Goal: Task Accomplishment & Management: Manage account settings

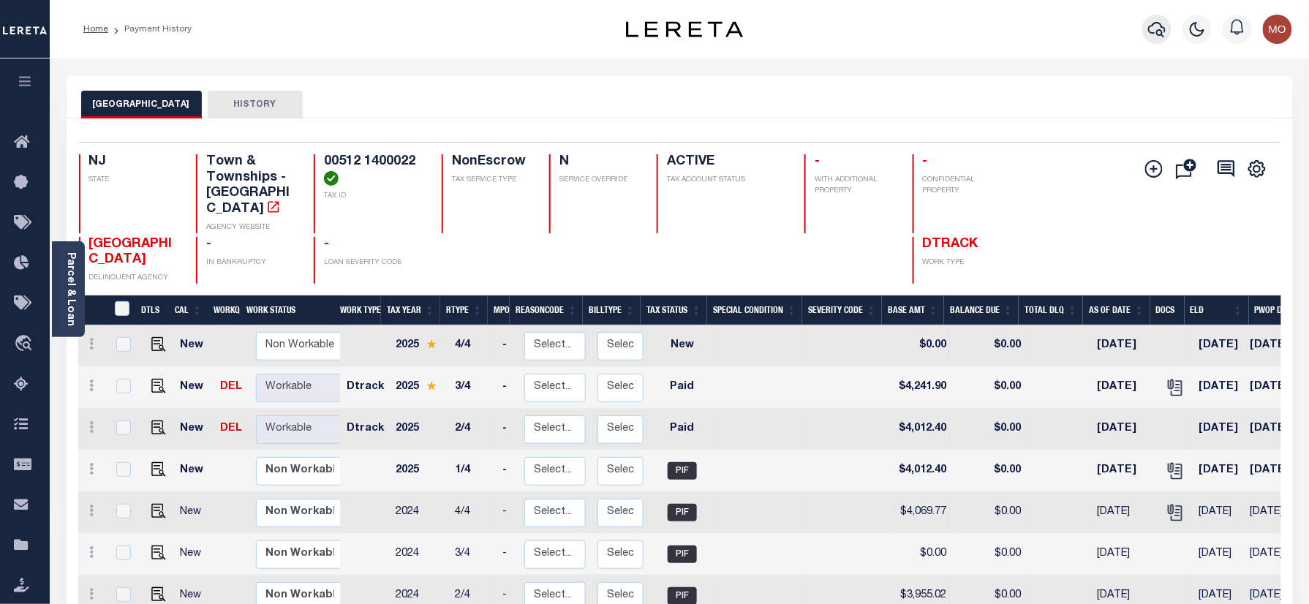
click at [1160, 25] on icon "button" at bounding box center [1157, 29] width 18 height 18
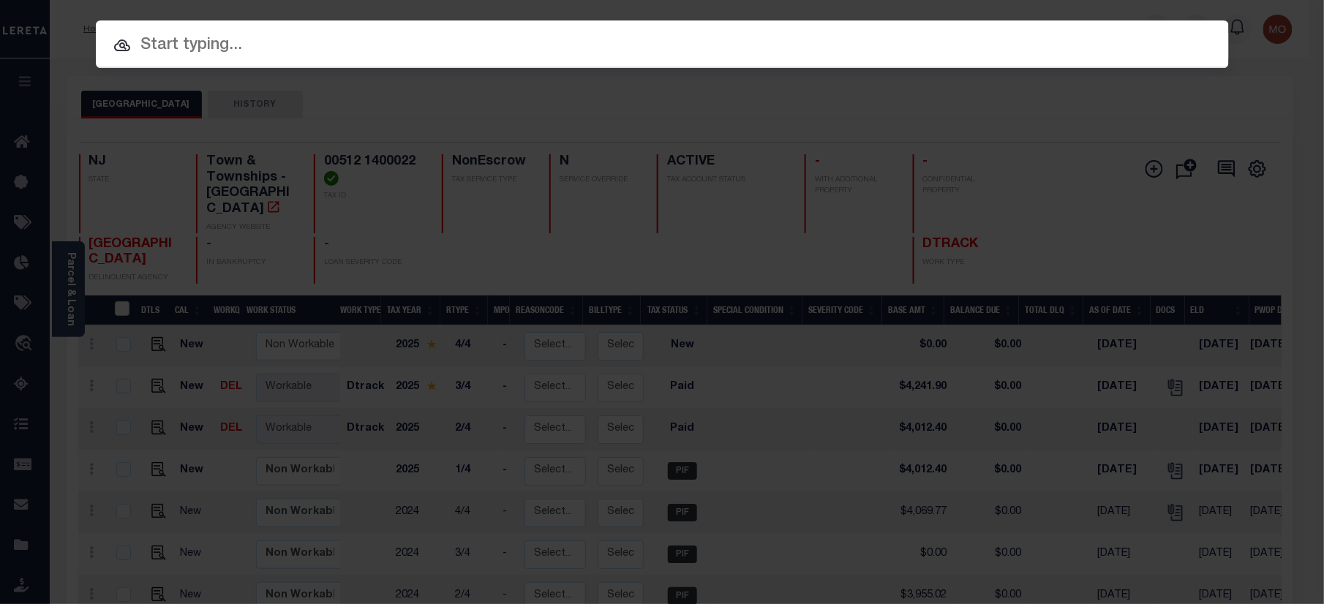
click at [171, 42] on input "text" at bounding box center [662, 46] width 1133 height 26
paste input "9300003305"
type input "9300003305"
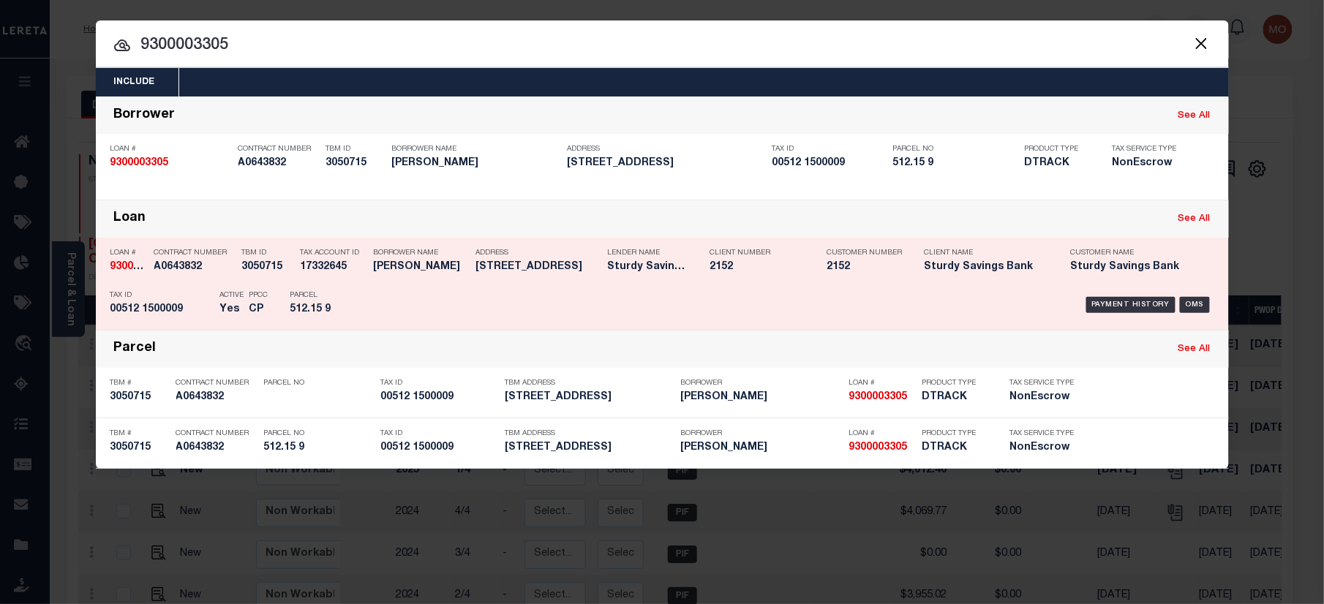
click at [268, 302] on div "PPCC CP" at bounding box center [258, 305] width 19 height 42
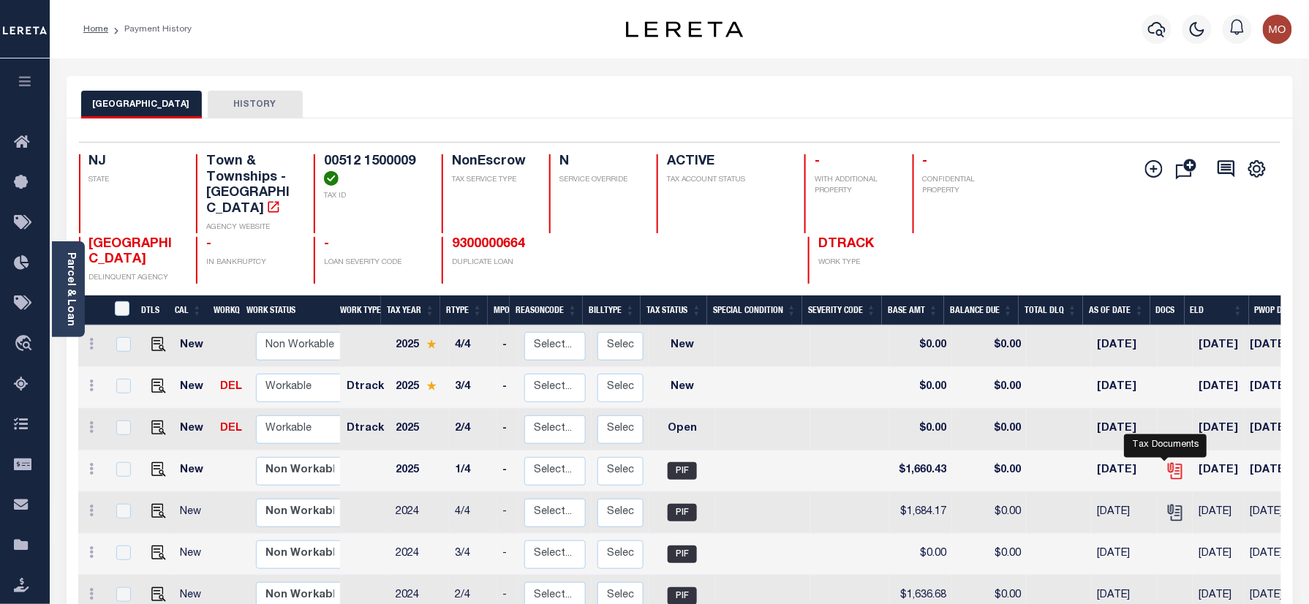
click at [1166, 461] on icon "" at bounding box center [1175, 470] width 19 height 19
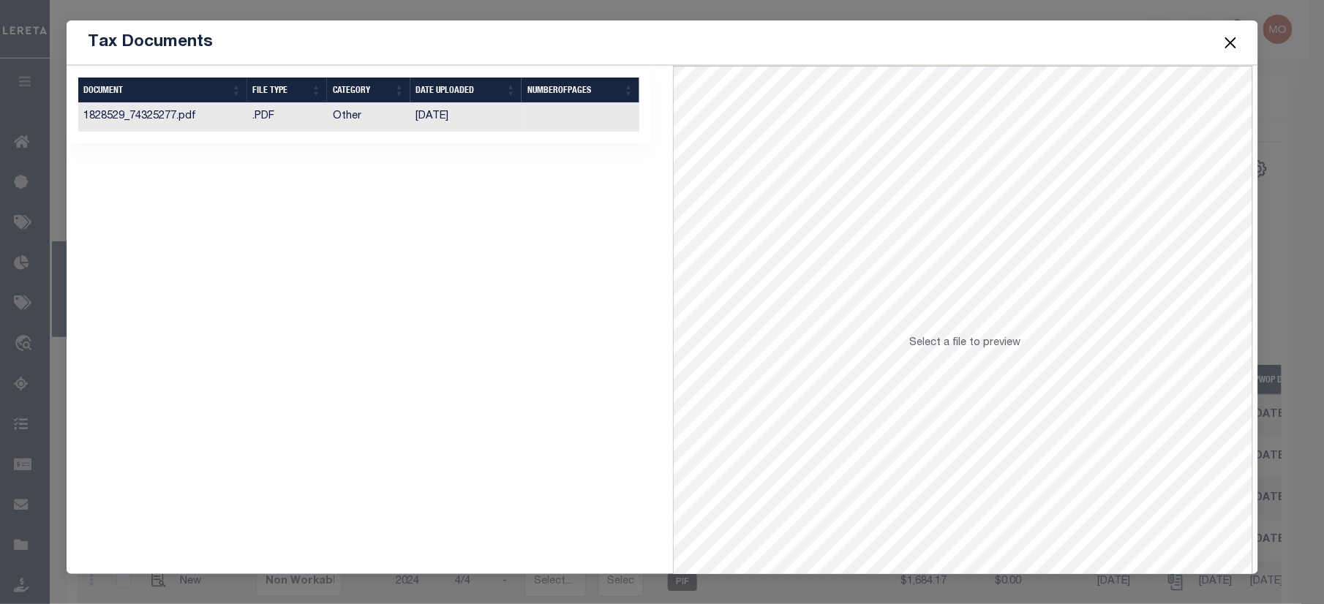
click at [423, 123] on td "02/28/2025" at bounding box center [466, 117] width 112 height 29
click at [1227, 42] on button "Close" at bounding box center [1229, 42] width 19 height 19
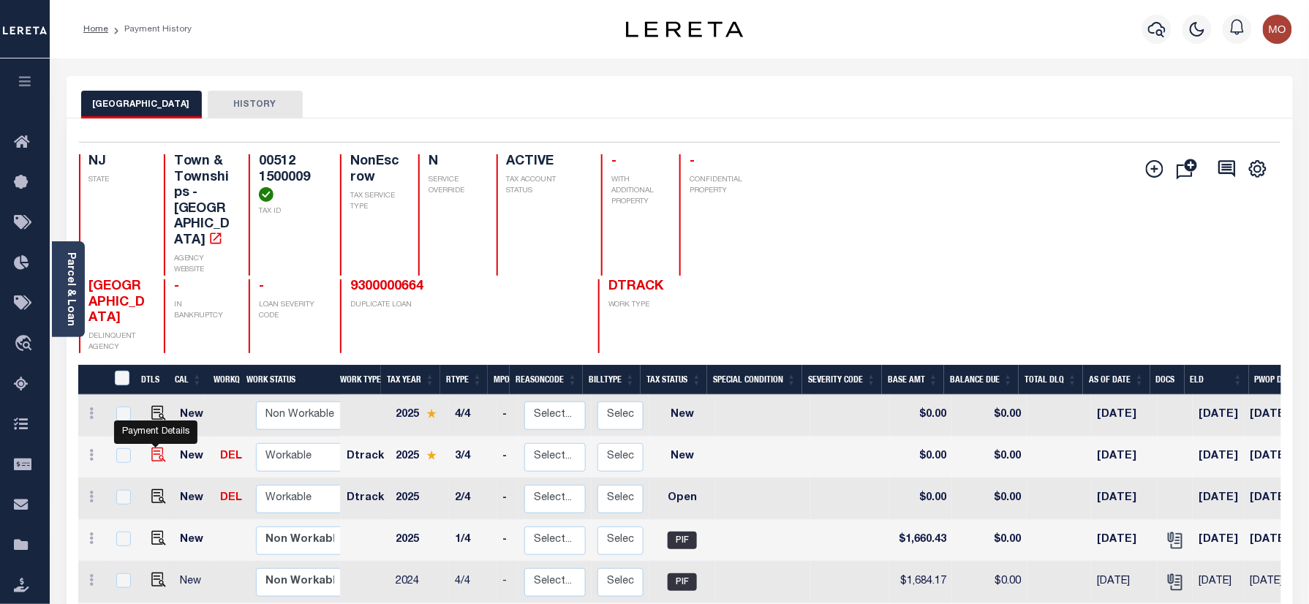
click at [154, 448] on img "" at bounding box center [158, 455] width 15 height 15
checkbox input "true"
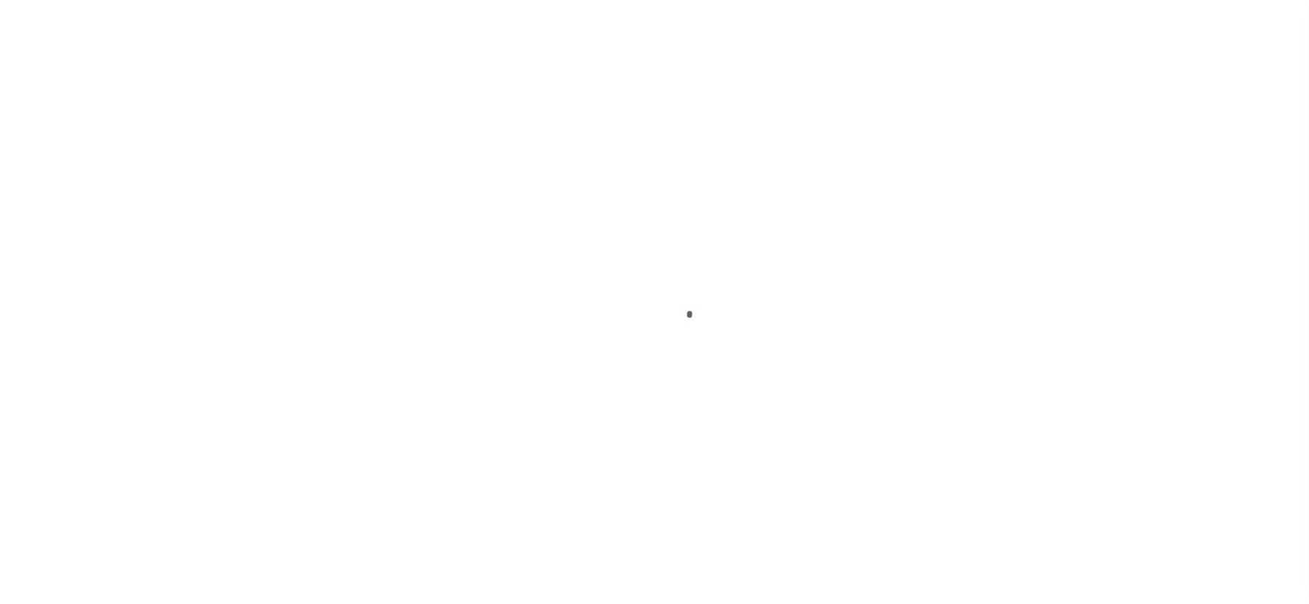
checkbox input "false"
type input "[DATE]"
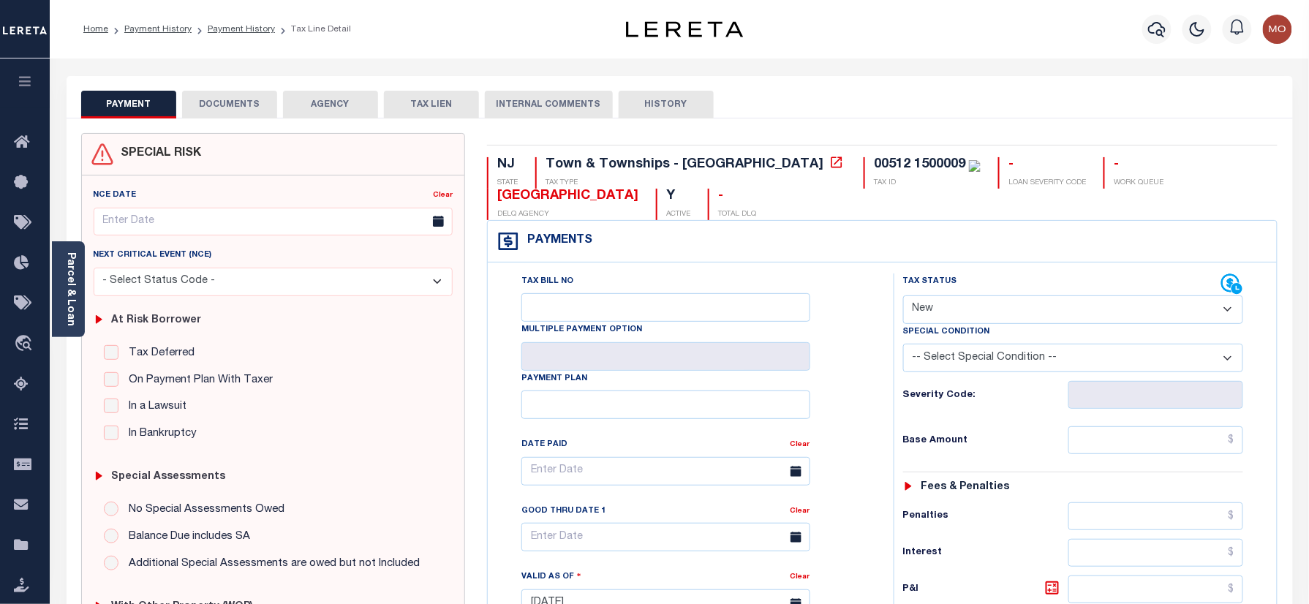
drag, startPoint x: 839, startPoint y: 165, endPoint x: 796, endPoint y: 165, distance: 43.9
click at [874, 165] on div "00512 1500009" at bounding box center [927, 165] width 107 height 16
drag, startPoint x: 834, startPoint y: 158, endPoint x: 741, endPoint y: 165, distance: 93.1
click at [864, 165] on div "00512 1500009 TAX ID" at bounding box center [922, 172] width 117 height 31
copy div "00512 1500009"
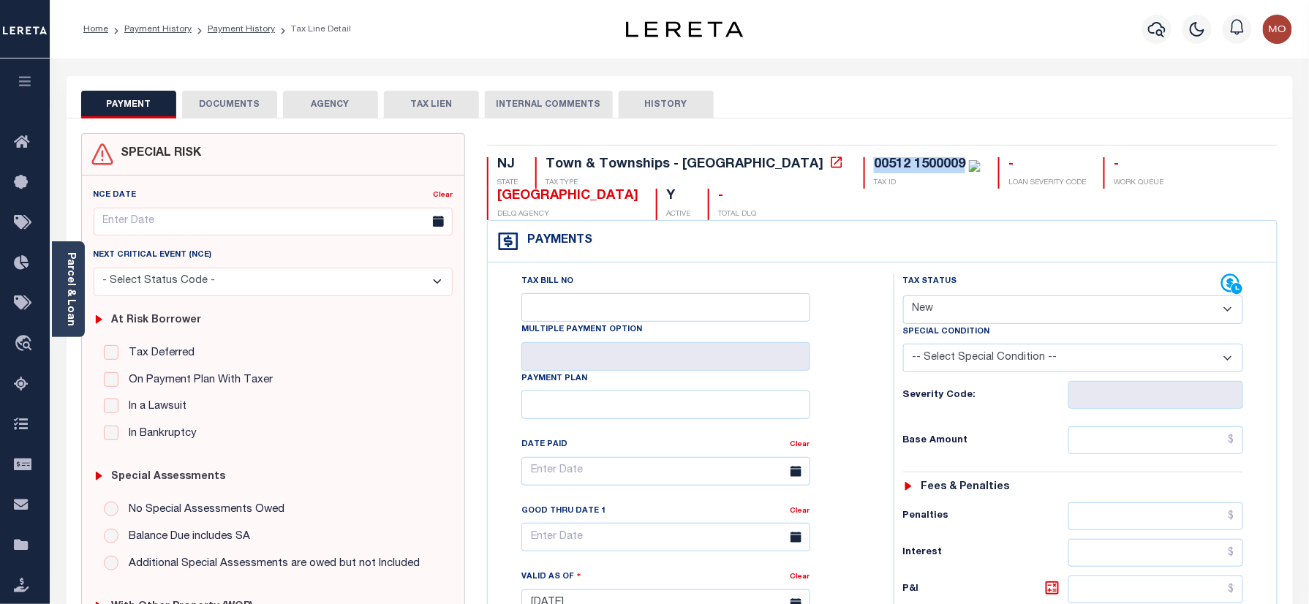
click at [1001, 306] on select "- Select Status Code - Open Due/Unpaid Paid Incomplete No Tax Due Internal Refu…" at bounding box center [1073, 309] width 341 height 29
select select "PYD"
click at [903, 297] on select "- Select Status Code - Open Due/Unpaid Paid Incomplete No Tax Due Internal Refu…" at bounding box center [1073, 309] width 341 height 29
type input "[DATE]"
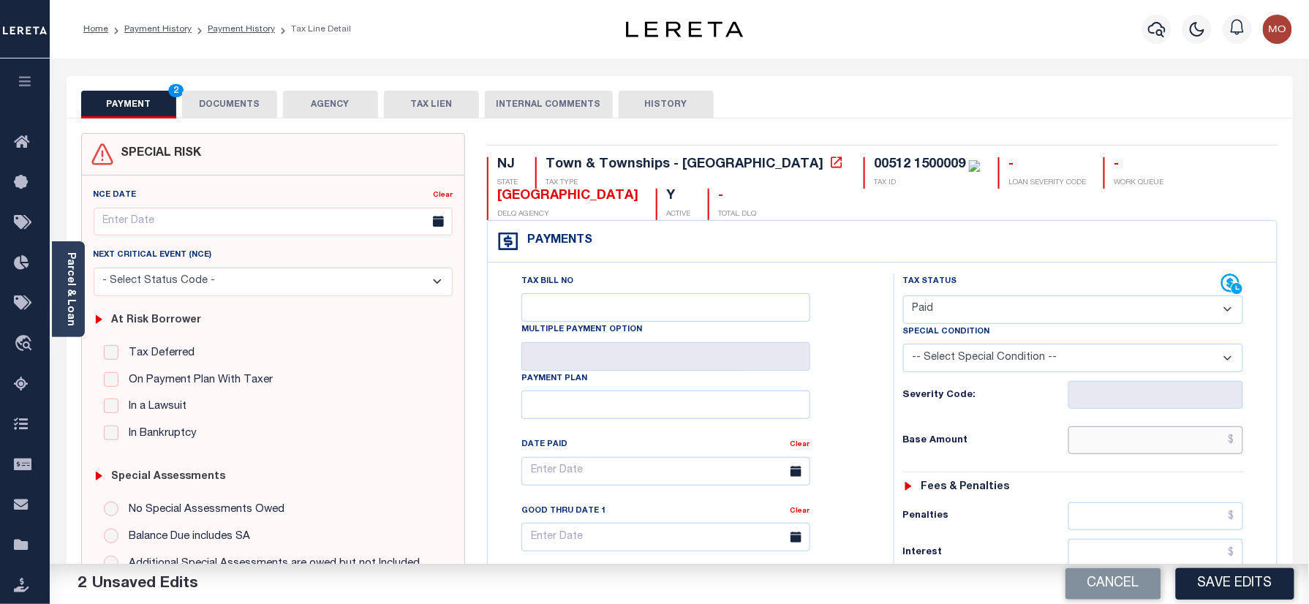
drag, startPoint x: 1092, startPoint y: 437, endPoint x: 983, endPoint y: 452, distance: 110.0
click at [1092, 437] on input "text" at bounding box center [1156, 440] width 176 height 28
paste input "1,755.40"
type input "$1,755.40"
click at [983, 452] on div "Base Amount $1,755.40" at bounding box center [1073, 440] width 341 height 28
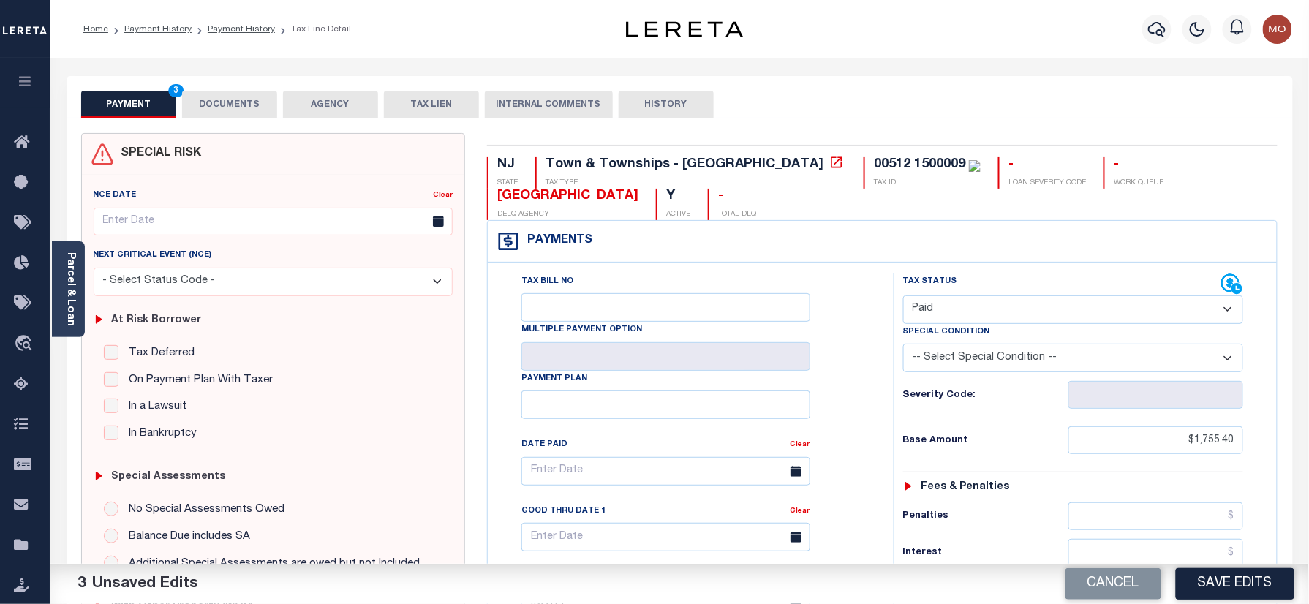
scroll to position [390, 0]
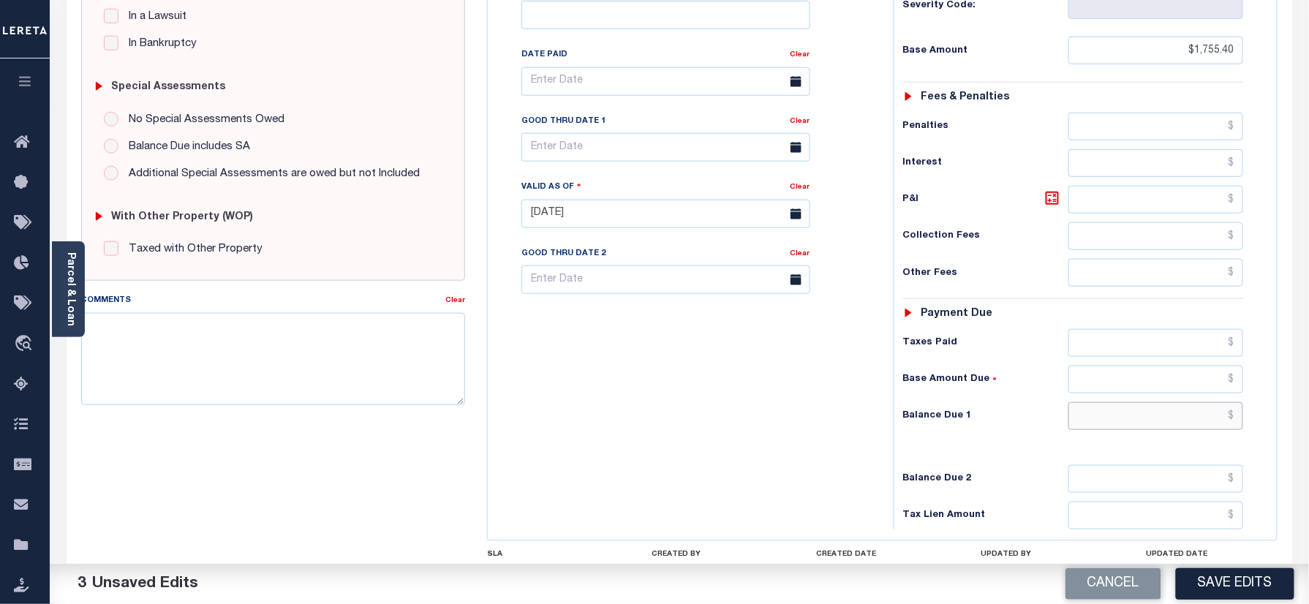
click at [1133, 430] on input "text" at bounding box center [1156, 416] width 176 height 28
type input "$0.00"
click at [712, 436] on div "Tax Bill No Multiple Payment Option Payment Plan Clear" at bounding box center [686, 207] width 391 height 646
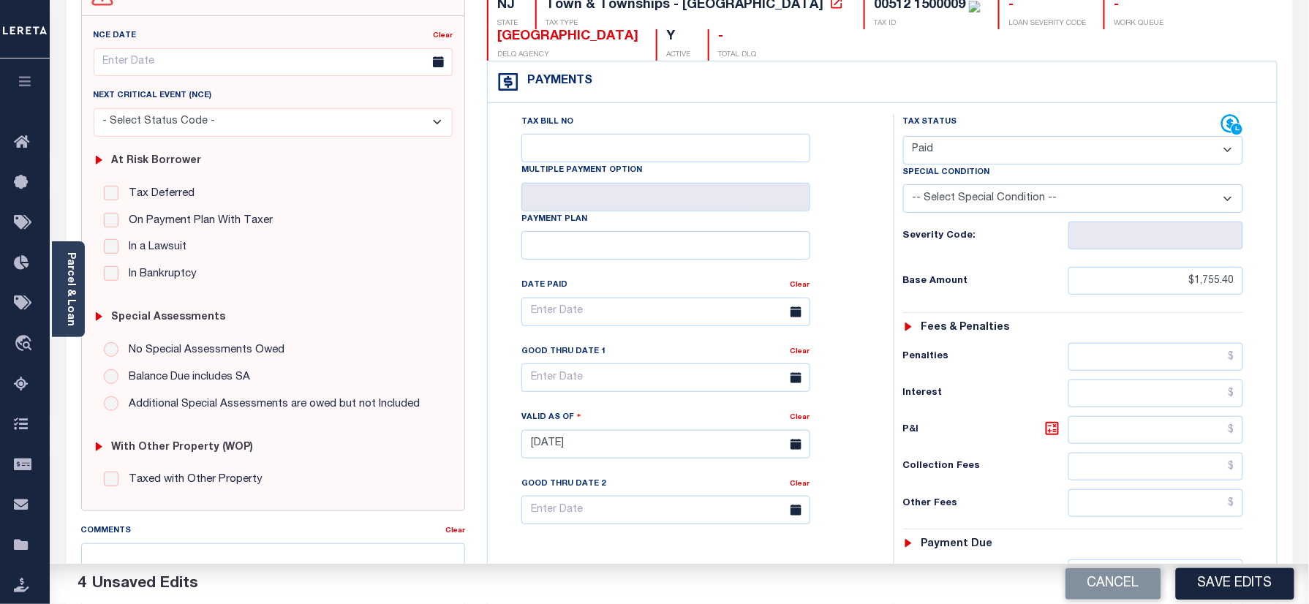
scroll to position [0, 0]
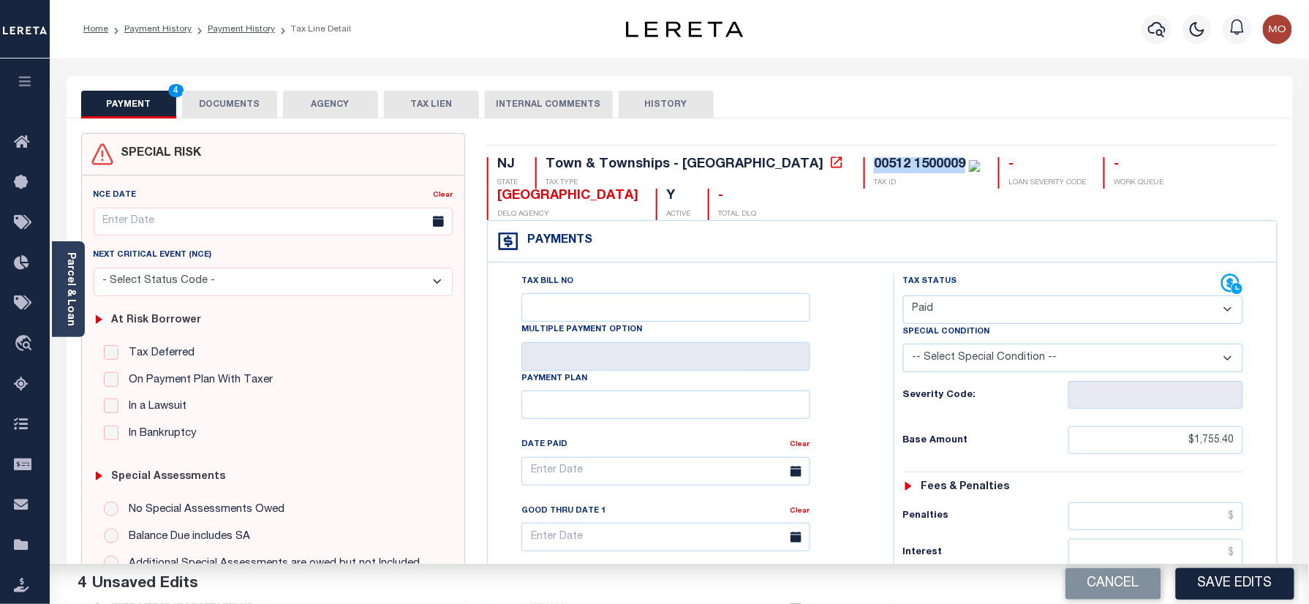
drag, startPoint x: 837, startPoint y: 156, endPoint x: 746, endPoint y: 161, distance: 91.6
click at [746, 161] on div "NJ STATE Town & Townships - NJ TAX TYPE 00512 1500009 TAX ID - LOAN SEVERITY CO…" at bounding box center [882, 607] width 812 height 949
copy div "00512 1500009"
click at [235, 89] on div "PAYMENT 4 DOCUMENTS AGENCY DELINQUENT PAYEE TAX LIEN" at bounding box center [680, 97] width 1226 height 42
click at [229, 103] on button "DOCUMENTS" at bounding box center [229, 105] width 95 height 28
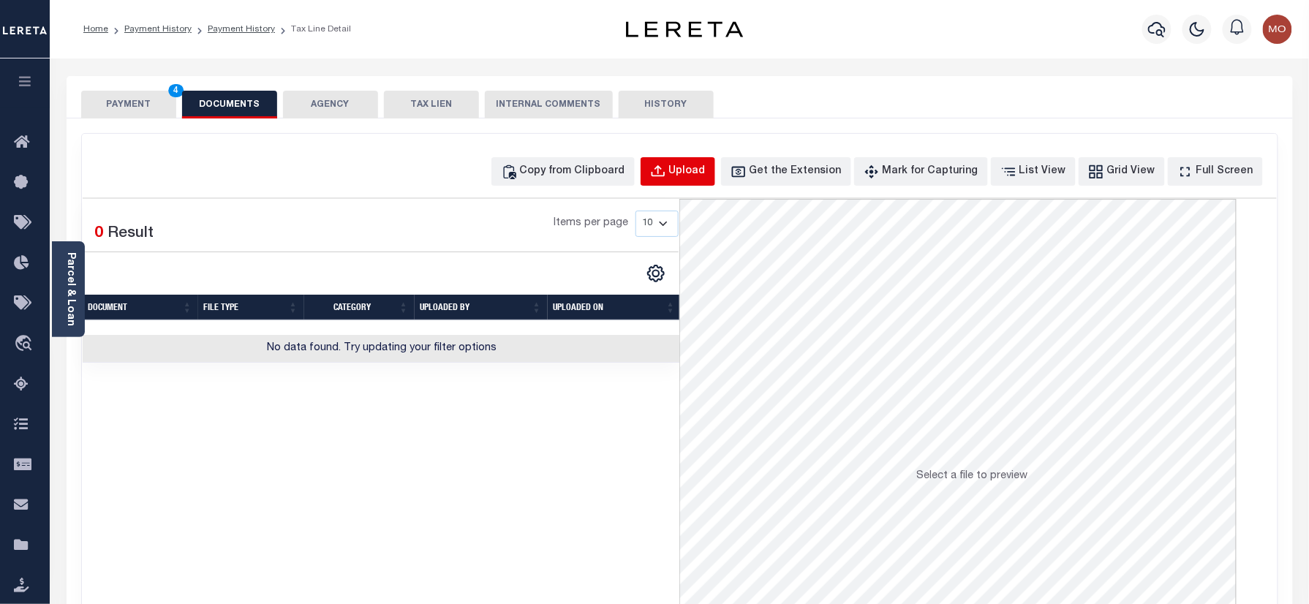
click at [701, 168] on div "Upload" at bounding box center [687, 172] width 37 height 16
select select "POP"
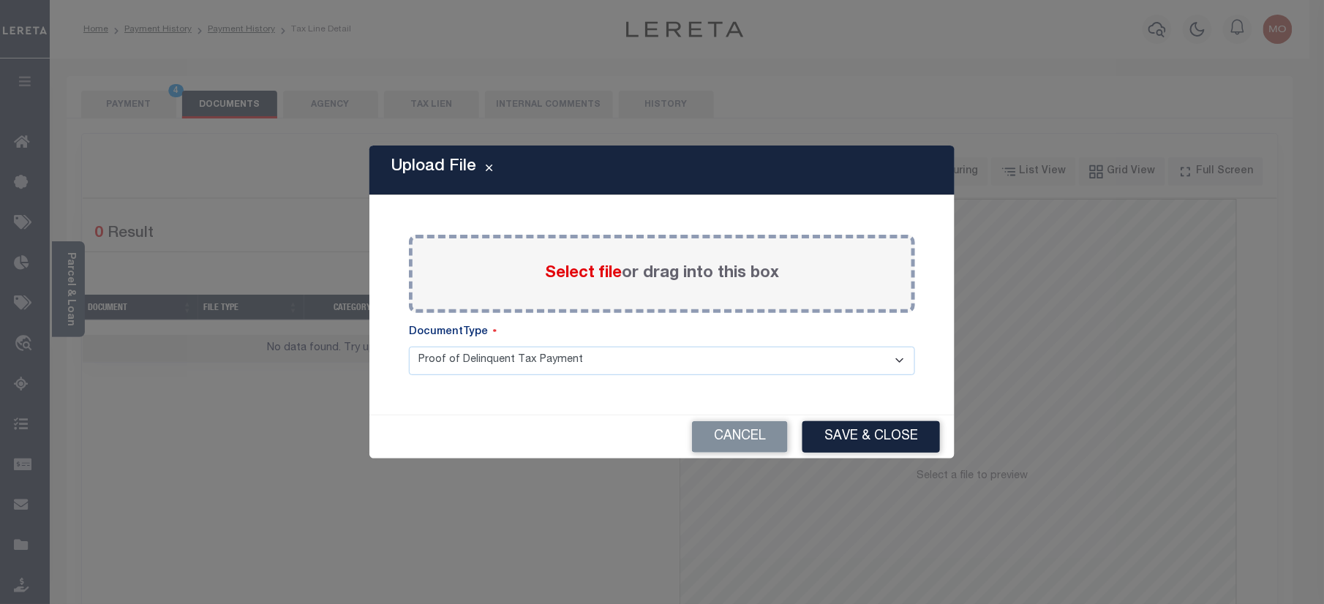
click at [572, 271] on span "Select file" at bounding box center [583, 273] width 77 height 16
click at [0, 0] on input "Select file or drag into this box" at bounding box center [0, 0] width 0 height 0
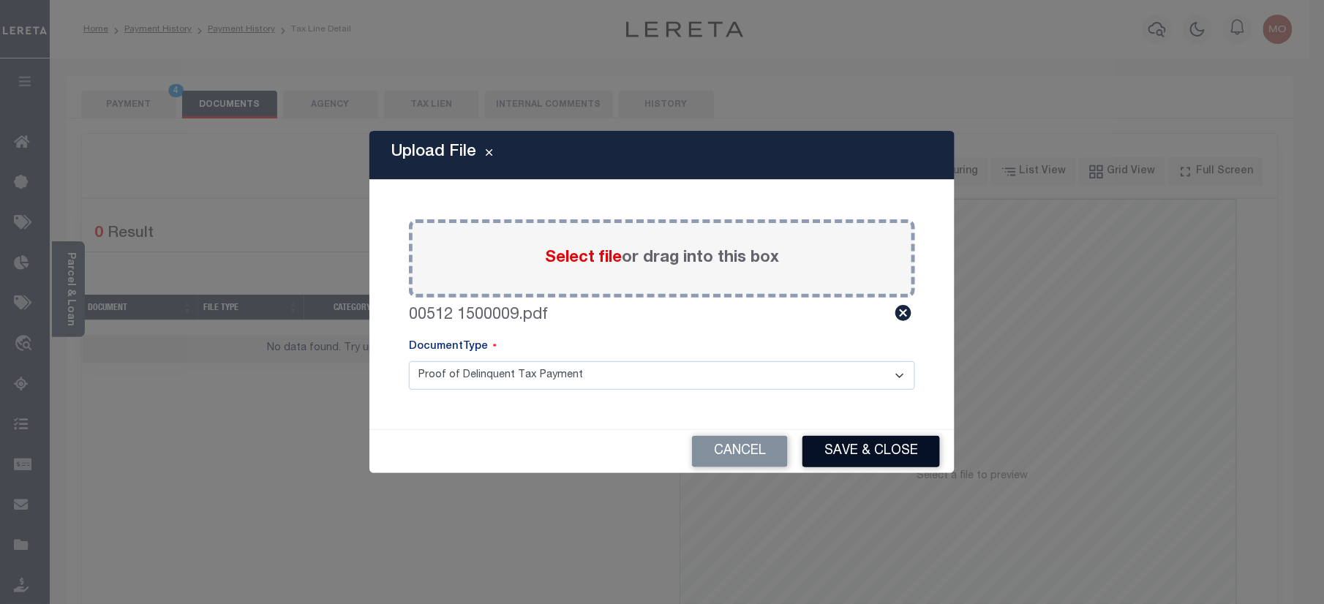
click at [878, 454] on button "Save & Close" at bounding box center [870, 451] width 137 height 31
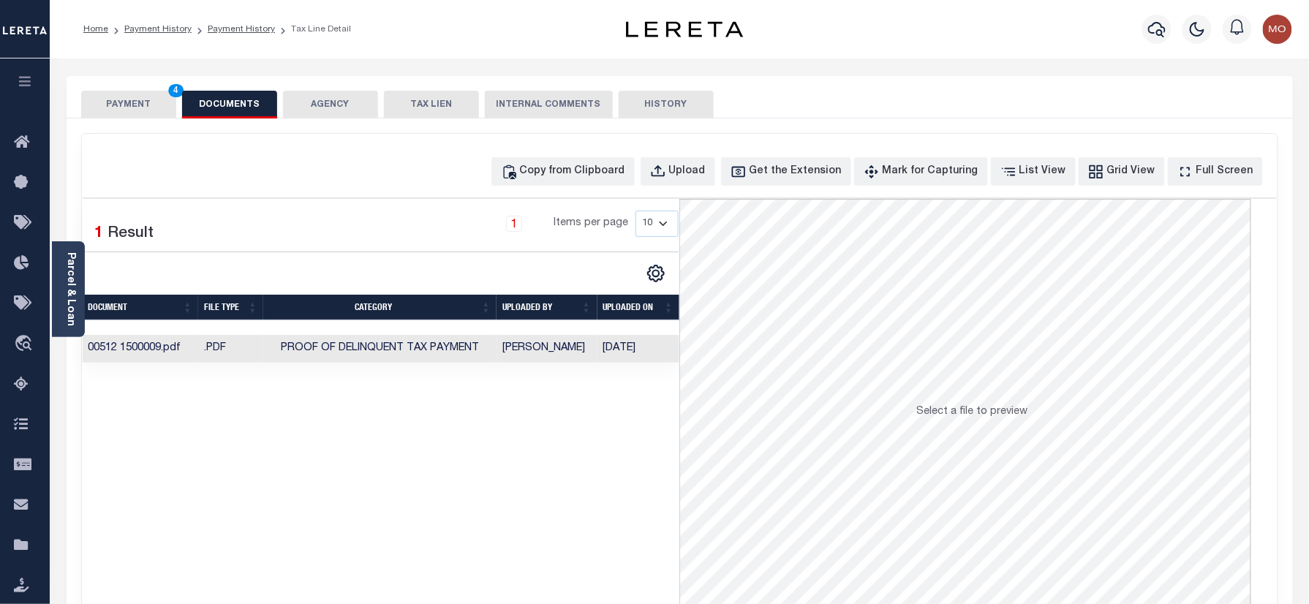
click at [109, 108] on button "PAYMENT 4" at bounding box center [128, 105] width 95 height 28
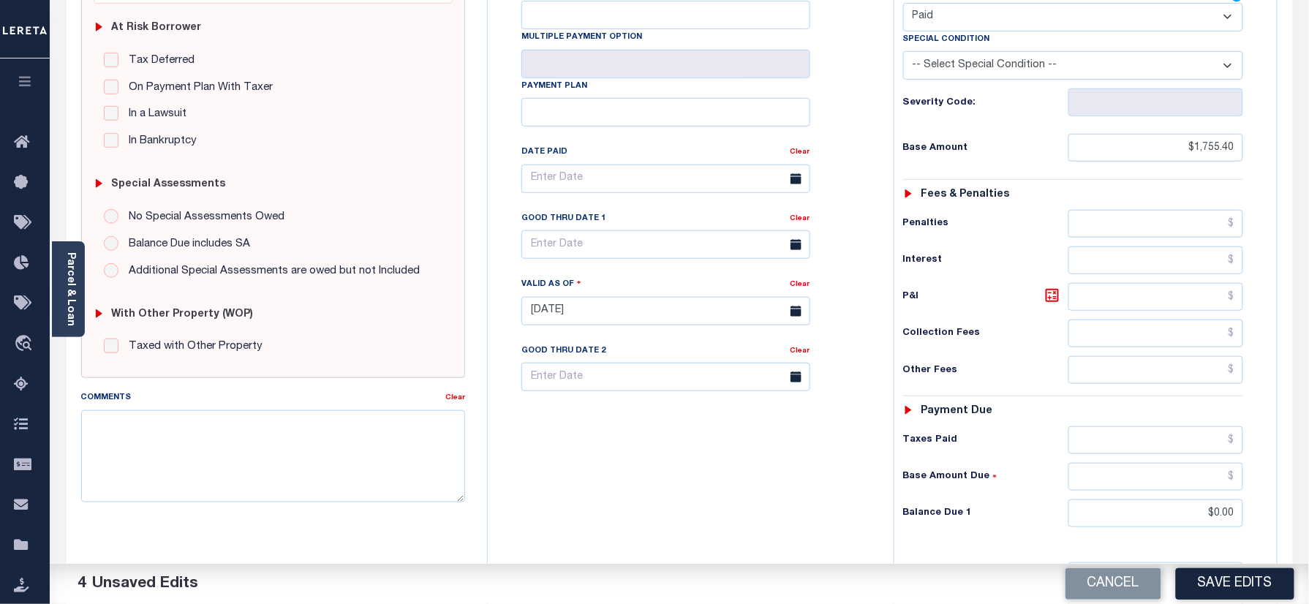
click at [1239, 581] on button "Save Edits" at bounding box center [1235, 583] width 118 height 31
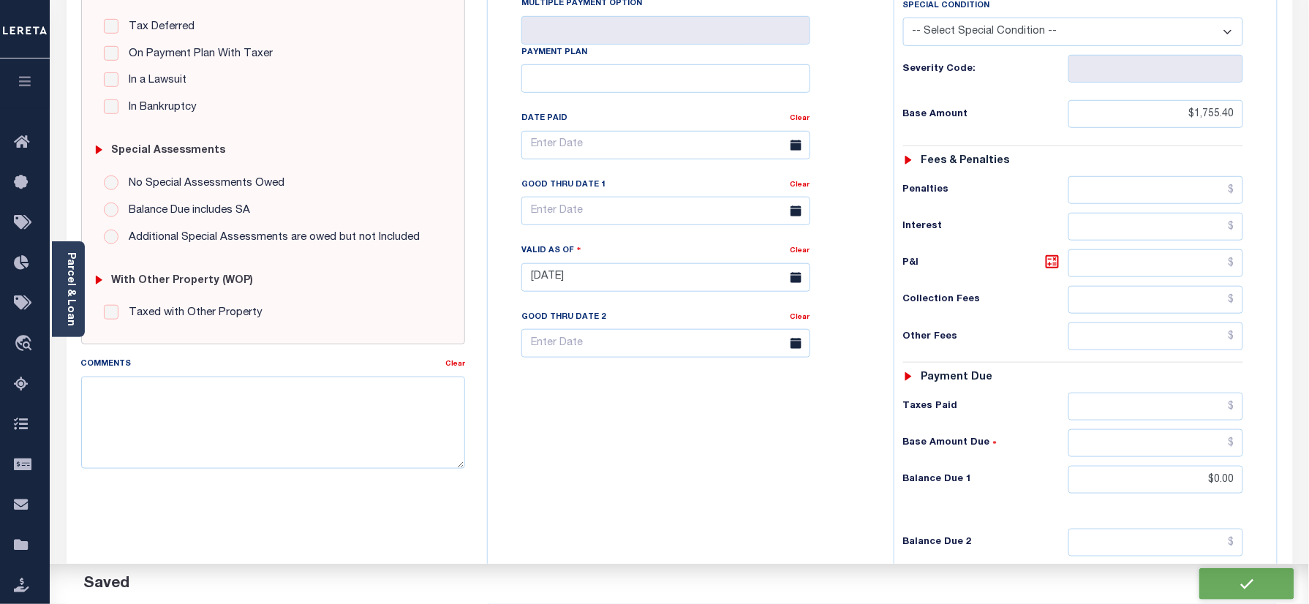
scroll to position [322, 0]
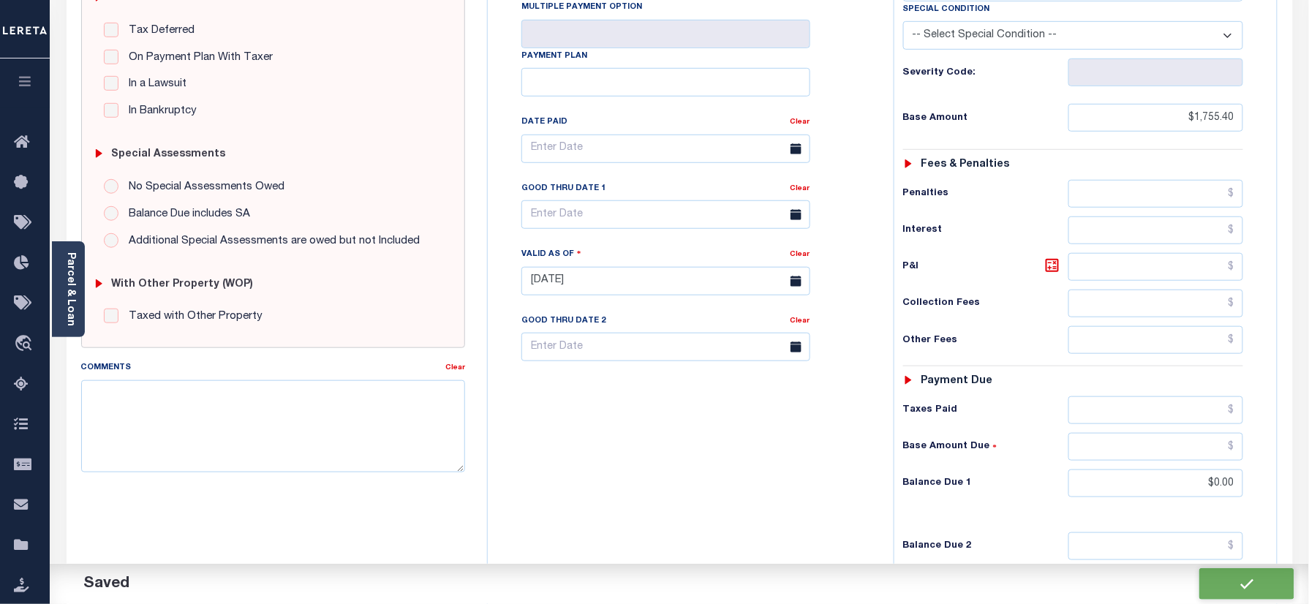
checkbox input "false"
type input "$1,755.4"
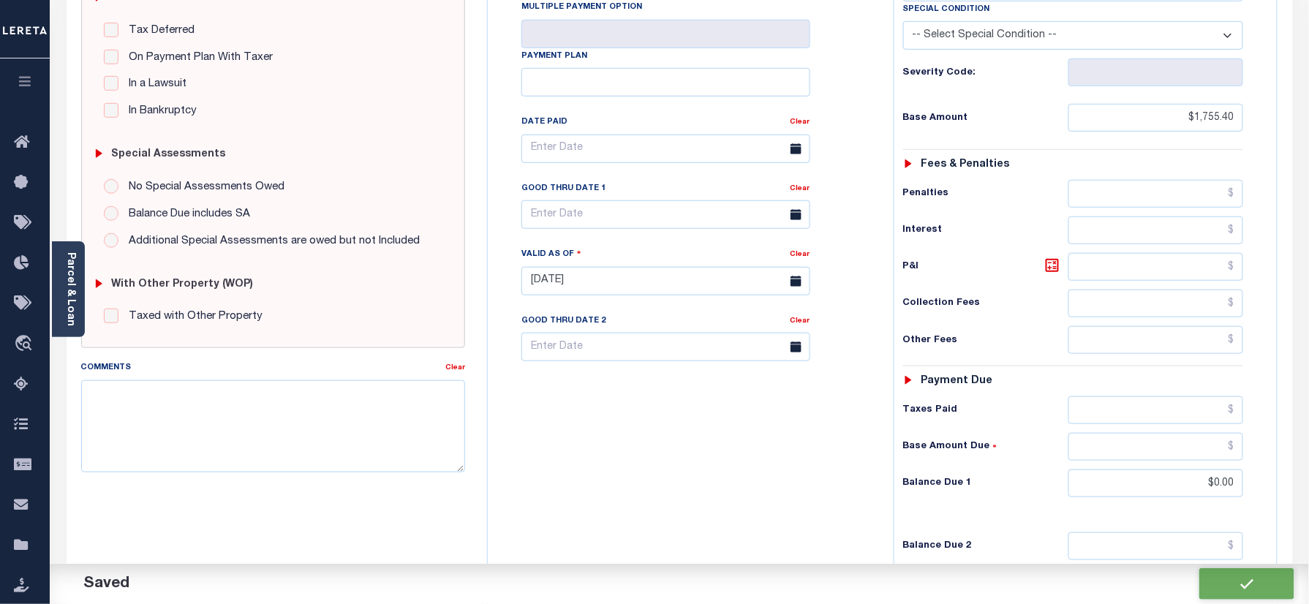
type input "$0"
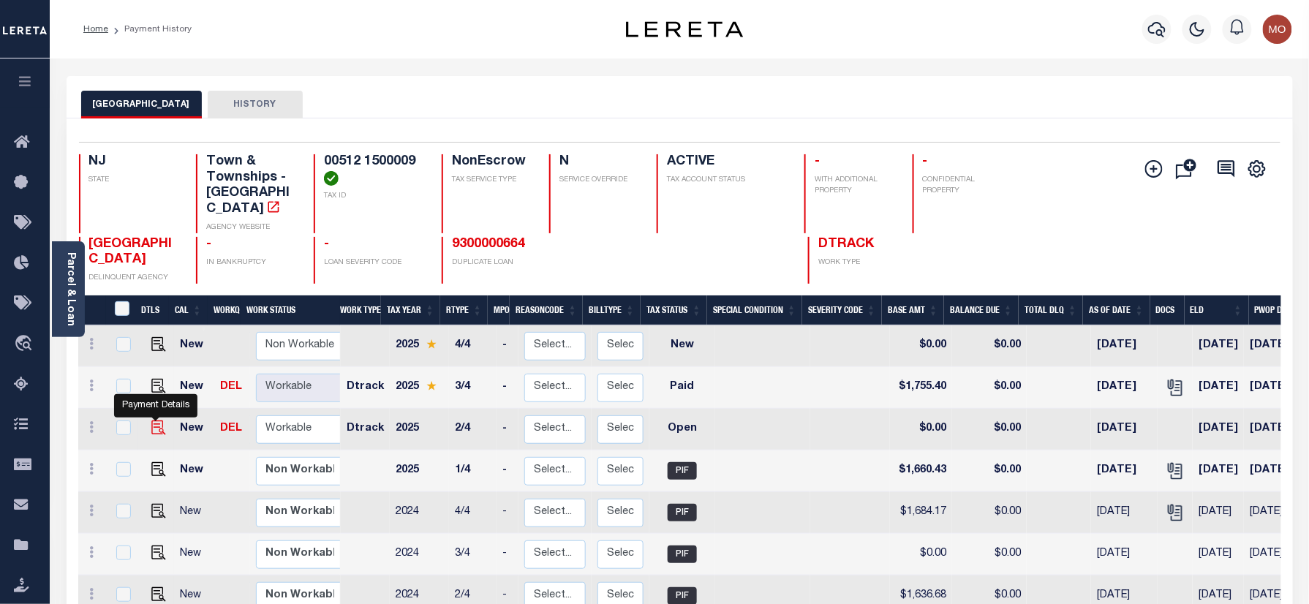
click at [154, 420] on img "" at bounding box center [158, 427] width 15 height 15
checkbox input "true"
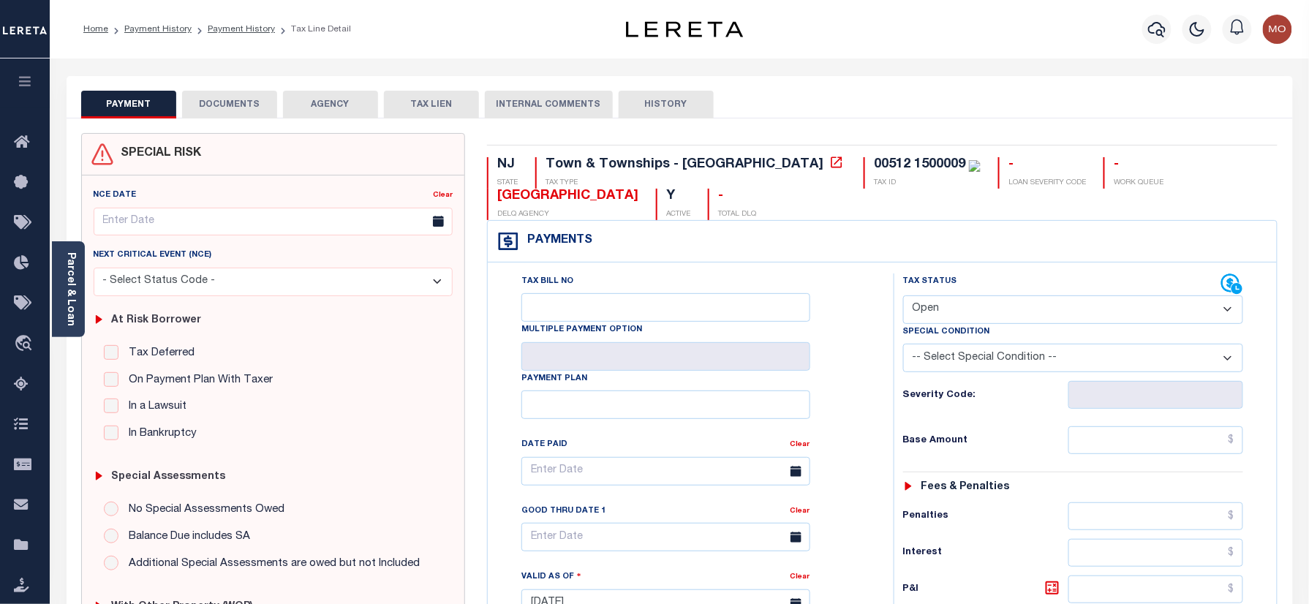
click at [951, 305] on select "- Select Status Code - Open Due/Unpaid Paid Incomplete No Tax Due Internal Refu…" at bounding box center [1073, 309] width 341 height 29
select select "PYD"
click at [903, 297] on select "- Select Status Code - Open Due/Unpaid Paid Incomplete No Tax Due Internal Refu…" at bounding box center [1073, 309] width 341 height 29
type input "[DATE]"
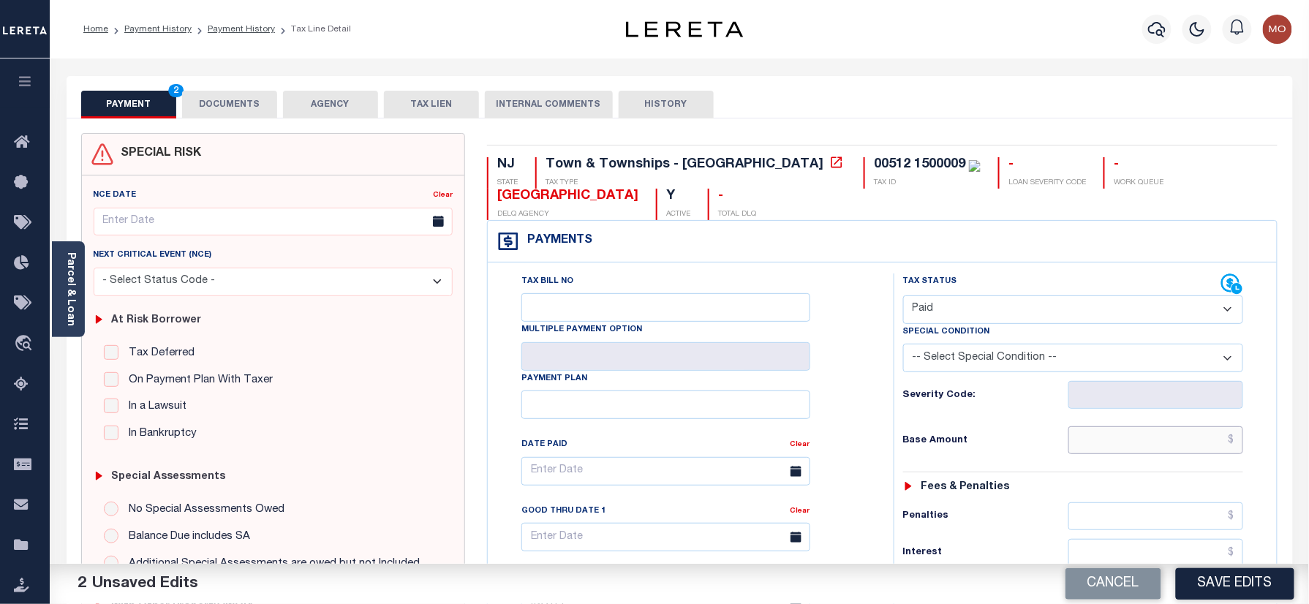
drag, startPoint x: 1106, startPoint y: 448, endPoint x: 972, endPoint y: 442, distance: 133.9
click at [1106, 448] on input "text" at bounding box center [1156, 440] width 176 height 28
paste input "1,660.43"
type input "$1,660.43"
click at [972, 442] on h6 "Base Amount" at bounding box center [985, 441] width 165 height 12
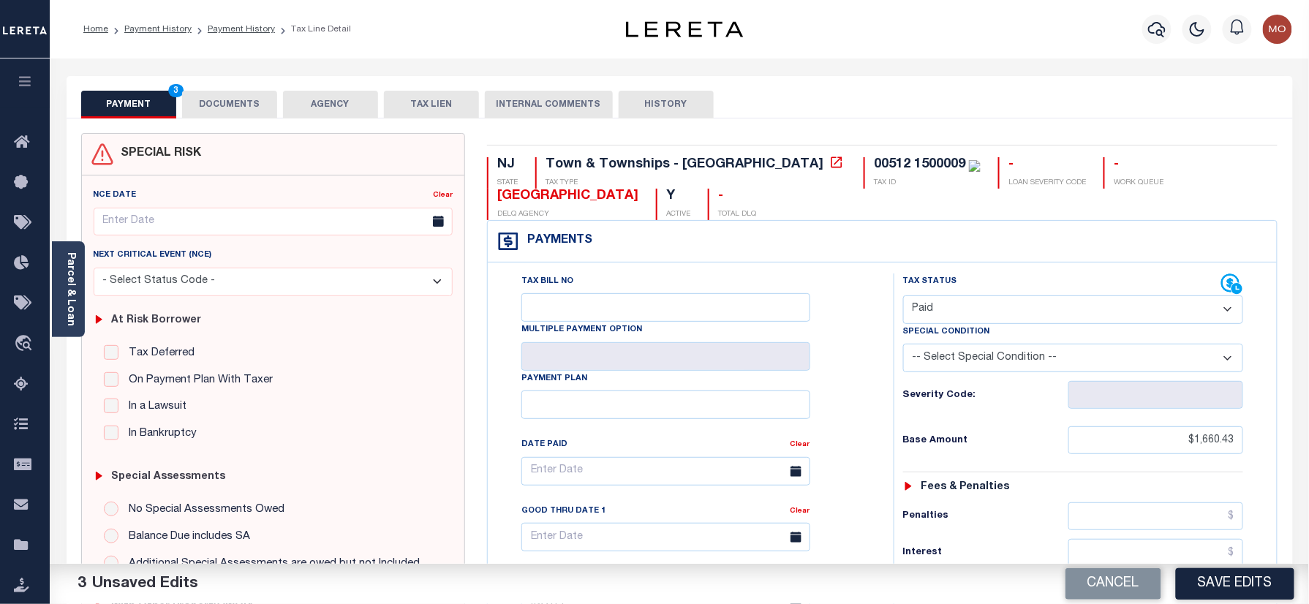
scroll to position [390, 0]
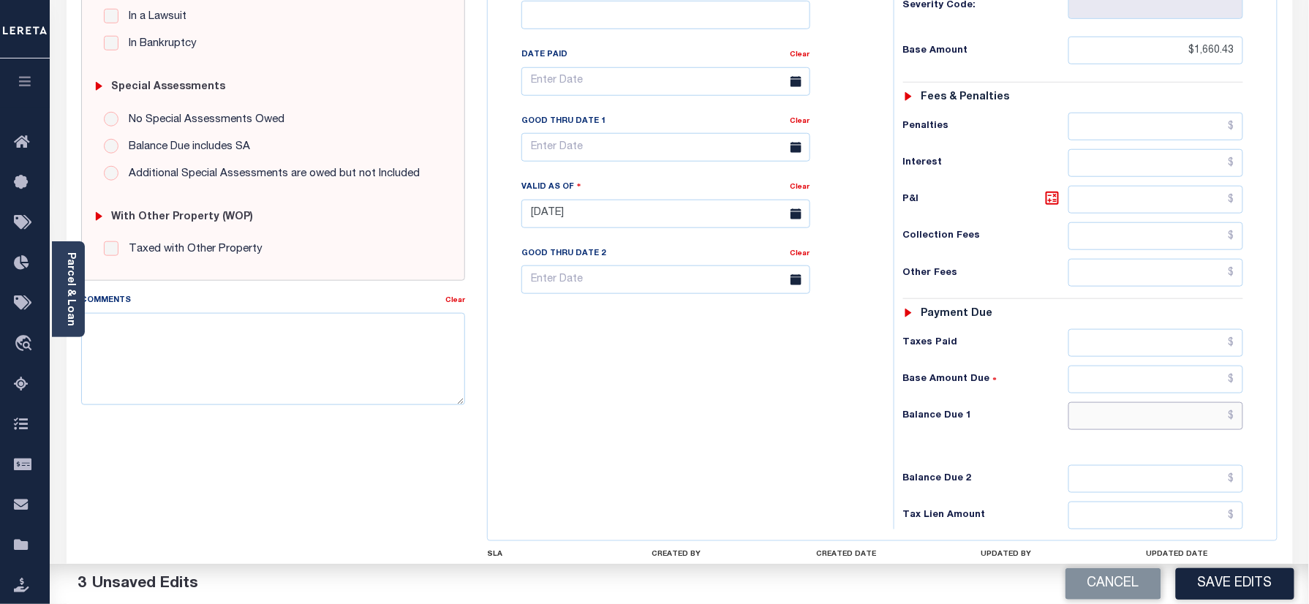
click at [1151, 424] on input "text" at bounding box center [1156, 416] width 176 height 28
type input "$0.00"
click at [907, 422] on h6 "Balance Due 1" at bounding box center [985, 416] width 165 height 12
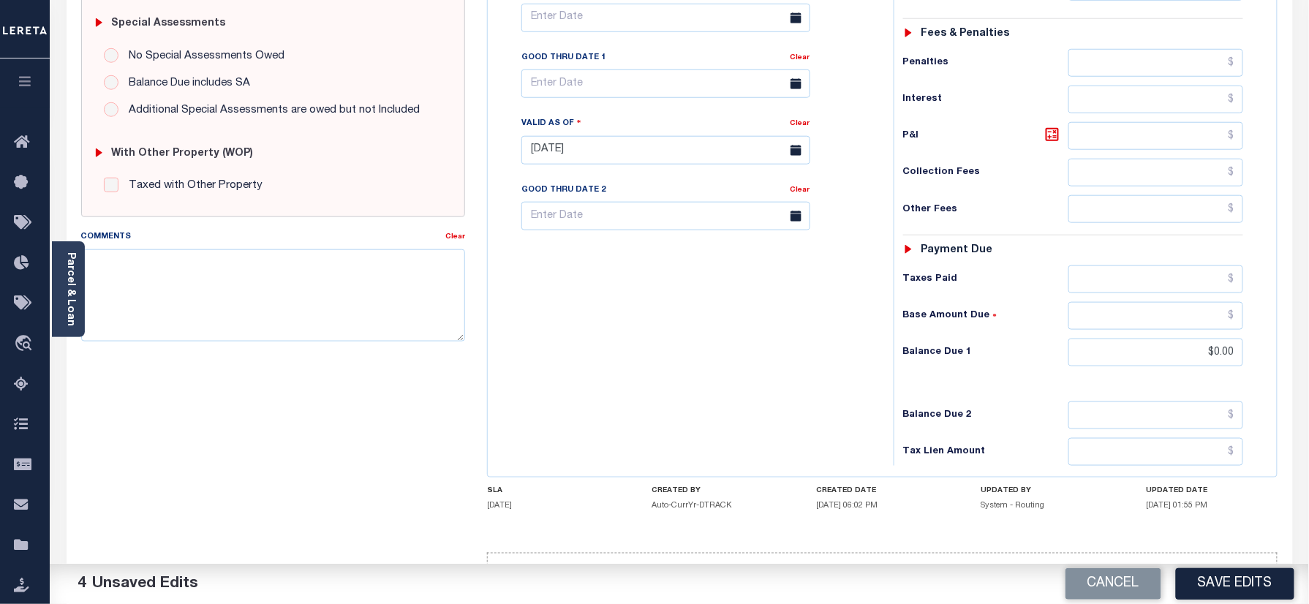
scroll to position [513, 0]
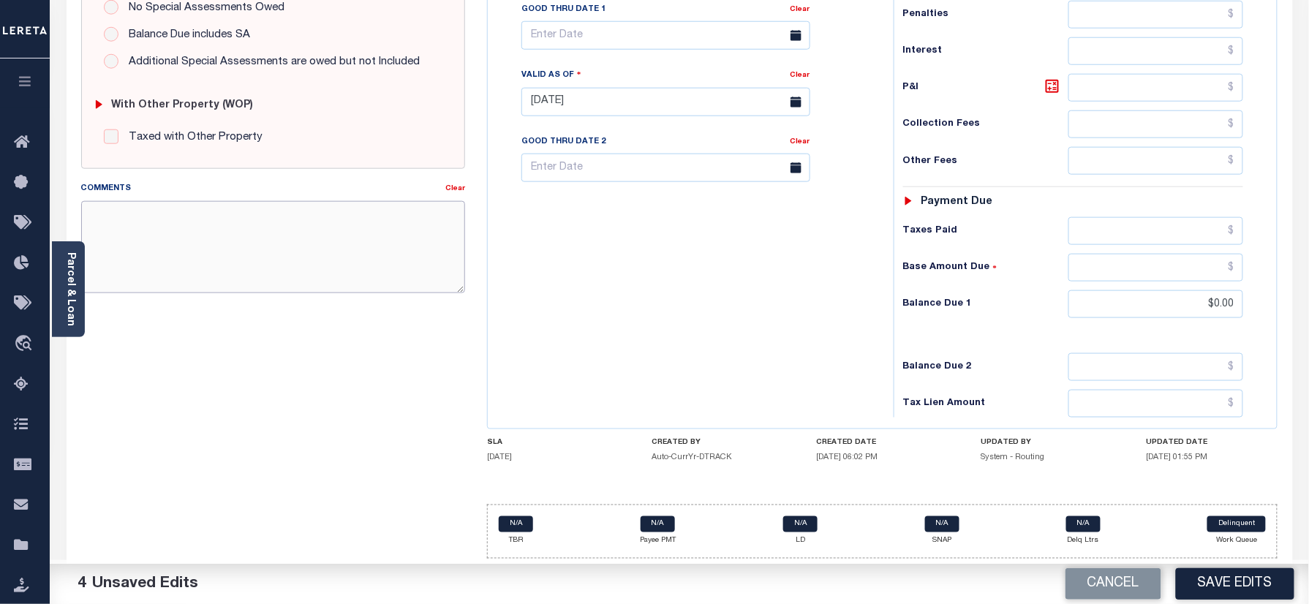
click at [293, 246] on textarea "Comments" at bounding box center [273, 247] width 385 height 92
click at [342, 256] on textarea "Comments" at bounding box center [273, 247] width 385 height 92
paste textarea "Refer 2025 3/4 year for doc"
type textarea "Refer 2025 3/4 year for doc"
click at [1246, 576] on button "Save Edits" at bounding box center [1235, 583] width 118 height 31
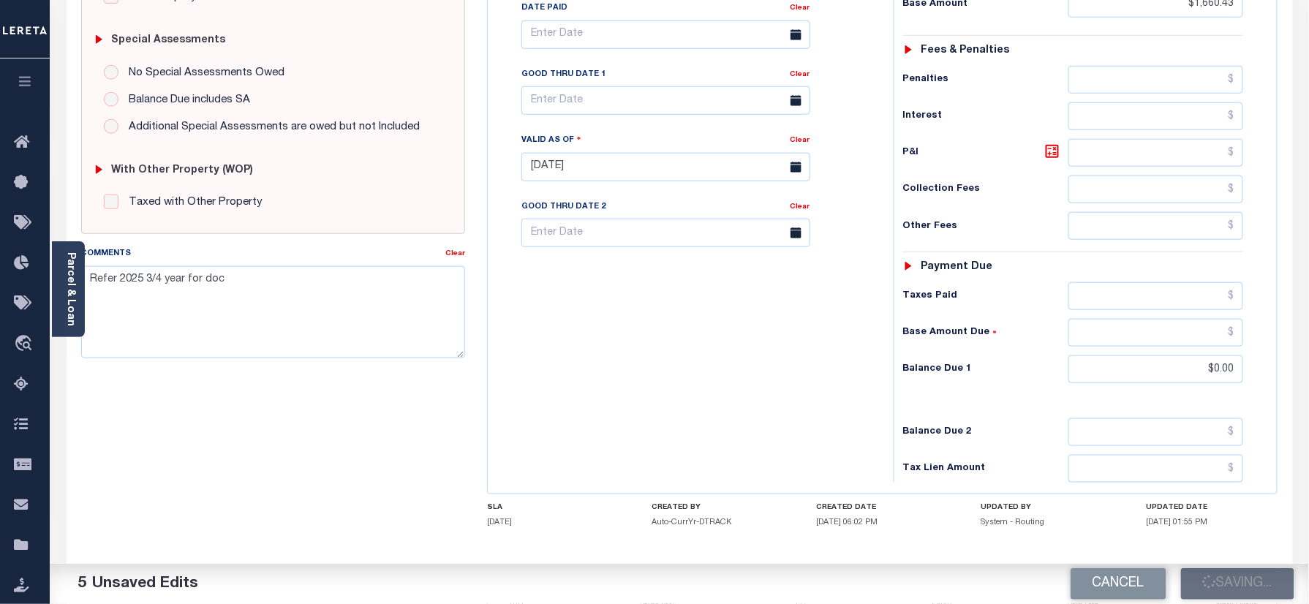
scroll to position [415, 0]
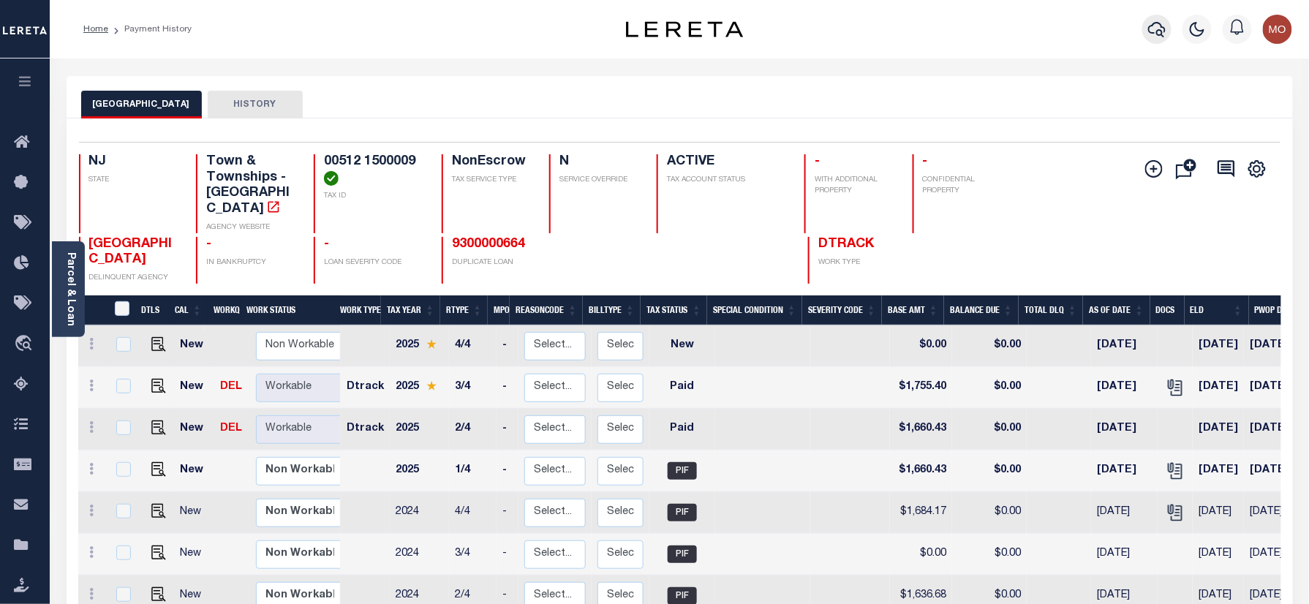
click at [1160, 24] on icon "button" at bounding box center [1157, 29] width 18 height 15
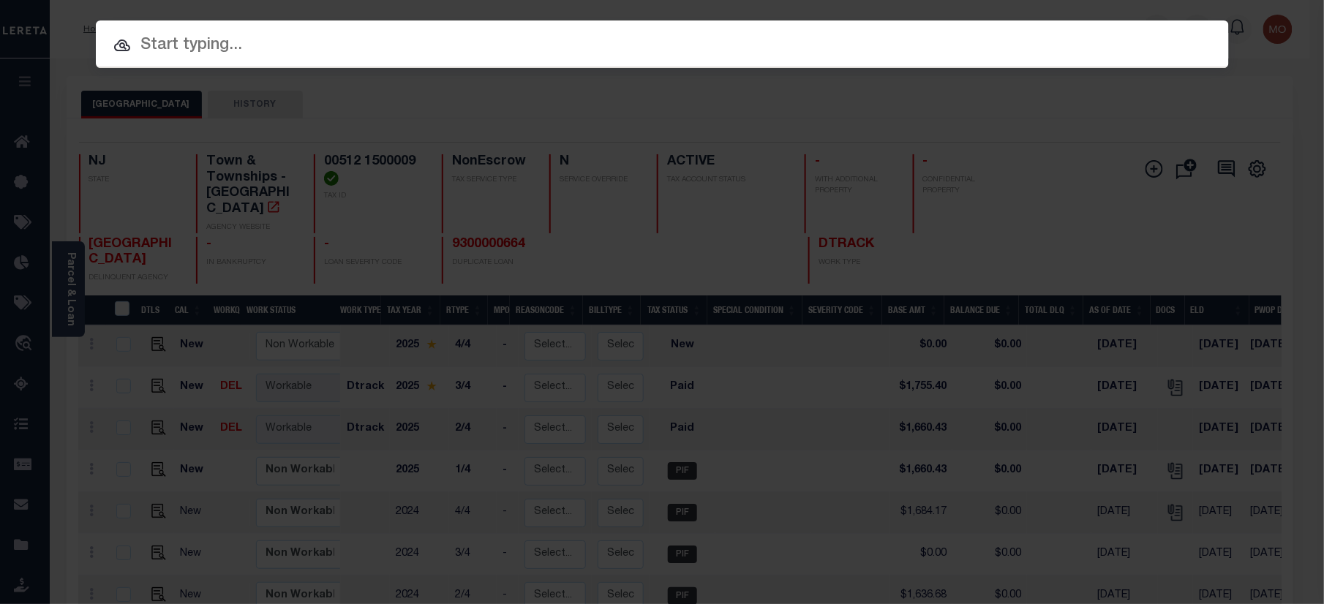
click at [312, 38] on input "text" at bounding box center [662, 46] width 1133 height 26
paste input "9300003924"
type input "9300003924"
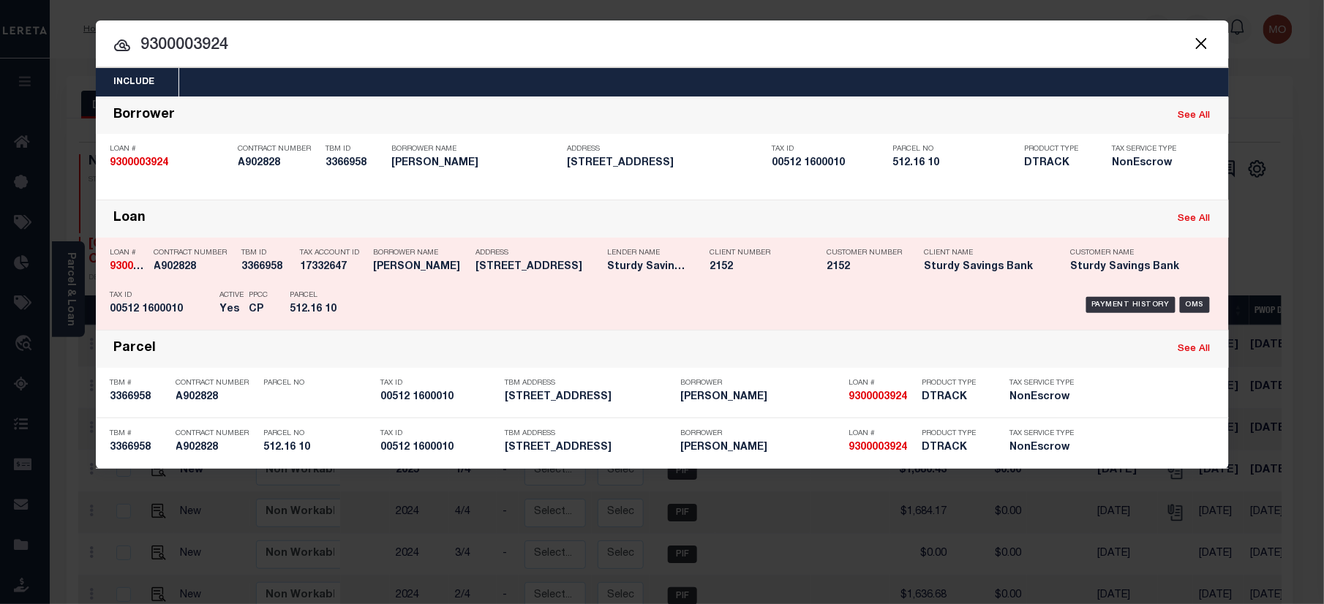
click at [333, 304] on h5 "512.16 10" at bounding box center [323, 309] width 66 height 12
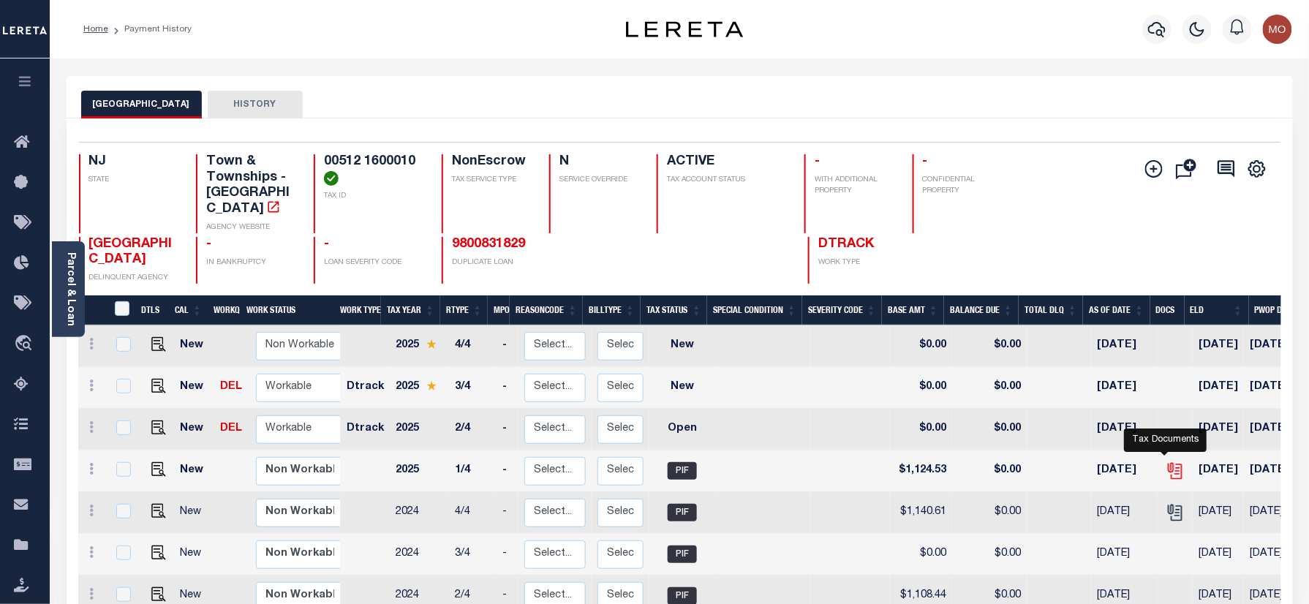
click at [1169, 463] on icon "" at bounding box center [1175, 469] width 12 height 12
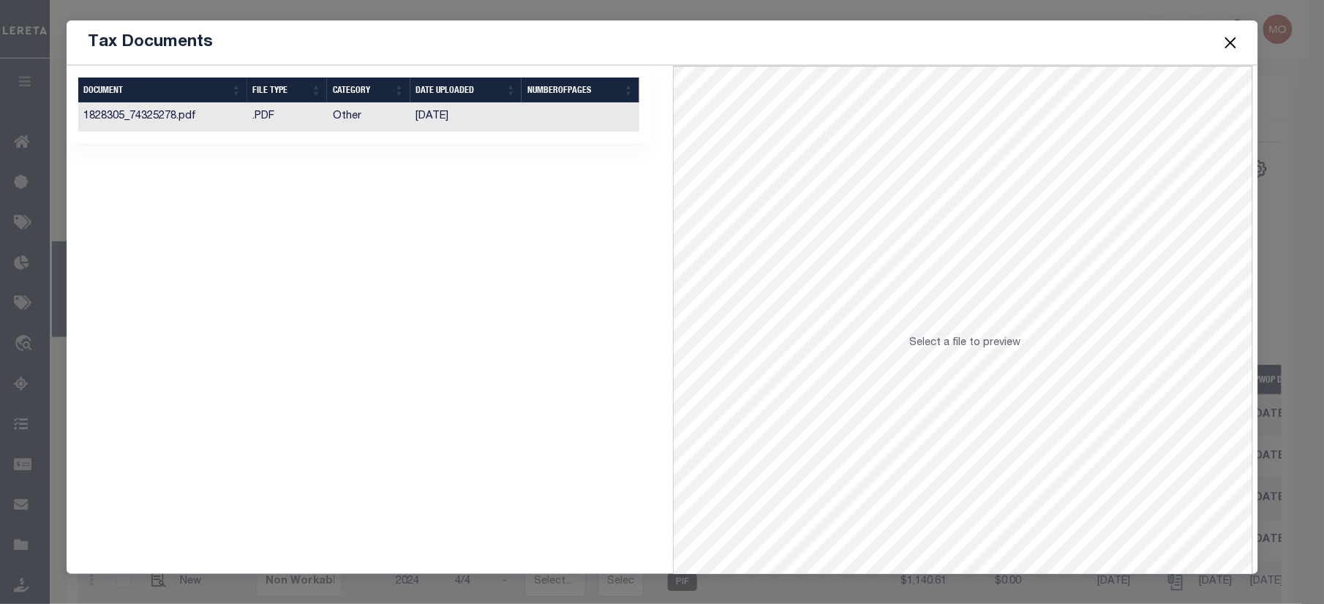
click at [499, 111] on td "02/28/2025" at bounding box center [466, 117] width 112 height 29
click at [1235, 42] on button "Close" at bounding box center [1229, 42] width 19 height 19
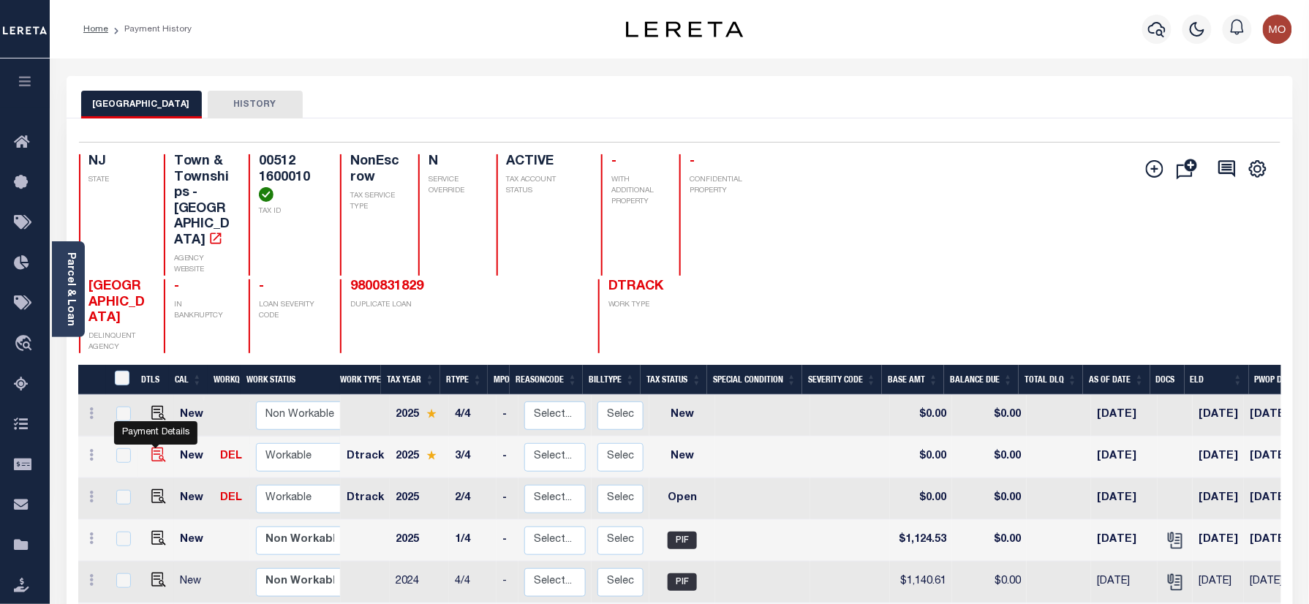
click at [159, 448] on img "" at bounding box center [158, 455] width 15 height 15
checkbox input "true"
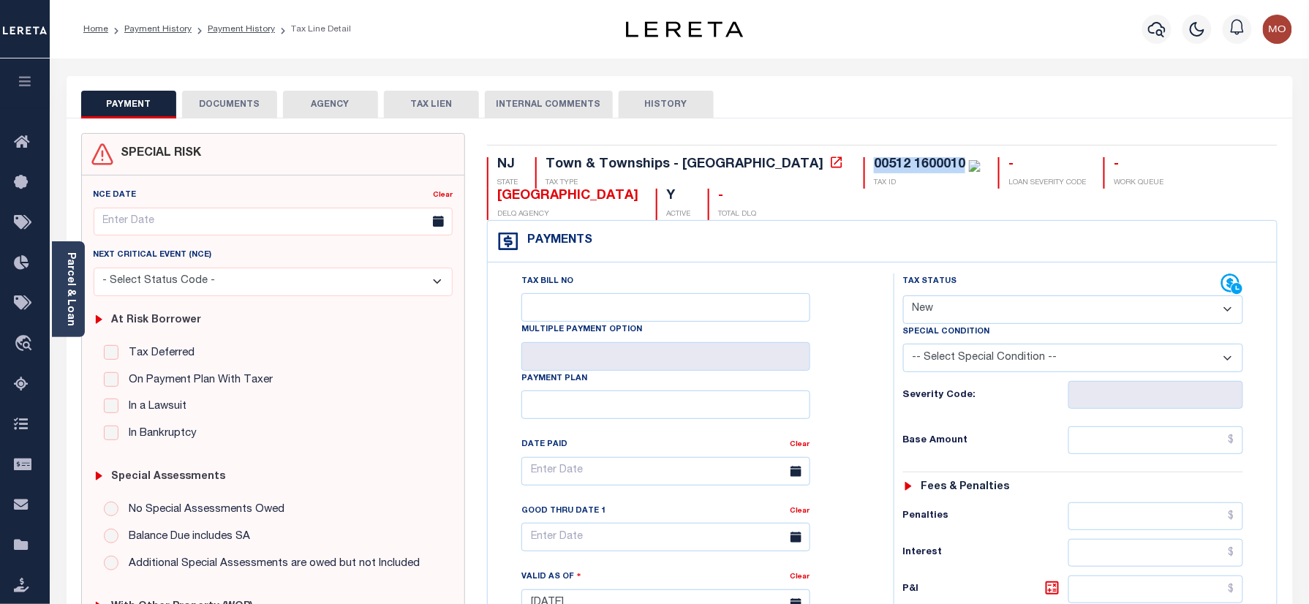
drag, startPoint x: 834, startPoint y: 162, endPoint x: 746, endPoint y: 167, distance: 88.6
click at [874, 167] on div "00512 1600010" at bounding box center [919, 164] width 91 height 13
copy div "00512 1600010"
click at [978, 313] on select "- Select Status Code - Open Due/Unpaid Paid Incomplete No Tax Due Internal Refu…" at bounding box center [1073, 309] width 341 height 29
select select "PYD"
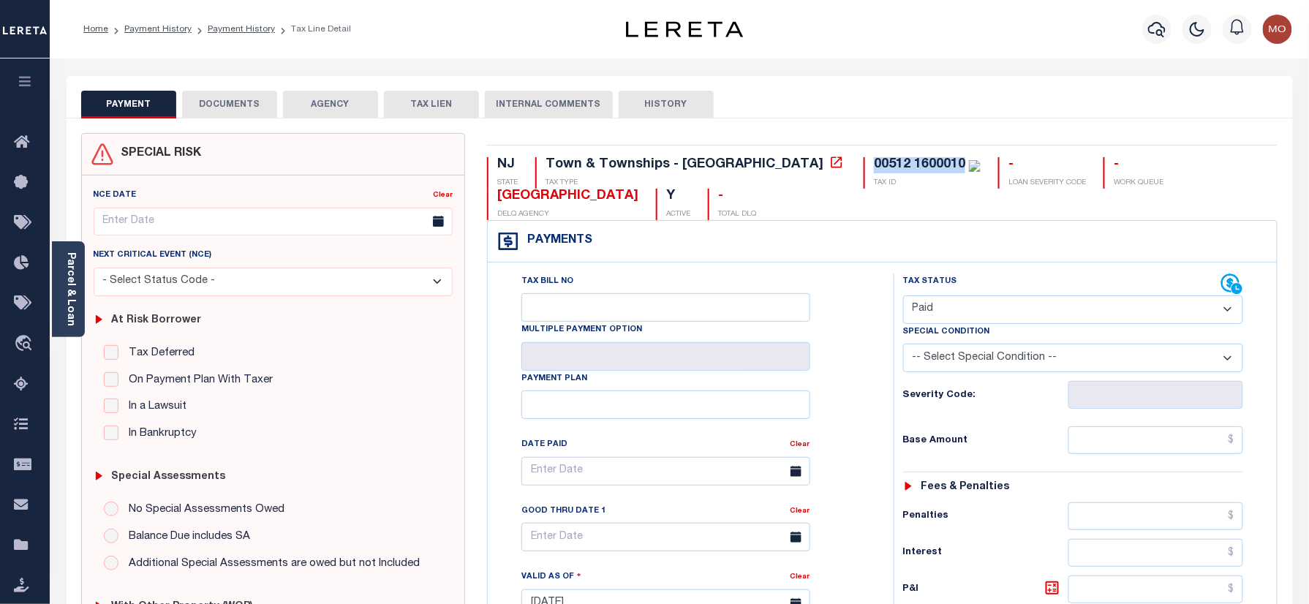
click at [903, 297] on select "- Select Status Code - Open Due/Unpaid Paid Incomplete No Tax Due Internal Refu…" at bounding box center [1073, 309] width 341 height 29
type input "[DATE]"
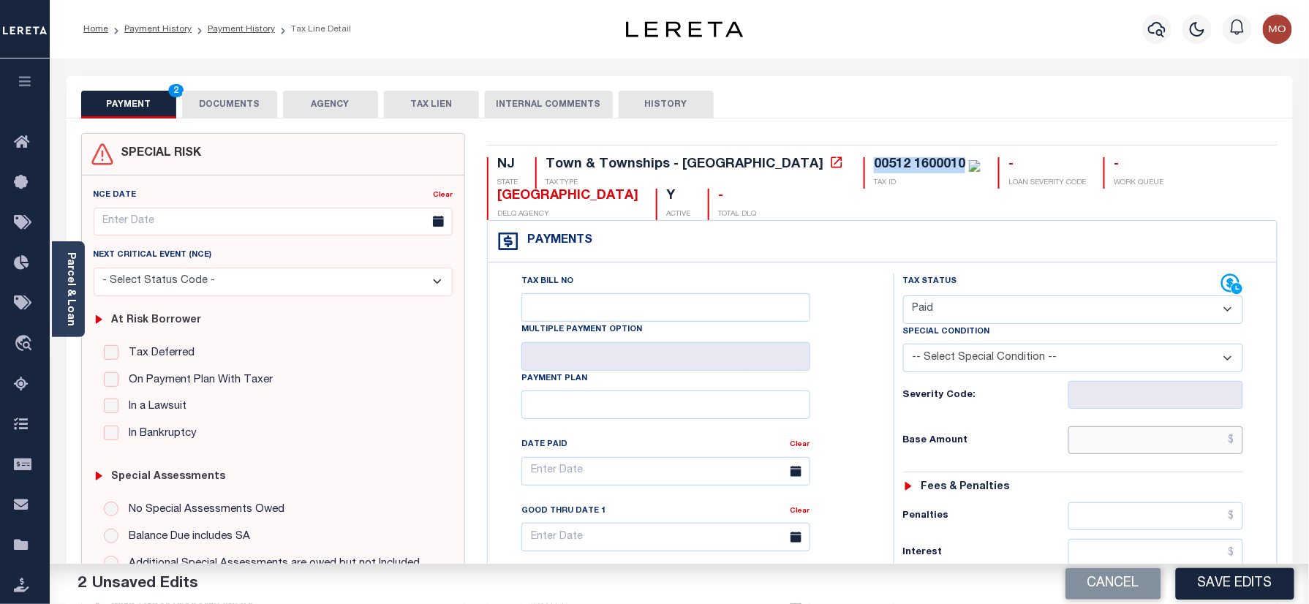
click at [1094, 451] on input "text" at bounding box center [1156, 440] width 176 height 28
paste input "1,188.84"
type input "$1,188.84"
click at [1004, 447] on h6 "Base Amount" at bounding box center [985, 441] width 165 height 12
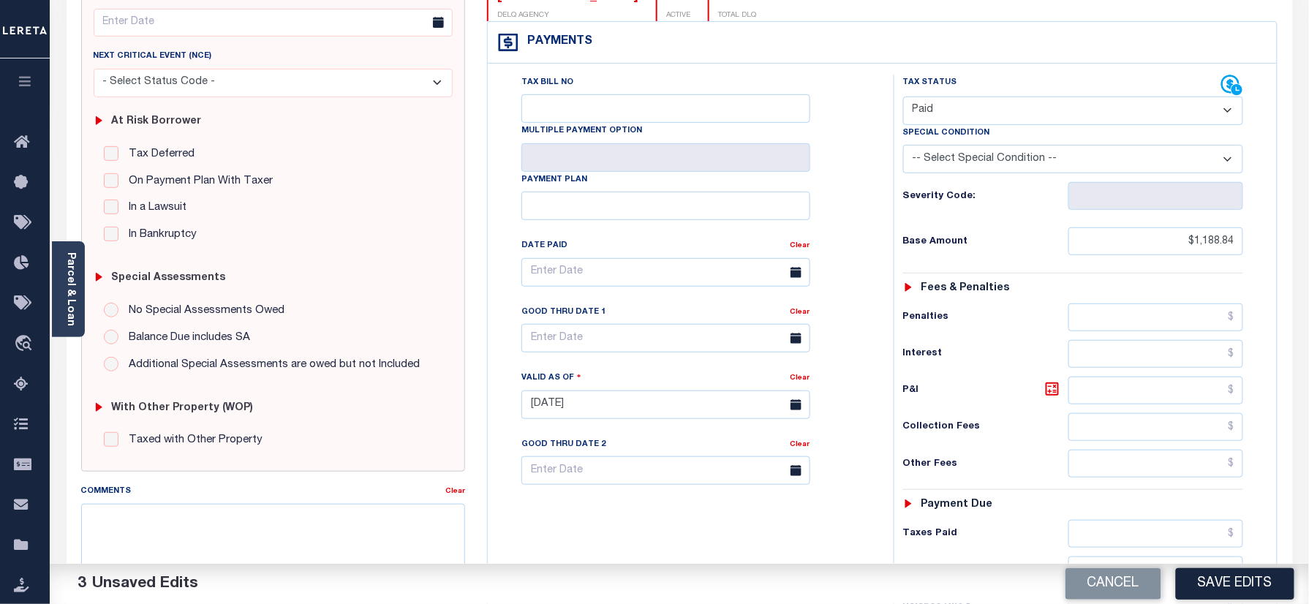
scroll to position [390, 0]
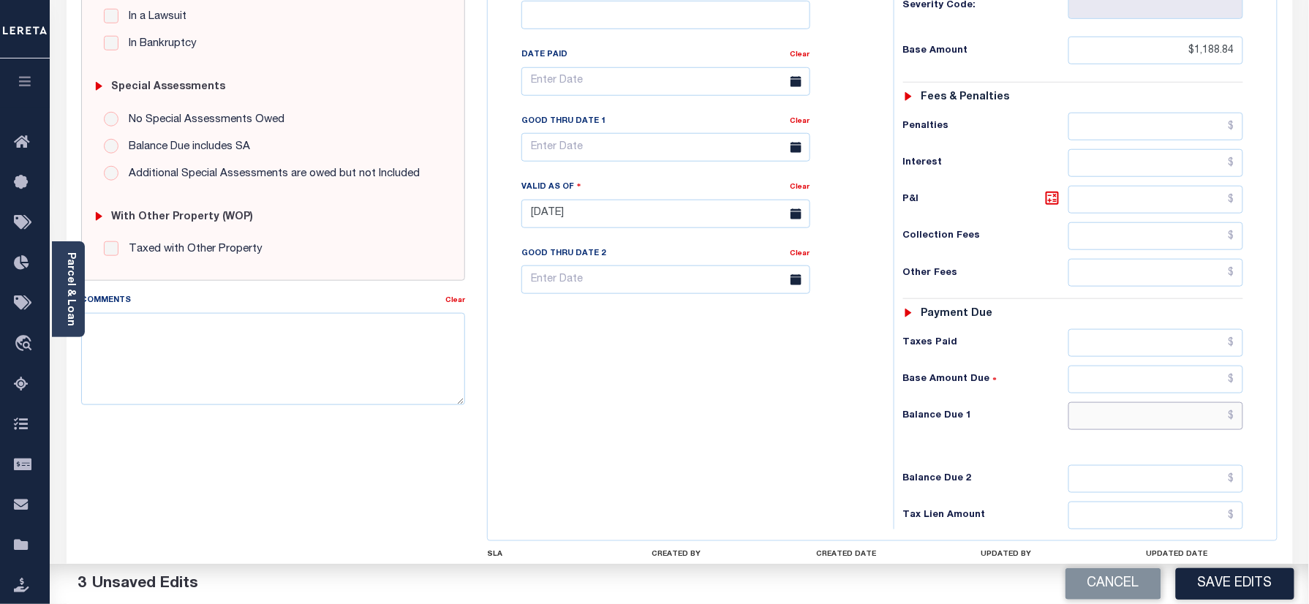
drag, startPoint x: 1115, startPoint y: 430, endPoint x: 1081, endPoint y: 437, distance: 35.1
click at [1115, 430] on input "text" at bounding box center [1156, 416] width 176 height 28
type input "$0.00"
click at [805, 401] on div "Tax Bill No Multiple Payment Option Payment Plan Clear" at bounding box center [686, 207] width 391 height 646
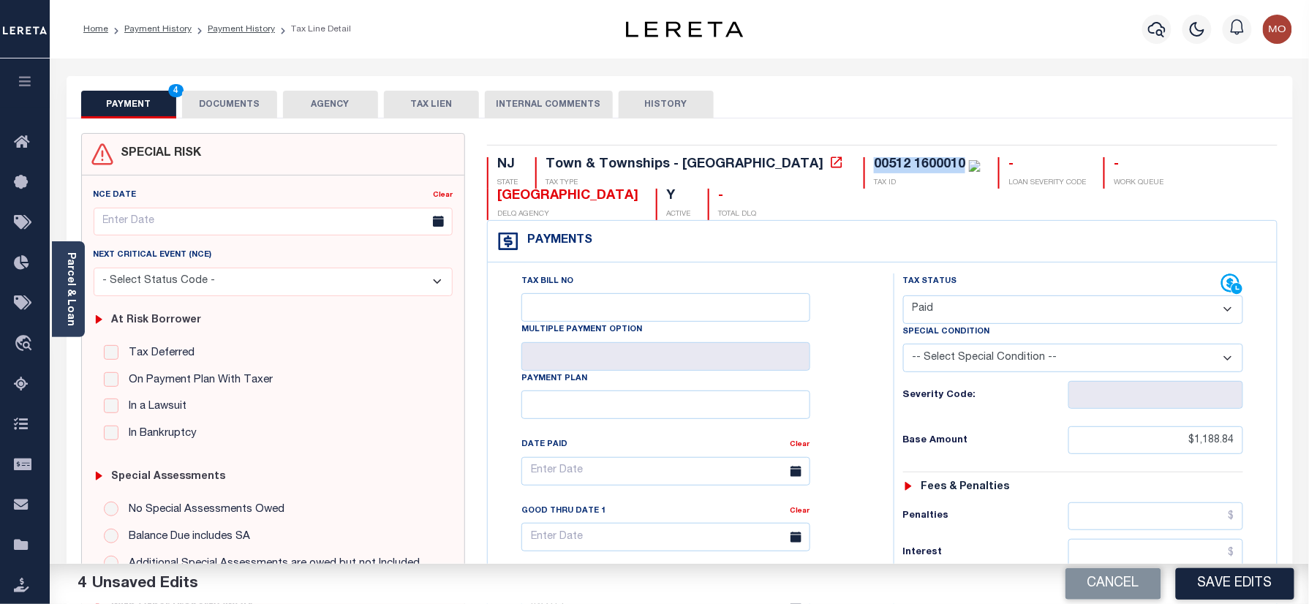
drag, startPoint x: 835, startPoint y: 162, endPoint x: 734, endPoint y: 162, distance: 100.9
click at [734, 162] on div "NJ STATE Town & Townships - NJ TAX TYPE 00512 1600010 TAX ID - LOAN SEVERITY CO…" at bounding box center [882, 188] width 790 height 63
copy div "00512 1600010"
click at [249, 94] on button "DOCUMENTS" at bounding box center [229, 105] width 95 height 28
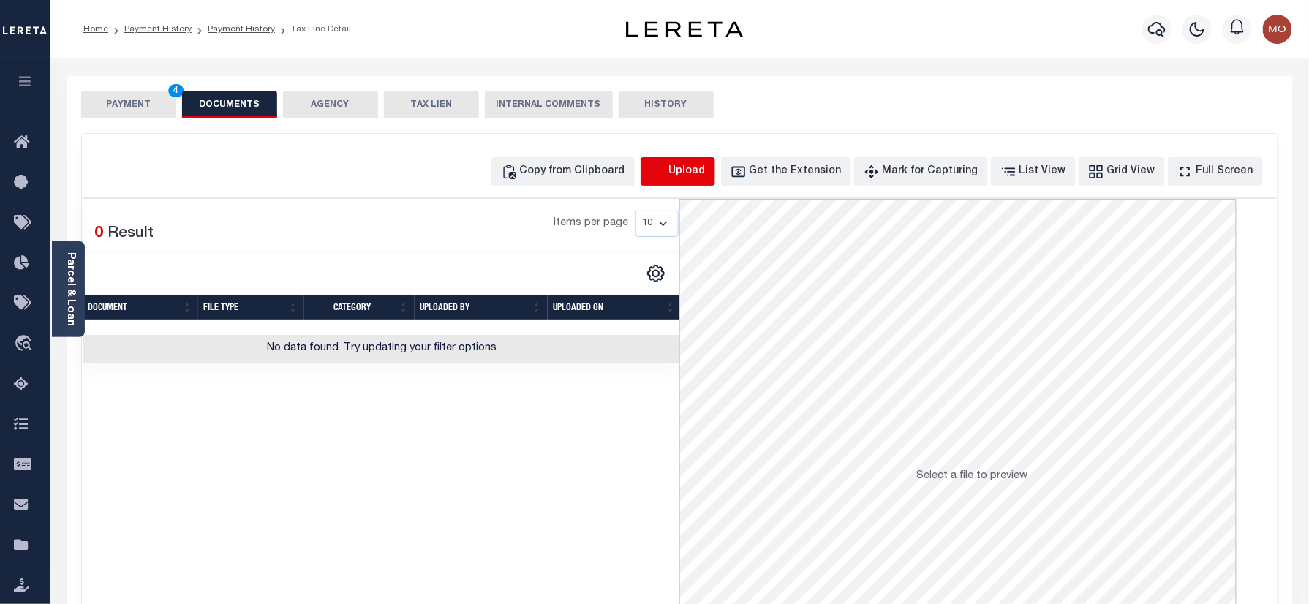
click at [666, 178] on icon "button" at bounding box center [658, 172] width 16 height 16
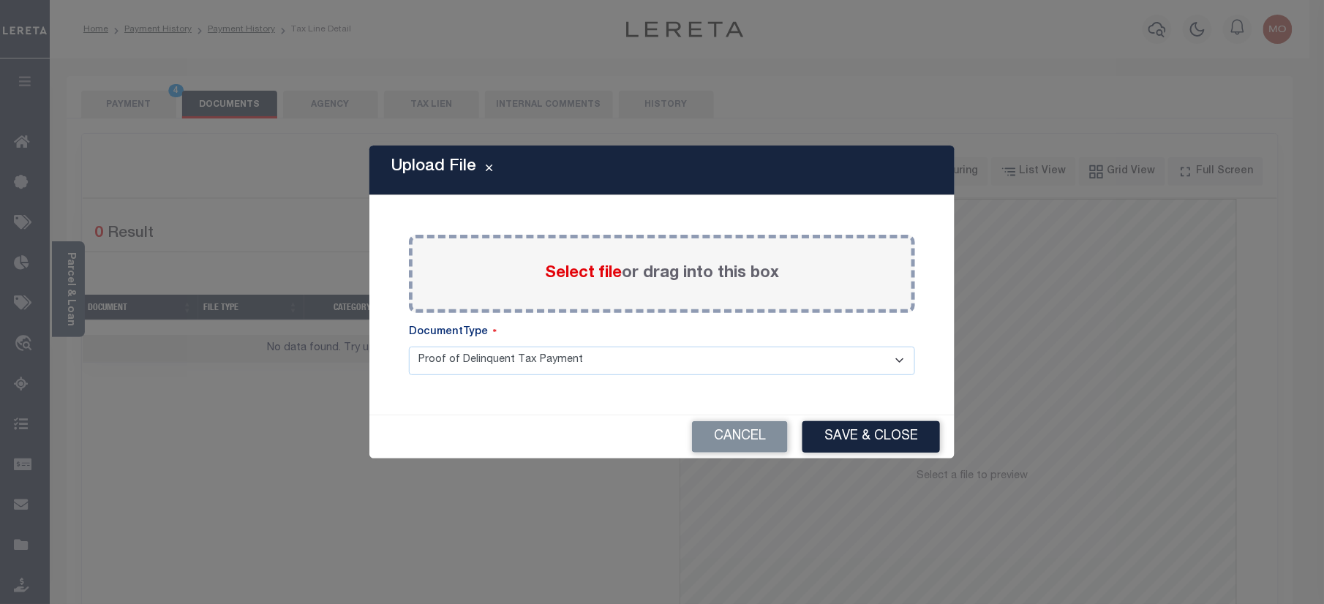
click at [575, 278] on span "Select file" at bounding box center [583, 273] width 77 height 16
click at [0, 0] on input "Select file or drag into this box" at bounding box center [0, 0] width 0 height 0
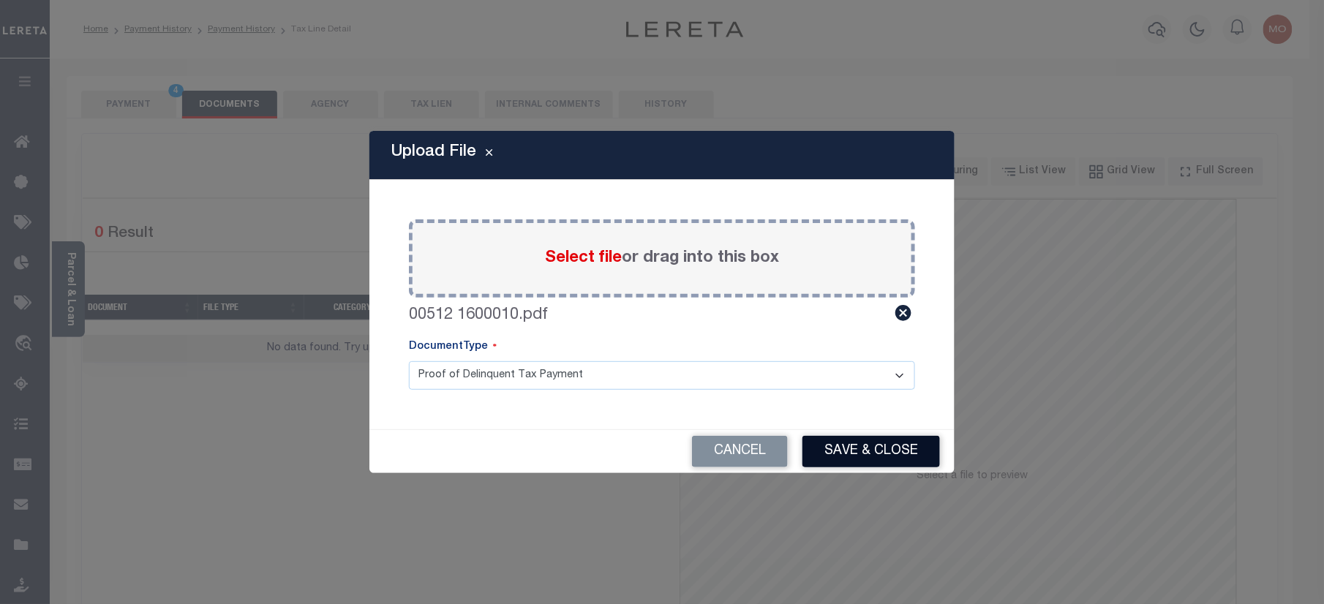
click at [894, 459] on button "Save & Close" at bounding box center [870, 451] width 137 height 31
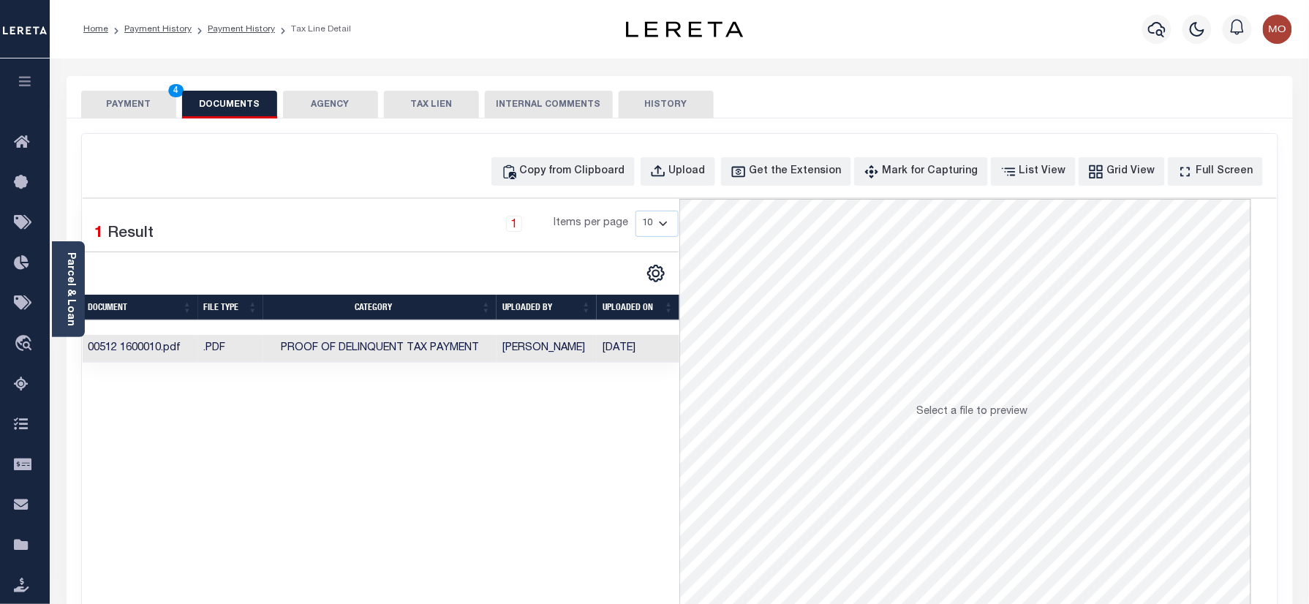
click at [141, 100] on button "PAYMENT 4" at bounding box center [128, 105] width 95 height 28
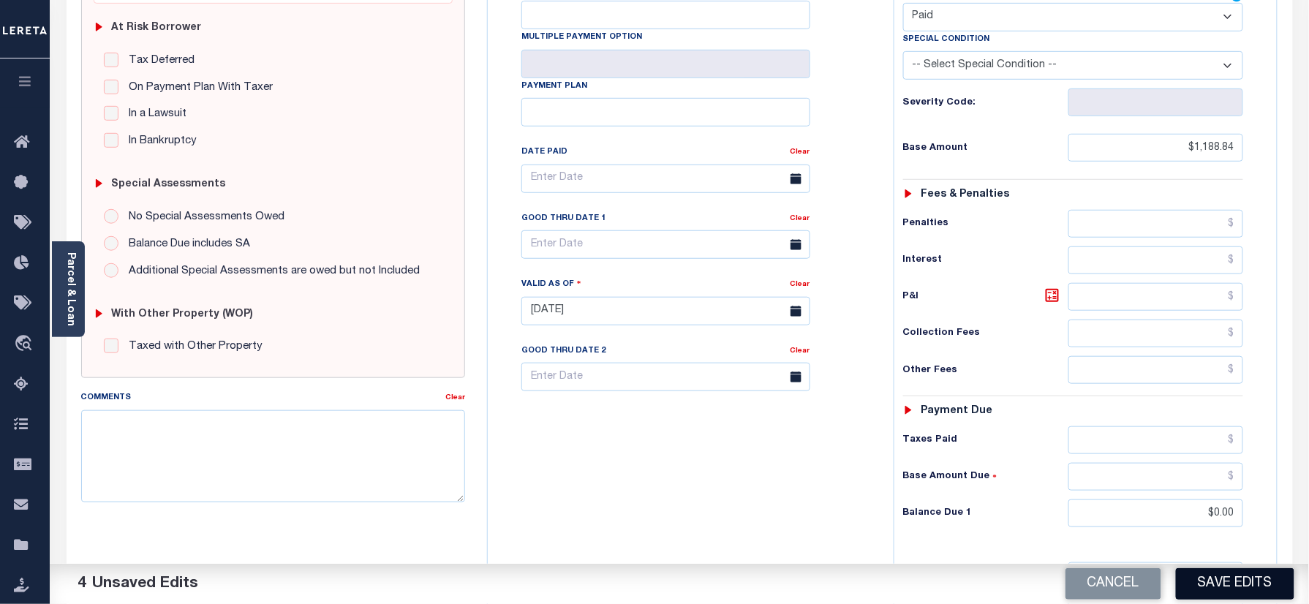
click at [1227, 579] on button "Save Edits" at bounding box center [1235, 583] width 118 height 31
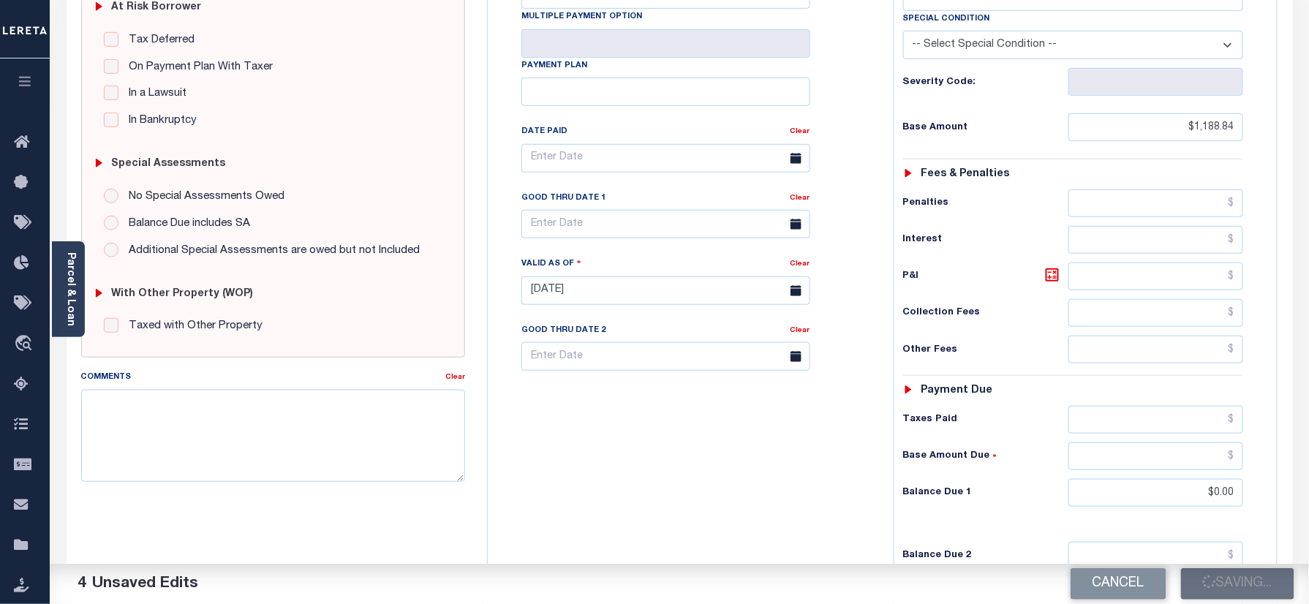
scroll to position [195, 0]
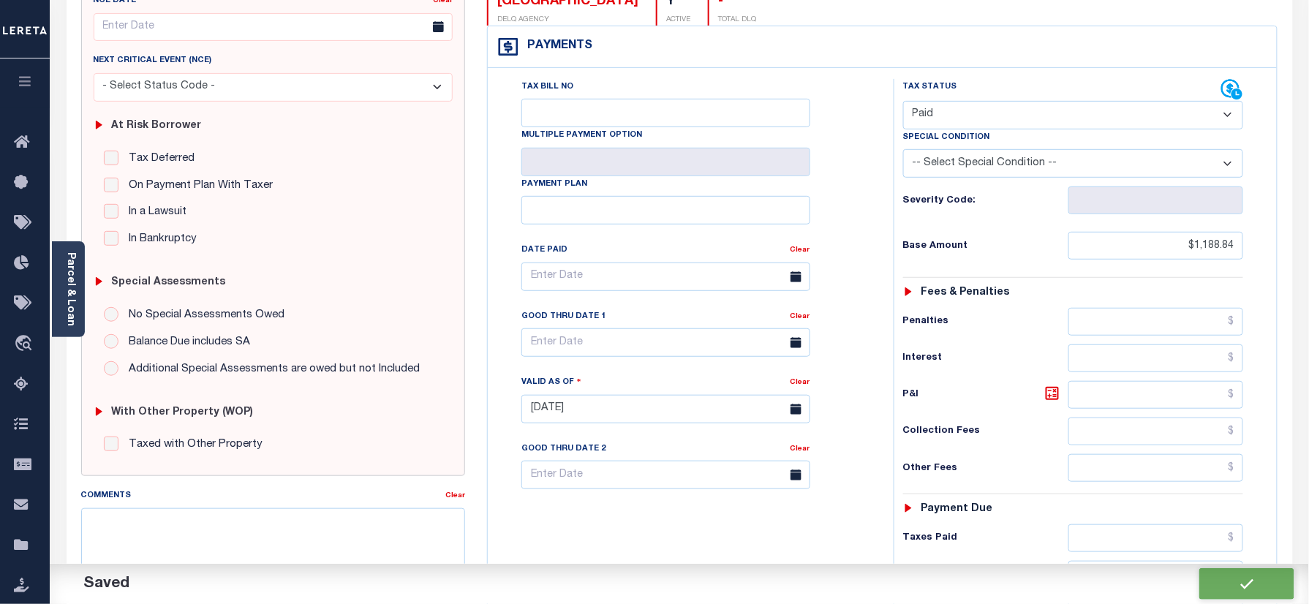
checkbox input "false"
type input "$1,188.84"
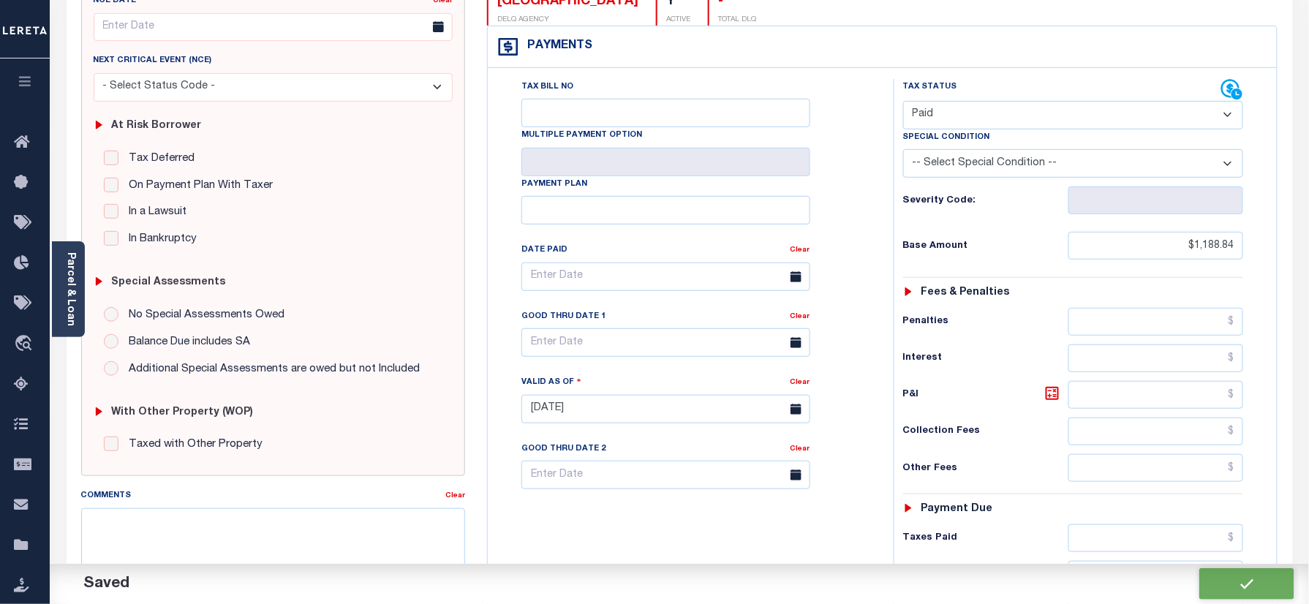
type input "$0"
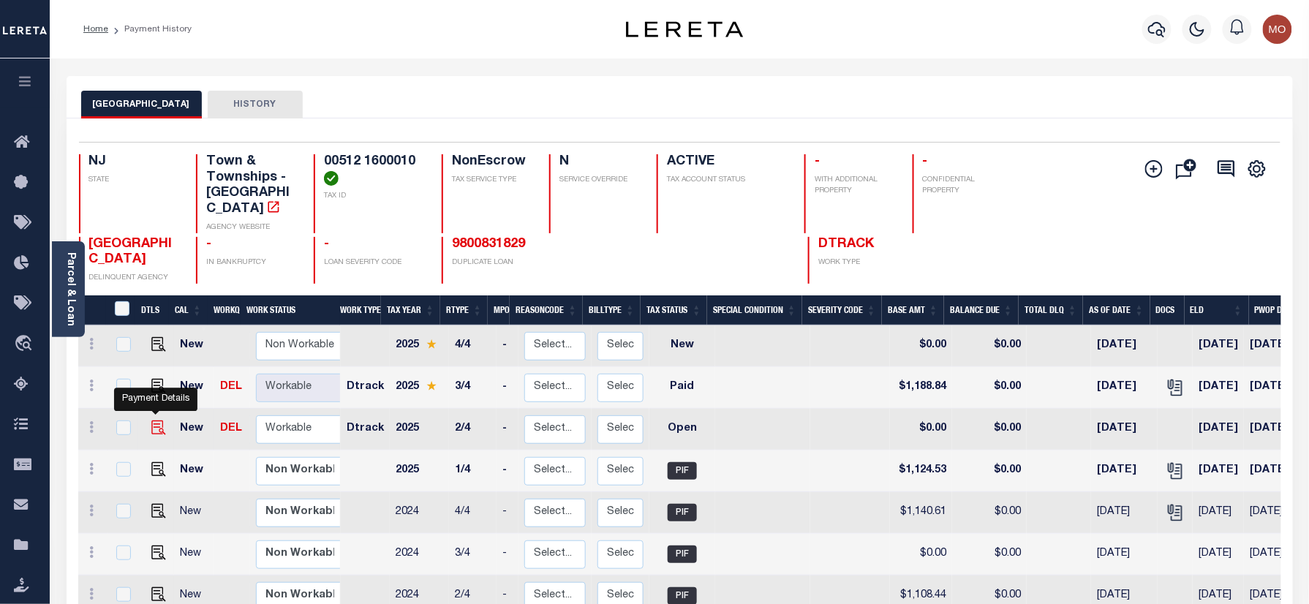
click at [158, 420] on img "" at bounding box center [158, 427] width 15 height 15
checkbox input "true"
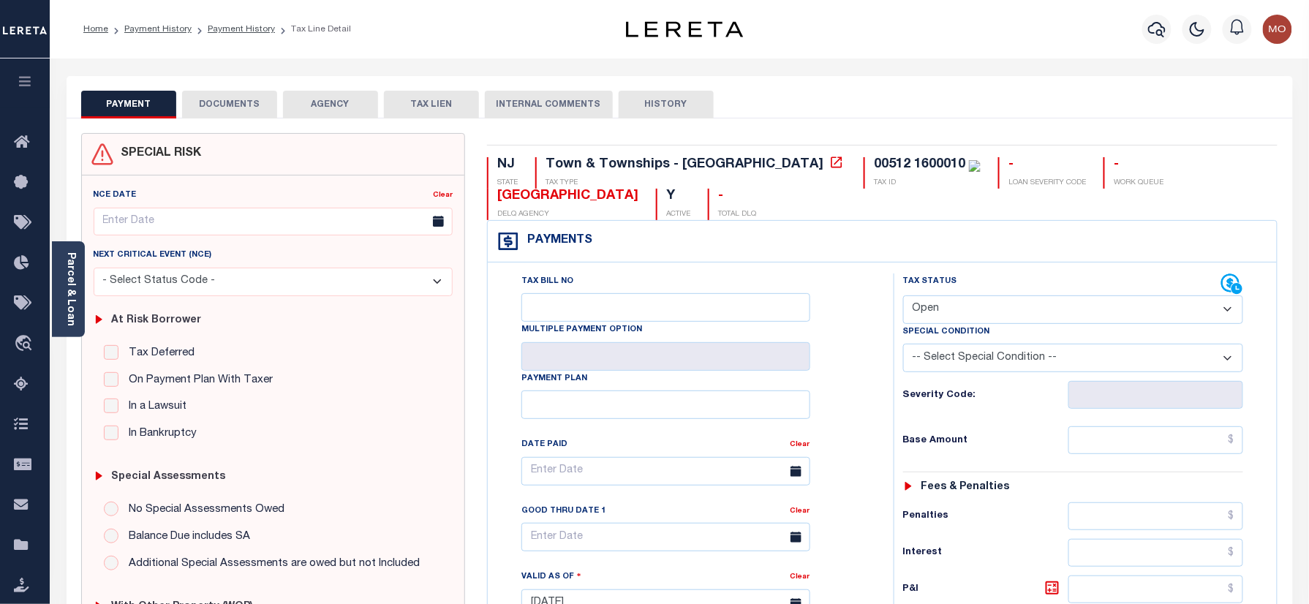
click at [970, 320] on select "- Select Status Code - Open Due/Unpaid Paid Incomplete No Tax Due Internal Refu…" at bounding box center [1073, 309] width 341 height 29
select select "PYD"
click at [903, 297] on select "- Select Status Code - Open Due/Unpaid Paid Incomplete No Tax Due Internal Refu…" at bounding box center [1073, 309] width 341 height 29
type input "[DATE]"
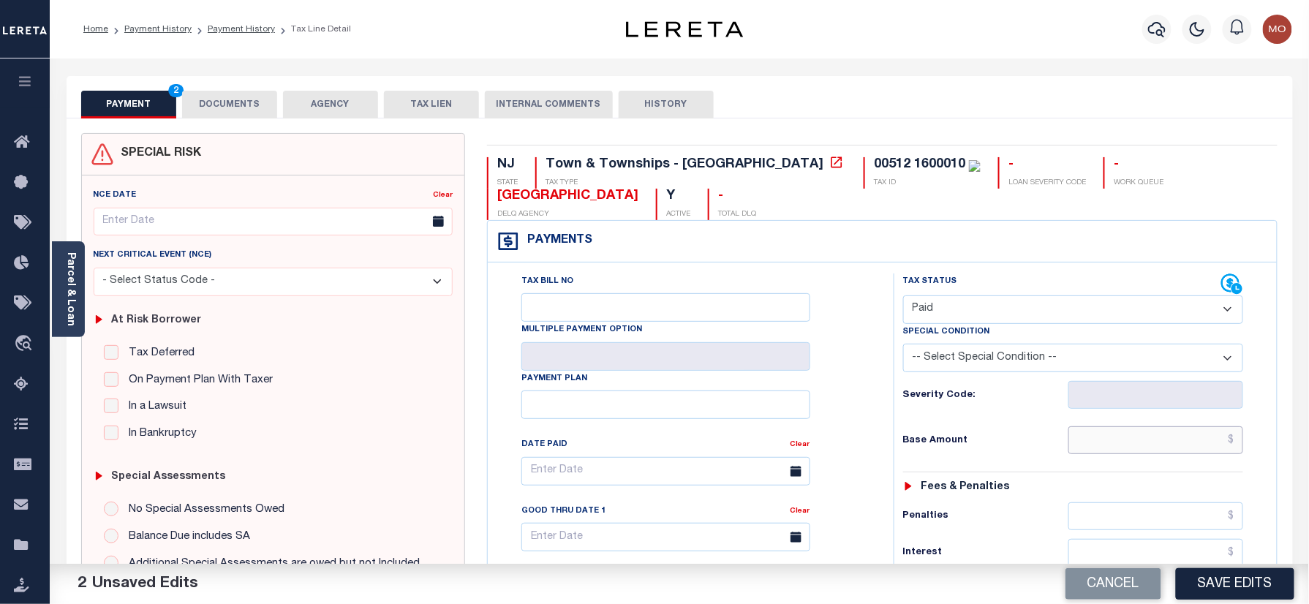
drag, startPoint x: 1174, startPoint y: 431, endPoint x: 1144, endPoint y: 458, distance: 39.9
click at [1173, 431] on input "text" at bounding box center [1156, 440] width 176 height 28
click at [1144, 454] on input "text" at bounding box center [1156, 440] width 176 height 28
paste input "1,124.53"
type input "$1,124.53"
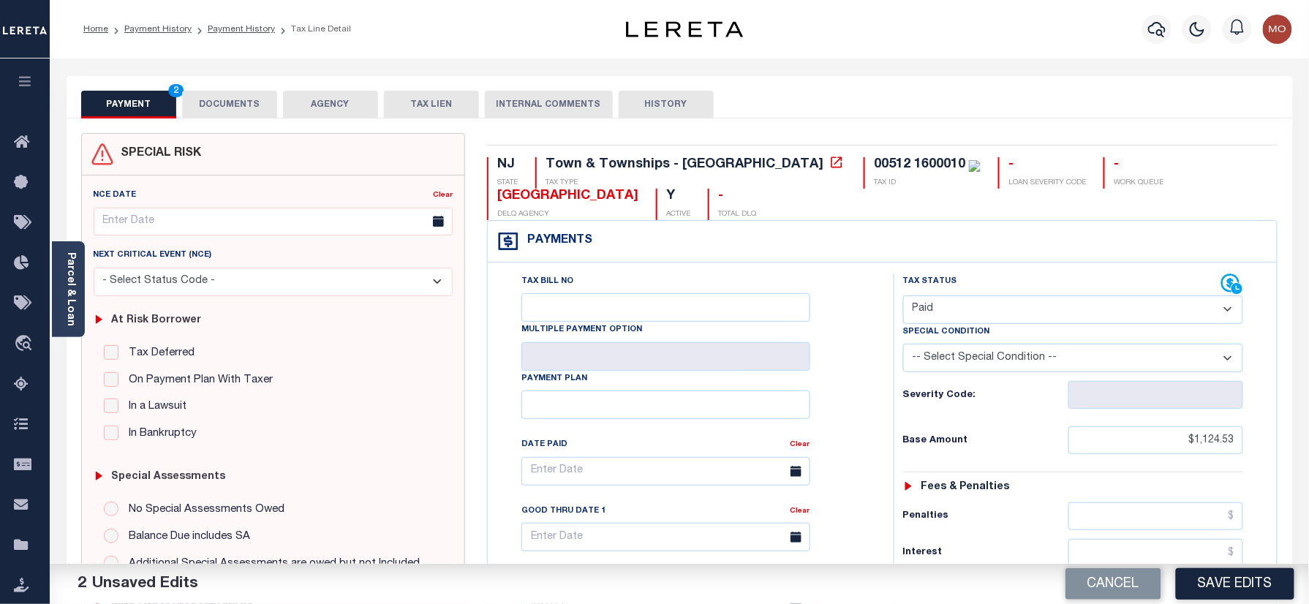
click at [1016, 464] on div "Tax Status Status - Select Status Code -" at bounding box center [1078, 596] width 369 height 646
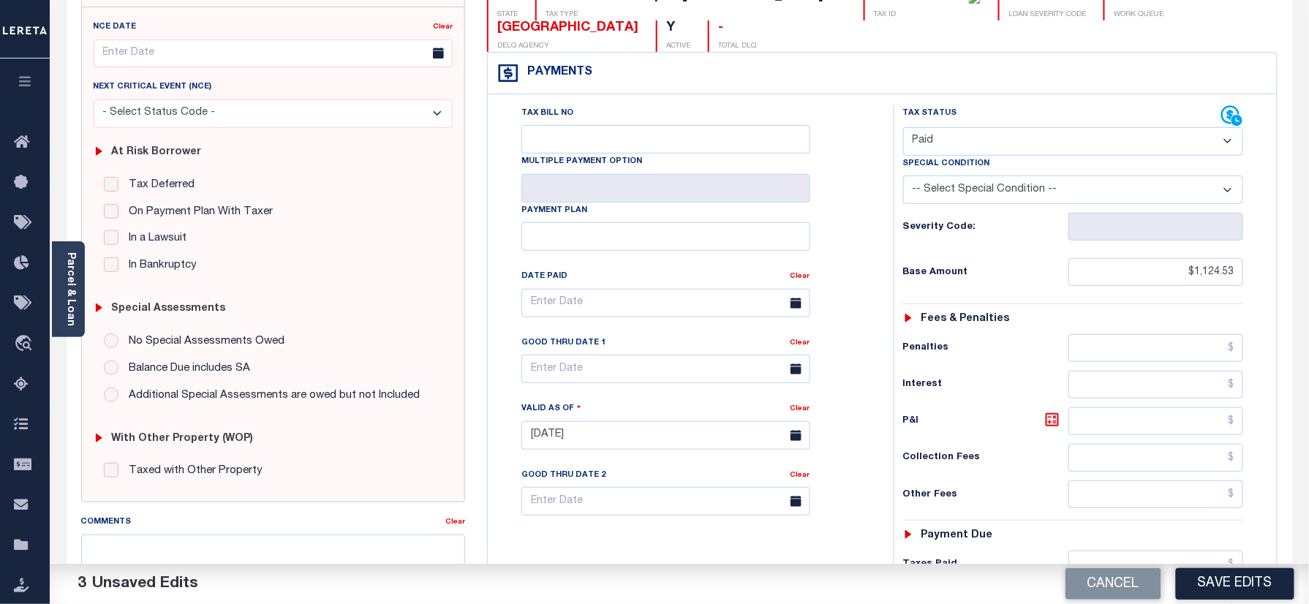
scroll to position [390, 0]
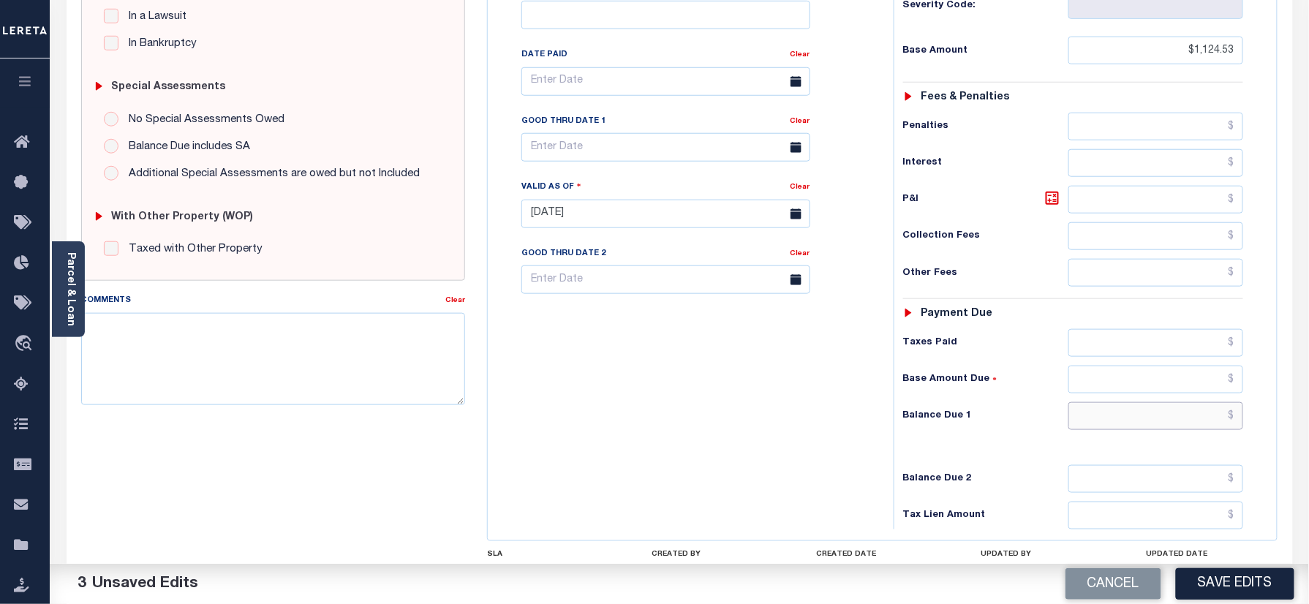
drag, startPoint x: 1135, startPoint y: 421, endPoint x: 1127, endPoint y: 421, distance: 8.0
click at [1135, 421] on input "text" at bounding box center [1156, 416] width 176 height 28
type input "$0.00"
click at [823, 401] on div "Tax Bill No Multiple Payment Option Payment Plan Clear" at bounding box center [686, 207] width 391 height 646
click at [309, 337] on textarea "Comments" at bounding box center [273, 359] width 385 height 92
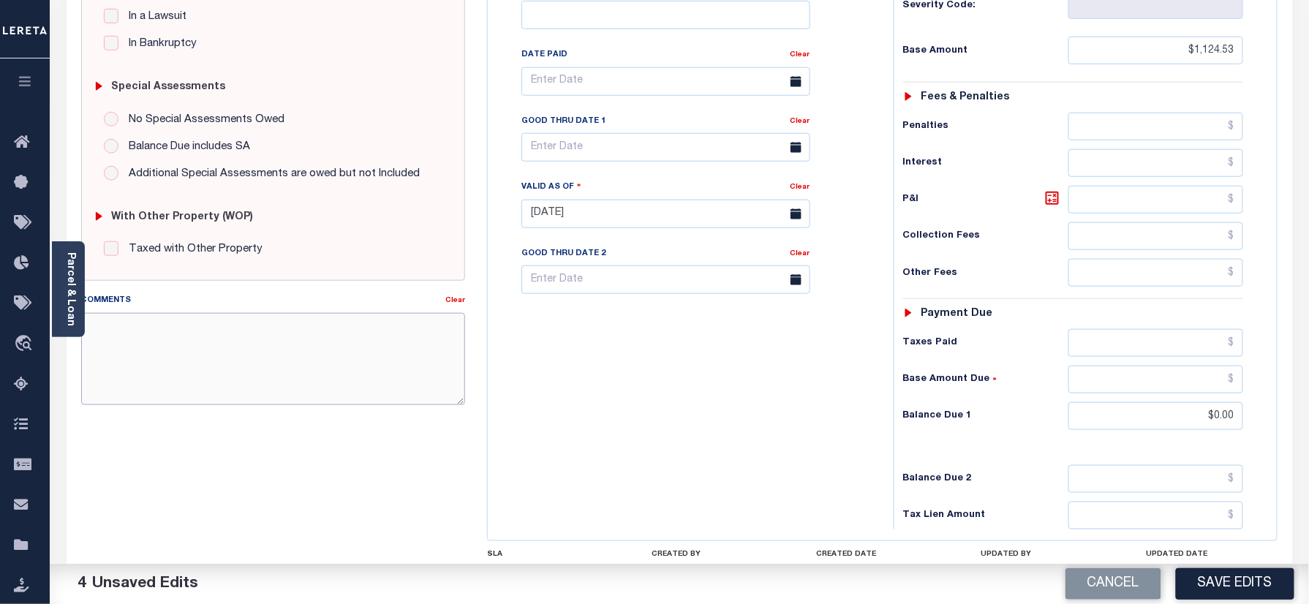
paste textarea "Refer 2025 3/4 year for doc"
type textarea "Refer 2025 3/4 year for doc"
click at [1190, 589] on button "Save Edits" at bounding box center [1235, 583] width 118 height 31
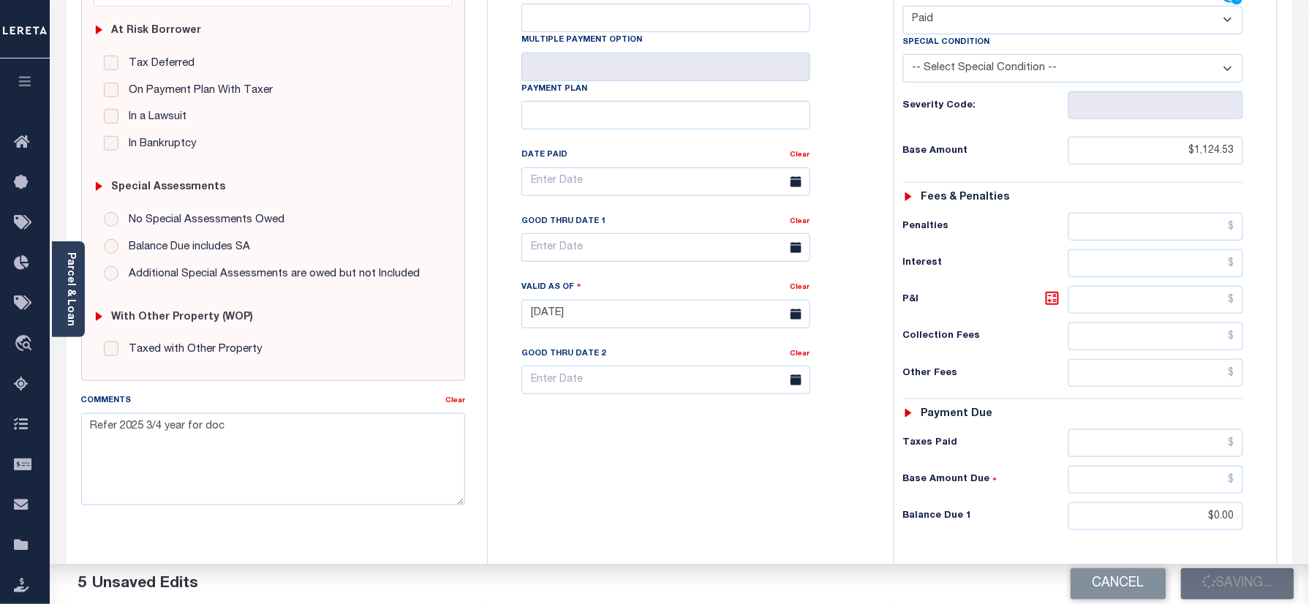
scroll to position [195, 0]
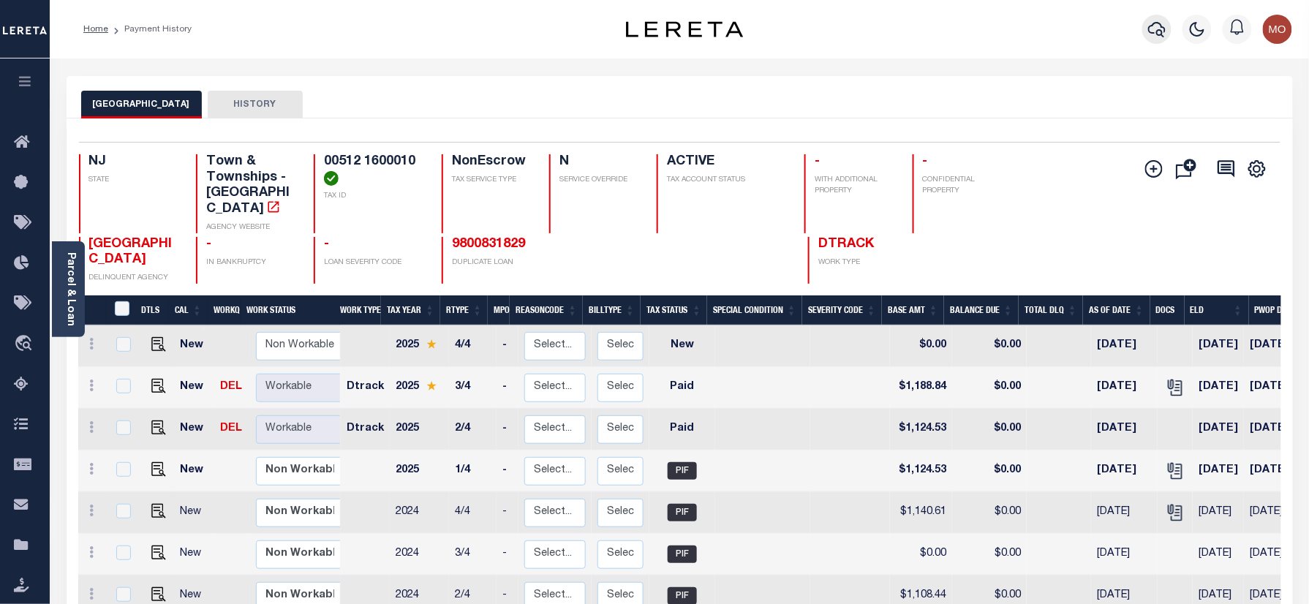
click at [1157, 26] on icon "button" at bounding box center [1157, 29] width 18 height 18
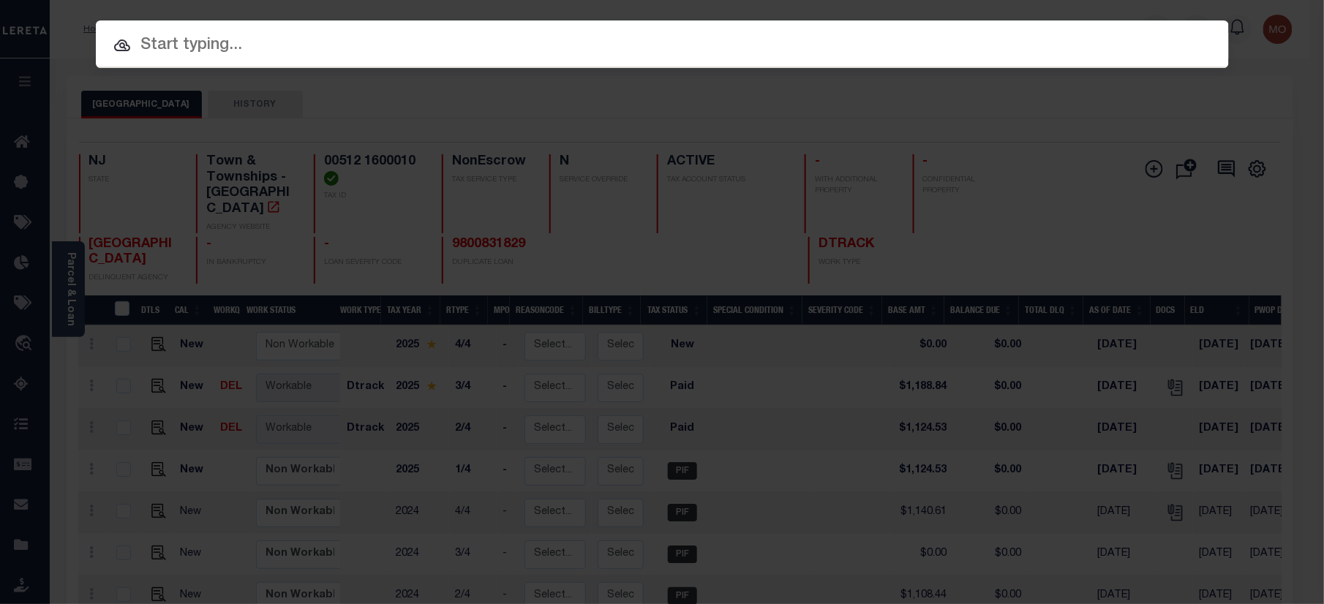
click at [191, 45] on input "text" at bounding box center [662, 46] width 1133 height 26
paste input "9800771215"
type input "9800771215"
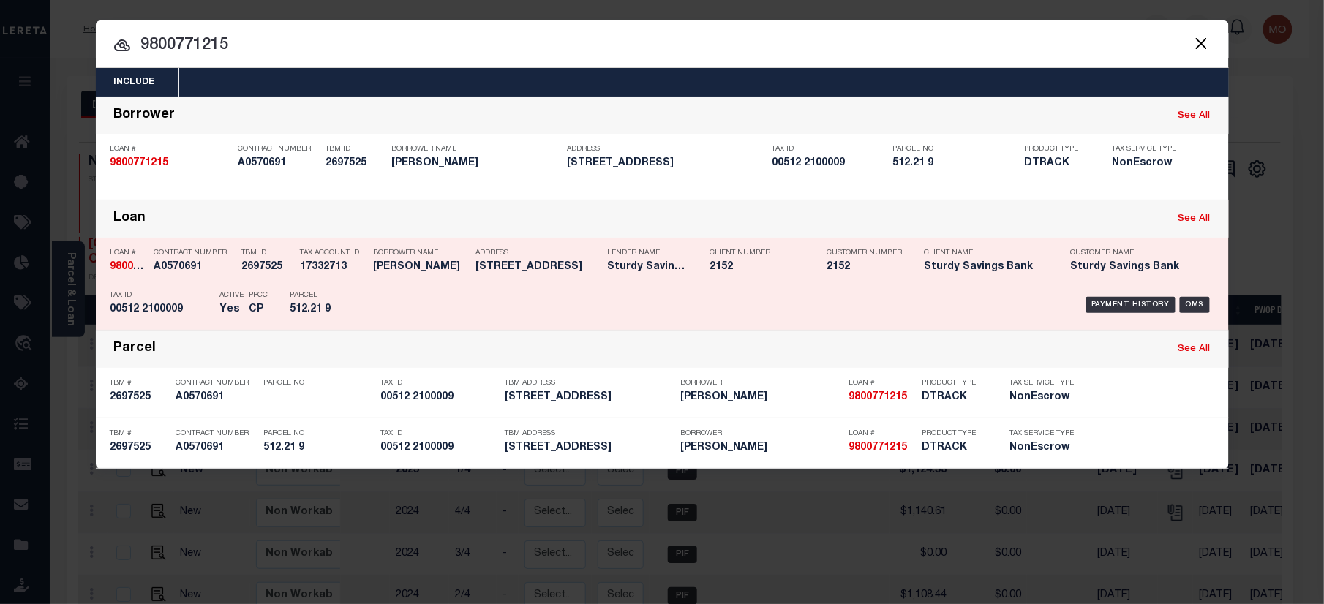
click at [325, 308] on h5 "512.21 9" at bounding box center [323, 309] width 66 height 12
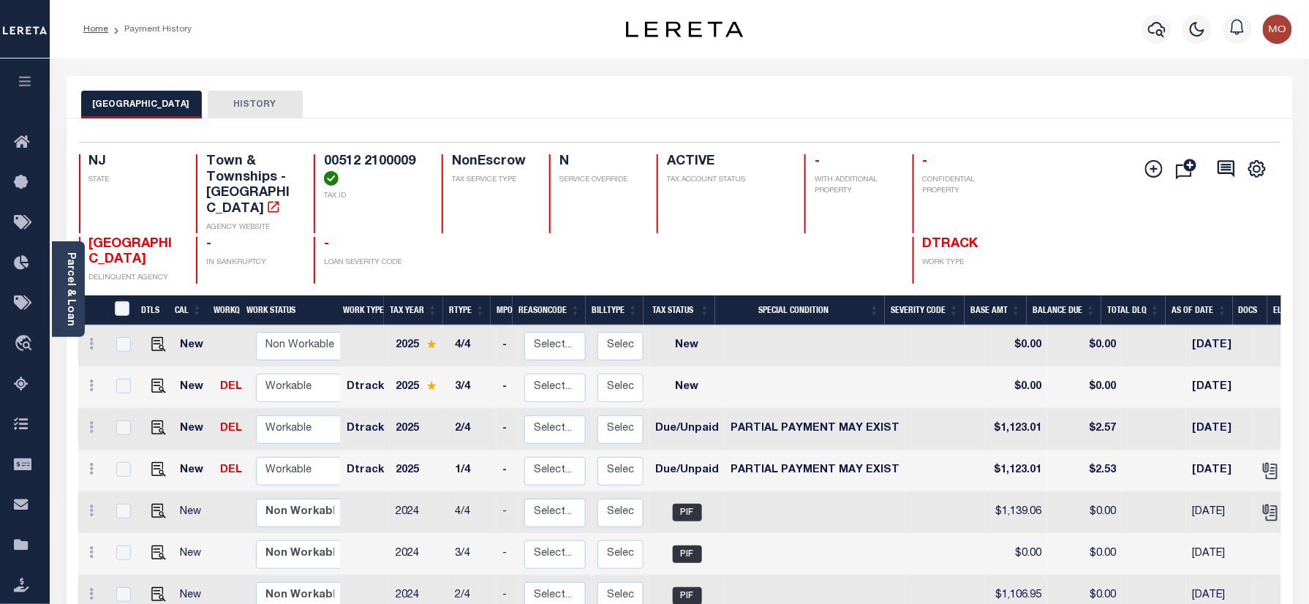
scroll to position [97, 0]
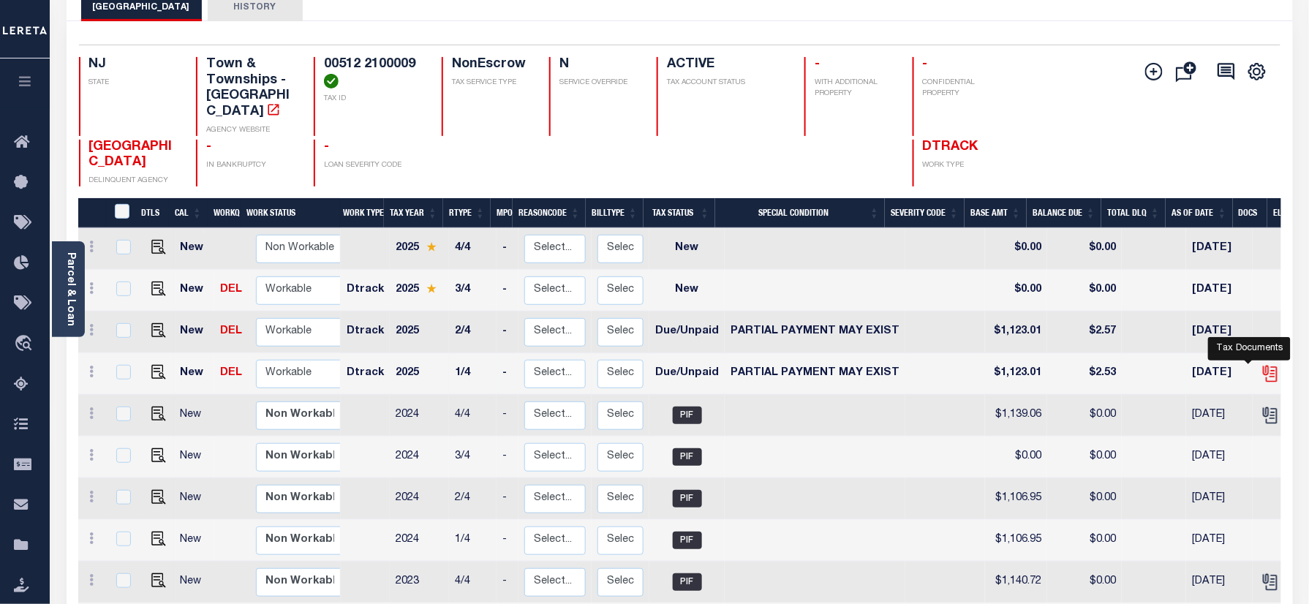
click at [1264, 366] on icon "" at bounding box center [1270, 372] width 12 height 12
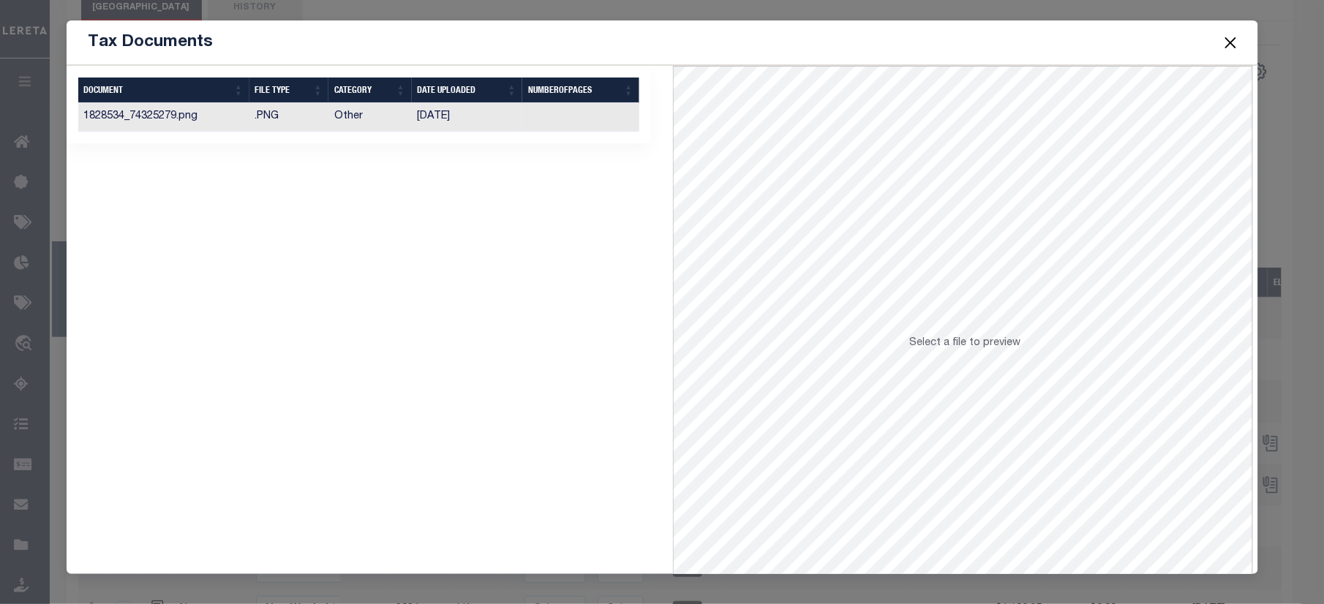
click at [477, 114] on td "03/01/2025" at bounding box center [467, 117] width 111 height 29
click at [1232, 36] on button "Close" at bounding box center [1229, 42] width 19 height 19
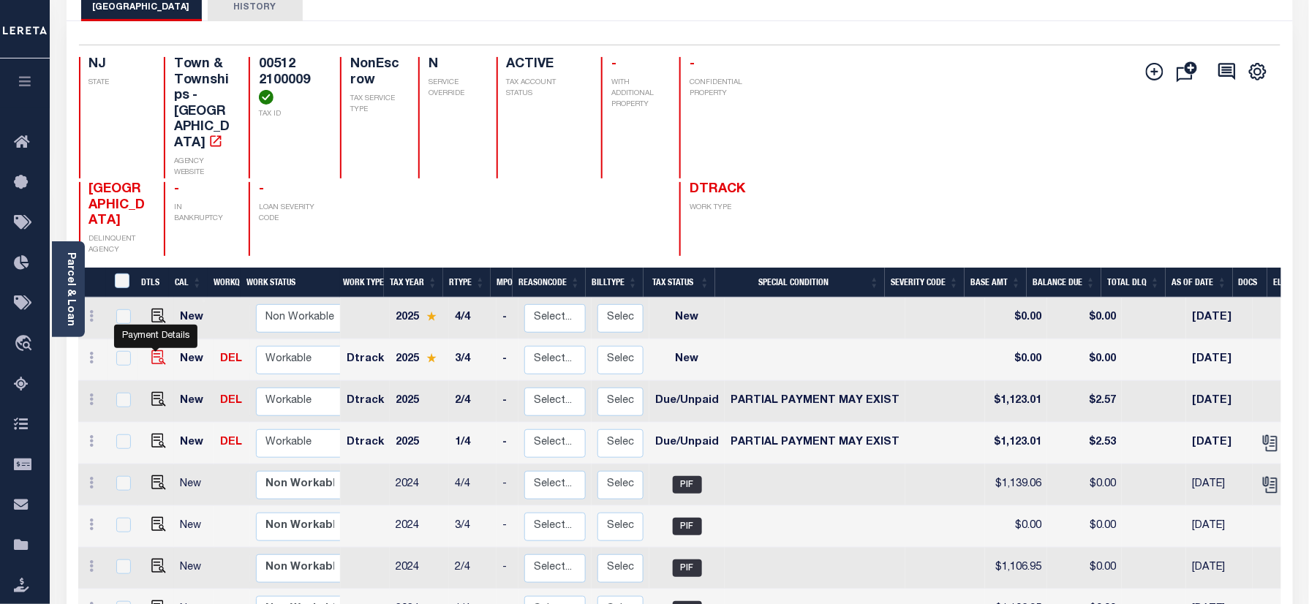
click at [156, 350] on img "" at bounding box center [158, 357] width 15 height 15
checkbox input "true"
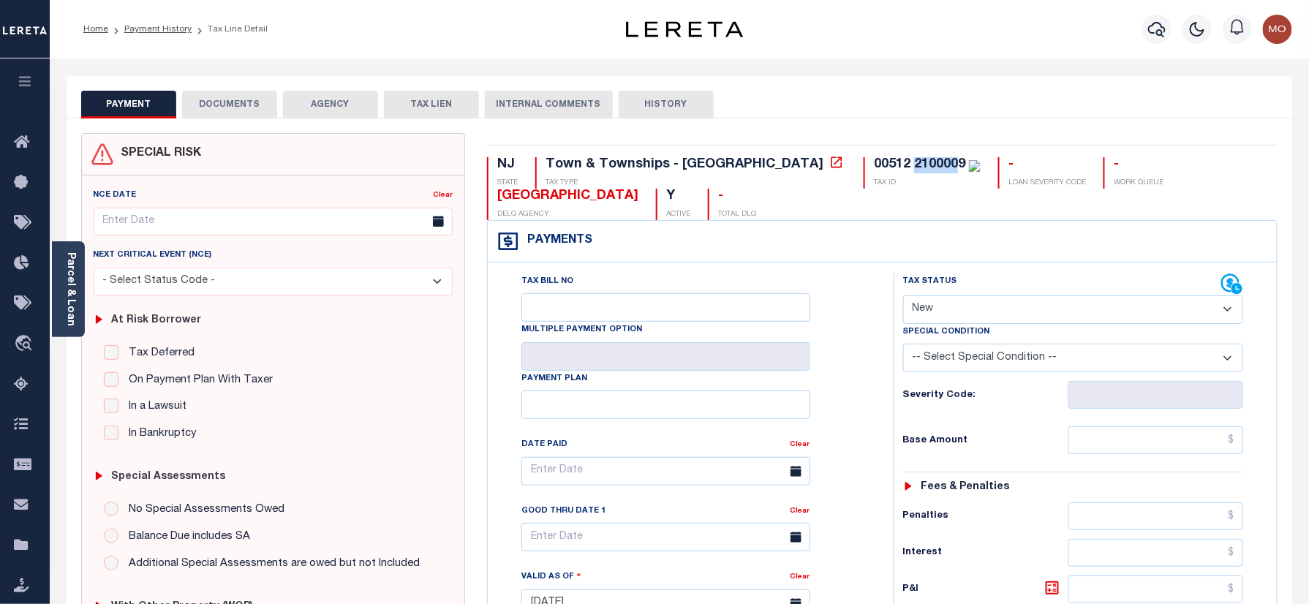
drag, startPoint x: 832, startPoint y: 161, endPoint x: 788, endPoint y: 162, distance: 44.6
click at [874, 162] on div "00512 2100009" at bounding box center [919, 164] width 91 height 13
drag, startPoint x: 820, startPoint y: 199, endPoint x: 826, endPoint y: 185, distance: 15.1
click at [820, 199] on div "NJ STATE Town & Townships - [GEOGRAPHIC_DATA] TAX TYPE 00512 2100009 TAX ID - L…" at bounding box center [882, 188] width 790 height 63
drag, startPoint x: 834, startPoint y: 158, endPoint x: 740, endPoint y: 165, distance: 94.6
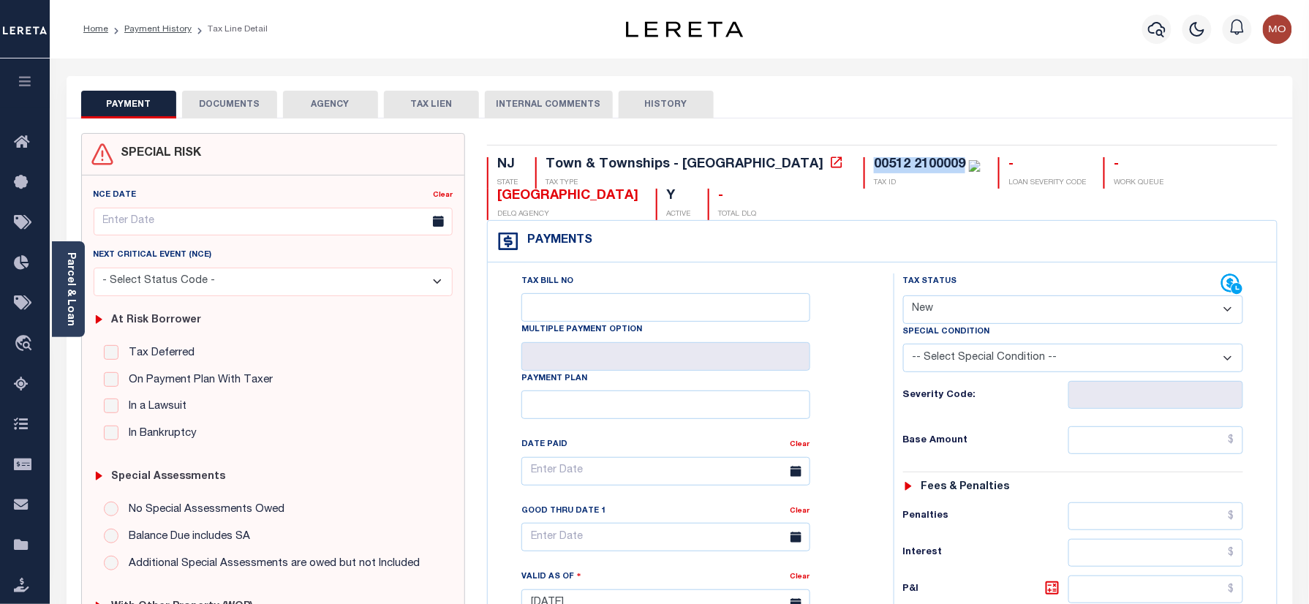
click at [864, 165] on div "00512 2100009 TAX ID" at bounding box center [922, 172] width 117 height 31
copy div "00512 2100009"
drag, startPoint x: 980, startPoint y: 306, endPoint x: 986, endPoint y: 328, distance: 23.6
click at [980, 306] on select "- Select Status Code - Open Due/Unpaid Paid Incomplete No Tax Due Internal Refu…" at bounding box center [1073, 309] width 341 height 29
select select "PYD"
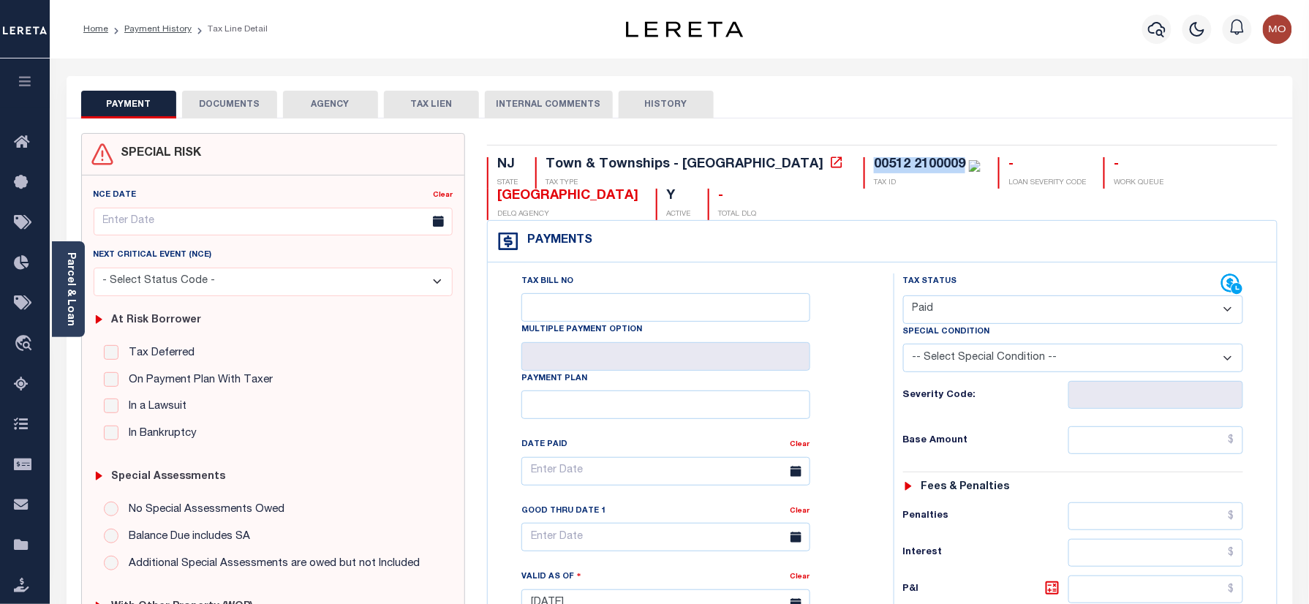
click at [903, 297] on select "- Select Status Code - Open Due/Unpaid Paid Incomplete No Tax Due Internal Refu…" at bounding box center [1073, 309] width 341 height 29
type input "[DATE]"
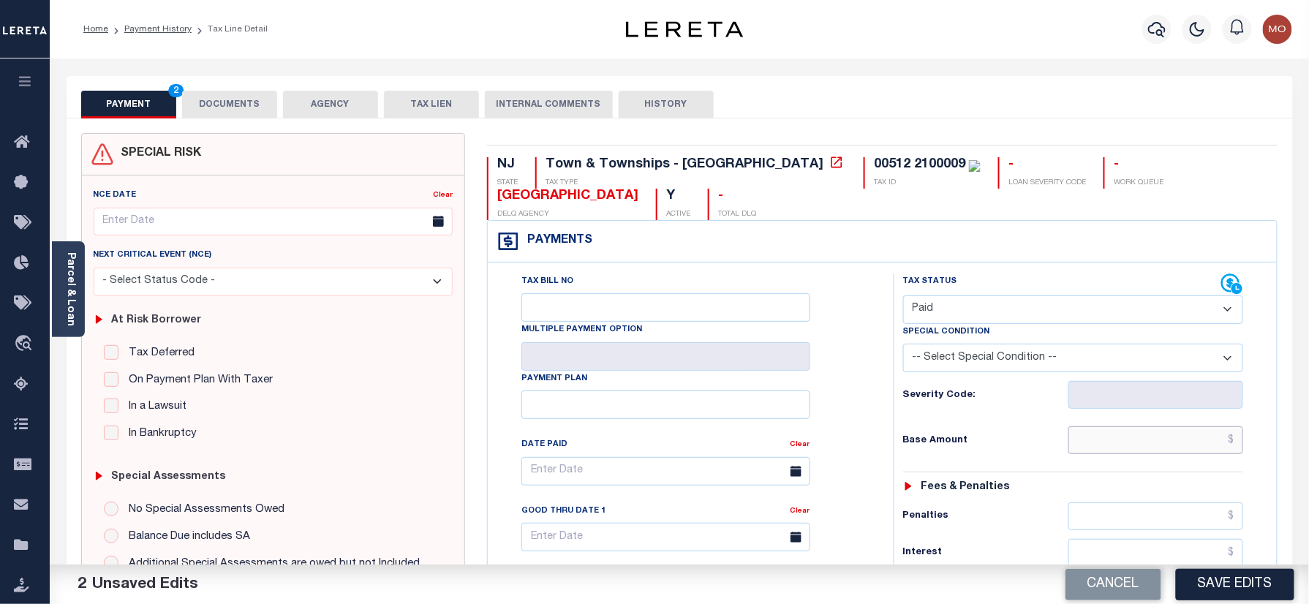
drag, startPoint x: 1133, startPoint y: 453, endPoint x: 1004, endPoint y: 445, distance: 129.7
click at [1133, 453] on input "text" at bounding box center [1156, 440] width 176 height 28
paste input "1,187.24"
type input "$1,187.24"
click at [998, 447] on h6 "Base Amount" at bounding box center [985, 441] width 165 height 12
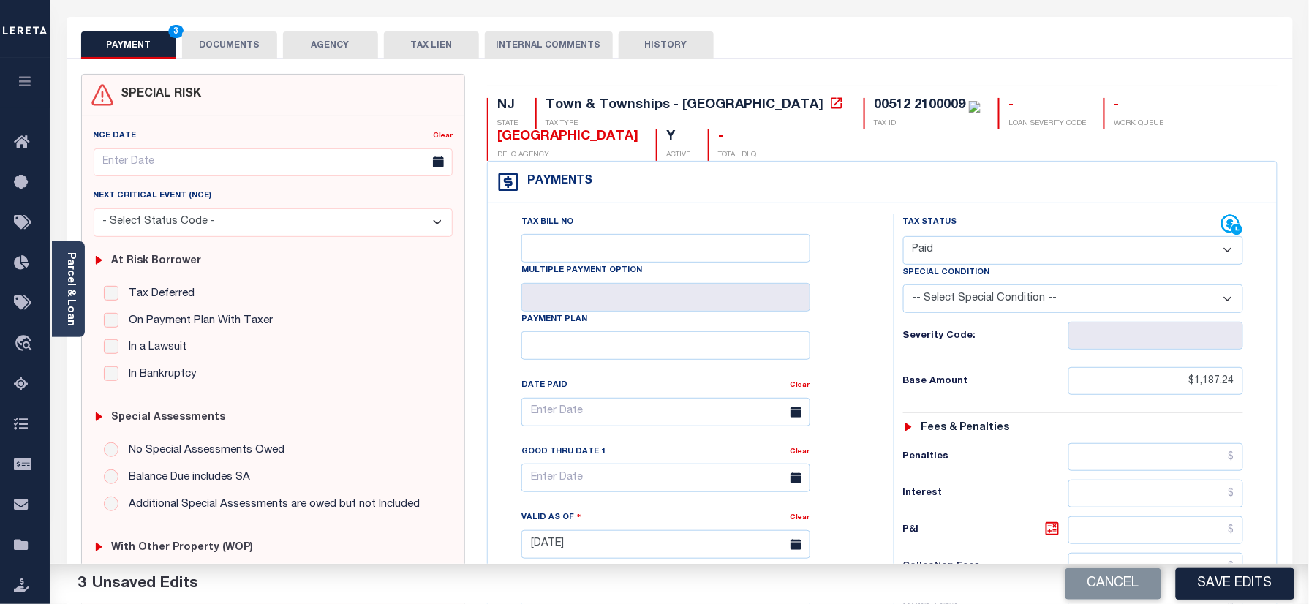
scroll to position [293, 0]
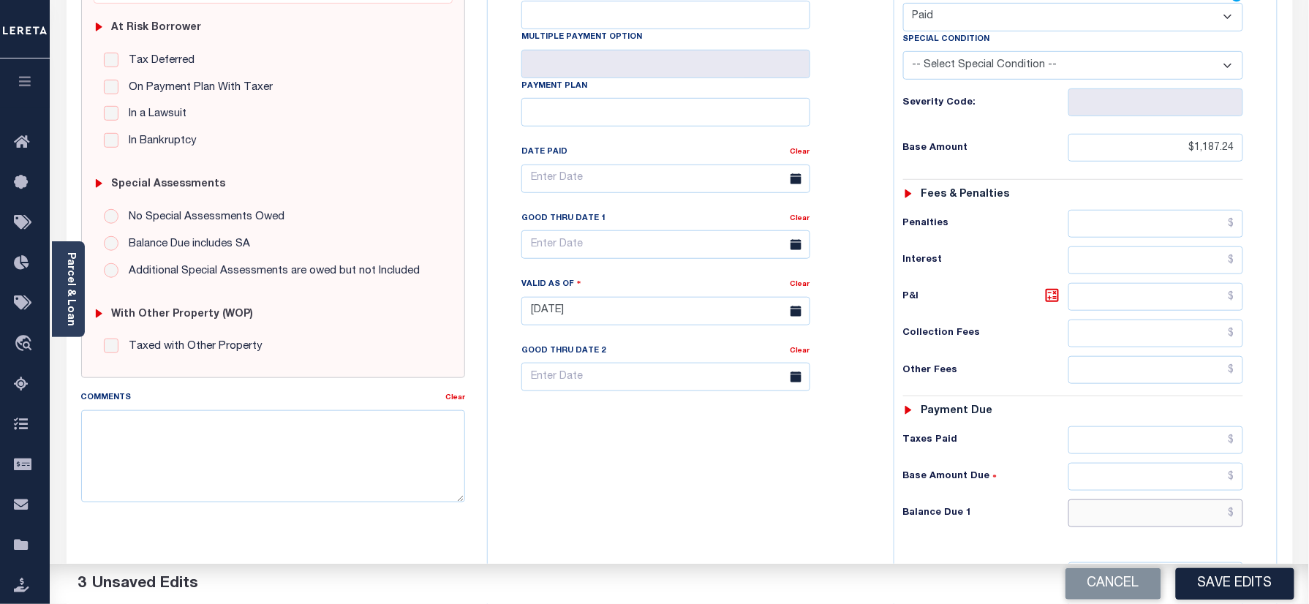
drag, startPoint x: 1136, startPoint y: 524, endPoint x: 923, endPoint y: 524, distance: 212.8
click at [1136, 524] on input "text" at bounding box center [1156, 513] width 176 height 28
type input "$0.00"
click at [823, 521] on div "Tax Bill No Multiple Payment Option Payment Plan Clear" at bounding box center [686, 304] width 391 height 646
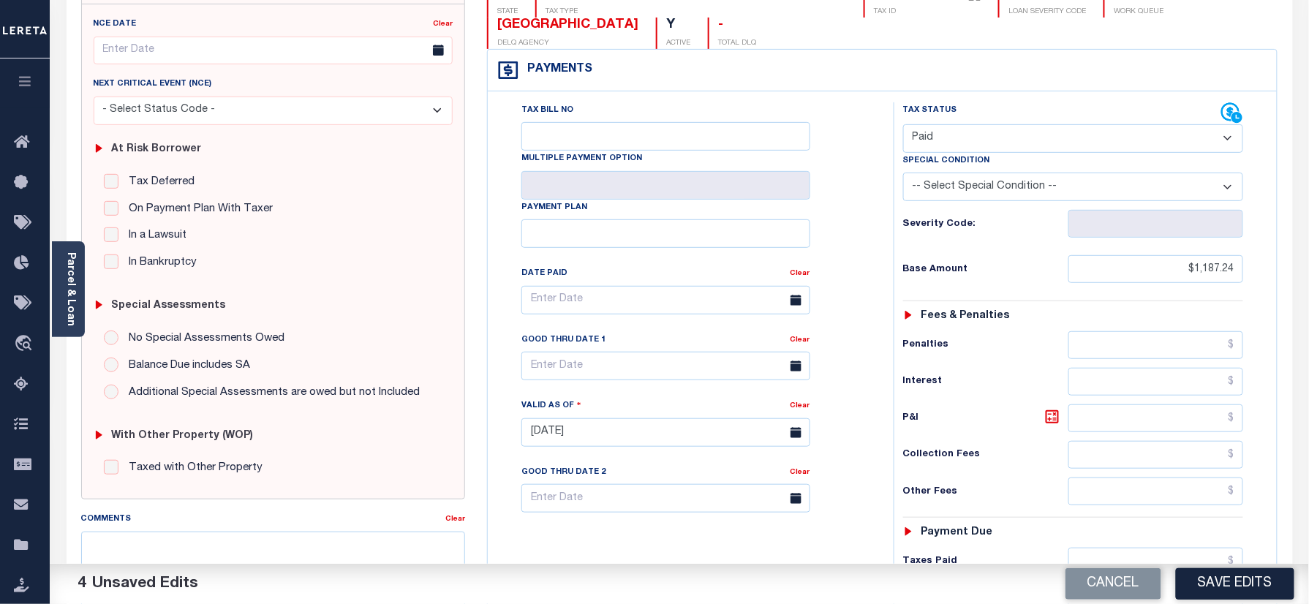
scroll to position [0, 0]
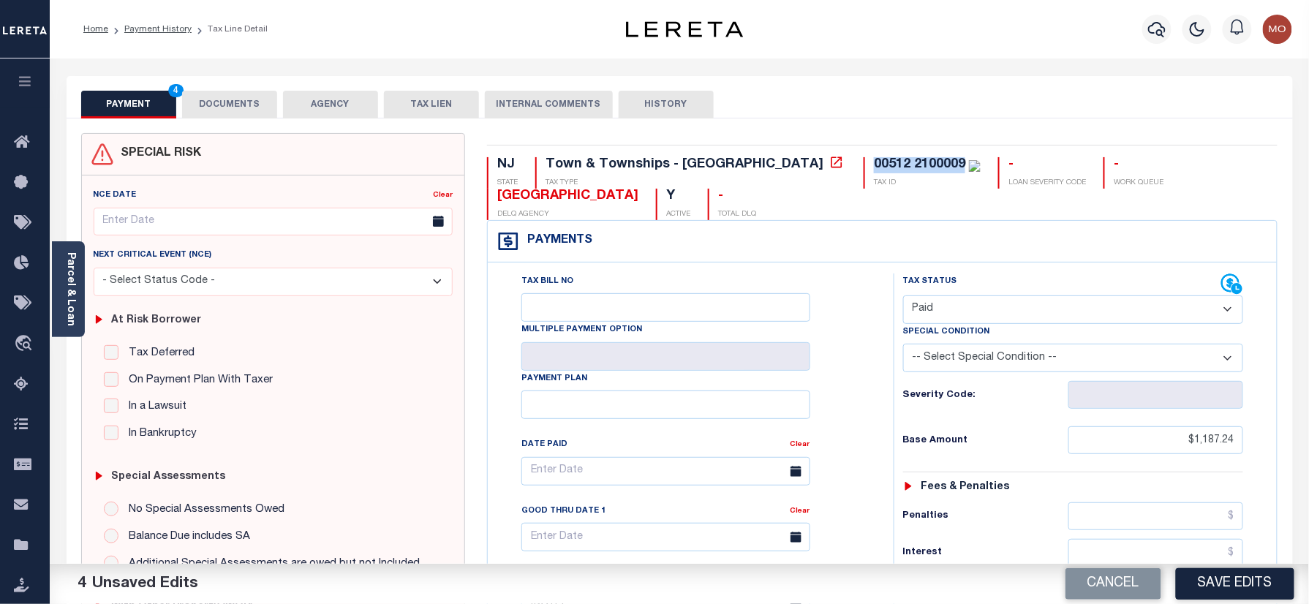
drag, startPoint x: 834, startPoint y: 159, endPoint x: 744, endPoint y: 156, distance: 90.0
click at [874, 157] on div "00512 2100009" at bounding box center [927, 165] width 107 height 16
copy div "00512 2100009"
click at [261, 102] on button "DOCUMENTS" at bounding box center [229, 105] width 95 height 28
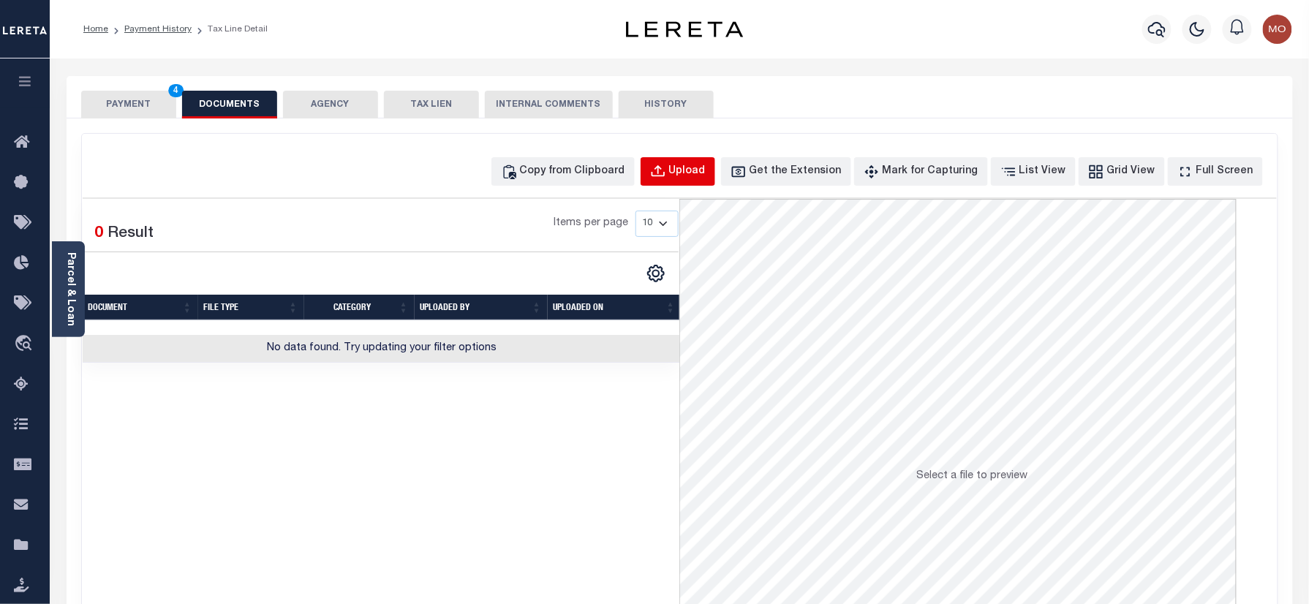
click at [694, 174] on button "Upload" at bounding box center [678, 171] width 75 height 29
select select "POP"
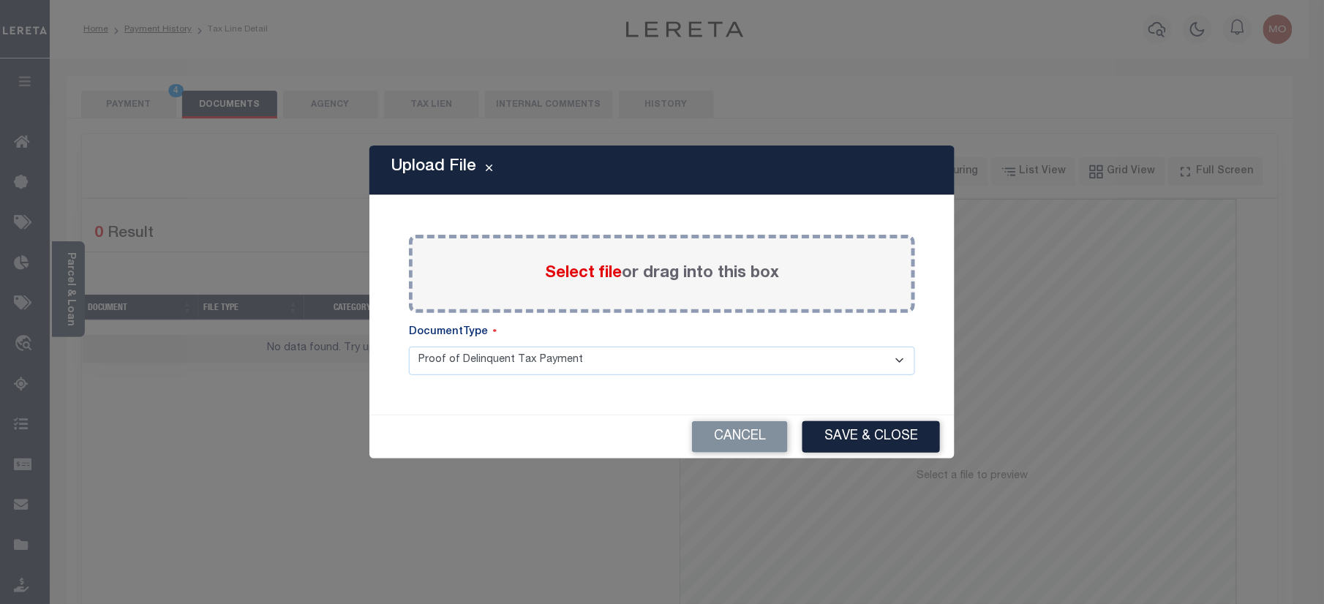
click at [579, 276] on span "Select file" at bounding box center [583, 273] width 77 height 16
click at [0, 0] on input "Select file or drag into this box" at bounding box center [0, 0] width 0 height 0
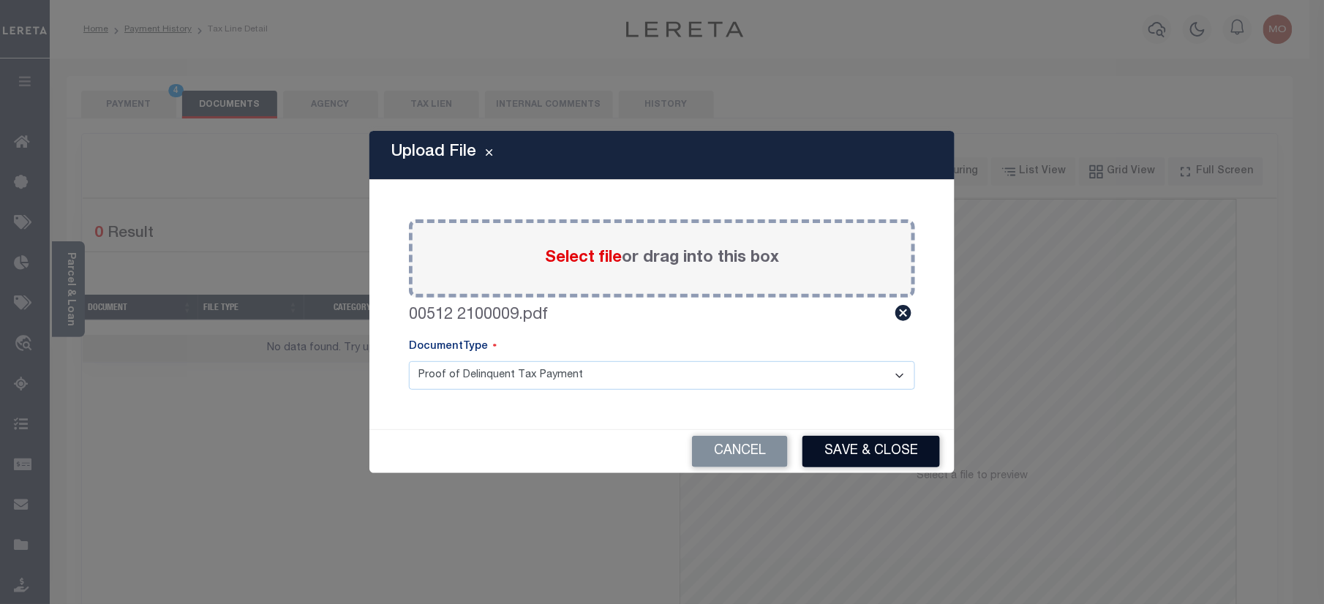
click at [879, 448] on button "Save & Close" at bounding box center [870, 451] width 137 height 31
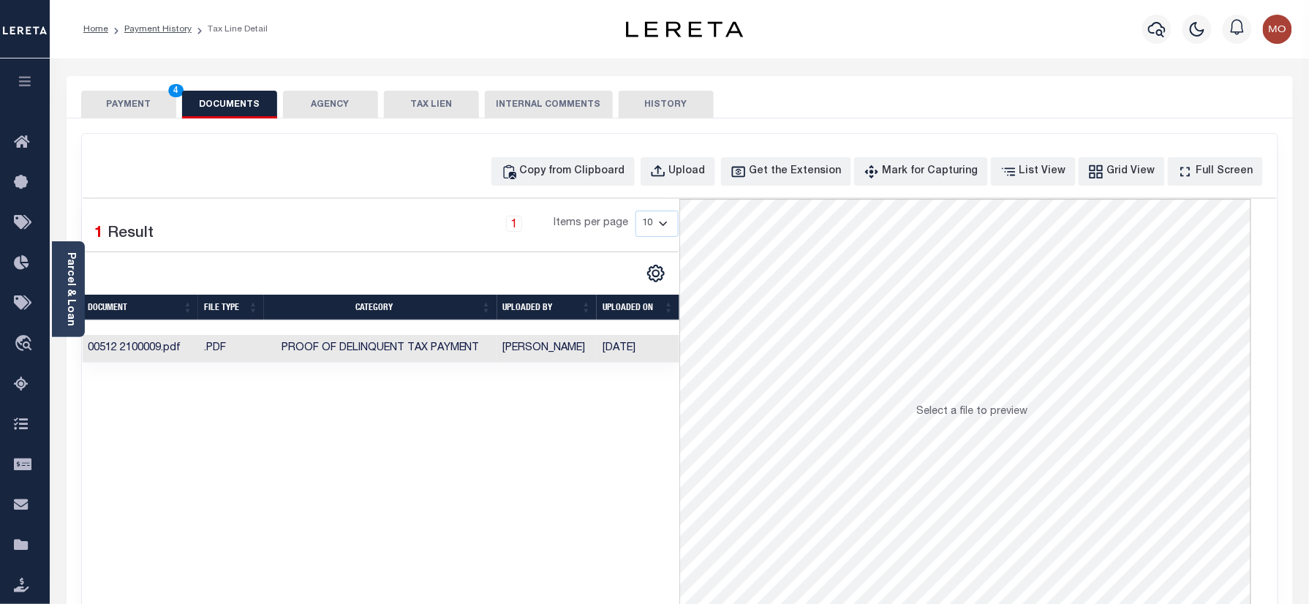
click at [149, 108] on button "PAYMENT 4" at bounding box center [128, 105] width 95 height 28
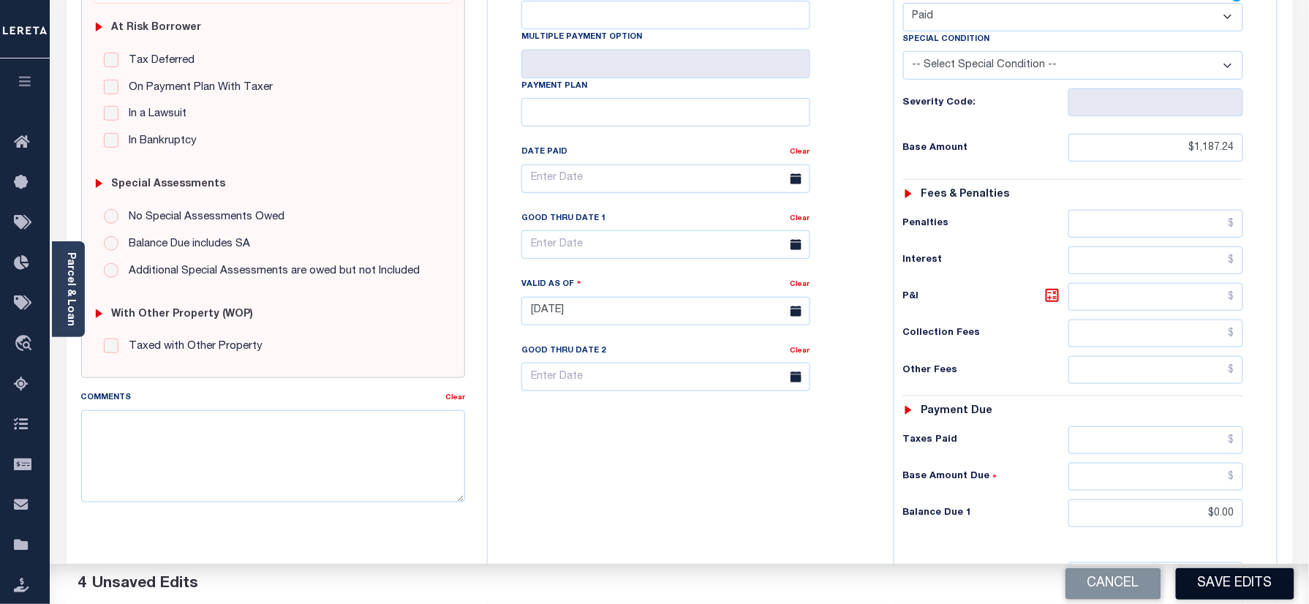
click at [1204, 586] on button "Save Edits" at bounding box center [1235, 583] width 118 height 31
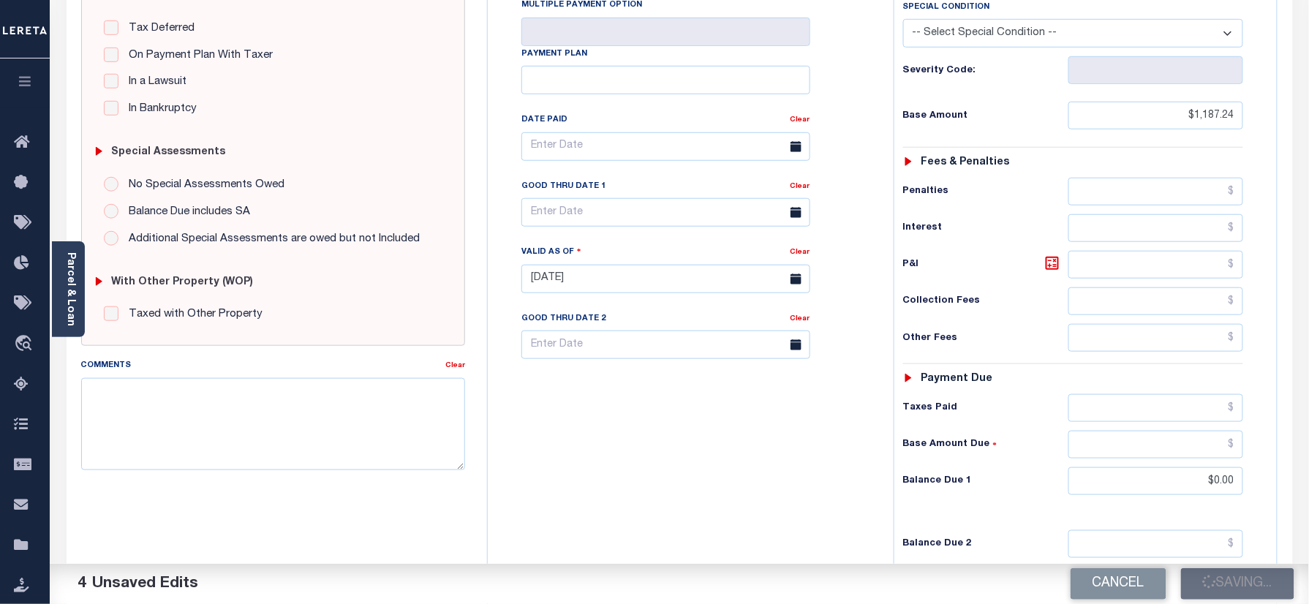
scroll to position [293, 0]
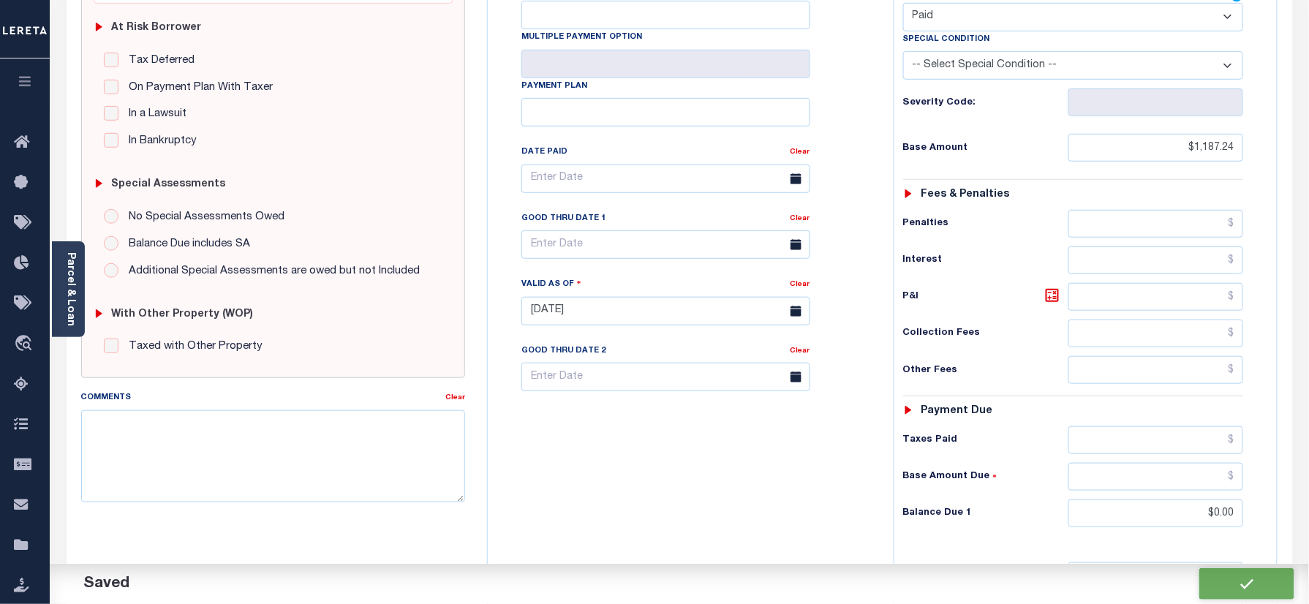
checkbox input "false"
type input "$1,187.24"
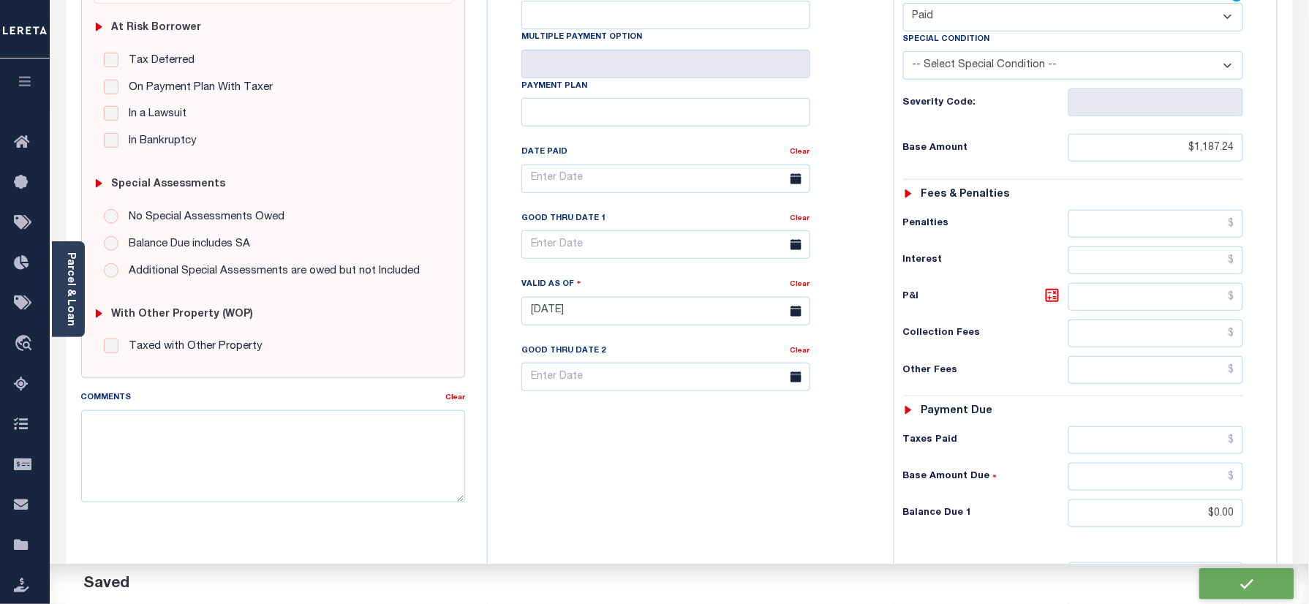
type input "$0"
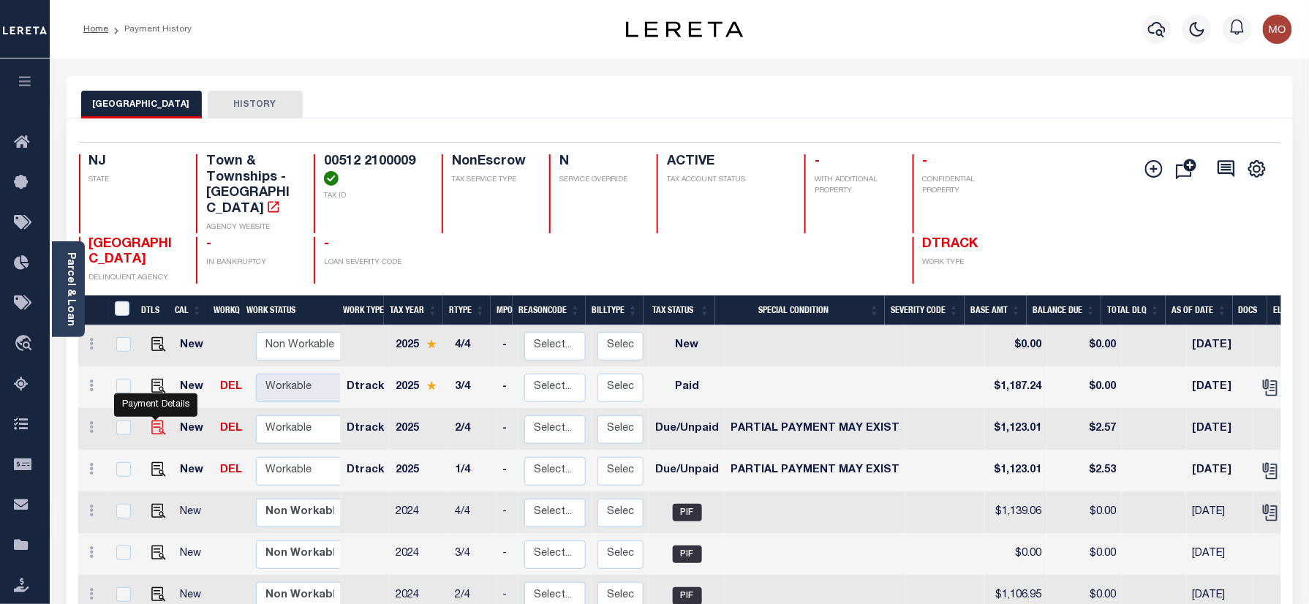
click at [151, 420] on img "" at bounding box center [158, 427] width 15 height 15
checkbox input "true"
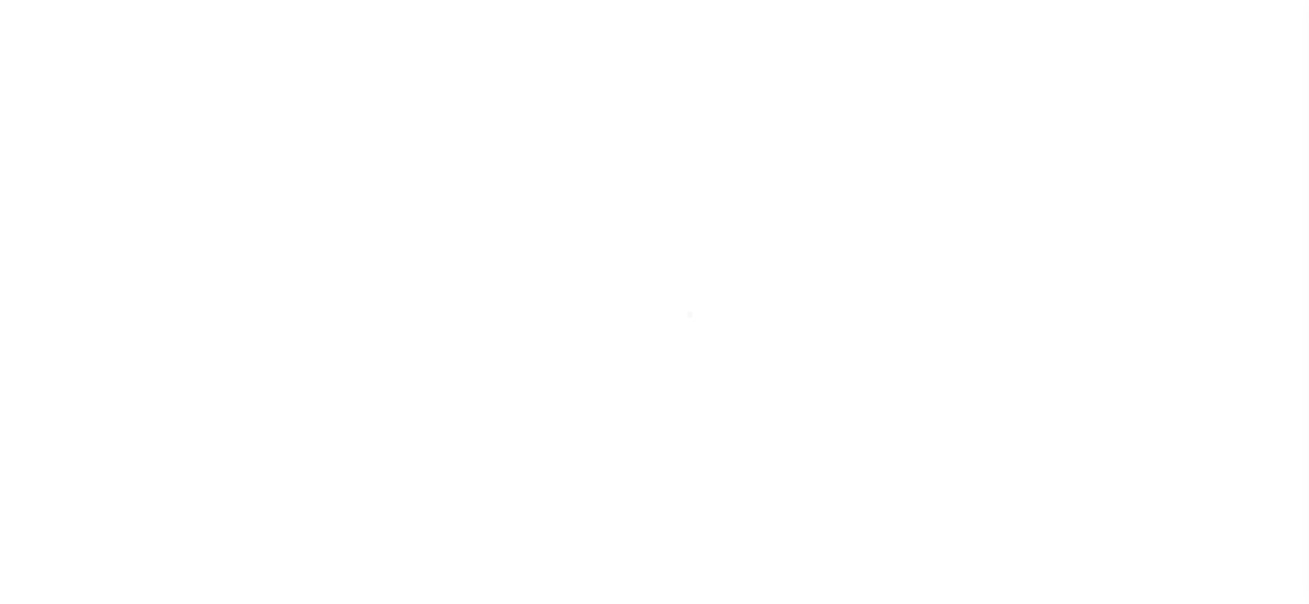
select select "DUE"
select select "15"
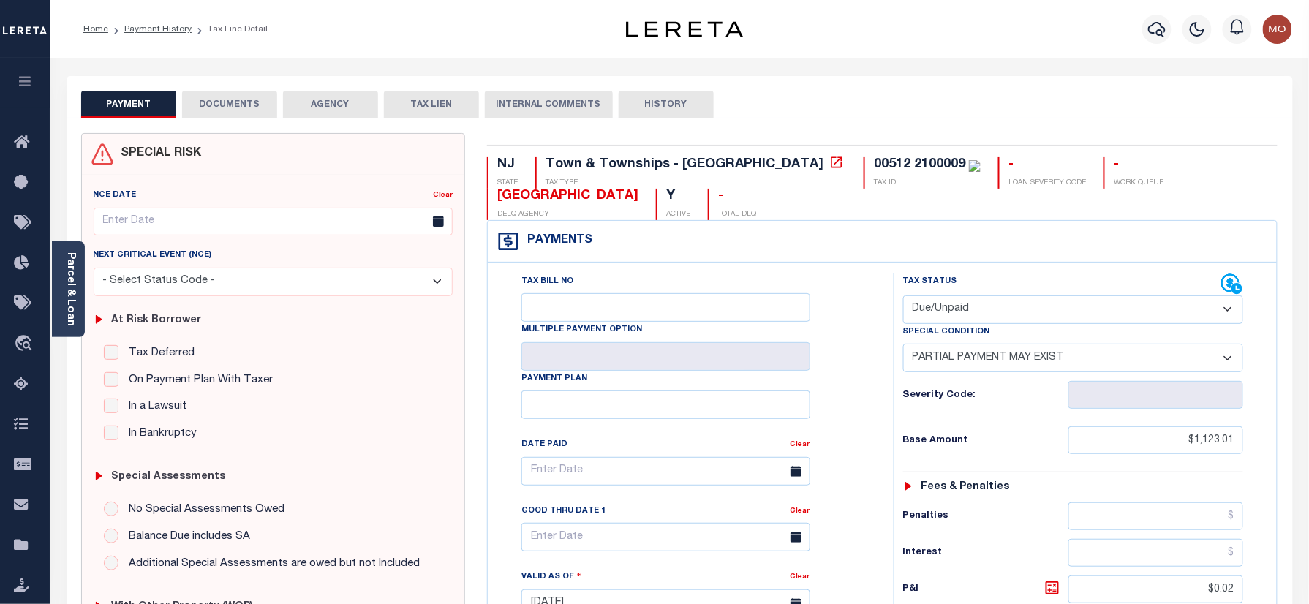
click at [965, 304] on select "- Select Status Code - Open Due/Unpaid Paid Incomplete No Tax Due Internal Refu…" at bounding box center [1073, 309] width 341 height 29
select select "PYD"
click at [903, 297] on select "- Select Status Code - Open Due/Unpaid Paid Incomplete No Tax Due Internal Refu…" at bounding box center [1073, 309] width 341 height 29
select select "0"
type input "[DATE]"
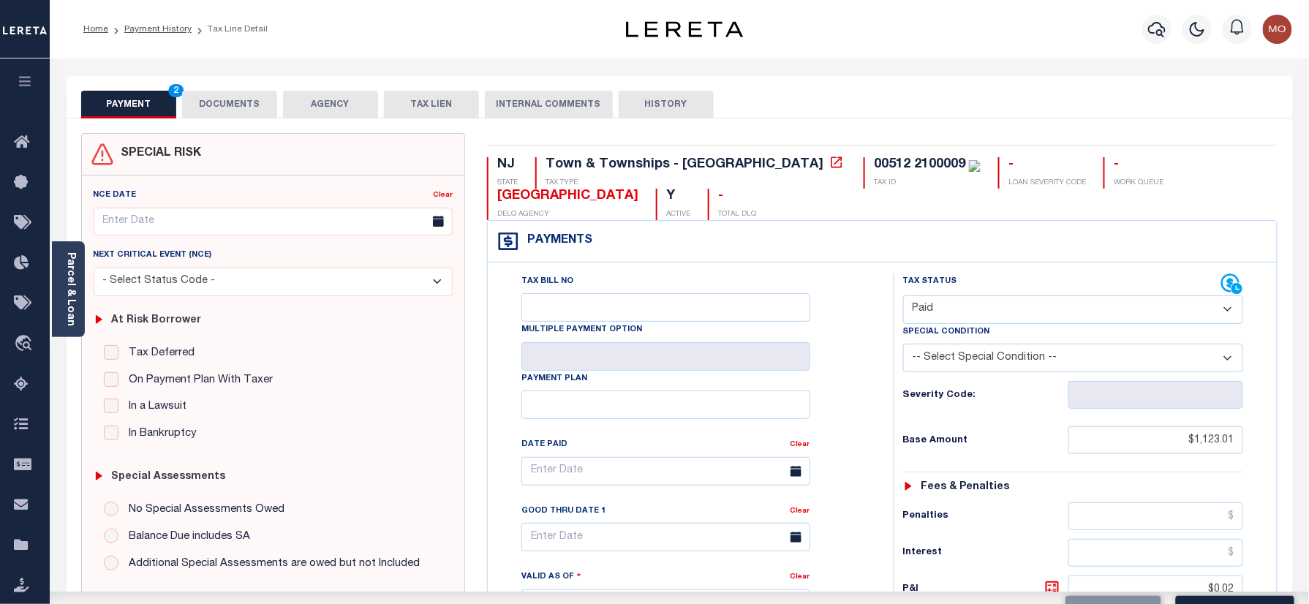
click at [878, 398] on div "Tax Bill No Multiple Payment Option Payment Plan Clear" at bounding box center [686, 596] width 391 height 646
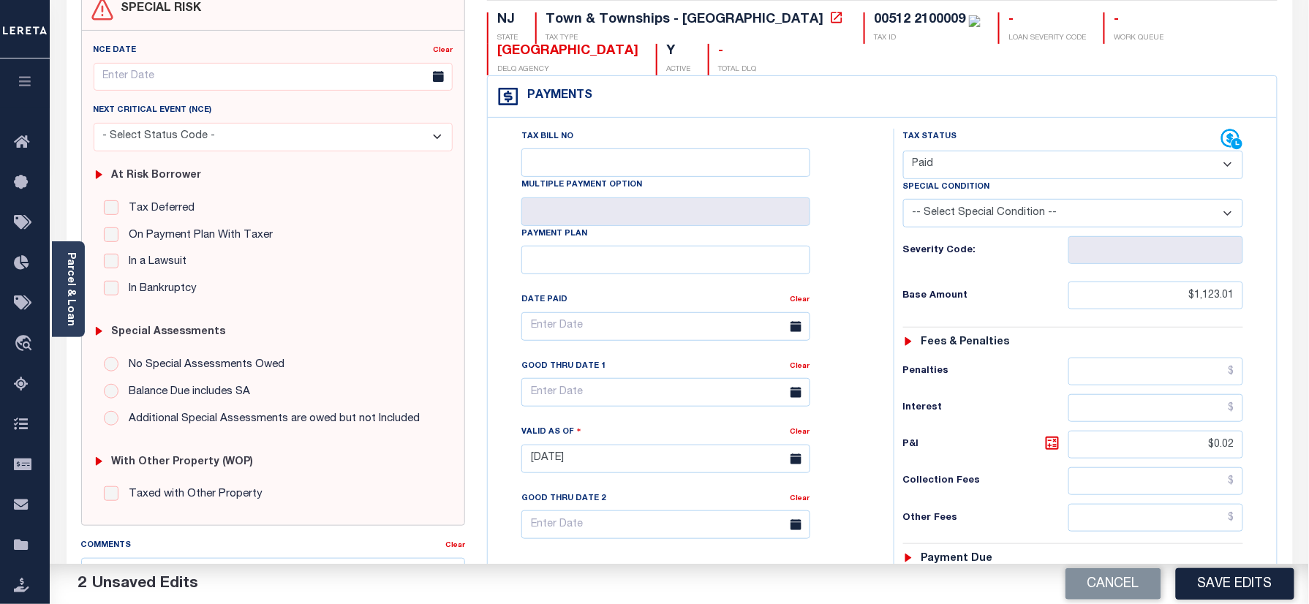
scroll to position [293, 0]
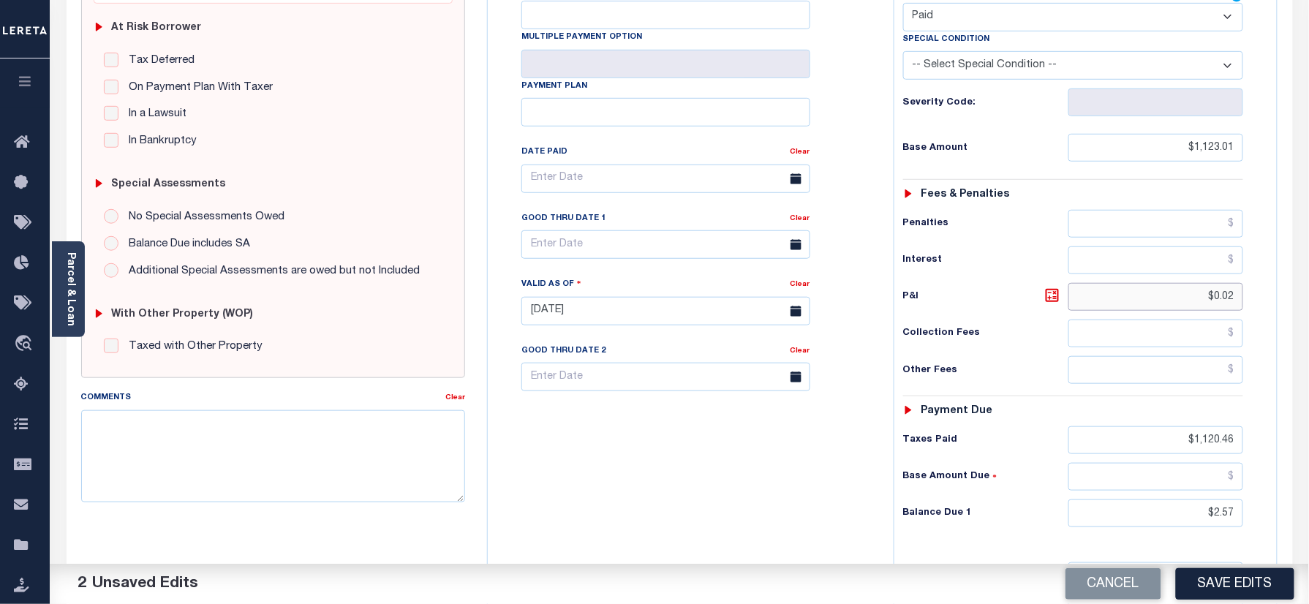
drag, startPoint x: 1229, startPoint y: 314, endPoint x: 1246, endPoint y: 390, distance: 77.2
click at [1274, 320] on div "Tax Bill No Multiple Payment Option Payment Plan" at bounding box center [882, 304] width 789 height 668
click at [1183, 442] on input "$1,120.46" at bounding box center [1156, 440] width 176 height 28
drag, startPoint x: 1237, startPoint y: 450, endPoint x: 1318, endPoint y: 457, distance: 80.7
click at [1308, 450] on html "Home Payment History Tax Line Detail" at bounding box center [654, 261] width 1309 height 1109
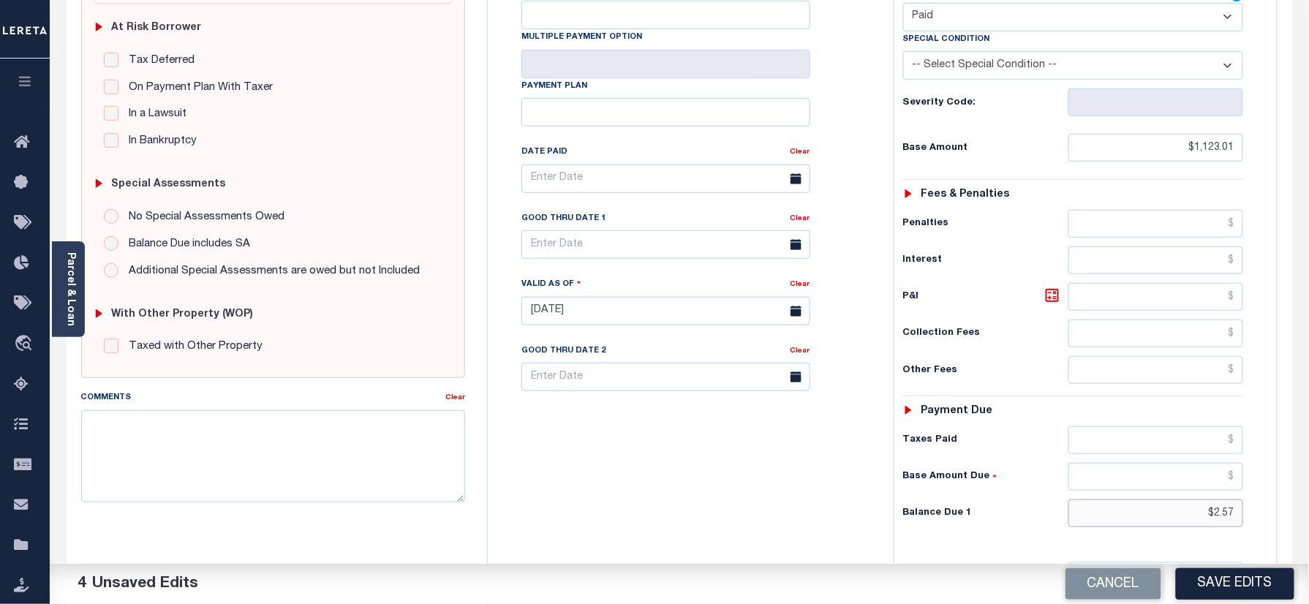
drag, startPoint x: 1196, startPoint y: 521, endPoint x: 1144, endPoint y: 510, distance: 53.6
click at [1281, 512] on div "NJ STATE Town & Townships - NJ TAX TYPE 00512 2100009 TAX ID - LOAN SEVERITY CO…" at bounding box center [882, 312] width 812 height 942
type input "$0.00"
click at [825, 531] on div "Tax Bill No Multiple Payment Option Payment Plan Clear" at bounding box center [686, 304] width 391 height 646
click at [851, 247] on div "Tax Bill No Multiple Payment Option Payment Plan Clear" at bounding box center [686, 186] width 369 height 410
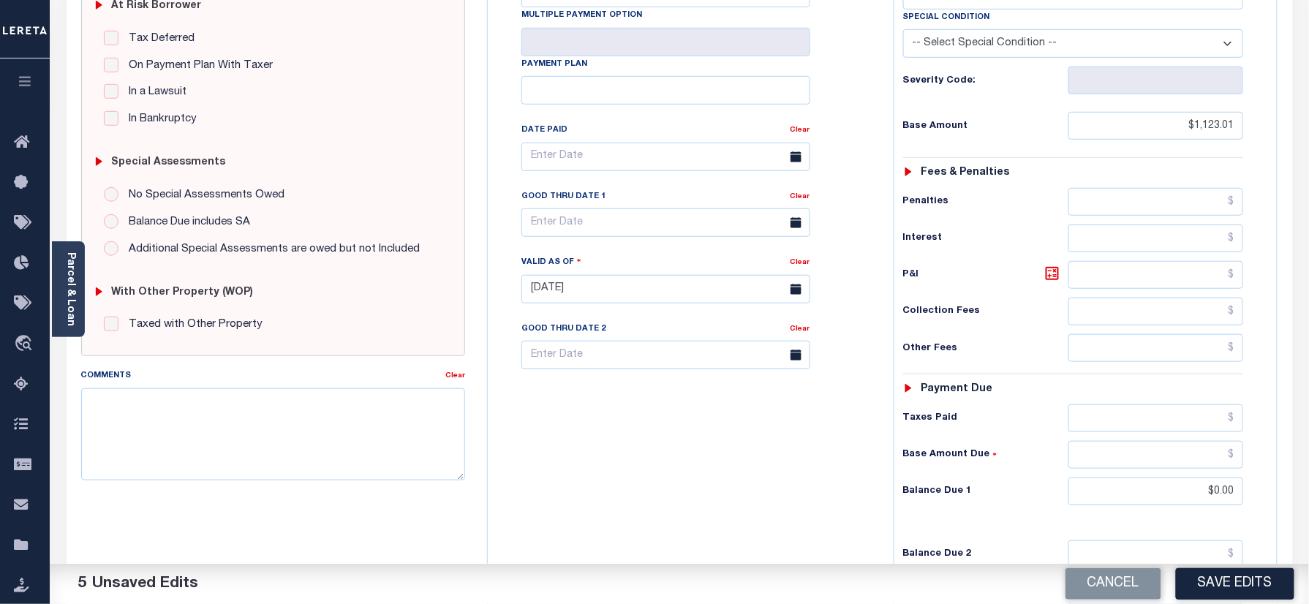
scroll to position [390, 0]
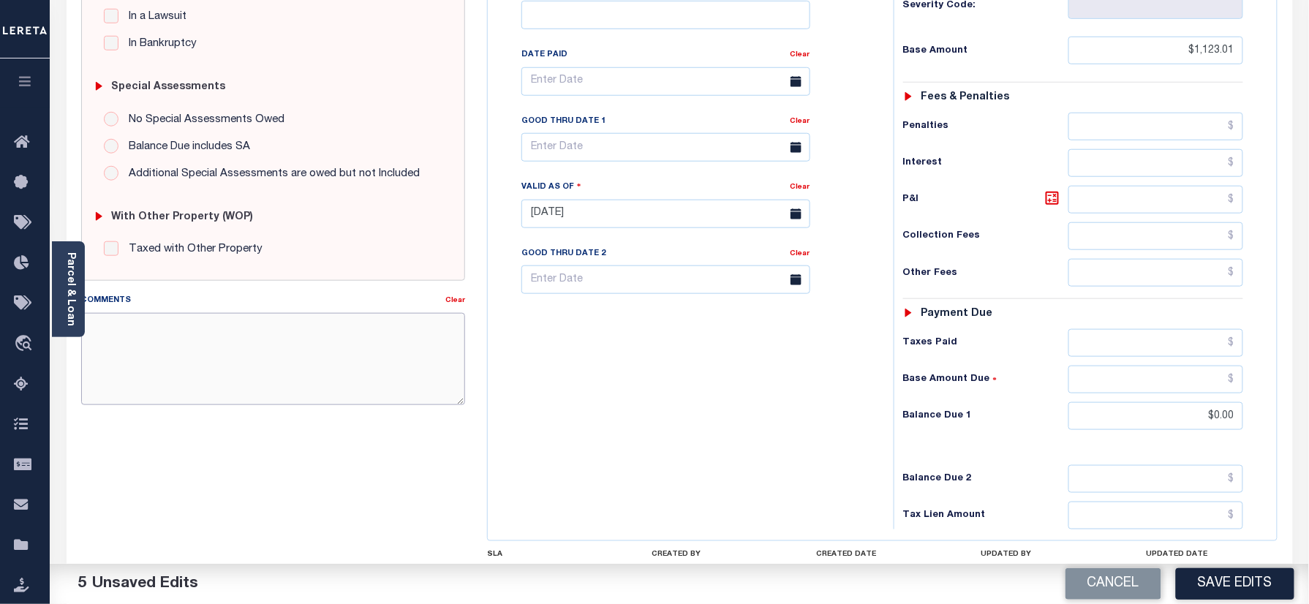
paste textarea "Refer 2025 3/4 year for doc"
click at [383, 390] on textarea "Comments" at bounding box center [273, 359] width 385 height 92
type textarea "Refer 2025 3/4 year for doc"
click at [1224, 576] on button "Save Edits" at bounding box center [1235, 583] width 118 height 31
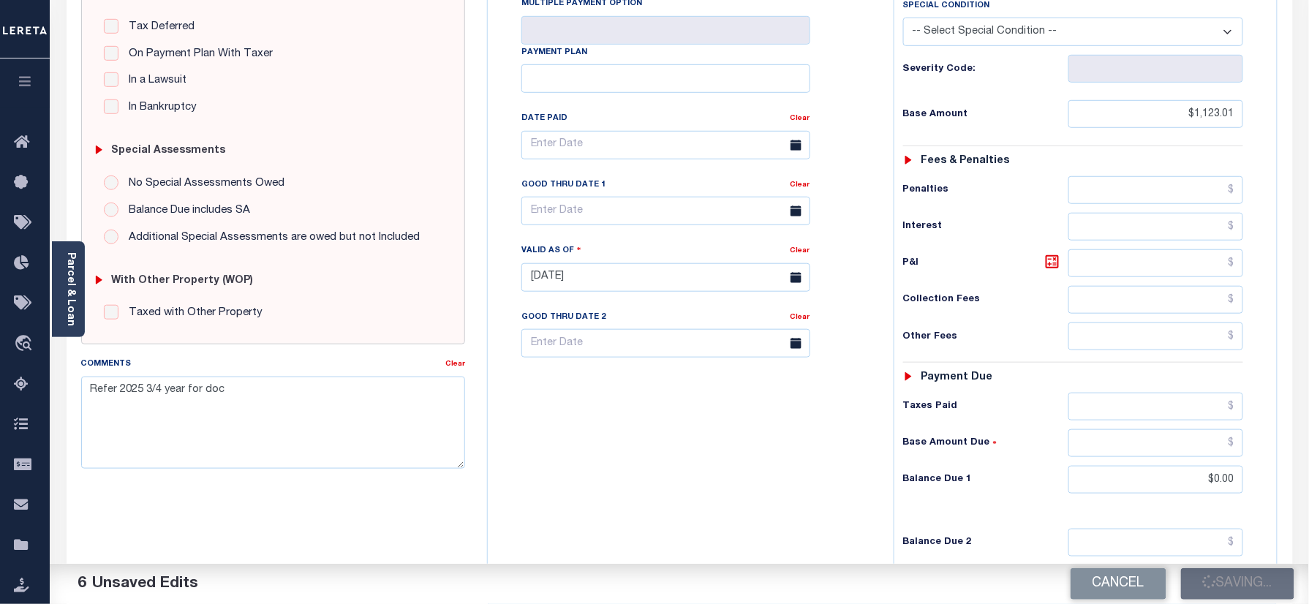
scroll to position [293, 0]
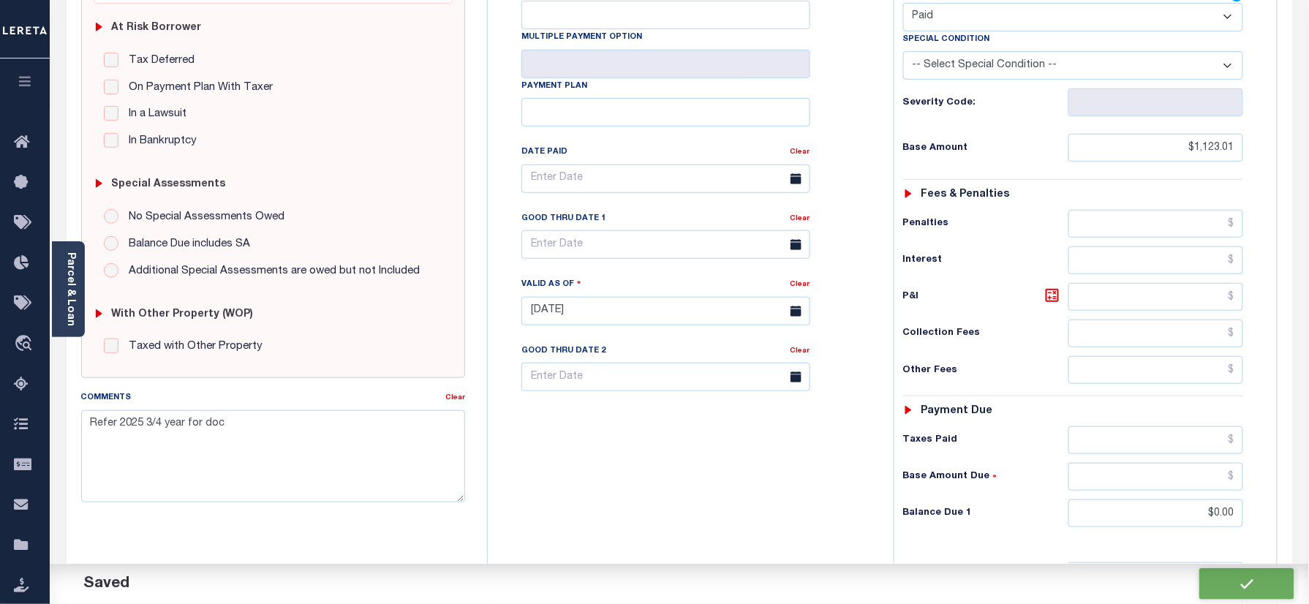
checkbox input "false"
type input "$1,123.01"
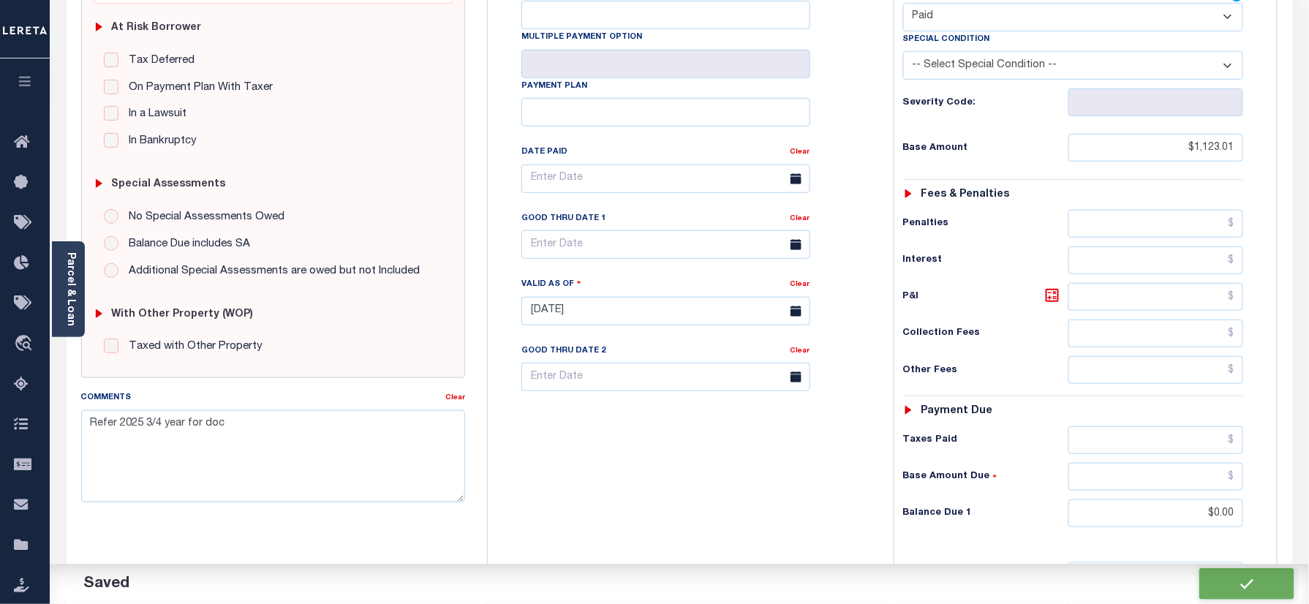
type input "$0"
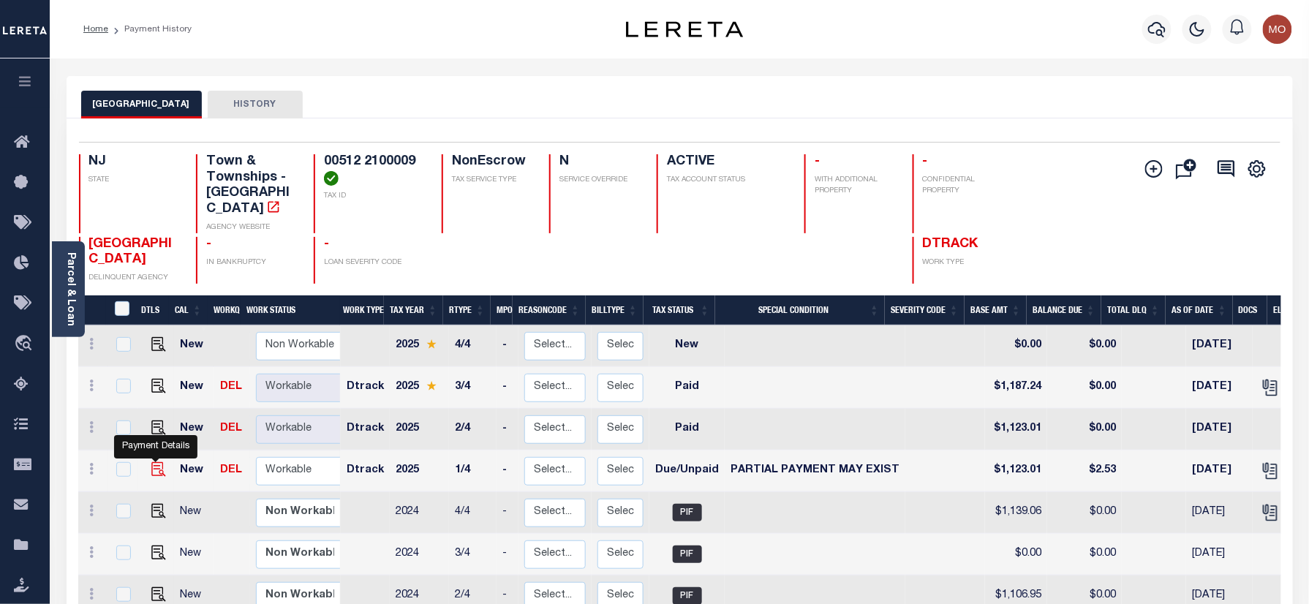
click at [155, 462] on img "" at bounding box center [158, 469] width 15 height 15
checkbox input "true"
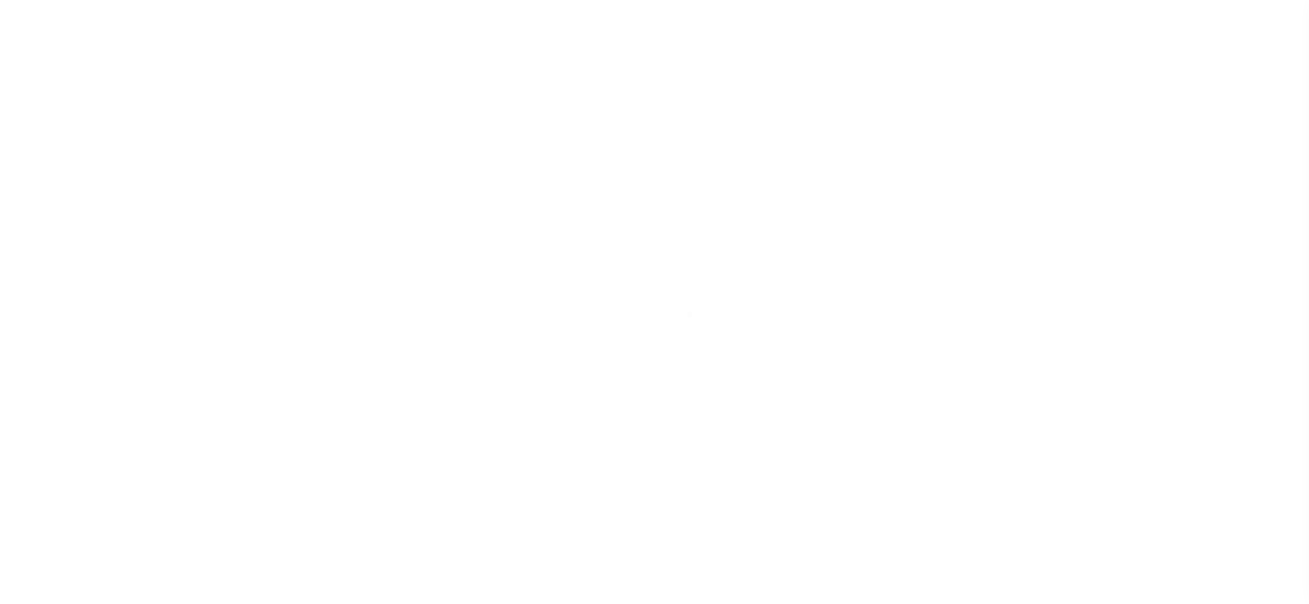
select select "DUE"
select select "15"
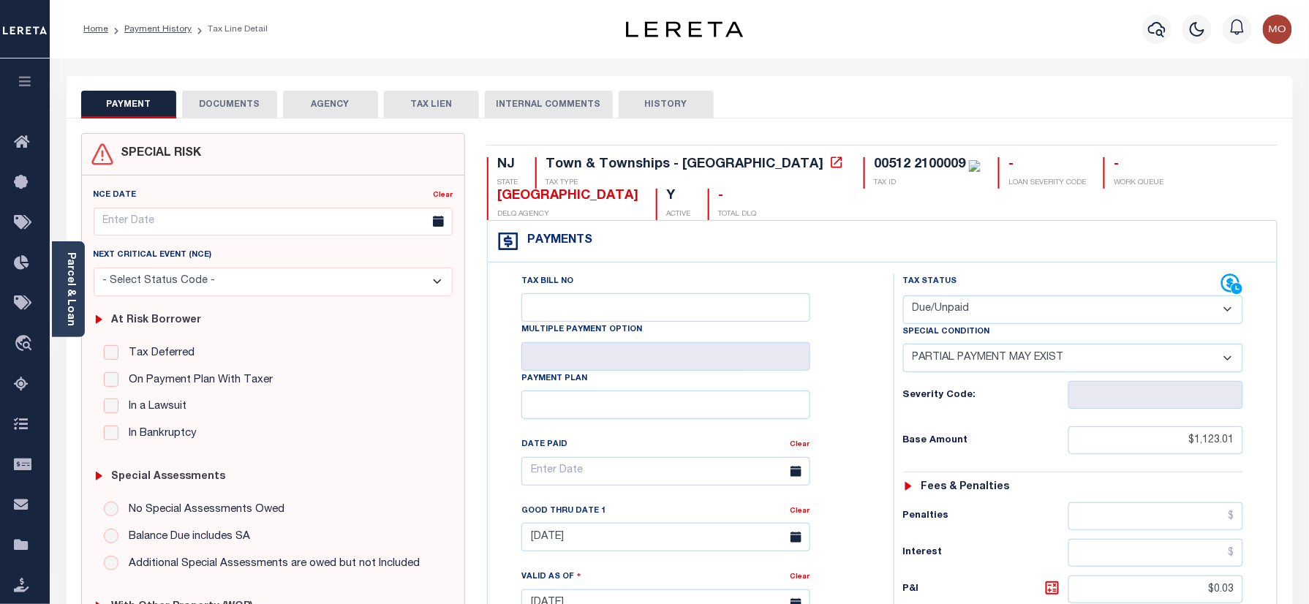
click at [956, 314] on select "- Select Status Code - Open Due/Unpaid Paid Incomplete No Tax Due Internal Refu…" at bounding box center [1073, 309] width 341 height 29
select select "PYD"
click at [903, 297] on select "- Select Status Code - Open Due/Unpaid Paid Incomplete No Tax Due Internal Refu…" at bounding box center [1073, 309] width 341 height 29
select select "0"
type input "10/03/2025"
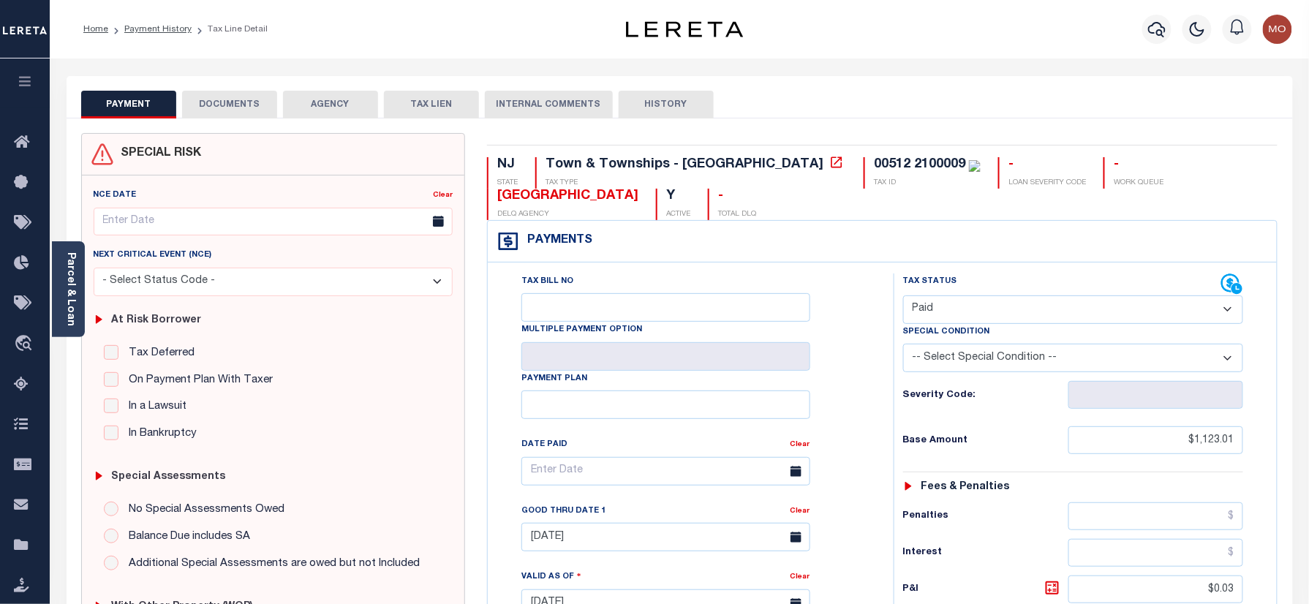
click at [855, 395] on div "Tax Bill No Multiple Payment Option Payment Plan Clear" at bounding box center [686, 478] width 369 height 410
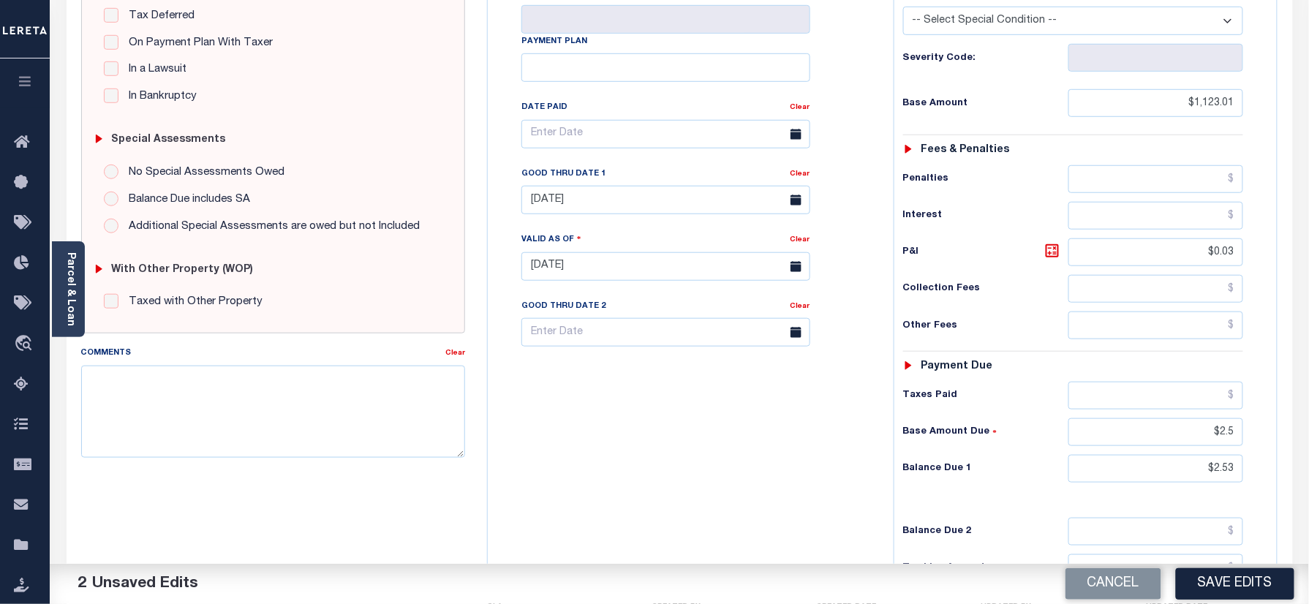
scroll to position [390, 0]
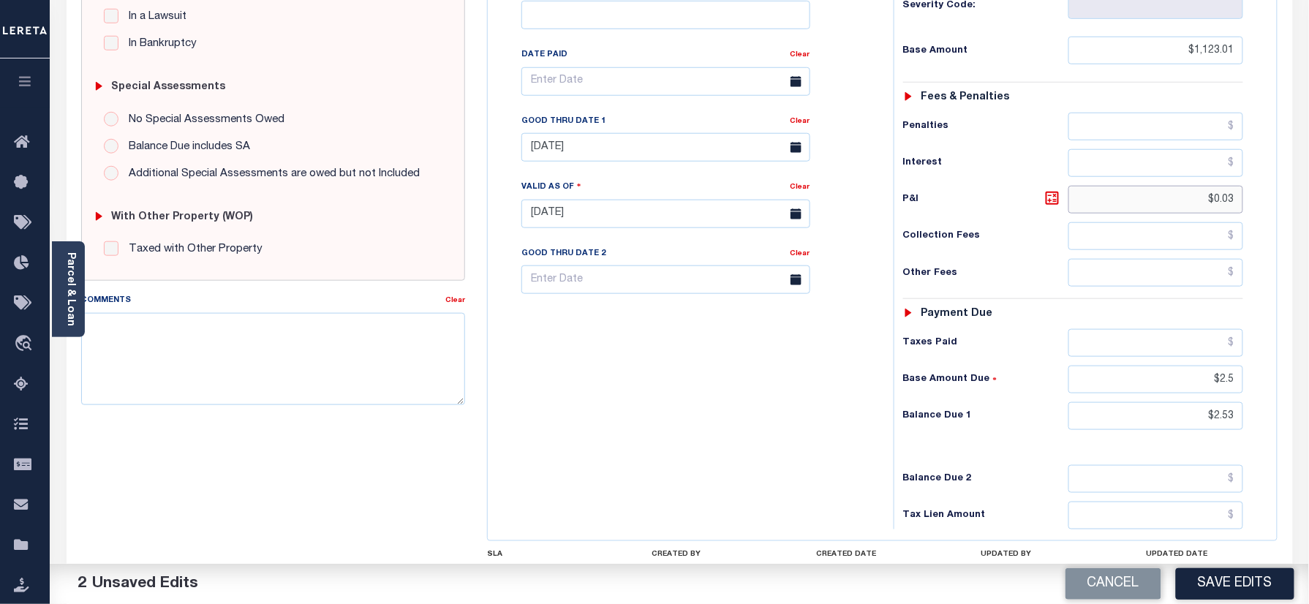
drag, startPoint x: 1185, startPoint y: 208, endPoint x: 1302, endPoint y: 234, distance: 119.8
click at [1308, 220] on html "Home Payment History Tax Line Detail" at bounding box center [654, 164] width 1309 height 1109
drag, startPoint x: 1196, startPoint y: 385, endPoint x: 1284, endPoint y: 398, distance: 88.7
click at [1297, 398] on div "PAYMENT 2 DOCUMENTS AGENCY DELINQUENT PAYEE" at bounding box center [680, 202] width 1248 height 1033
drag, startPoint x: 1194, startPoint y: 421, endPoint x: 1323, endPoint y: 418, distance: 128.7
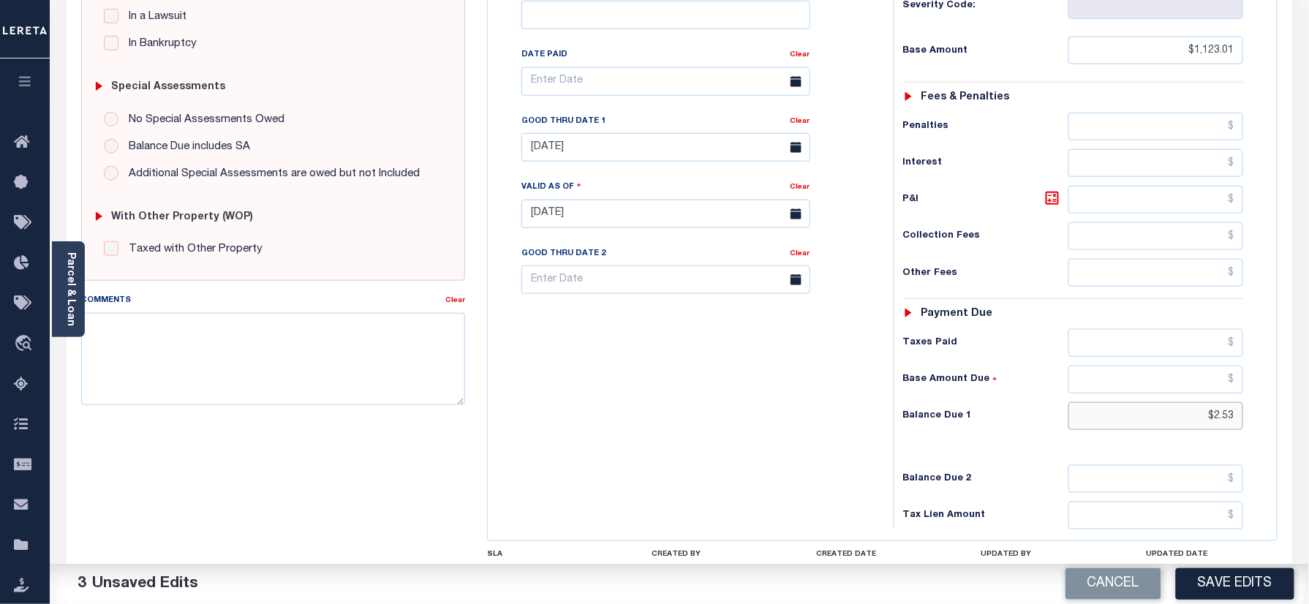
click at [1308, 419] on html "Home Payment History Tax Line Detail" at bounding box center [654, 164] width 1309 height 1109
type input "$0.00"
click at [794, 456] on div "Tax Bill No Multiple Payment Option Payment Plan Clear" at bounding box center [686, 207] width 391 height 646
click at [799, 125] on link "Clear" at bounding box center [800, 121] width 20 height 7
click at [842, 129] on div "Tax Bill No Multiple Payment Option Payment Plan Clear" at bounding box center [686, 89] width 369 height 410
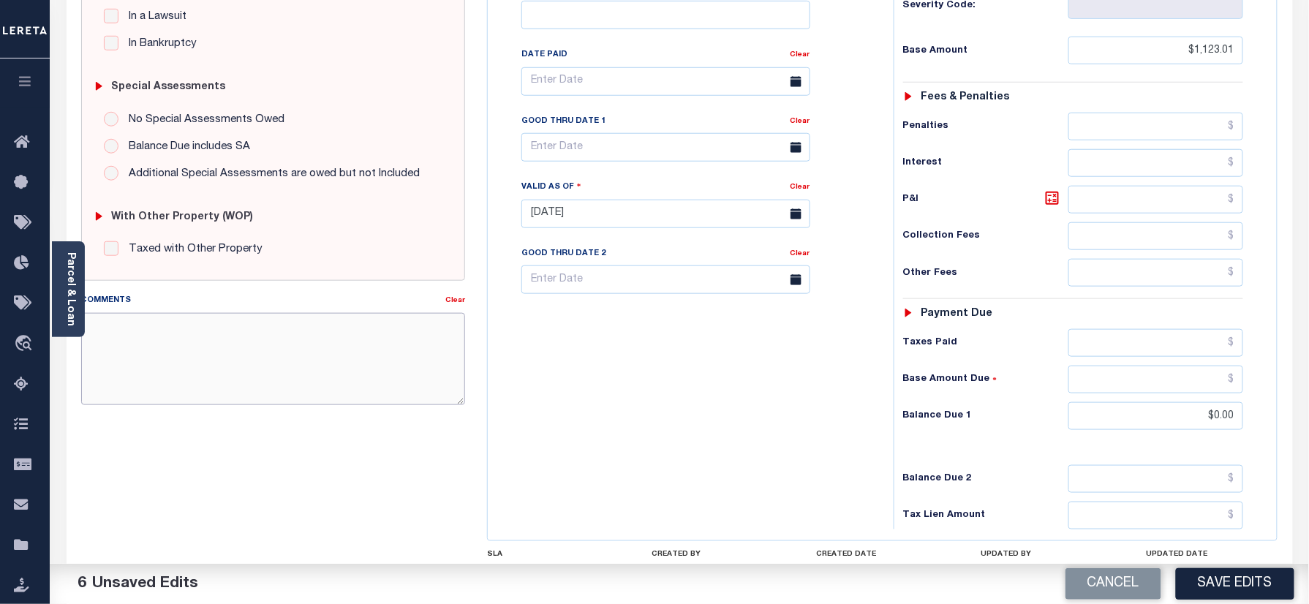
click at [265, 367] on textarea "Comments" at bounding box center [273, 359] width 385 height 92
paste textarea "Refer 2025 3/4 year for doc"
type textarea "Refer 2025 3/4 year for doc"
click at [1218, 584] on button "Save Edits" at bounding box center [1235, 583] width 118 height 31
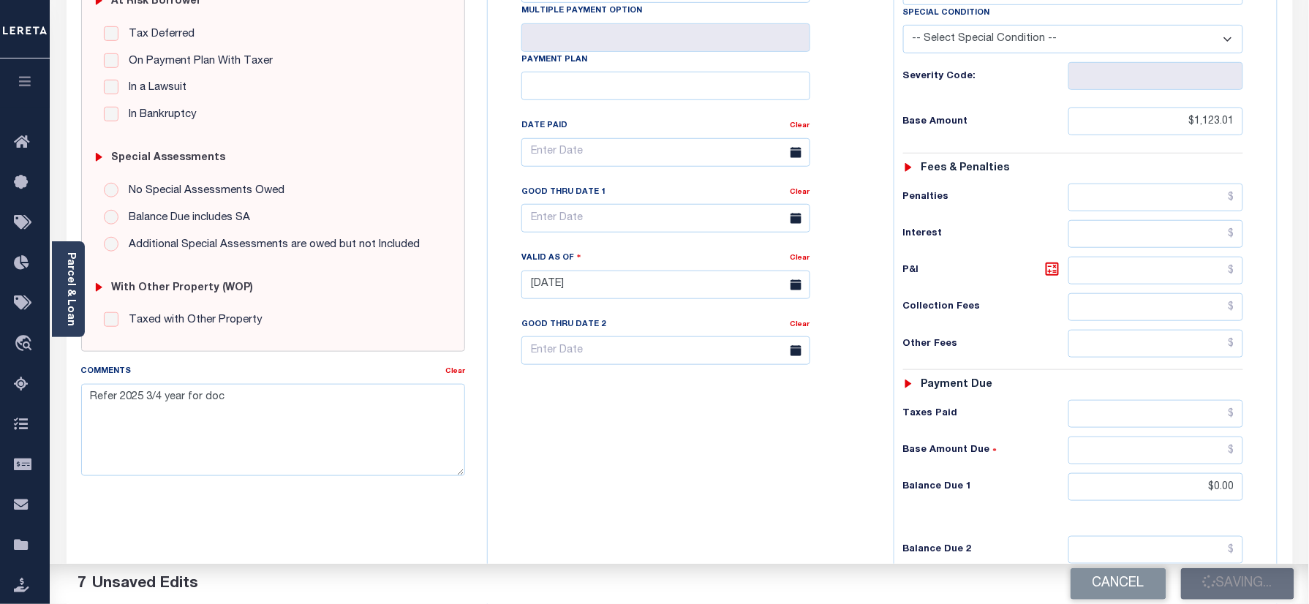
scroll to position [195, 0]
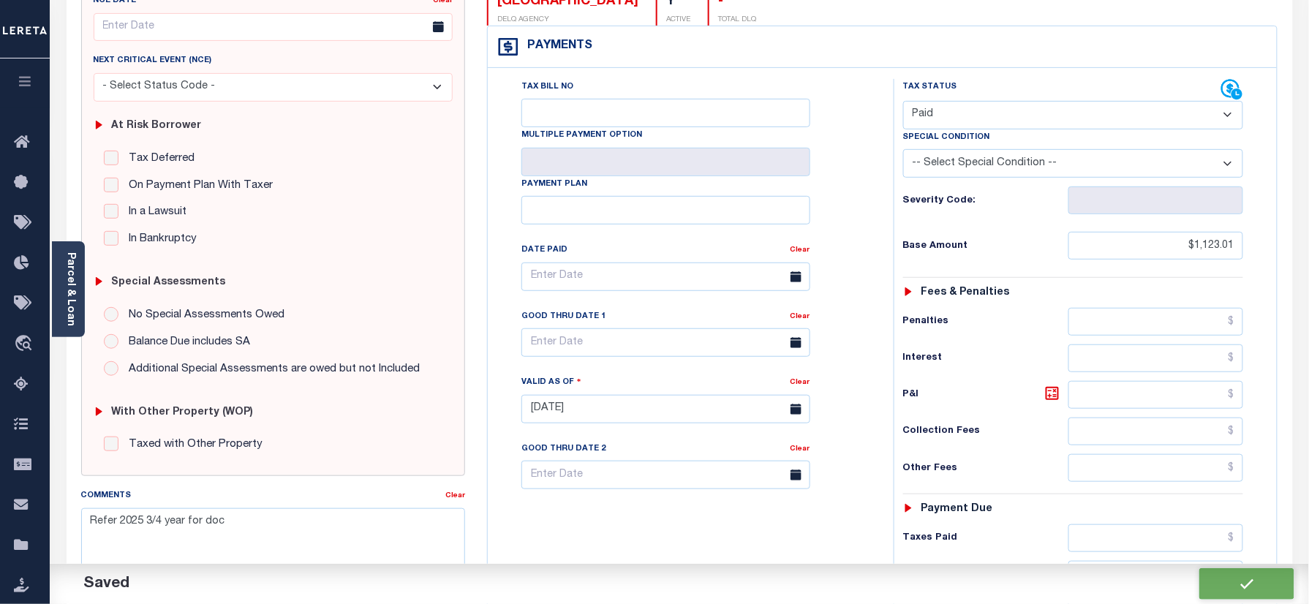
checkbox input "false"
type input "$1,123.01"
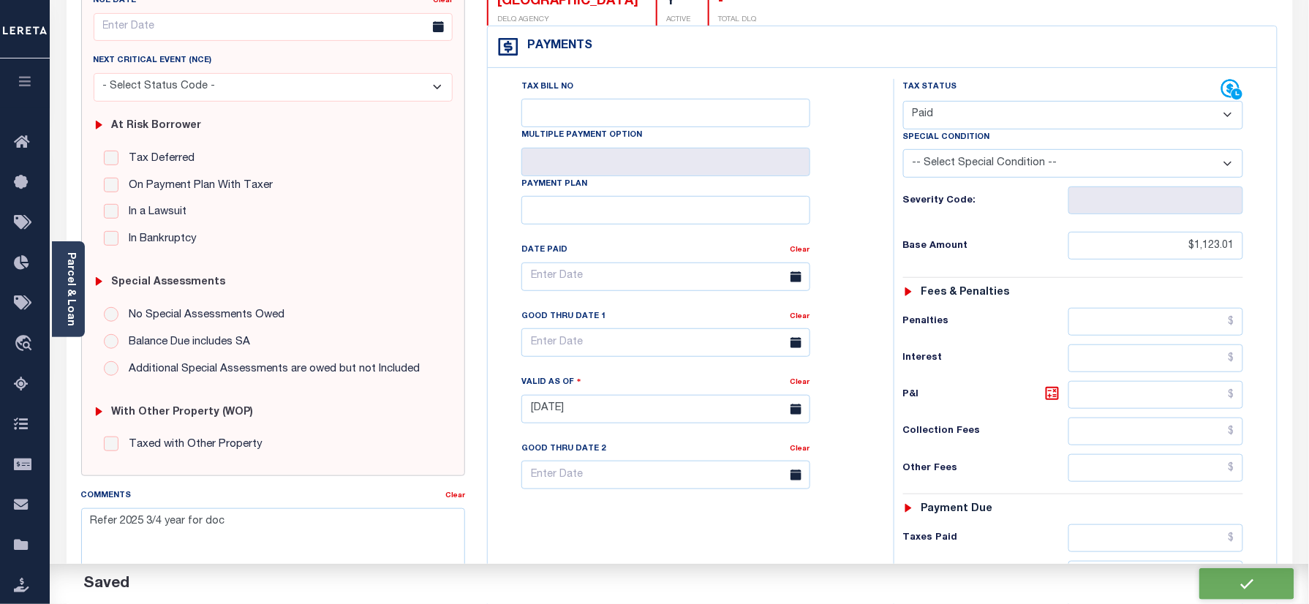
type input "$0"
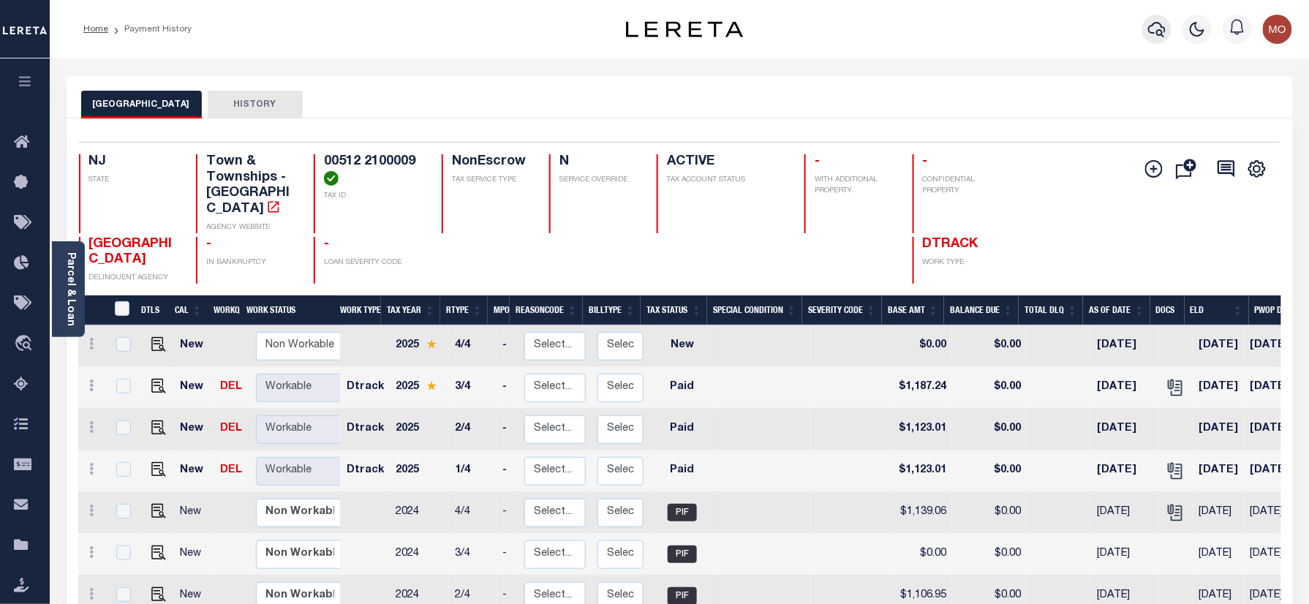
click at [1158, 26] on icon "button" at bounding box center [1157, 29] width 18 height 18
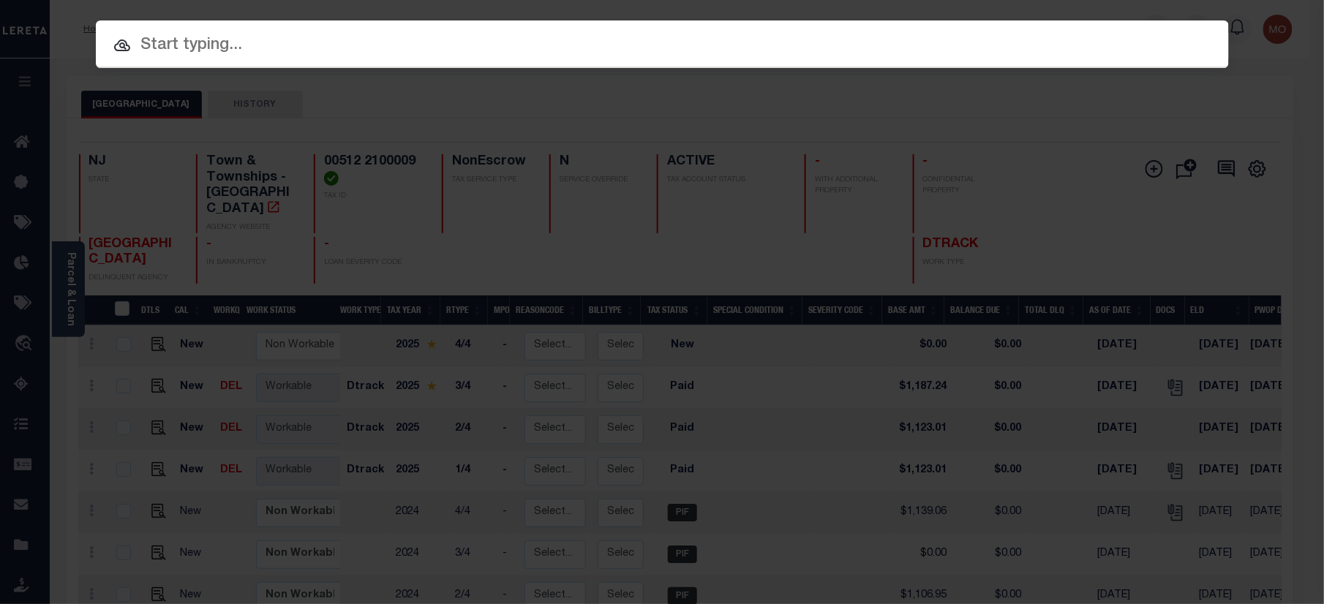
click at [282, 45] on input "text" at bounding box center [662, 46] width 1133 height 26
paste input "9300003817"
type input "9300003817"
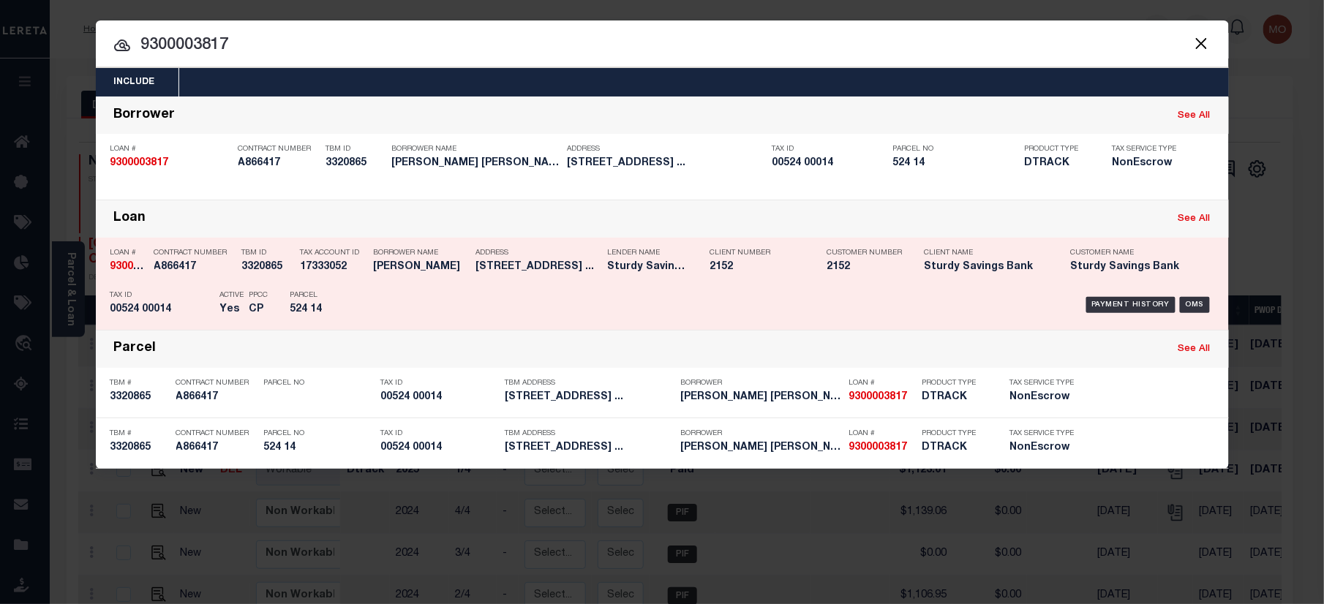
click at [241, 293] on div "PPCC CP" at bounding box center [258, 305] width 41 height 42
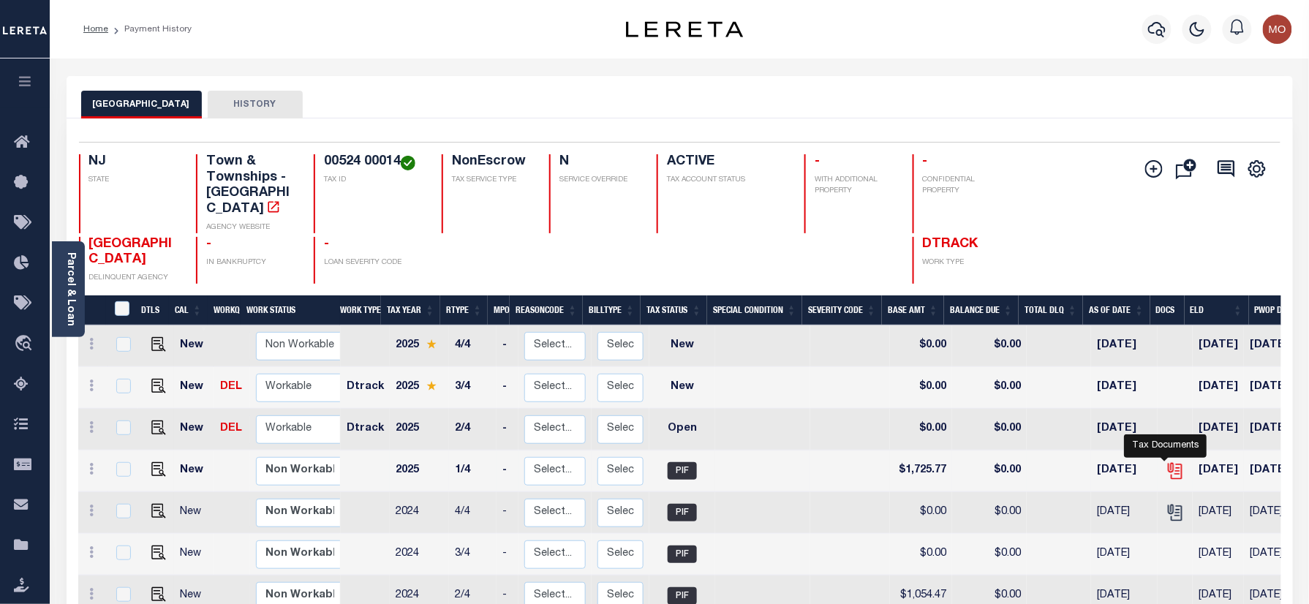
click at [1169, 463] on icon "" at bounding box center [1175, 469] width 12 height 12
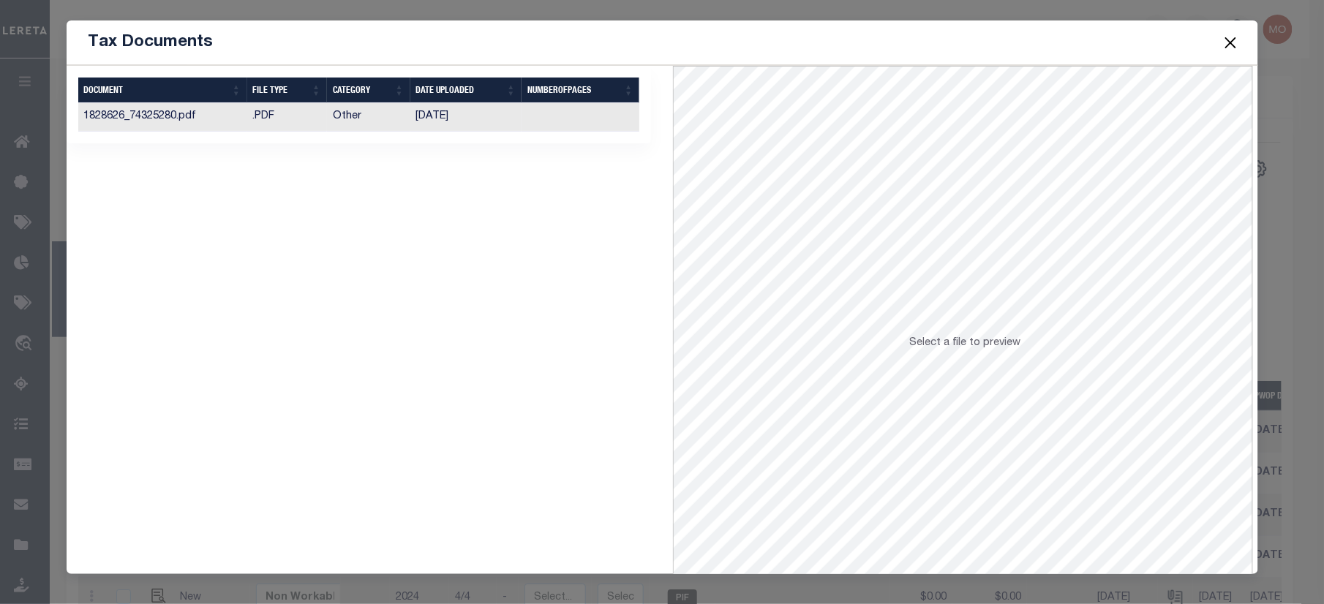
click at [445, 118] on td "03/01/2025" at bounding box center [466, 117] width 112 height 29
drag, startPoint x: 609, startPoint y: 349, endPoint x: 1189, endPoint y: 29, distance: 662.1
click at [1229, 37] on button "Close" at bounding box center [1229, 42] width 19 height 19
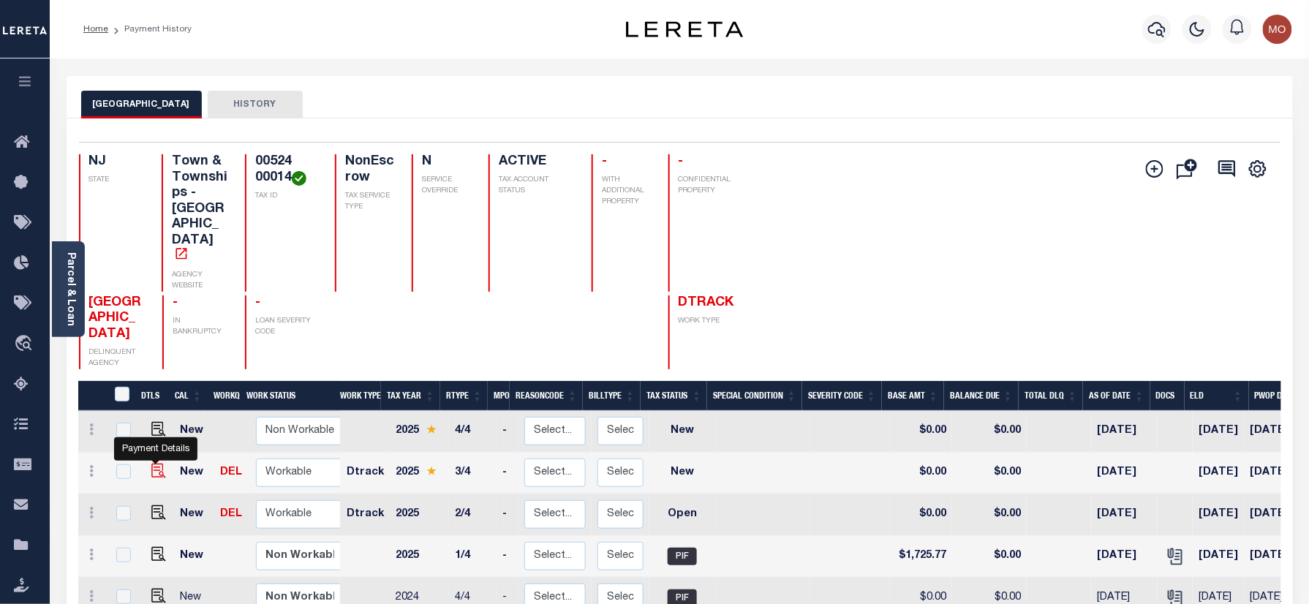
click at [154, 464] on img "" at bounding box center [158, 471] width 15 height 15
checkbox input "true"
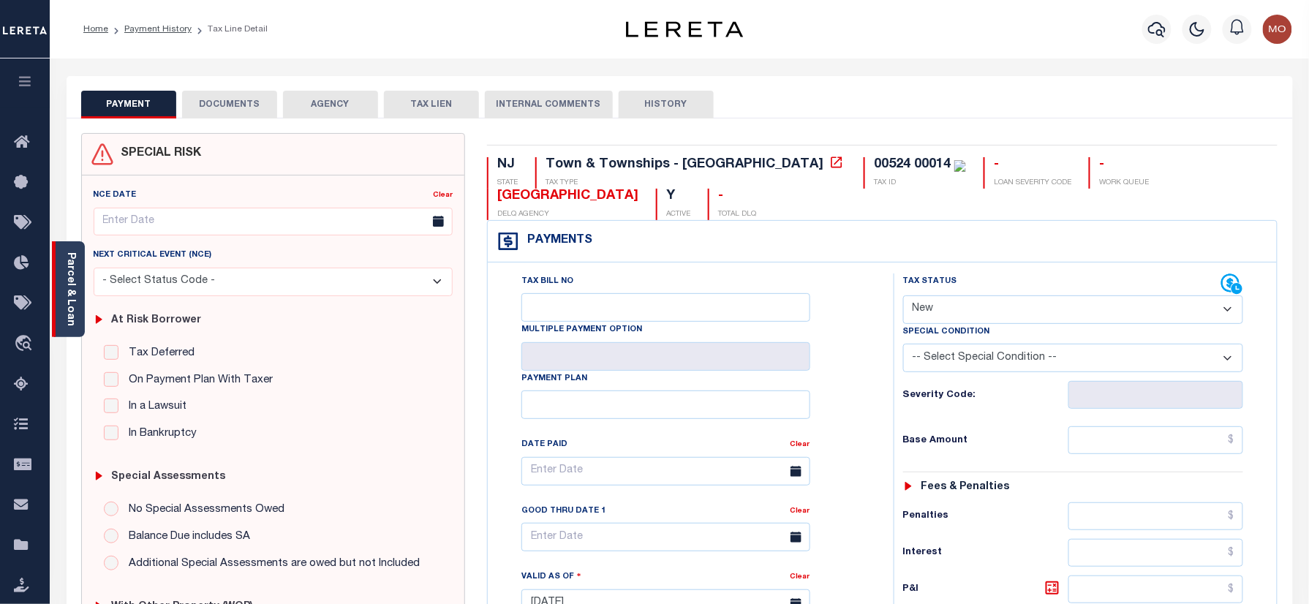
click at [67, 279] on link "Parcel & Loan" at bounding box center [70, 289] width 10 height 74
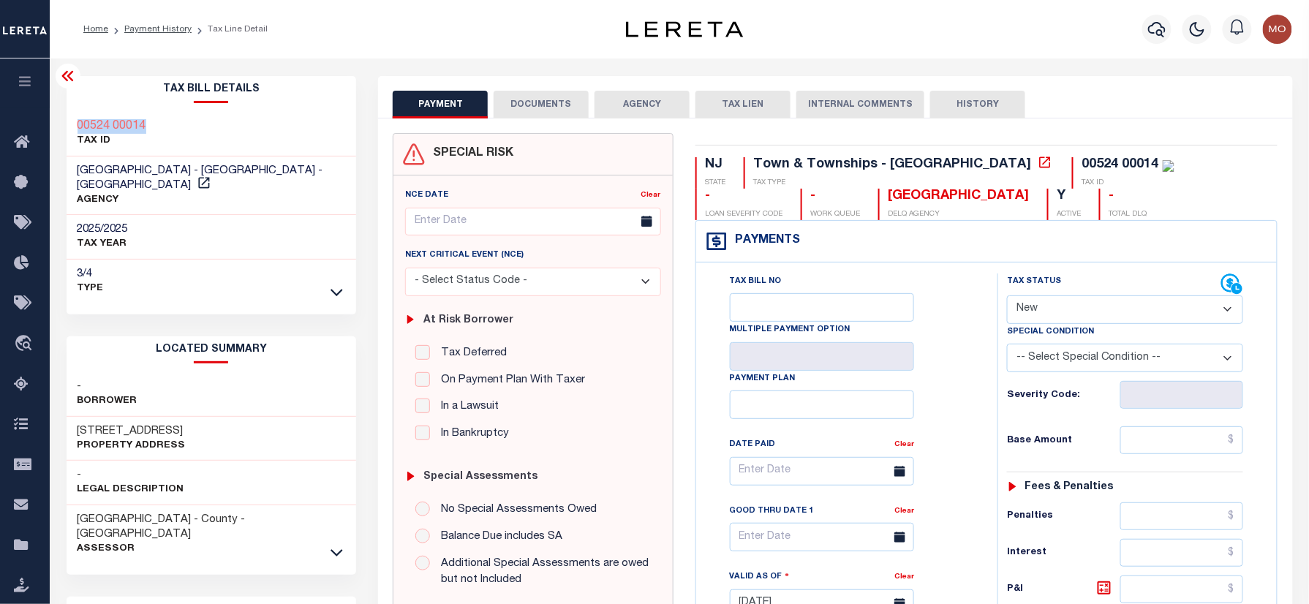
drag, startPoint x: 112, startPoint y: 113, endPoint x: 71, endPoint y: 113, distance: 41.0
click at [71, 113] on div "00524 00014 TAX ID" at bounding box center [212, 134] width 290 height 45
copy h3 "00524 00014"
click at [1063, 309] on select "- Select Status Code - Open Due/Unpaid Paid Incomplete No Tax Due Internal Refu…" at bounding box center [1125, 309] width 236 height 29
select select "PYD"
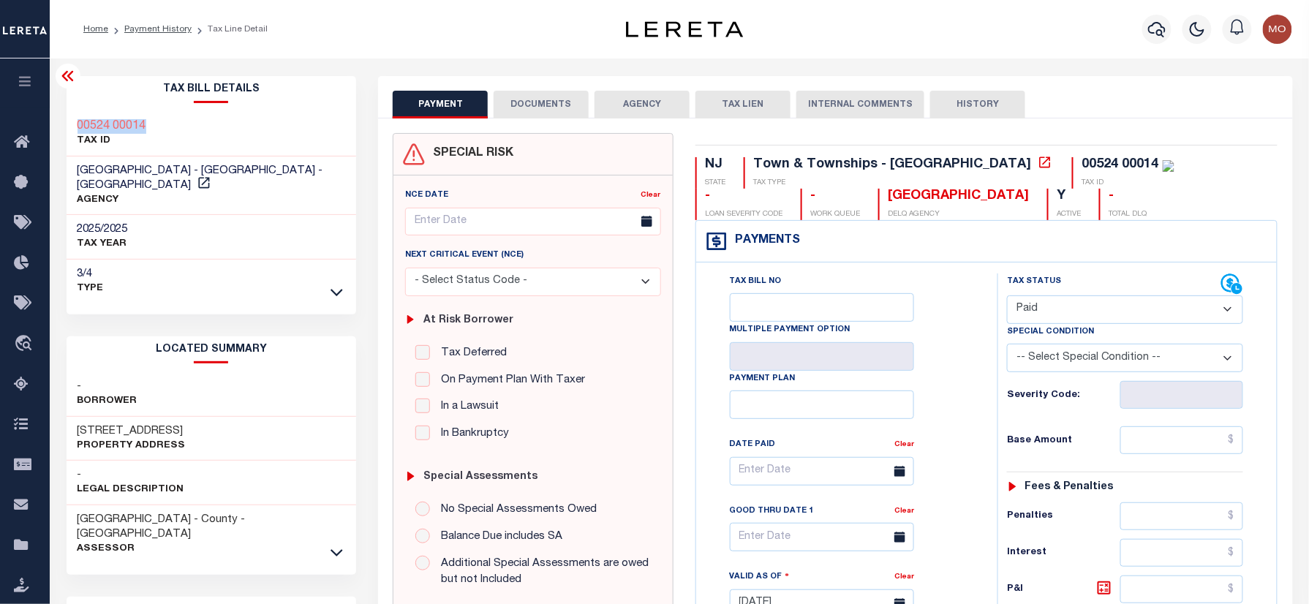
click at [1007, 297] on select "- Select Status Code - Open Due/Unpaid Paid Incomplete No Tax Due Internal Refu…" at bounding box center [1125, 309] width 236 height 29
type input "[DATE]"
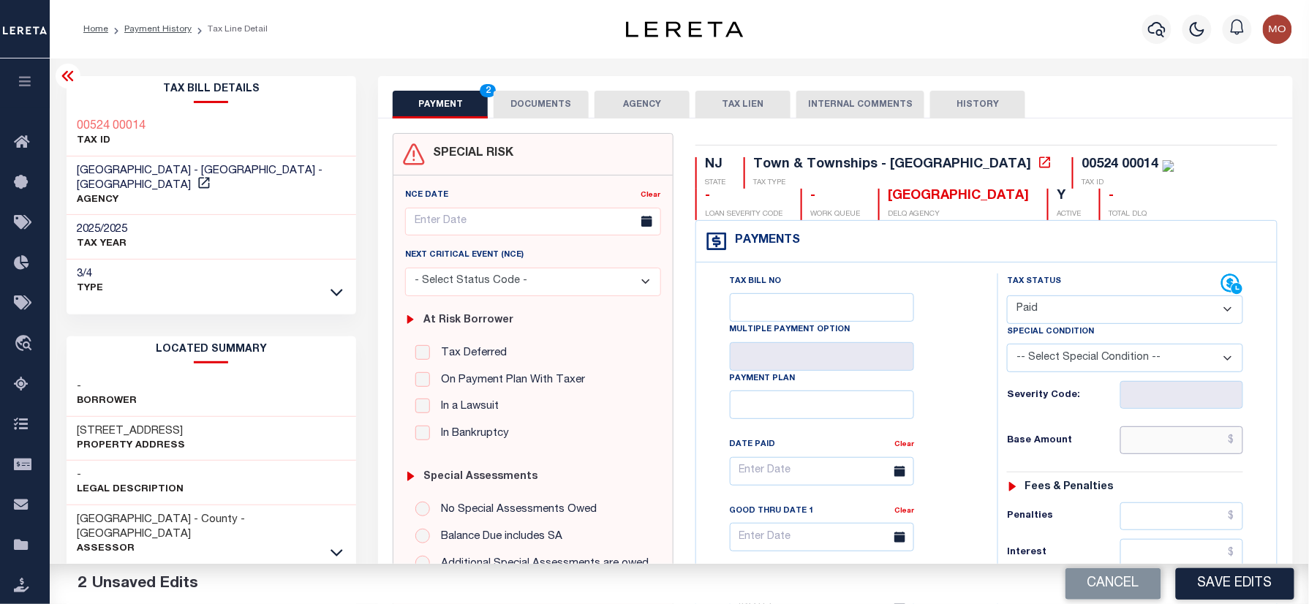
click at [1153, 443] on input "text" at bounding box center [1181, 440] width 123 height 28
paste input "1,826.16"
type input "$1,826.16"
click at [1033, 443] on h6 "Base Amount" at bounding box center [1063, 441] width 113 height 12
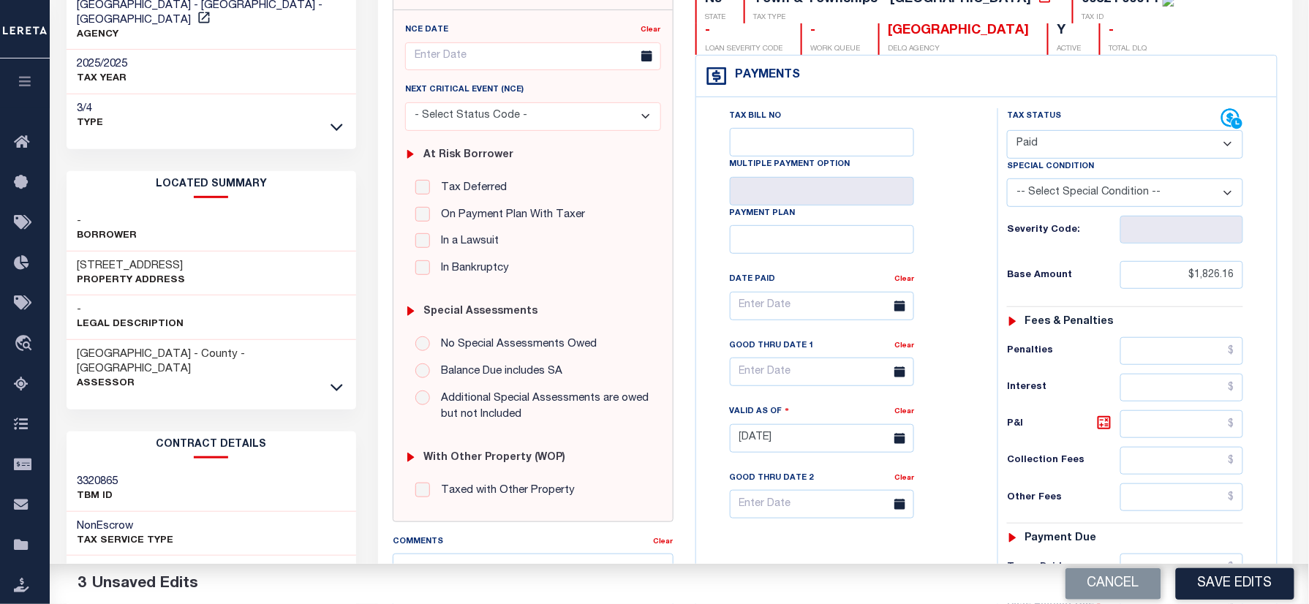
scroll to position [293, 0]
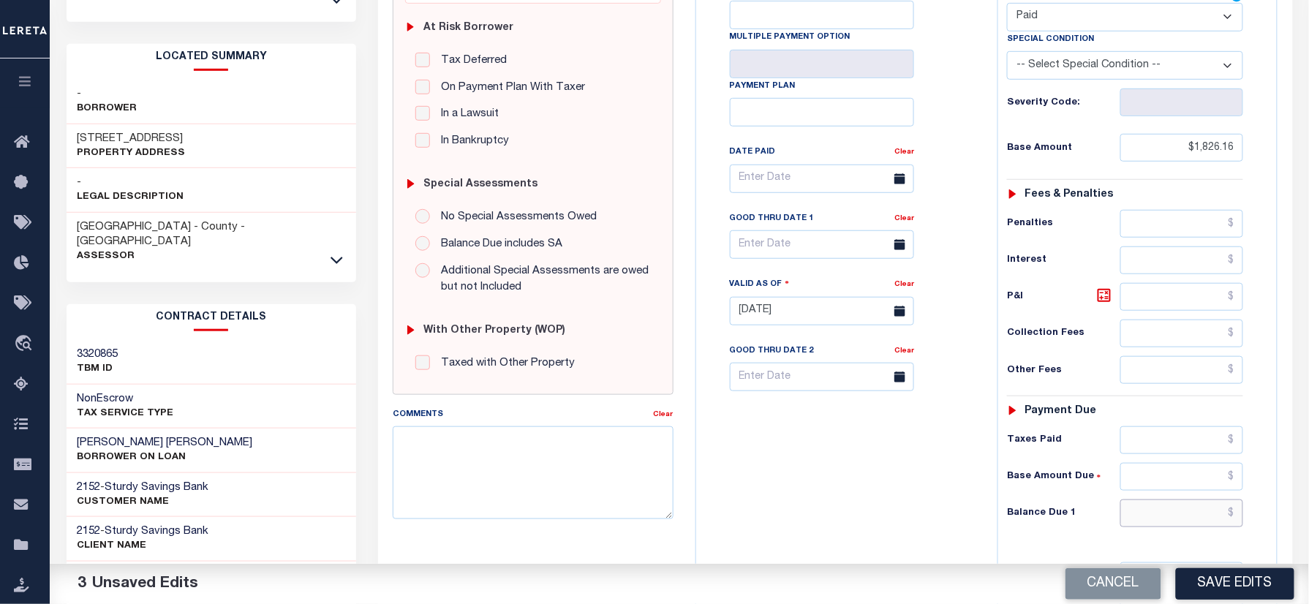
drag, startPoint x: 1174, startPoint y: 515, endPoint x: 969, endPoint y: 521, distance: 204.8
click at [1174, 515] on input "text" at bounding box center [1181, 513] width 123 height 28
type input "$0.00"
click at [885, 516] on div "Tax Bill No Multiple Payment Option Payment Plan Clear" at bounding box center [843, 304] width 287 height 646
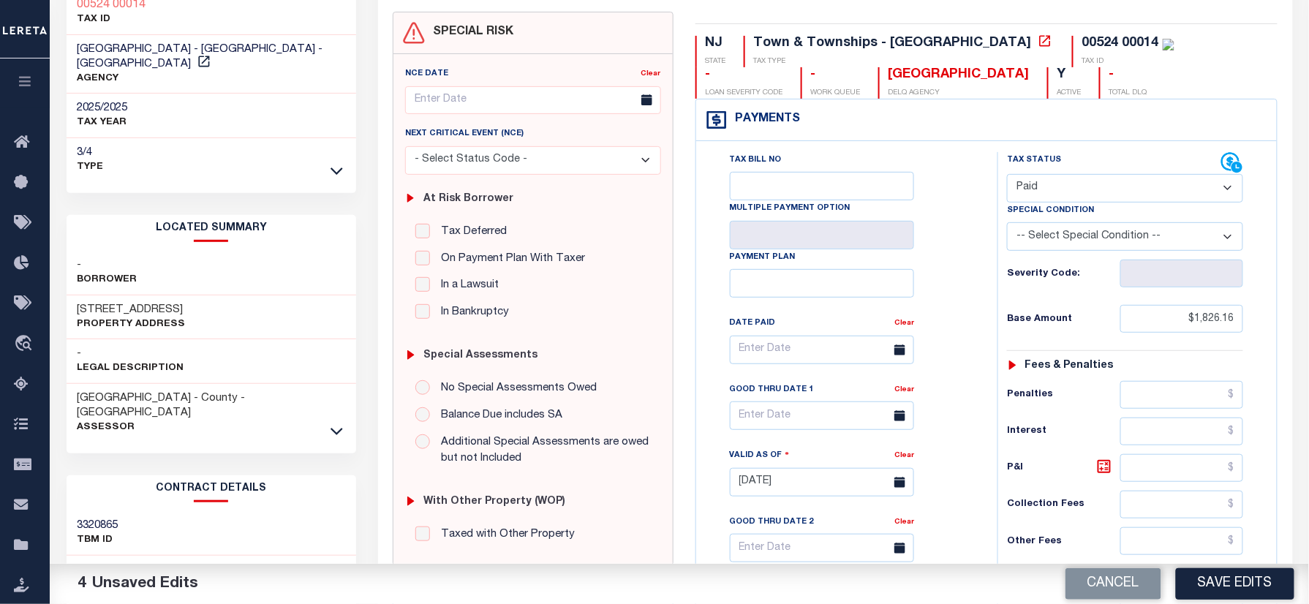
scroll to position [0, 0]
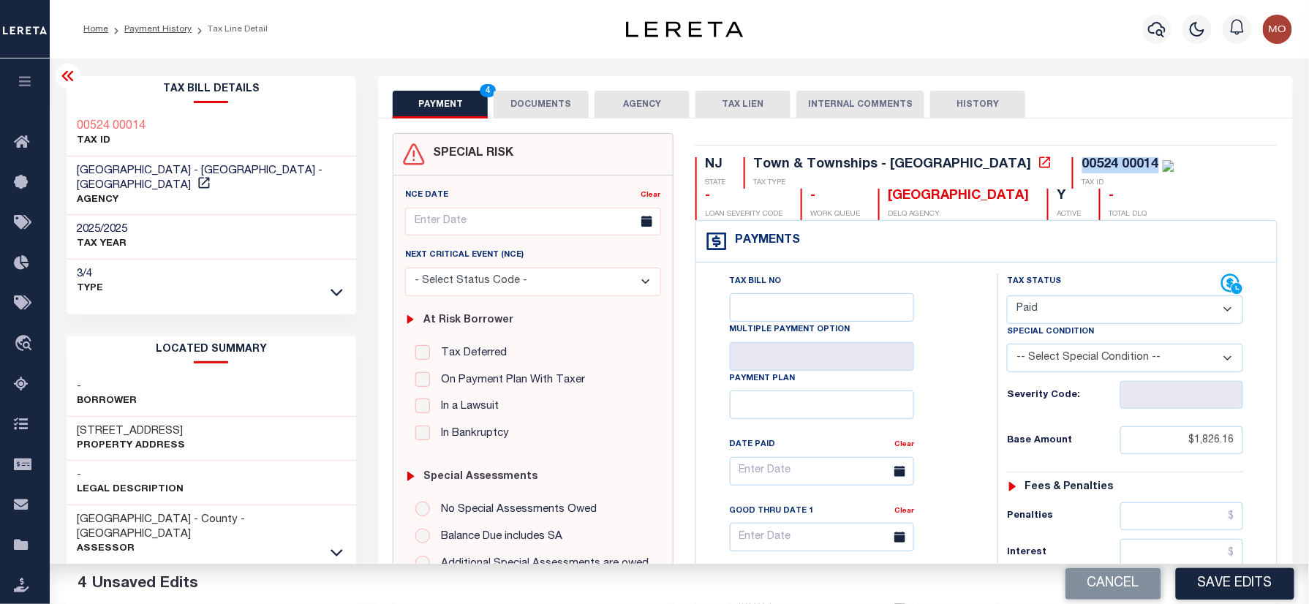
drag, startPoint x: 1030, startPoint y: 165, endPoint x: 948, endPoint y: 170, distance: 82.1
click at [1072, 170] on div "00524 00014 TAX ID" at bounding box center [1123, 172] width 102 height 31
copy div "00524 00014"
click at [567, 98] on button "DOCUMENTS" at bounding box center [541, 105] width 95 height 28
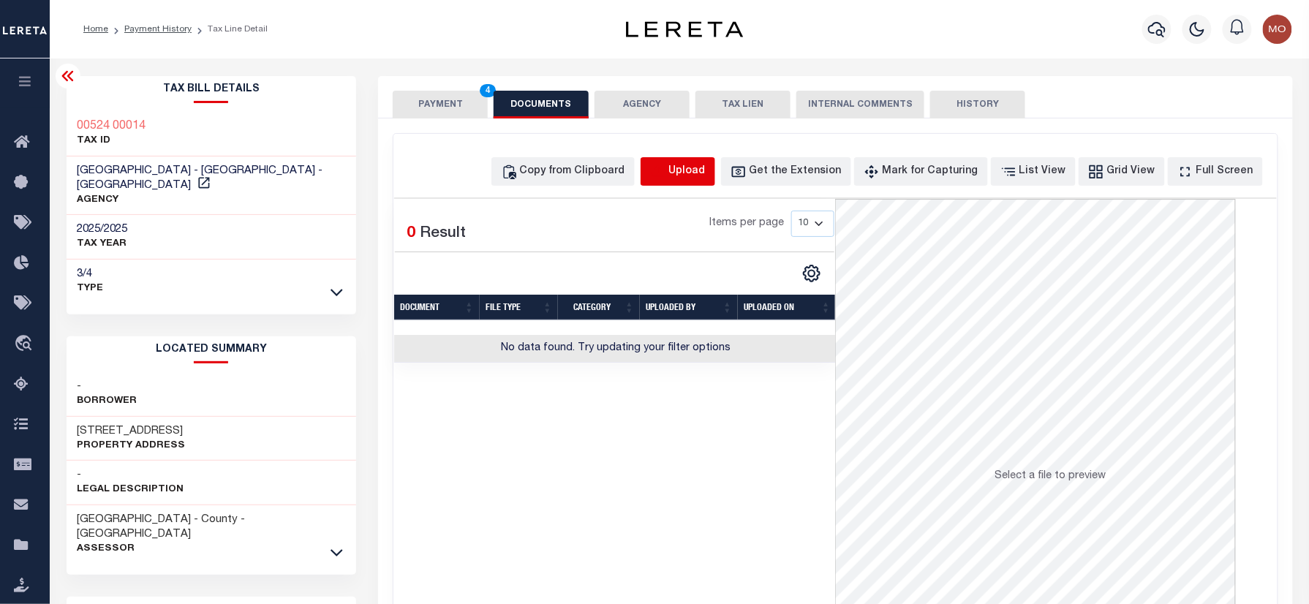
click at [666, 167] on icon "button" at bounding box center [658, 172] width 16 height 16
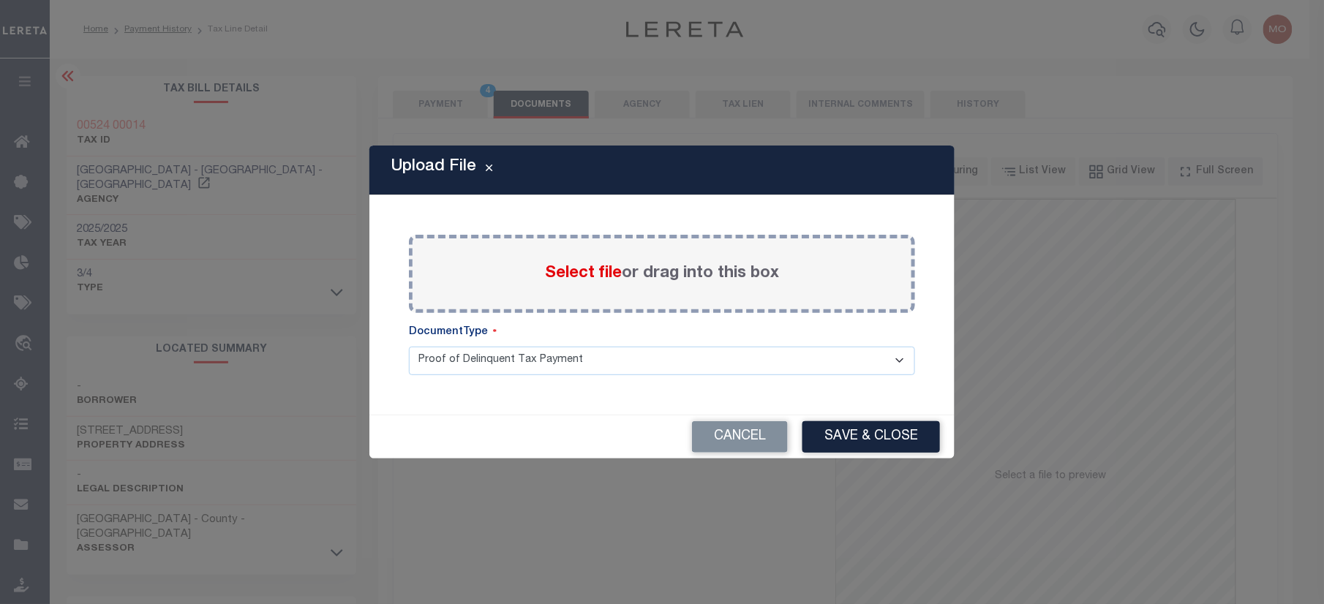
click at [568, 265] on span "Select file" at bounding box center [583, 273] width 77 height 16
click at [0, 0] on input "Select file or drag into this box" at bounding box center [0, 0] width 0 height 0
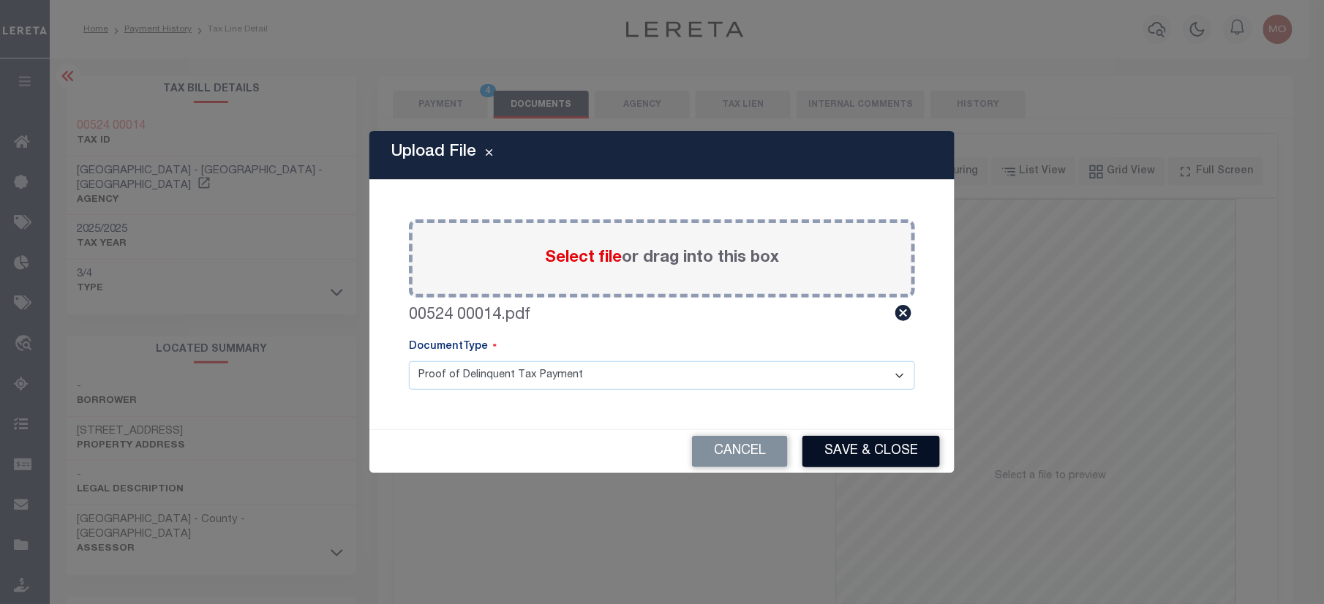
click at [842, 442] on button "Save & Close" at bounding box center [870, 451] width 137 height 31
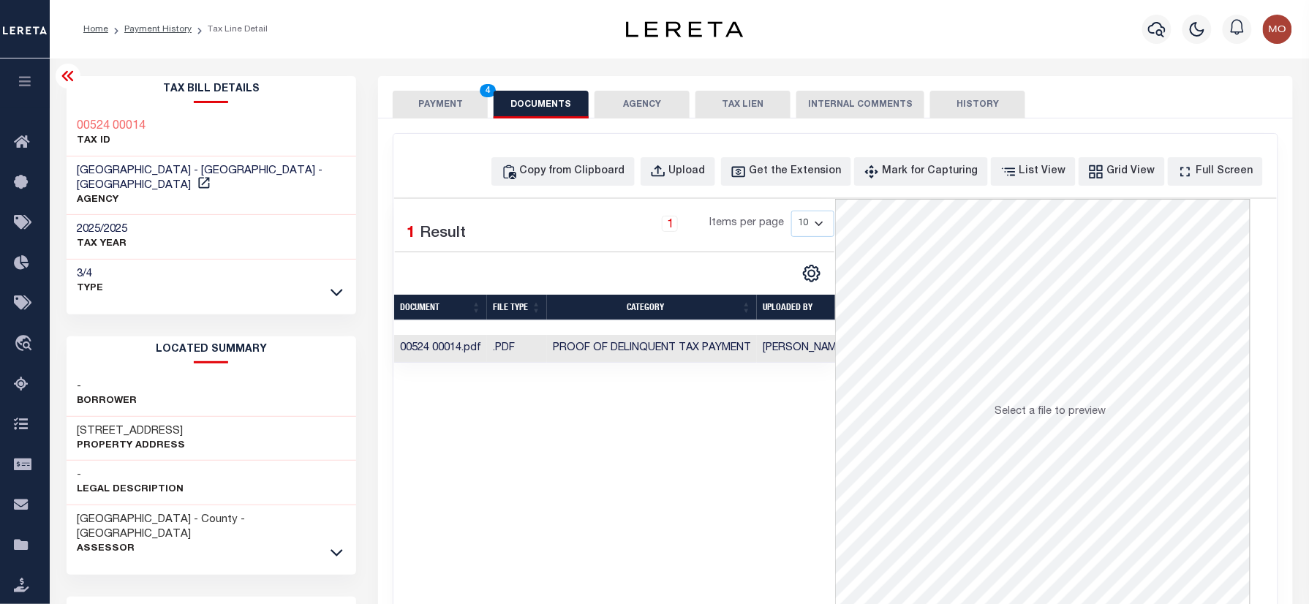
click at [433, 109] on button "PAYMENT 4" at bounding box center [440, 105] width 95 height 28
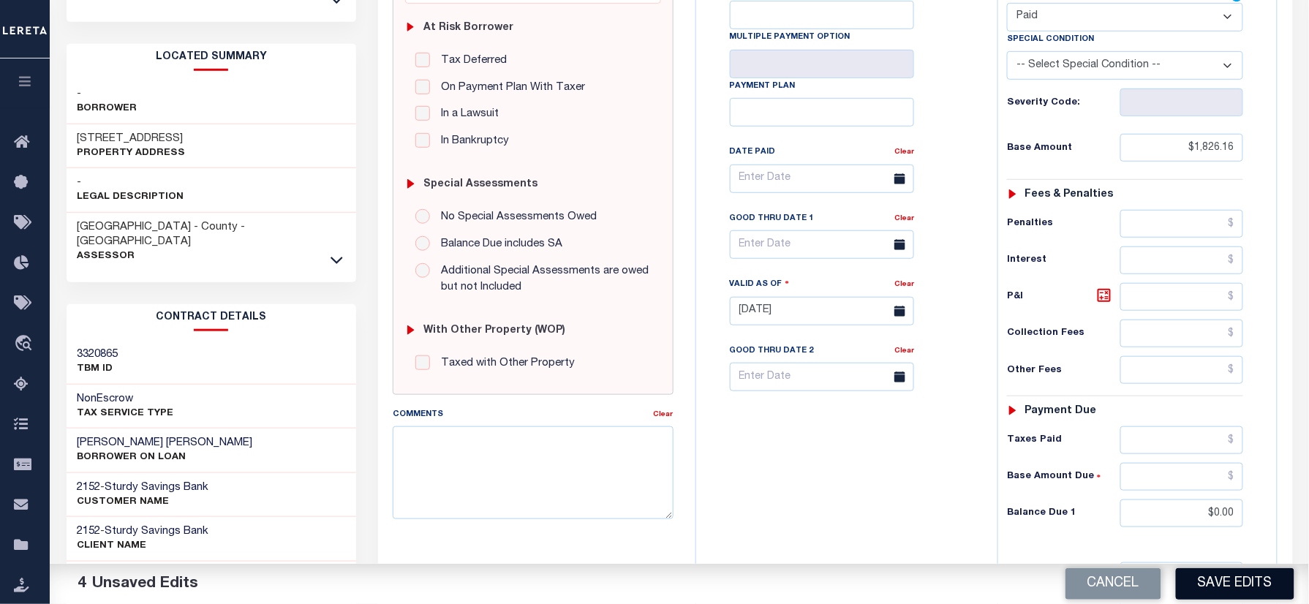
click at [1220, 575] on button "Save Edits" at bounding box center [1235, 583] width 118 height 31
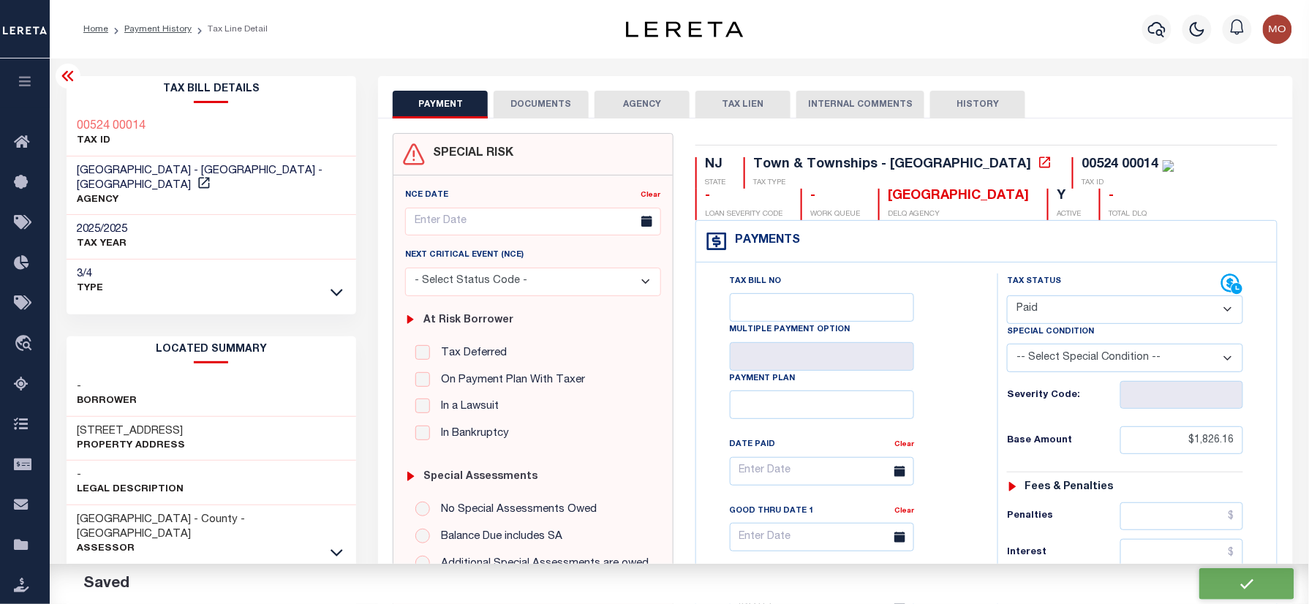
checkbox input "false"
type input "$1,826.16"
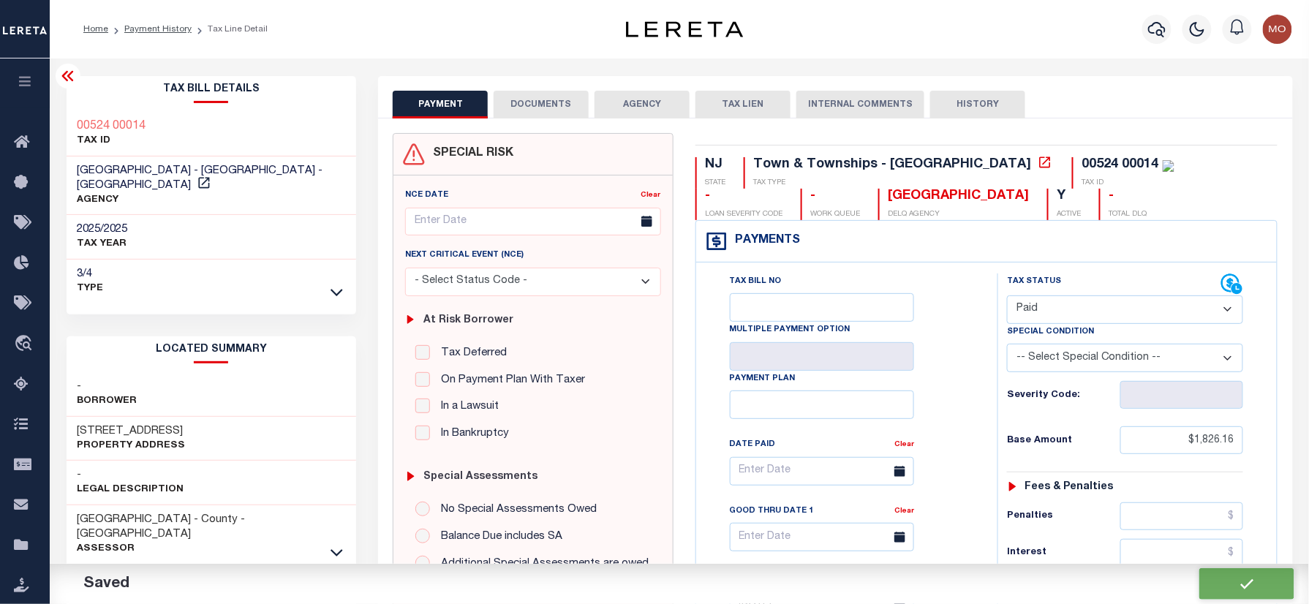
type input "$0"
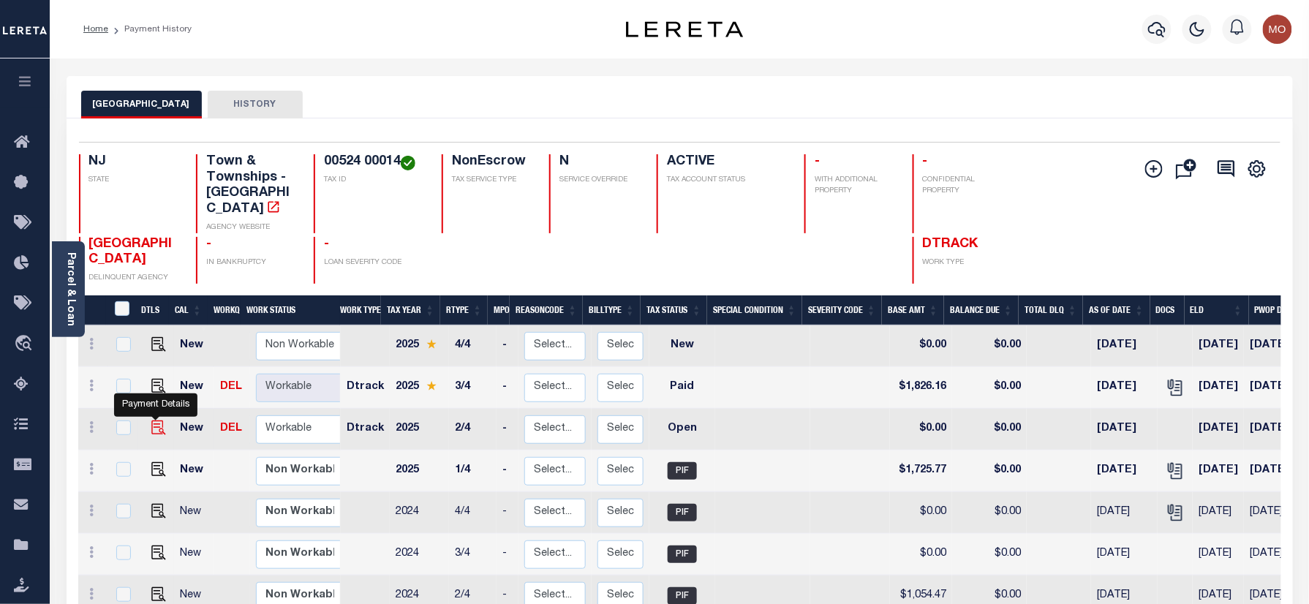
click at [154, 420] on img "" at bounding box center [158, 427] width 15 height 15
checkbox input "true"
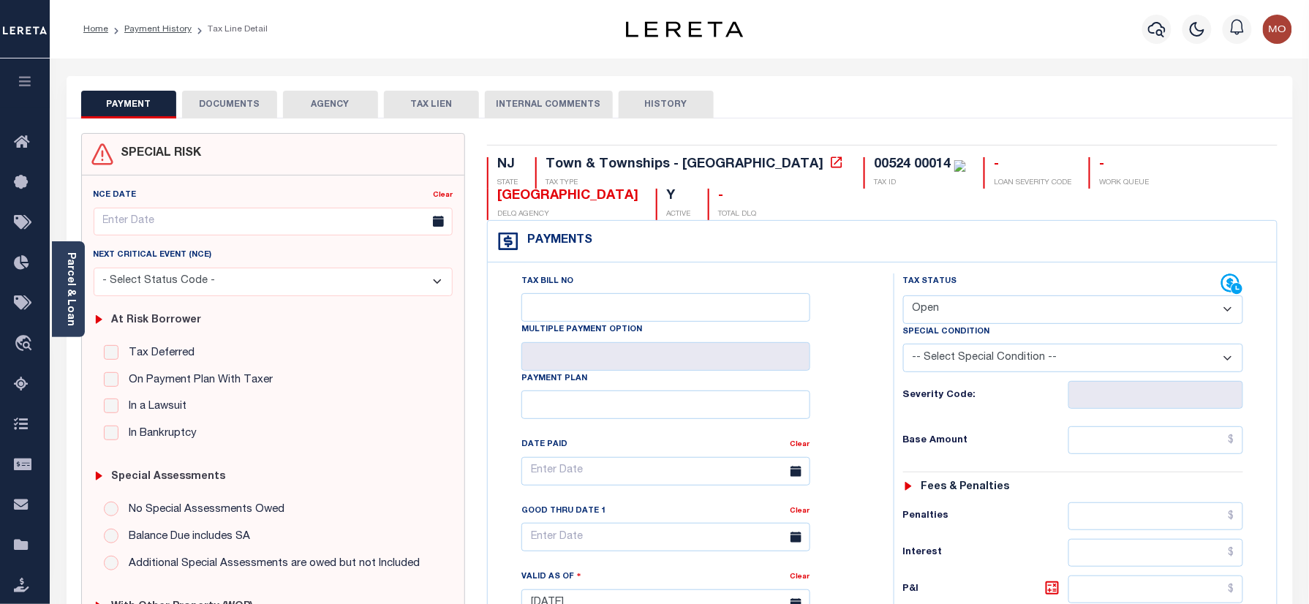
drag, startPoint x: 977, startPoint y: 312, endPoint x: 977, endPoint y: 320, distance: 8.8
click at [977, 312] on select "- Select Status Code - Open Due/Unpaid Paid Incomplete No Tax Due Internal Refu…" at bounding box center [1073, 309] width 341 height 29
select select "PYD"
click at [903, 297] on select "- Select Status Code - Open Due/Unpaid Paid Incomplete No Tax Due Internal Refu…" at bounding box center [1073, 309] width 341 height 29
type input "[DATE]"
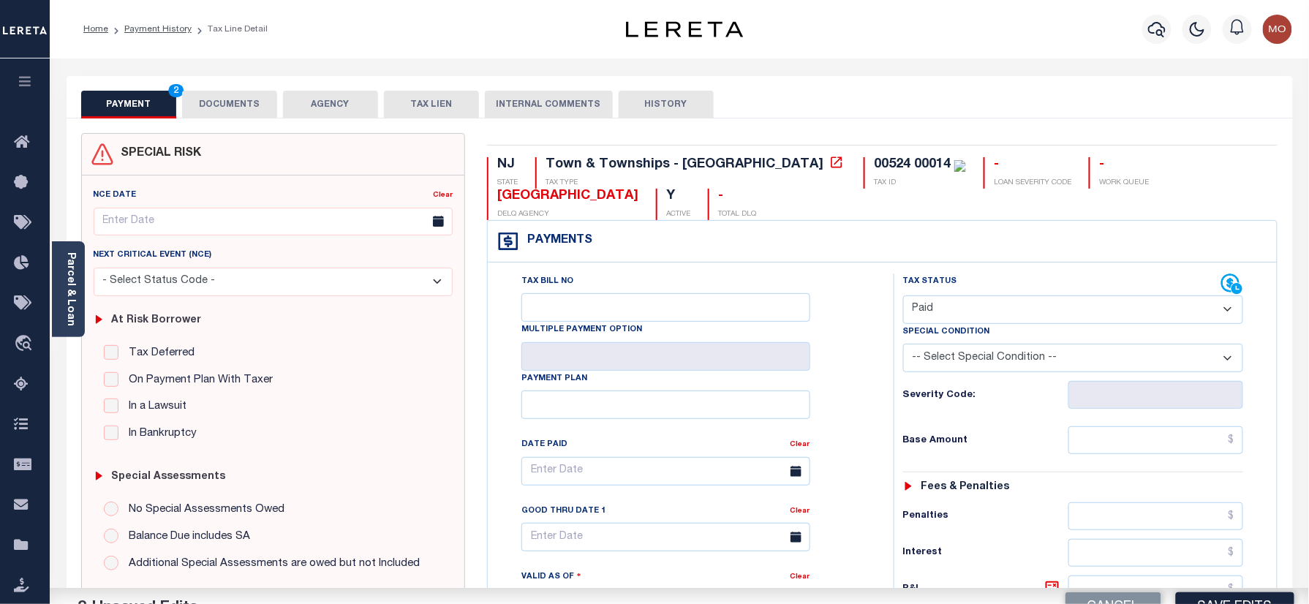
click at [907, 399] on h6 "Severity Code:" at bounding box center [985, 396] width 165 height 12
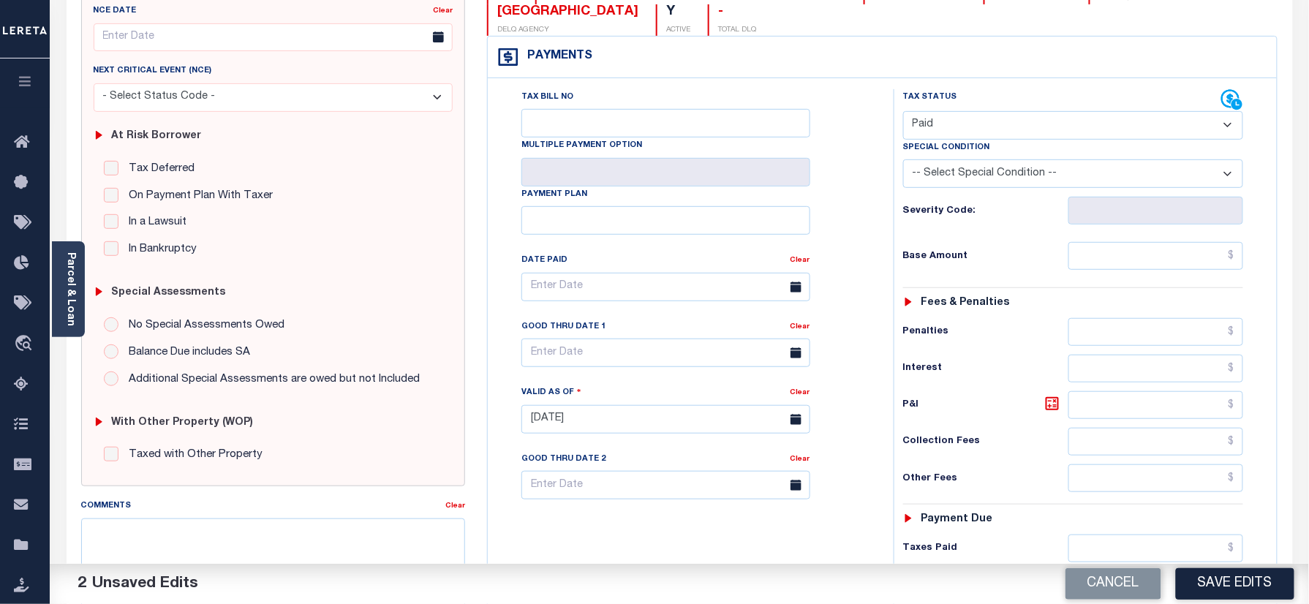
scroll to position [293, 0]
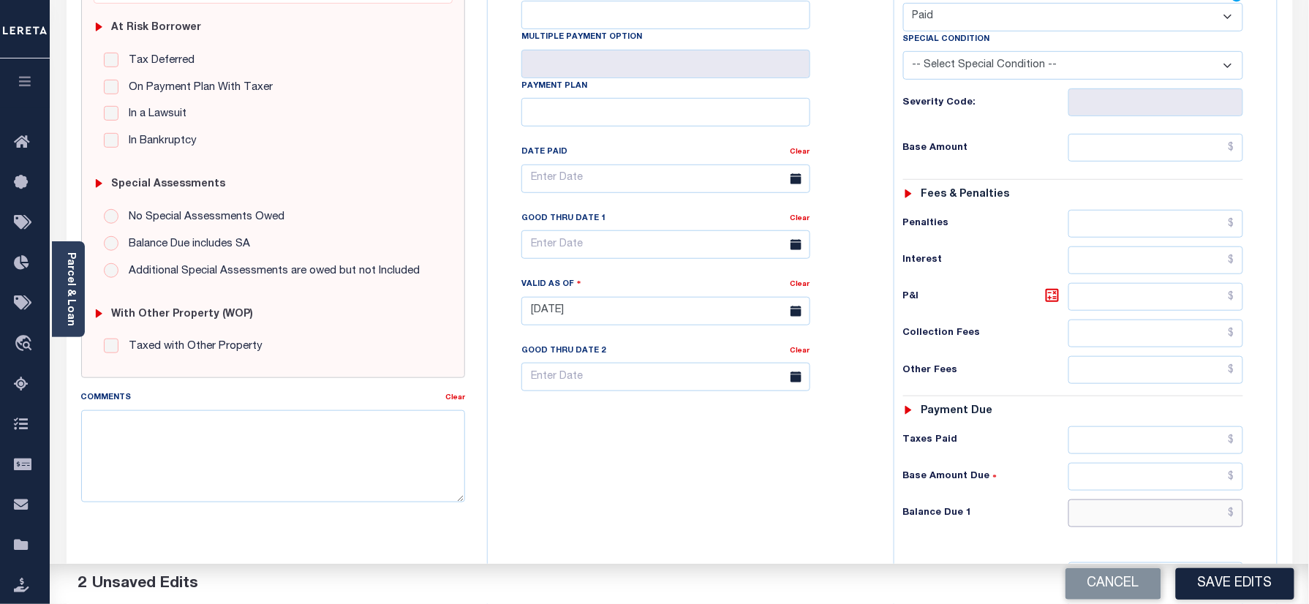
drag, startPoint x: 1114, startPoint y: 518, endPoint x: 1100, endPoint y: 515, distance: 15.1
click at [1114, 518] on input "text" at bounding box center [1156, 513] width 176 height 28
type input "$0.00"
click at [684, 502] on div "Tax Bill No Multiple Payment Option Payment Plan Clear" at bounding box center [686, 304] width 391 height 646
drag, startPoint x: 299, startPoint y: 461, endPoint x: 385, endPoint y: 472, distance: 86.4
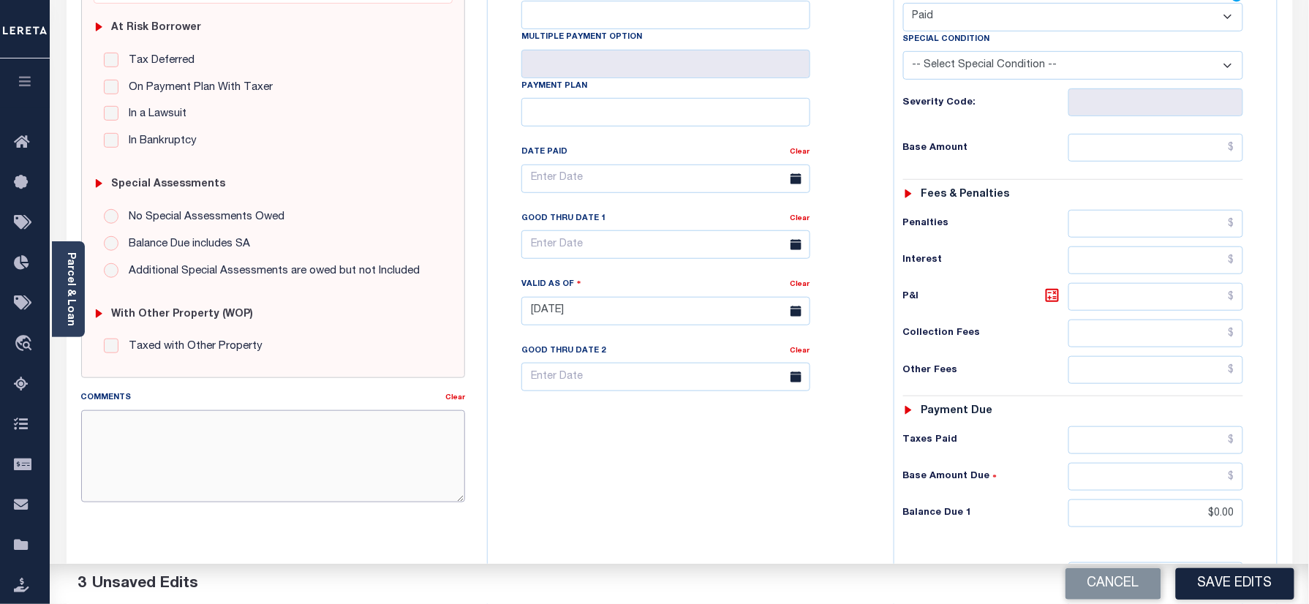
click at [299, 461] on textarea "Comments" at bounding box center [273, 456] width 385 height 92
click at [173, 454] on textarea "Comments" at bounding box center [273, 456] width 385 height 92
paste textarea "Refer 2025 3/4 year for doc"
type textarea "Refer 2025 3/4 year for doc"
click at [1246, 573] on button "Save Edits" at bounding box center [1235, 583] width 118 height 31
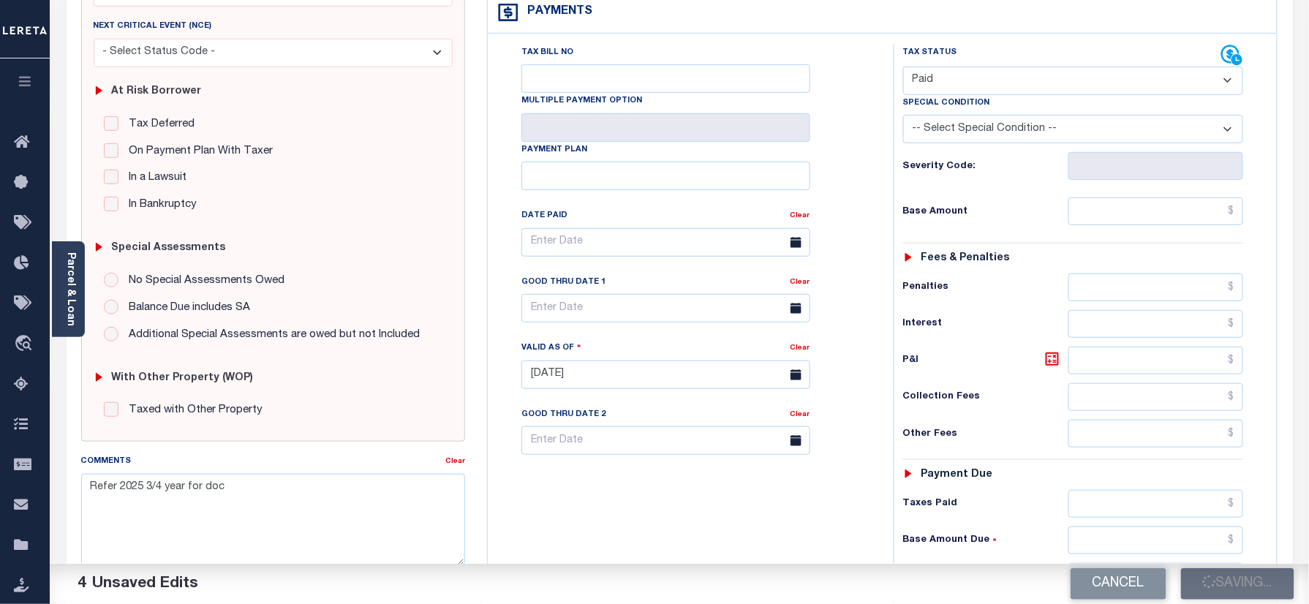
scroll to position [195, 0]
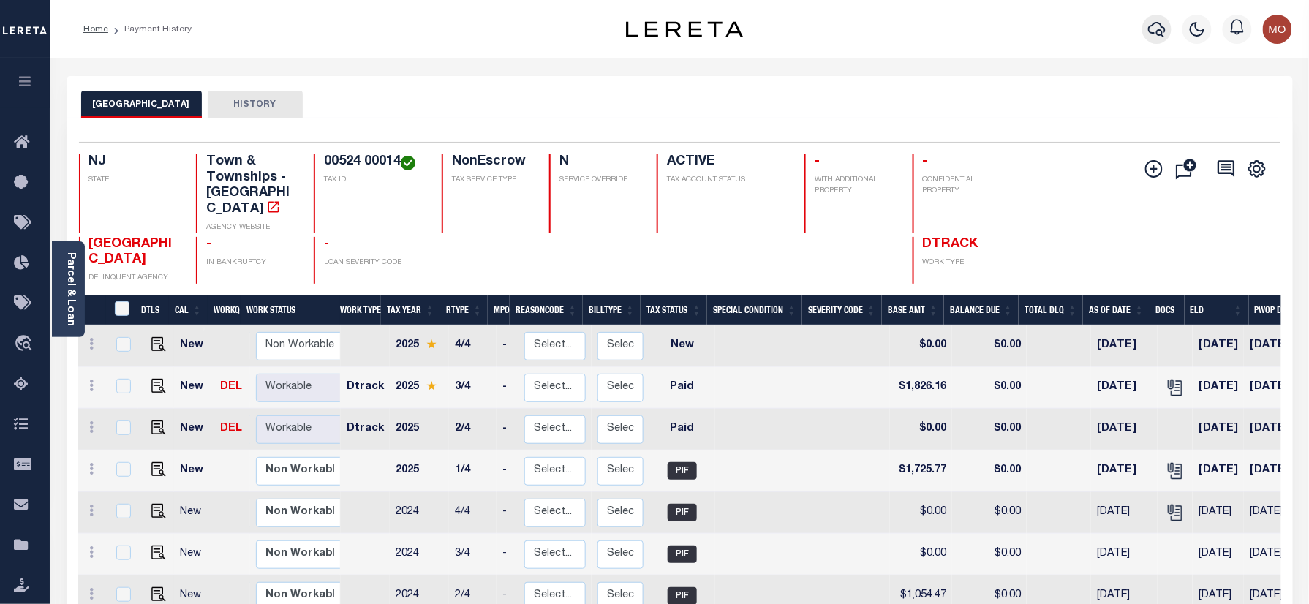
click at [1147, 22] on button "button" at bounding box center [1156, 29] width 29 height 29
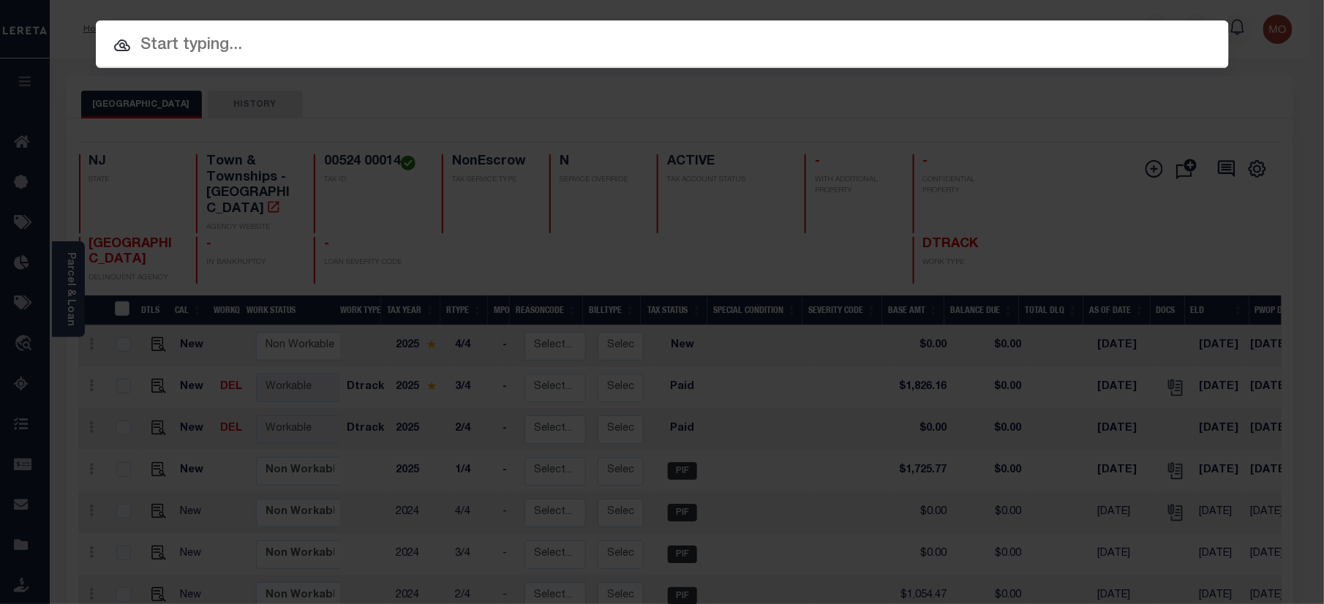
click at [284, 48] on input "text" at bounding box center [662, 46] width 1133 height 26
paste input "9300003729"
type input "9300003729"
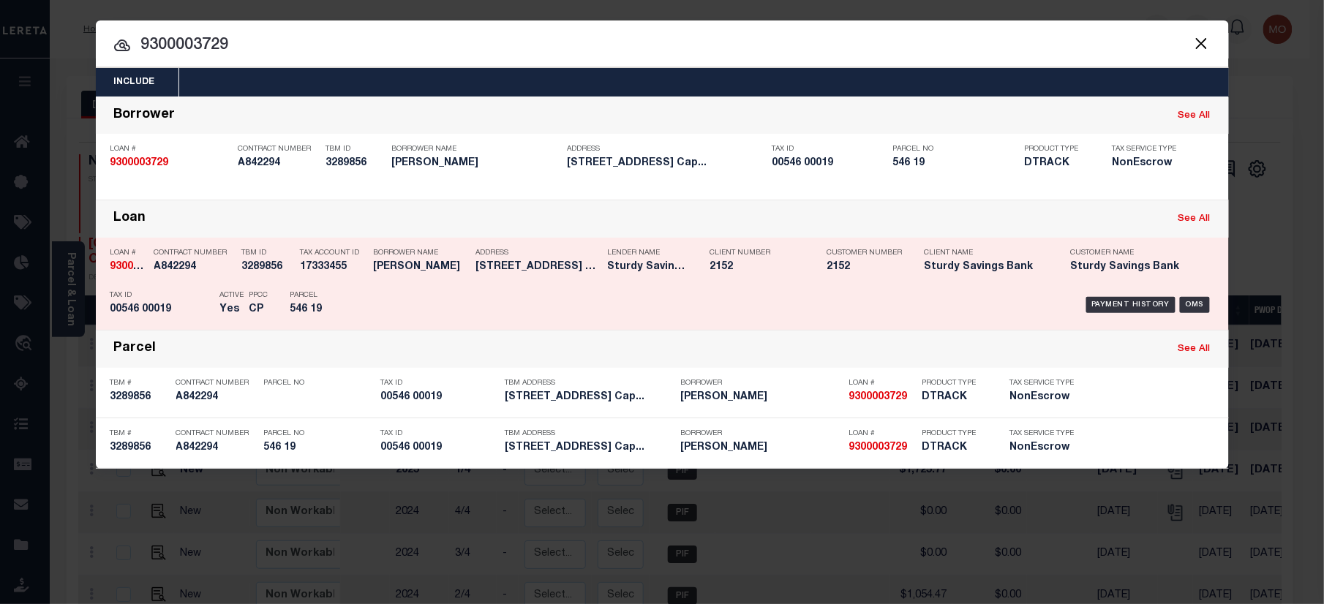
click at [407, 317] on div "Payment History OMS" at bounding box center [796, 305] width 836 height 42
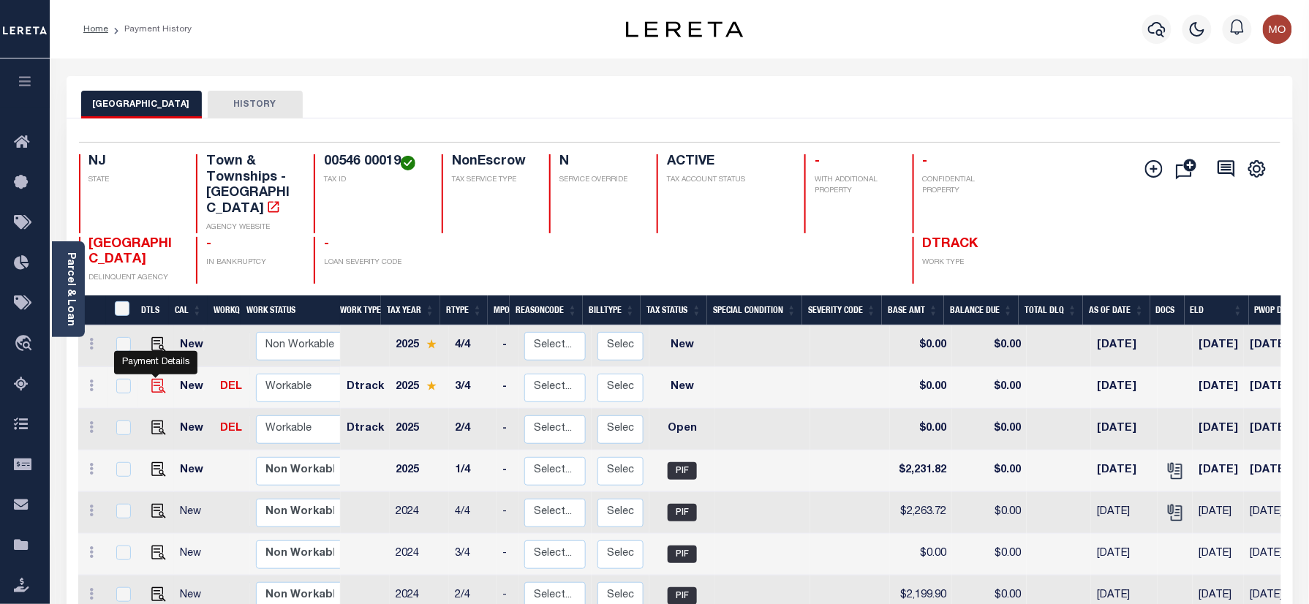
click at [154, 379] on img "" at bounding box center [158, 386] width 15 height 15
checkbox input "true"
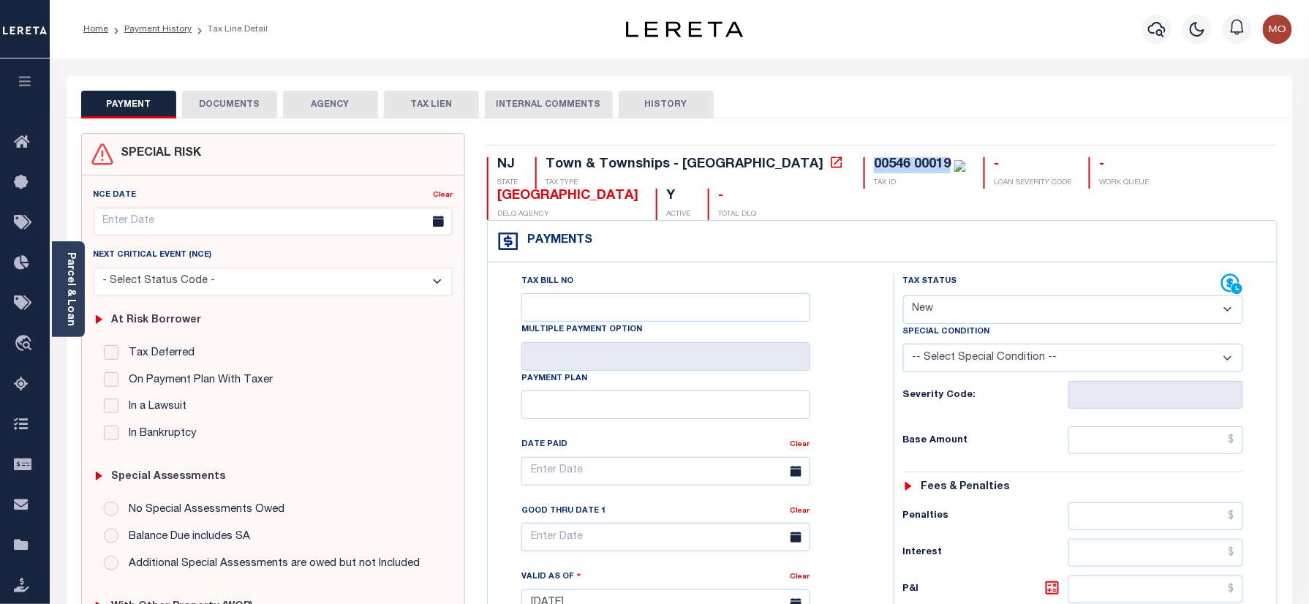
drag, startPoint x: 820, startPoint y: 164, endPoint x: 734, endPoint y: 164, distance: 85.6
click at [734, 164] on div "NJ STATE Town & Townships - [GEOGRAPHIC_DATA] TAX TYPE 00546 00019 TAX ID - LOA…" at bounding box center [882, 188] width 790 height 63
copy div "00546 00019"
drag, startPoint x: 981, startPoint y: 304, endPoint x: 986, endPoint y: 326, distance: 22.5
click at [981, 304] on select "- Select Status Code - Open Due/Unpaid Paid Incomplete No Tax Due Internal Refu…" at bounding box center [1073, 309] width 341 height 29
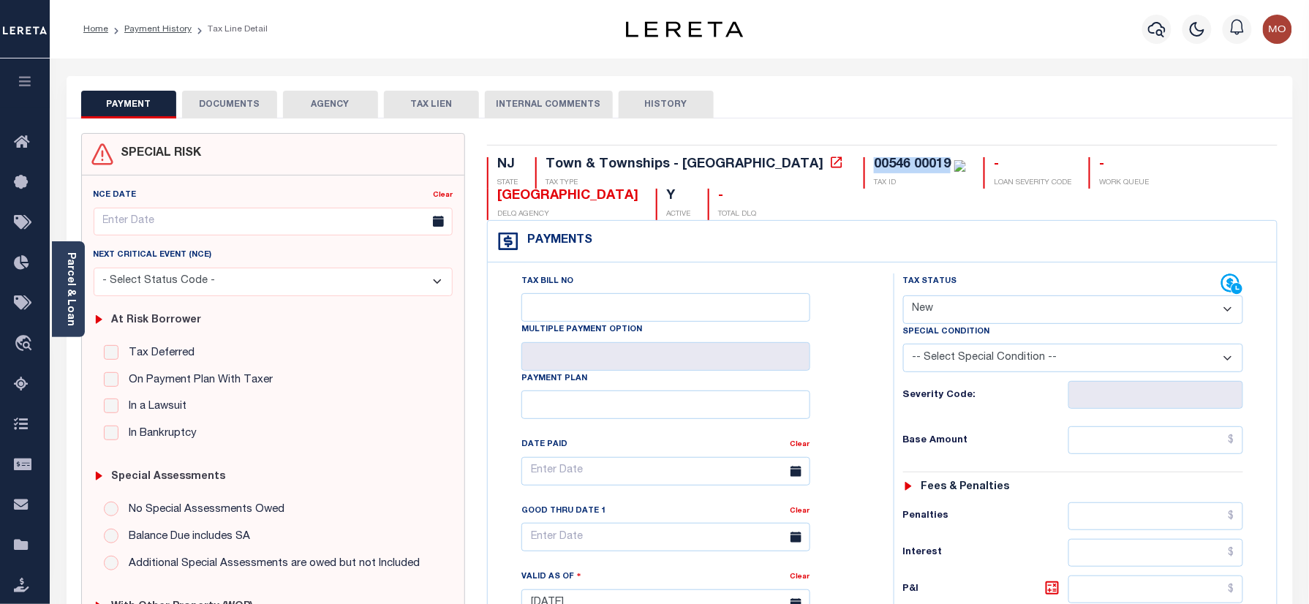
select select "DUE"
click at [903, 297] on select "- Select Status Code - Open Due/Unpaid Paid Incomplete No Tax Due Internal Refu…" at bounding box center [1073, 309] width 341 height 29
type input "[DATE]"
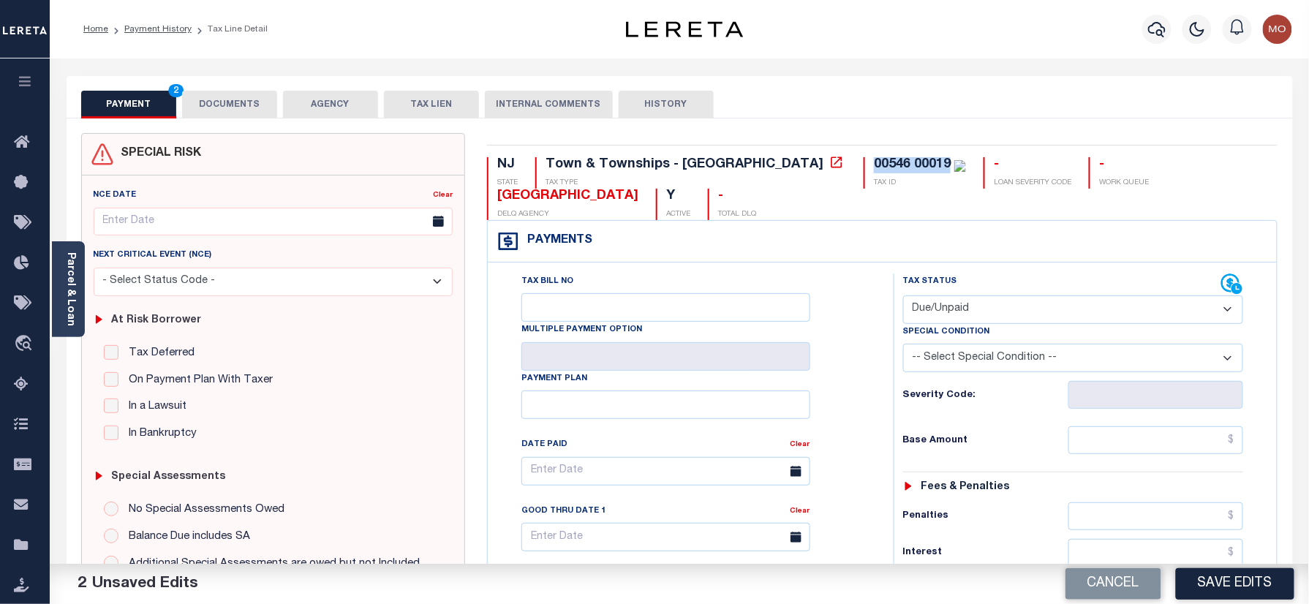
click at [1028, 361] on select "-- Select Special Condition -- 3RD PARTY TAX LIEN AGENCY TAX LIEN (A.K.A Inside…" at bounding box center [1073, 358] width 341 height 29
select select "15"
click at [903, 347] on select "-- Select Special Condition -- 3RD PARTY TAX LIEN AGENCY TAX LIEN (A.K.A Inside…" at bounding box center [1073, 358] width 341 height 29
click at [1115, 446] on input "text" at bounding box center [1156, 440] width 176 height 28
paste input "2,359.48"
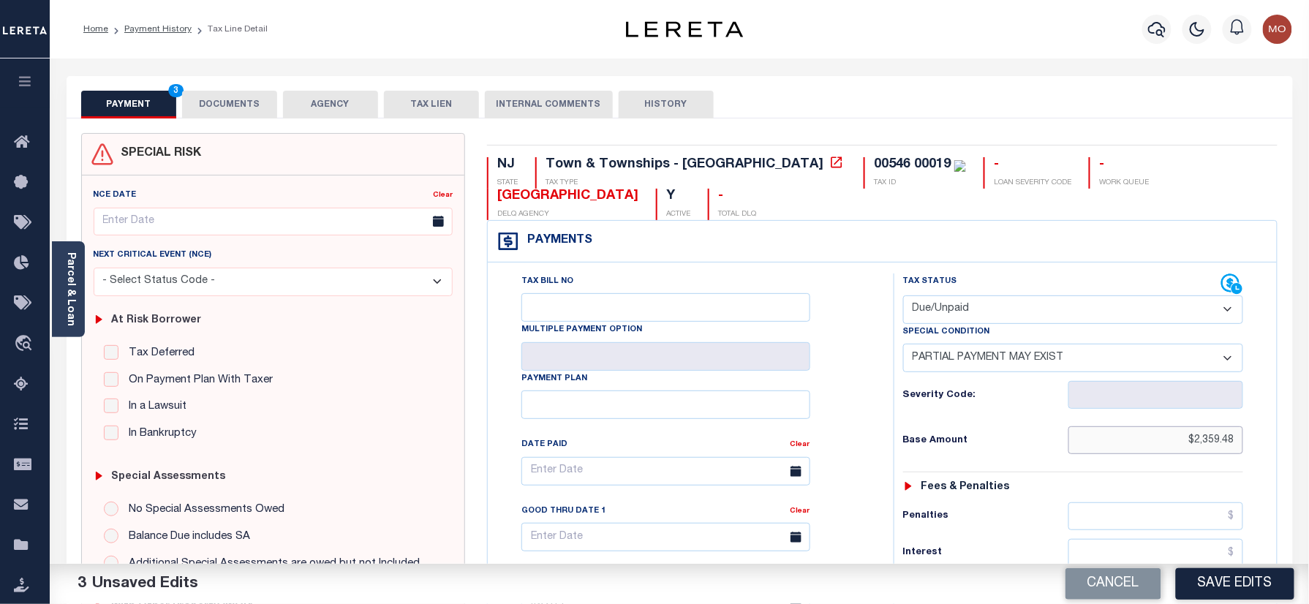
type input "$2,359.48"
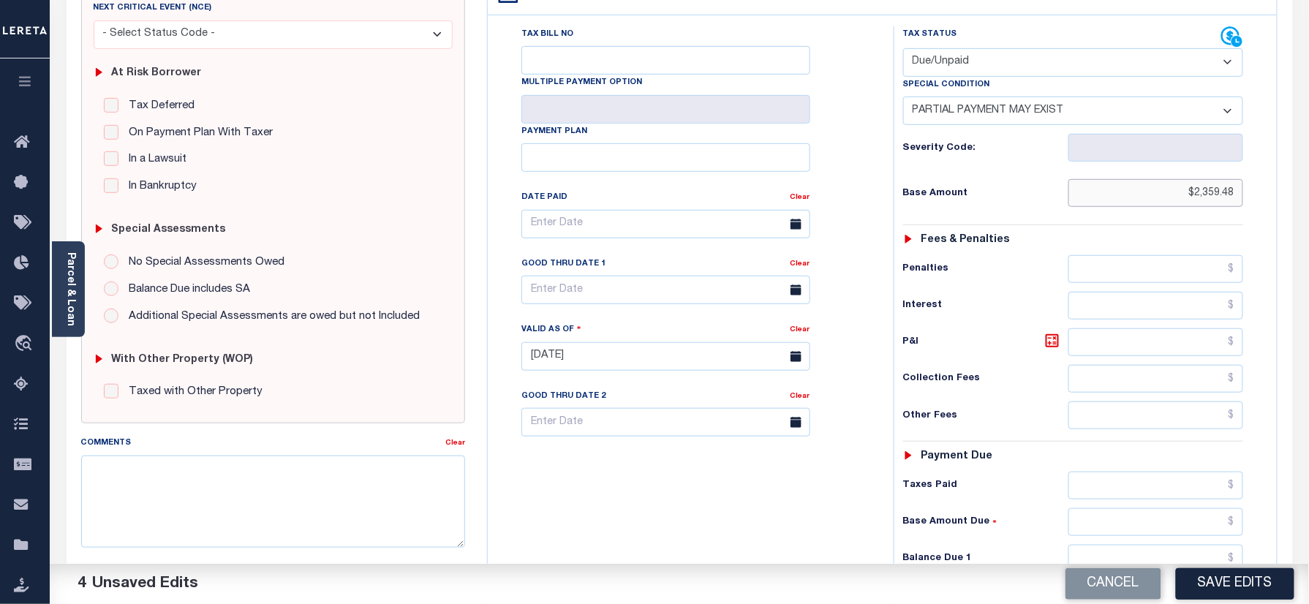
scroll to position [390, 0]
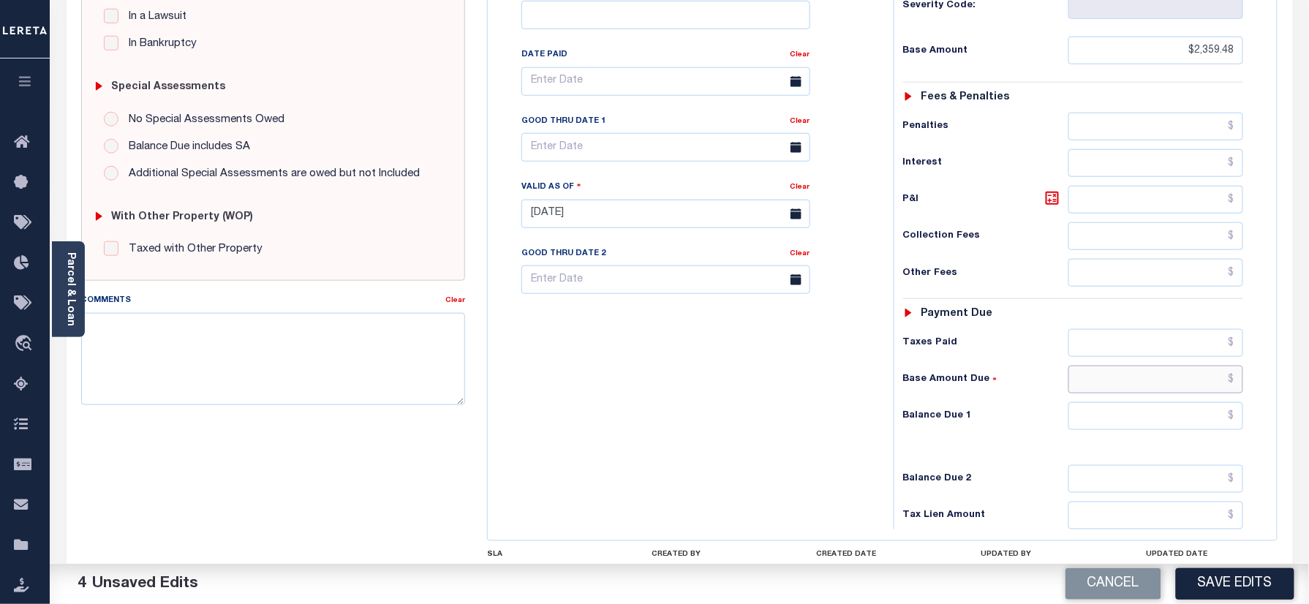
click at [1142, 392] on input "text" at bounding box center [1156, 380] width 176 height 28
paste input "2.90"
type input "$2.90"
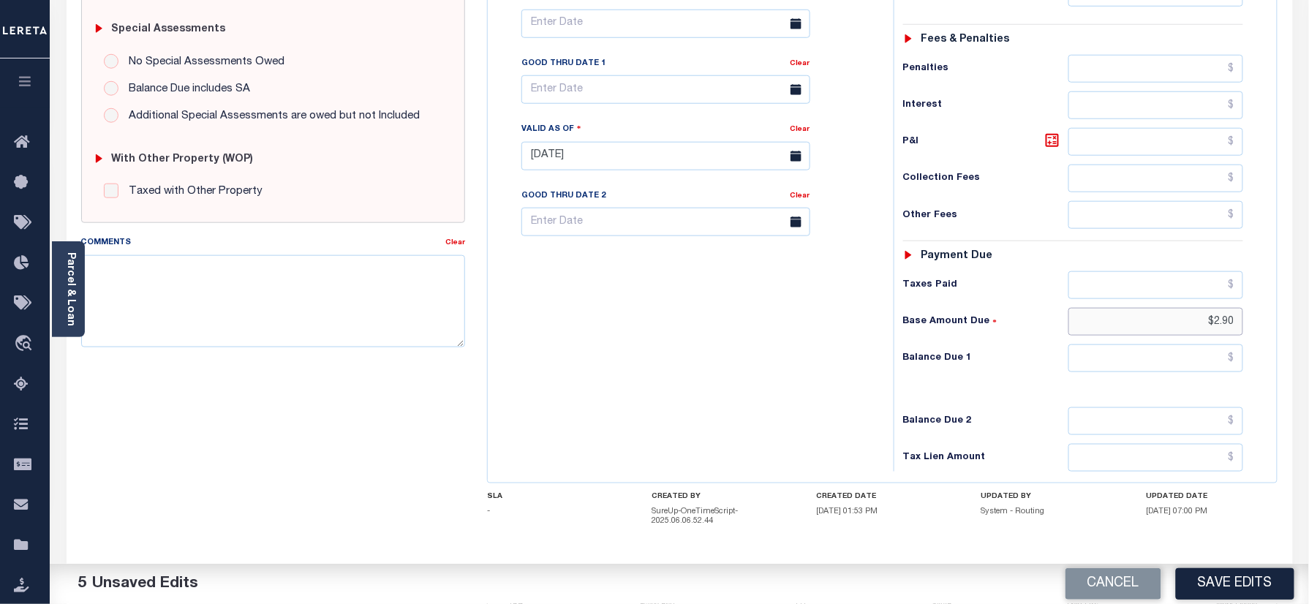
scroll to position [522, 0]
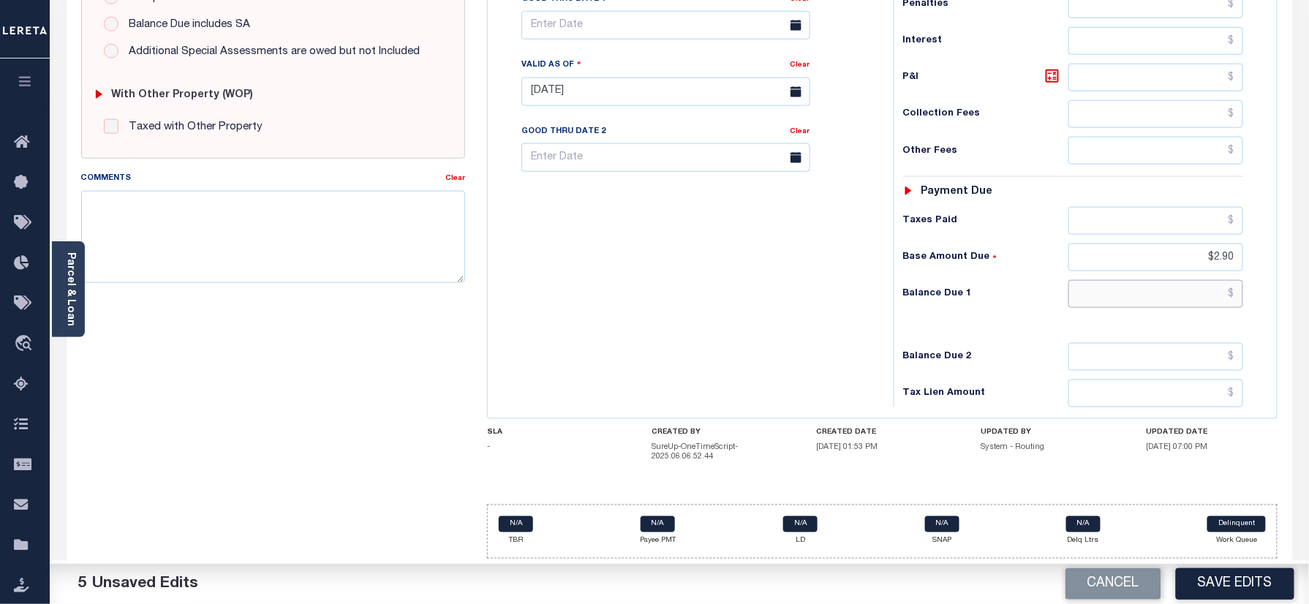
drag, startPoint x: 1156, startPoint y: 282, endPoint x: 886, endPoint y: 284, distance: 269.8
click at [1156, 282] on input "text" at bounding box center [1156, 294] width 176 height 28
paste input "2.94"
type input "$2.94"
click at [867, 284] on div "Tax Bill No Multiple Payment Option Payment Plan Clear" at bounding box center [686, 85] width 391 height 646
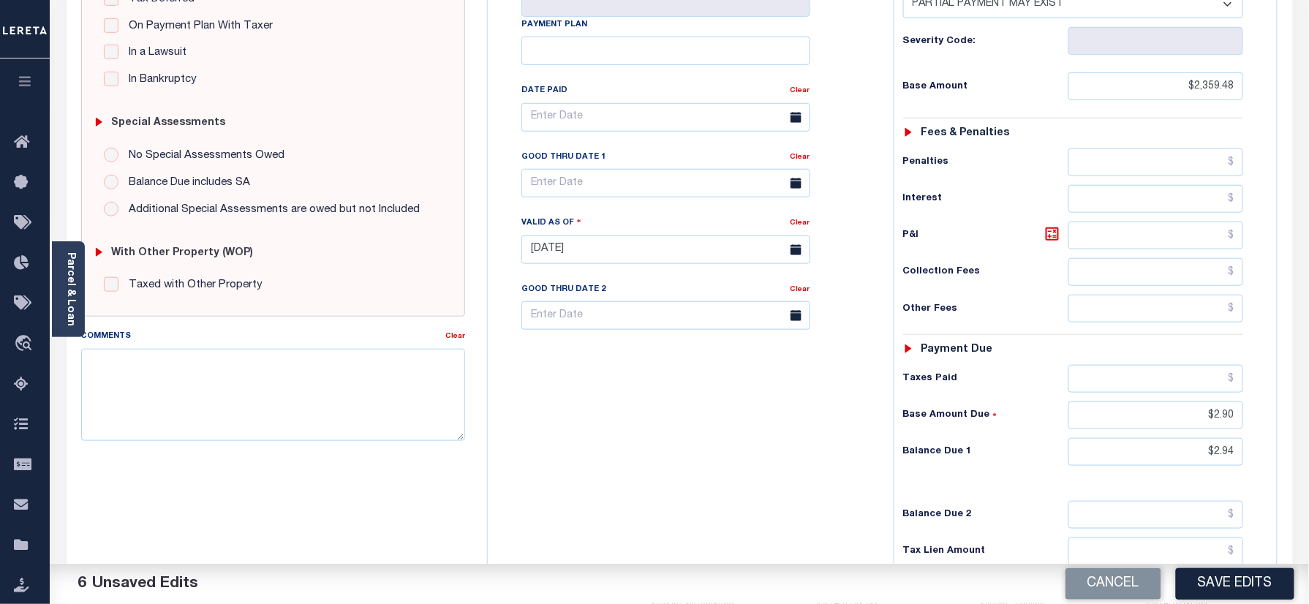
scroll to position [230, 0]
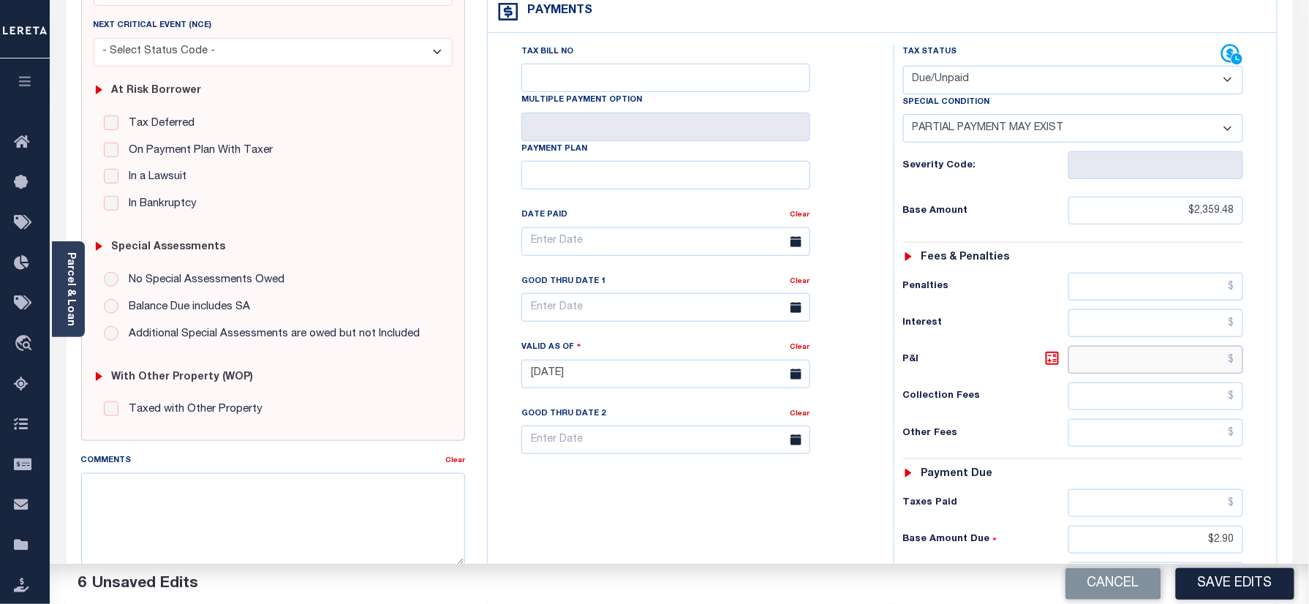
click at [1157, 370] on input "text" at bounding box center [1156, 360] width 176 height 28
paste input "0.04"
type input "$0.04"
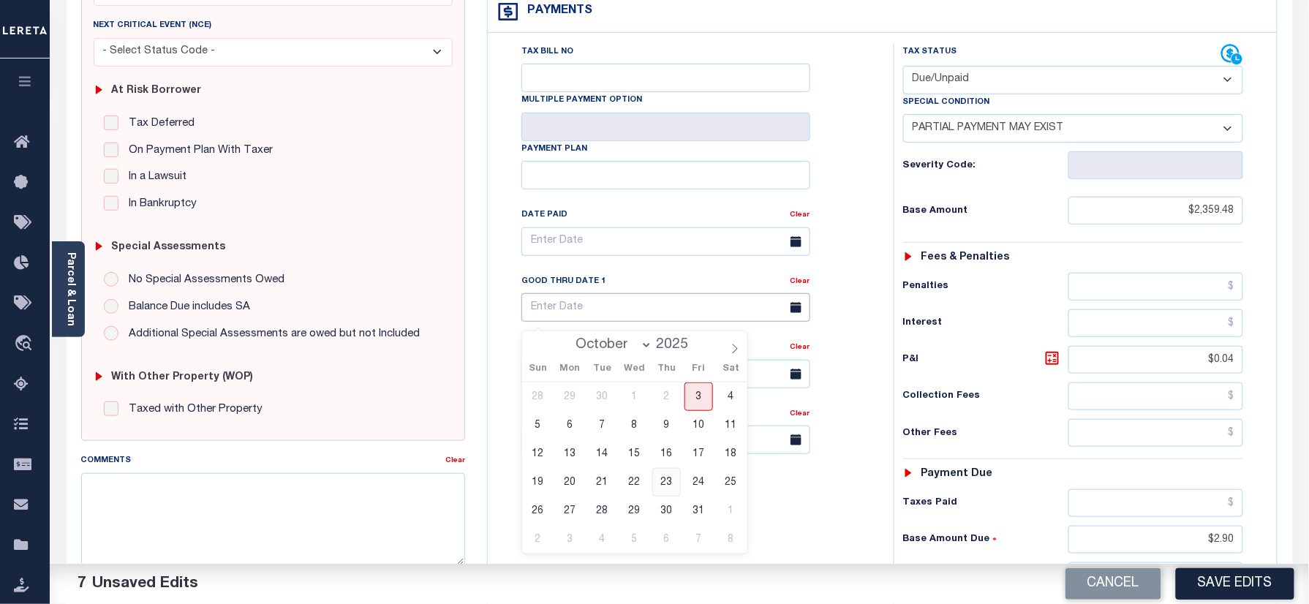
drag, startPoint x: 659, startPoint y: 304, endPoint x: 662, endPoint y: 475, distance: 171.1
click at [658, 309] on input "text" at bounding box center [665, 307] width 289 height 29
click at [700, 386] on span "3" at bounding box center [698, 396] width 29 height 29
type input "10/03/2025"
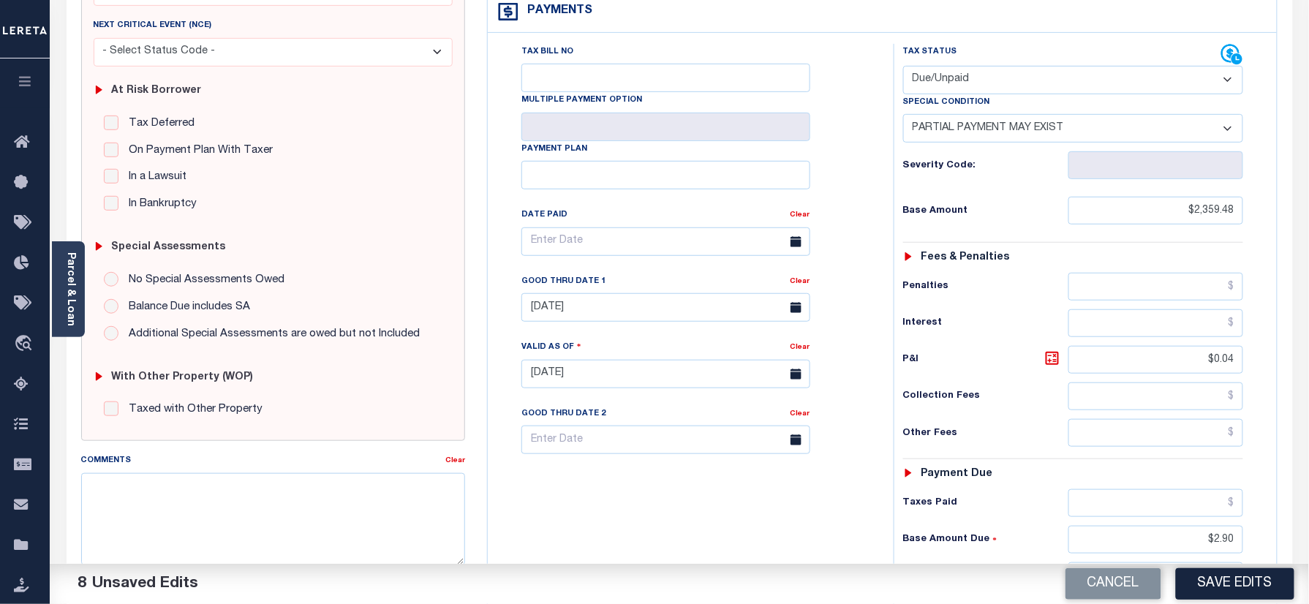
click at [662, 484] on div "Tax Bill No Multiple Payment Option Payment Plan Clear" at bounding box center [686, 367] width 391 height 646
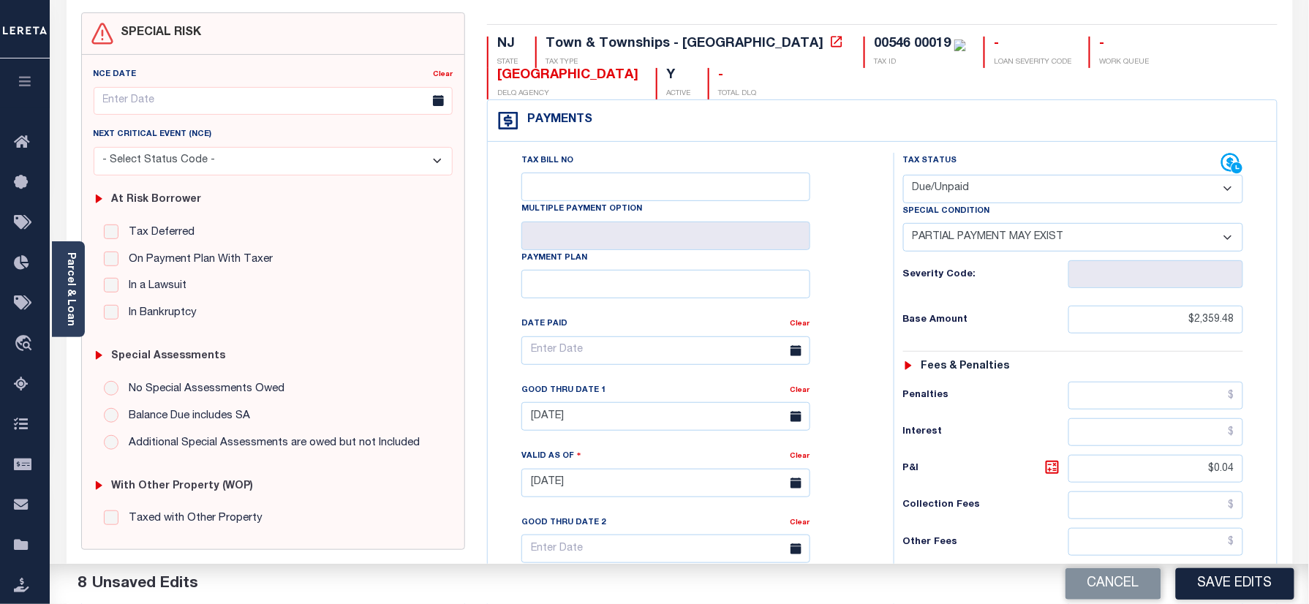
scroll to position [0, 0]
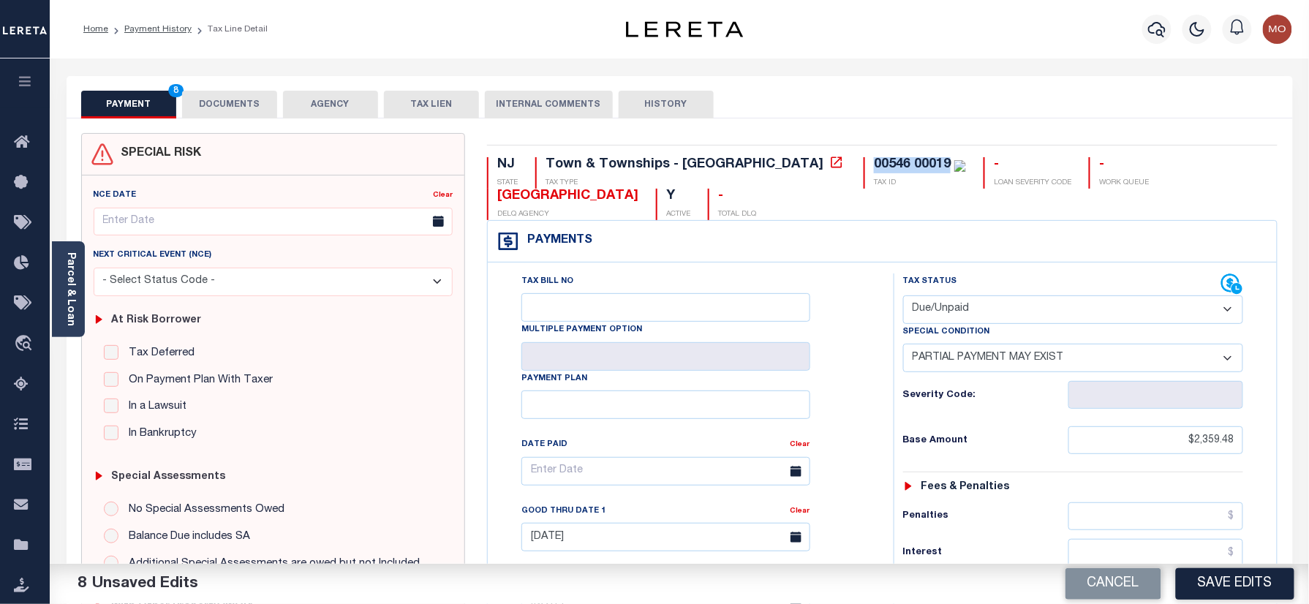
drag, startPoint x: 820, startPoint y: 168, endPoint x: 747, endPoint y: 168, distance: 73.1
click at [874, 168] on div "00546 00019" at bounding box center [912, 164] width 77 height 13
copy div "00546 00019"
click at [237, 104] on button "DOCUMENTS" at bounding box center [229, 105] width 95 height 28
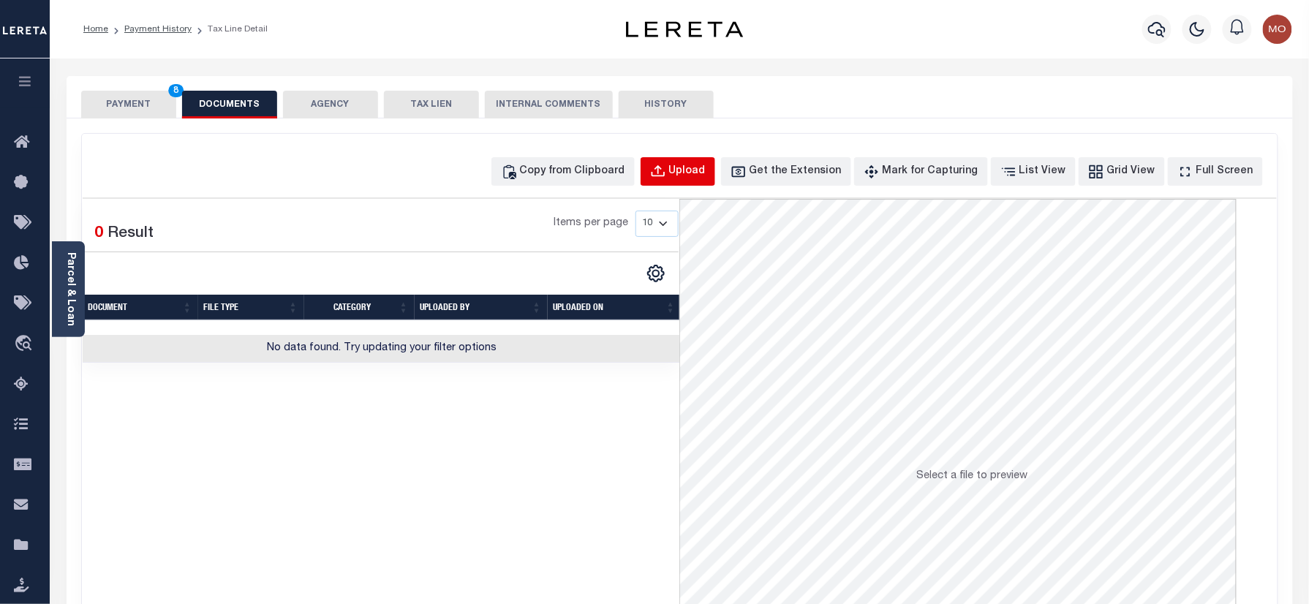
click at [706, 174] on div "Upload" at bounding box center [687, 172] width 37 height 16
select select "POP"
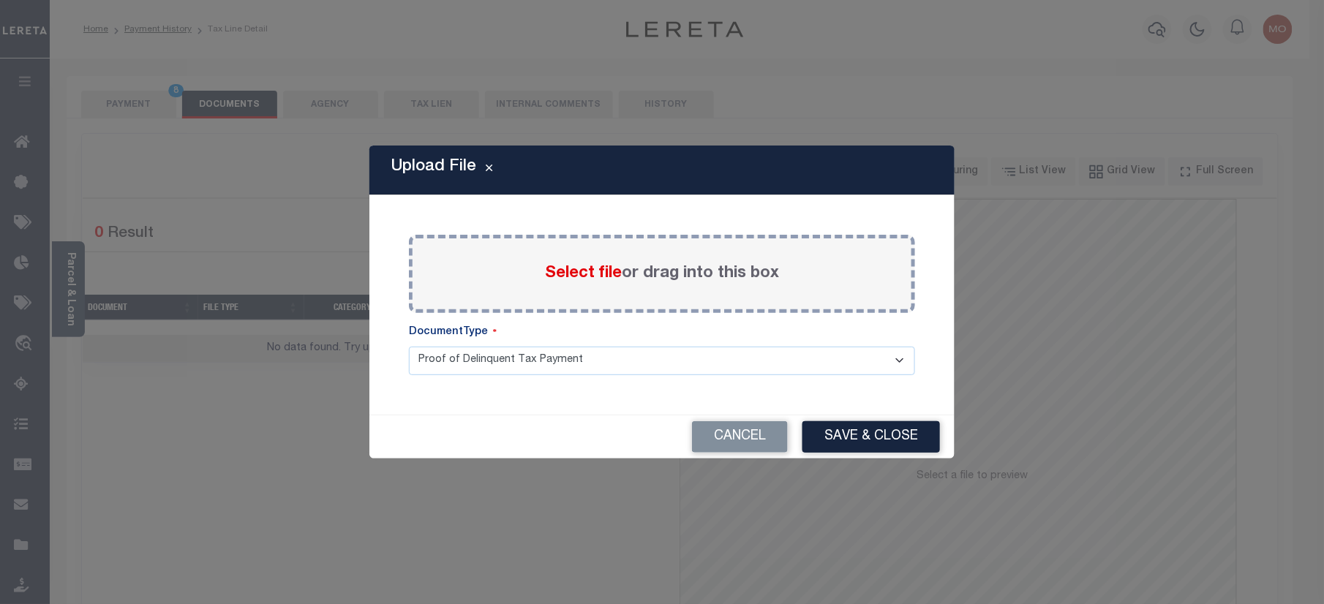
click at [556, 276] on span "Select file" at bounding box center [583, 273] width 77 height 16
click at [0, 0] on input "Select file or drag into this box" at bounding box center [0, 0] width 0 height 0
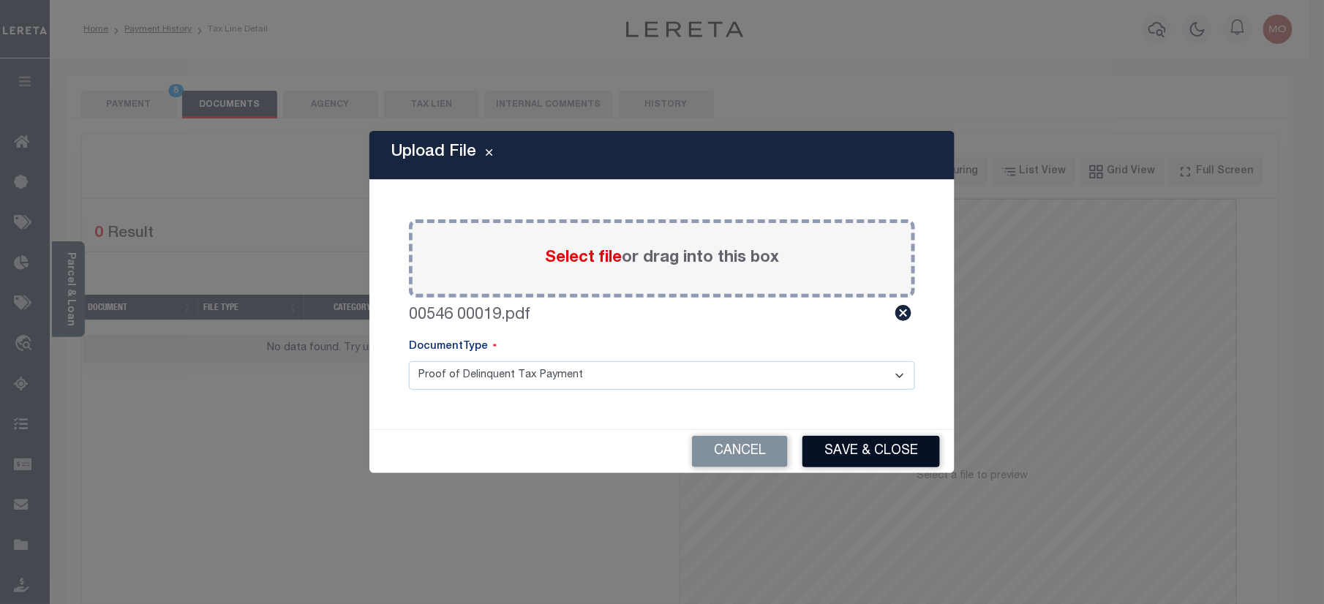
click at [831, 445] on button "Save & Close" at bounding box center [870, 451] width 137 height 31
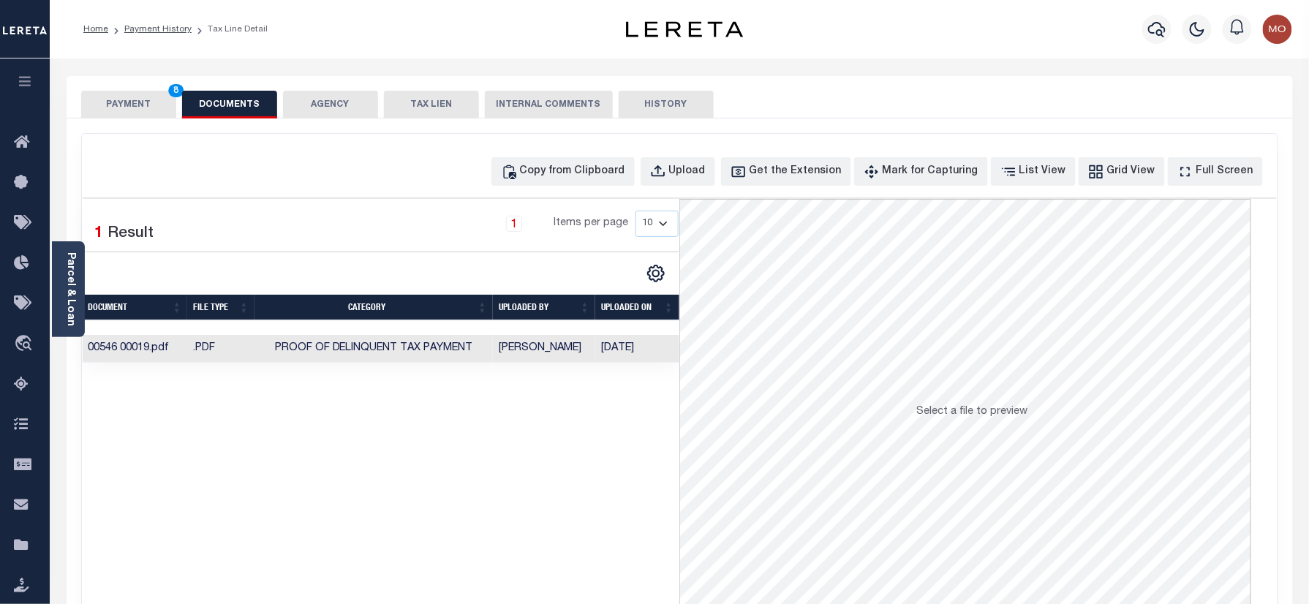
click at [135, 103] on button "PAYMENT 8" at bounding box center [128, 105] width 95 height 28
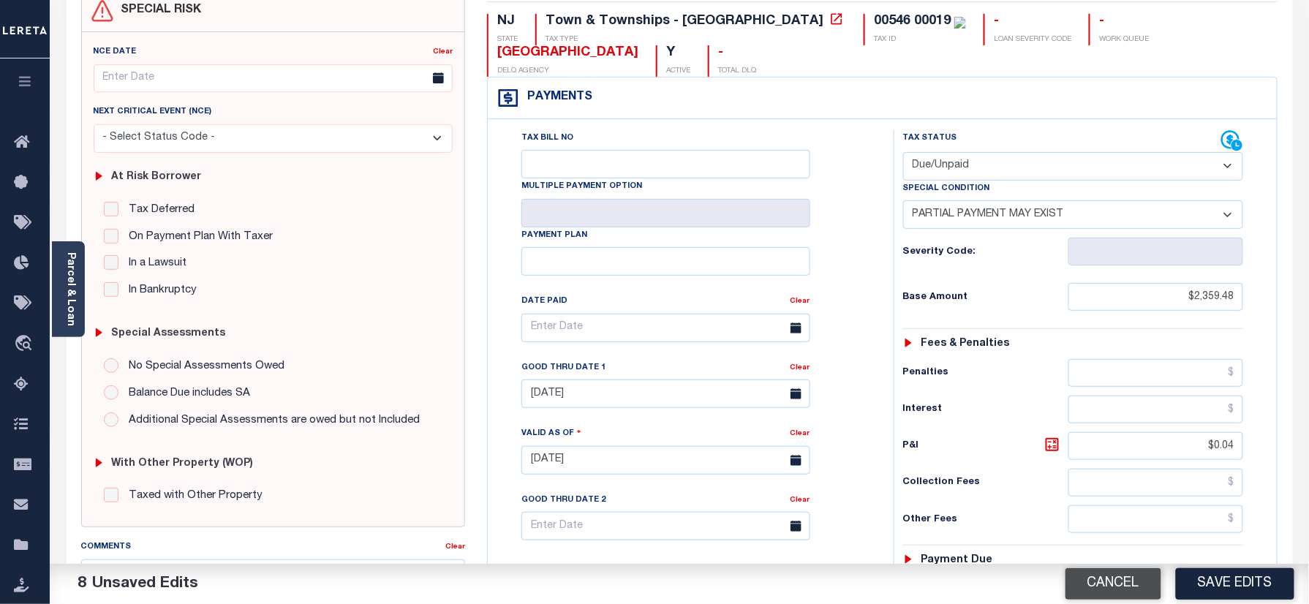
scroll to position [293, 0]
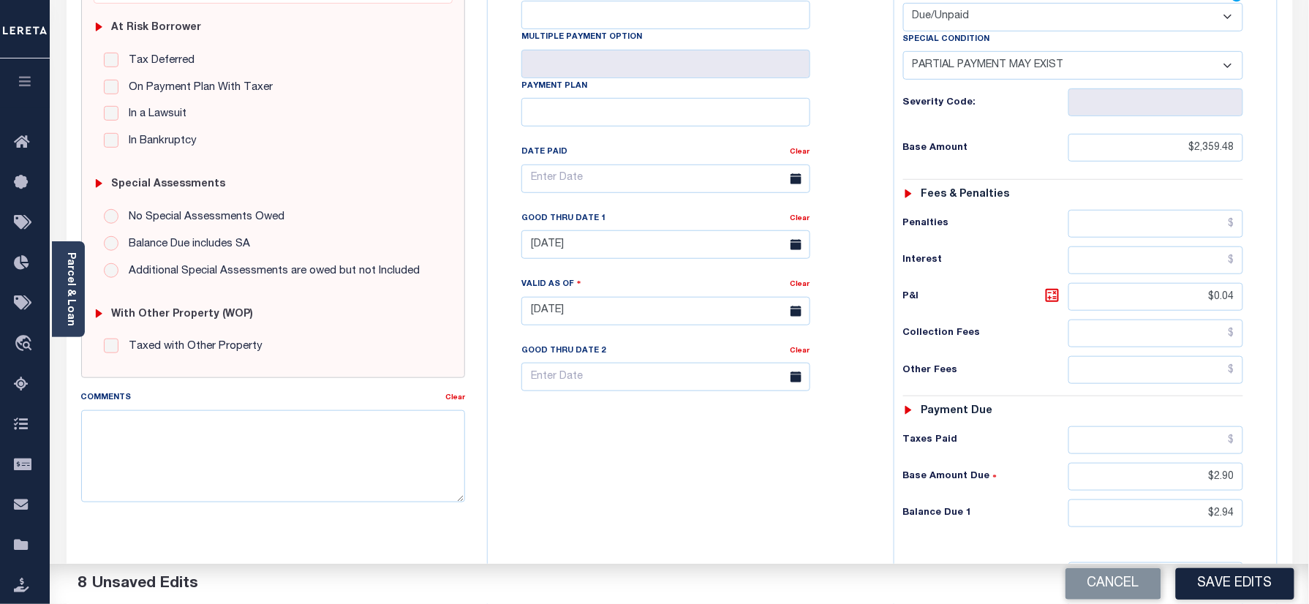
drag, startPoint x: 1226, startPoint y: 588, endPoint x: 1144, endPoint y: 545, distance: 92.6
click at [1226, 588] on button "Save Edits" at bounding box center [1235, 583] width 118 height 31
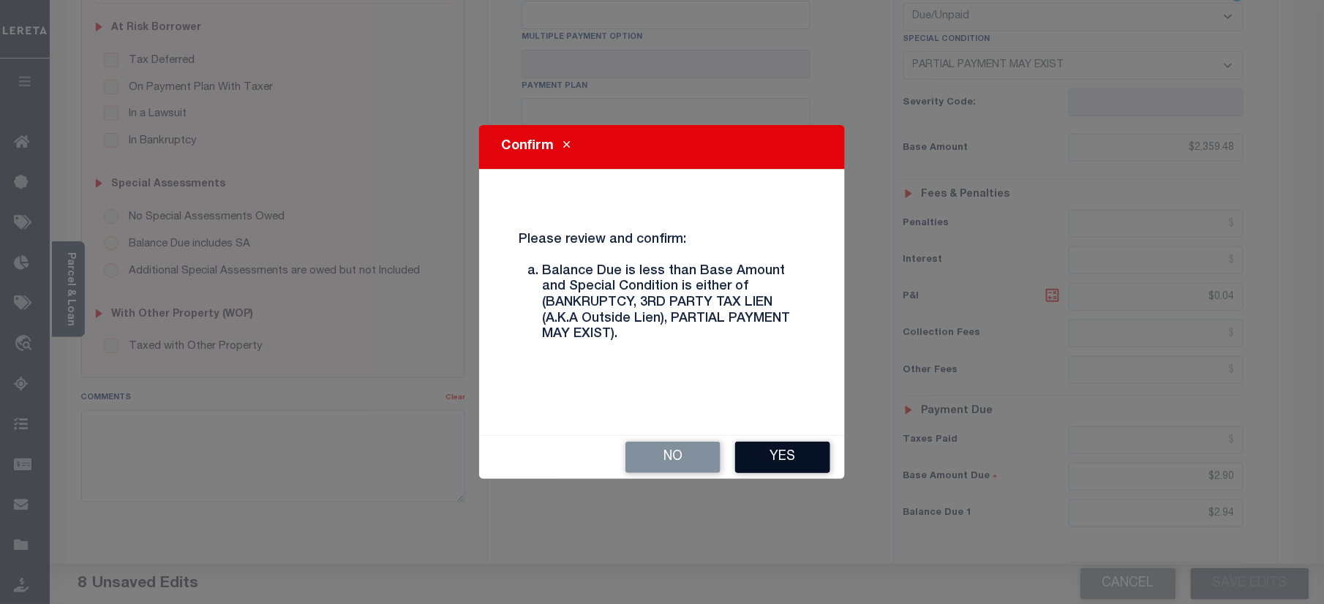
click at [777, 449] on button "Yes" at bounding box center [782, 457] width 95 height 31
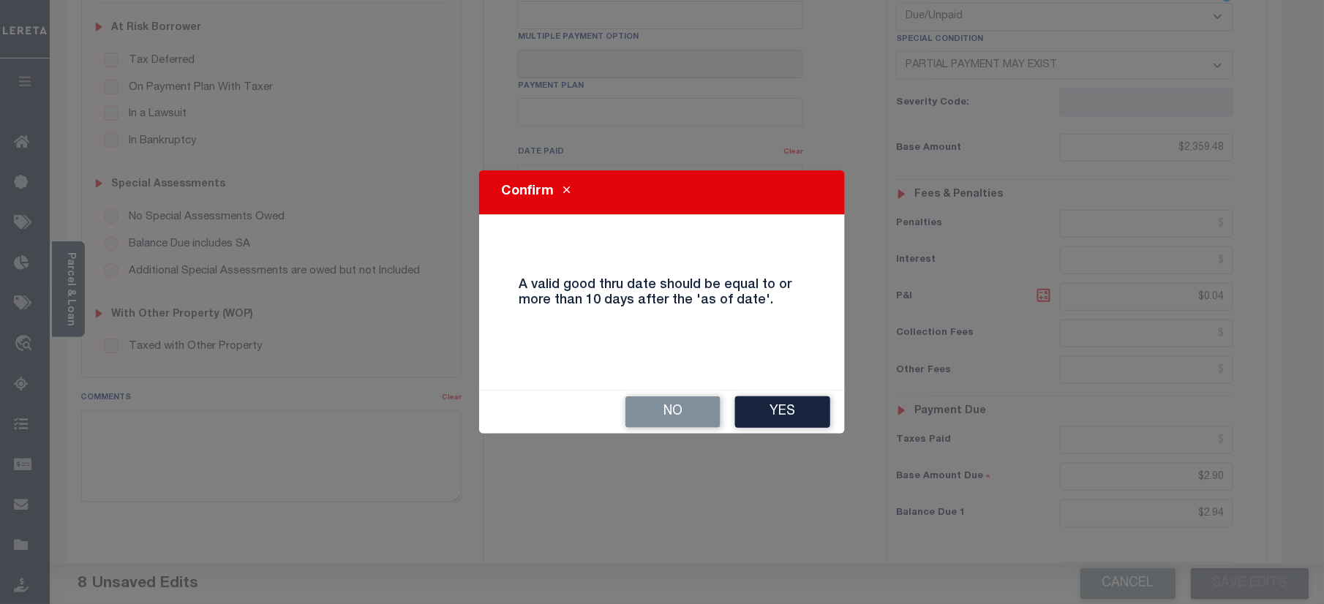
click at [785, 442] on div "Confirm A valid good thru date should be equal to or more than 10 days after th…" at bounding box center [662, 302] width 1324 height 604
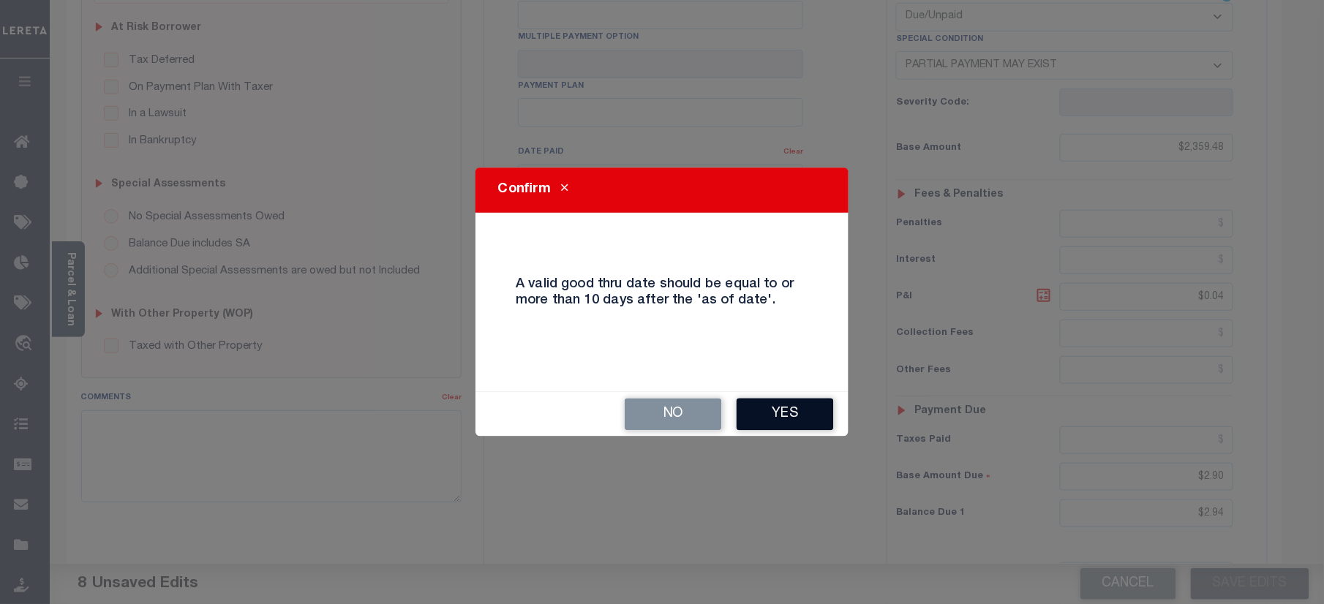
click at [781, 417] on button "Yes" at bounding box center [784, 414] width 97 height 32
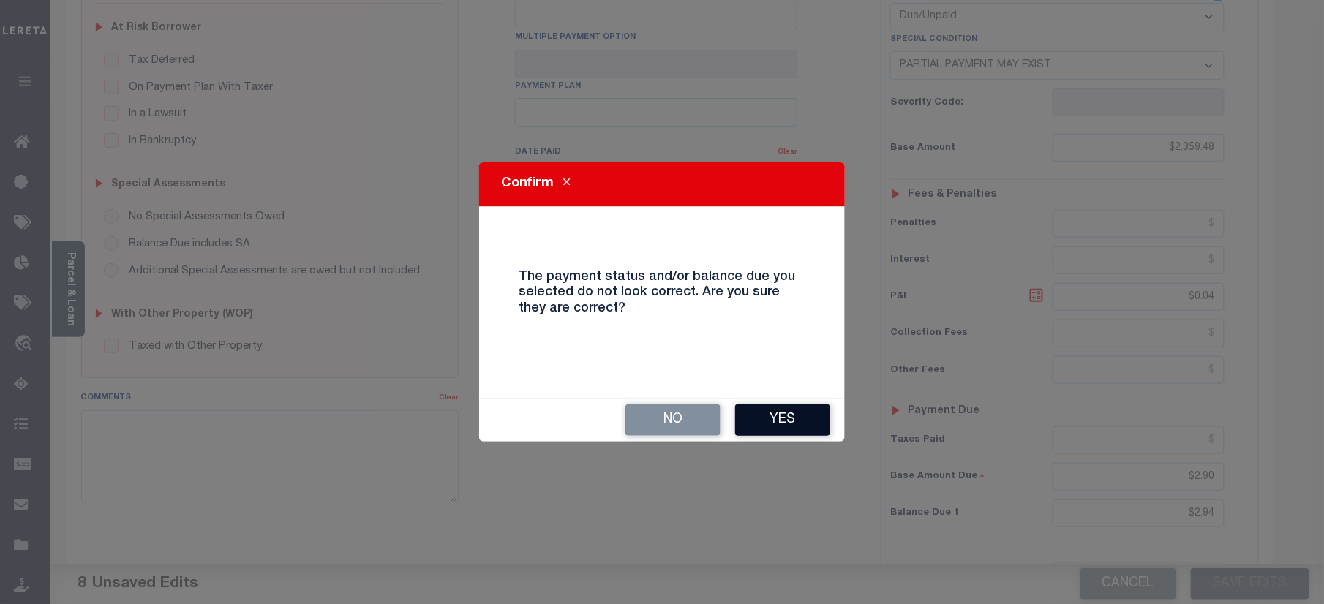
click at [774, 426] on button "Yes" at bounding box center [782, 419] width 95 height 31
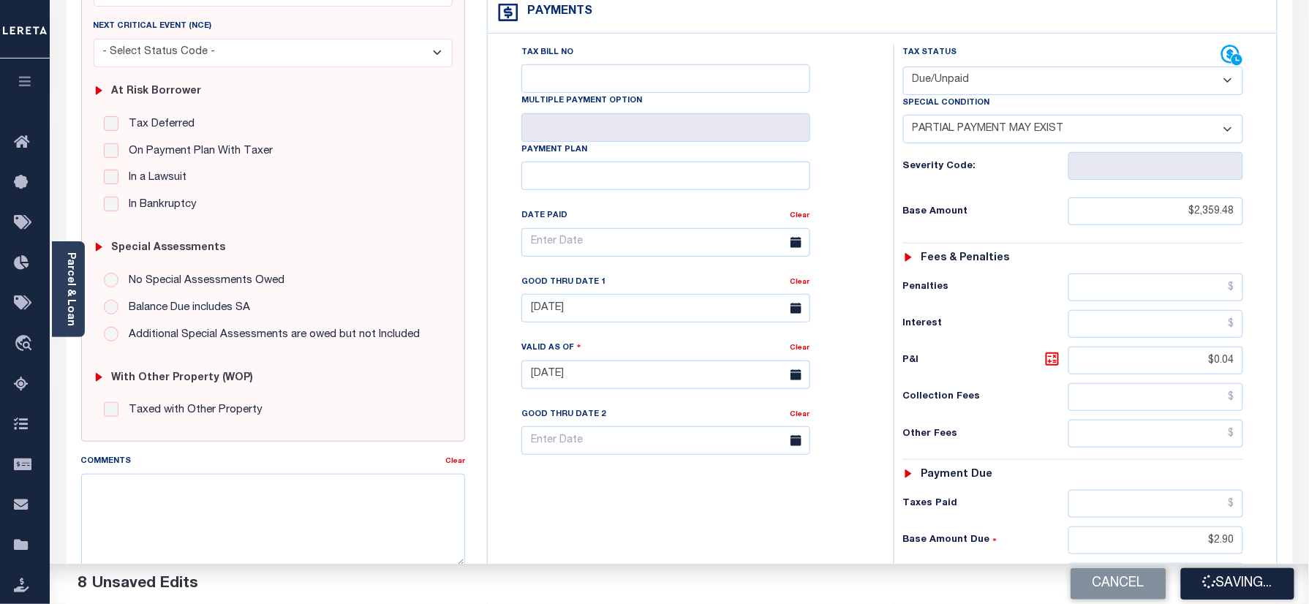
scroll to position [195, 0]
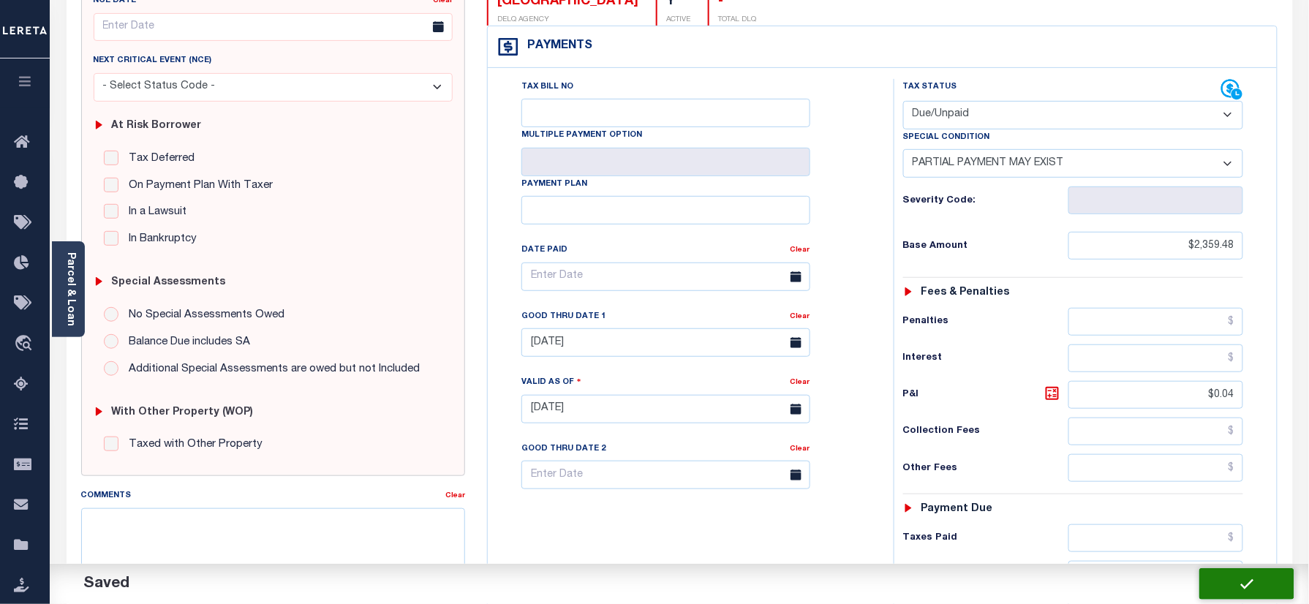
checkbox input "false"
type input "$2,359.48"
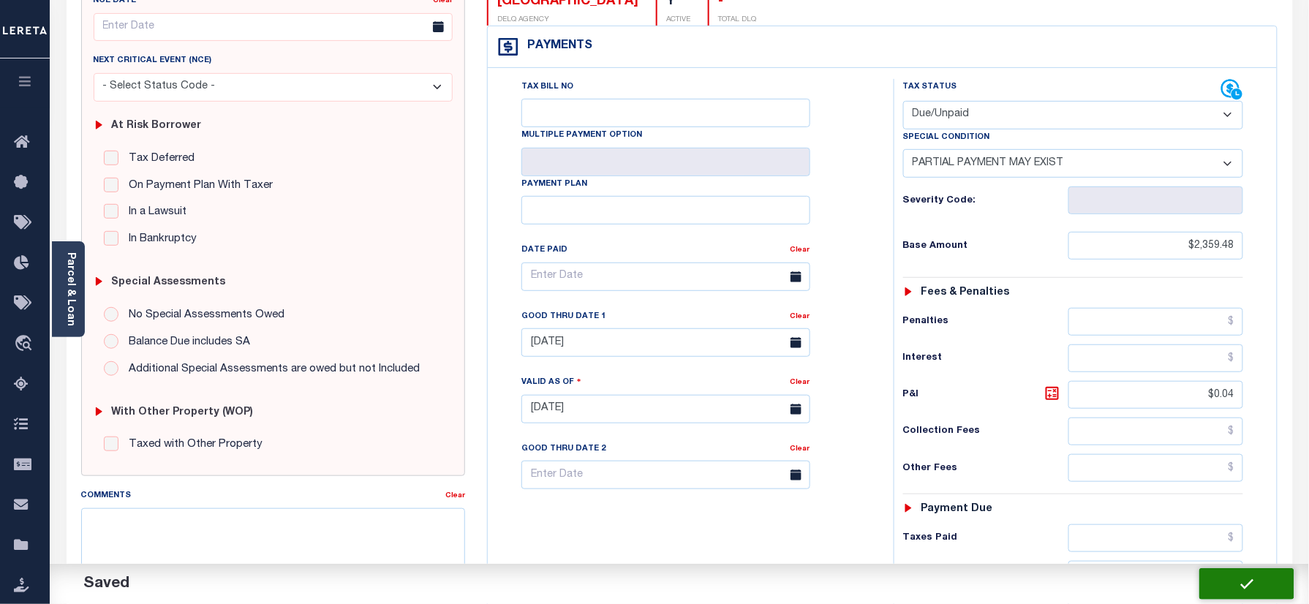
type input "$0.04"
type input "$2.9"
type input "$2.94"
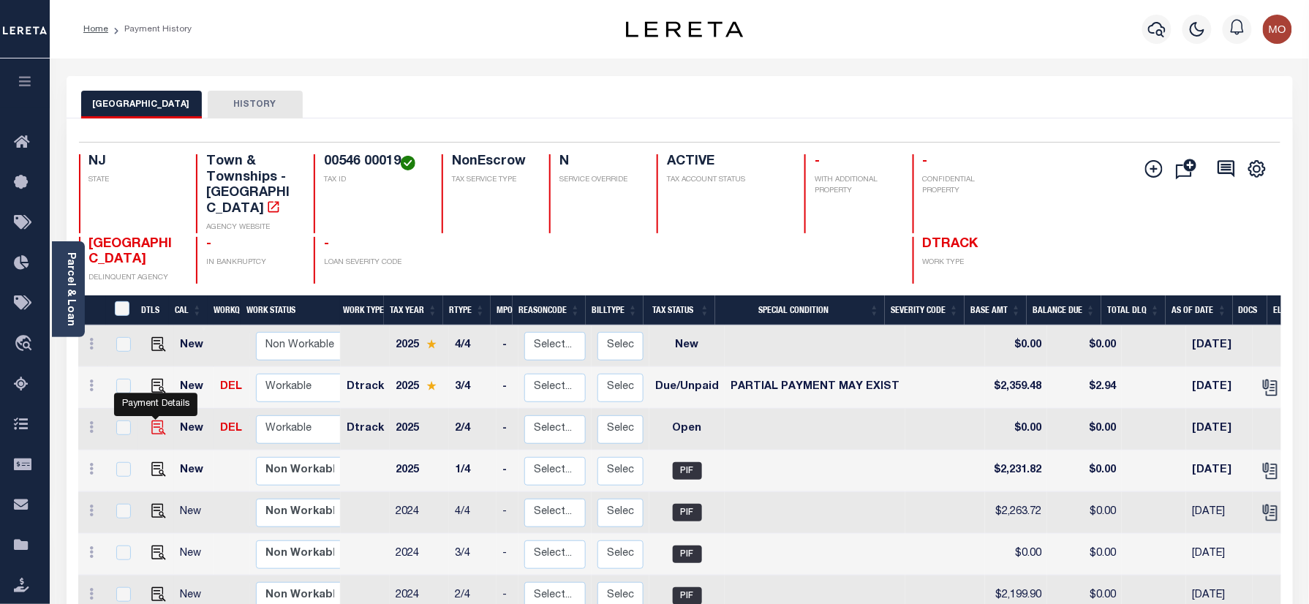
click at [153, 420] on img "" at bounding box center [158, 427] width 15 height 15
checkbox input "true"
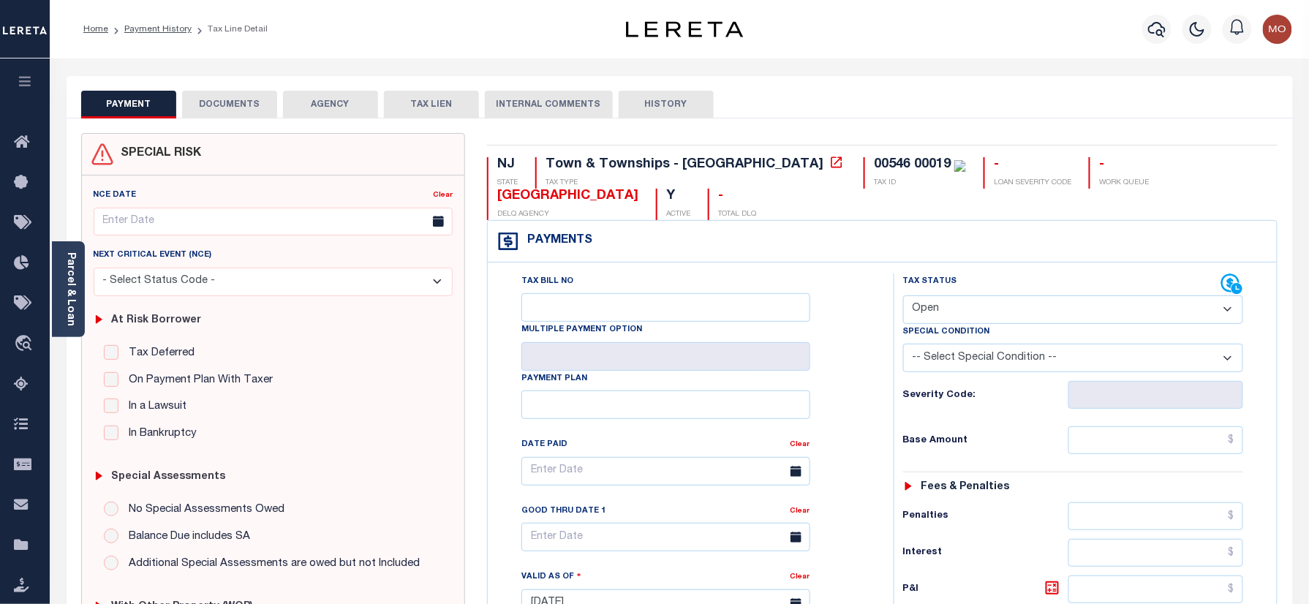
click at [975, 314] on select "- Select Status Code - Open Due/Unpaid Paid Incomplete No Tax Due Internal Refu…" at bounding box center [1073, 309] width 341 height 29
select select "PYD"
click at [903, 297] on select "- Select Status Code - Open Due/Unpaid Paid Incomplete No Tax Due Internal Refu…" at bounding box center [1073, 309] width 341 height 29
type input "[DATE]"
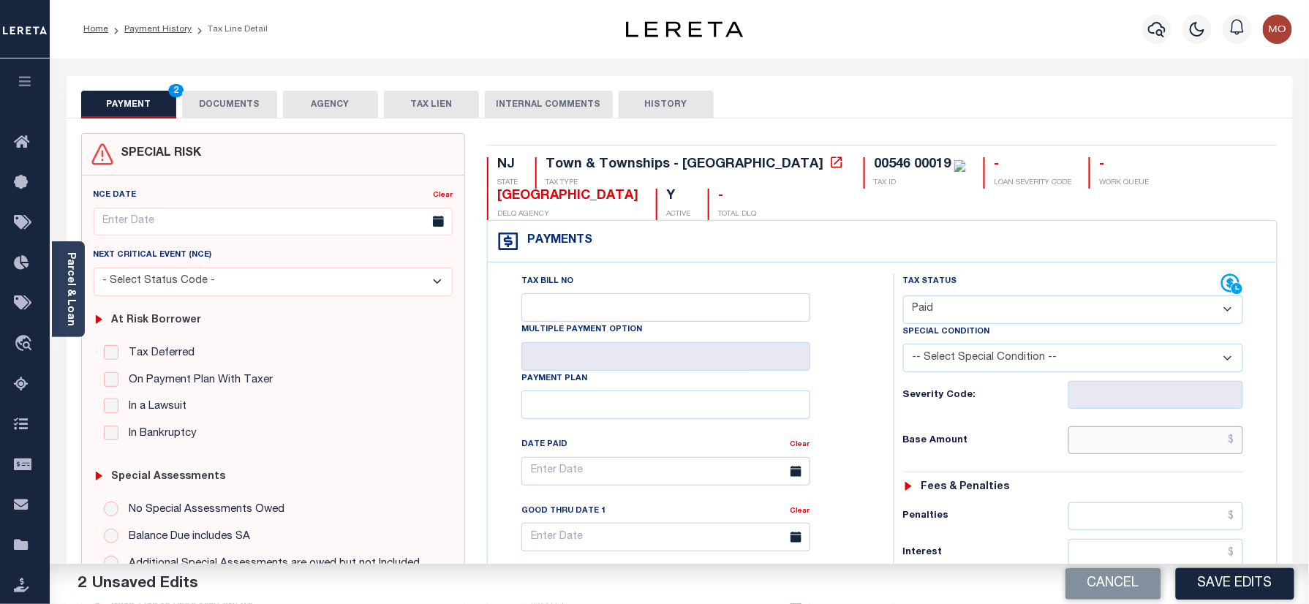
drag, startPoint x: 1098, startPoint y: 449, endPoint x: 1014, endPoint y: 445, distance: 84.9
click at [1098, 448] on input "text" at bounding box center [1156, 440] width 176 height 28
paste input "2,231.81"
type input "$2,231.81"
click at [1014, 445] on h6 "Base Amount" at bounding box center [985, 441] width 165 height 12
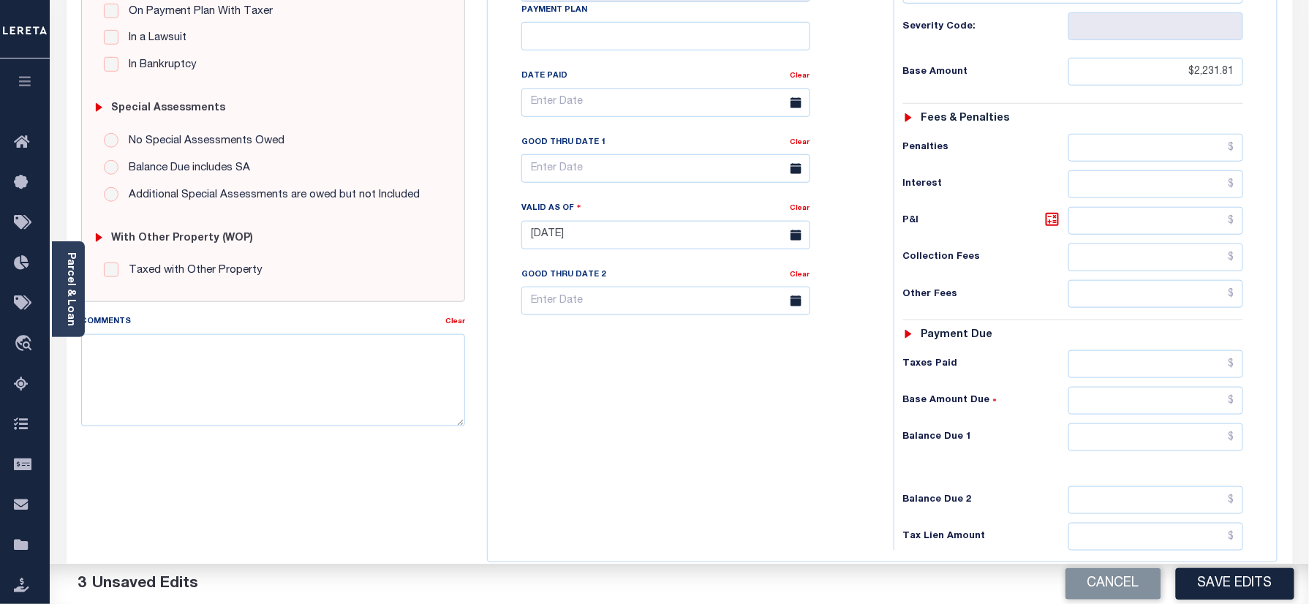
scroll to position [390, 0]
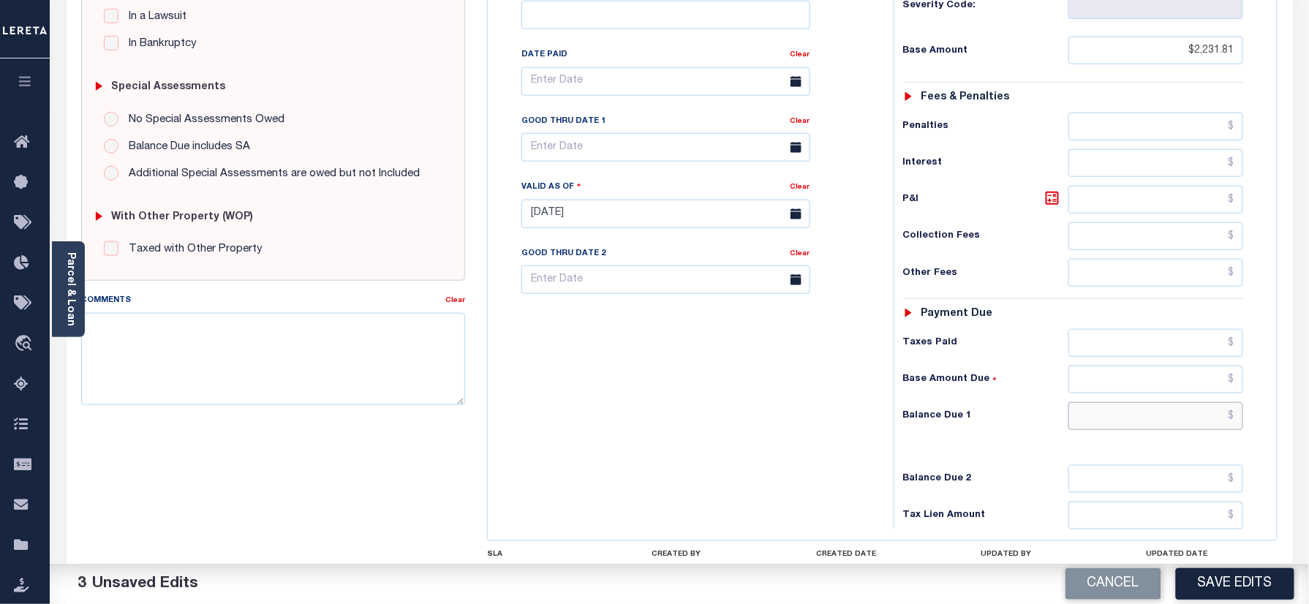
click at [1114, 422] on input "text" at bounding box center [1156, 416] width 176 height 28
type input "$0.00"
click at [776, 421] on div "Tax Bill No Multiple Payment Option Payment Plan Clear" at bounding box center [686, 207] width 391 height 646
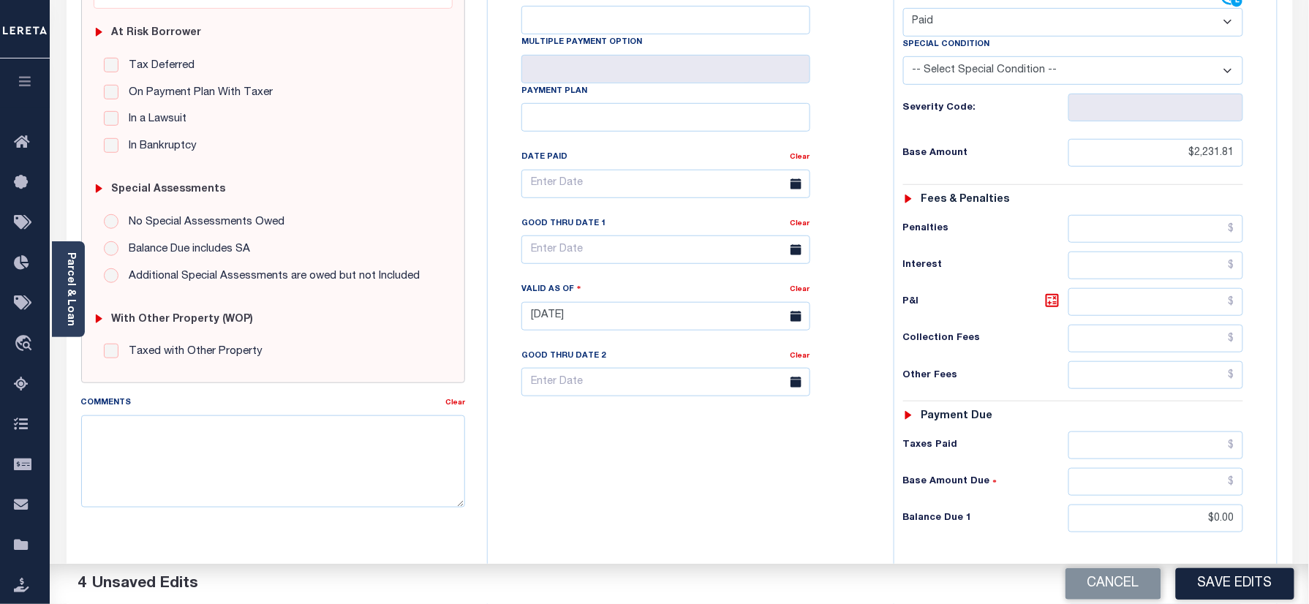
scroll to position [487, 0]
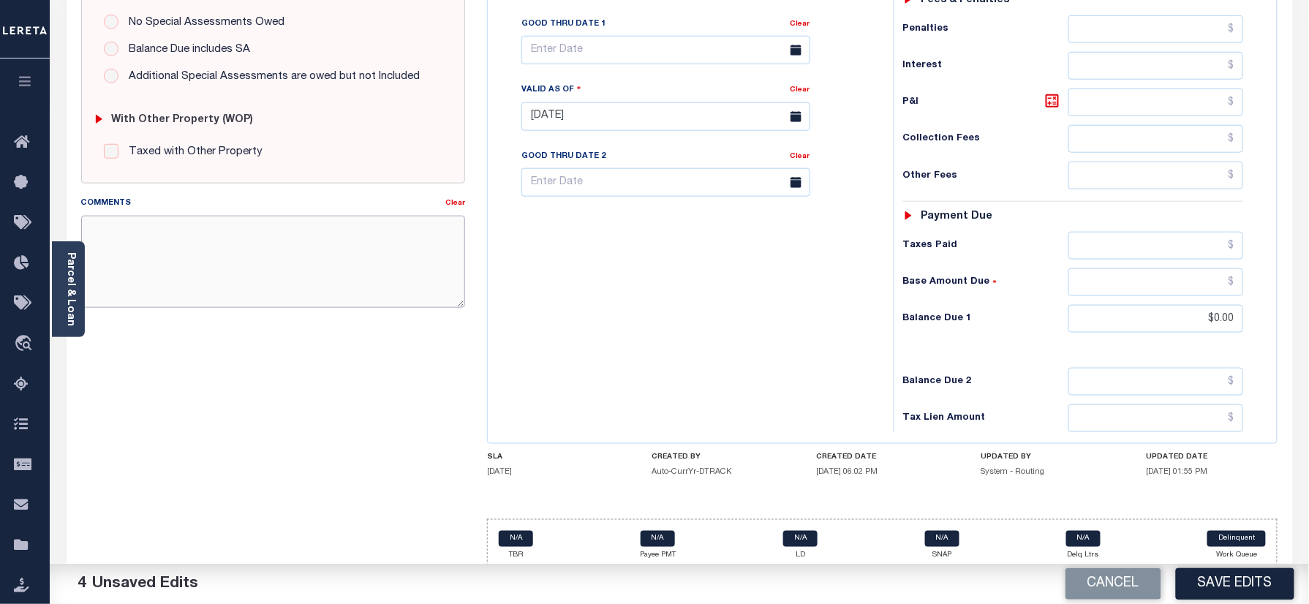
click at [293, 300] on textarea "Comments" at bounding box center [273, 262] width 385 height 92
click at [279, 211] on div "Comments" at bounding box center [263, 205] width 365 height 20
drag, startPoint x: 246, startPoint y: 244, endPoint x: 235, endPoint y: 266, distance: 24.2
click at [246, 244] on textarea "Comments" at bounding box center [273, 262] width 385 height 92
paste textarea "Refer 2025 3/4 year for doc"
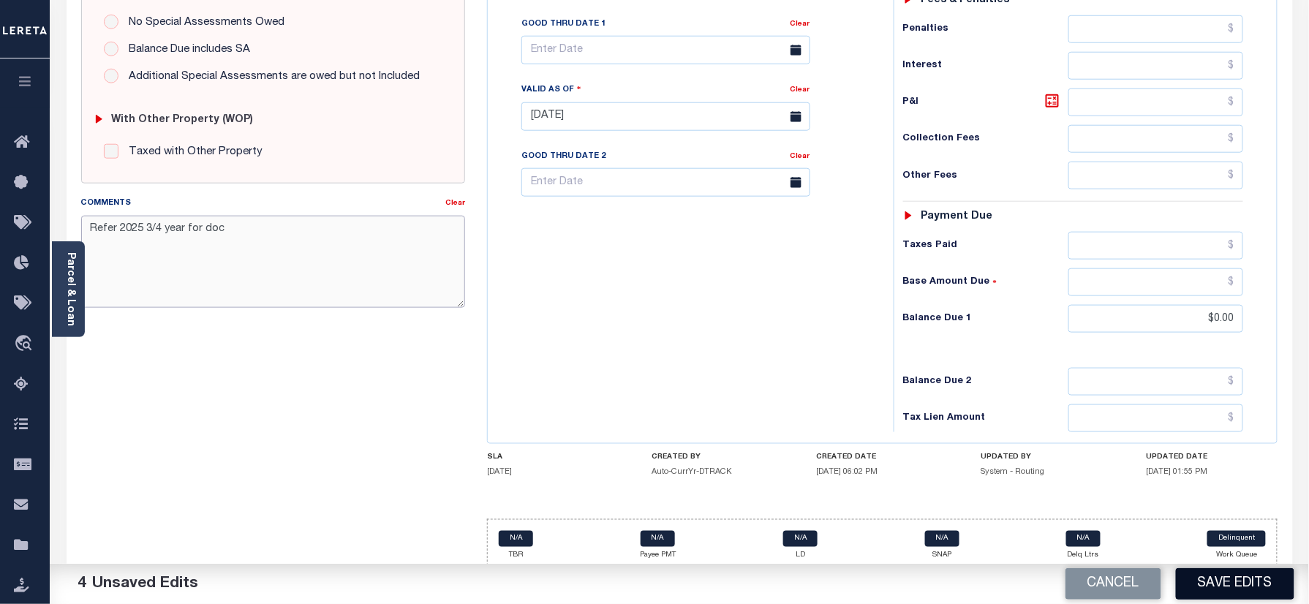
type textarea "Refer 2025 3/4 year for doc"
click at [1226, 577] on button "Save Edits" at bounding box center [1235, 583] width 118 height 31
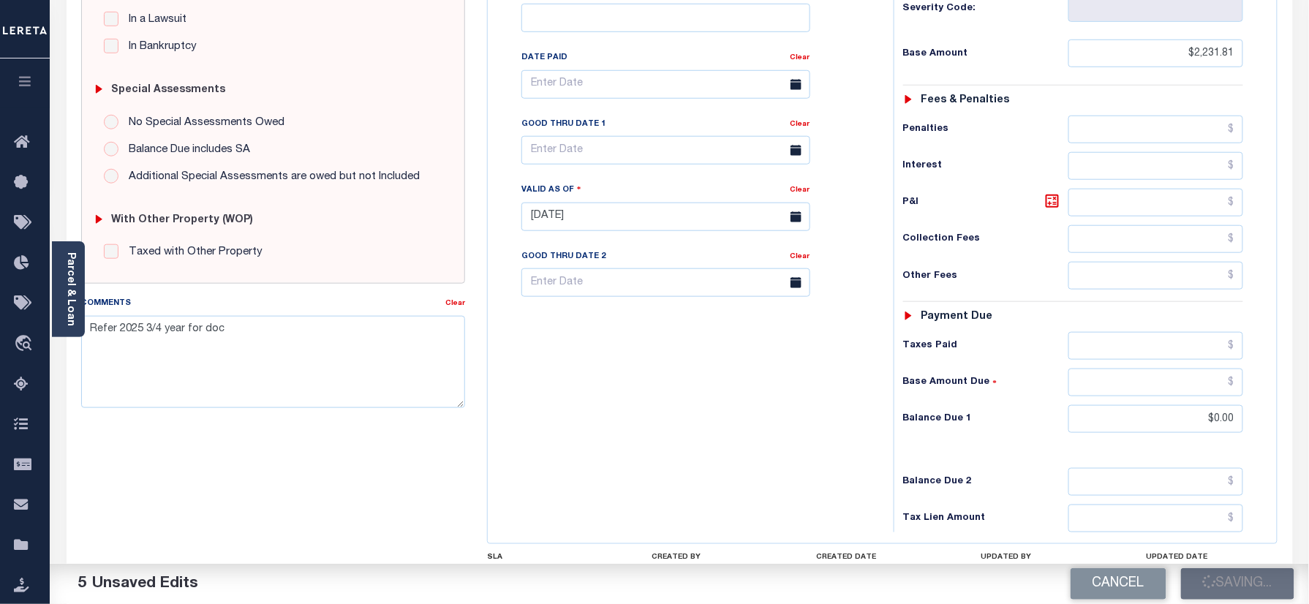
scroll to position [293, 0]
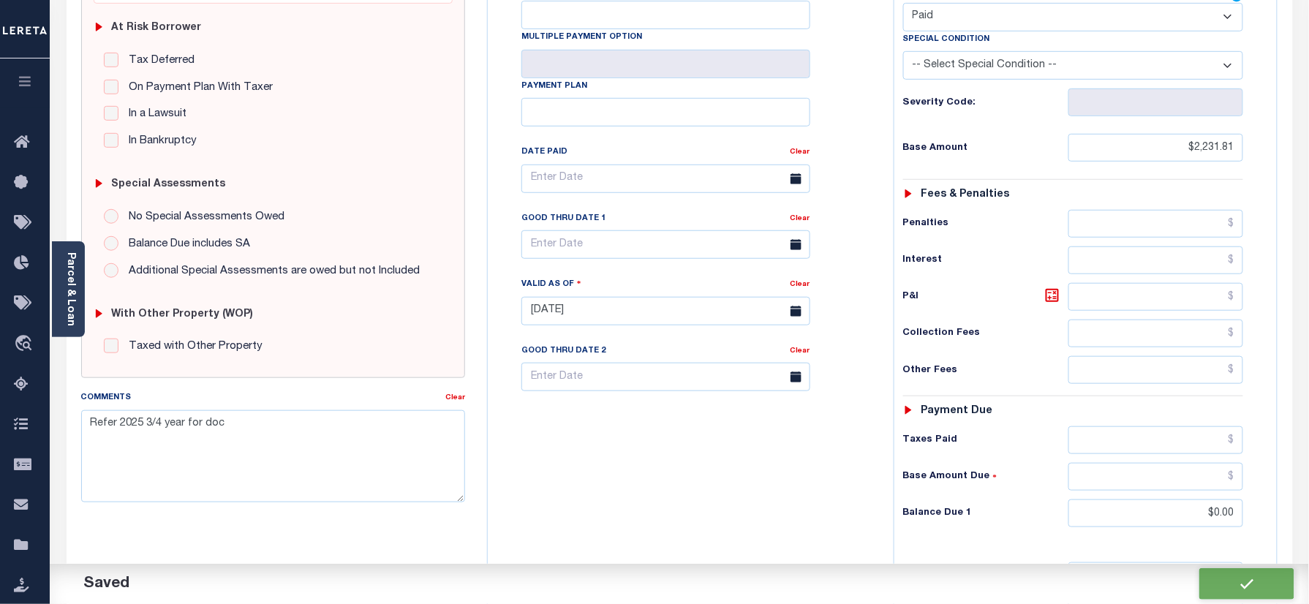
checkbox input "false"
type input "$2,231.81"
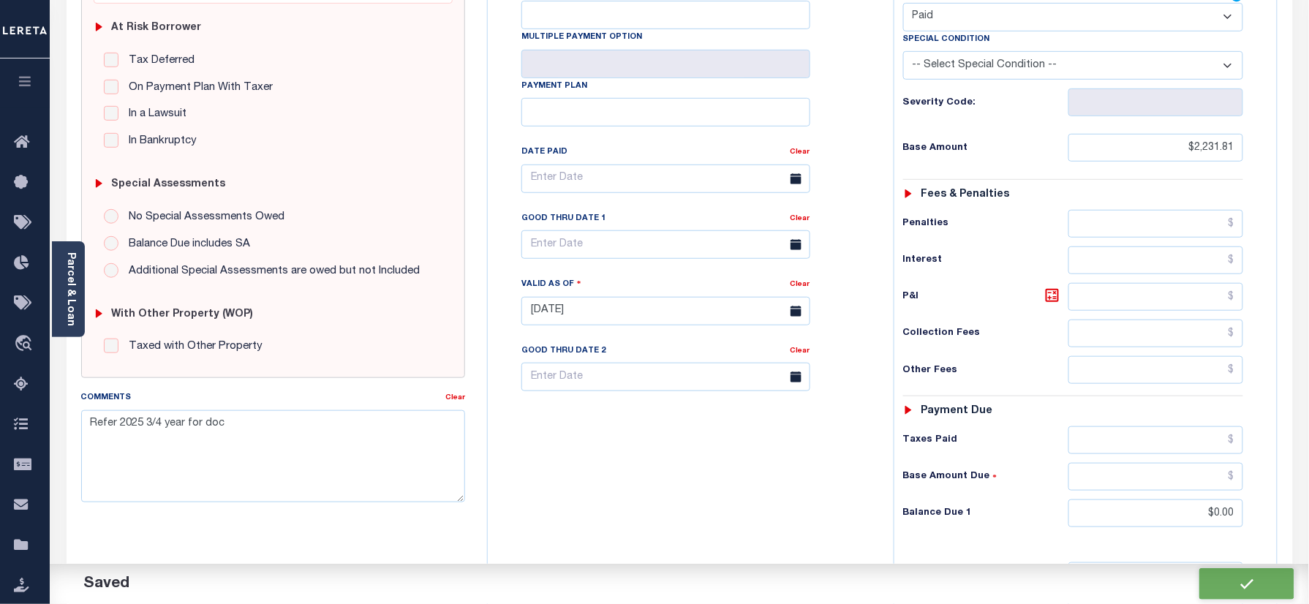
type input "$0"
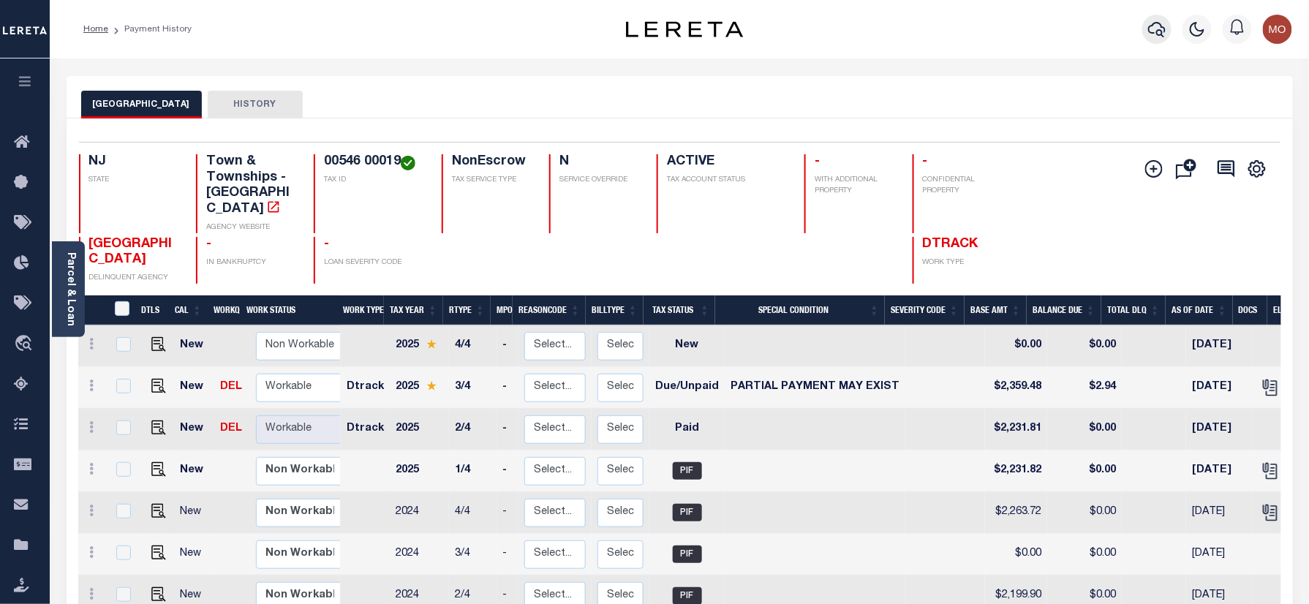
click at [1150, 23] on icon "button" at bounding box center [1157, 29] width 18 height 18
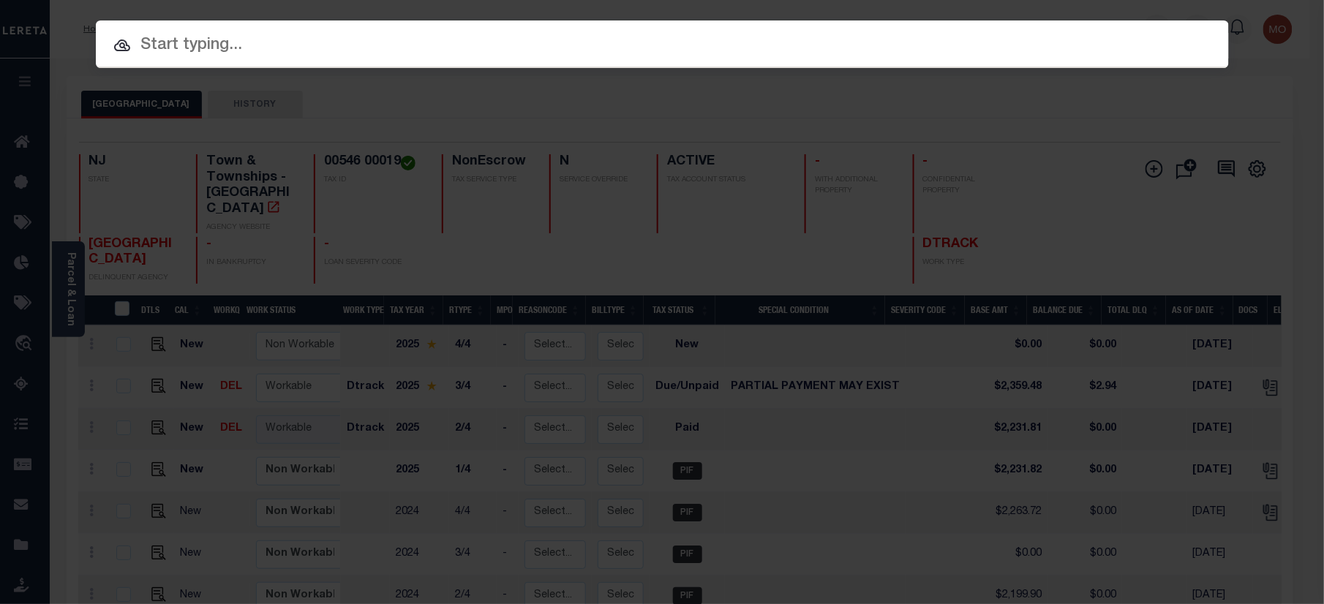
click at [246, 48] on input "text" at bounding box center [662, 46] width 1133 height 26
paste input "9300001286"
type input "9300001286"
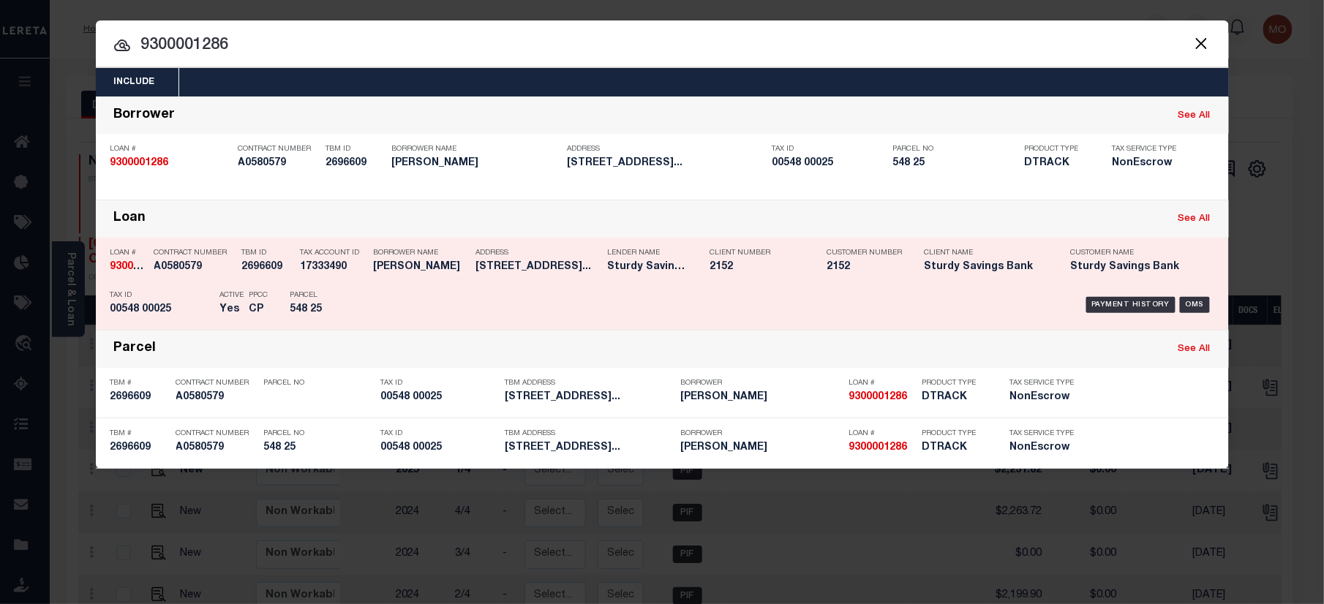
click at [244, 270] on h5 "2696609" at bounding box center [267, 267] width 51 height 12
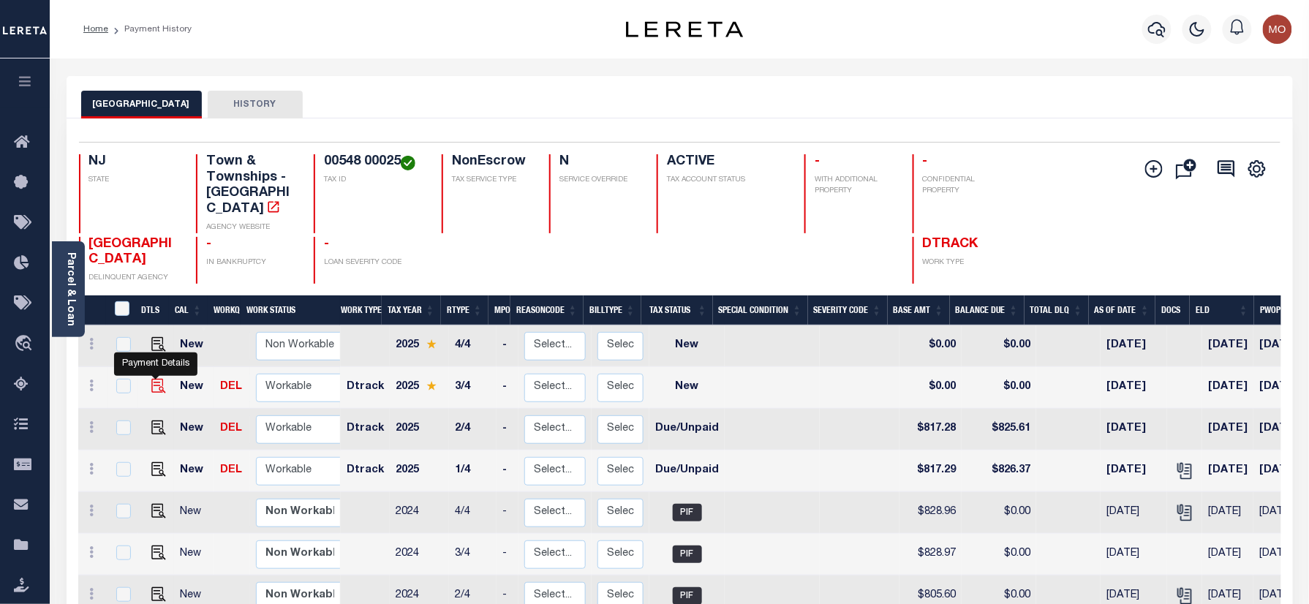
click at [151, 379] on img "" at bounding box center [158, 386] width 15 height 15
checkbox input "true"
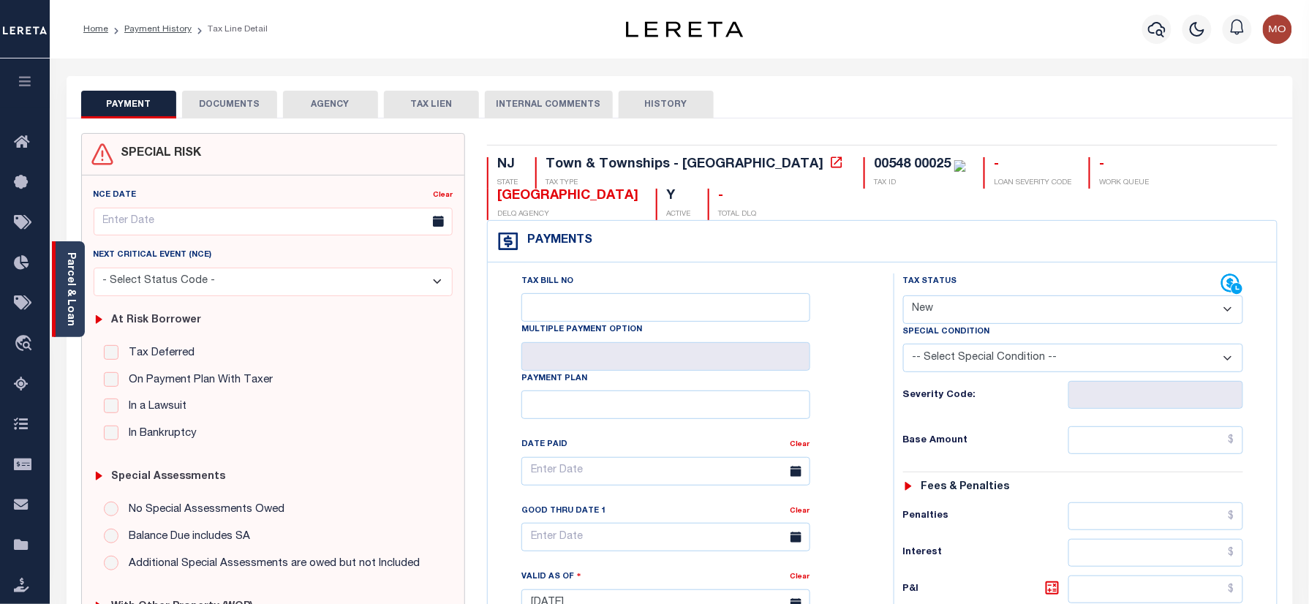
click at [71, 287] on link "Parcel & Loan" at bounding box center [70, 289] width 10 height 74
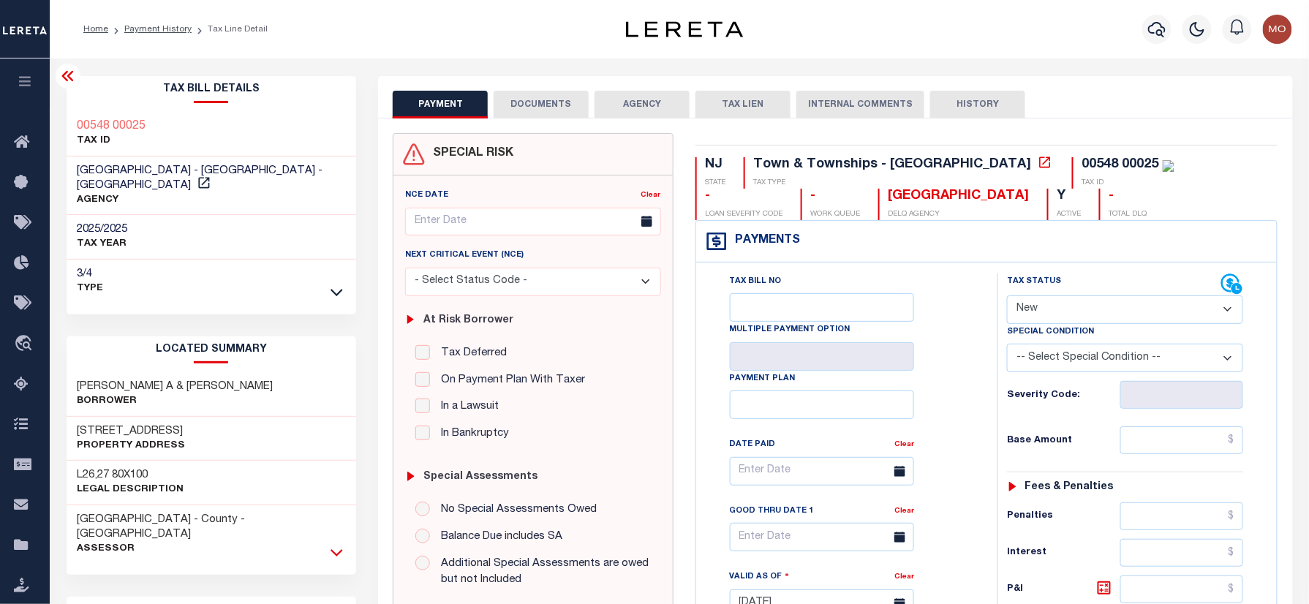
click at [338, 545] on icon at bounding box center [337, 552] width 12 height 15
drag, startPoint x: 159, startPoint y: 115, endPoint x: 76, endPoint y: 115, distance: 83.4
click at [76, 115] on div "00548 00025 TAX ID" at bounding box center [212, 134] width 290 height 45
copy h3 "00548 00025"
click at [1033, 309] on select "- Select Status Code - Open Due/Unpaid Paid Incomplete No Tax Due Internal Refu…" at bounding box center [1125, 309] width 236 height 29
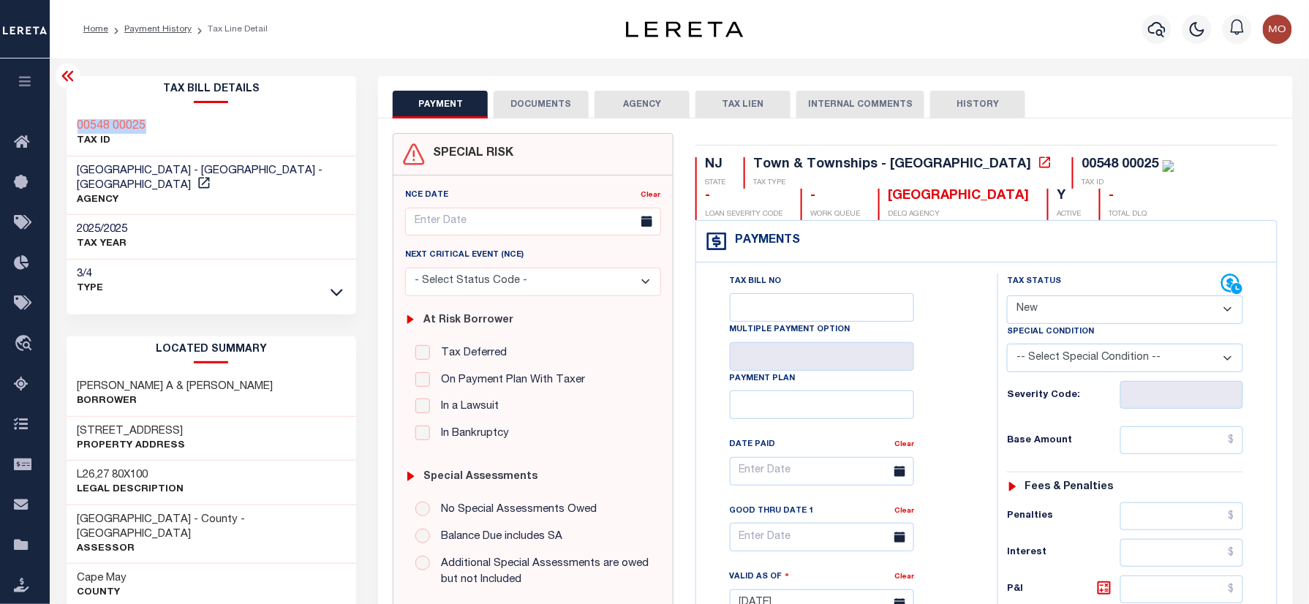
select select "DUE"
click at [1007, 297] on select "- Select Status Code - Open Due/Unpaid Paid Incomplete No Tax Due Internal Refu…" at bounding box center [1125, 309] width 236 height 29
type input "[DATE]"
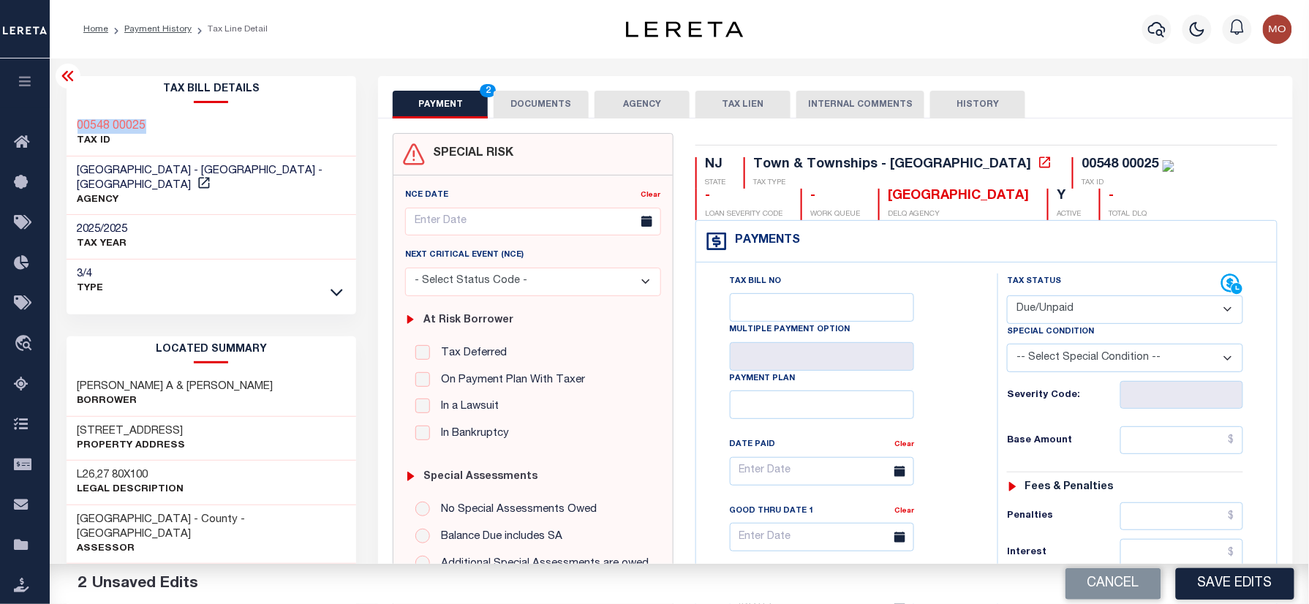
click at [1057, 366] on select "-- Select Special Condition -- 3RD PARTY TAX LIEN AGENCY TAX LIEN (A.K.A Inside…" at bounding box center [1125, 358] width 236 height 29
select select "15"
click at [1007, 347] on select "-- Select Special Condition -- 3RD PARTY TAX LIEN AGENCY TAX LIEN (A.K.A Inside…" at bounding box center [1125, 358] width 236 height 29
drag, startPoint x: 1141, startPoint y: 434, endPoint x: 1145, endPoint y: 445, distance: 10.9
click at [1144, 434] on input "text" at bounding box center [1181, 440] width 123 height 28
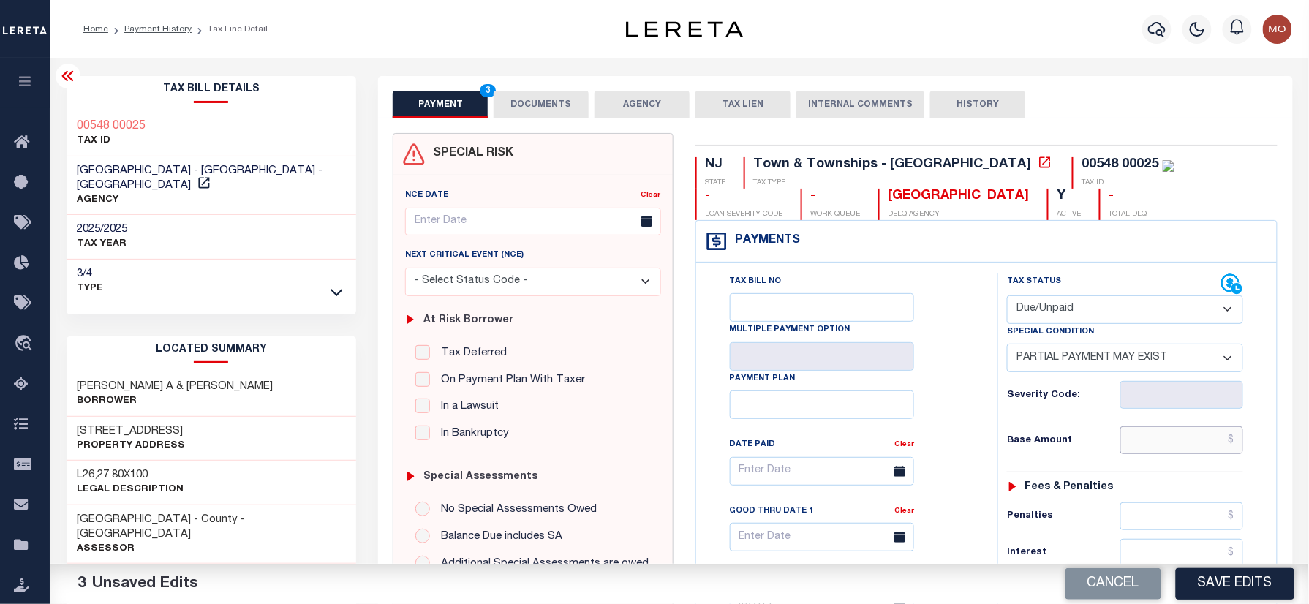
paste input "864.04"
type input "$864.04"
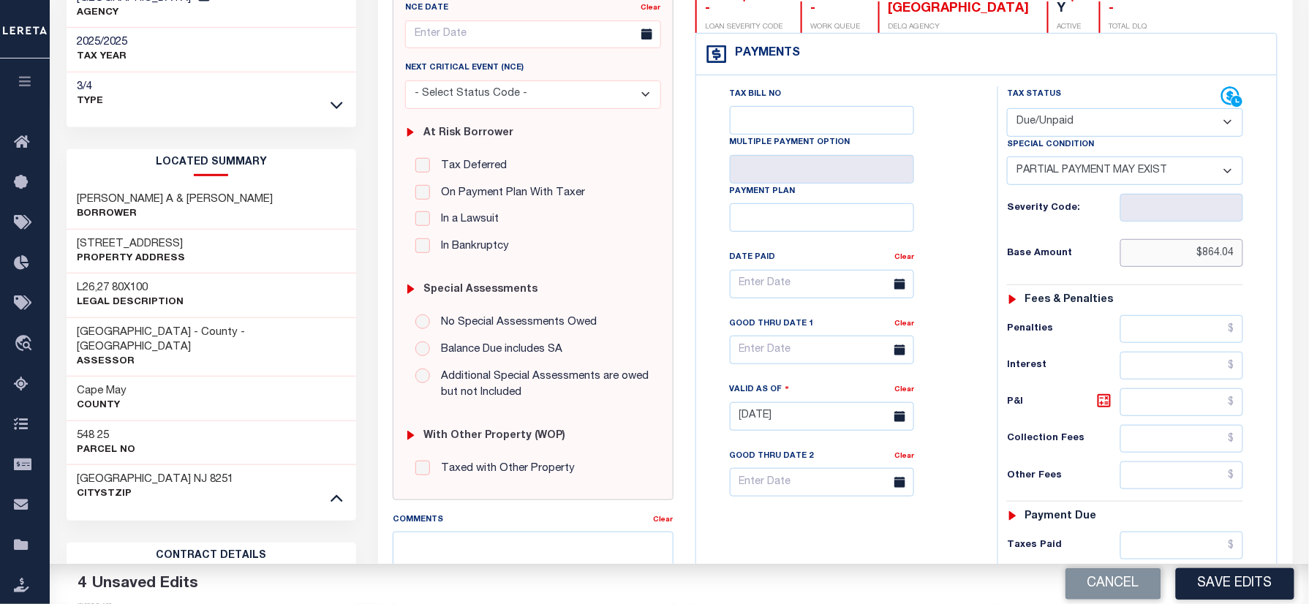
scroll to position [390, 0]
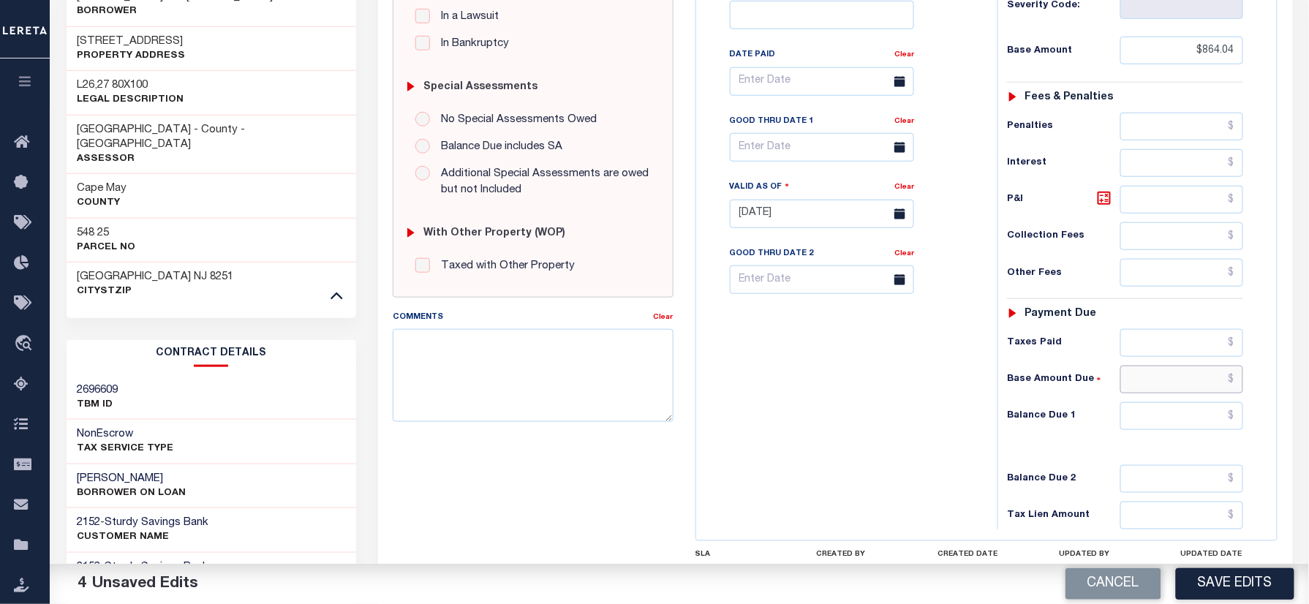
click at [1162, 393] on input "text" at bounding box center [1181, 380] width 123 height 28
paste input "839.38"
type input "$839.38"
click at [1157, 426] on input "text" at bounding box center [1181, 416] width 123 height 28
paste input "850.94"
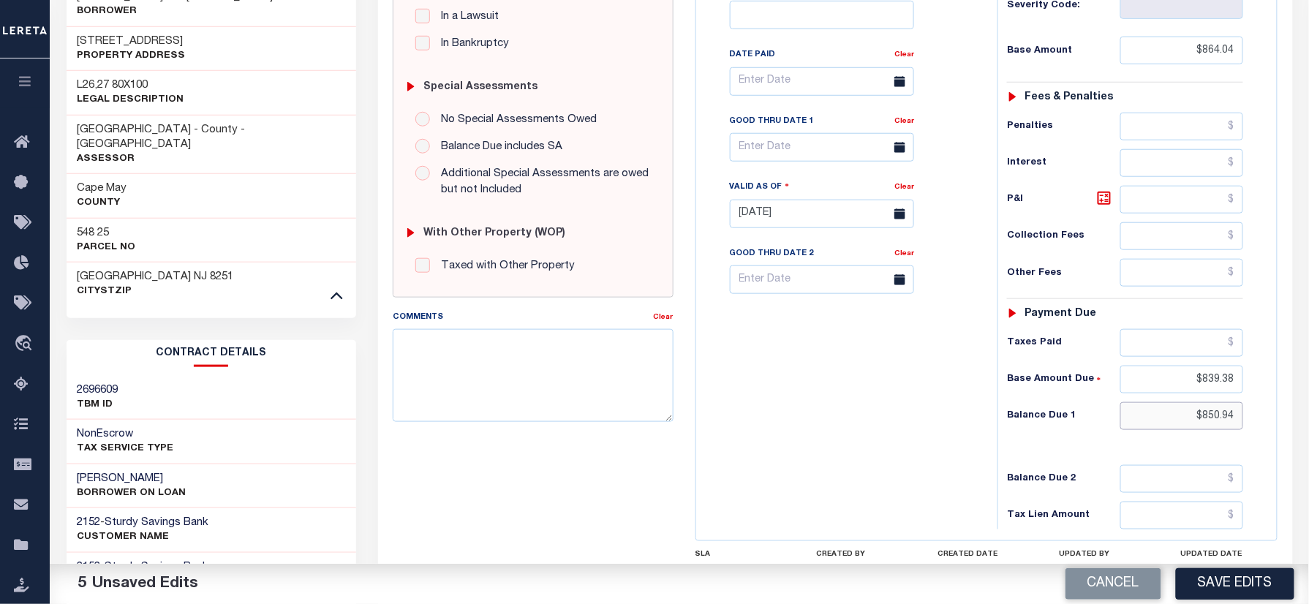
type input "$850.94"
click at [1170, 188] on div "Tax Status Status - Select Status Code -" at bounding box center [1129, 207] width 265 height 646
click at [1156, 208] on input "text" at bounding box center [1181, 200] width 123 height 28
paste input "11.56"
type input "$11.56"
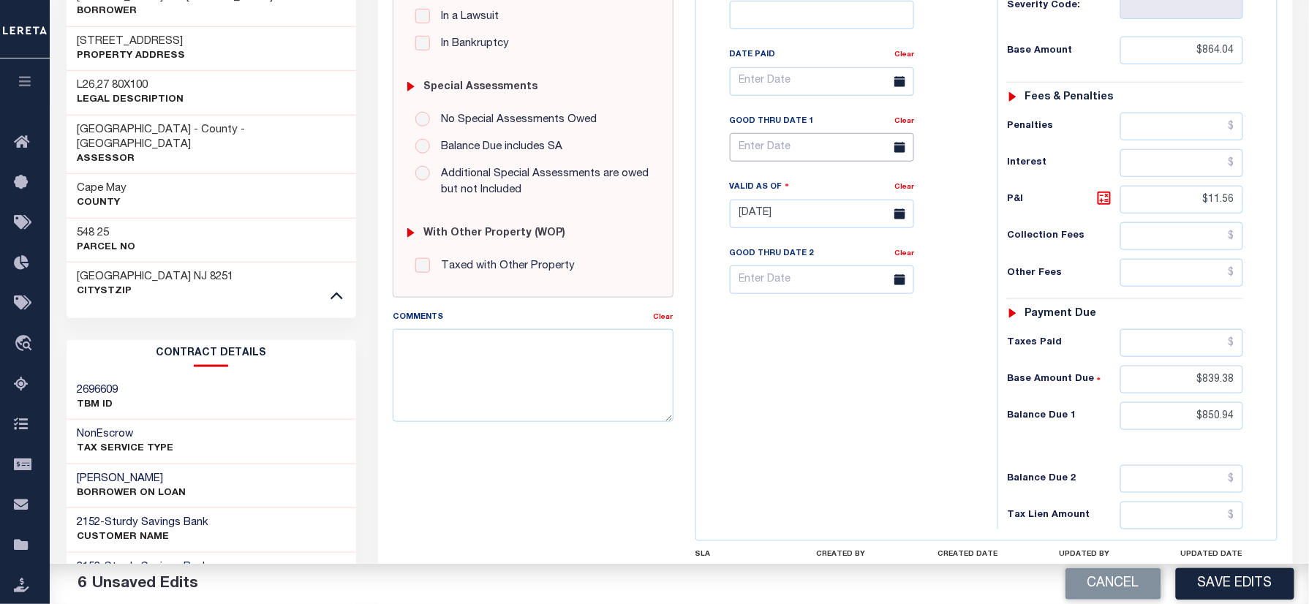
click at [768, 158] on input "text" at bounding box center [822, 147] width 184 height 29
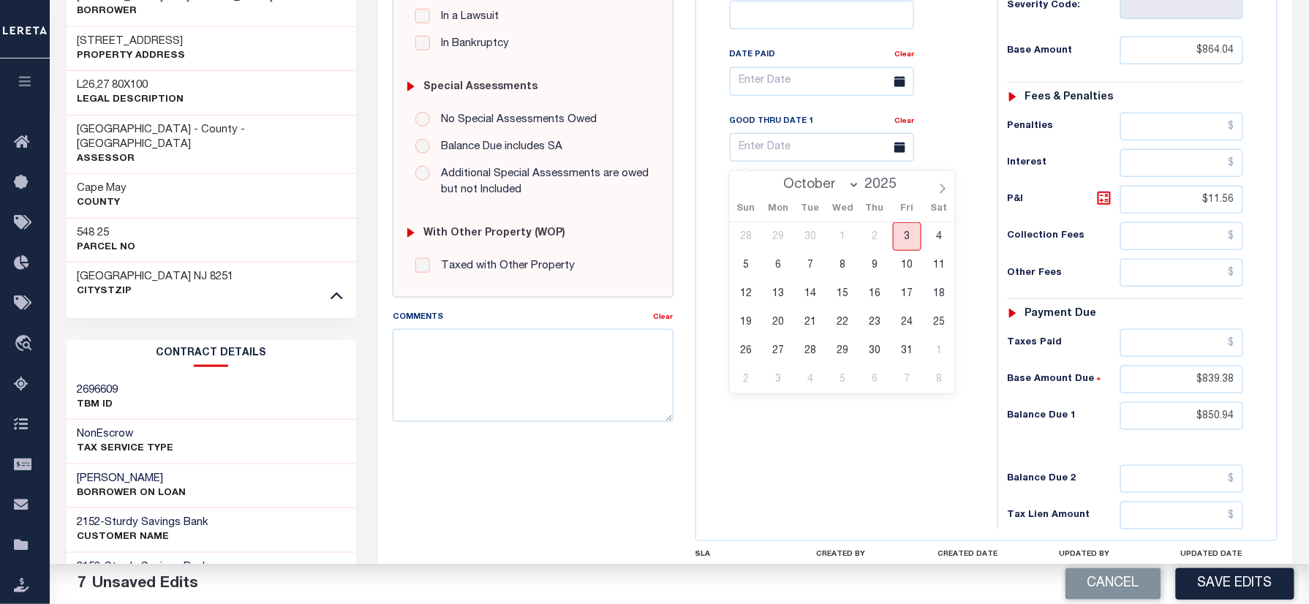
click at [919, 234] on span "3" at bounding box center [907, 236] width 29 height 29
type input "[DATE]"
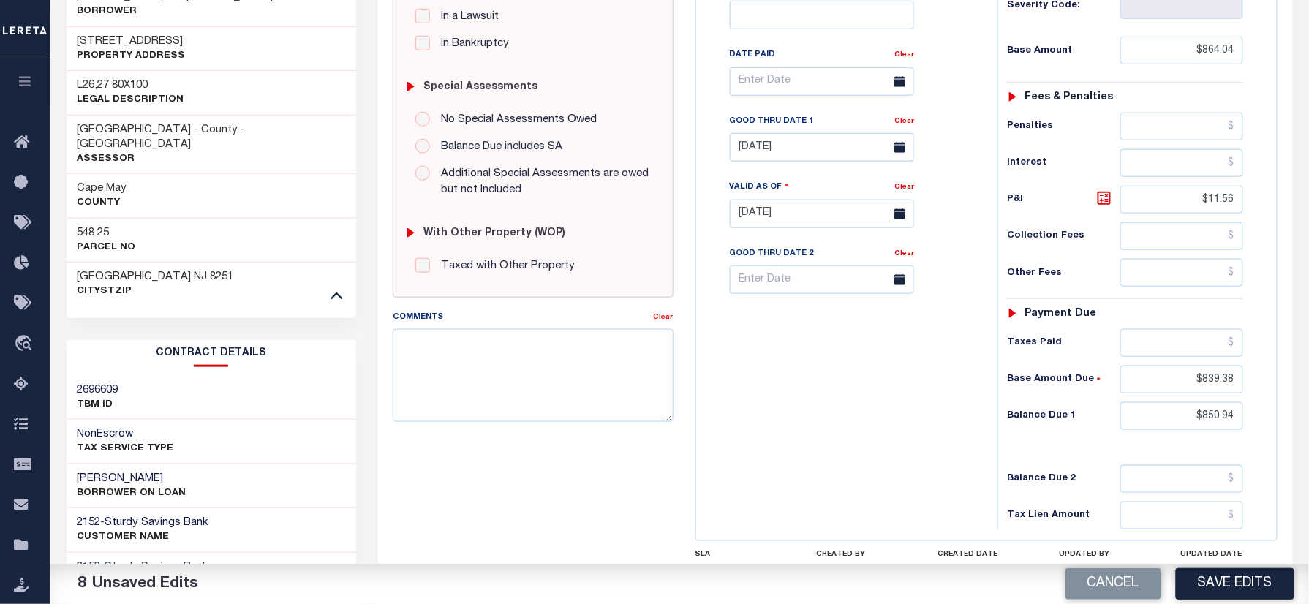
click at [860, 395] on div "Tax Bill No Multiple Payment Option Payment Plan Clear" at bounding box center [843, 207] width 287 height 646
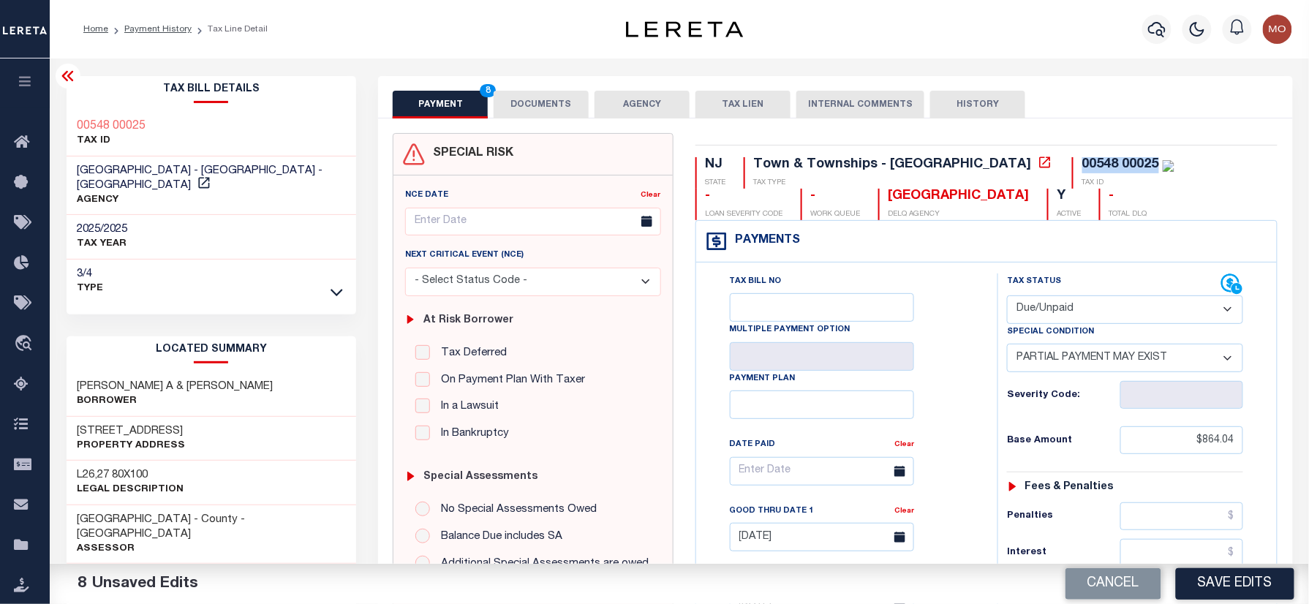
drag, startPoint x: 1028, startPoint y: 162, endPoint x: 949, endPoint y: 167, distance: 79.1
click at [1072, 167] on div "00548 00025 TAX ID" at bounding box center [1123, 172] width 102 height 31
copy div "00548 00025"
click at [559, 92] on button "DOCUMENTS" at bounding box center [541, 105] width 95 height 28
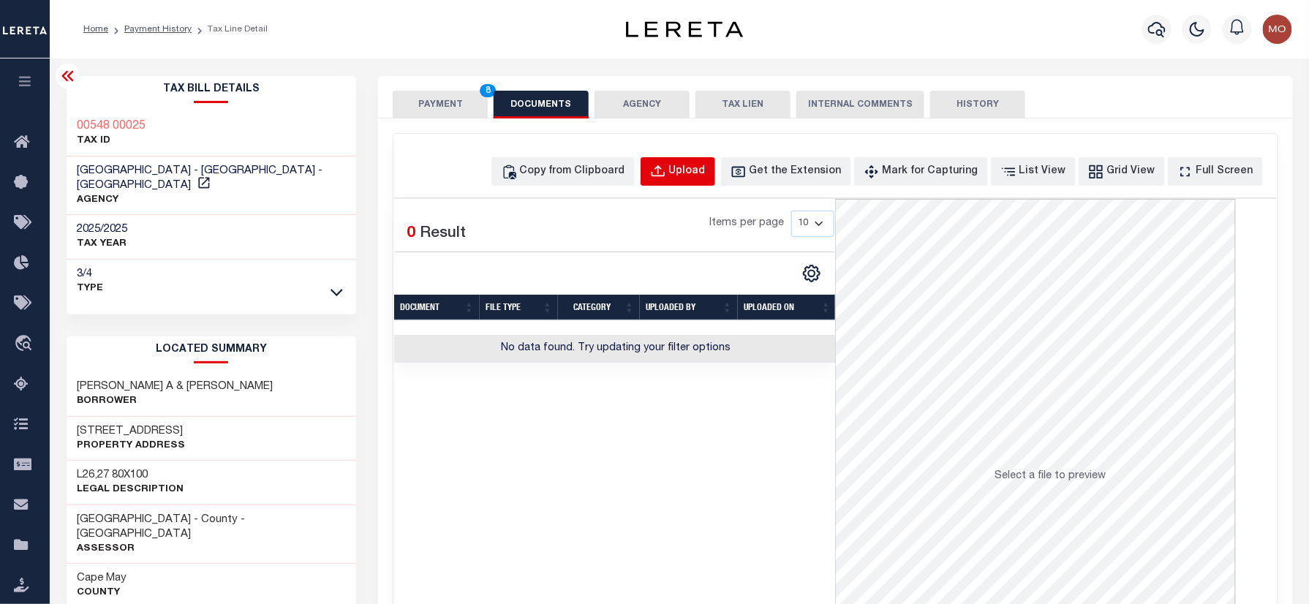
click at [706, 173] on div "Upload" at bounding box center [687, 172] width 37 height 16
select select "POP"
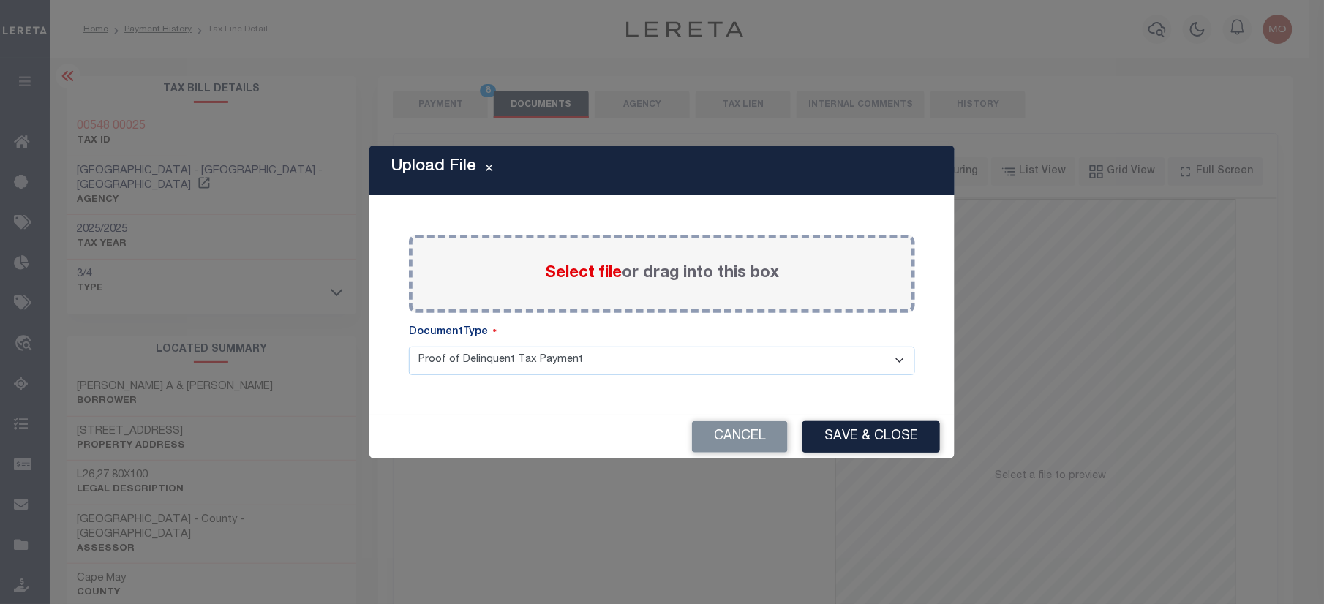
click at [582, 267] on span "Select file" at bounding box center [583, 273] width 77 height 16
click at [0, 0] on input "Select file or drag into this box" at bounding box center [0, 0] width 0 height 0
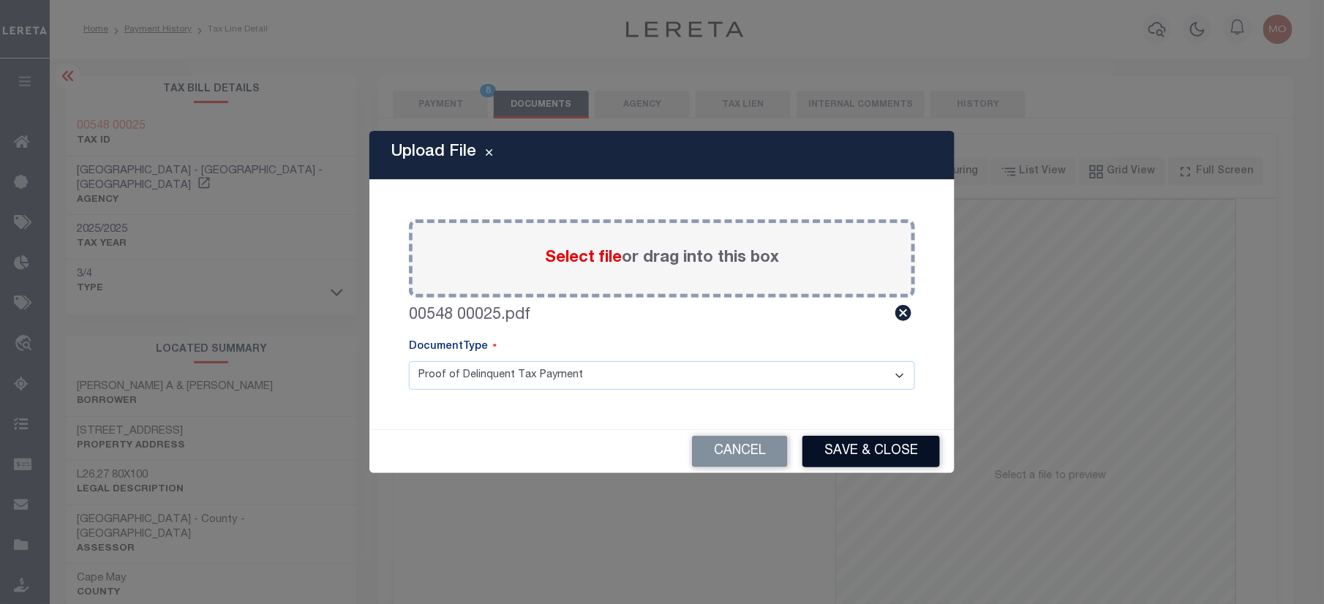
click at [832, 442] on button "Save & Close" at bounding box center [870, 451] width 137 height 31
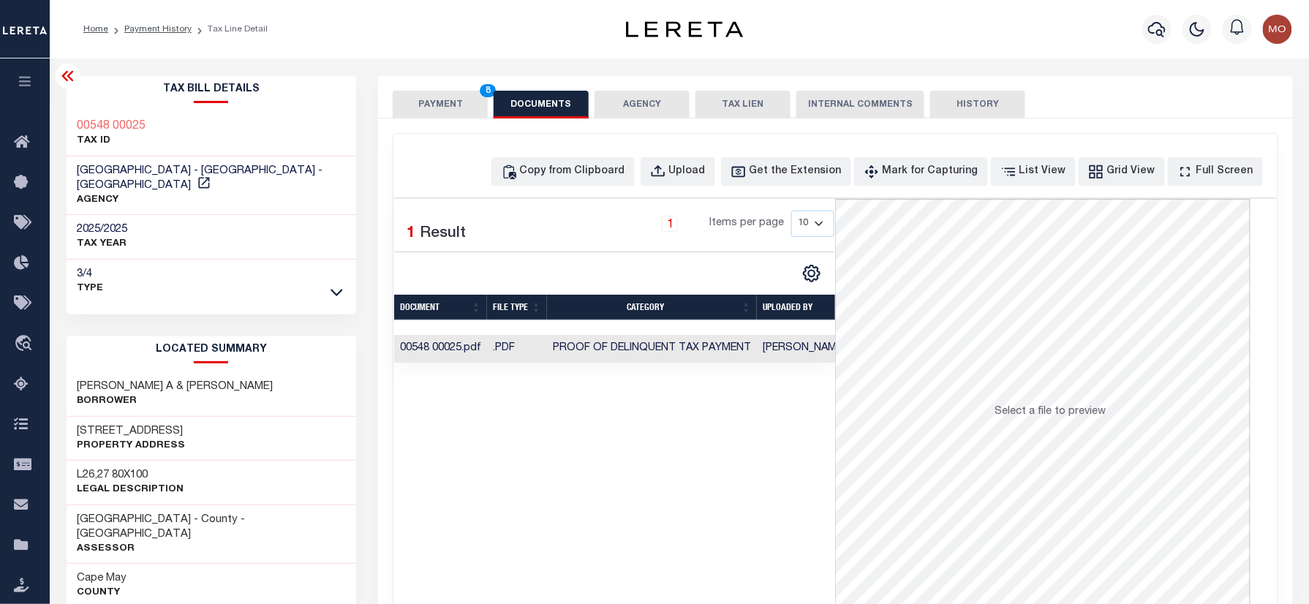
click at [434, 97] on button "PAYMENT 8" at bounding box center [440, 105] width 95 height 28
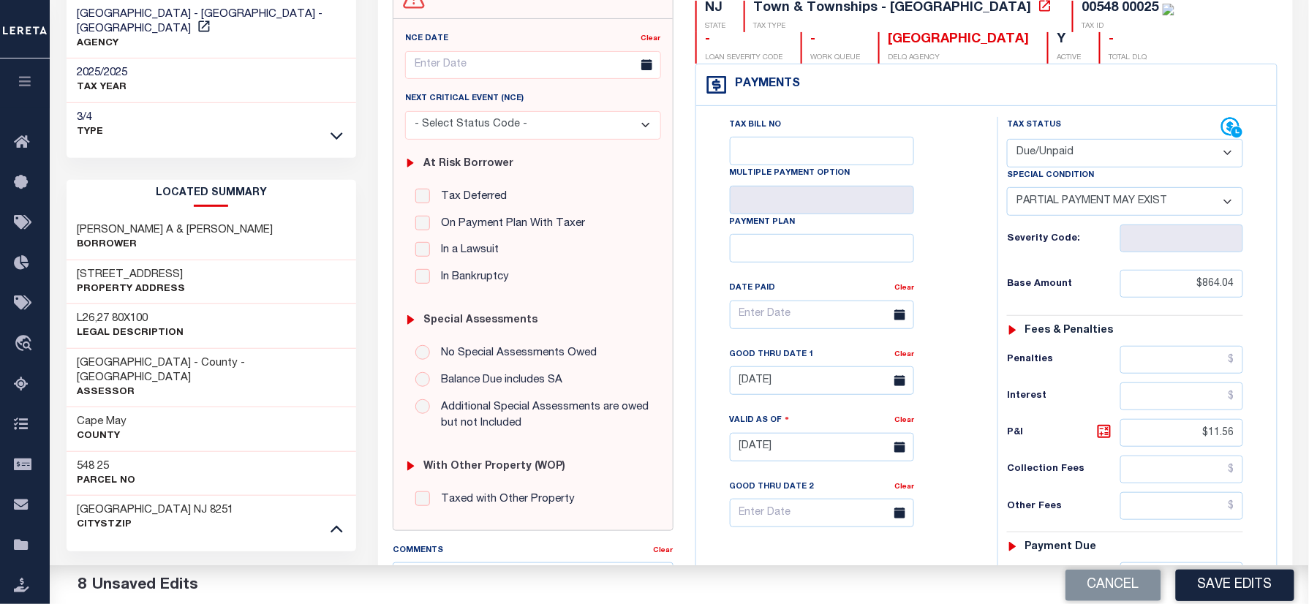
scroll to position [293, 0]
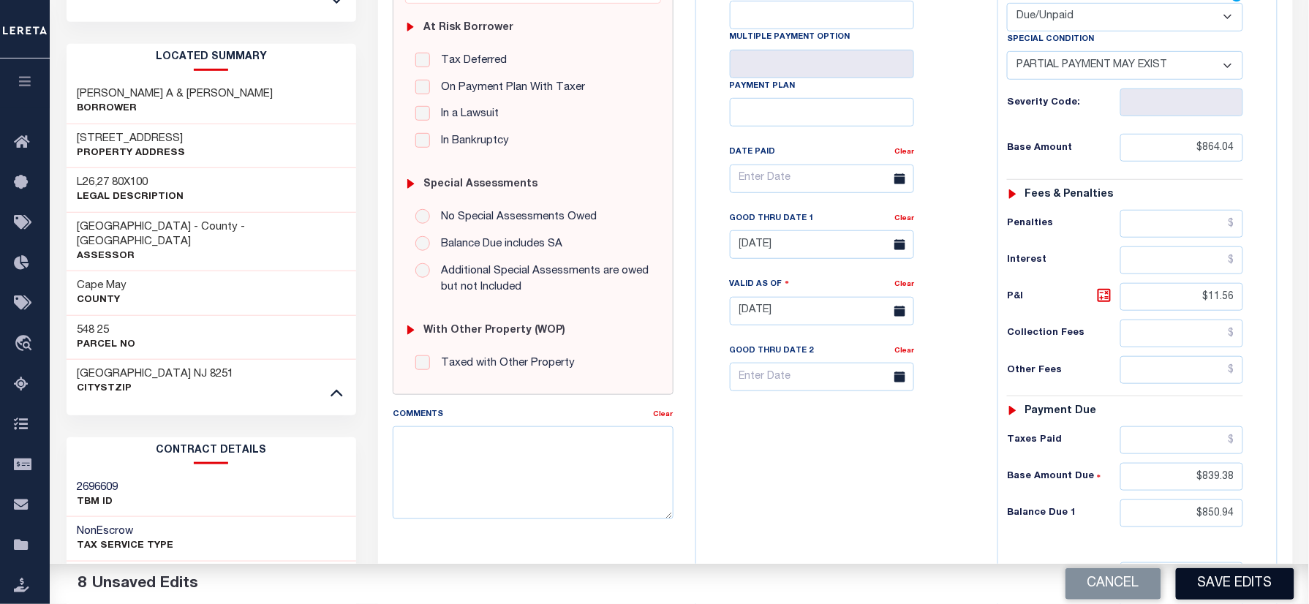
click at [1188, 592] on button "Save Edits" at bounding box center [1235, 583] width 118 height 31
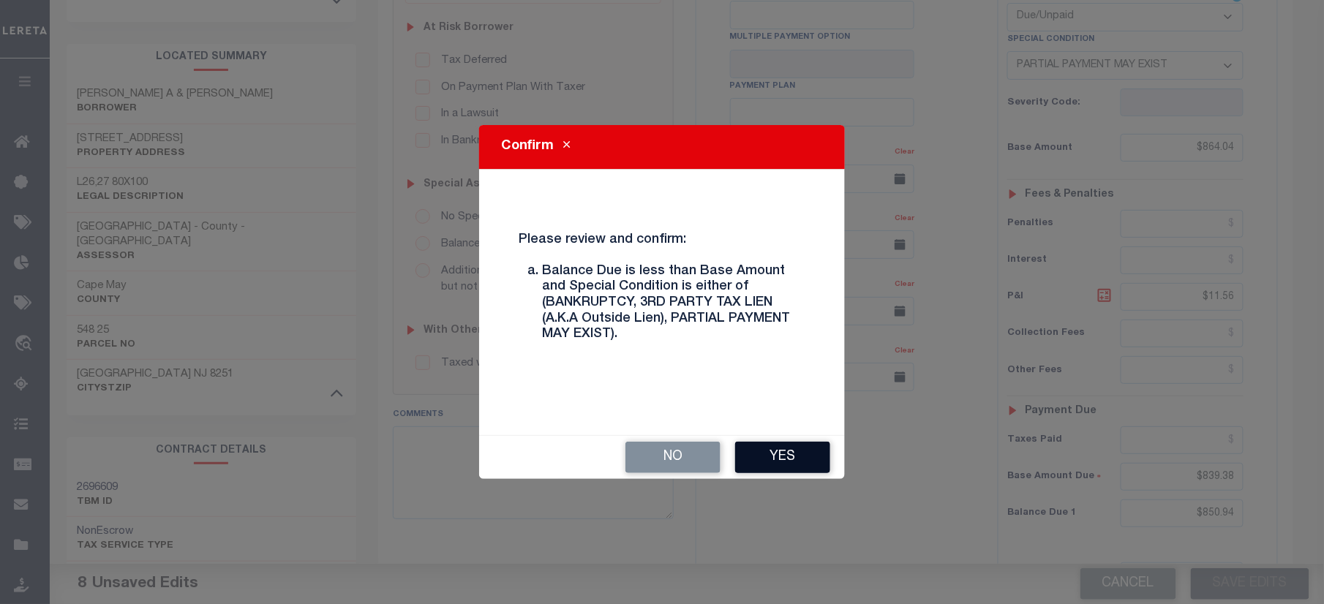
click at [776, 448] on button "Yes" at bounding box center [782, 457] width 95 height 31
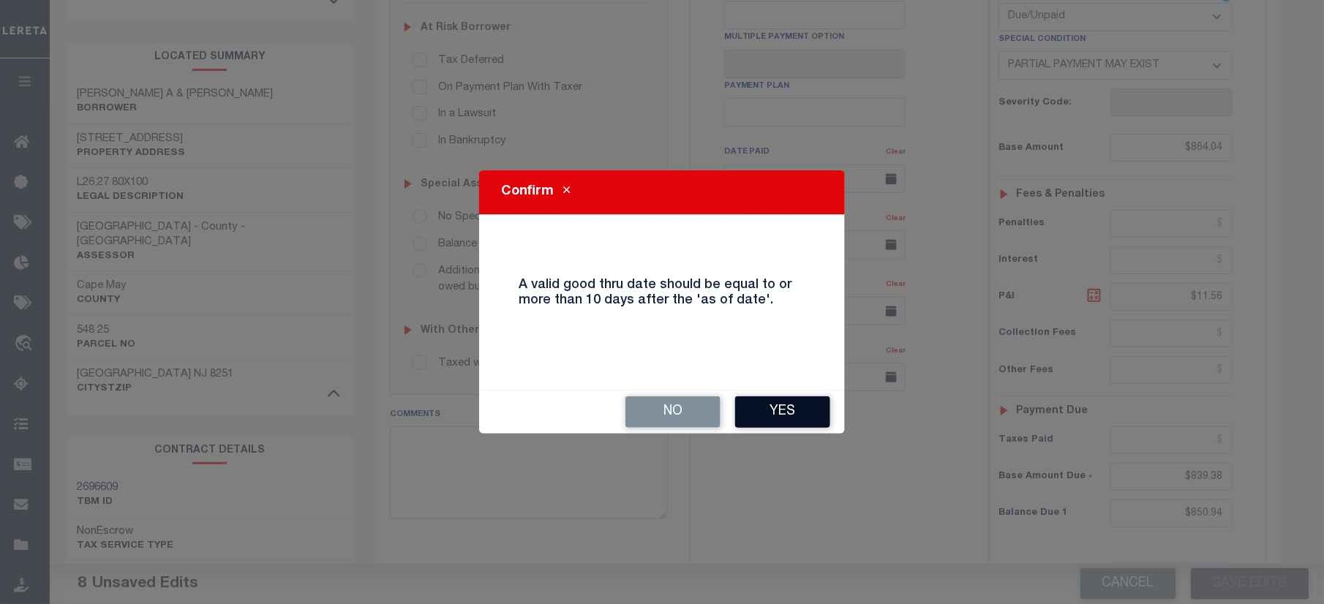
click at [777, 413] on button "Yes" at bounding box center [782, 411] width 95 height 31
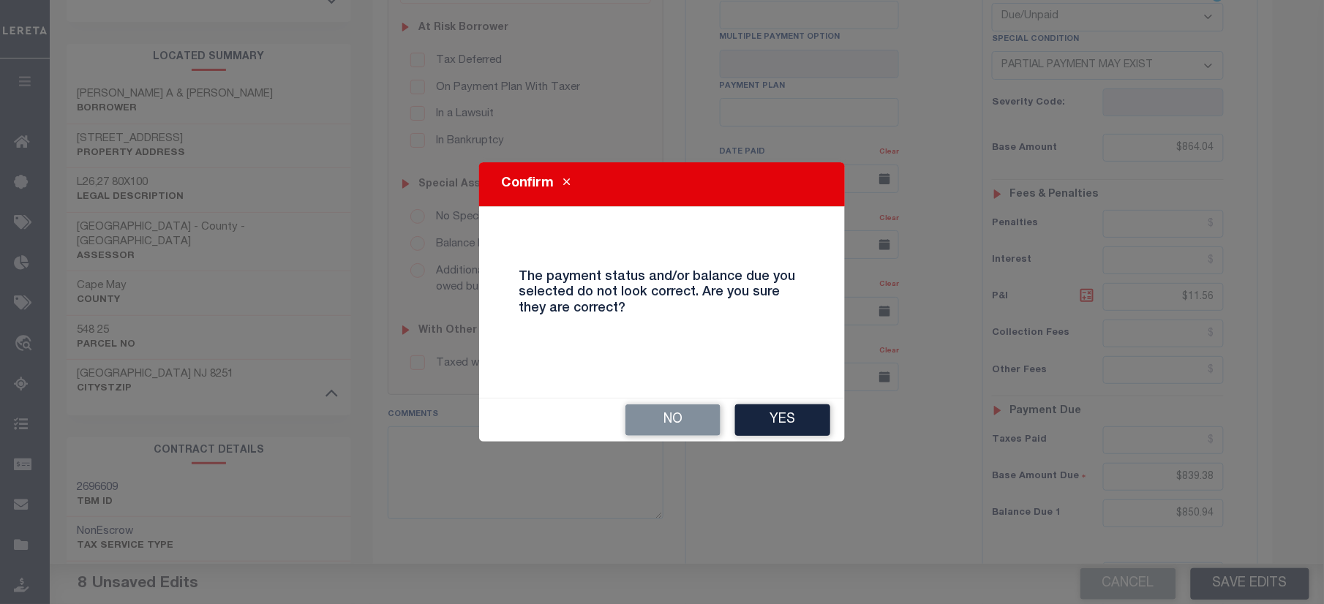
click at [772, 419] on button "Yes" at bounding box center [782, 419] width 95 height 31
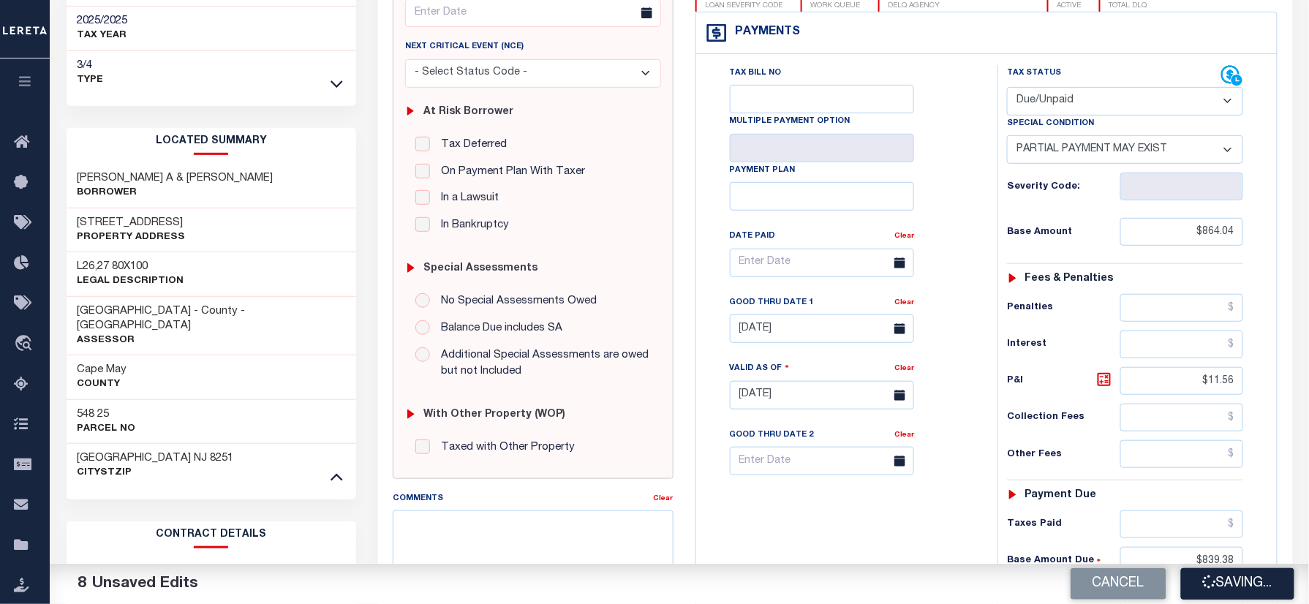
scroll to position [97, 0]
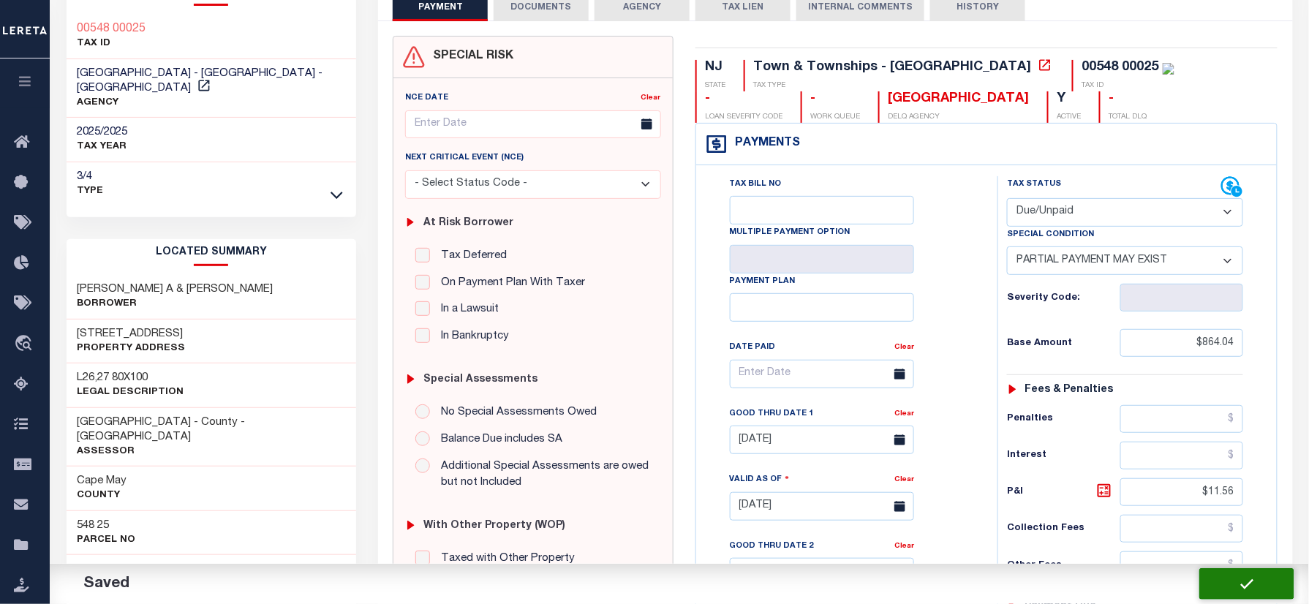
checkbox input "false"
type input "$864.04"
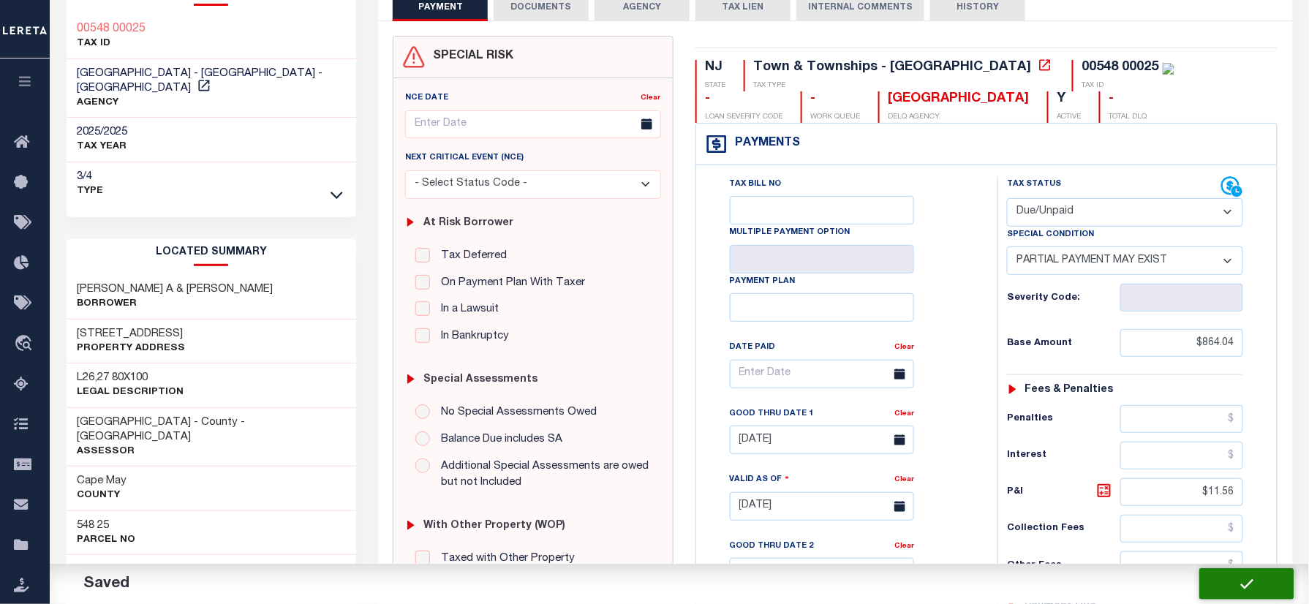
type input "$11.56"
type input "$839.38"
type input "$850.94"
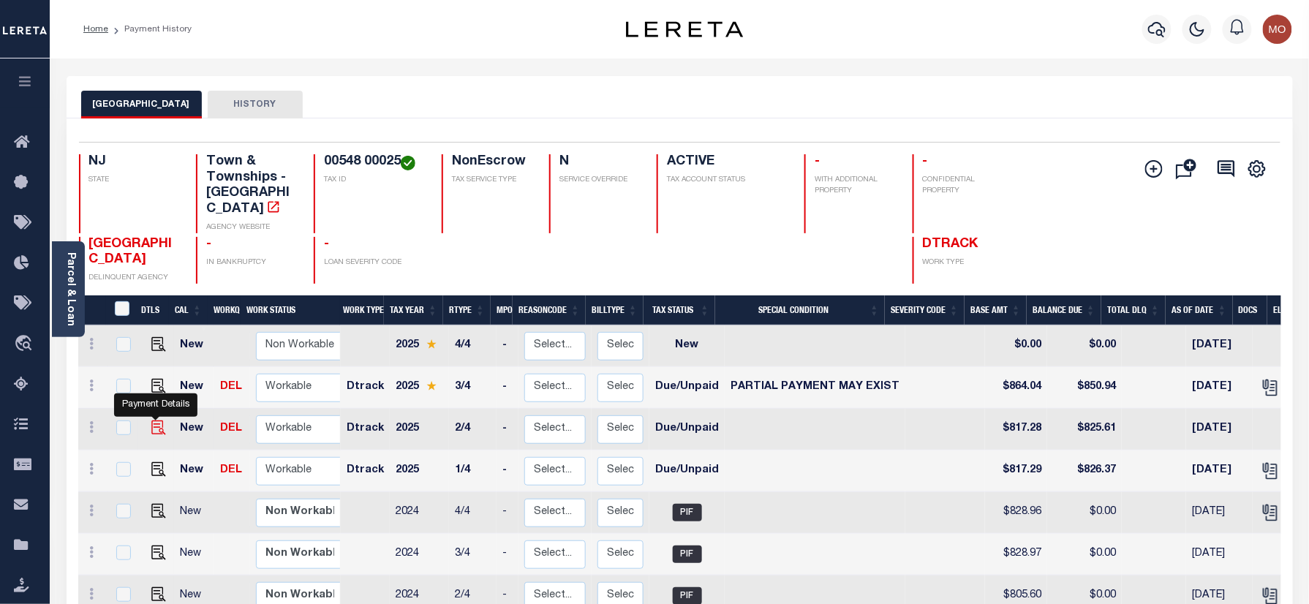
click at [152, 420] on img "" at bounding box center [158, 427] width 15 height 15
checkbox input "true"
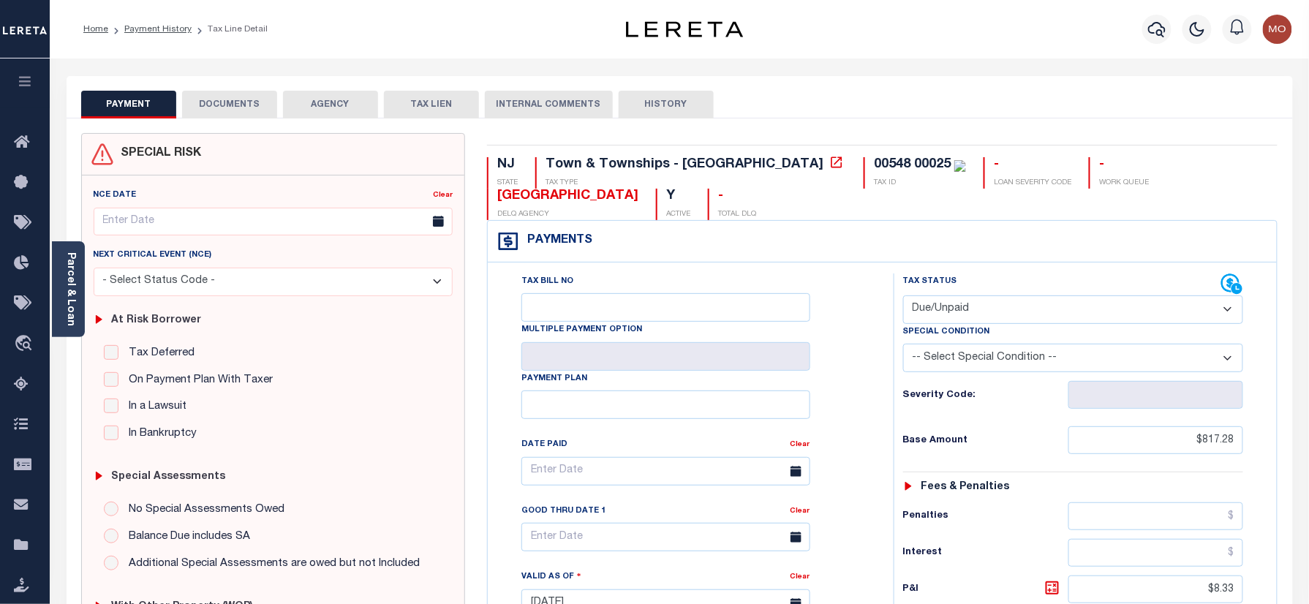
drag, startPoint x: 951, startPoint y: 308, endPoint x: 951, endPoint y: 325, distance: 16.8
click at [951, 308] on select "- Select Status Code - Open Due/Unpaid Paid Incomplete No Tax Due Internal Refu…" at bounding box center [1073, 309] width 341 height 29
select select "PYD"
click at [903, 297] on select "- Select Status Code - Open Due/Unpaid Paid Incomplete No Tax Due Internal Refu…" at bounding box center [1073, 309] width 341 height 29
type input "[DATE]"
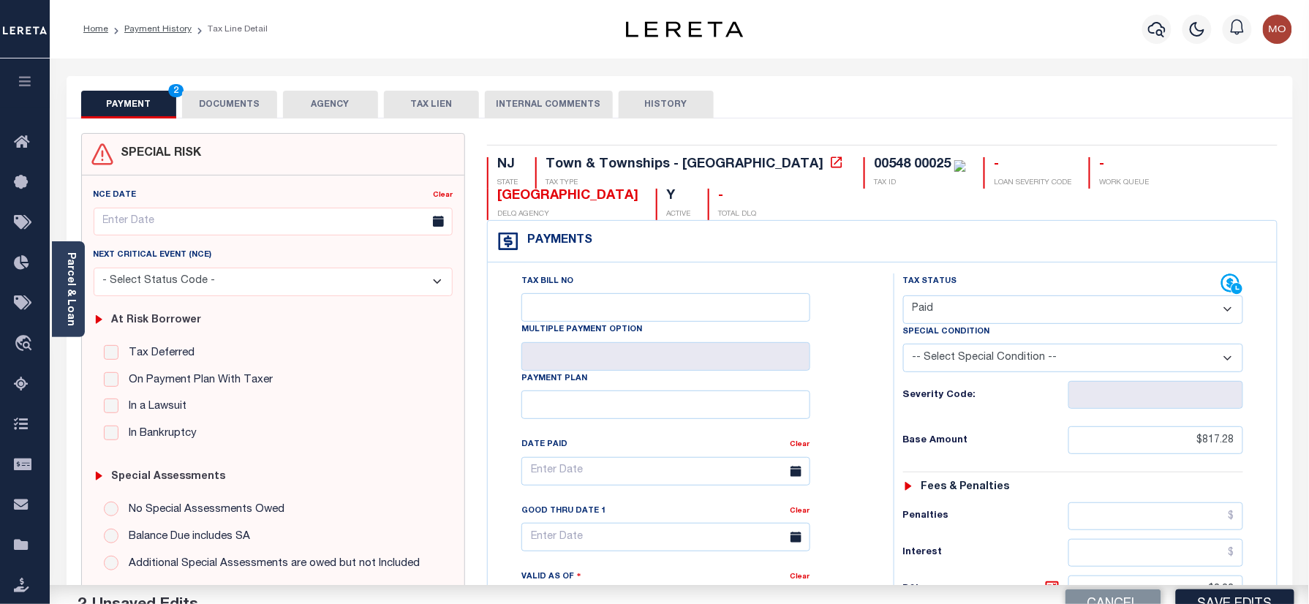
click at [883, 401] on div "Tax Status Status" at bounding box center [1078, 596] width 391 height 646
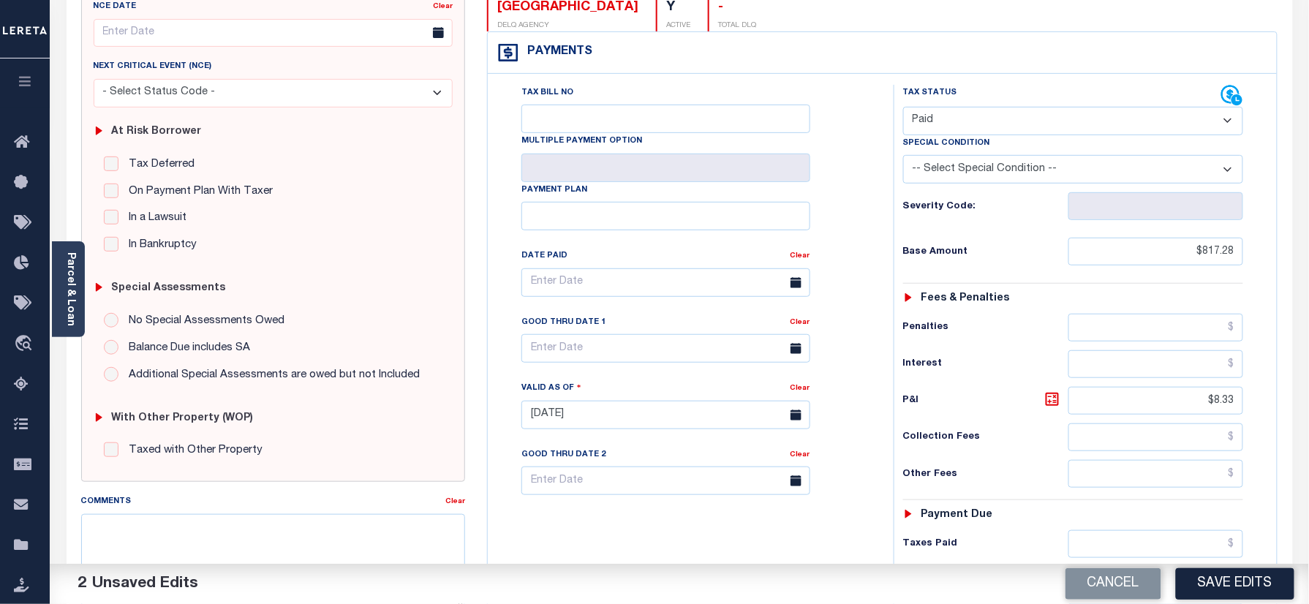
scroll to position [293, 0]
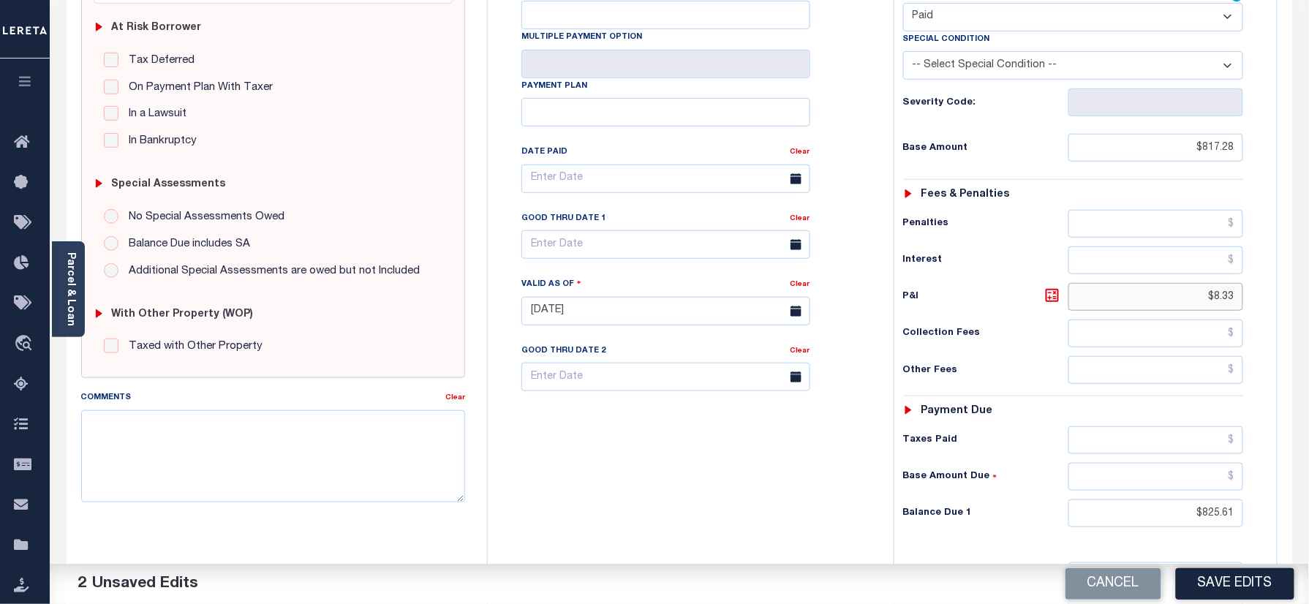
drag, startPoint x: 1188, startPoint y: 300, endPoint x: 1258, endPoint y: 422, distance: 140.5
click at [1277, 323] on div "Tax Bill No Multiple Payment Option Payment Plan" at bounding box center [882, 304] width 789 height 668
drag, startPoint x: 1196, startPoint y: 535, endPoint x: 1046, endPoint y: 519, distance: 151.5
click at [1308, 538] on html "Home Payment History Tax Line Detail" at bounding box center [654, 261] width 1309 height 1109
type input "$0.00"
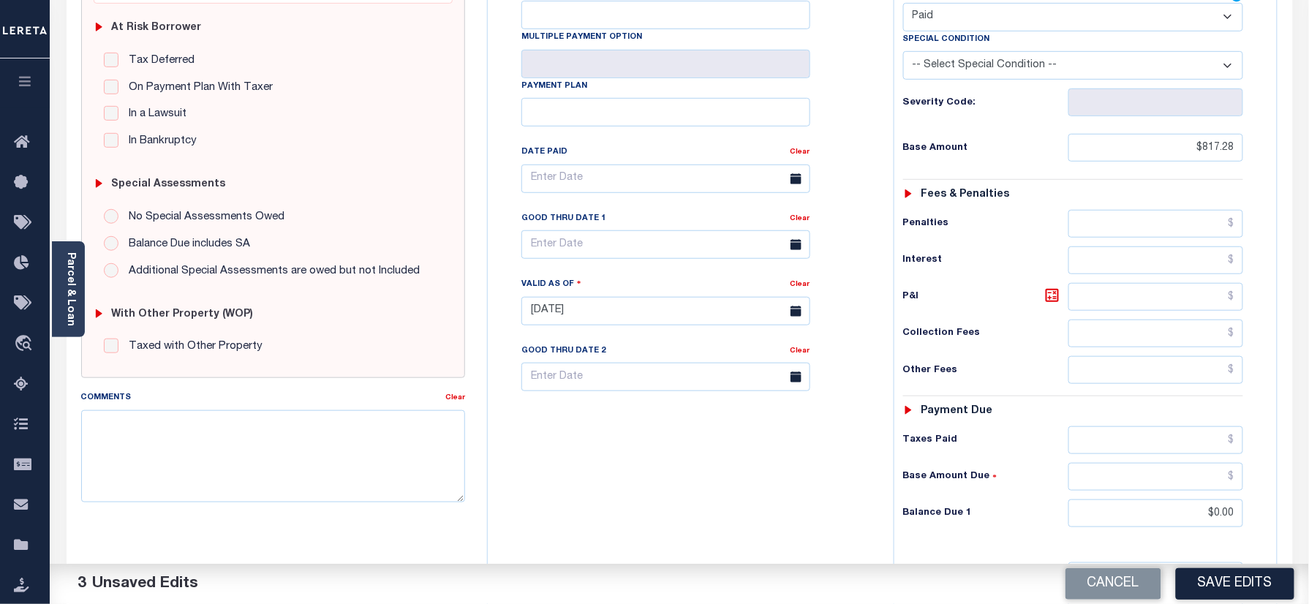
click at [866, 513] on div "Tax Bill No Multiple Payment Option Payment Plan Clear" at bounding box center [686, 304] width 391 height 646
click at [853, 281] on div "Tax Bill No Multiple Payment Option Payment Plan Clear" at bounding box center [686, 186] width 369 height 410
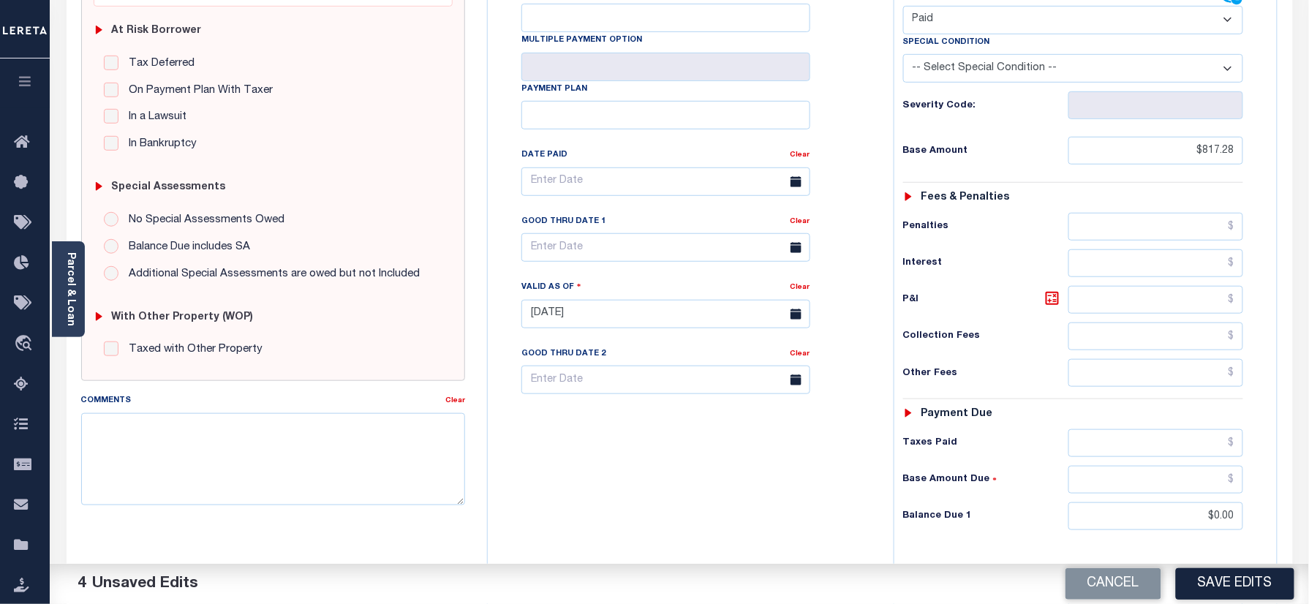
scroll to position [487, 0]
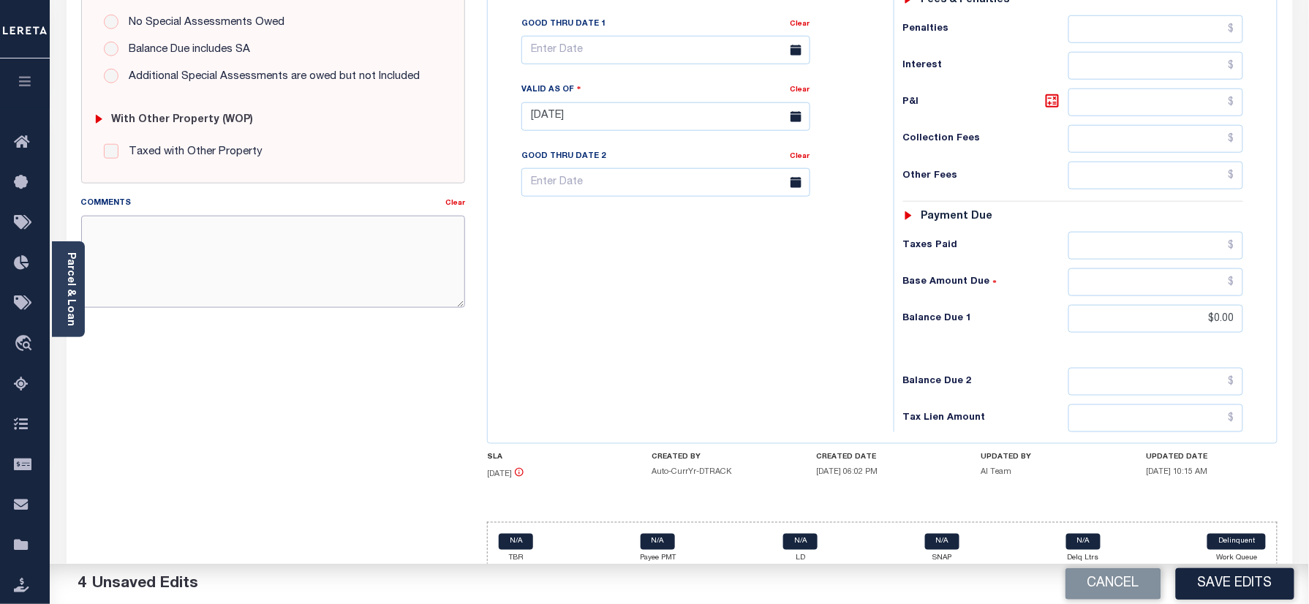
click at [264, 249] on textarea "Comments" at bounding box center [273, 262] width 385 height 92
click at [316, 287] on textarea "Comments" at bounding box center [273, 262] width 385 height 92
paste textarea "Refer 2025 3/4 year for doc"
type textarea "Refer 2025 3/4 year for doc"
click at [1214, 576] on button "Save Edits" at bounding box center [1235, 583] width 118 height 31
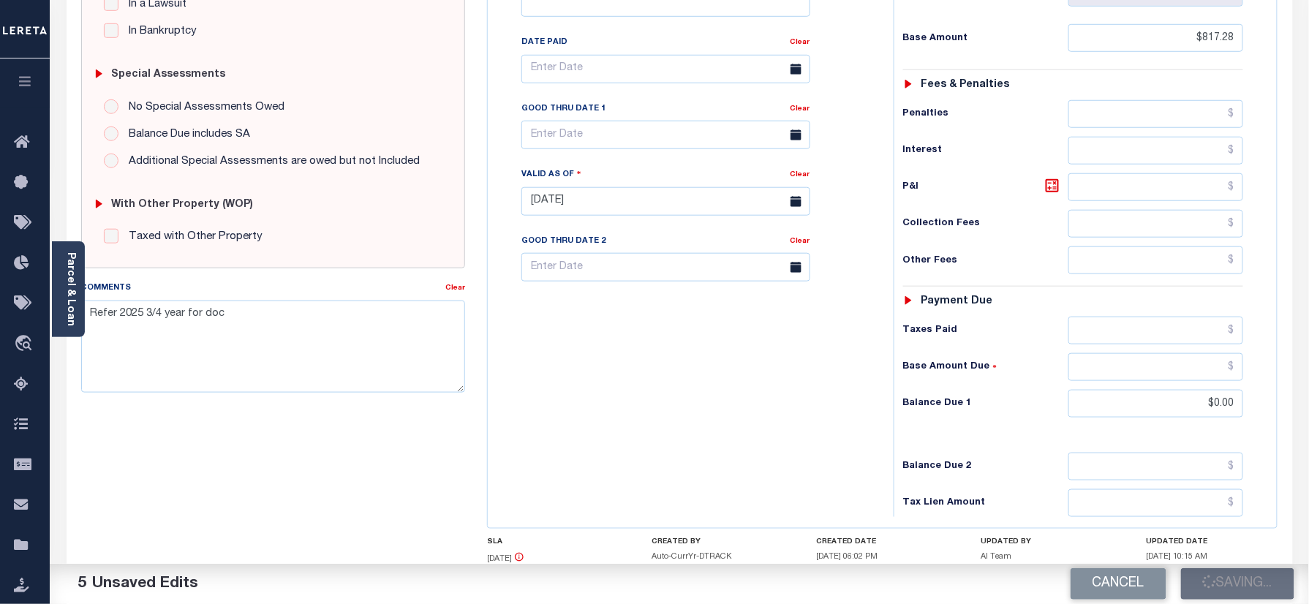
scroll to position [293, 0]
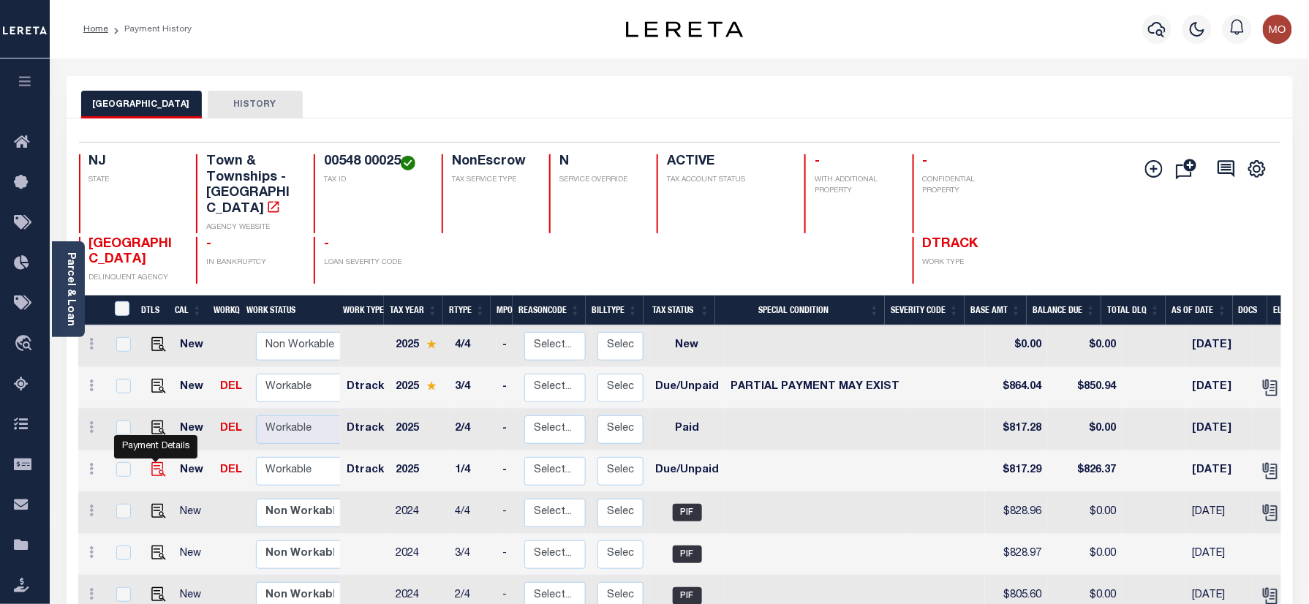
click at [151, 462] on img "" at bounding box center [158, 469] width 15 height 15
checkbox input "true"
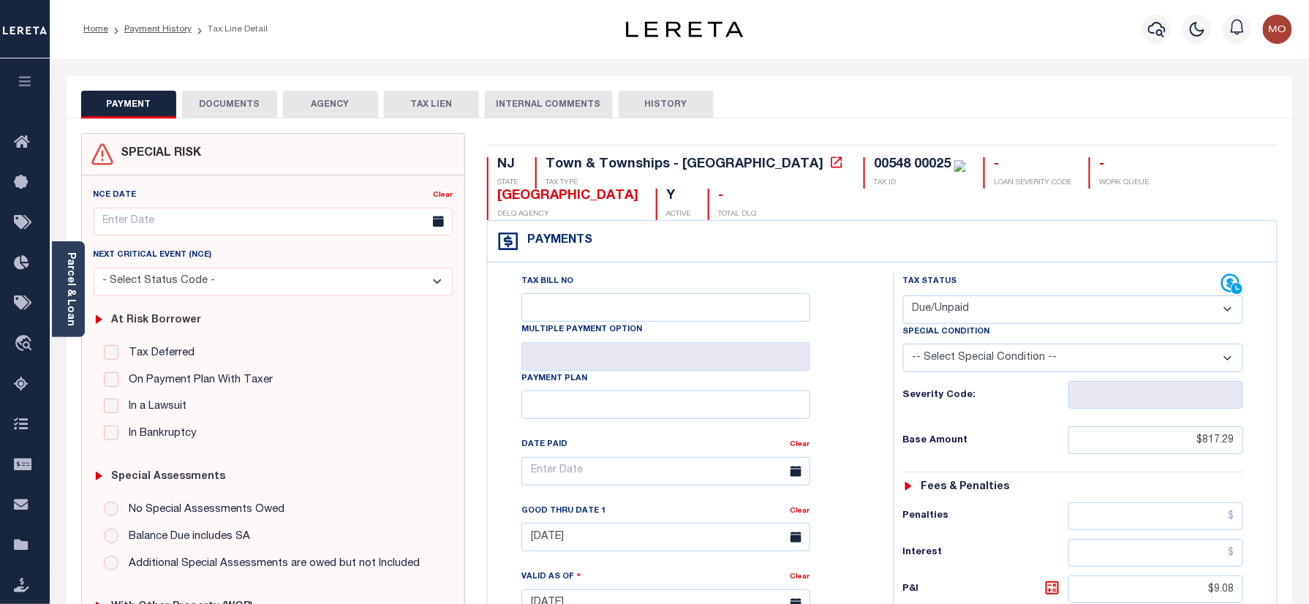
click at [957, 317] on select "- Select Status Code - Open Due/Unpaid Paid Incomplete No Tax Due Internal Refu…" at bounding box center [1073, 309] width 341 height 29
select select "PYD"
click at [903, 297] on select "- Select Status Code - Open Due/Unpaid Paid Incomplete No Tax Due Internal Refu…" at bounding box center [1073, 309] width 341 height 29
type input "[DATE]"
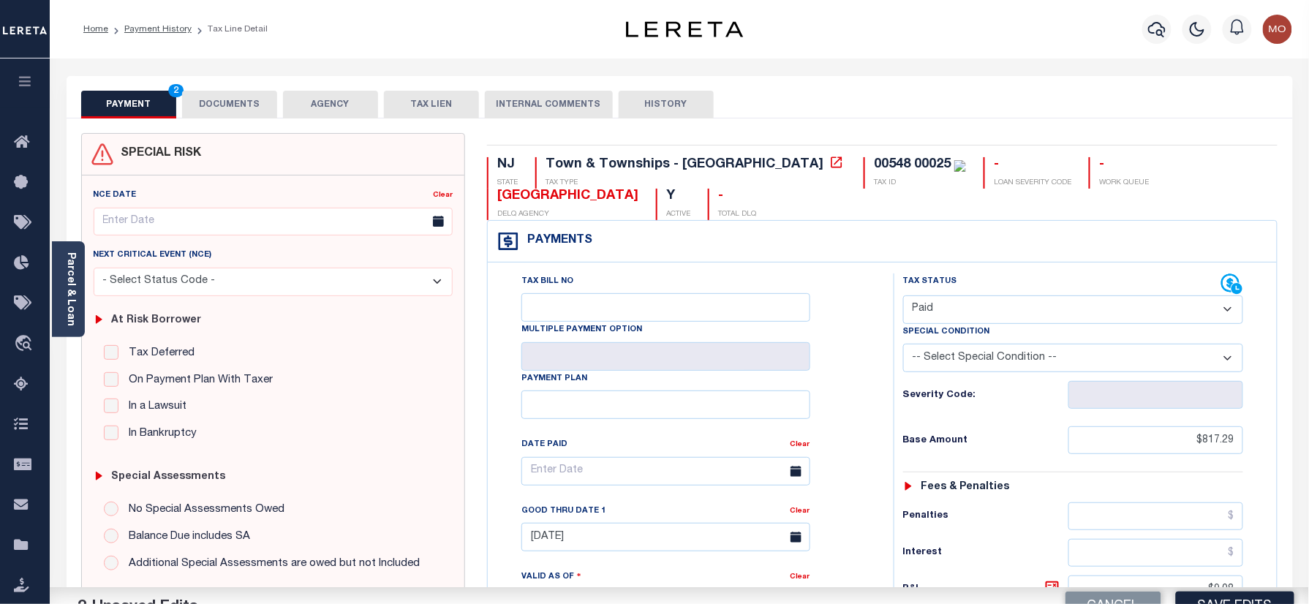
click at [854, 399] on div "Tax Bill No Multiple Payment Option Payment Plan Clear" at bounding box center [686, 478] width 369 height 410
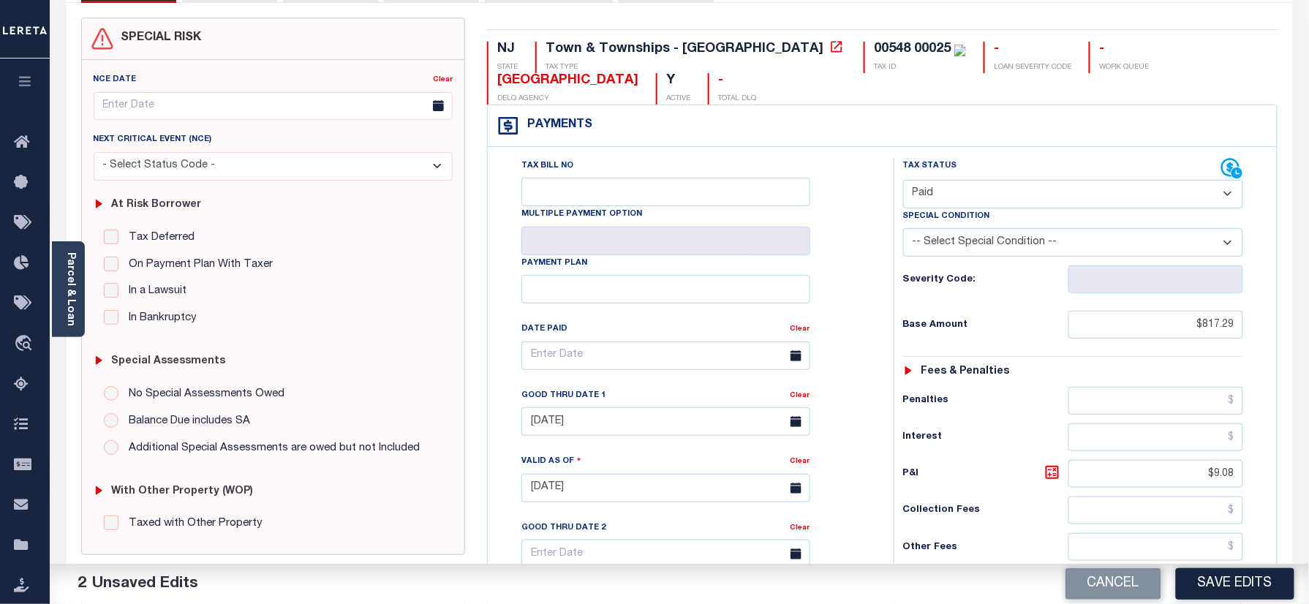
scroll to position [293, 0]
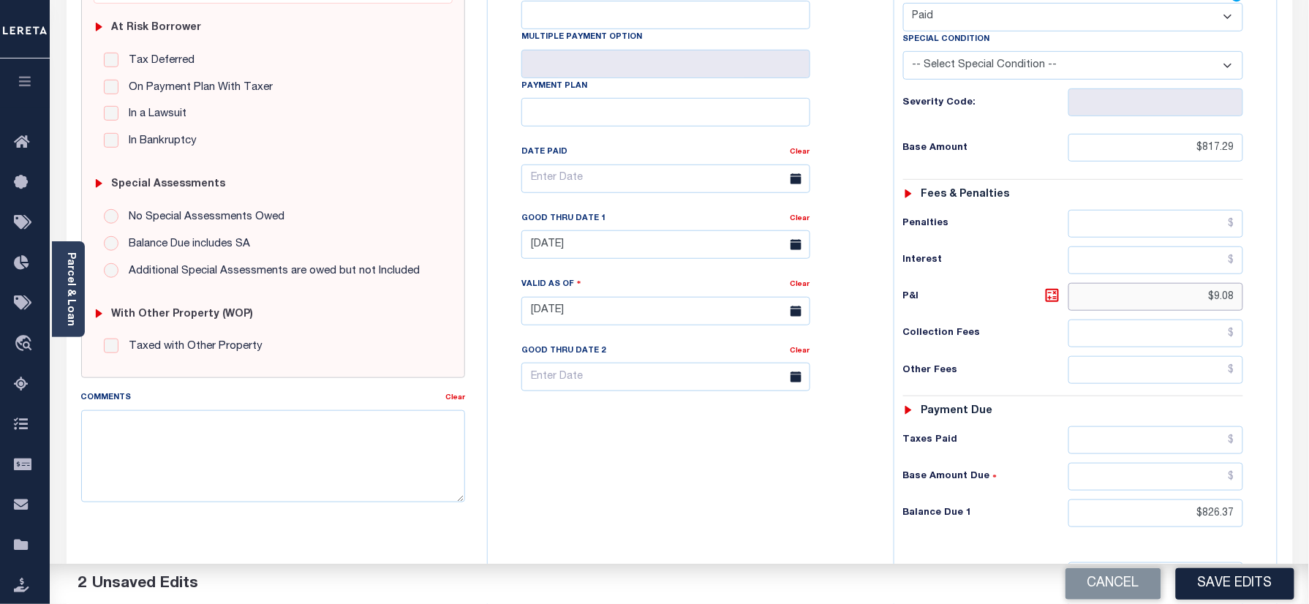
drag, startPoint x: 1191, startPoint y: 306, endPoint x: 1236, endPoint y: 390, distance: 95.8
click at [1275, 323] on div "Tax Bill No Multiple Payment Option Payment Plan" at bounding box center [882, 304] width 789 height 668
drag, startPoint x: 1165, startPoint y: 527, endPoint x: 1299, endPoint y: 524, distance: 133.9
click at [1302, 531] on div "PAYMENT 2 DOCUMENTS AGENCY DELINQUENT PAYEE" at bounding box center [680, 300] width 1248 height 1033
type input "$0.00"
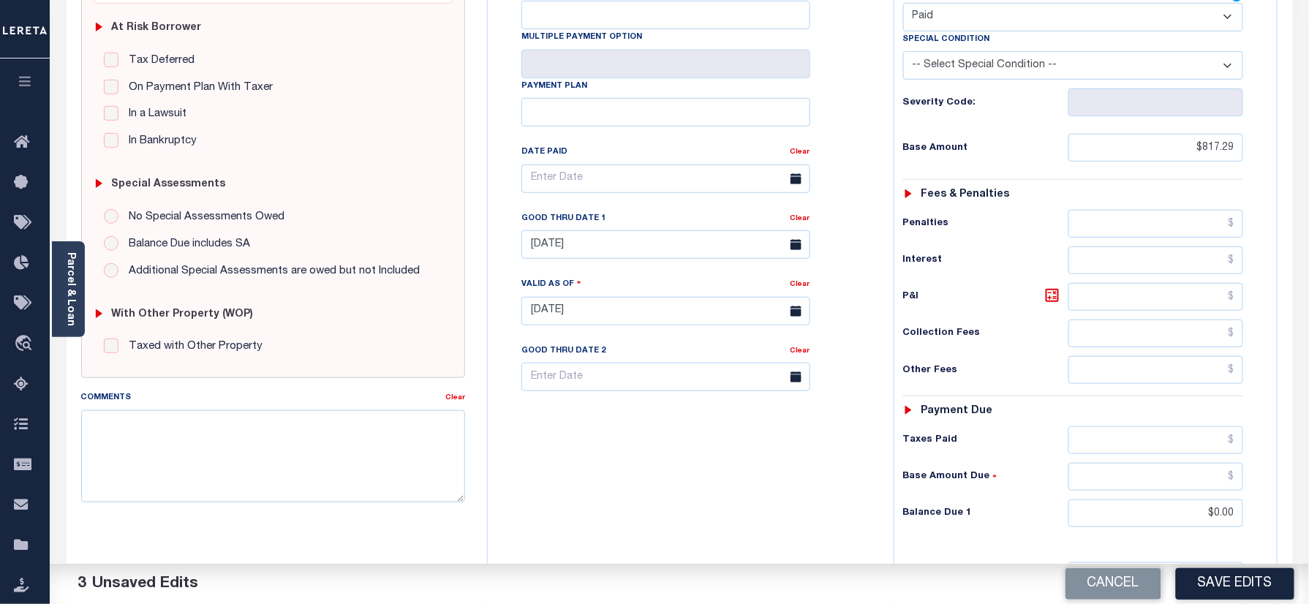
click at [790, 499] on div "Tax Bill No Multiple Payment Option Payment Plan Clear" at bounding box center [686, 304] width 391 height 646
click at [287, 443] on textarea "Comments" at bounding box center [273, 456] width 385 height 92
paste textarea "Refer 2025 3/4 year for doc"
type textarea "Refer 2025 3/4 year for doc"
click at [802, 222] on link "Clear" at bounding box center [800, 218] width 20 height 7
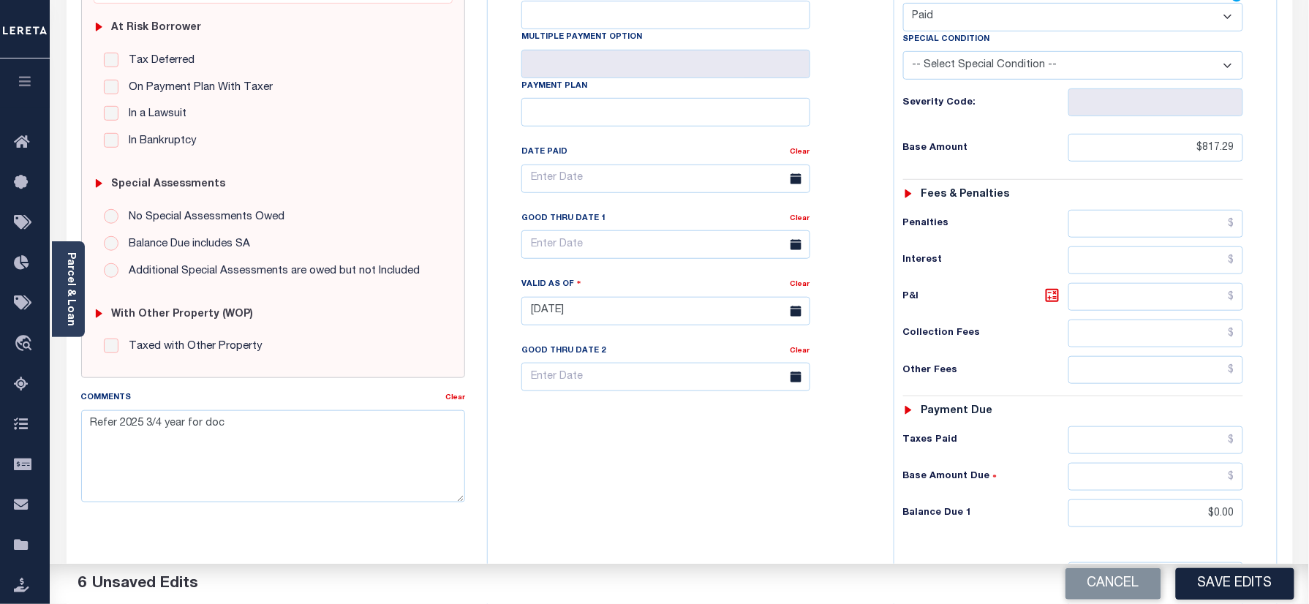
click at [850, 229] on div "Tax Bill No Multiple Payment Option Payment Plan Clear" at bounding box center [686, 186] width 369 height 410
click at [1214, 583] on button "Save Edits" at bounding box center [1235, 583] width 118 height 31
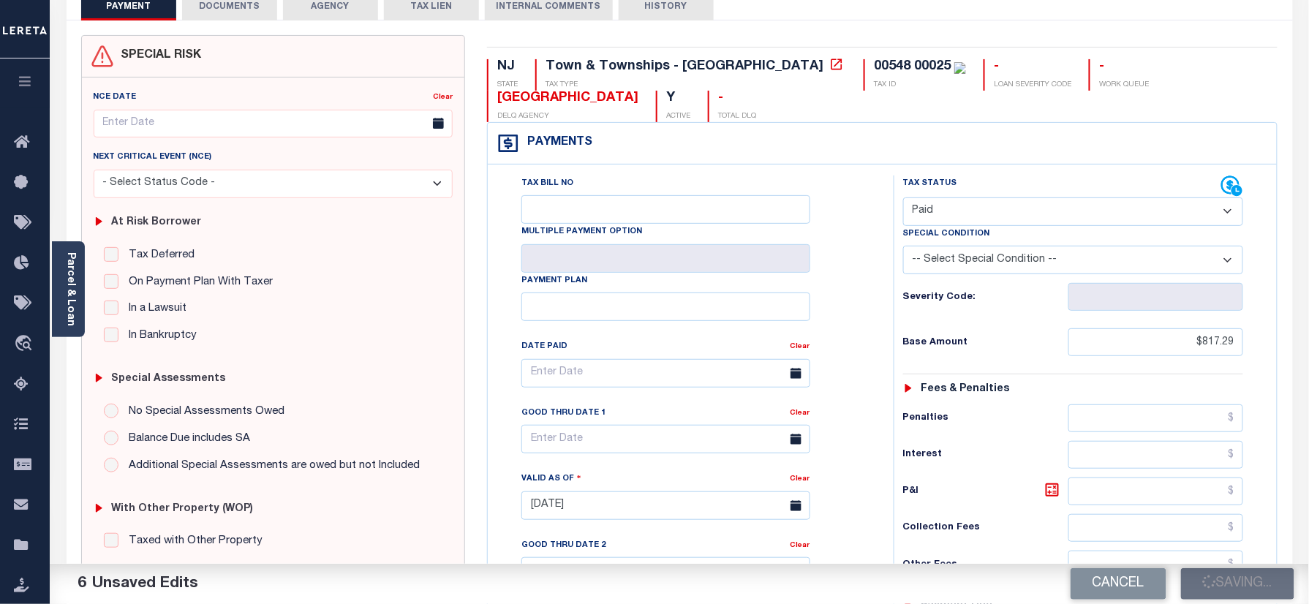
scroll to position [97, 0]
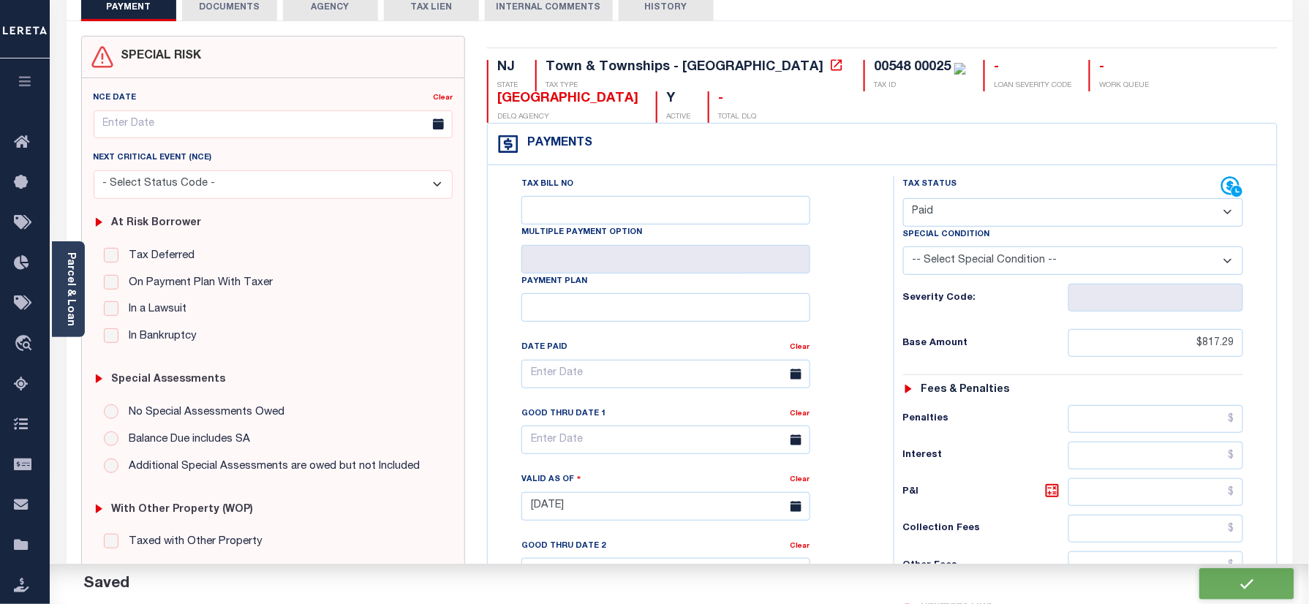
checkbox input "false"
type input "$817.29"
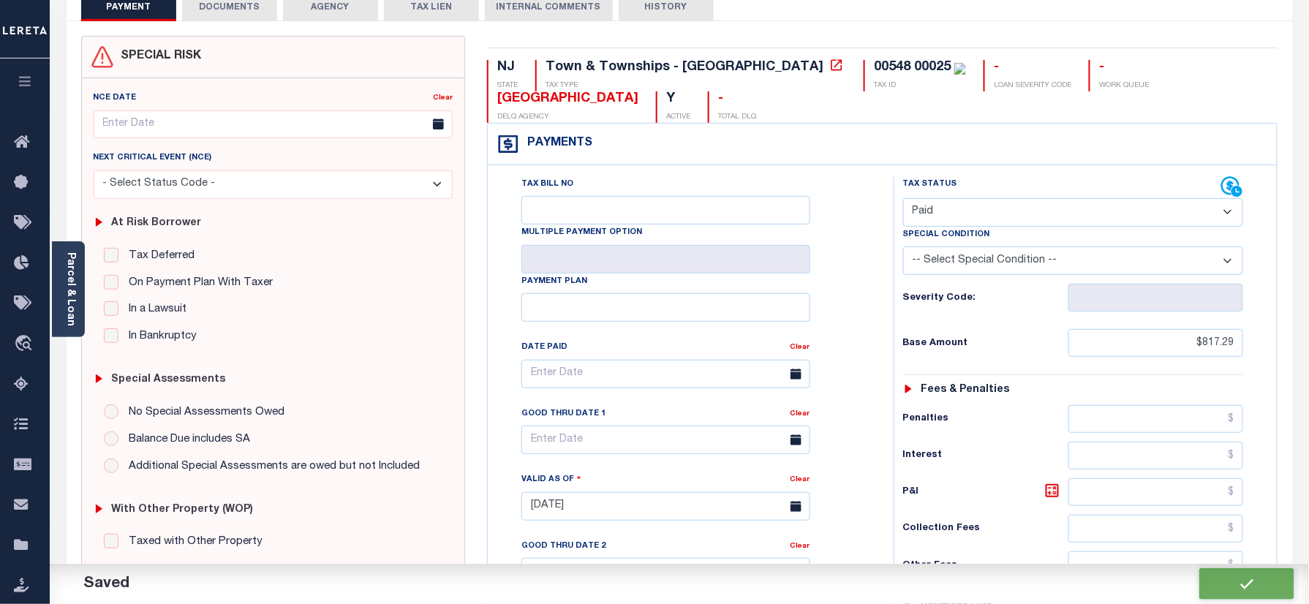
type input "$0"
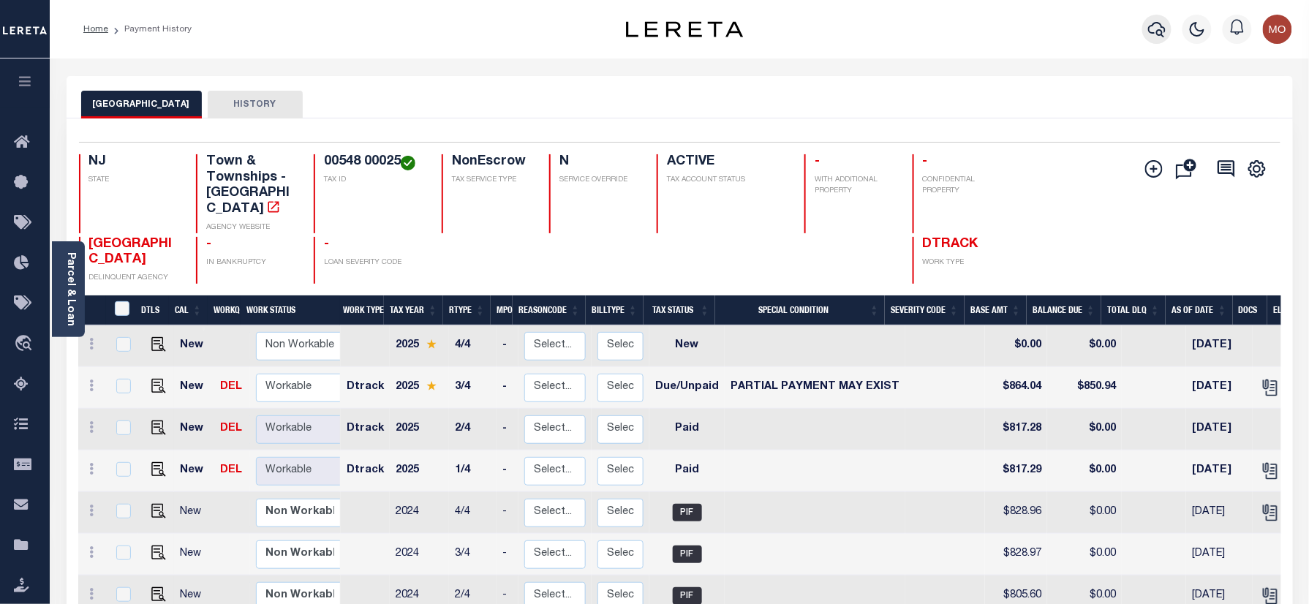
click at [1155, 26] on icon "button" at bounding box center [1157, 29] width 18 height 18
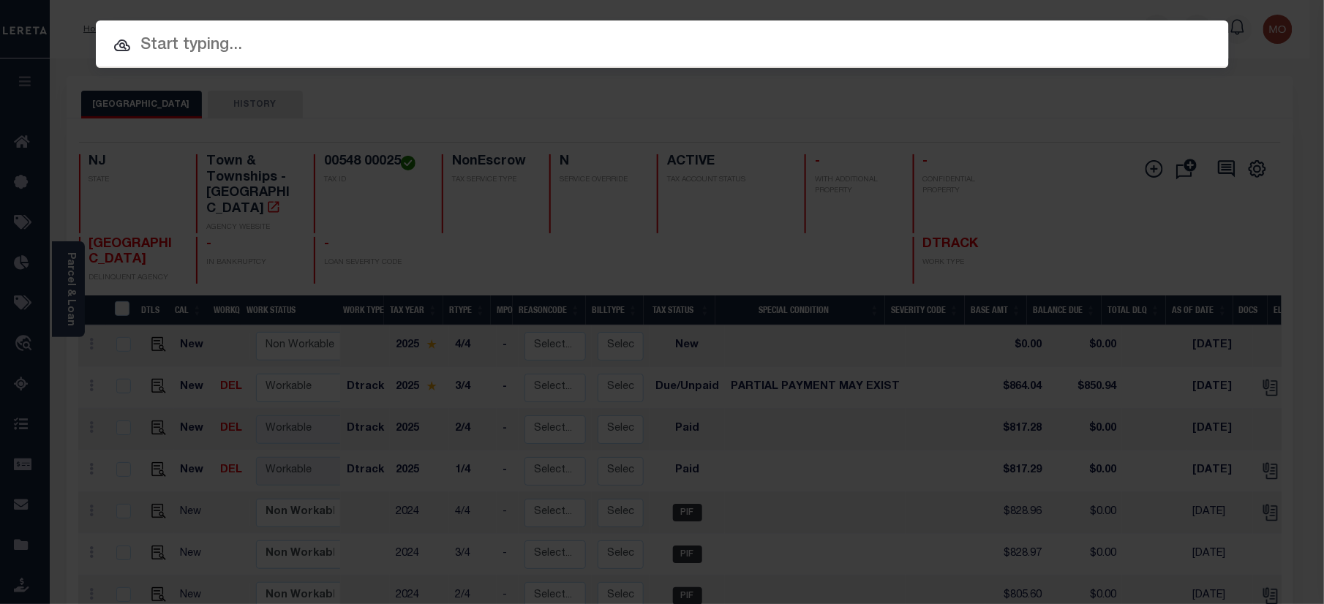
click at [194, 47] on input "text" at bounding box center [662, 46] width 1133 height 26
paste input "9300000979"
type input "9300000979"
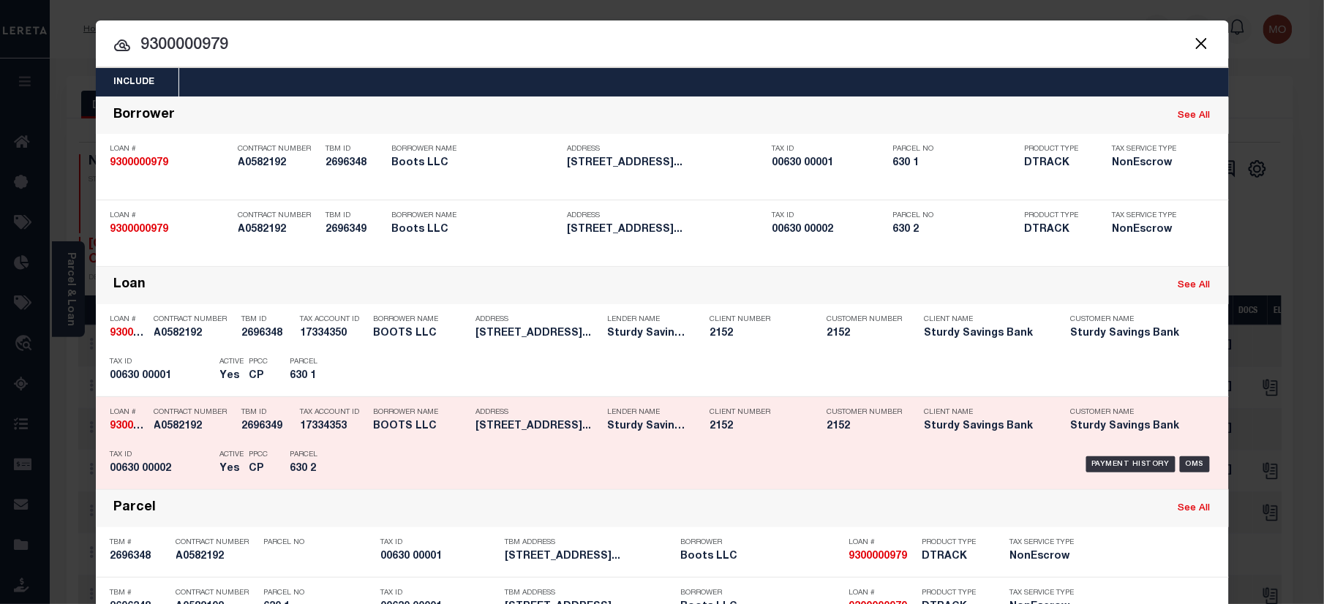
click at [238, 457] on div "PPCC CP" at bounding box center [258, 464] width 41 height 42
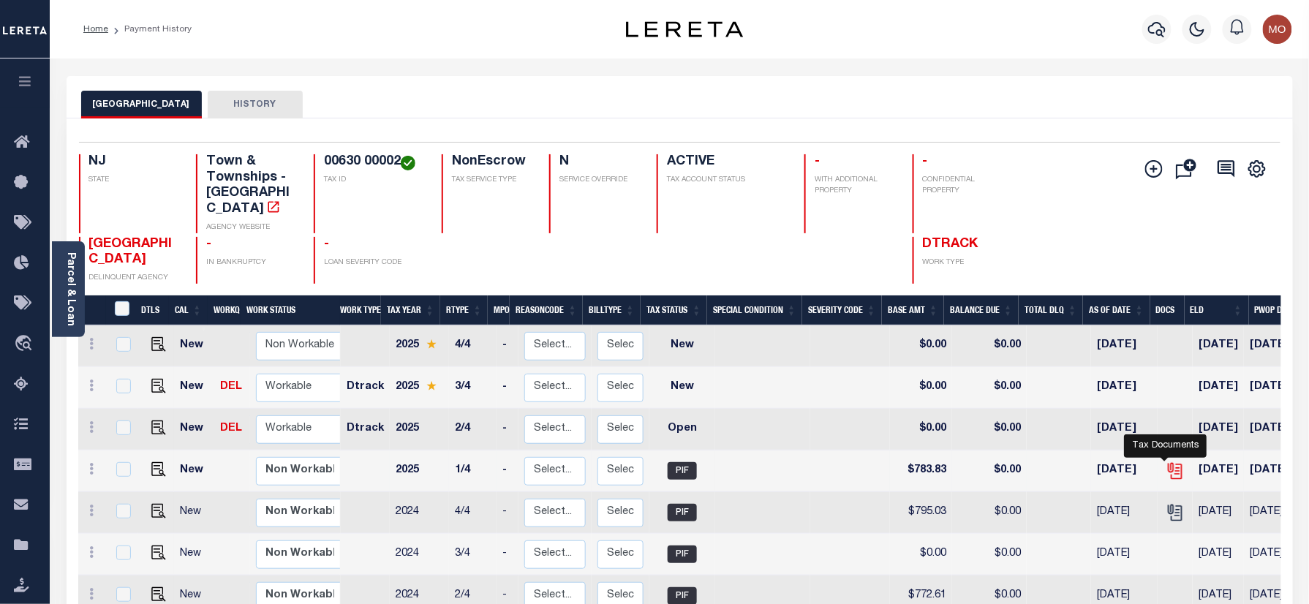
click at [1168, 461] on icon "" at bounding box center [1175, 470] width 19 height 19
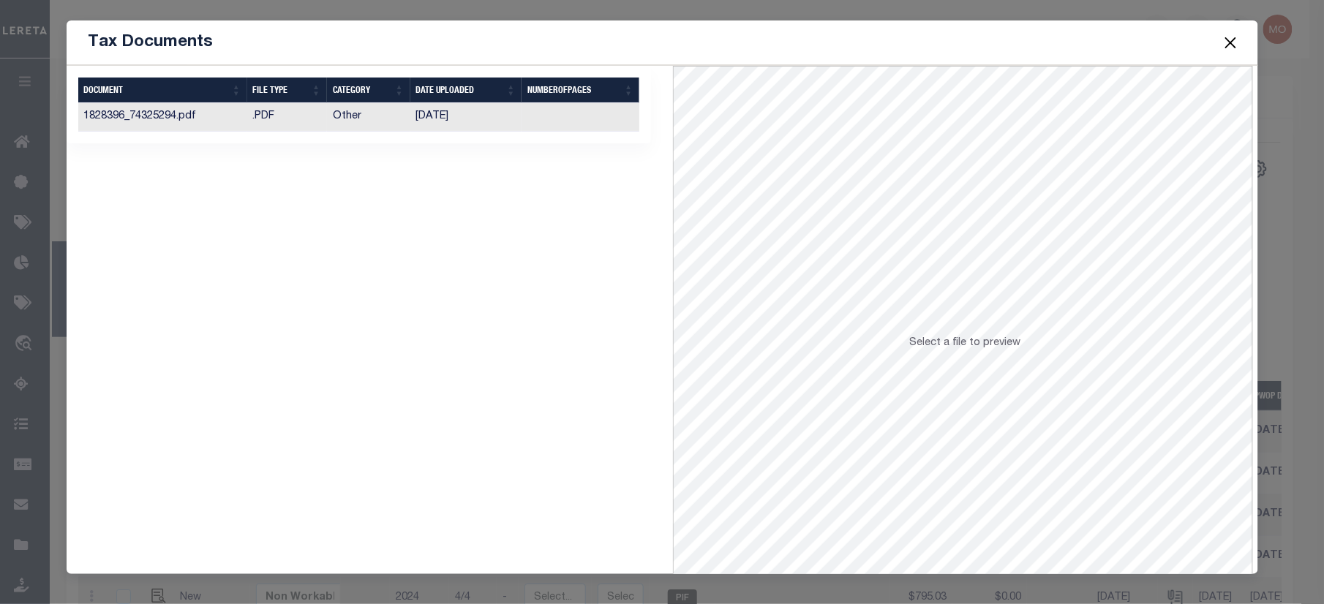
click at [469, 118] on td "[DATE]" at bounding box center [466, 117] width 112 height 29
click at [1226, 44] on button "Close" at bounding box center [1229, 42] width 19 height 19
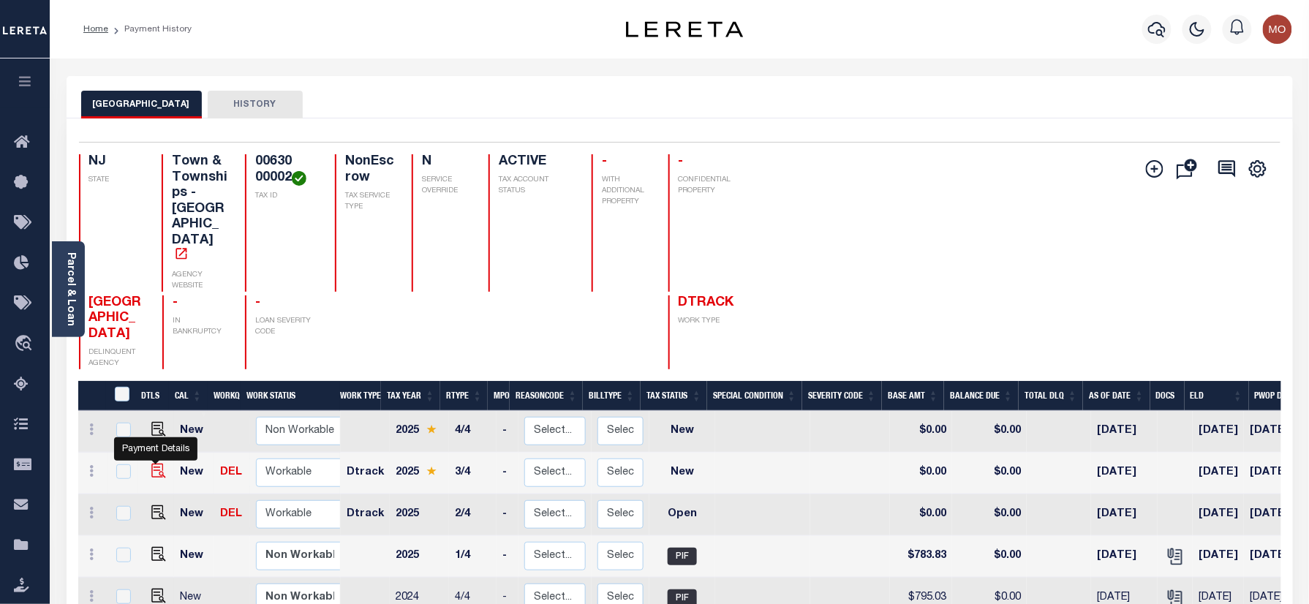
click at [156, 464] on img "" at bounding box center [158, 471] width 15 height 15
checkbox input "true"
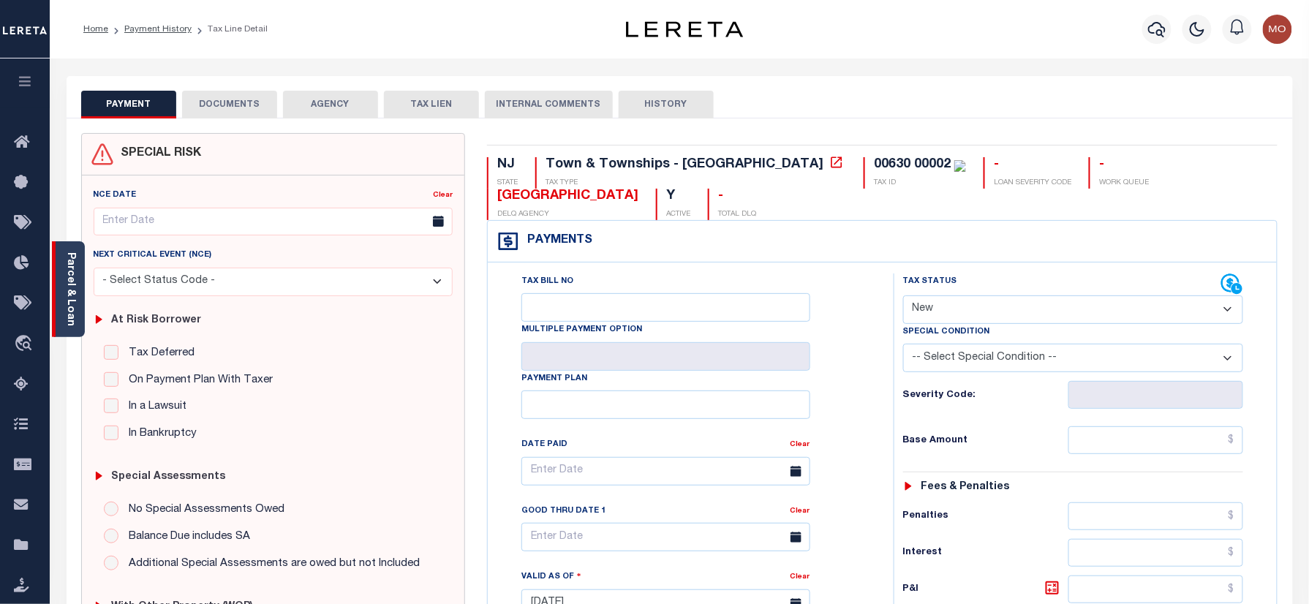
click at [67, 288] on link "Parcel & Loan" at bounding box center [70, 289] width 10 height 74
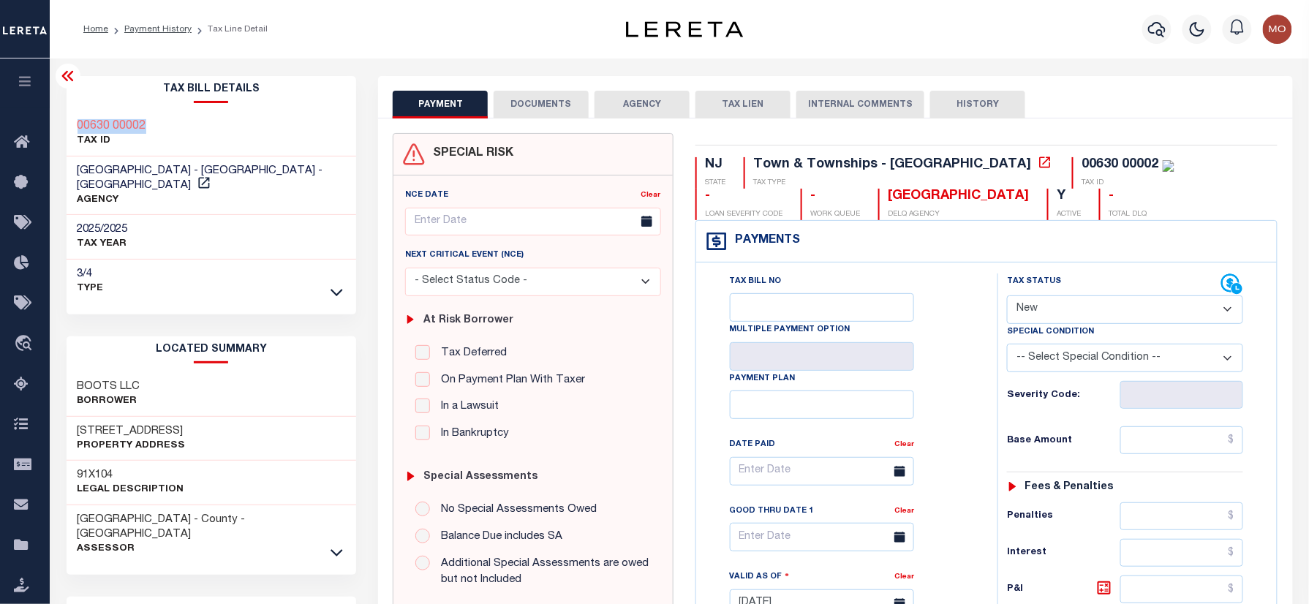
drag, startPoint x: 165, startPoint y: 121, endPoint x: 69, endPoint y: 121, distance: 96.5
click at [69, 121] on div "00630 00002 TAX ID" at bounding box center [212, 134] width 290 height 45
copy h3 "00630 00002"
drag, startPoint x: 1093, startPoint y: 307, endPoint x: 1090, endPoint y: 325, distance: 17.8
click at [1093, 307] on select "- Select Status Code - Open Due/Unpaid Paid Incomplete No Tax Due Internal Refu…" at bounding box center [1125, 309] width 236 height 29
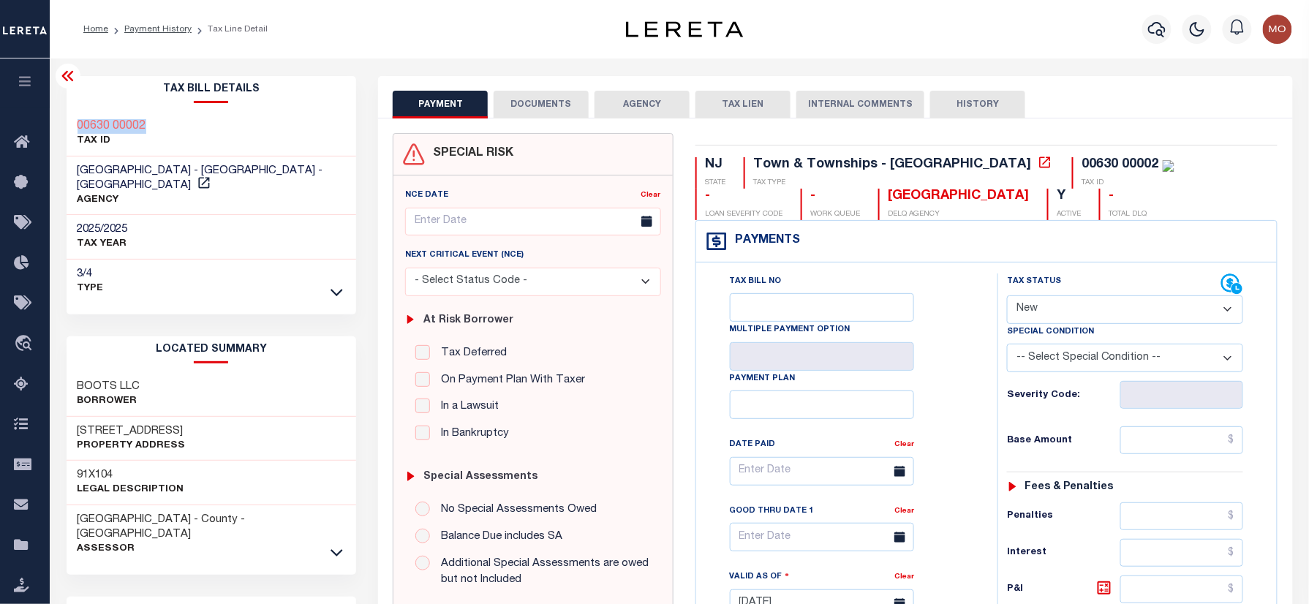
select select "PYD"
click at [1007, 297] on select "- Select Status Code - Open Due/Unpaid Paid Incomplete No Tax Due Internal Refu…" at bounding box center [1125, 309] width 236 height 29
type input "[DATE]"
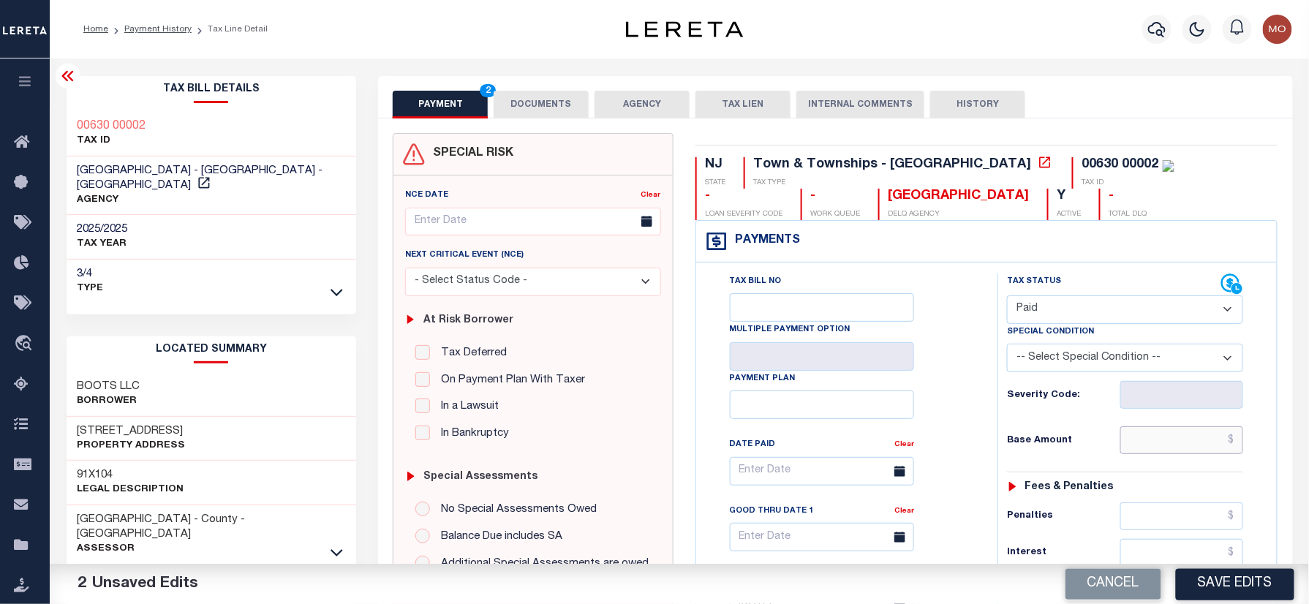
drag, startPoint x: 1159, startPoint y: 445, endPoint x: 1147, endPoint y: 445, distance: 12.4
click at [1159, 445] on input "text" at bounding box center [1181, 440] width 123 height 28
paste input "828.66"
type input "$828.66"
click at [1034, 445] on h6 "Base Amount" at bounding box center [1063, 441] width 113 height 12
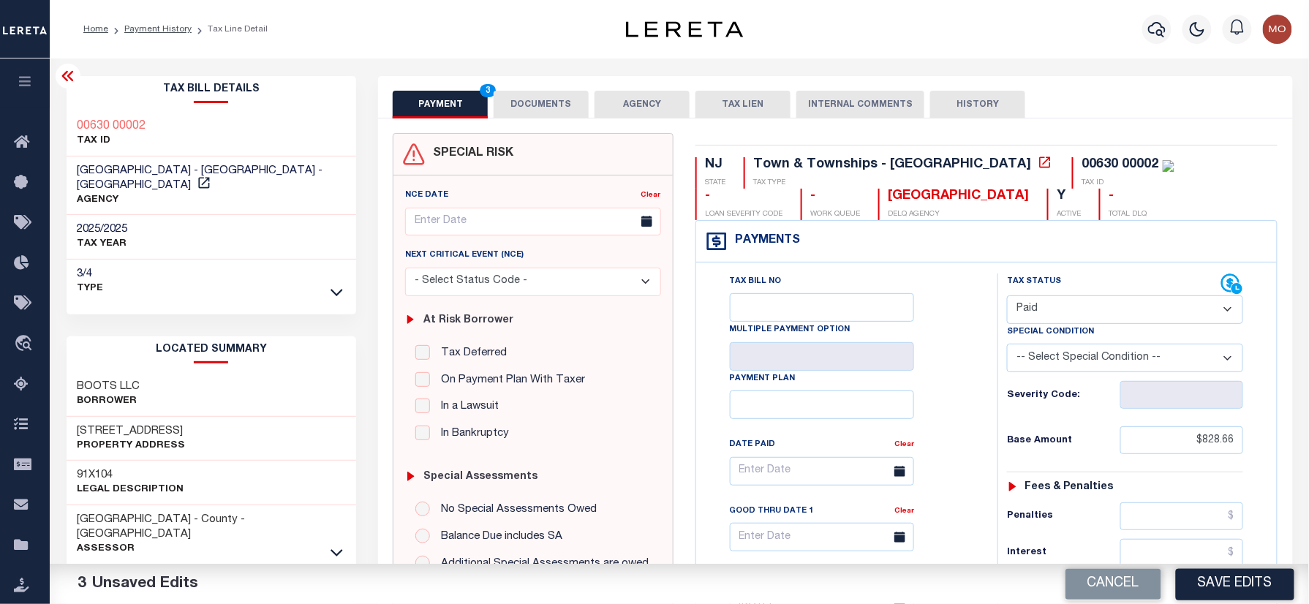
scroll to position [390, 0]
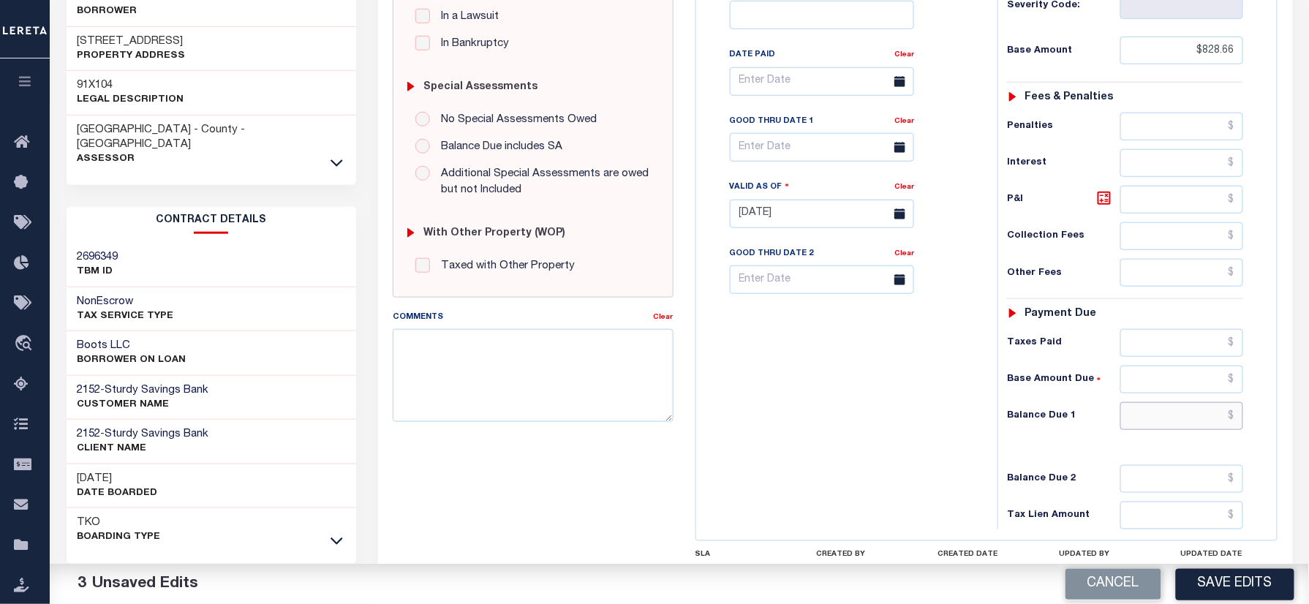
click at [1171, 423] on input "text" at bounding box center [1181, 416] width 123 height 28
type input "$0.00"
click at [943, 388] on div "Tax Bill No Multiple Payment Option Payment Plan Clear" at bounding box center [843, 207] width 287 height 646
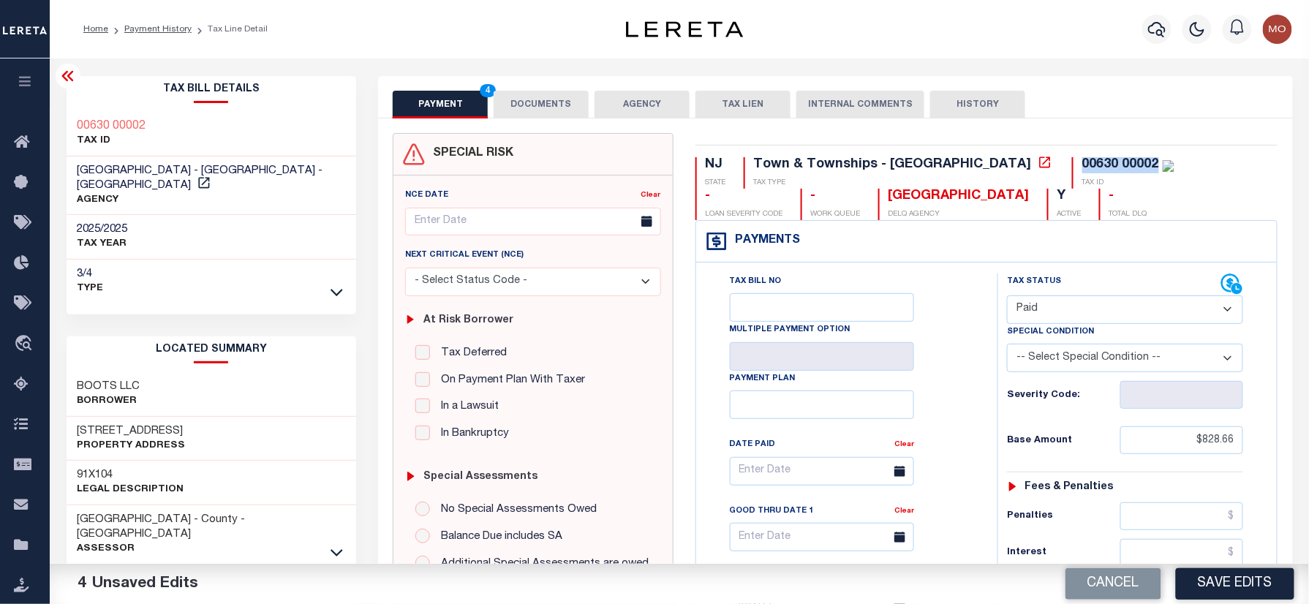
drag, startPoint x: 1030, startPoint y: 162, endPoint x: 943, endPoint y: 162, distance: 87.0
click at [1072, 162] on div "00630 00002 TAX ID" at bounding box center [1123, 172] width 102 height 31
copy div "00630 00002"
click at [543, 110] on button "DOCUMENTS" at bounding box center [541, 105] width 95 height 28
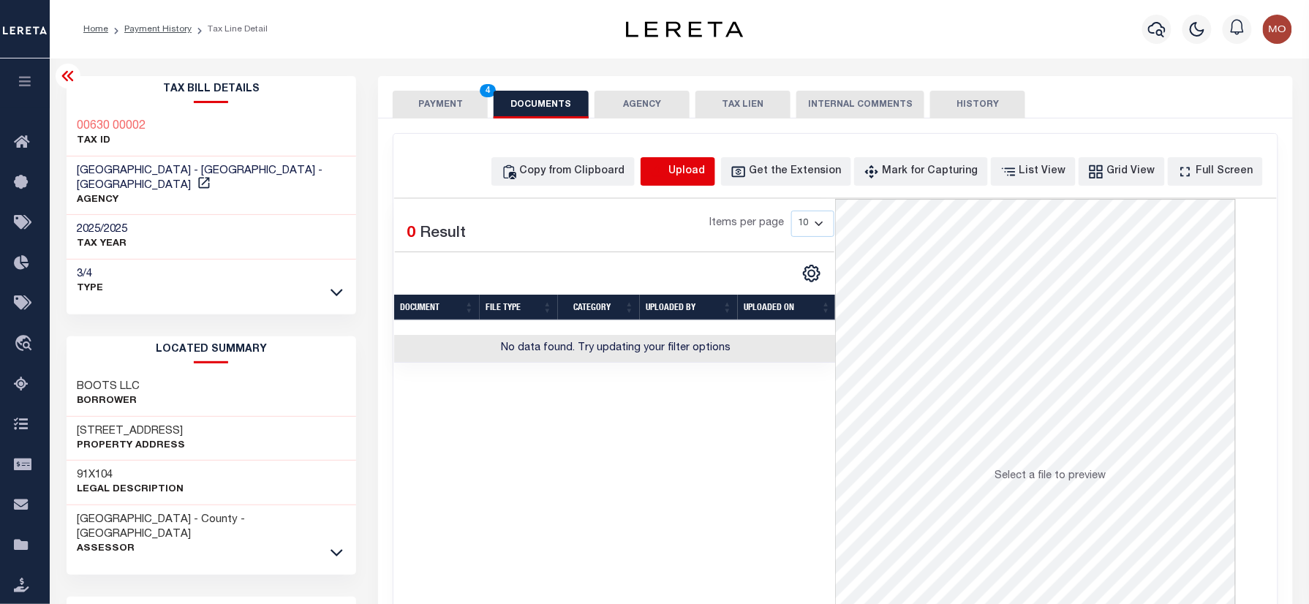
click at [664, 176] on icon "button" at bounding box center [657, 171] width 13 height 12
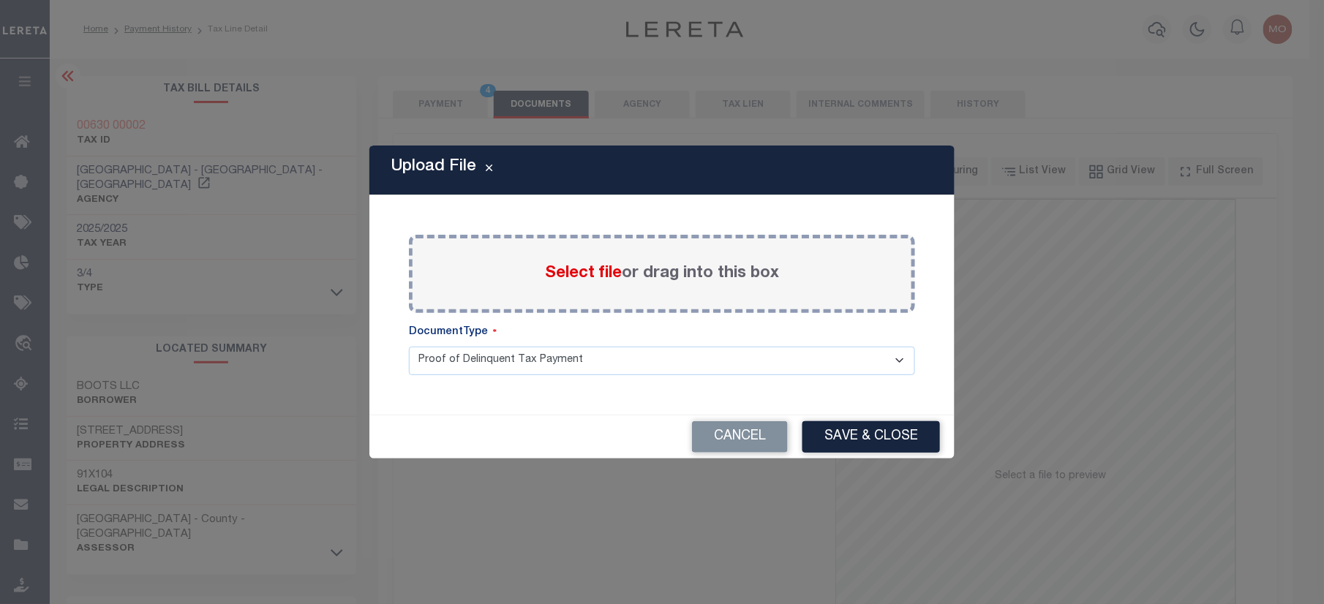
click at [605, 265] on span "Select file" at bounding box center [583, 273] width 77 height 16
click at [0, 0] on input "Select file or drag into this box" at bounding box center [0, 0] width 0 height 0
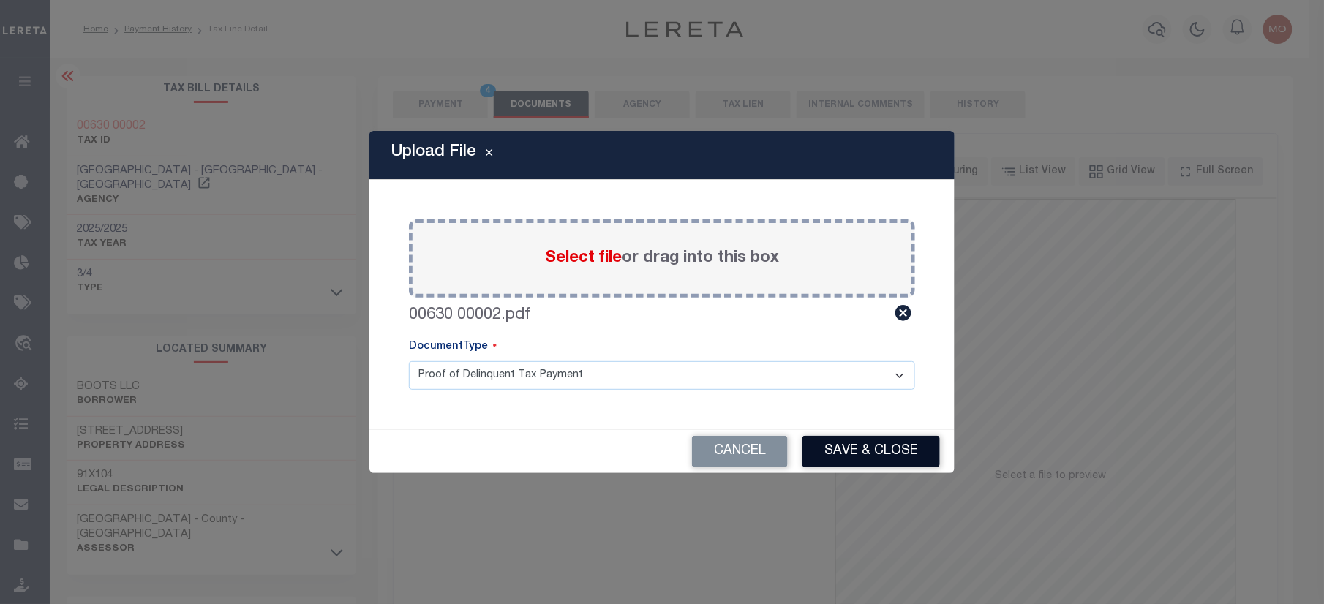
click at [855, 458] on button "Save & Close" at bounding box center [870, 451] width 137 height 31
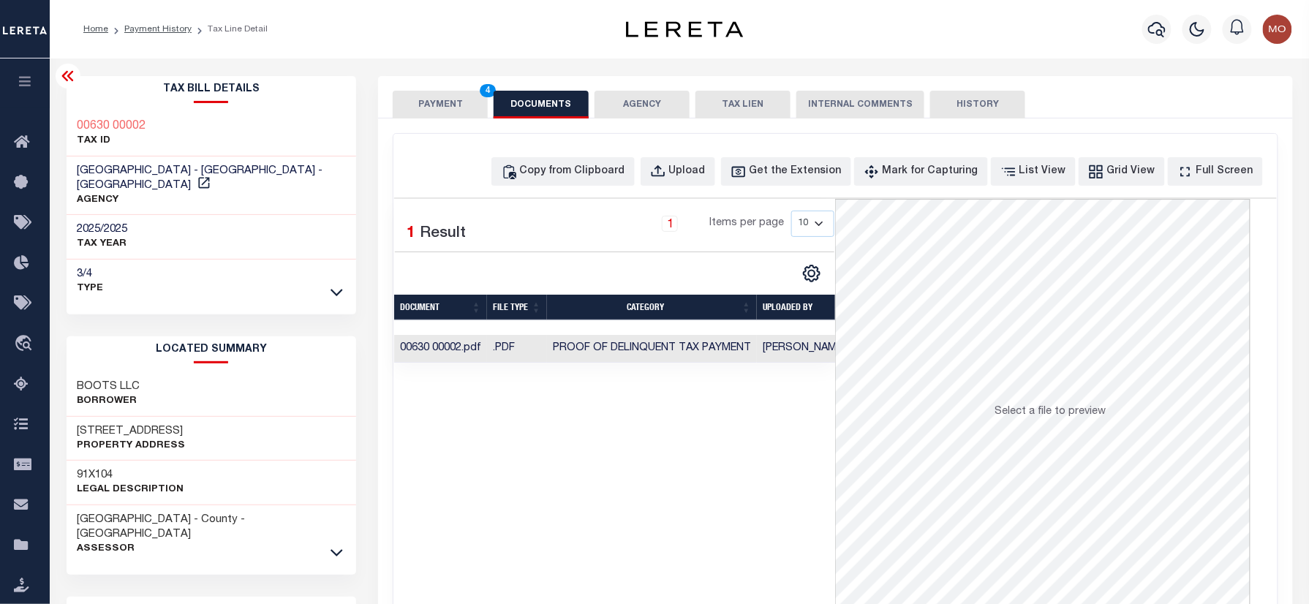
click at [452, 101] on button "PAYMENT 4" at bounding box center [440, 105] width 95 height 28
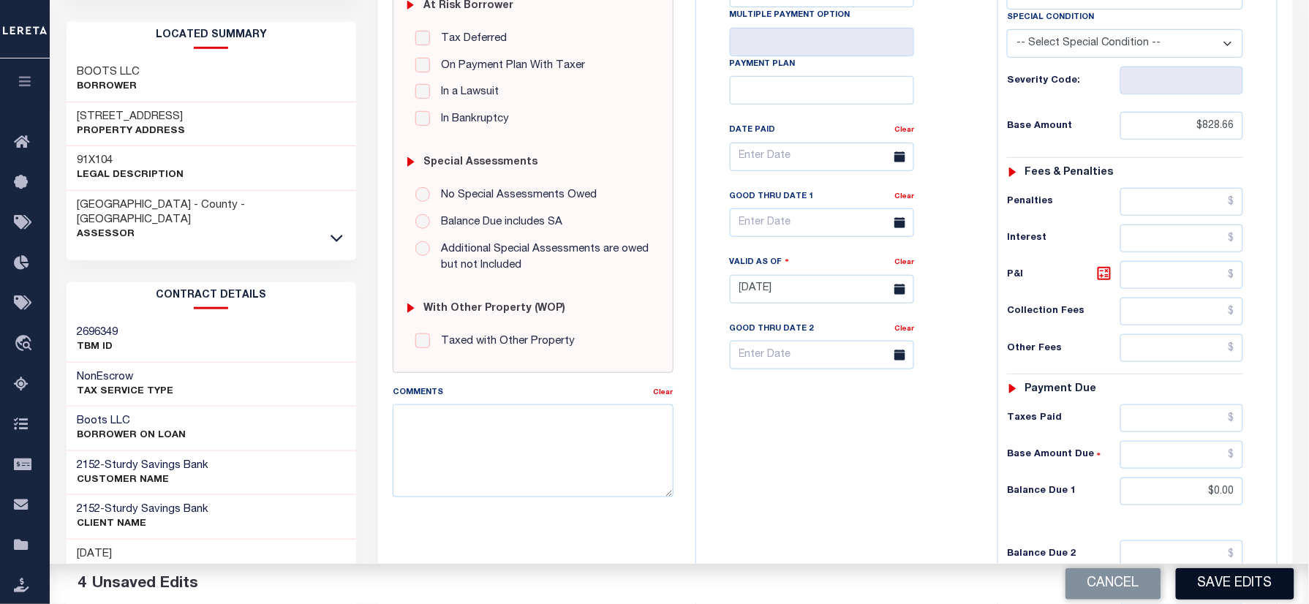
scroll to position [390, 0]
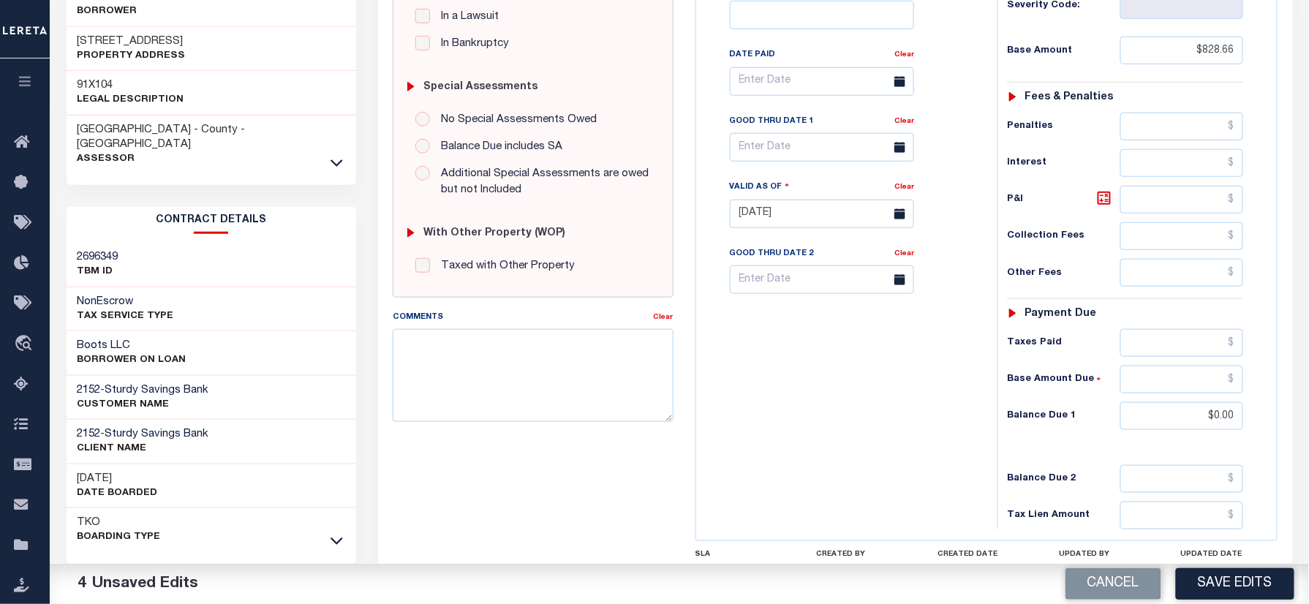
click at [1212, 573] on button "Save Edits" at bounding box center [1235, 583] width 118 height 31
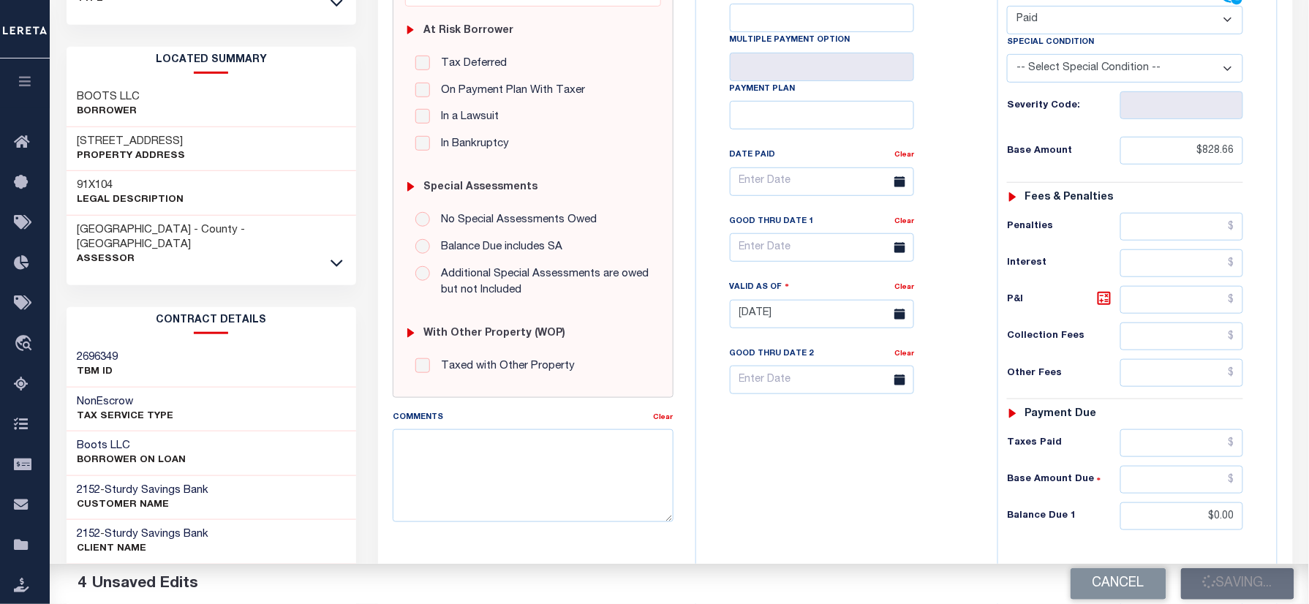
scroll to position [195, 0]
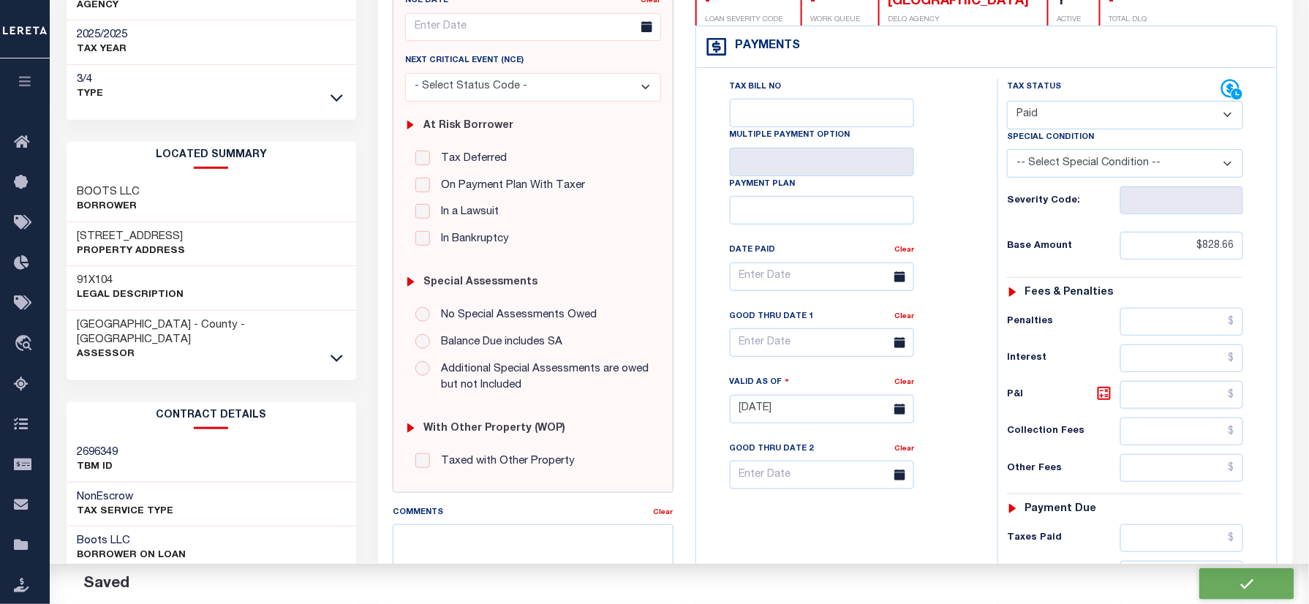
checkbox input "false"
type input "$828.66"
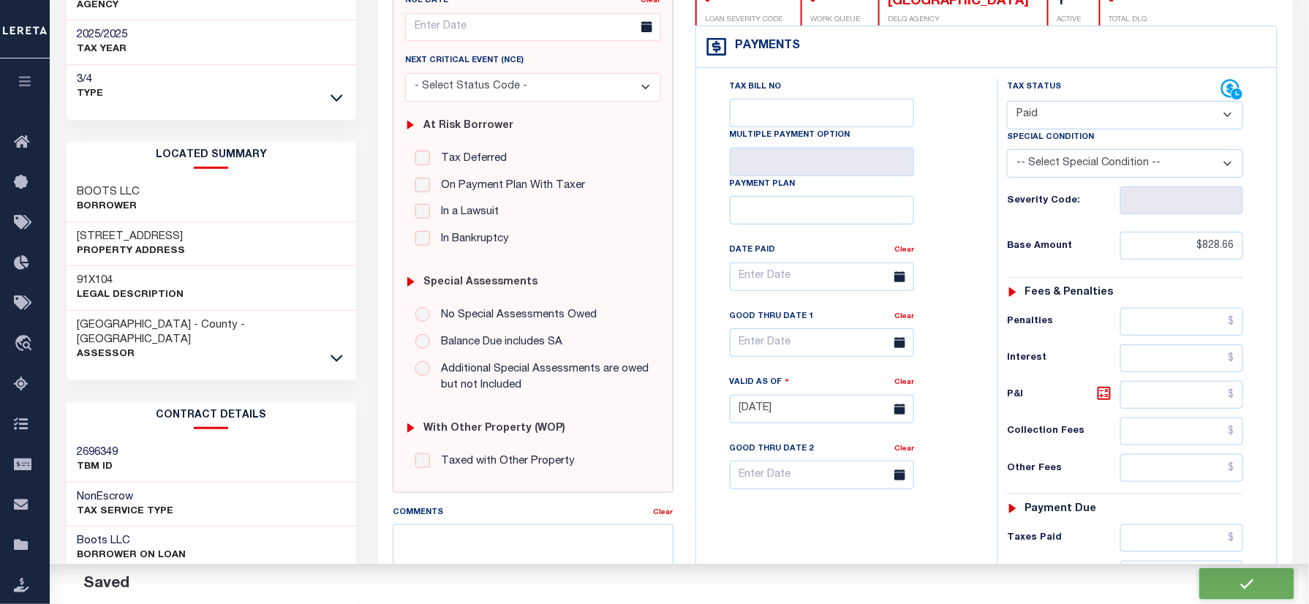
type input "$0"
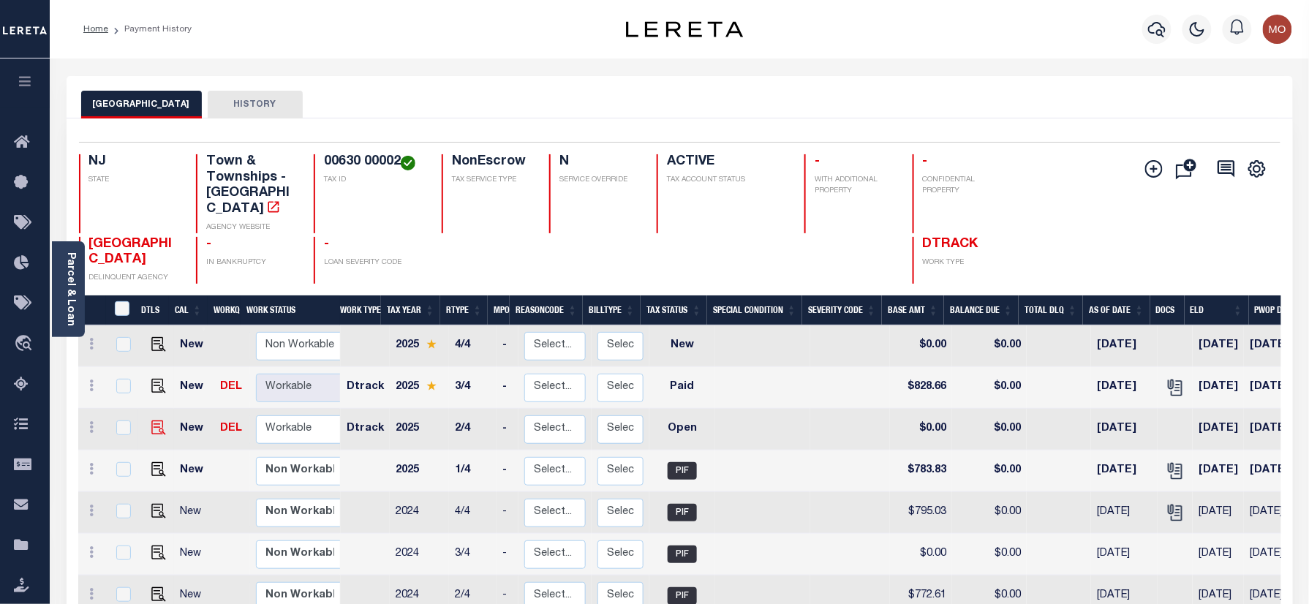
click at [151, 420] on img "" at bounding box center [158, 427] width 15 height 15
checkbox input "true"
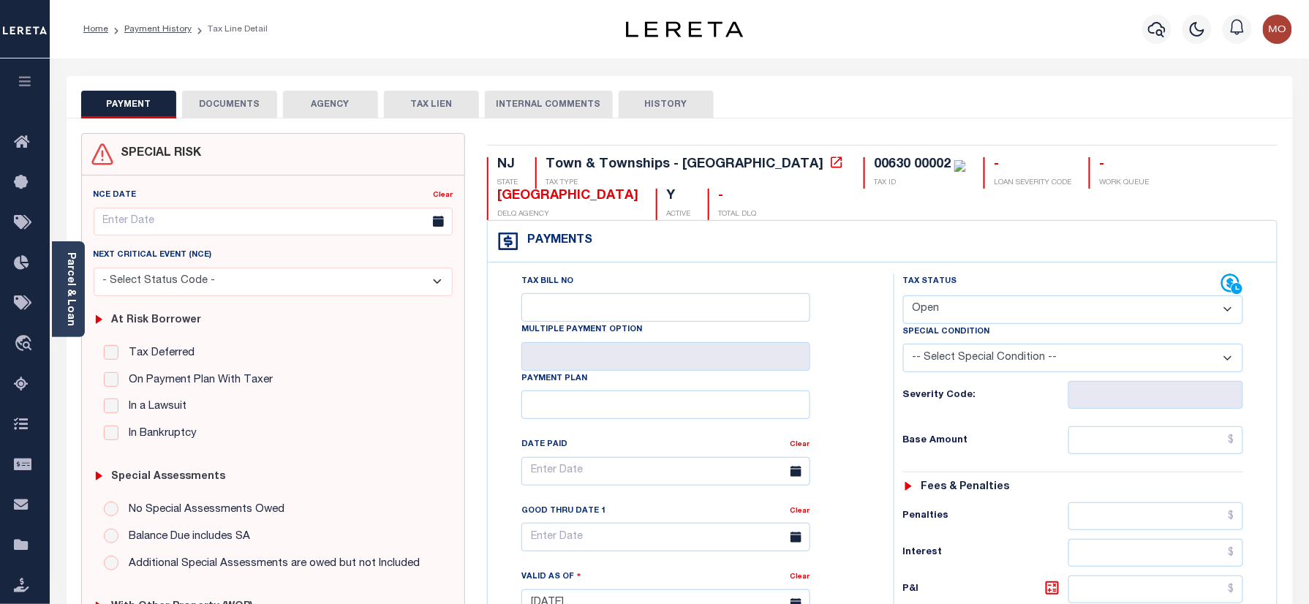
click at [981, 317] on select "- Select Status Code - Open Due/Unpaid Paid Incomplete No Tax Due Internal Refu…" at bounding box center [1073, 309] width 341 height 29
click at [903, 297] on select "- Select Status Code - Open Due/Unpaid Paid Incomplete No Tax Due Internal Refu…" at bounding box center [1073, 309] width 341 height 29
click at [958, 309] on select "- Select Status Code - Open Due/Unpaid Paid Incomplete No Tax Due Internal Refu…" at bounding box center [1073, 309] width 341 height 29
select select "PYD"
click at [903, 297] on select "- Select Status Code - Open Due/Unpaid Paid Incomplete No Tax Due Internal Refu…" at bounding box center [1073, 309] width 341 height 29
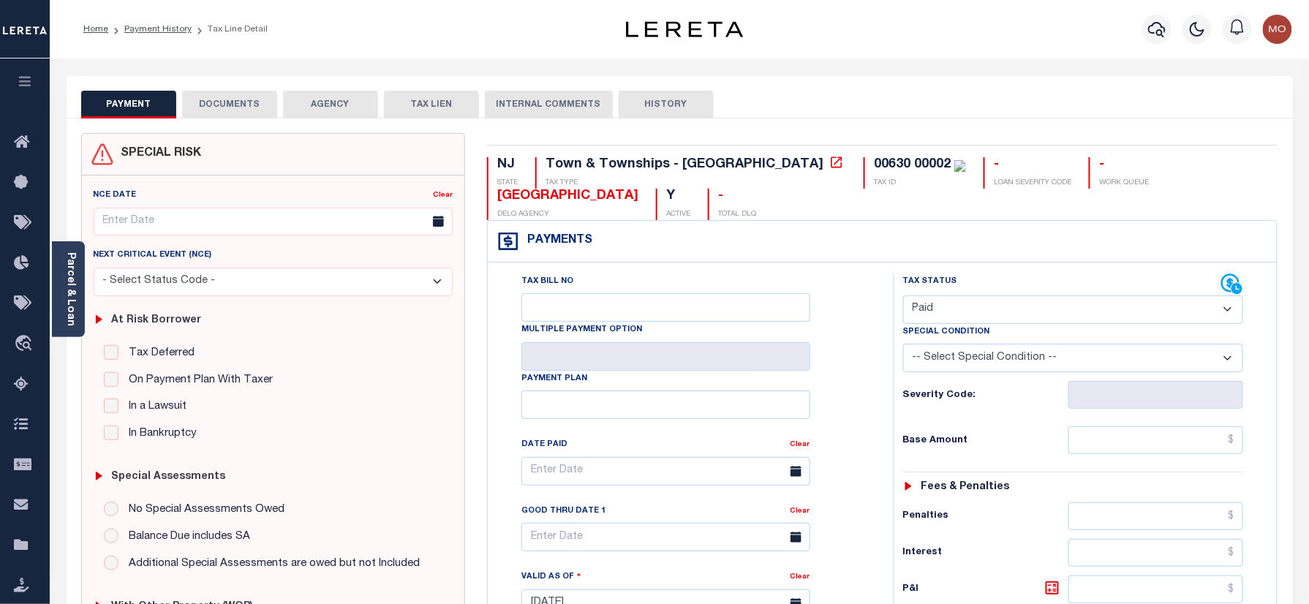
type input "[DATE]"
click at [826, 383] on div "Tax Bill No Multiple Payment Option Payment Plan Clear" at bounding box center [686, 478] width 369 height 410
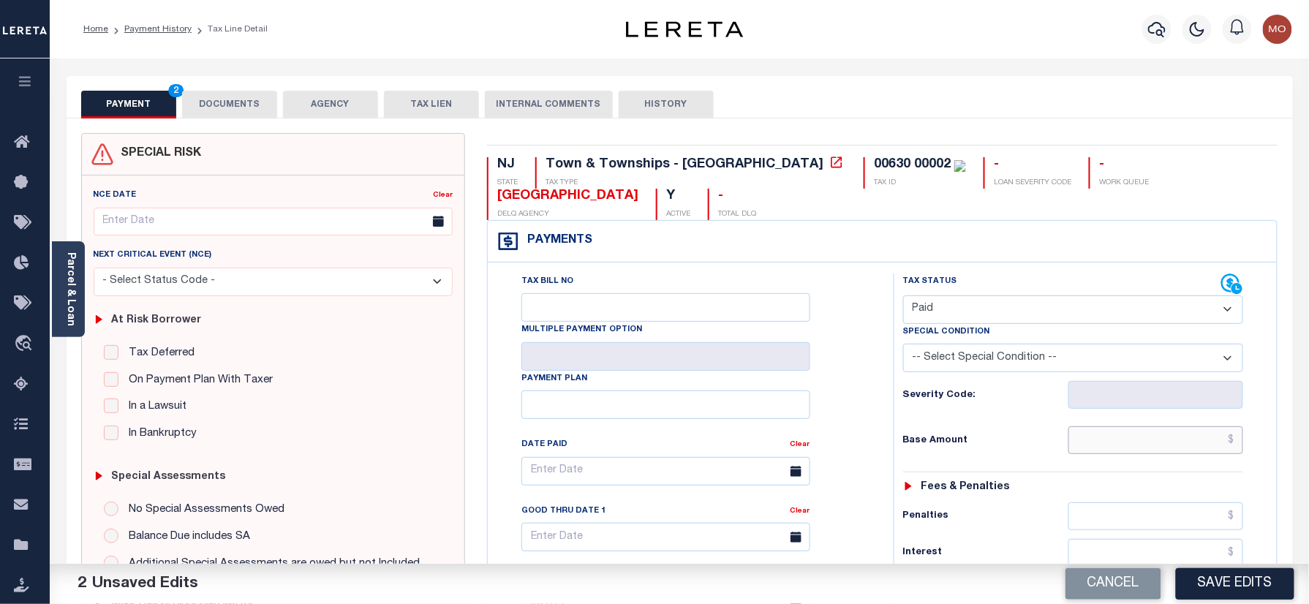
drag, startPoint x: 1117, startPoint y: 445, endPoint x: 1065, endPoint y: 445, distance: 52.7
click at [1117, 445] on input "text" at bounding box center [1156, 440] width 176 height 28
paste input "783.82"
type input "$783.82"
click at [984, 440] on h6 "Base Amount" at bounding box center [985, 441] width 165 height 12
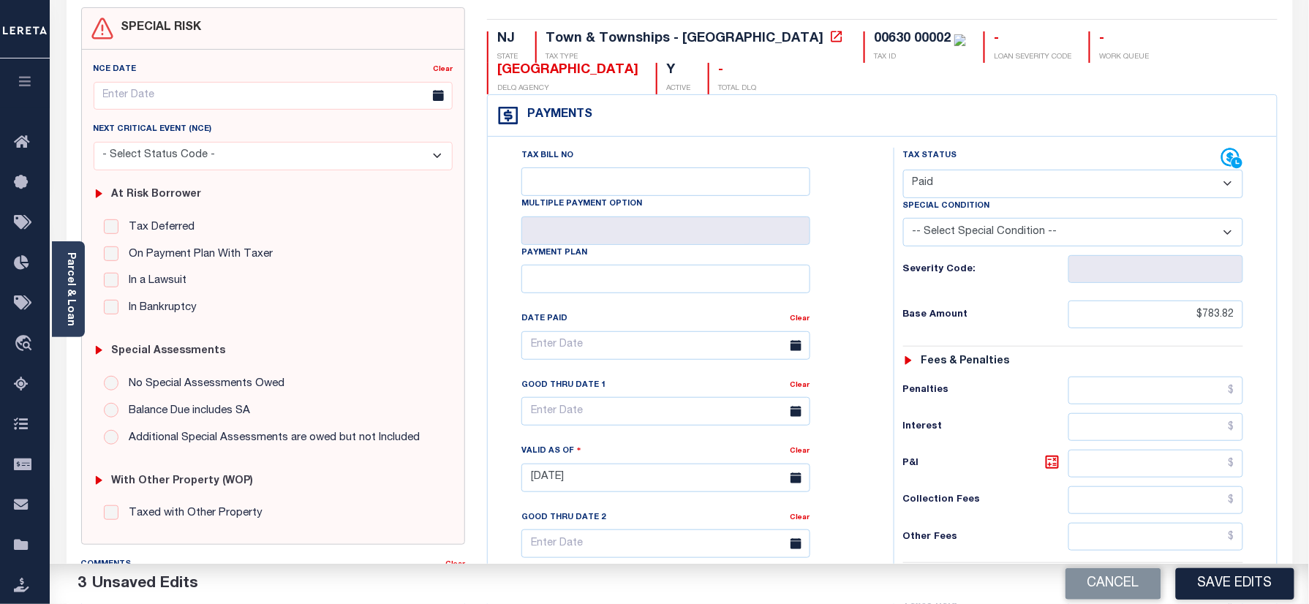
scroll to position [390, 0]
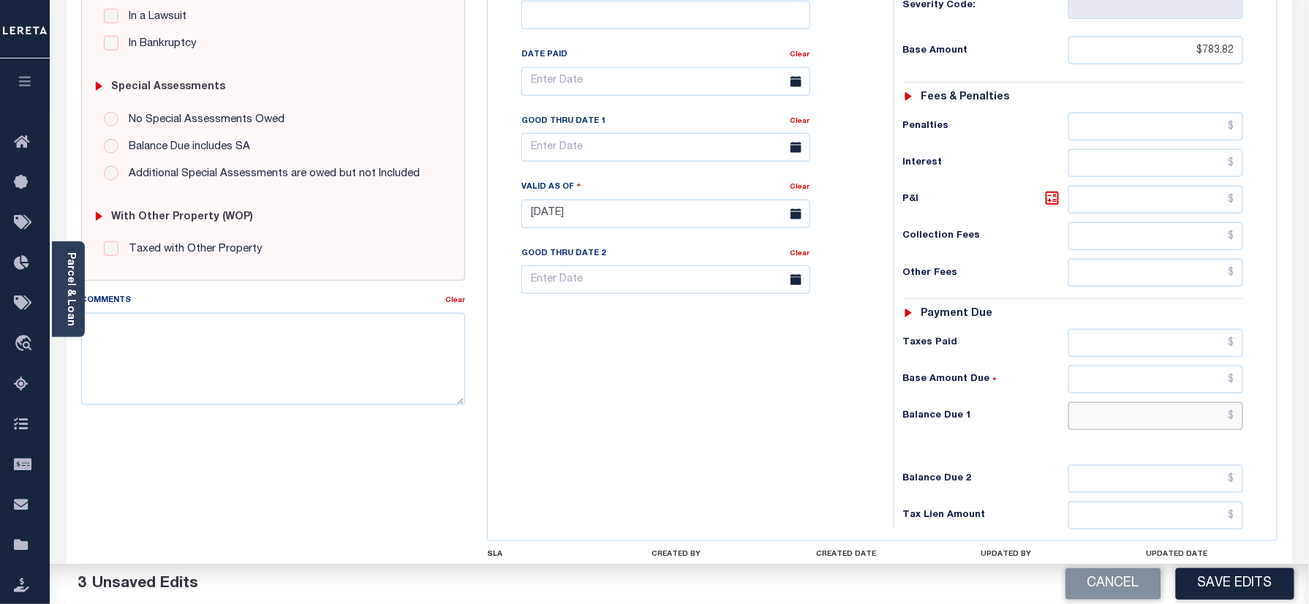
click at [1133, 417] on input "text" at bounding box center [1156, 416] width 176 height 28
type input "$0.00"
click at [793, 450] on div "Tax Bill No Multiple Payment Option Payment Plan Clear" at bounding box center [686, 207] width 391 height 646
paste textarea "Refer 2025 3/4 year for doc"
click at [294, 381] on textarea "Refer 2025 3/4 year for doc" at bounding box center [273, 359] width 385 height 92
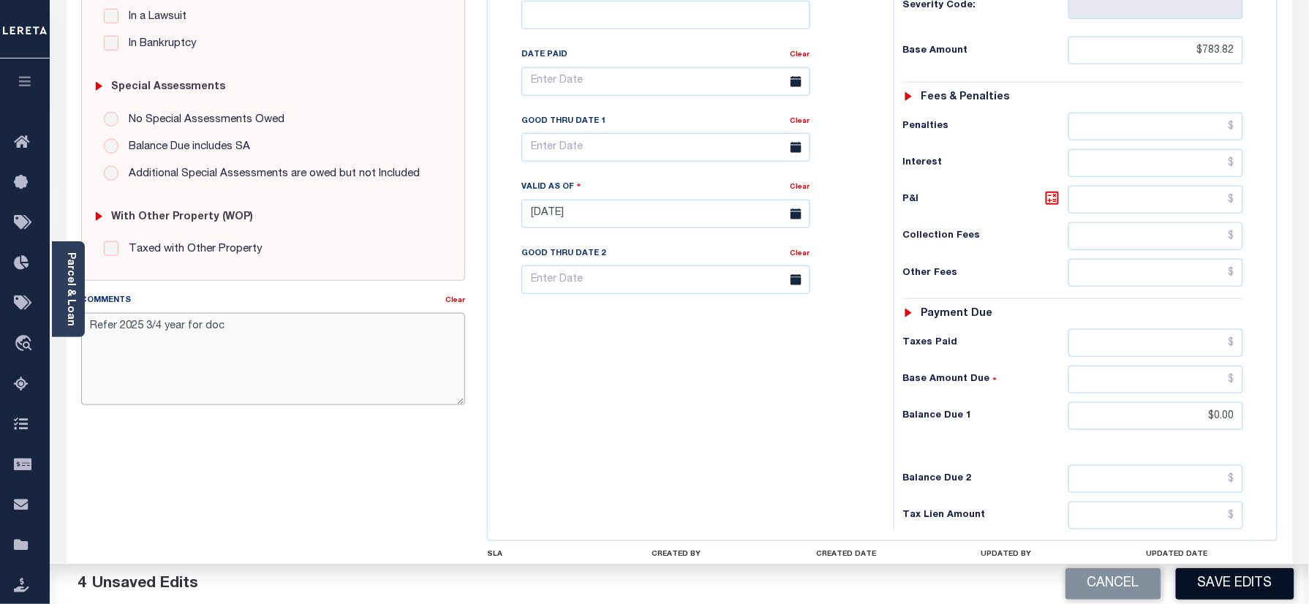
type textarea "Refer 2025 3/4 year for doc"
click at [1215, 591] on button "Save Edits" at bounding box center [1235, 583] width 118 height 31
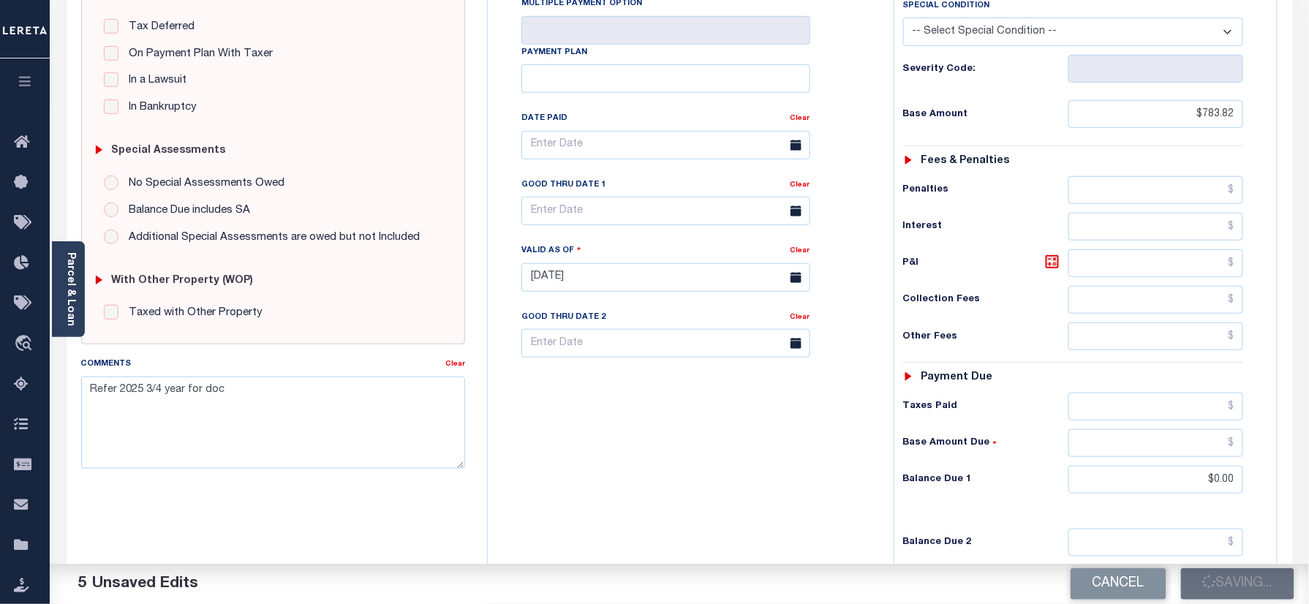
scroll to position [293, 0]
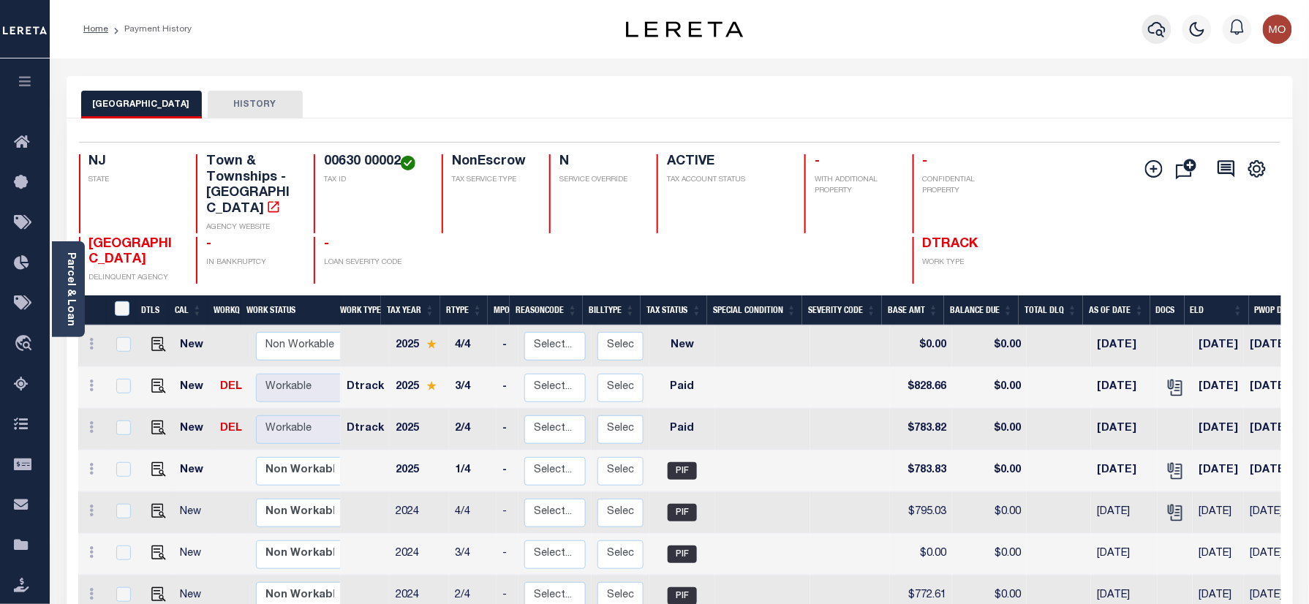
click at [1152, 23] on icon "button" at bounding box center [1157, 29] width 18 height 18
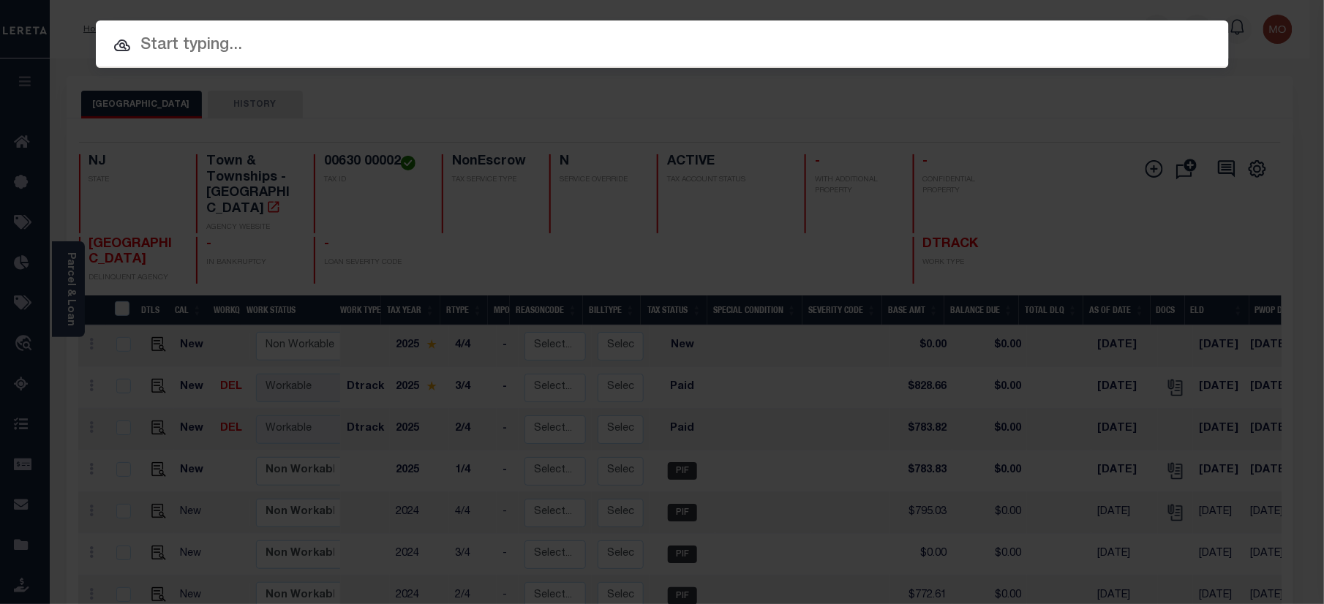
click at [282, 41] on input "text" at bounding box center [662, 46] width 1133 height 26
paste input "9300001430"
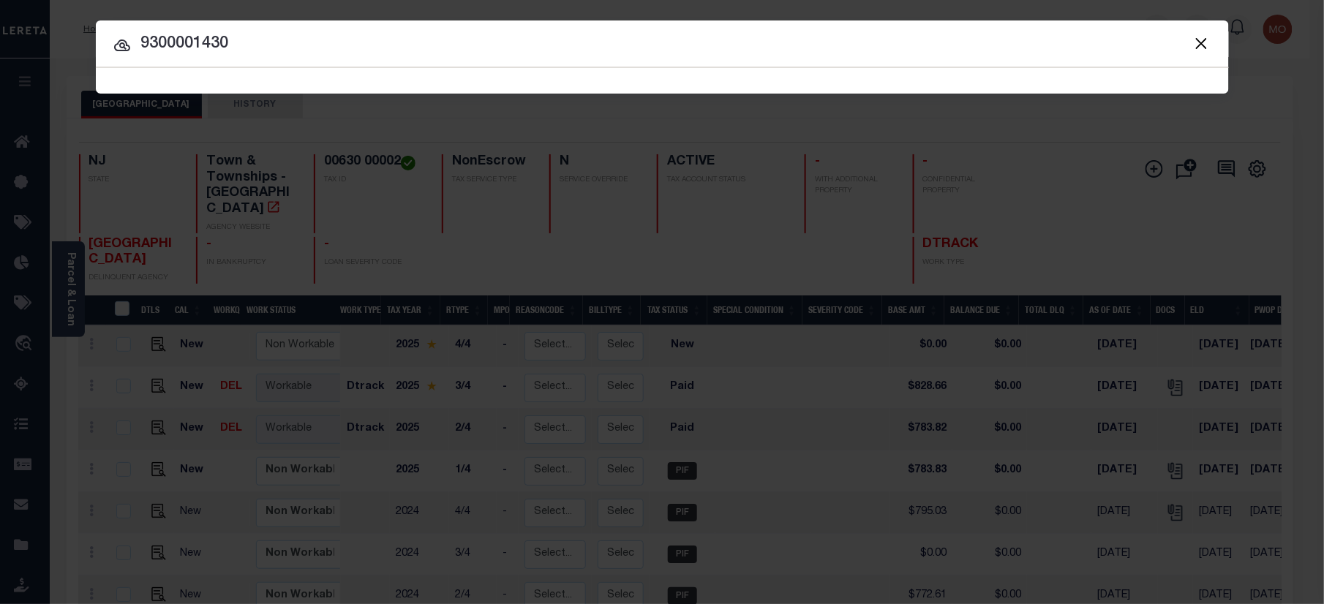
type input "9300001430"
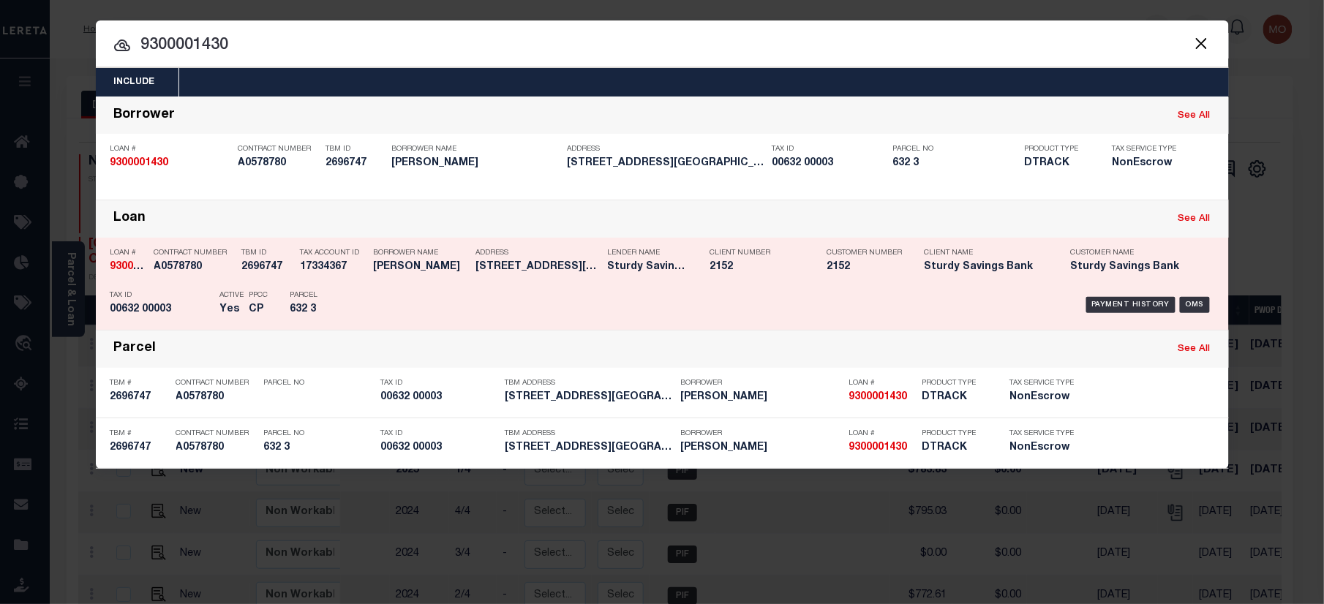
click at [398, 294] on div "Payment History OMS" at bounding box center [796, 305] width 836 height 42
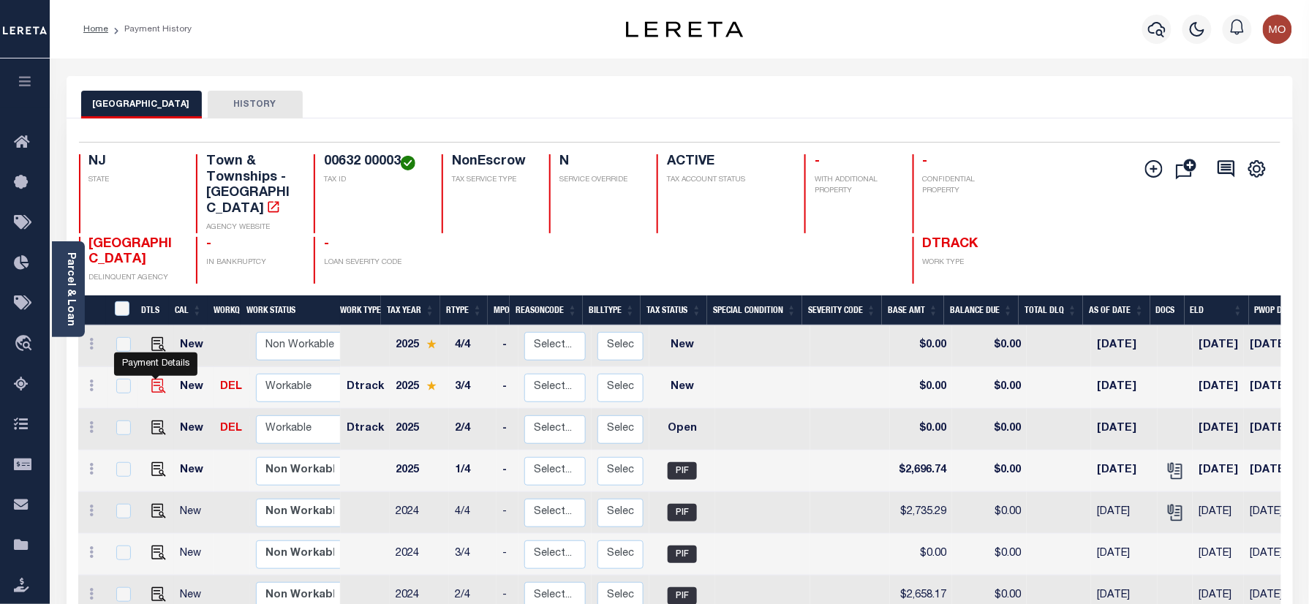
click at [153, 379] on img "" at bounding box center [158, 386] width 15 height 15
checkbox input "true"
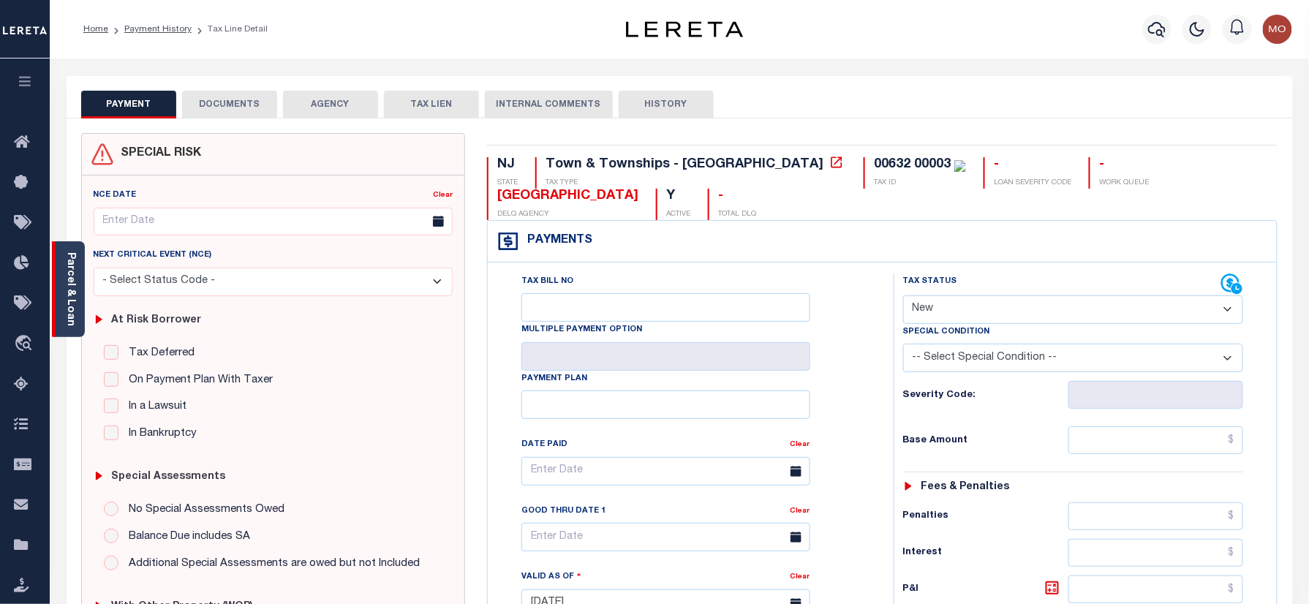
click at [70, 284] on link "Parcel & Loan" at bounding box center [70, 289] width 10 height 74
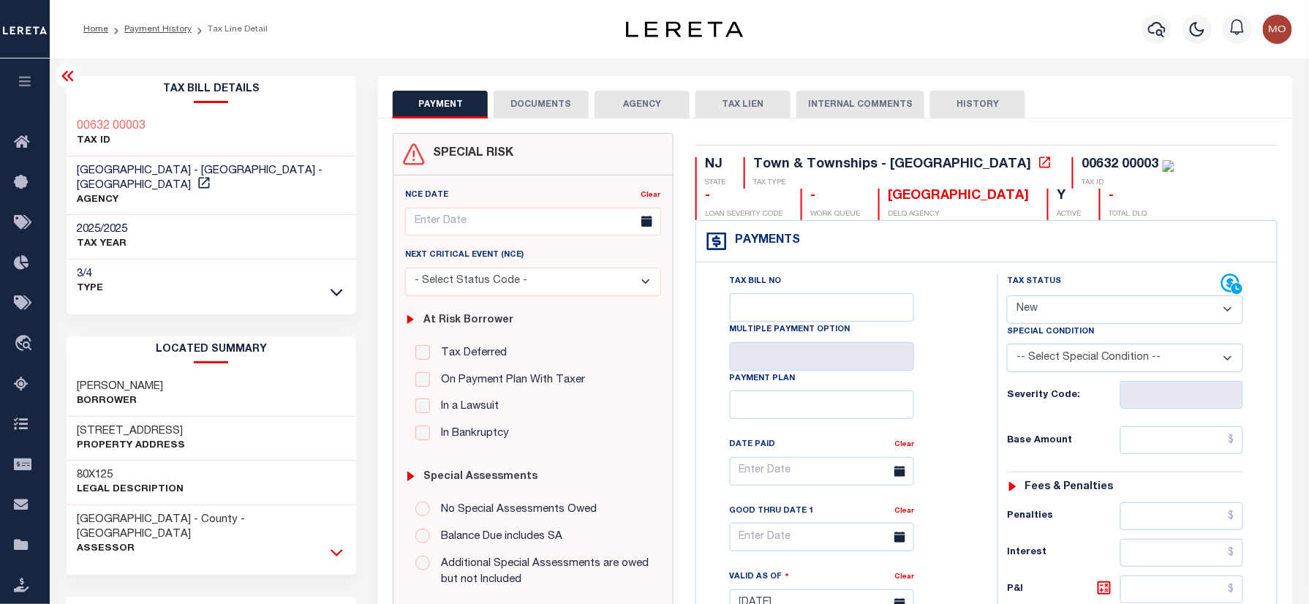
click at [334, 549] on icon at bounding box center [337, 552] width 12 height 7
drag, startPoint x: 156, startPoint y: 121, endPoint x: 64, endPoint y: 118, distance: 92.2
click at [64, 118] on div "Tax Bill Details 00632 00003 TAX ID" at bounding box center [212, 614] width 312 height 1076
copy h3 "00632 00003"
click at [1087, 299] on select "- Select Status Code - Open Due/Unpaid Paid Incomplete No Tax Due Internal Refu…" at bounding box center [1125, 309] width 236 height 29
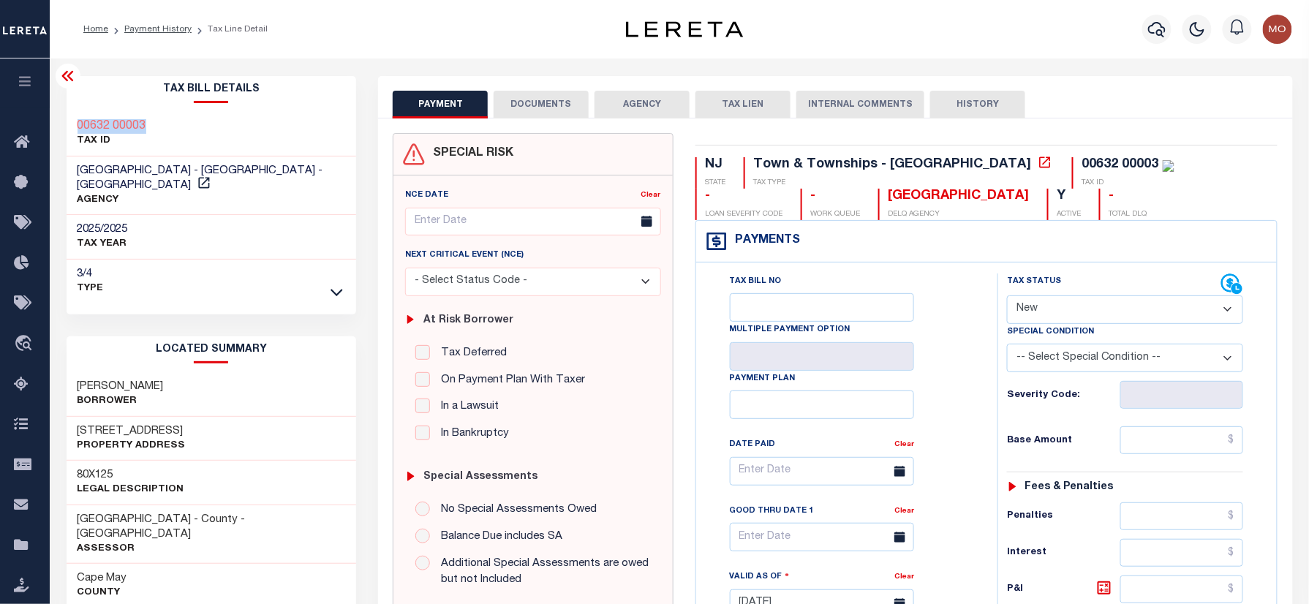
select select "PYD"
click at [1007, 297] on select "- Select Status Code - Open Due/Unpaid Paid Incomplete No Tax Due Internal Refu…" at bounding box center [1125, 309] width 236 height 29
type input "[DATE]"
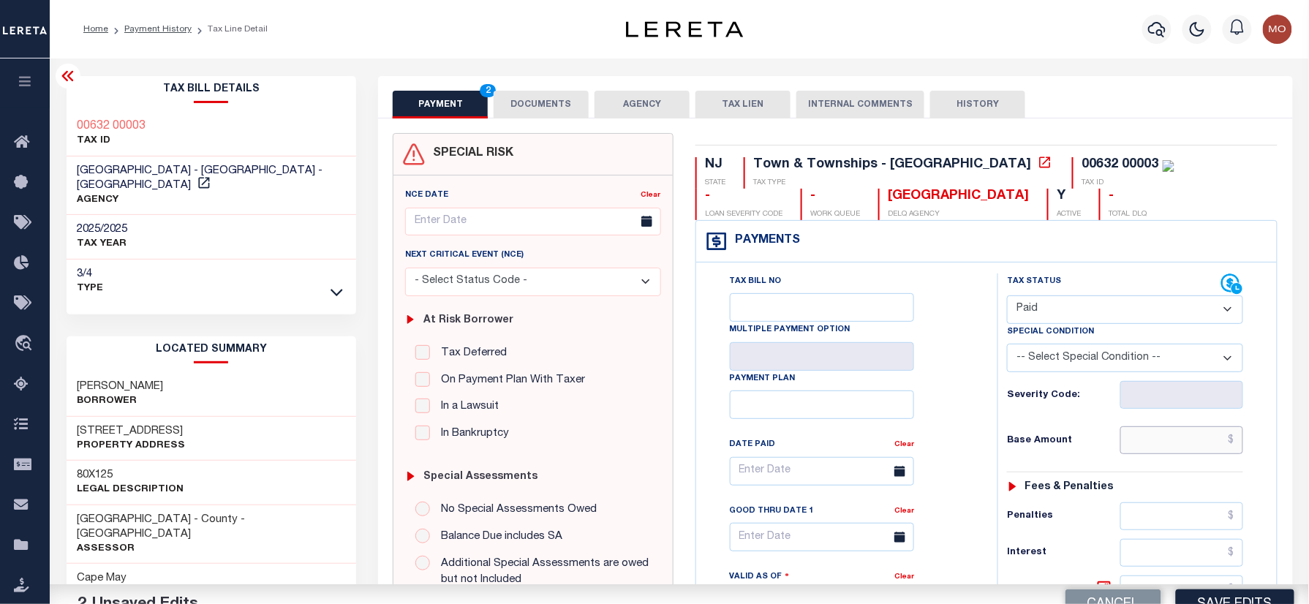
click at [1168, 430] on input "text" at bounding box center [1181, 440] width 123 height 28
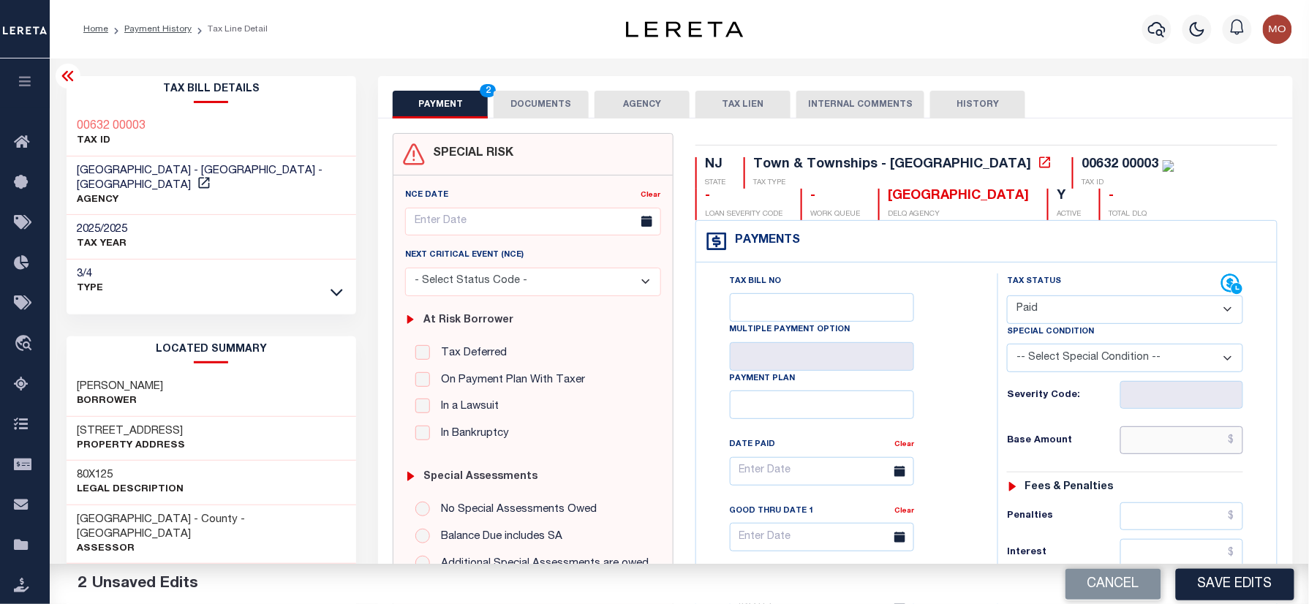
paste input "2,850.98"
type input "$2,850.98"
click at [1047, 437] on h6 "Base Amount" at bounding box center [1063, 441] width 113 height 12
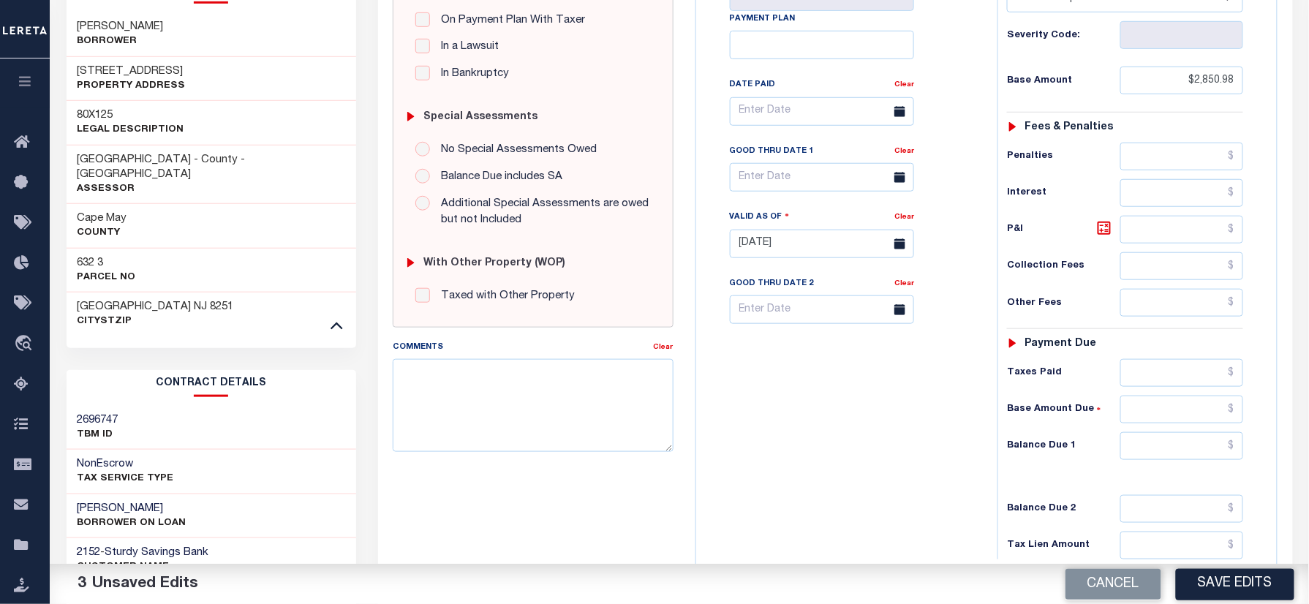
scroll to position [390, 0]
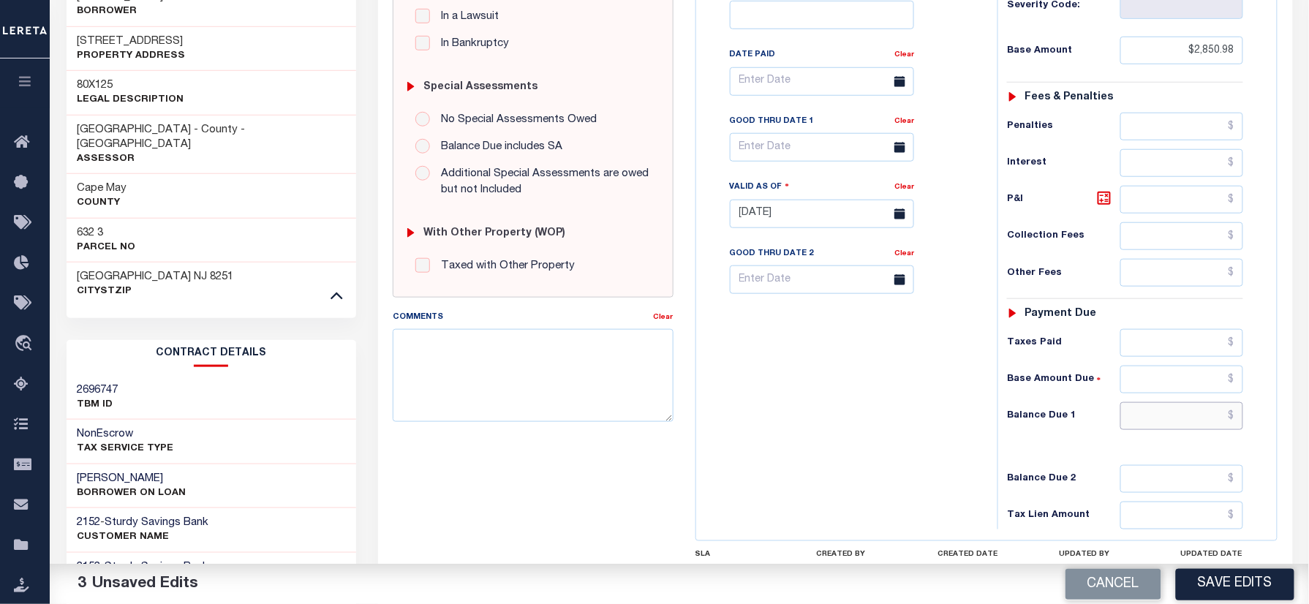
drag, startPoint x: 1156, startPoint y: 420, endPoint x: 1063, endPoint y: 477, distance: 109.0
click at [1156, 420] on input "text" at bounding box center [1181, 416] width 123 height 28
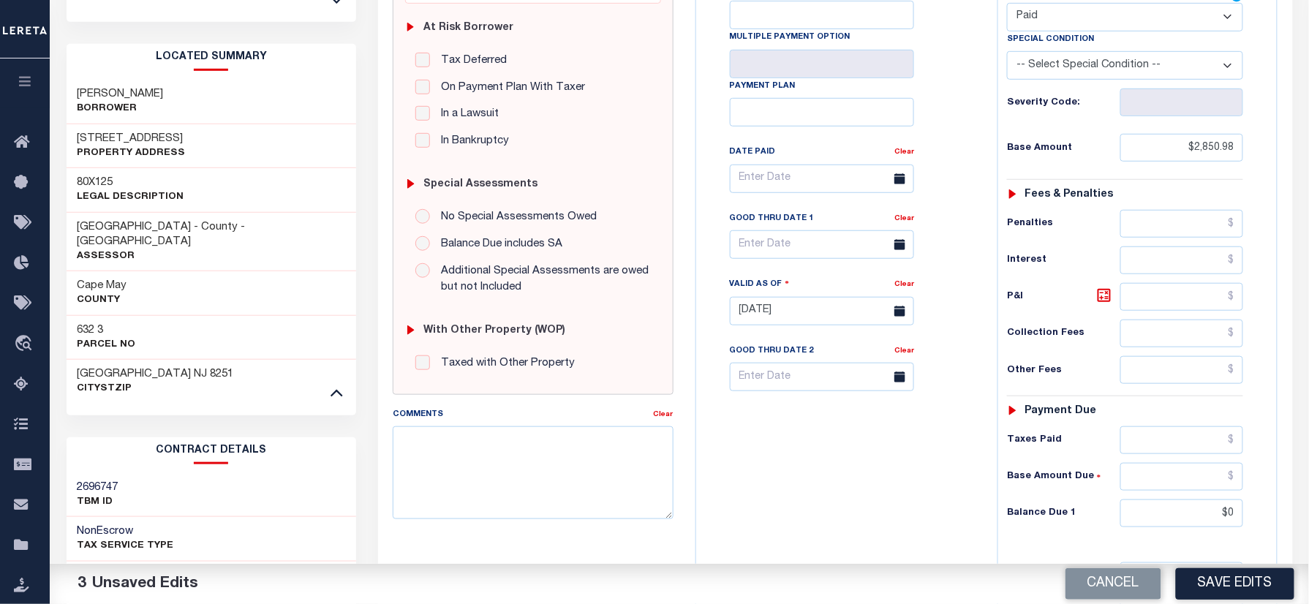
type input "$0.00"
click at [764, 429] on div "Tax Bill No Multiple Payment Option Payment Plan Clear" at bounding box center [843, 304] width 287 height 646
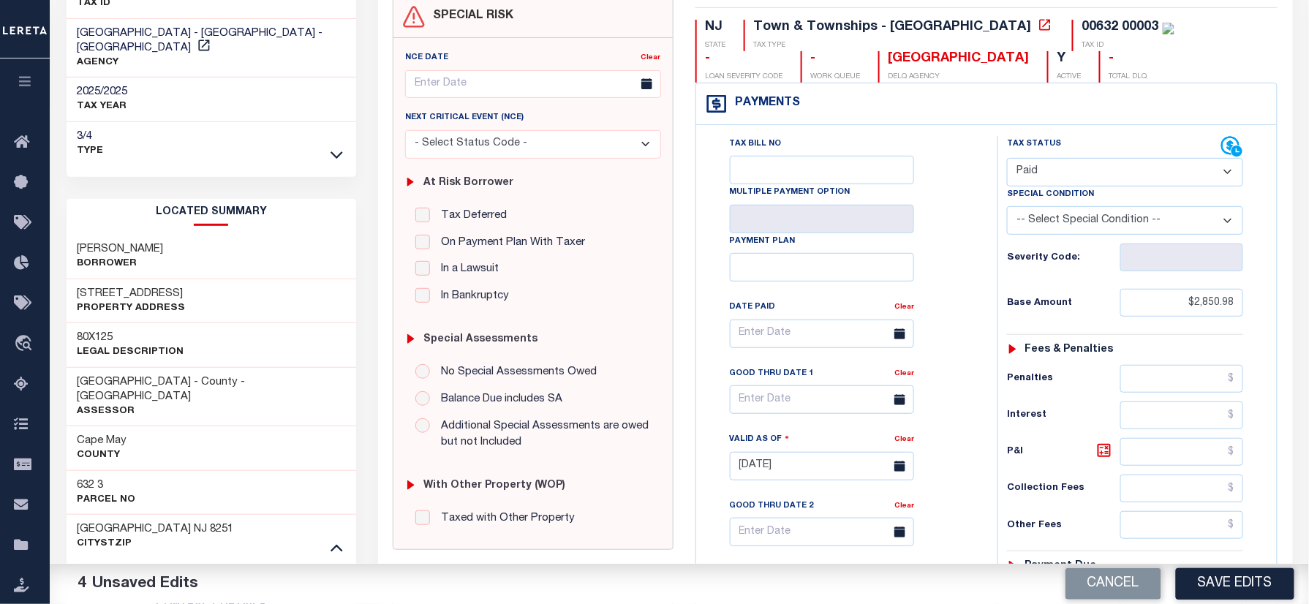
scroll to position [0, 0]
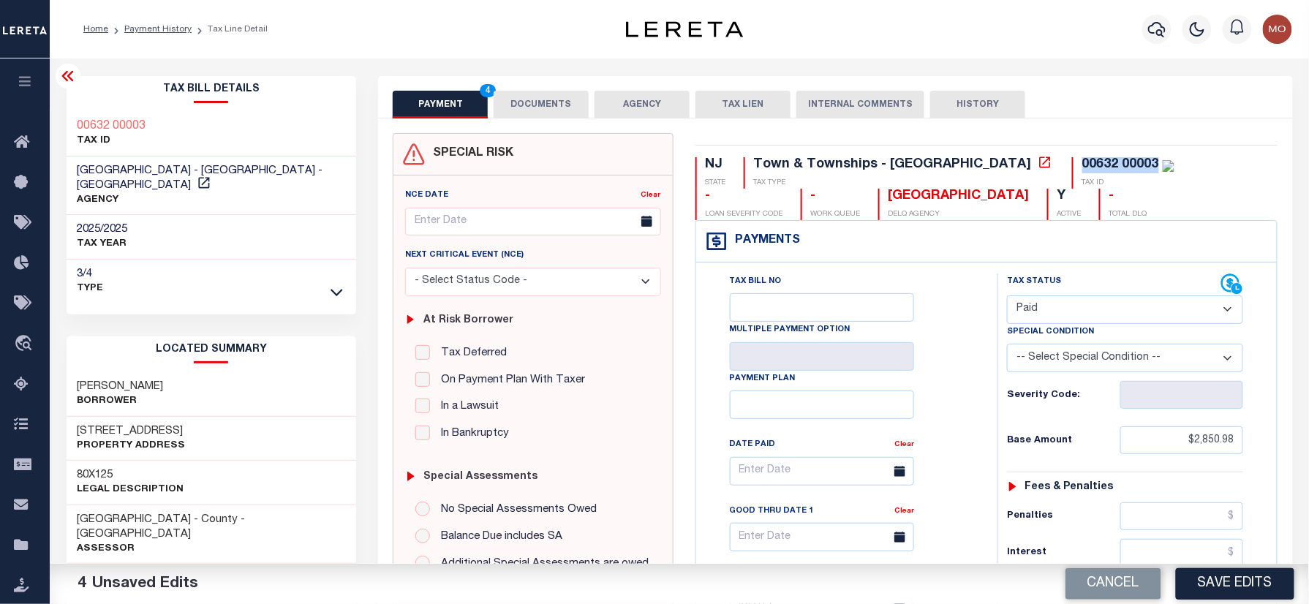
drag, startPoint x: 1028, startPoint y: 162, endPoint x: 948, endPoint y: 162, distance: 79.7
click at [1072, 162] on div "00632 00003 TAX ID" at bounding box center [1123, 172] width 102 height 31
copy div "00632 00003"
click at [527, 94] on button "DOCUMENTS" at bounding box center [541, 105] width 95 height 28
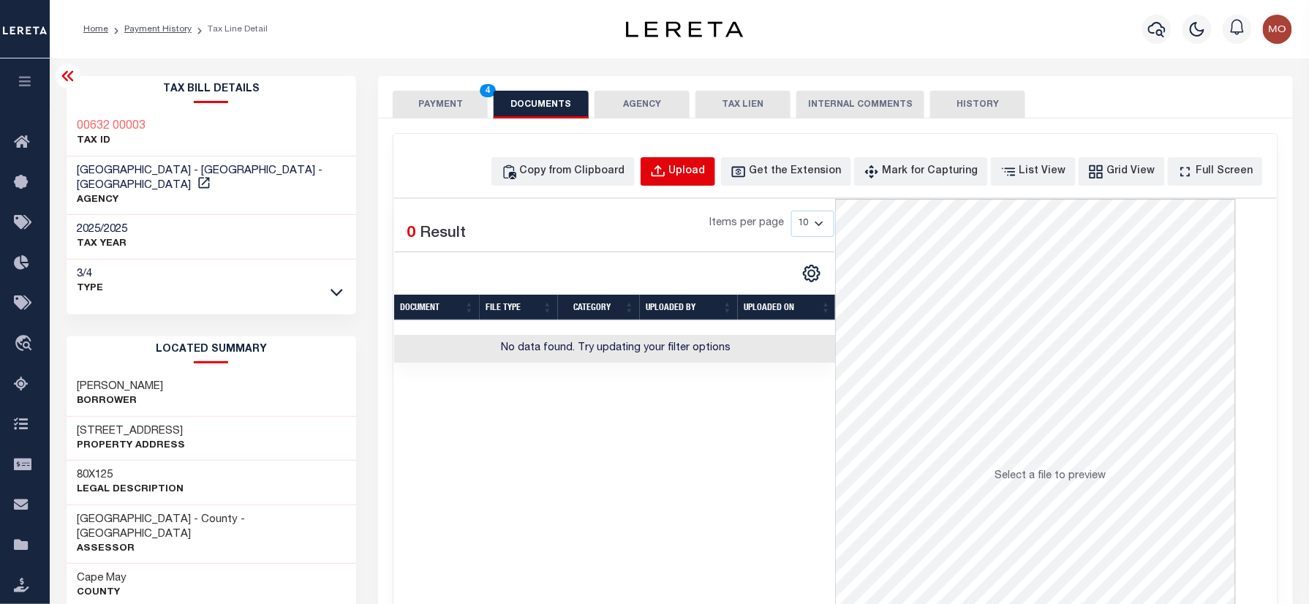
click at [703, 170] on div "Upload" at bounding box center [687, 172] width 37 height 16
select select "POP"
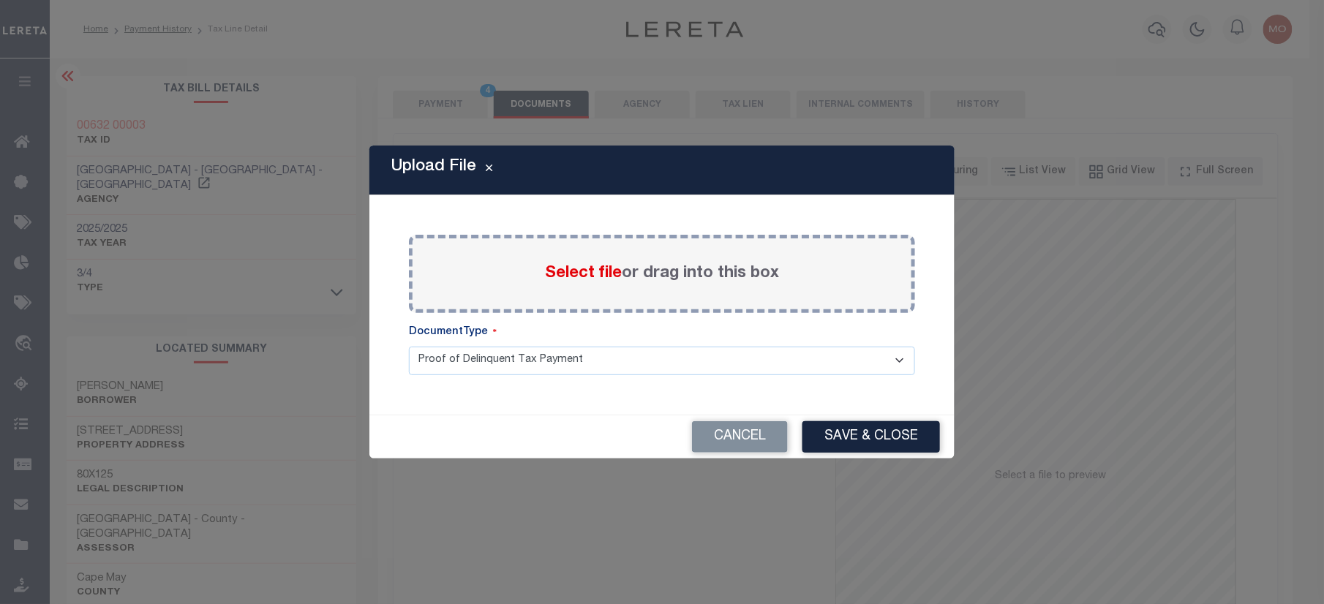
click at [582, 275] on span "Select file" at bounding box center [583, 273] width 77 height 16
click at [0, 0] on input "Select file or drag into this box" at bounding box center [0, 0] width 0 height 0
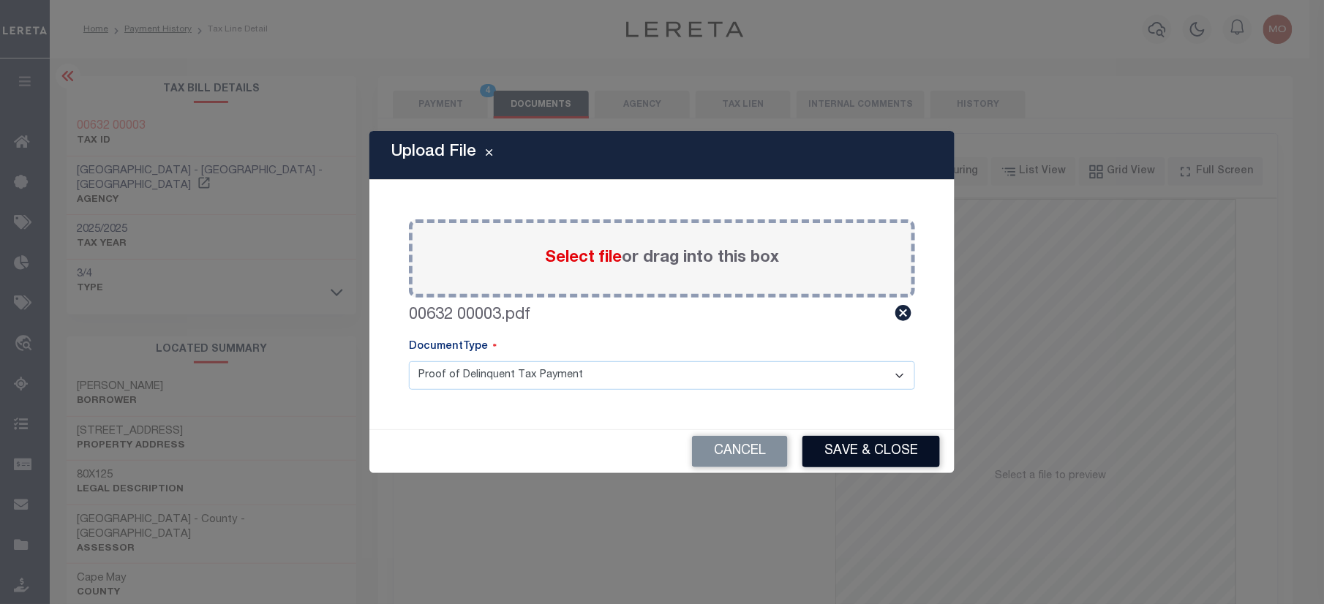
click at [849, 462] on button "Save & Close" at bounding box center [870, 451] width 137 height 31
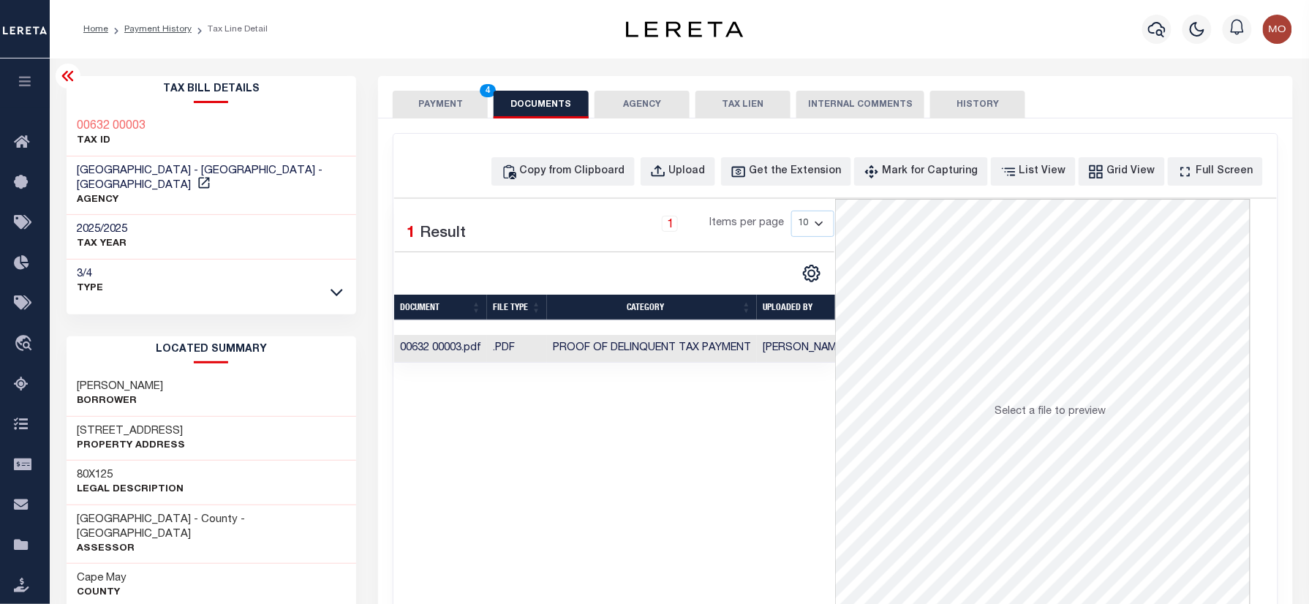
drag, startPoint x: 439, startPoint y: 97, endPoint x: 458, endPoint y: 109, distance: 22.1
click at [439, 95] on button "PAYMENT 4" at bounding box center [440, 105] width 95 height 28
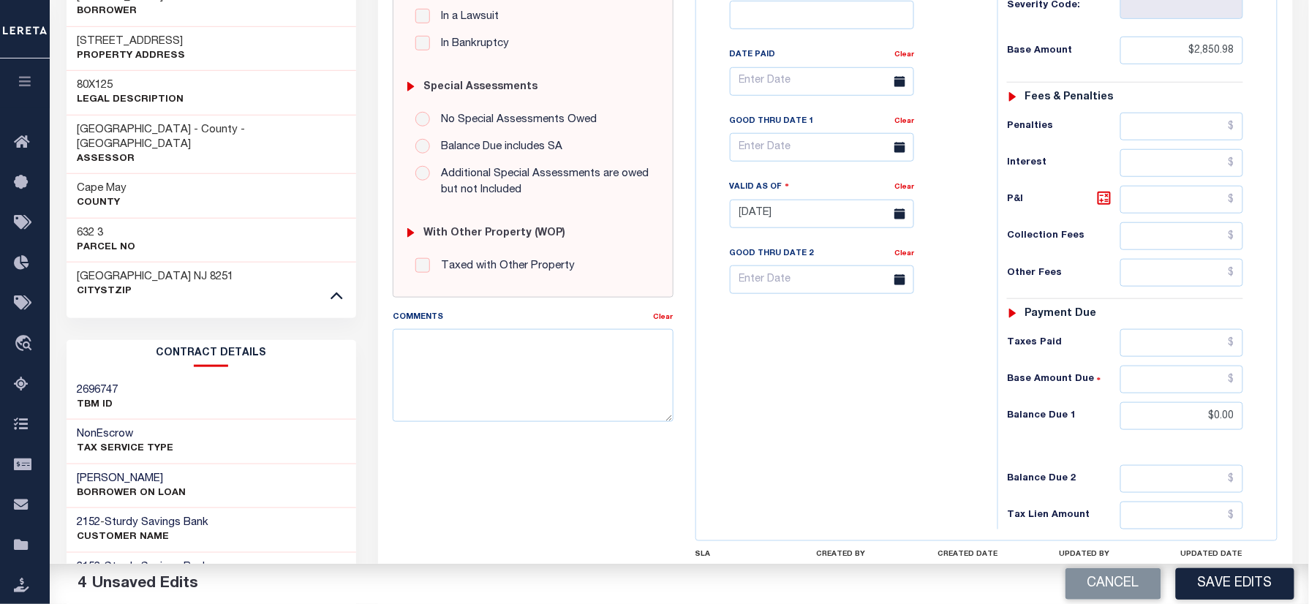
drag, startPoint x: 1241, startPoint y: 592, endPoint x: 1231, endPoint y: 582, distance: 14.0
click at [1240, 591] on button "Save Edits" at bounding box center [1235, 583] width 118 height 31
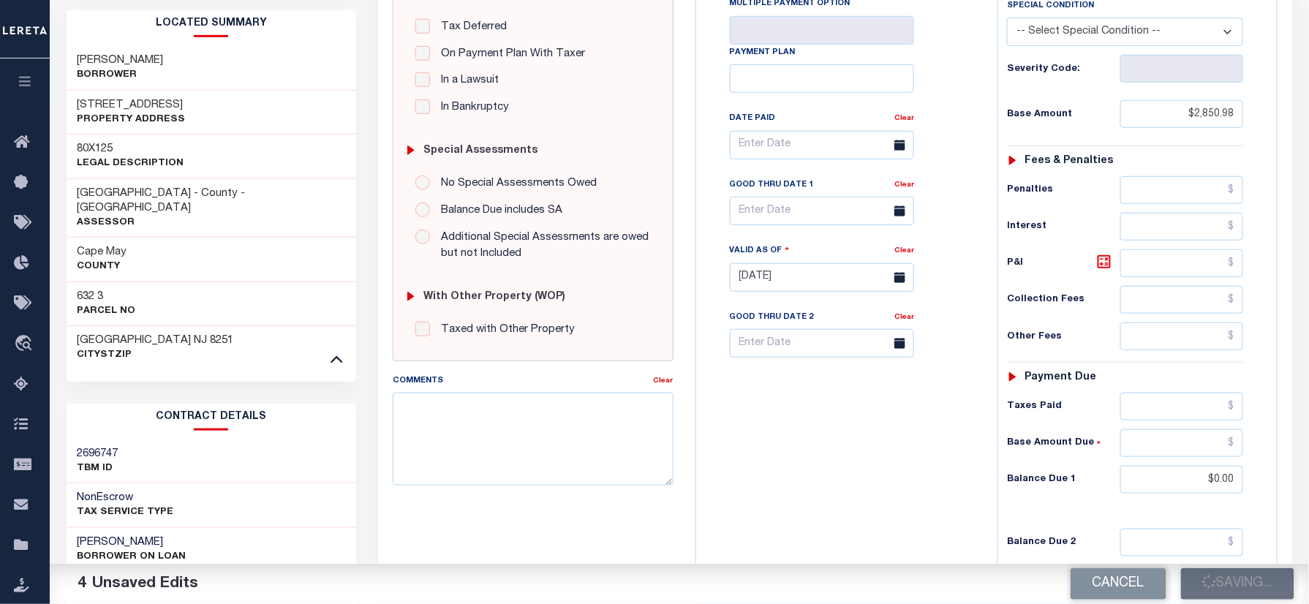
scroll to position [293, 0]
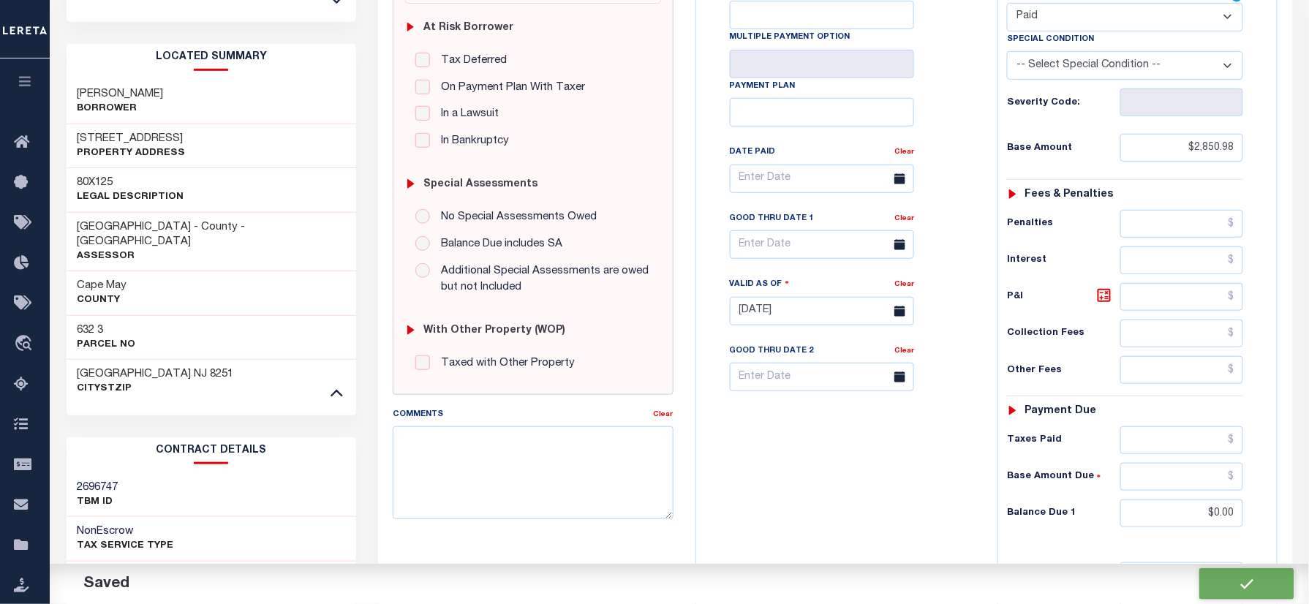
checkbox input "false"
type input "$2,850.98"
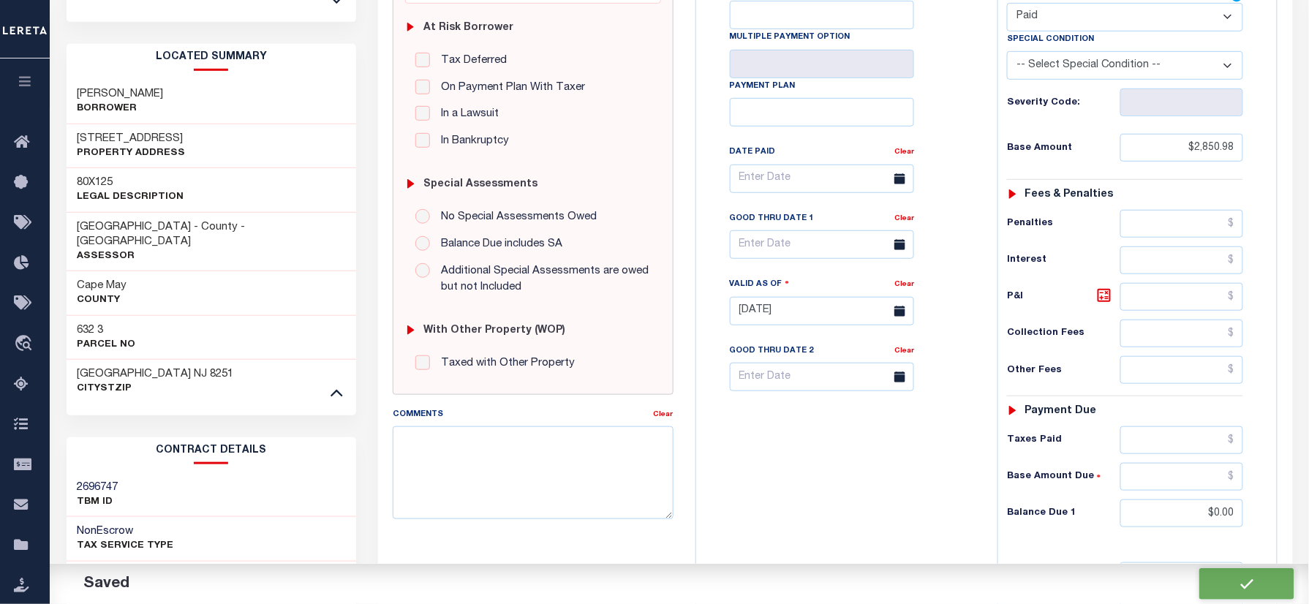
type input "$0"
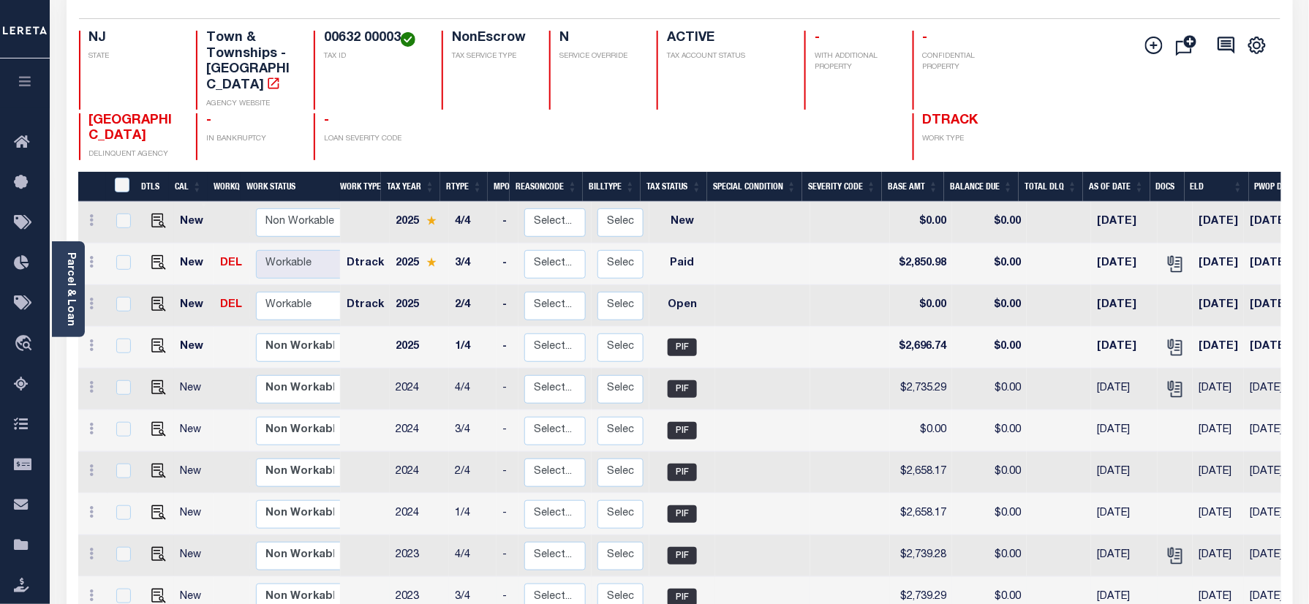
scroll to position [170, 0]
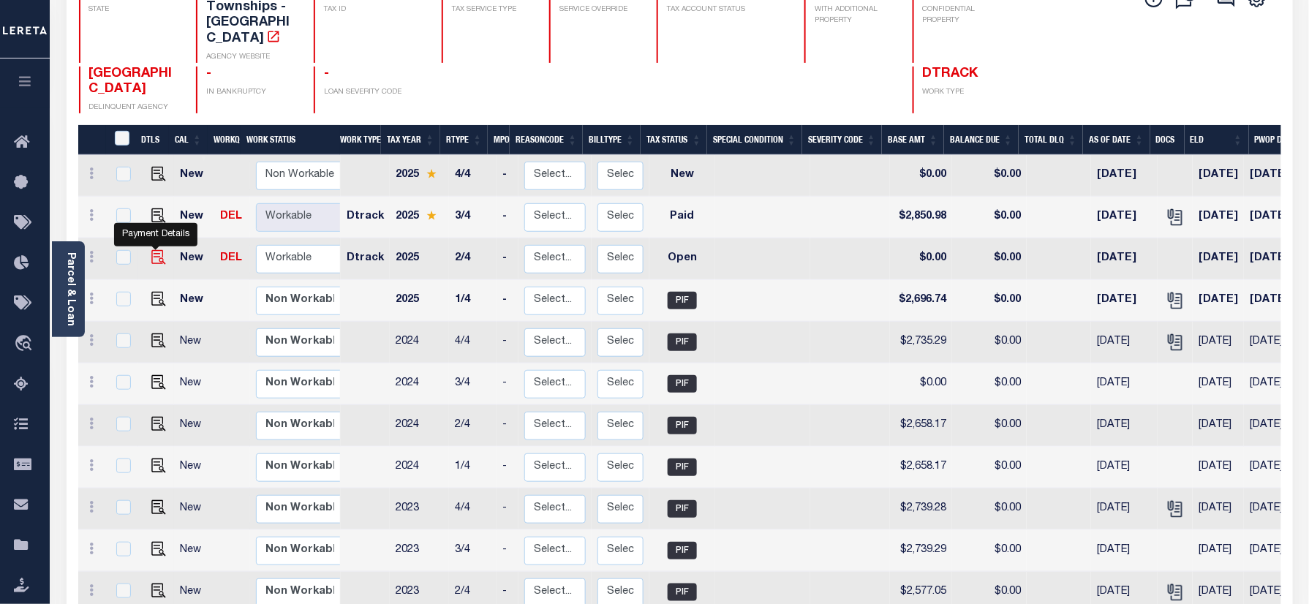
click at [151, 250] on img "" at bounding box center [158, 257] width 15 height 15
checkbox input "true"
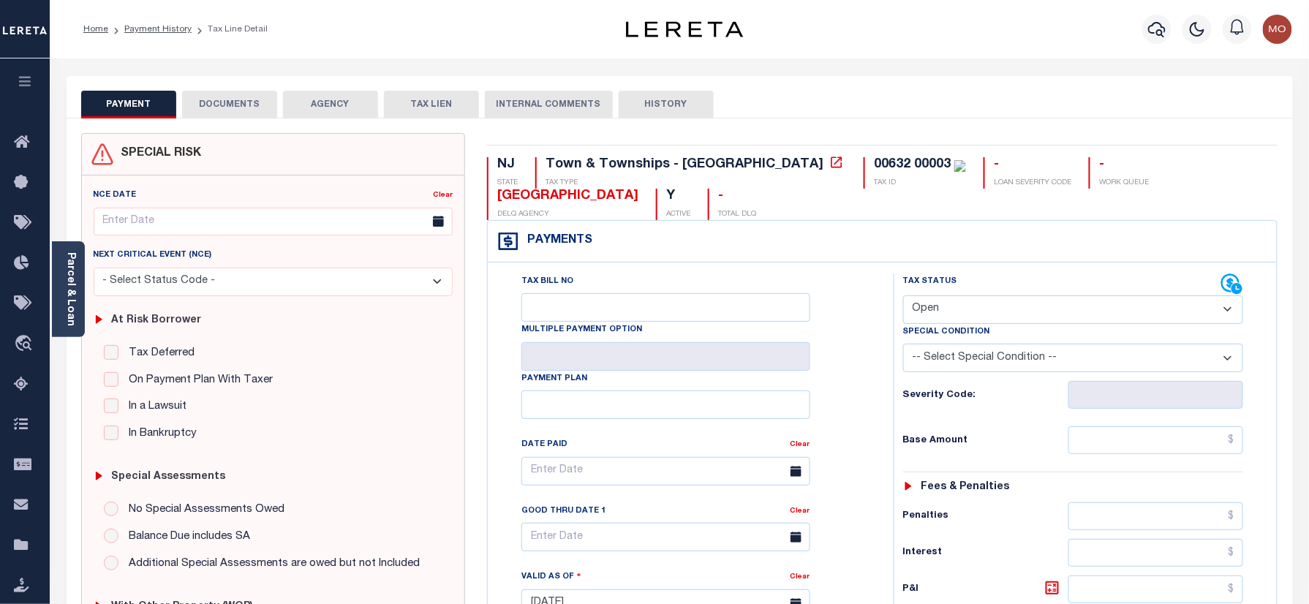
click at [980, 310] on select "- Select Status Code - Open Due/Unpaid Paid Incomplete No Tax Due Internal Refu…" at bounding box center [1073, 309] width 341 height 29
select select "PYD"
click at [903, 297] on select "- Select Status Code - Open Due/Unpaid Paid Incomplete No Tax Due Internal Refu…" at bounding box center [1073, 309] width 341 height 29
type input "[DATE]"
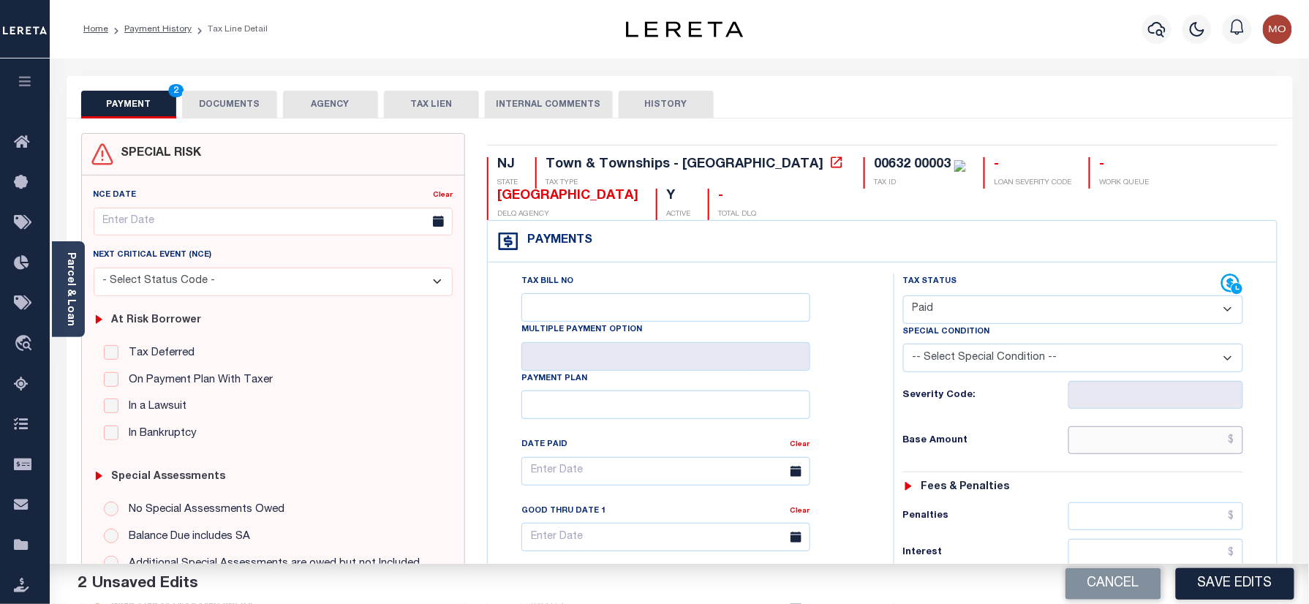
click at [1133, 445] on input "text" at bounding box center [1156, 440] width 176 height 28
paste input "2,696.73"
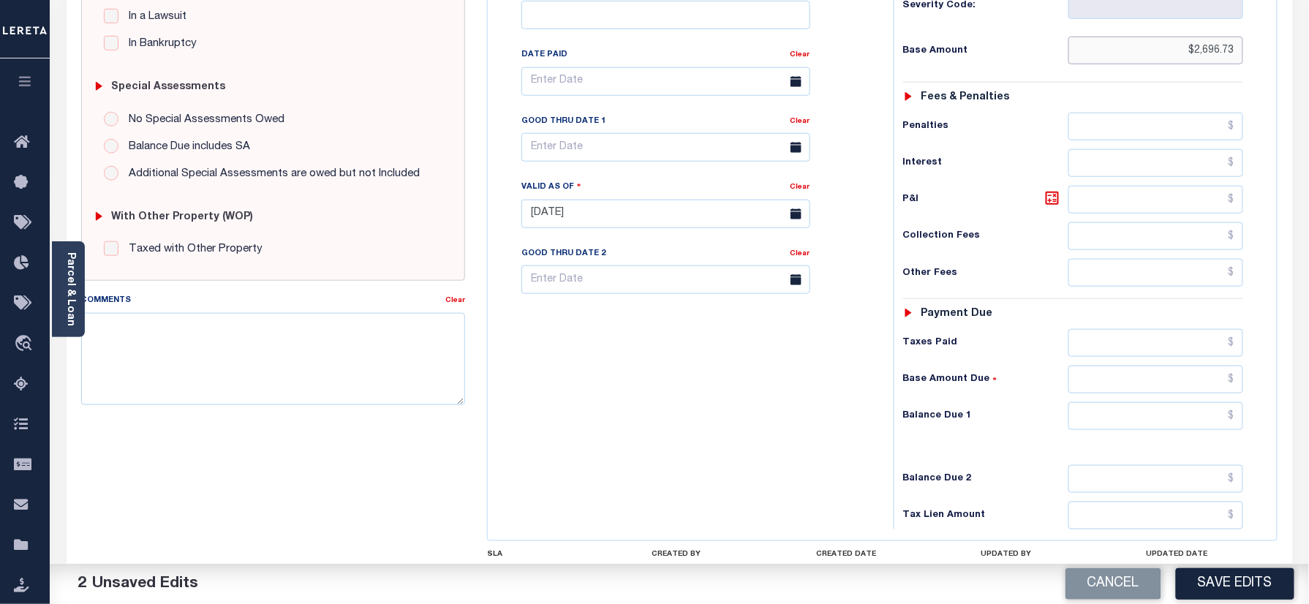
type input "$2,696.73"
click at [1163, 427] on input "text" at bounding box center [1156, 416] width 176 height 28
type input "$0.00"
click at [159, 387] on textarea "Comments" at bounding box center [273, 359] width 385 height 92
paste textarea "Refer 2025 3/4 year for doc"
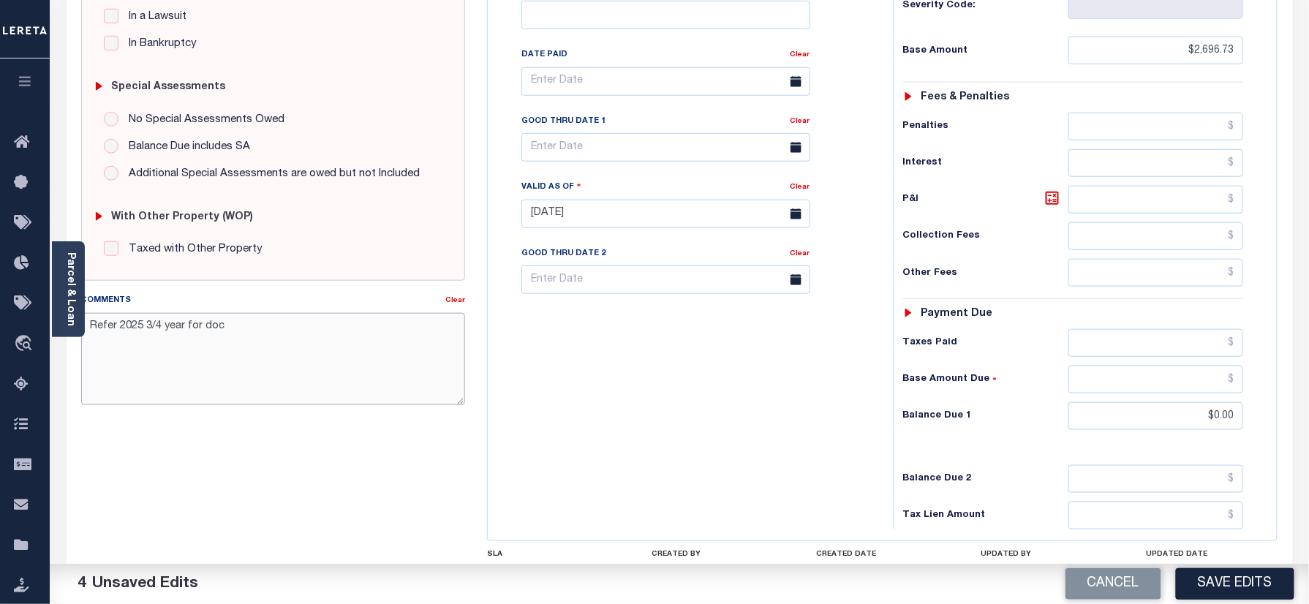
drag, startPoint x: 320, startPoint y: 357, endPoint x: 308, endPoint y: 369, distance: 17.1
click at [320, 357] on textarea "Refer 2025 3/4 year for doc" at bounding box center [273, 359] width 385 height 92
type textarea "Refer 2025 3/4 year for doc"
drag, startPoint x: 1233, startPoint y: 588, endPoint x: 1210, endPoint y: 559, distance: 36.9
click at [1233, 584] on button "Save Edits" at bounding box center [1235, 583] width 118 height 31
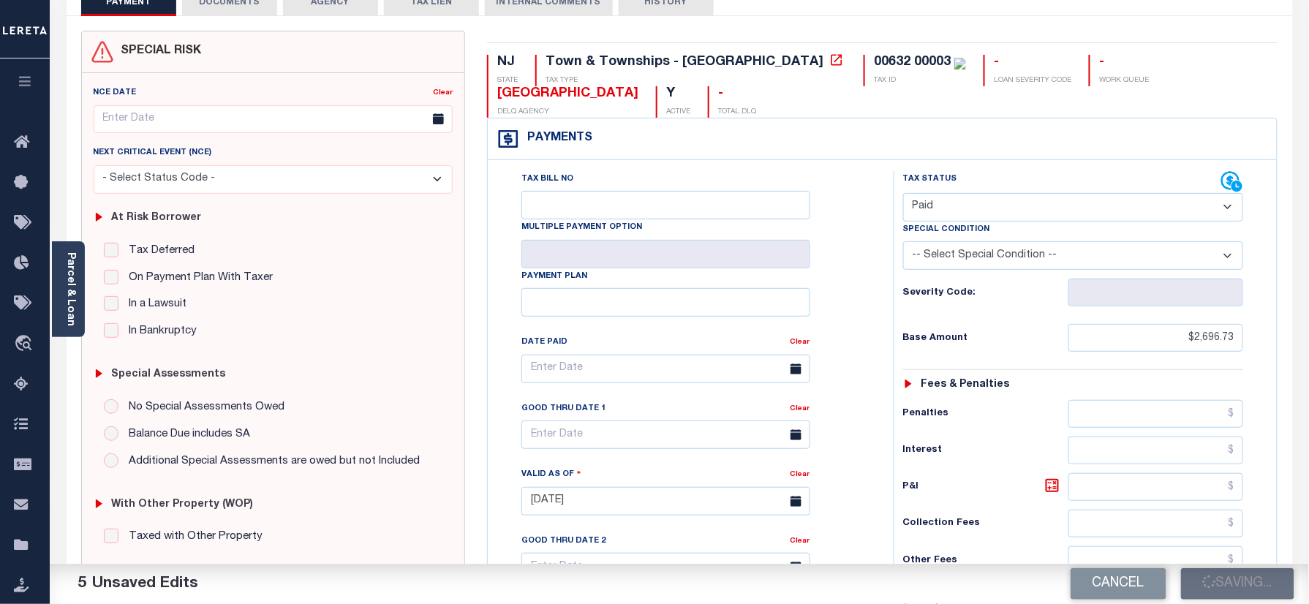
scroll to position [97, 0]
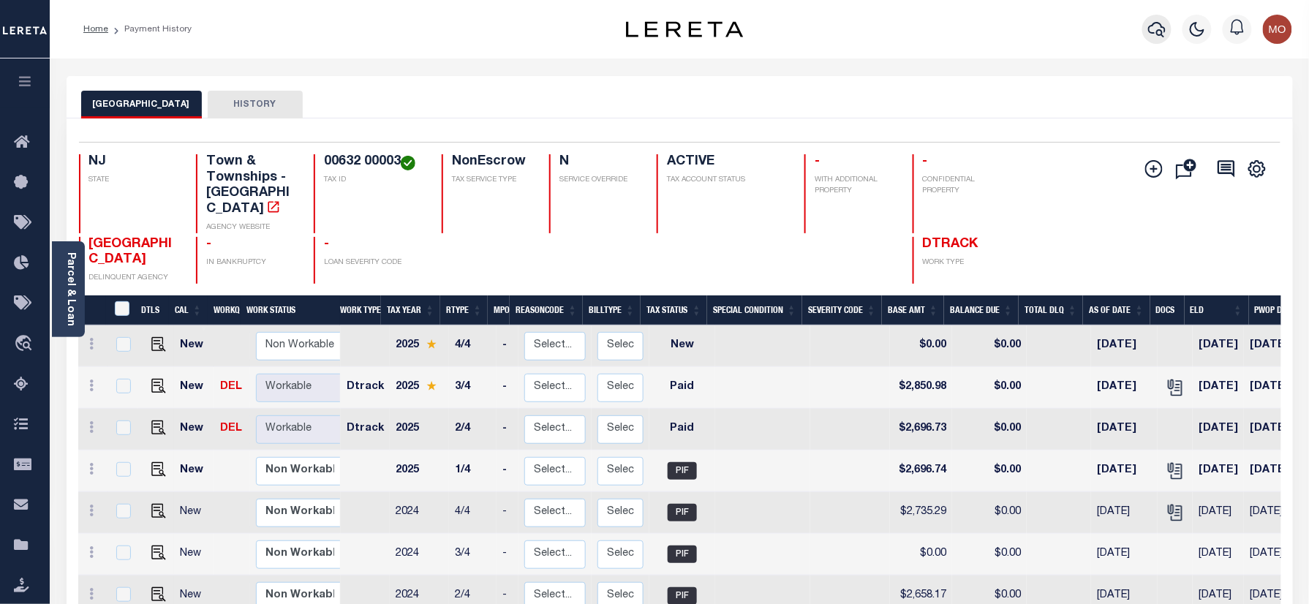
click at [1169, 31] on button "button" at bounding box center [1156, 29] width 29 height 29
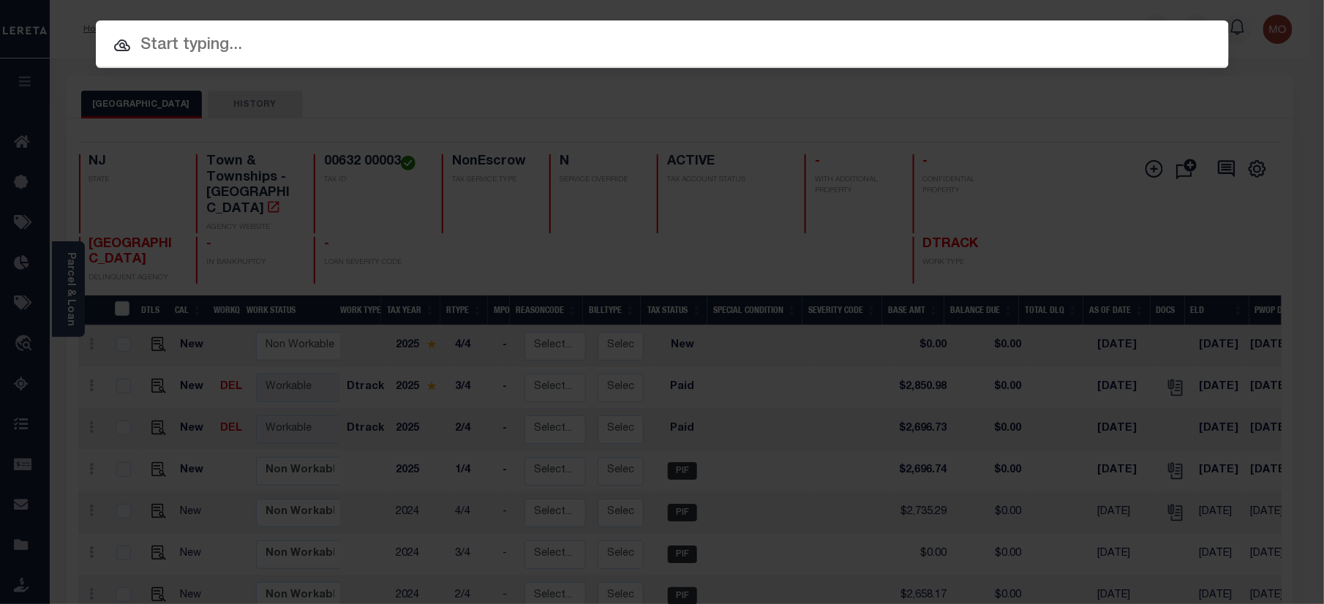
click at [234, 51] on input "text" at bounding box center [662, 46] width 1133 height 26
paste input "9300001717"
type input "9300001717"
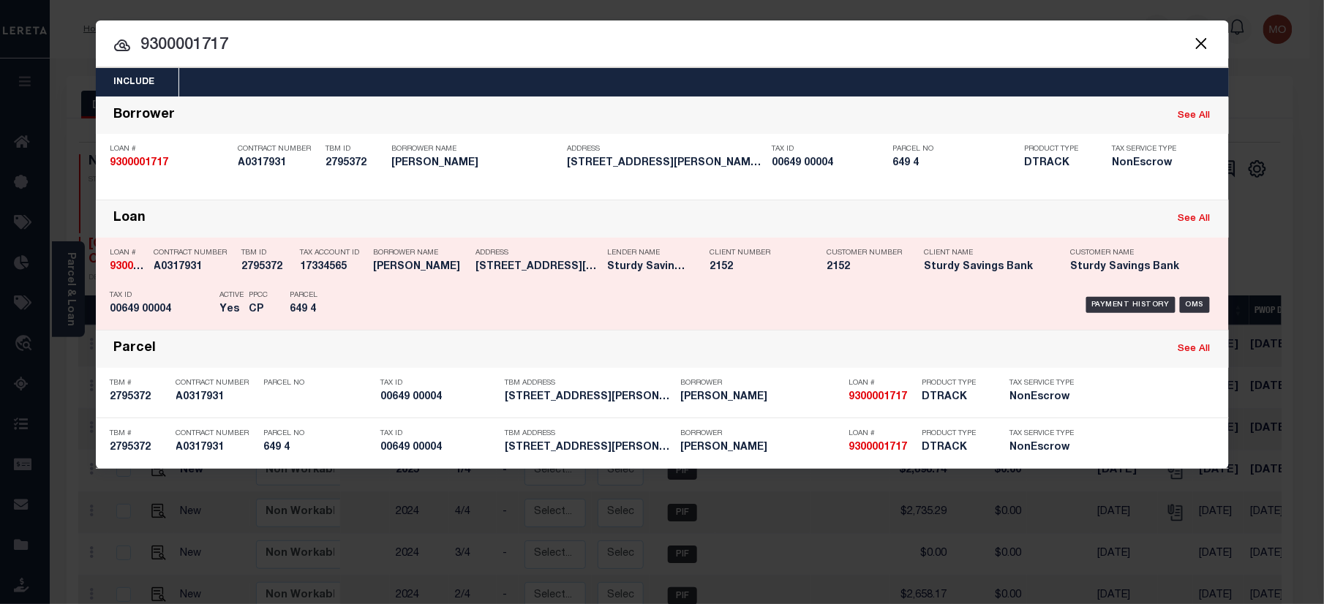
click at [203, 297] on p "Tax ID" at bounding box center [161, 295] width 102 height 9
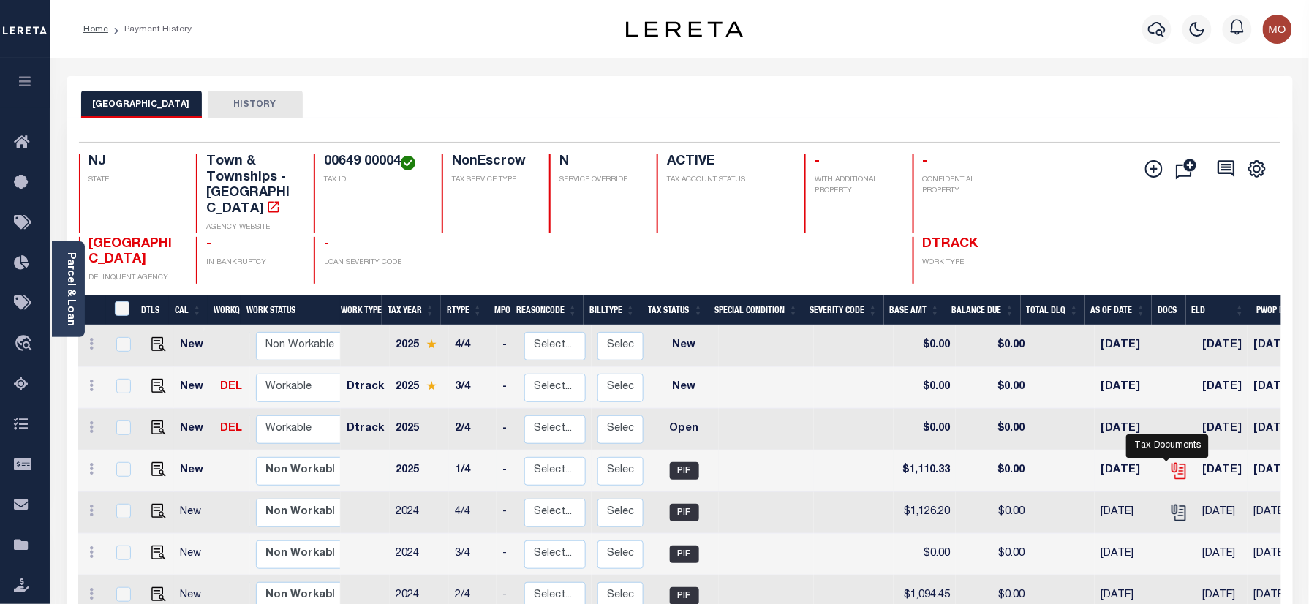
click at [1171, 461] on icon "" at bounding box center [1178, 470] width 19 height 19
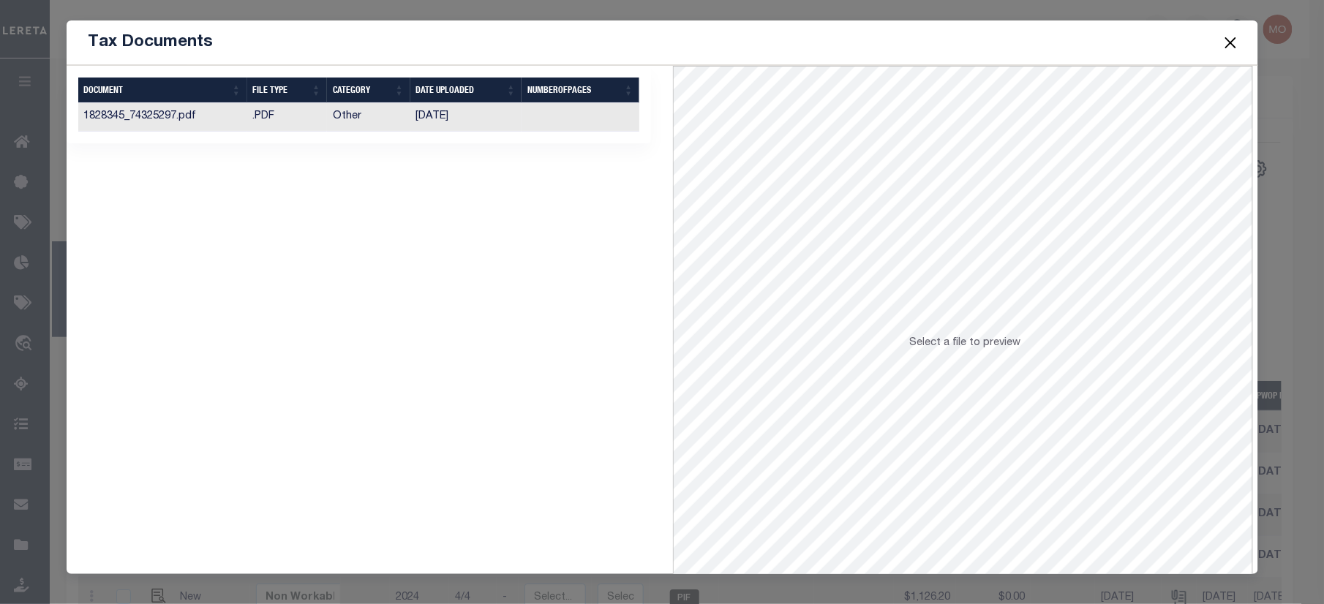
click at [433, 120] on td "02/28/2025" at bounding box center [466, 117] width 112 height 29
click at [1229, 37] on button "Close" at bounding box center [1229, 42] width 19 height 19
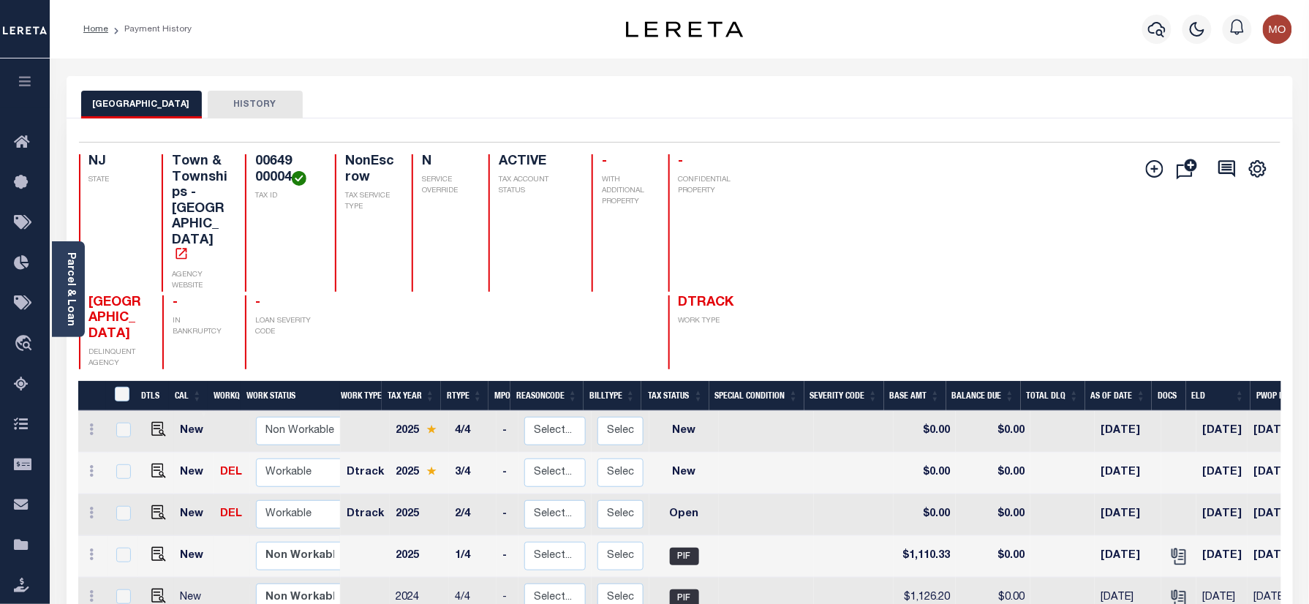
scroll to position [97, 0]
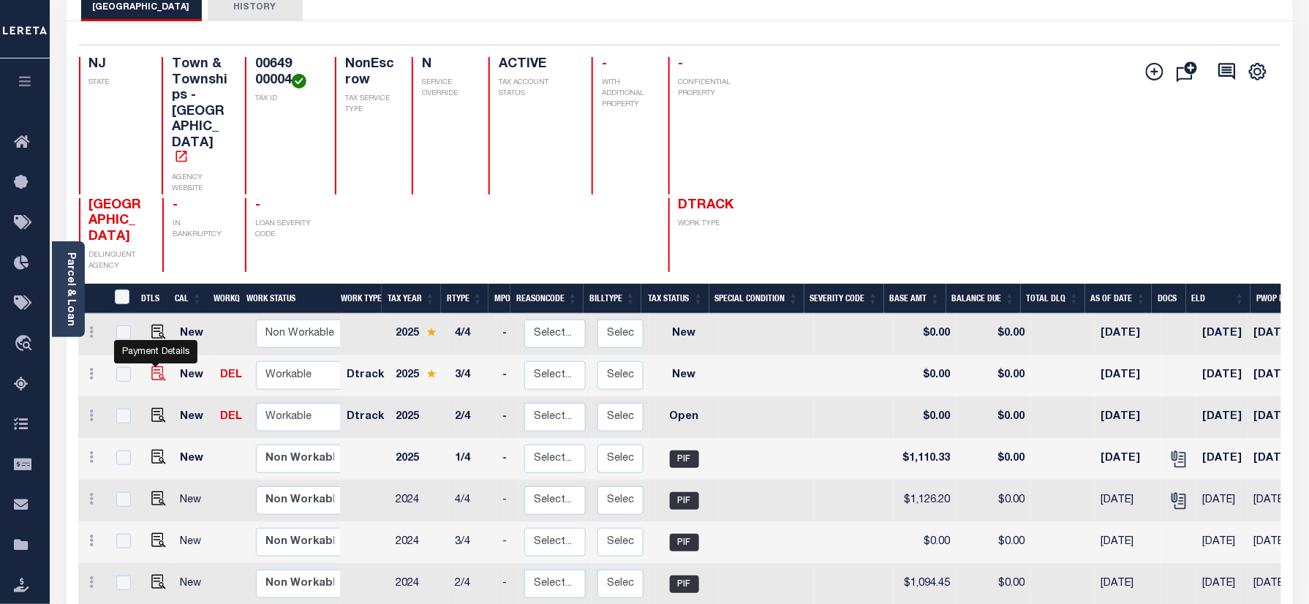
click at [155, 366] on img "" at bounding box center [158, 373] width 15 height 15
checkbox input "true"
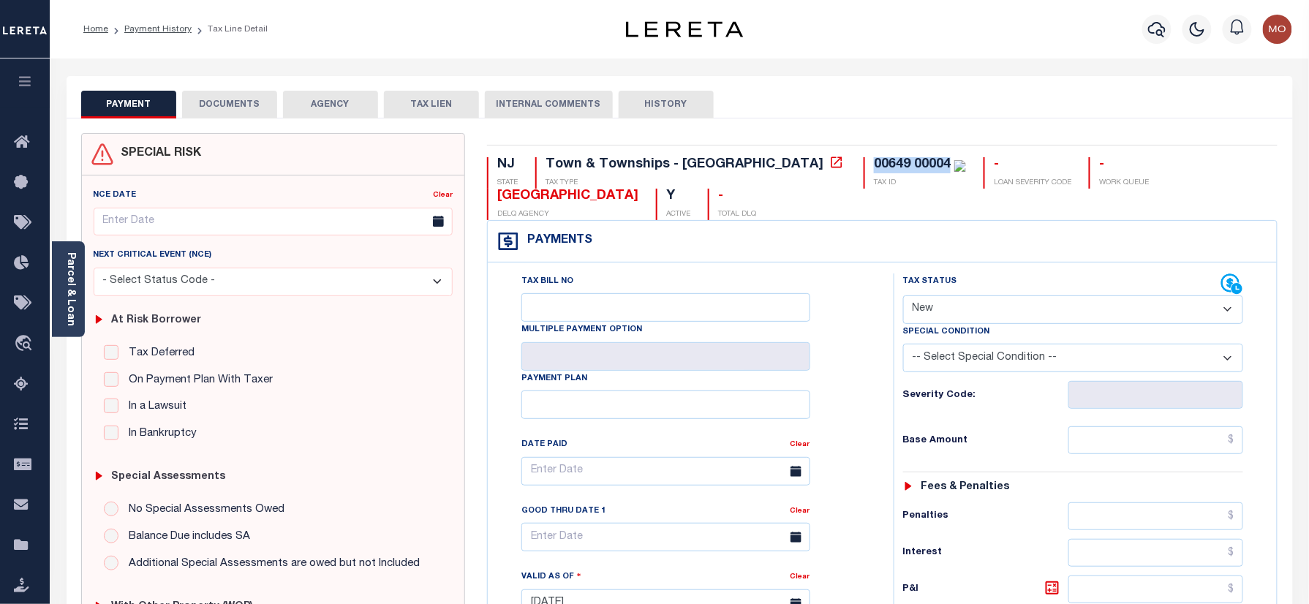
drag, startPoint x: 823, startPoint y: 162, endPoint x: 734, endPoint y: 164, distance: 88.5
click at [734, 164] on div "NJ STATE Town & Townships - [GEOGRAPHIC_DATA] TAX TYPE 00649 00004 TAX ID - LOA…" at bounding box center [882, 188] width 790 height 63
copy div "00649 00004"
click at [986, 314] on select "- Select Status Code - Open Due/Unpaid Paid Incomplete No Tax Due Internal Refu…" at bounding box center [1073, 309] width 341 height 29
select select "PYD"
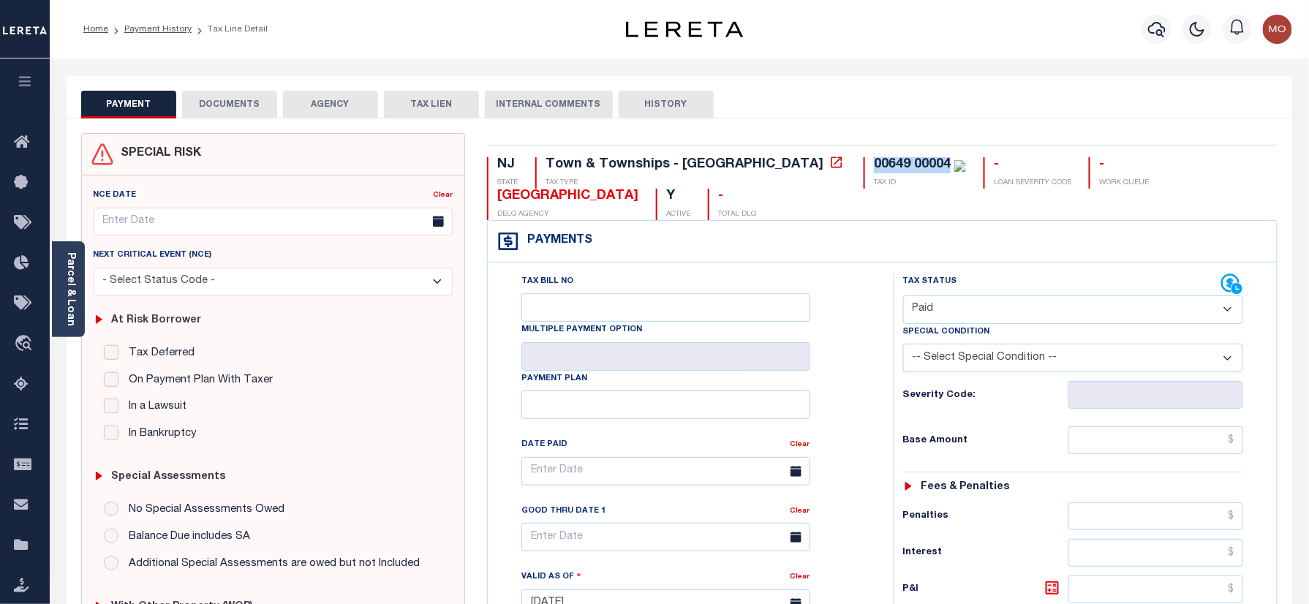
click at [903, 297] on select "- Select Status Code - Open Due/Unpaid Paid Incomplete No Tax Due Internal Refu…" at bounding box center [1073, 309] width 341 height 29
type input "[DATE]"
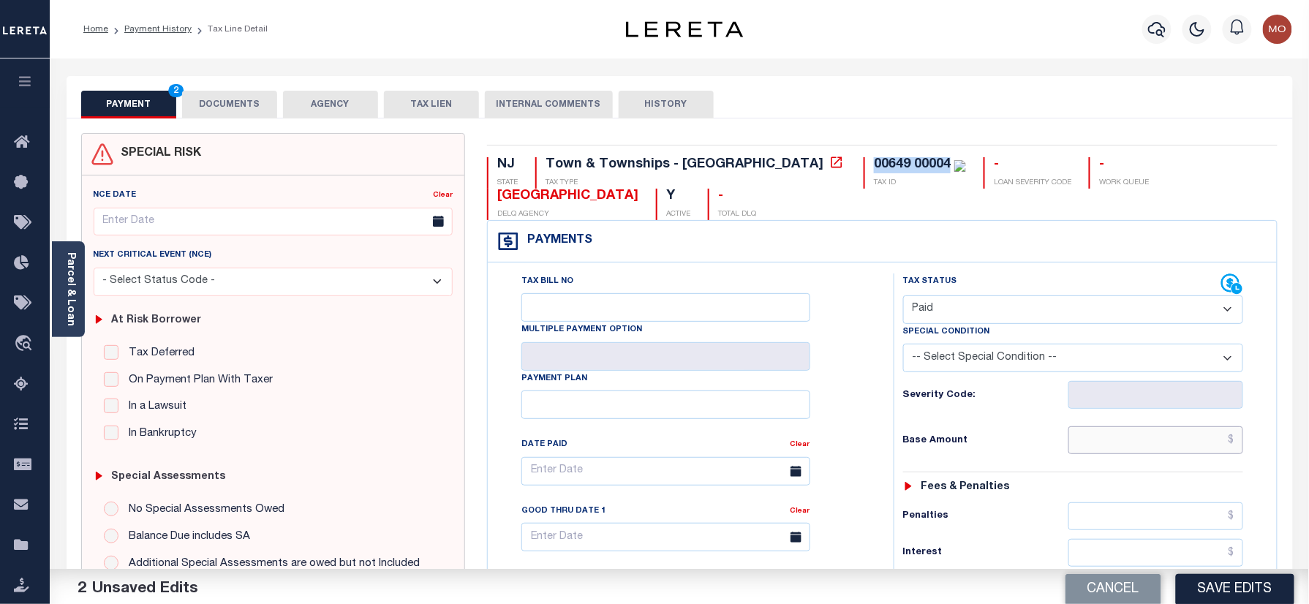
drag, startPoint x: 1116, startPoint y: 452, endPoint x: 927, endPoint y: 478, distance: 190.5
click at [1116, 452] on input "text" at bounding box center [1156, 440] width 176 height 28
paste input "1,173.84"
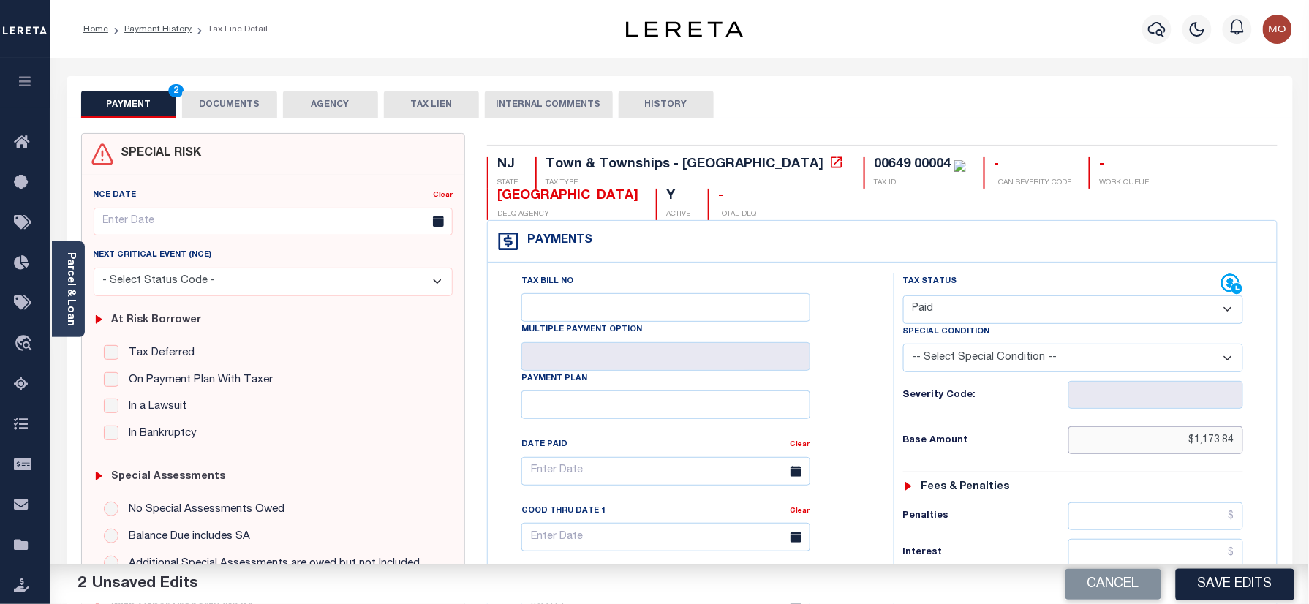
type input "$1,173.84"
click at [907, 484] on div "Tax Status Status - Select Status Code -" at bounding box center [1078, 596] width 369 height 646
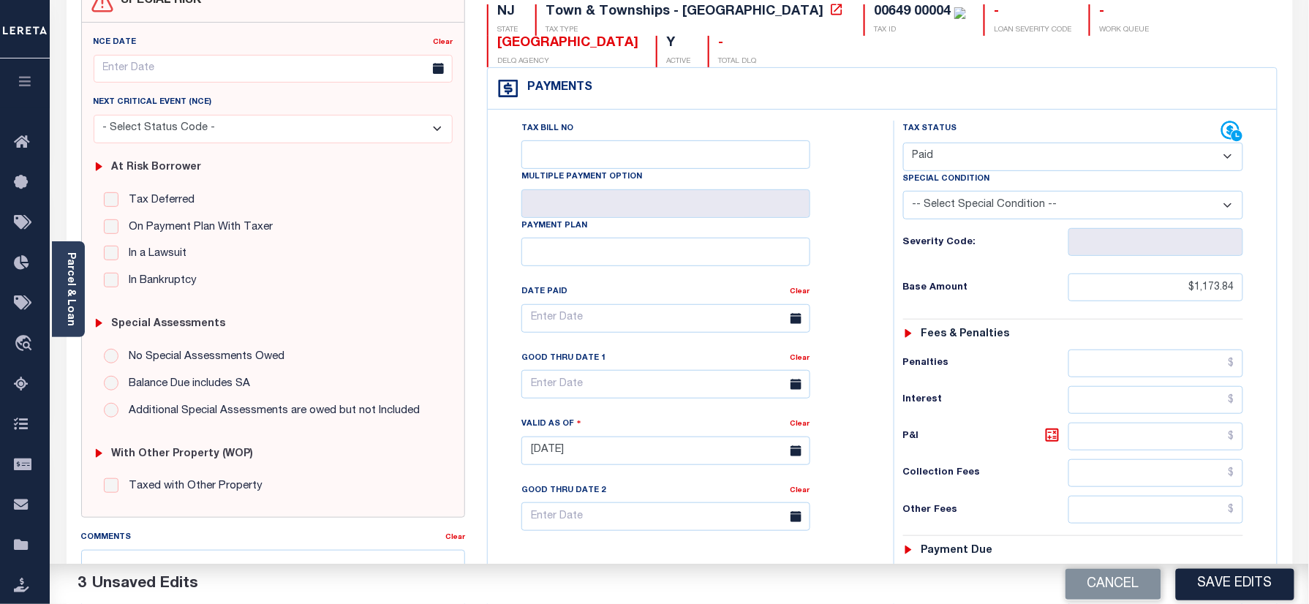
scroll to position [293, 0]
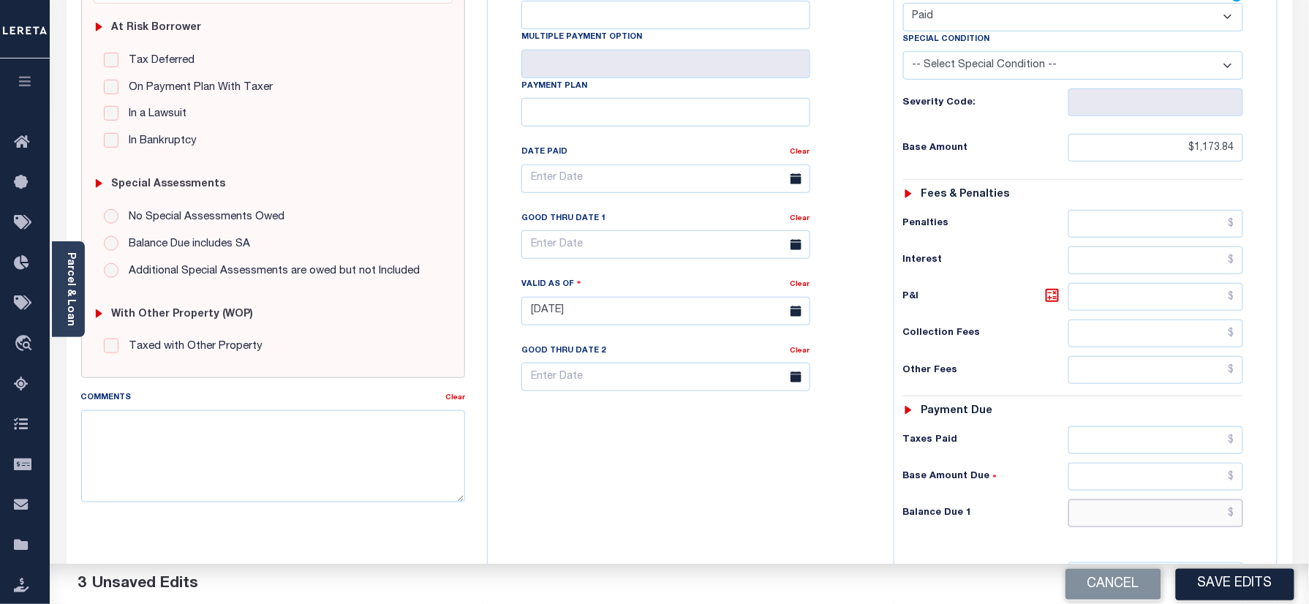
click at [1135, 513] on input "text" at bounding box center [1156, 513] width 176 height 28
type input "$0.00"
click at [708, 531] on div "Tax Bill No Multiple Payment Option Payment Plan Clear" at bounding box center [686, 304] width 391 height 646
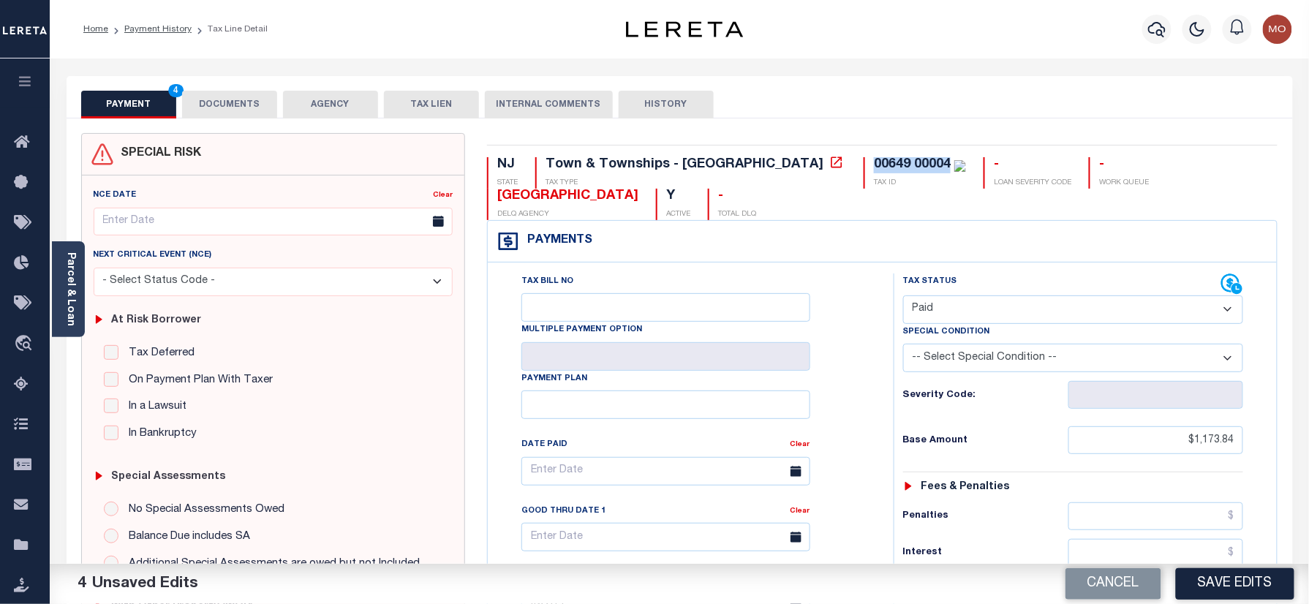
drag, startPoint x: 822, startPoint y: 162, endPoint x: 734, endPoint y: 162, distance: 87.8
click at [734, 162] on div "NJ STATE Town & Townships - NJ TAX TYPE 00649 00004 TAX ID - LOAN SEVERITY CODE…" at bounding box center [882, 188] width 790 height 63
copy div "00649 00004"
click at [257, 105] on button "DOCUMENTS" at bounding box center [229, 105] width 95 height 28
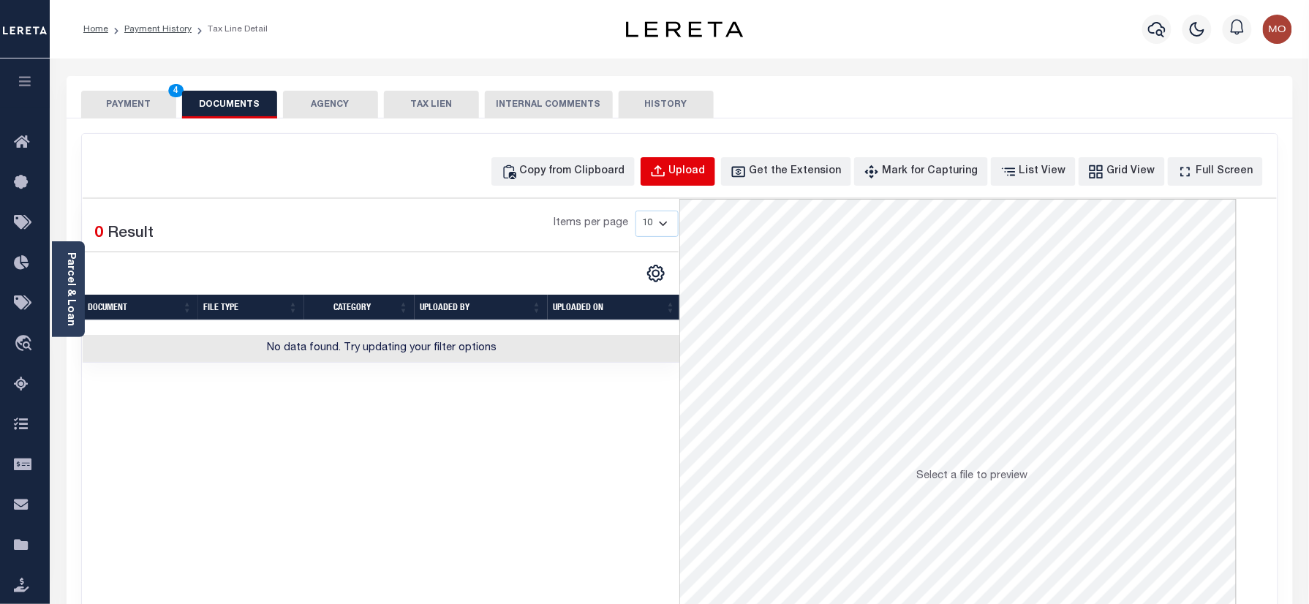
click at [706, 178] on div "Upload" at bounding box center [687, 172] width 37 height 16
select select "POP"
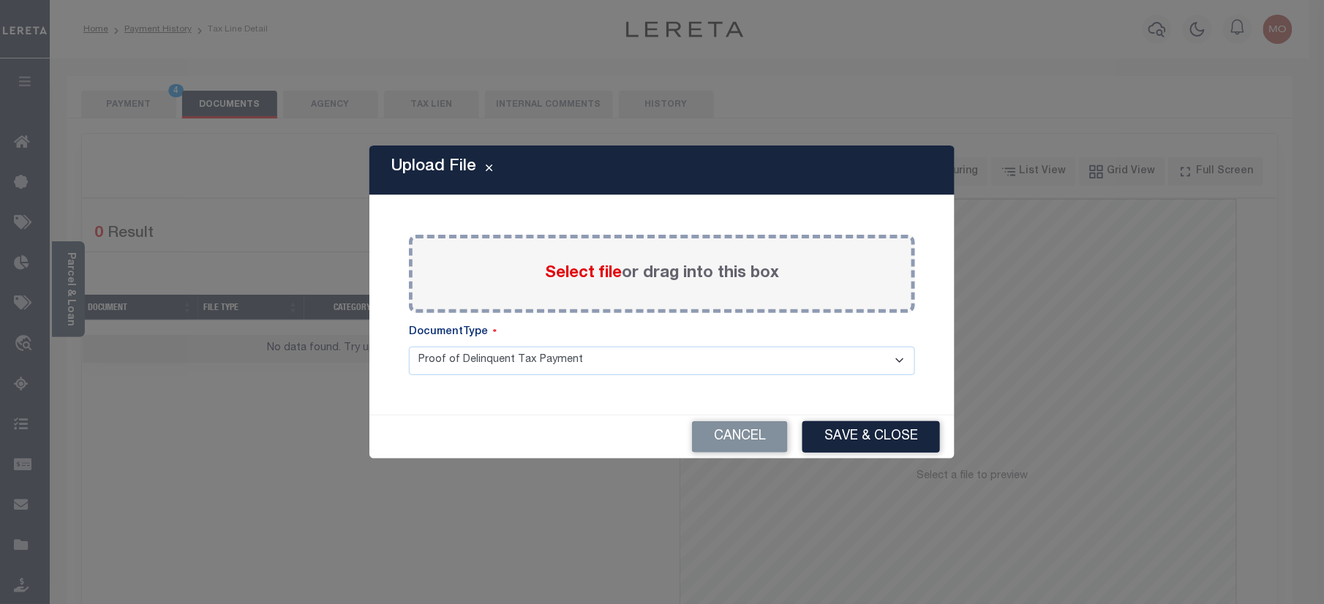
click at [608, 279] on span "Select file" at bounding box center [583, 273] width 77 height 16
click at [0, 0] on input "Select file or drag into this box" at bounding box center [0, 0] width 0 height 0
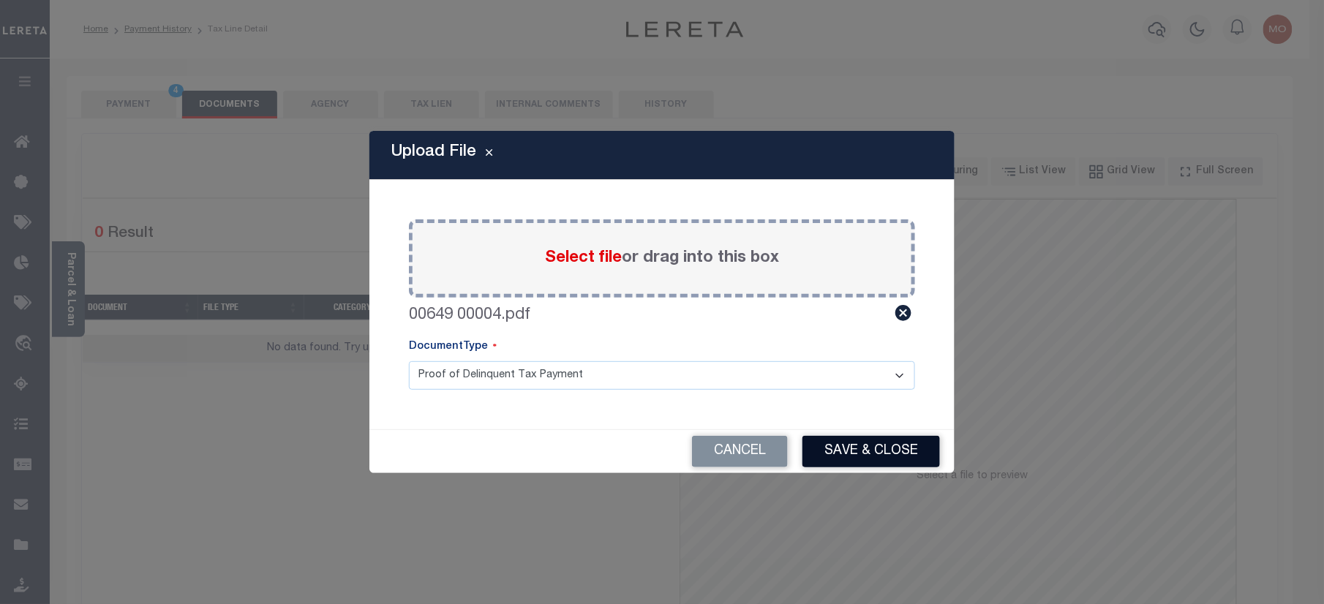
click at [831, 461] on button "Save & Close" at bounding box center [870, 451] width 137 height 31
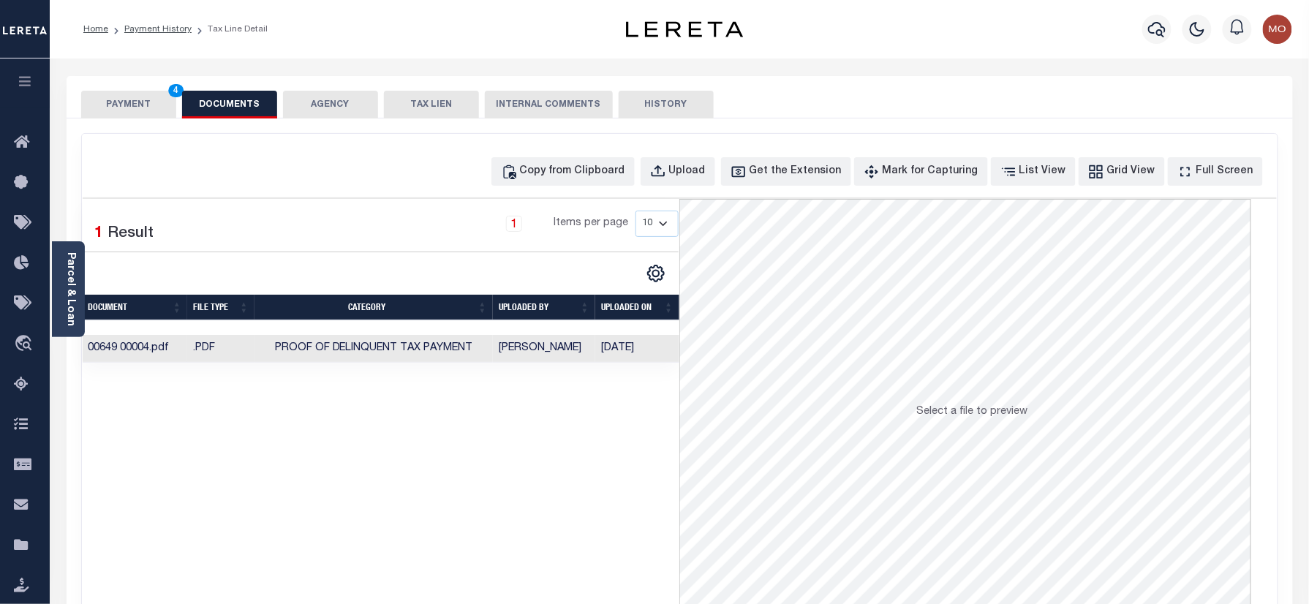
click at [124, 104] on button "PAYMENT 4" at bounding box center [128, 105] width 95 height 28
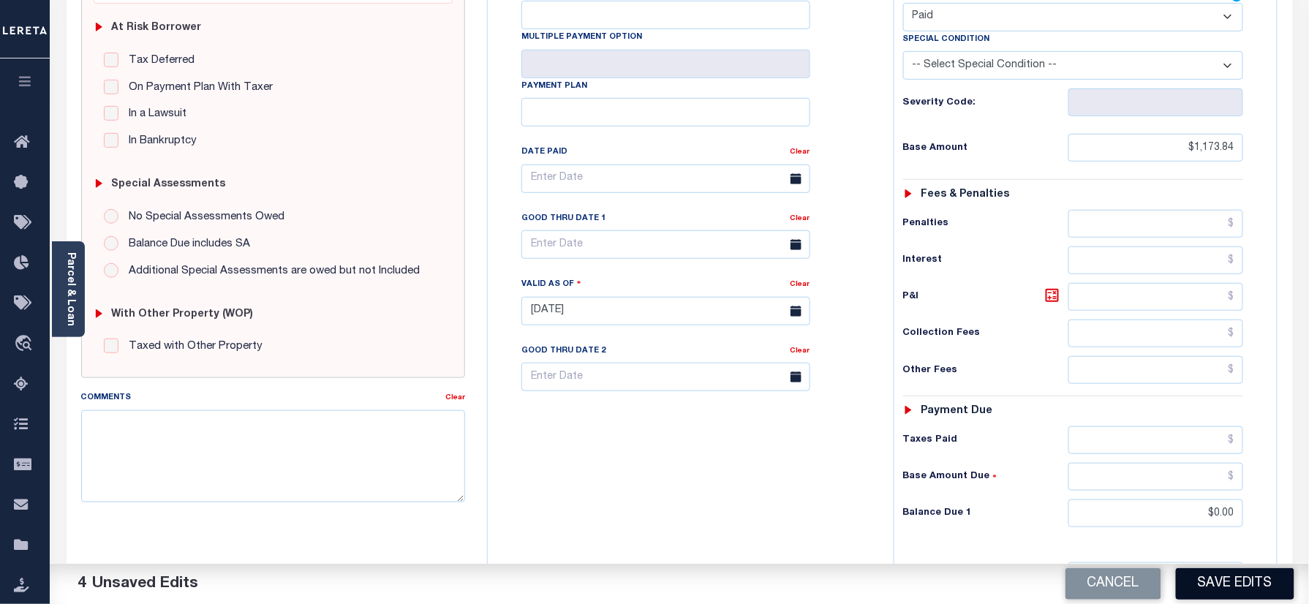
click at [1215, 586] on button "Save Edits" at bounding box center [1235, 583] width 118 height 31
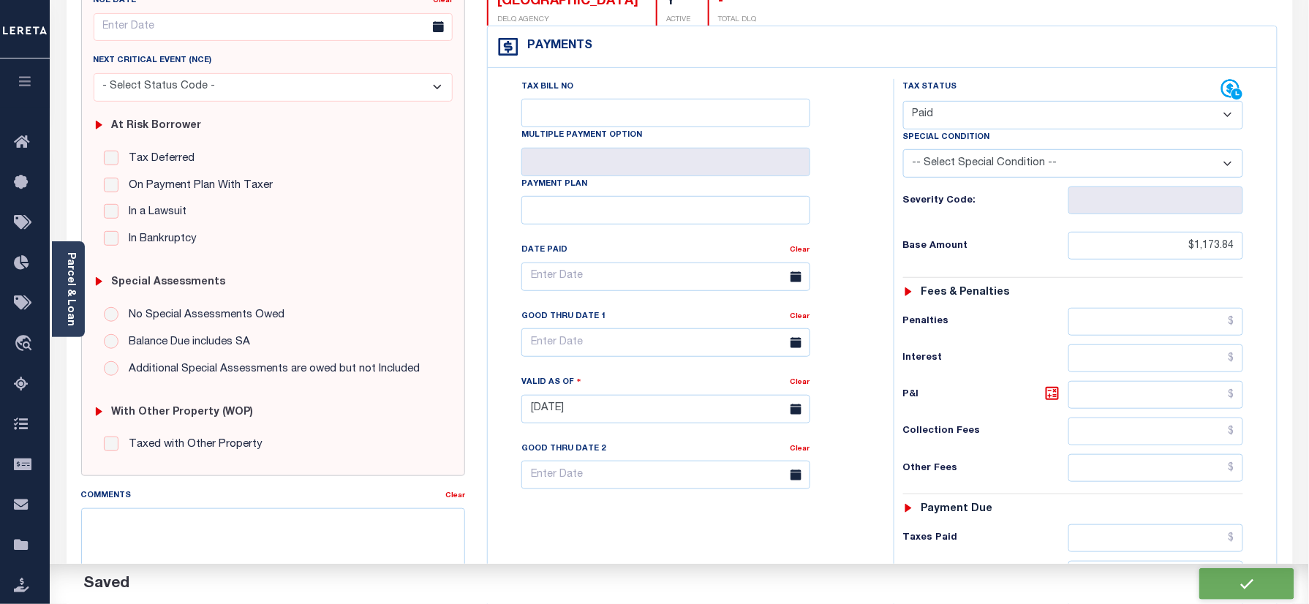
checkbox input "false"
type input "$1,173.84"
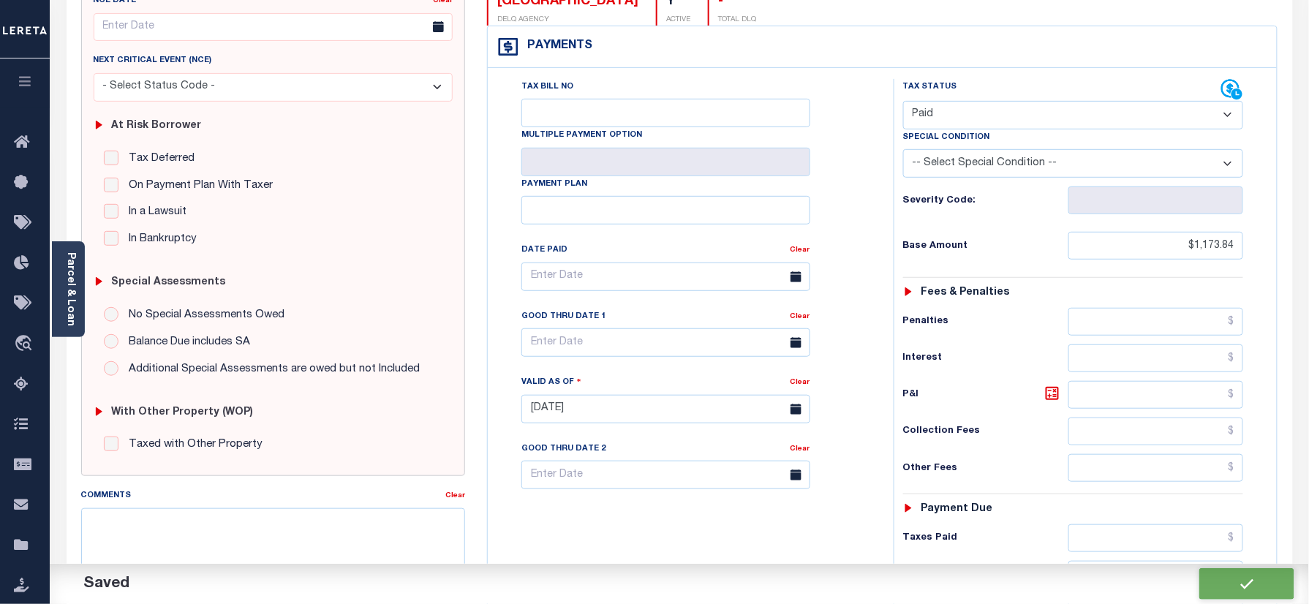
type input "$0"
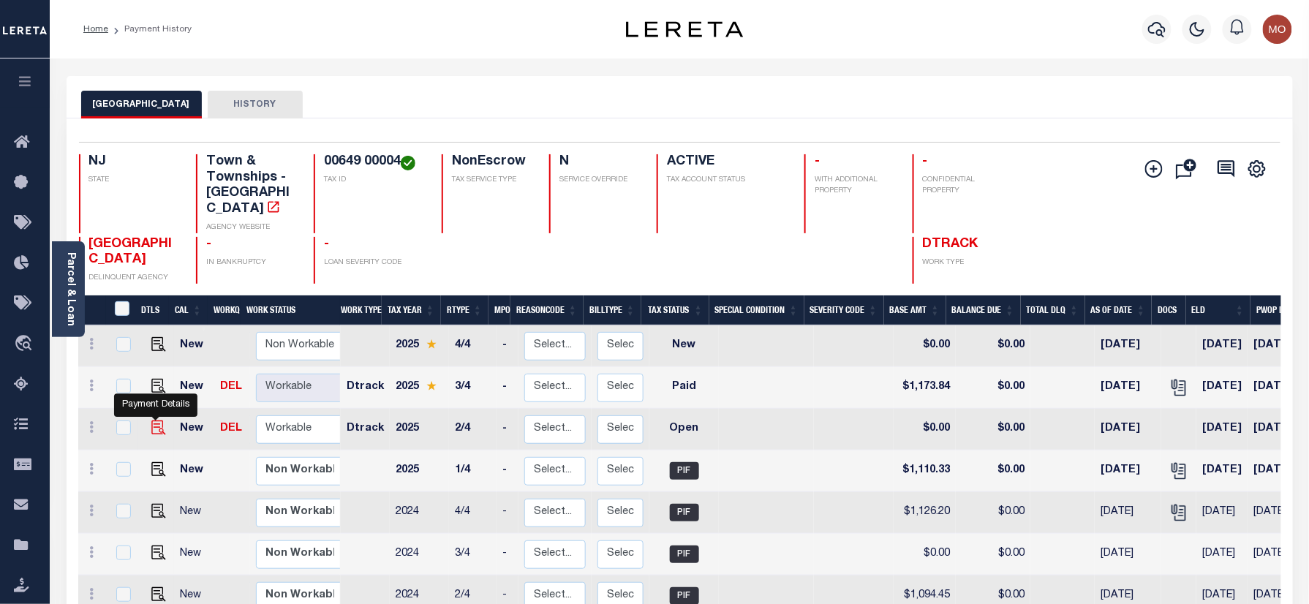
click at [153, 420] on img "" at bounding box center [158, 427] width 15 height 15
checkbox input "true"
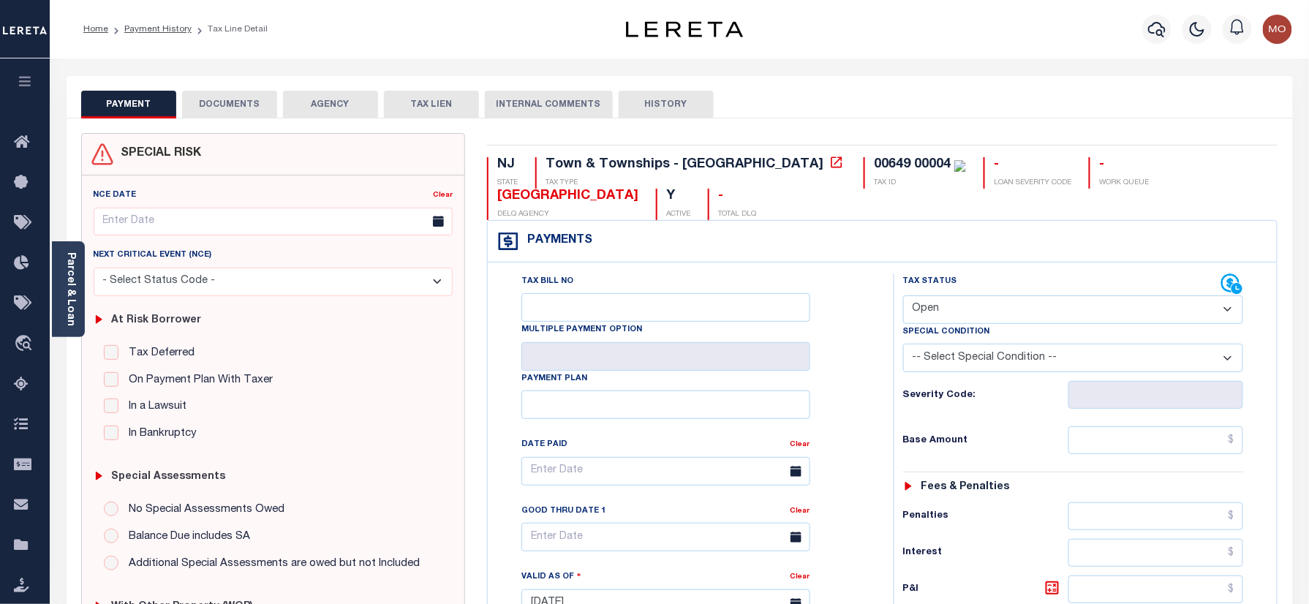
click at [986, 316] on select "- Select Status Code - Open Due/Unpaid Paid Incomplete No Tax Due Internal Refu…" at bounding box center [1073, 309] width 341 height 29
select select "PYD"
click at [903, 297] on select "- Select Status Code - Open Due/Unpaid Paid Incomplete No Tax Due Internal Refu…" at bounding box center [1073, 309] width 341 height 29
type input "[DATE]"
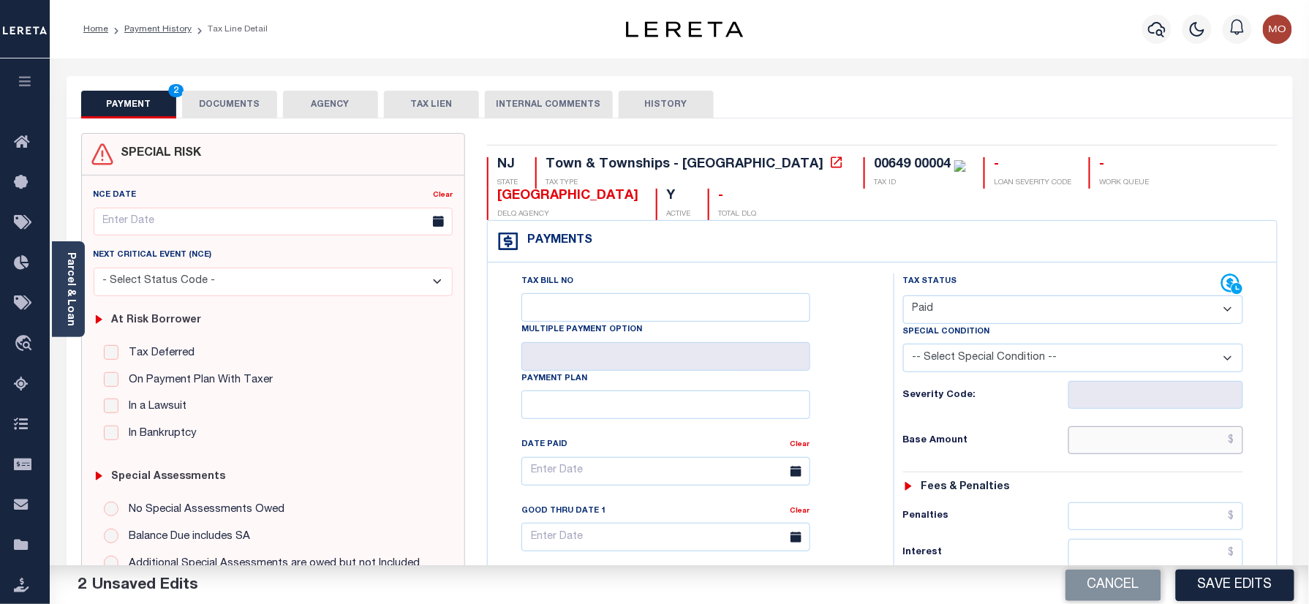
drag, startPoint x: 1118, startPoint y: 442, endPoint x: 1103, endPoint y: 445, distance: 15.6
click at [1118, 442] on input "text" at bounding box center [1156, 440] width 176 height 28
paste input "1,110.33"
type input "$1,110.33"
click at [1006, 453] on div "Base Amount $1,110.33" at bounding box center [1073, 440] width 341 height 28
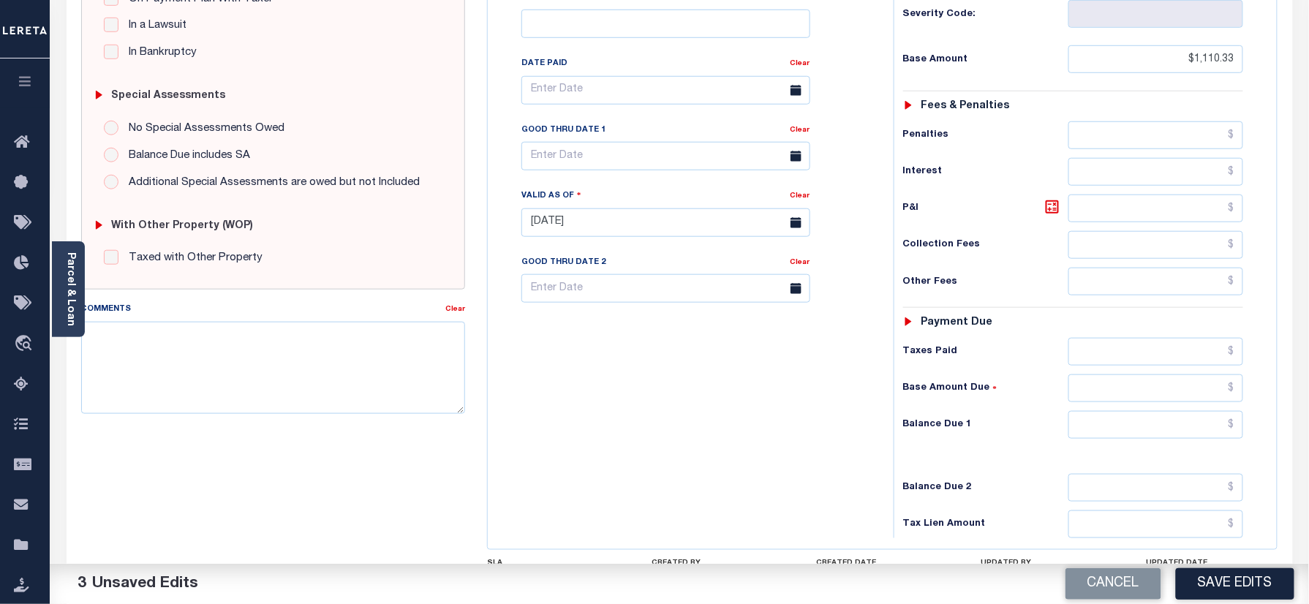
scroll to position [390, 0]
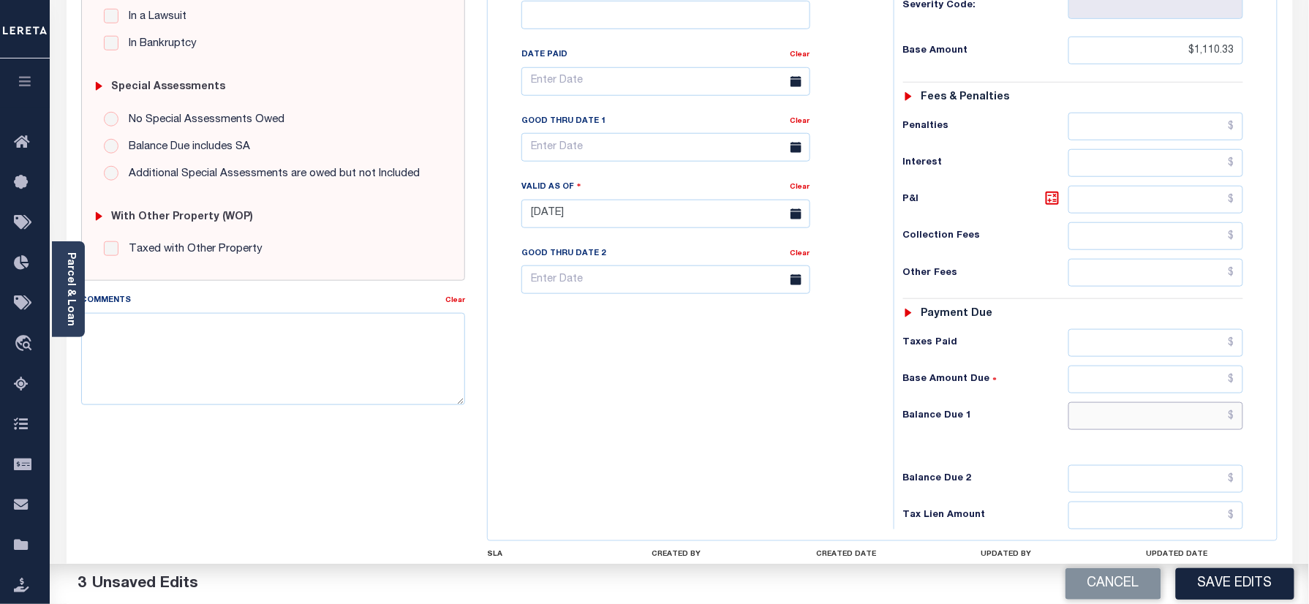
drag, startPoint x: 1142, startPoint y: 418, endPoint x: 1131, endPoint y: 421, distance: 12.1
click at [1142, 418] on input "text" at bounding box center [1156, 416] width 176 height 28
type input "$0.00"
click at [796, 407] on div "Tax Bill No Multiple Payment Option Payment Plan Clear" at bounding box center [686, 207] width 391 height 646
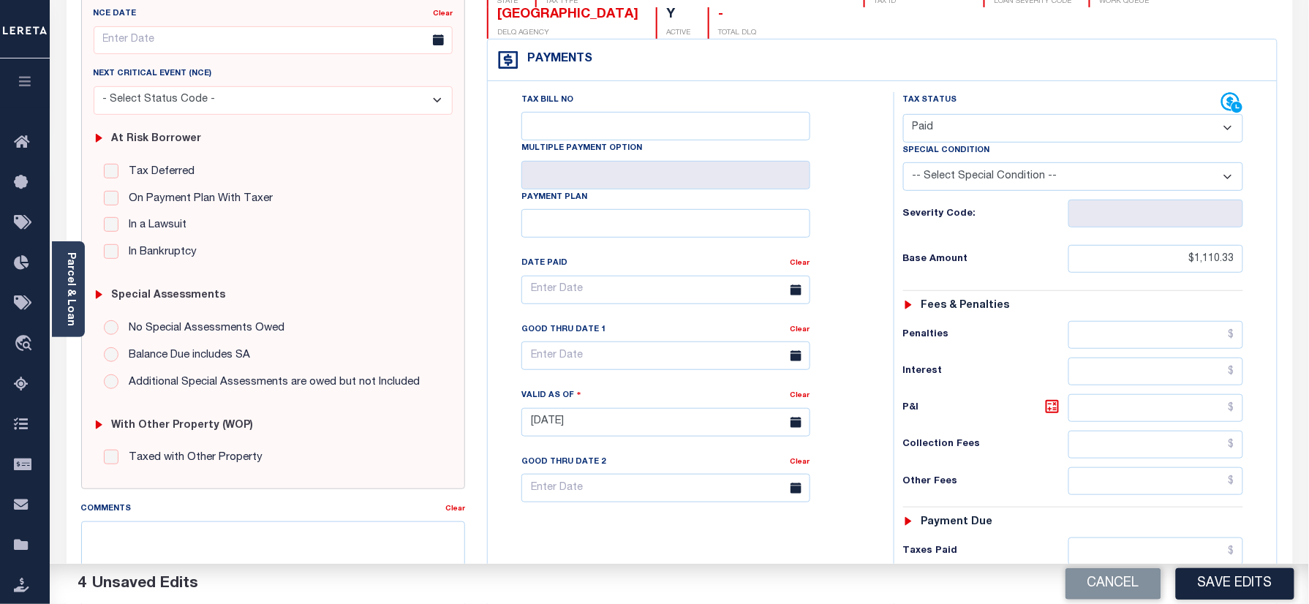
scroll to position [0, 0]
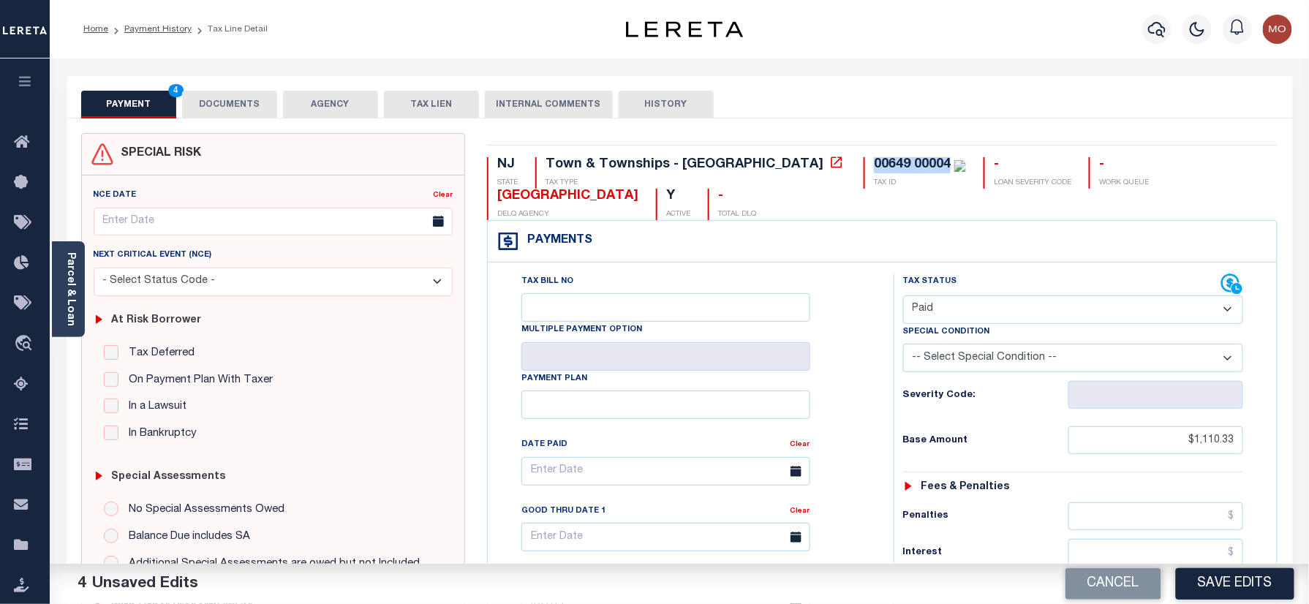
drag, startPoint x: 823, startPoint y: 162, endPoint x: 740, endPoint y: 170, distance: 83.0
click at [864, 170] on div "00649 00004 TAX ID" at bounding box center [915, 172] width 102 height 31
copy div "00649 00004"
click at [222, 114] on button "DOCUMENTS" at bounding box center [229, 105] width 95 height 28
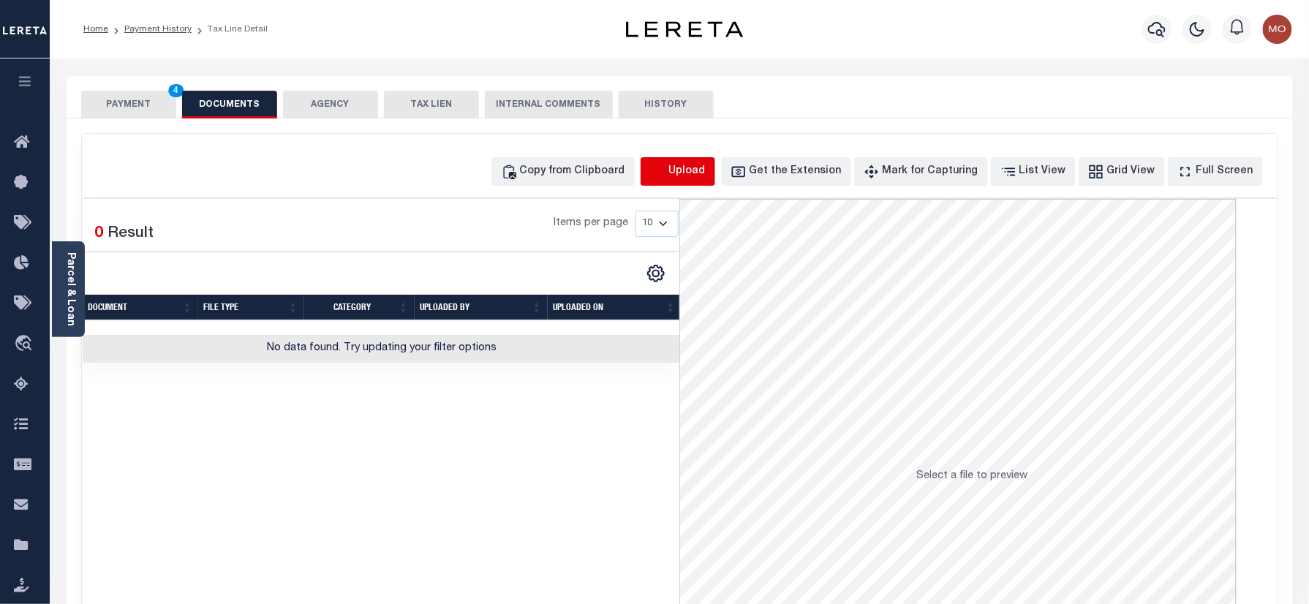
click at [666, 177] on icon "button" at bounding box center [658, 172] width 16 height 16
select select "POP"
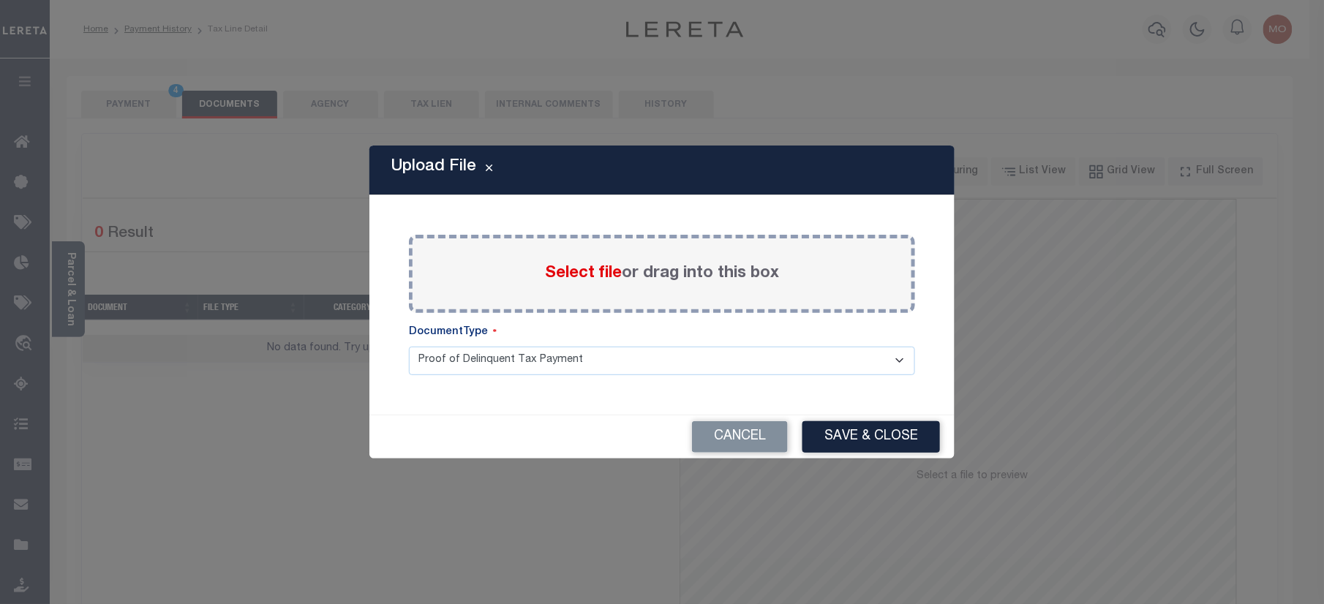
click at [573, 278] on span "Select file" at bounding box center [583, 273] width 77 height 16
click at [0, 0] on input "Select file or drag into this box" at bounding box center [0, 0] width 0 height 0
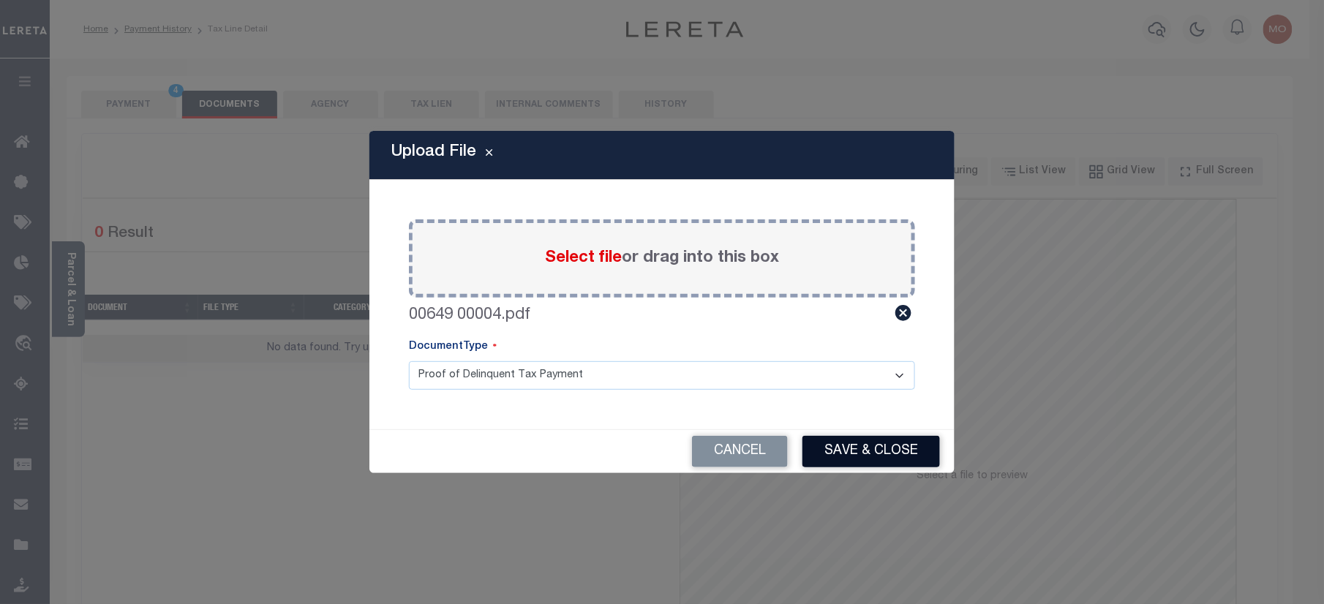
click at [835, 450] on button "Save & Close" at bounding box center [870, 451] width 137 height 31
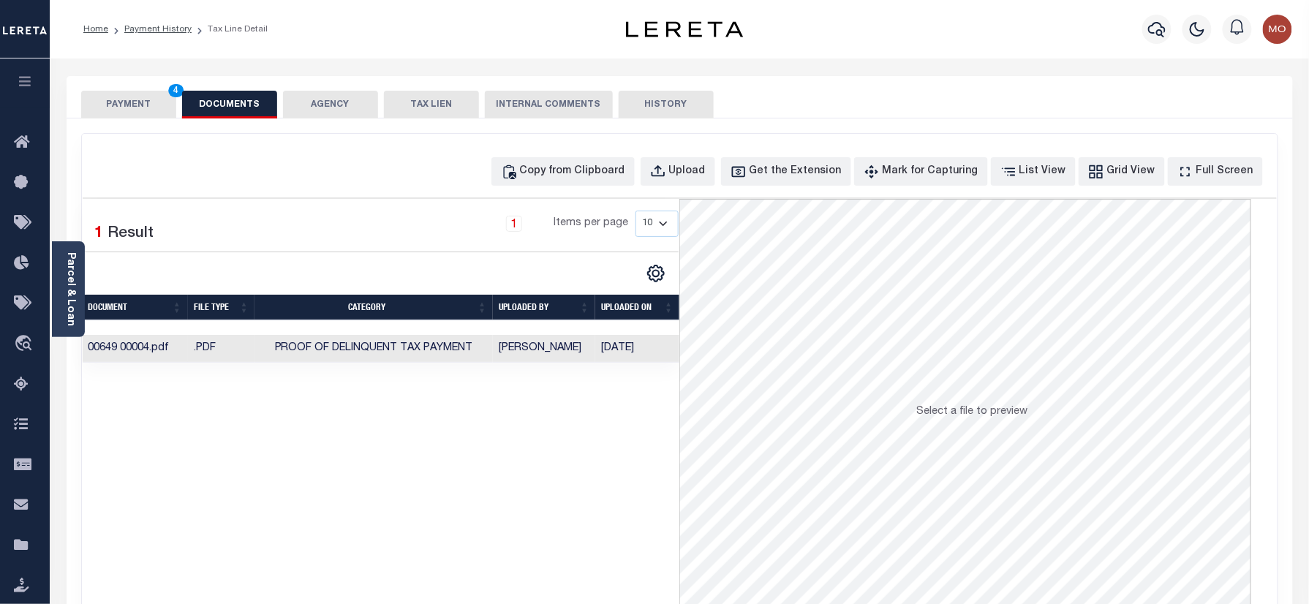
click at [129, 112] on button "PAYMENT 4" at bounding box center [128, 105] width 95 height 28
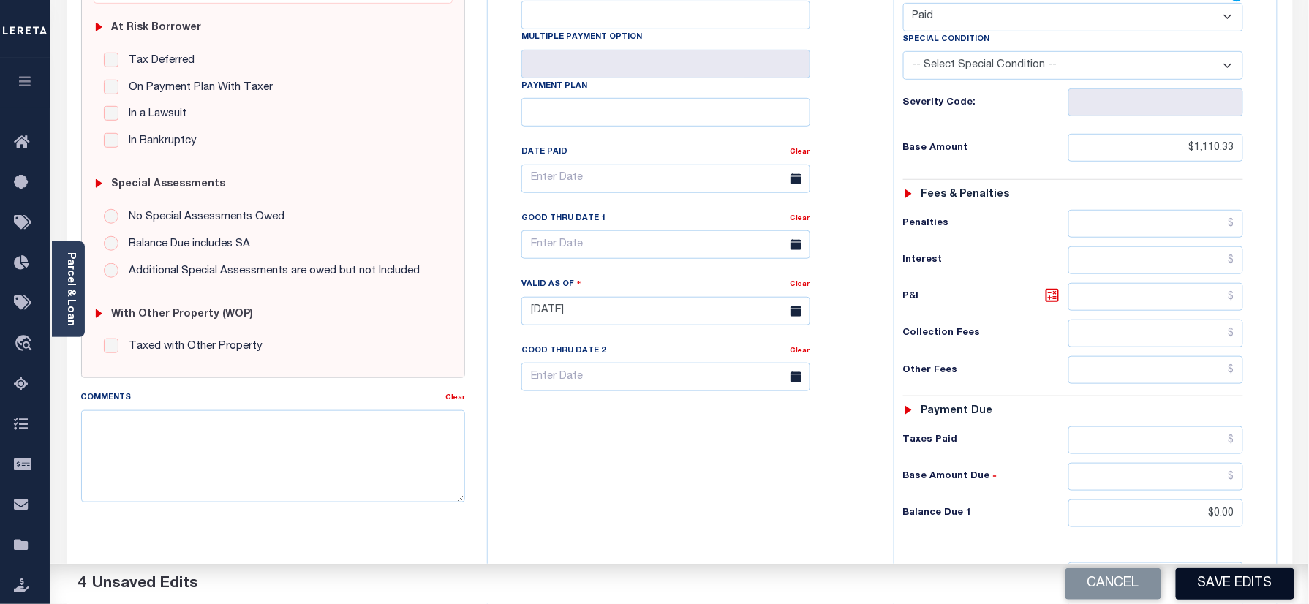
click at [1204, 594] on button "Save Edits" at bounding box center [1235, 583] width 118 height 31
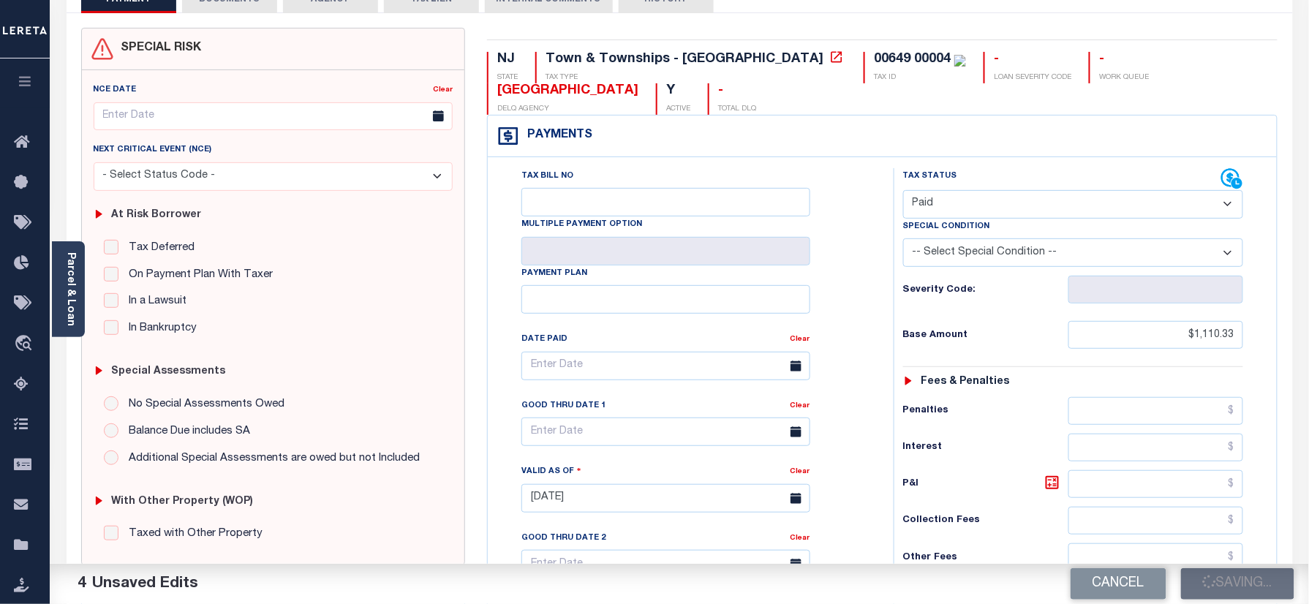
scroll to position [97, 0]
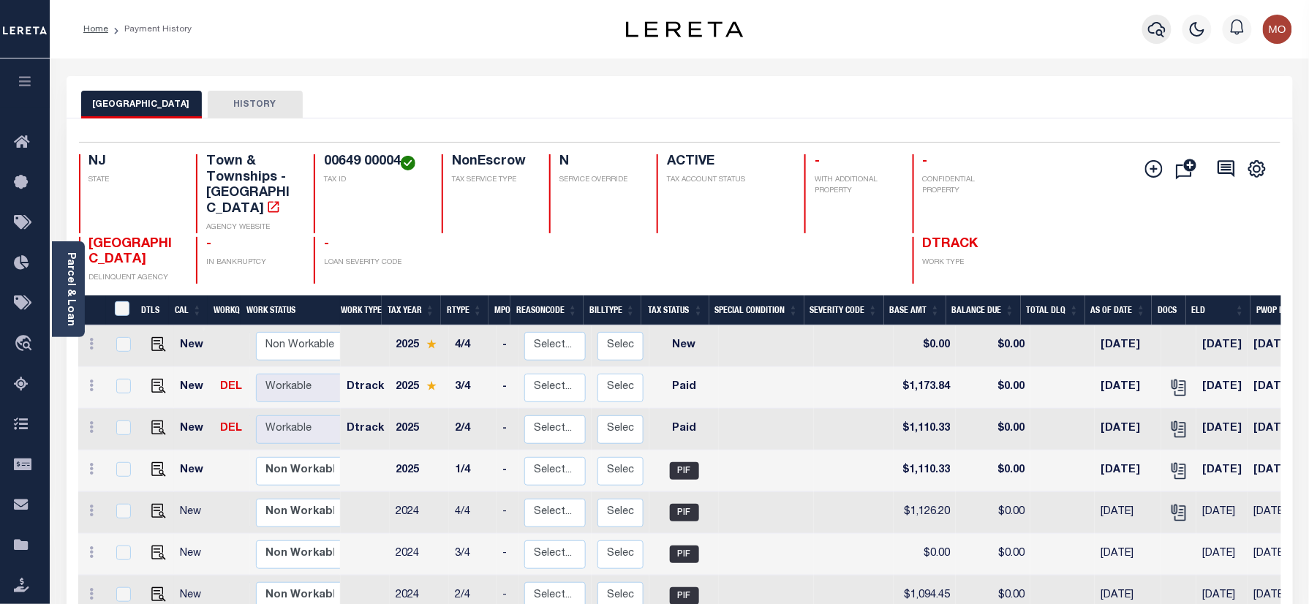
click at [1169, 31] on button "button" at bounding box center [1156, 29] width 29 height 29
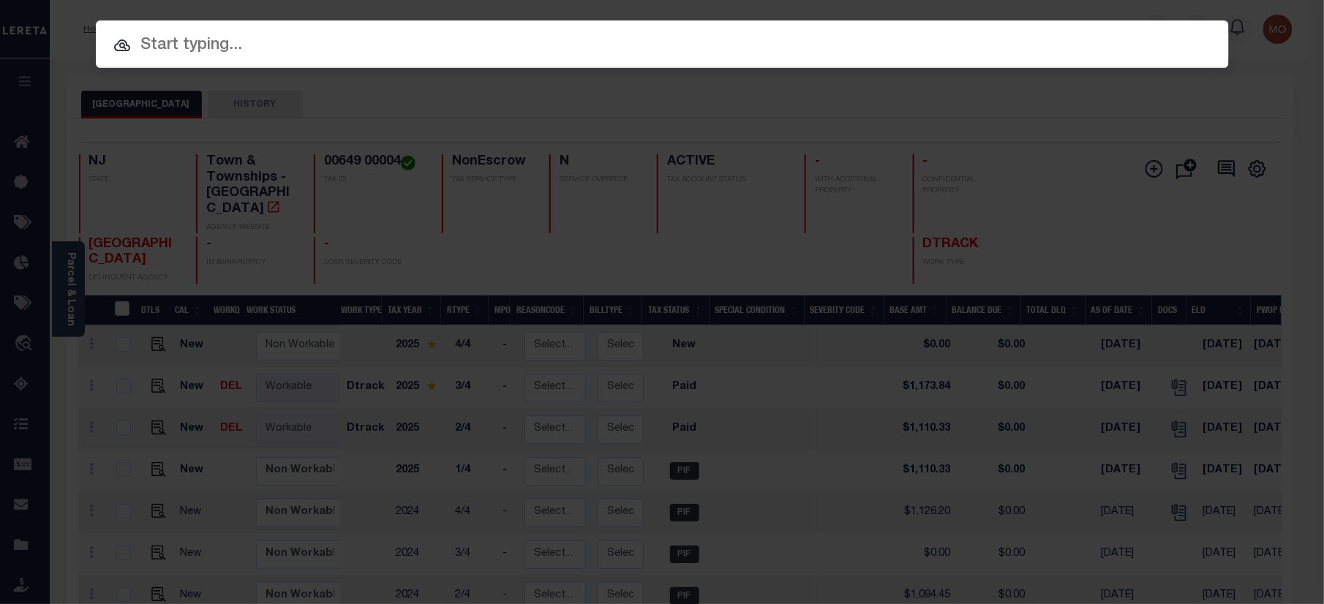
click at [331, 34] on input "text" at bounding box center [662, 46] width 1133 height 26
paste input "9300001417"
type input "9300001417"
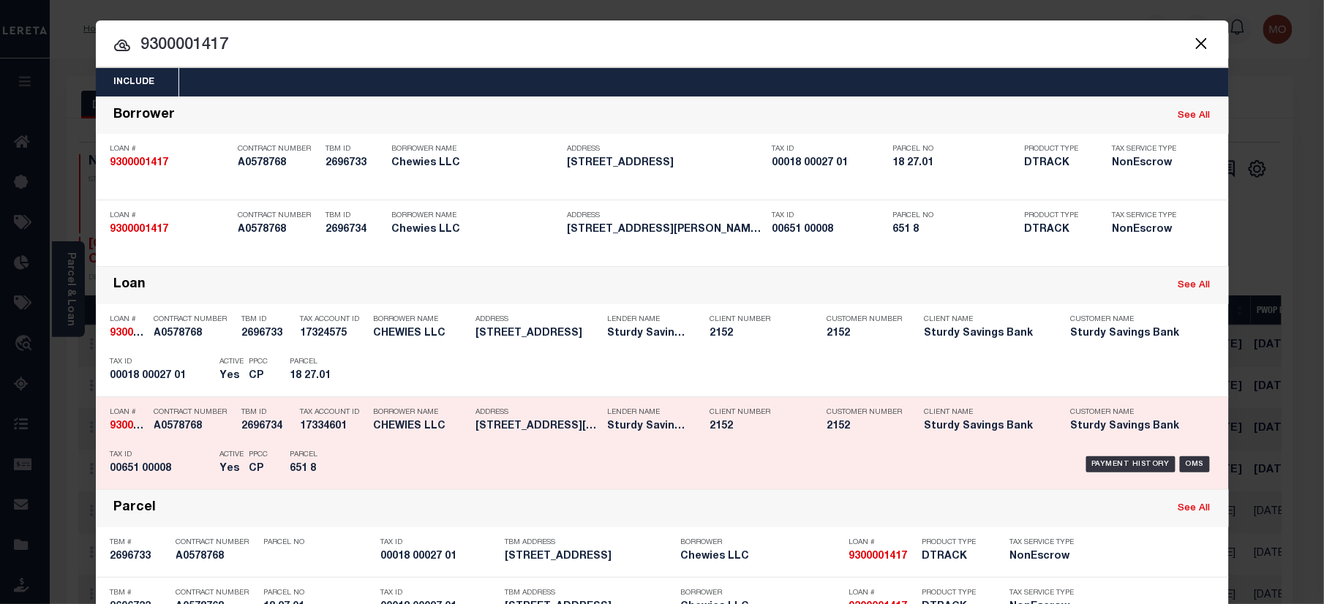
click at [221, 463] on h5 "Yes" at bounding box center [231, 469] width 22 height 12
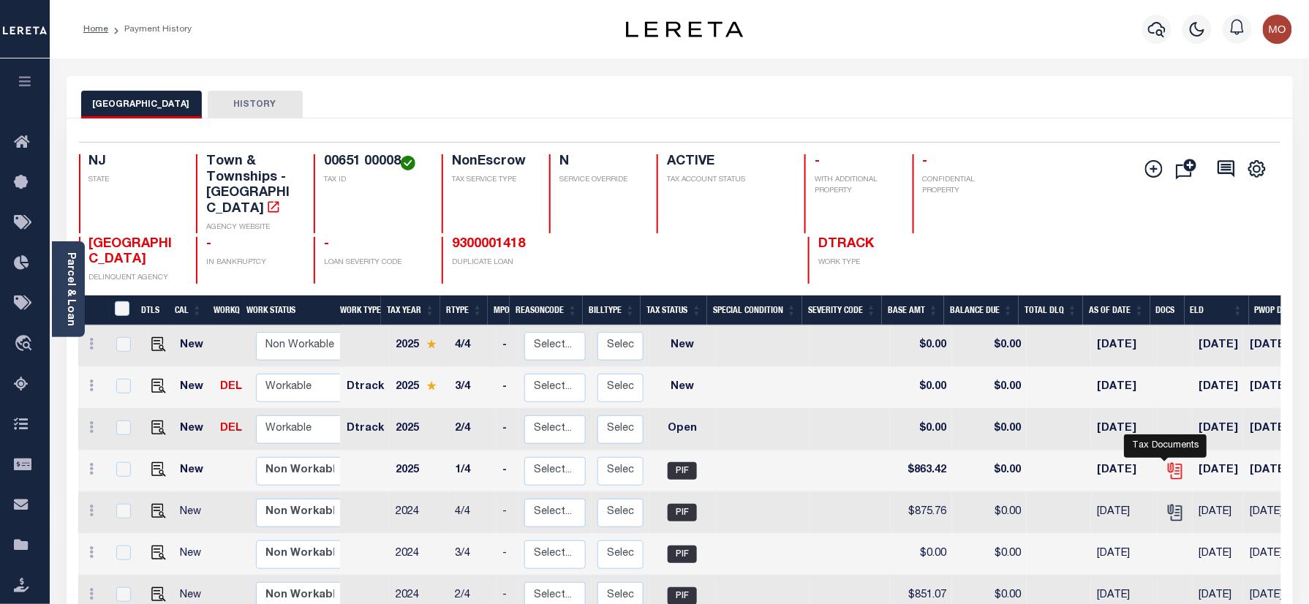
click at [1169, 463] on icon "" at bounding box center [1175, 469] width 12 height 12
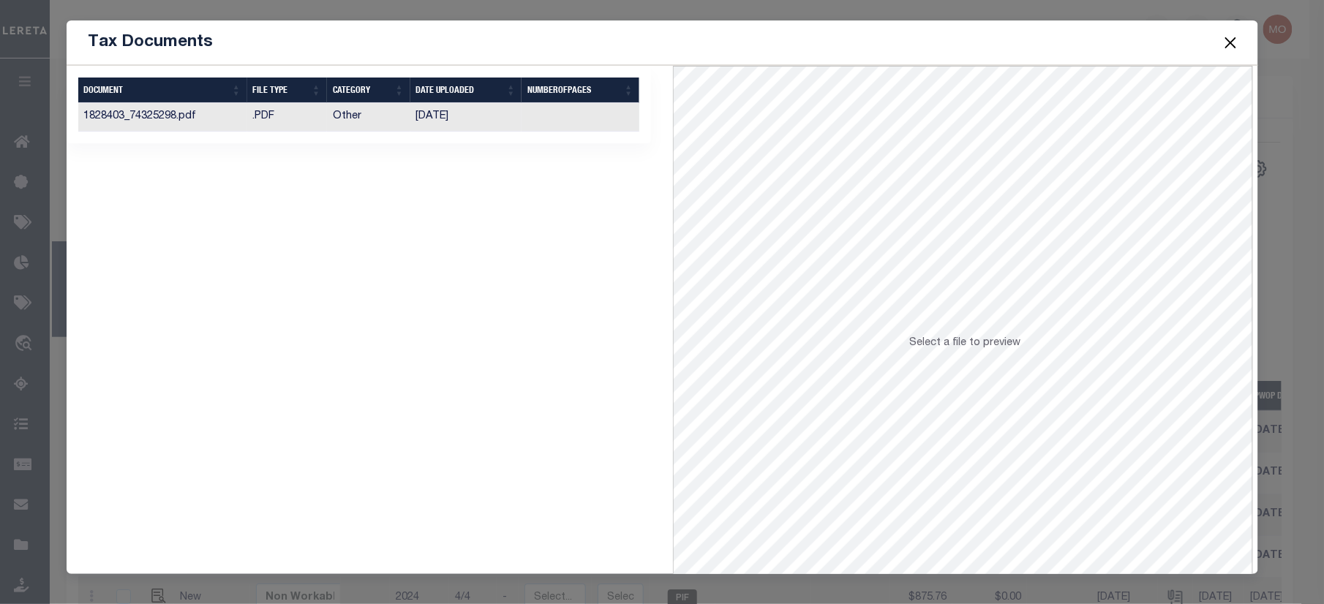
click at [316, 126] on td ".PDF" at bounding box center [287, 117] width 80 height 29
click at [1229, 38] on button "Close" at bounding box center [1229, 42] width 19 height 19
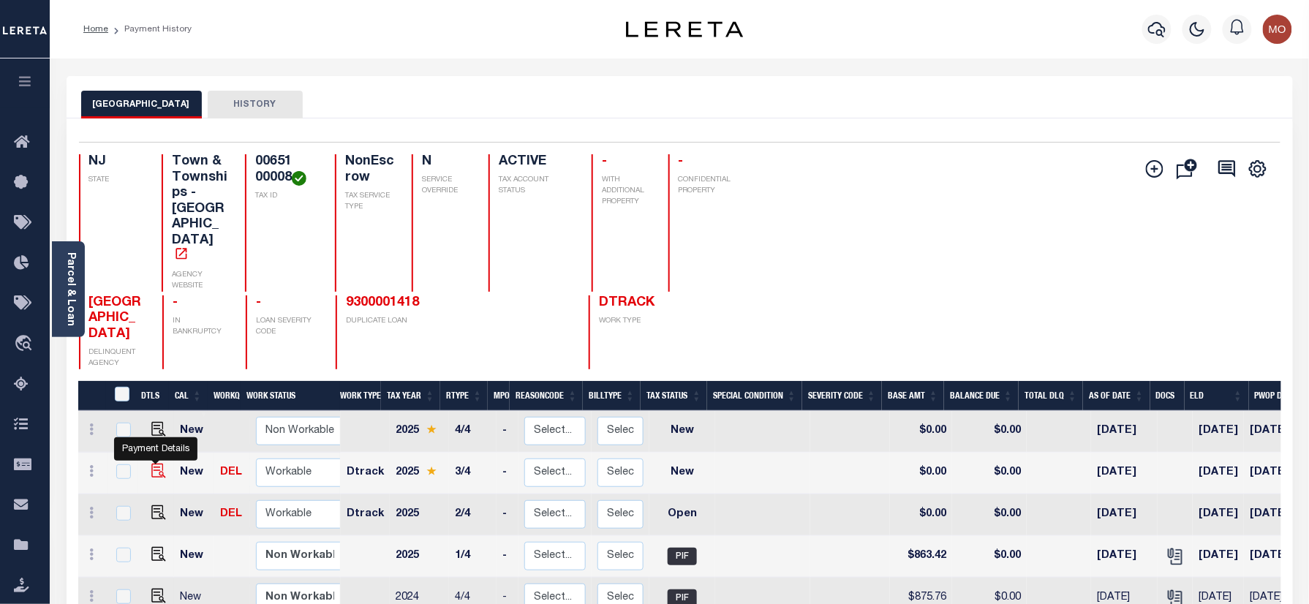
click at [155, 464] on img "" at bounding box center [158, 471] width 15 height 15
checkbox input "true"
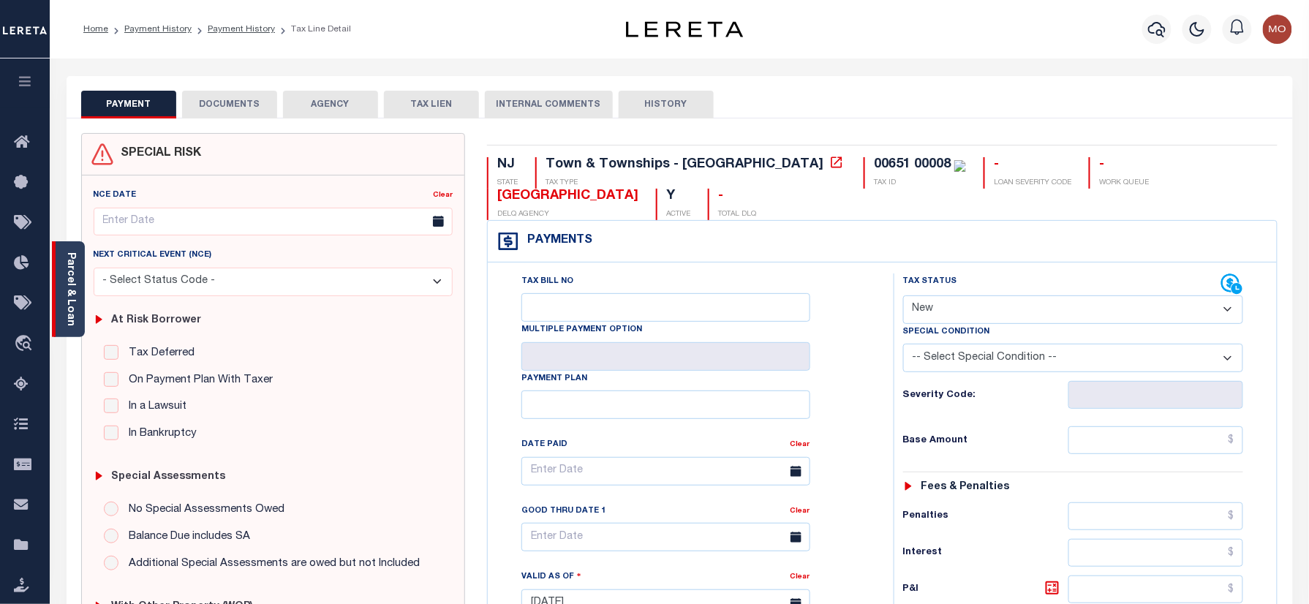
click at [63, 298] on div "Parcel & Loan" at bounding box center [68, 289] width 33 height 96
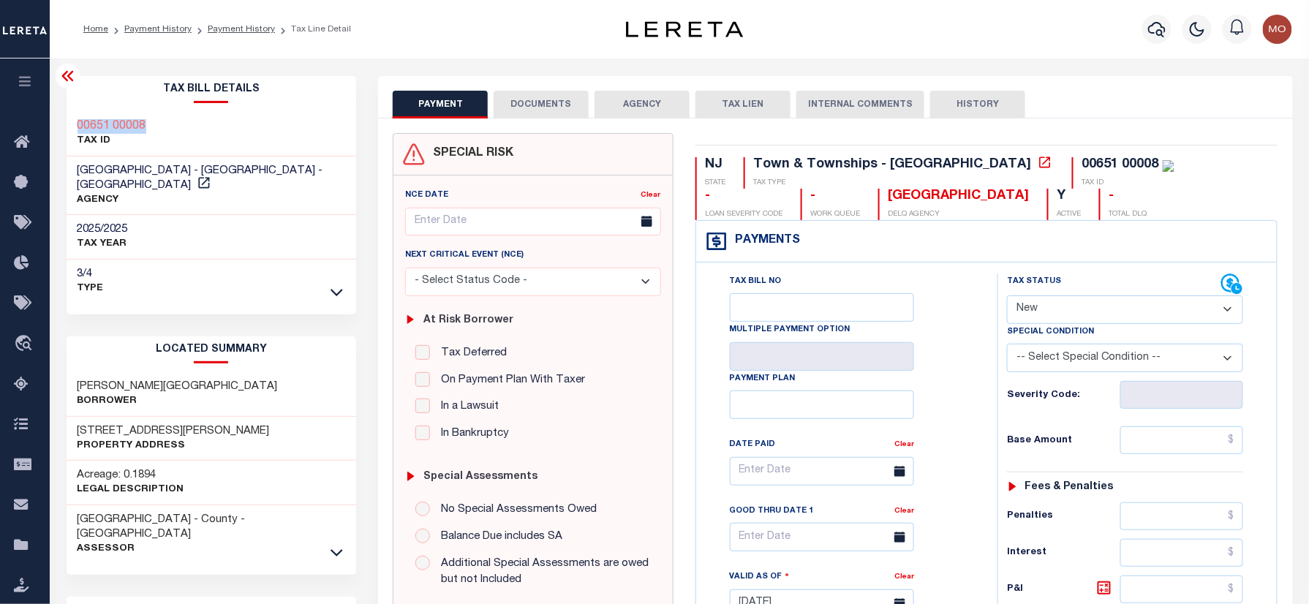
drag, startPoint x: 132, startPoint y: 117, endPoint x: 74, endPoint y: 120, distance: 57.8
click at [74, 120] on div "00651 00008 TAX ID" at bounding box center [212, 134] width 290 height 45
copy h3 "00651 00008"
click at [1037, 305] on select "- Select Status Code - Open Due/Unpaid Paid Incomplete No Tax Due Internal Refu…" at bounding box center [1125, 309] width 236 height 29
select select "PYD"
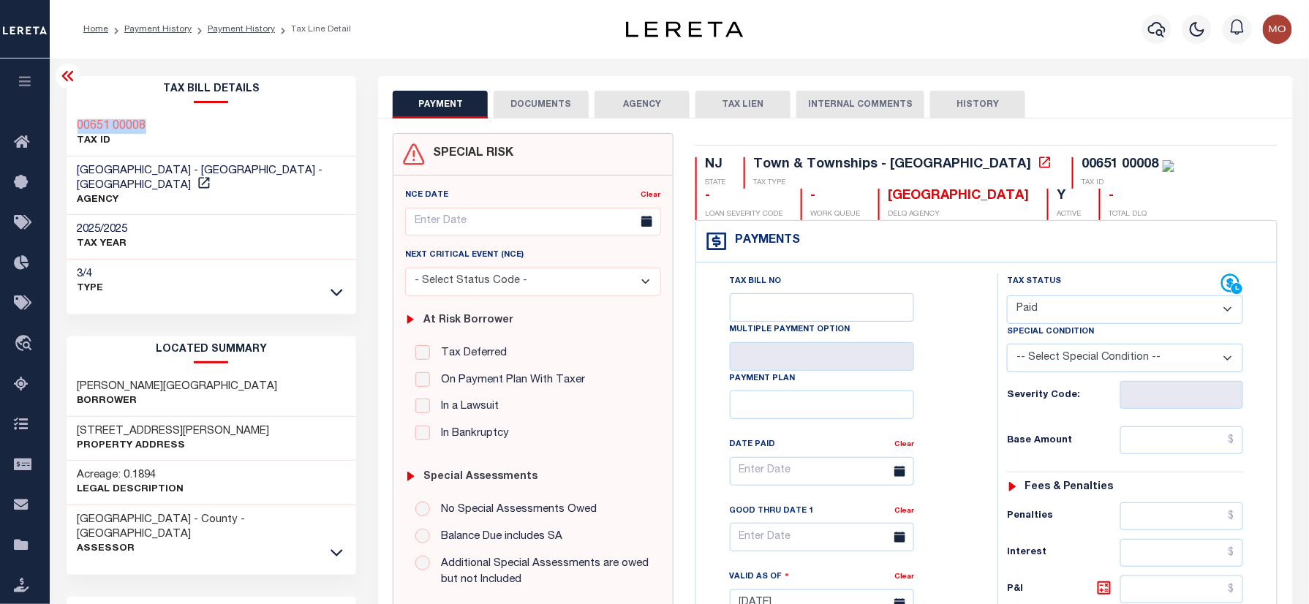
click at [1007, 297] on select "- Select Status Code - Open Due/Unpaid Paid Incomplete No Tax Due Internal Refu…" at bounding box center [1125, 309] width 236 height 29
type input "[DATE]"
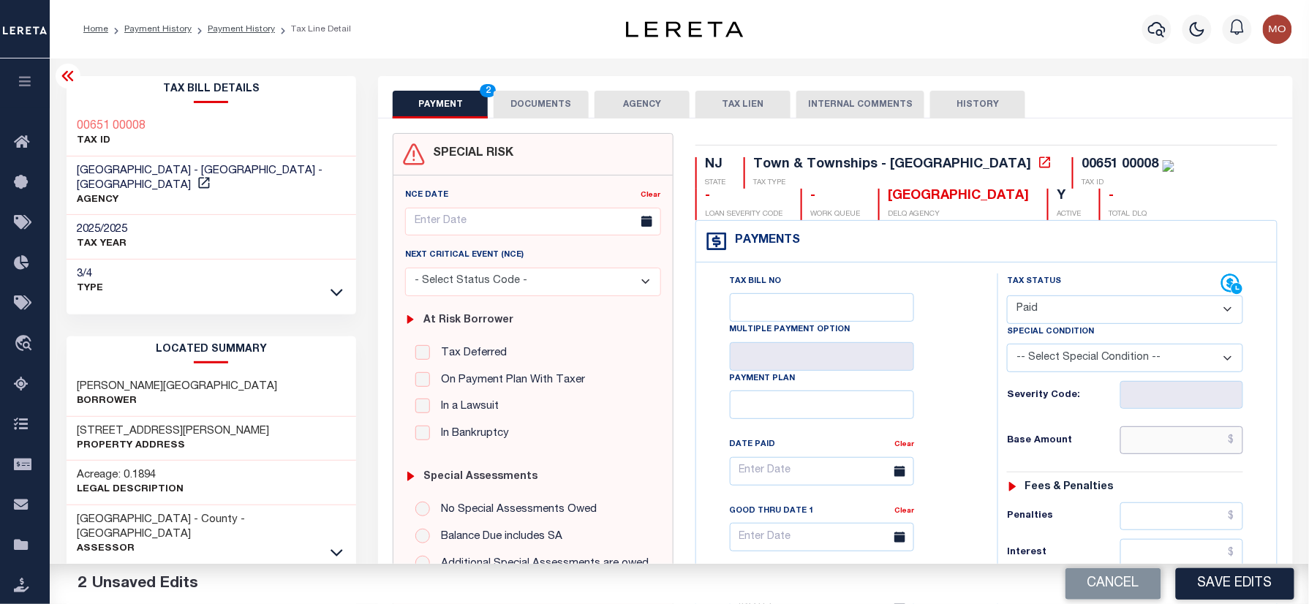
drag, startPoint x: 1177, startPoint y: 445, endPoint x: 948, endPoint y: 487, distance: 232.6
click at [1177, 445] on input "text" at bounding box center [1181, 440] width 123 height 28
paste input "912.81"
type input "$912.81"
drag, startPoint x: 948, startPoint y: 487, endPoint x: 958, endPoint y: 490, distance: 10.6
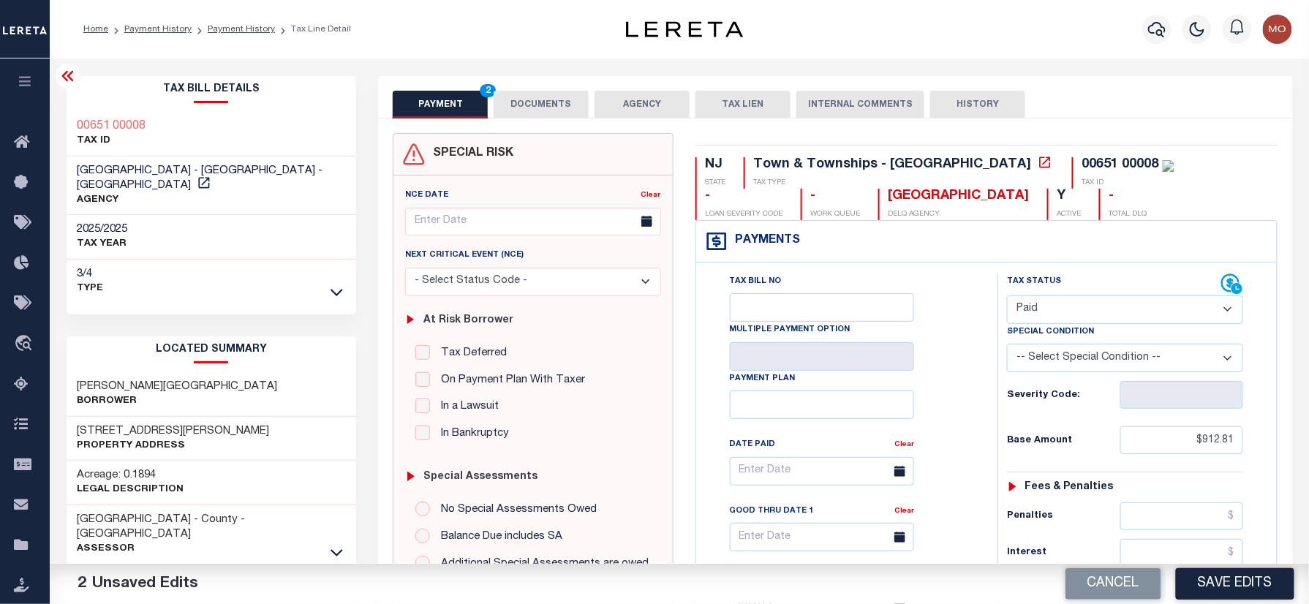
click at [948, 487] on div "Tax Bill No Multiple Payment Option Payment Plan Clear" at bounding box center [843, 478] width 265 height 410
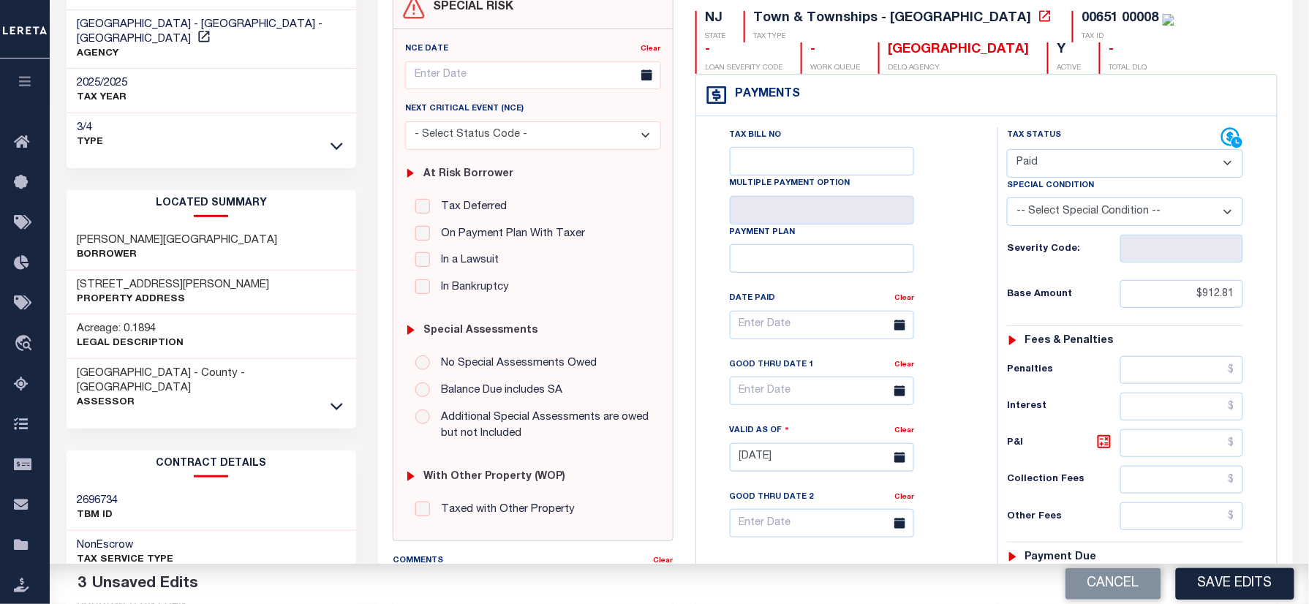
scroll to position [293, 0]
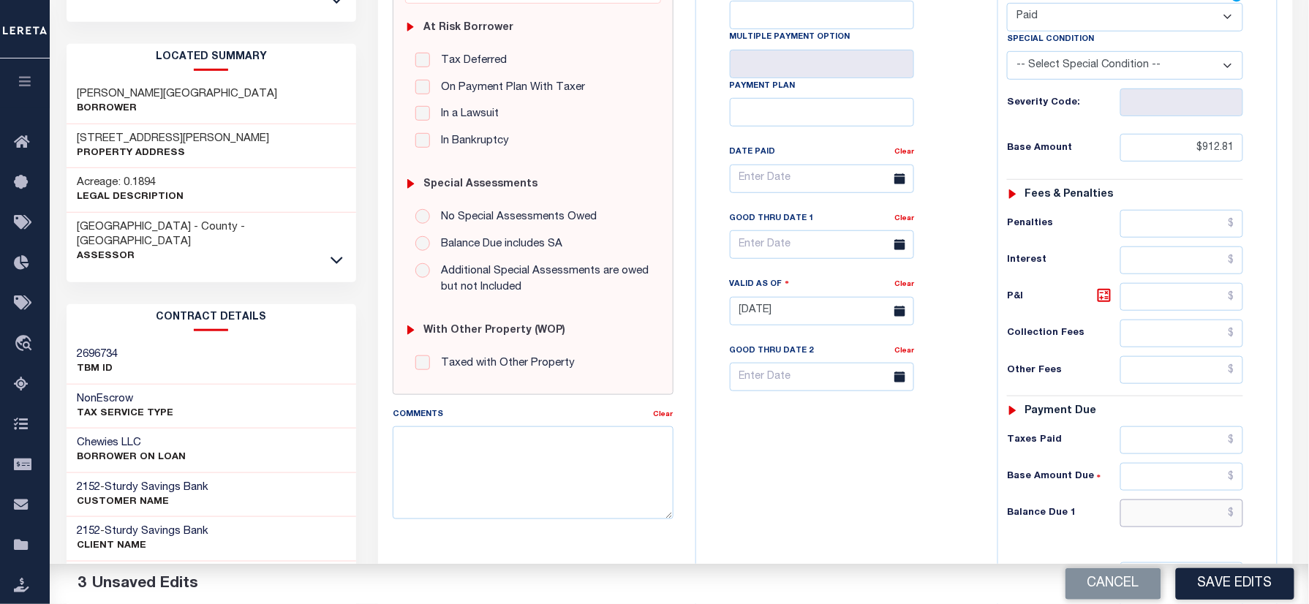
click at [1152, 525] on input "text" at bounding box center [1181, 513] width 123 height 28
type input "$0.00"
click at [846, 471] on div "Tax Bill No Multiple Payment Option Payment Plan Clear" at bounding box center [843, 304] width 287 height 646
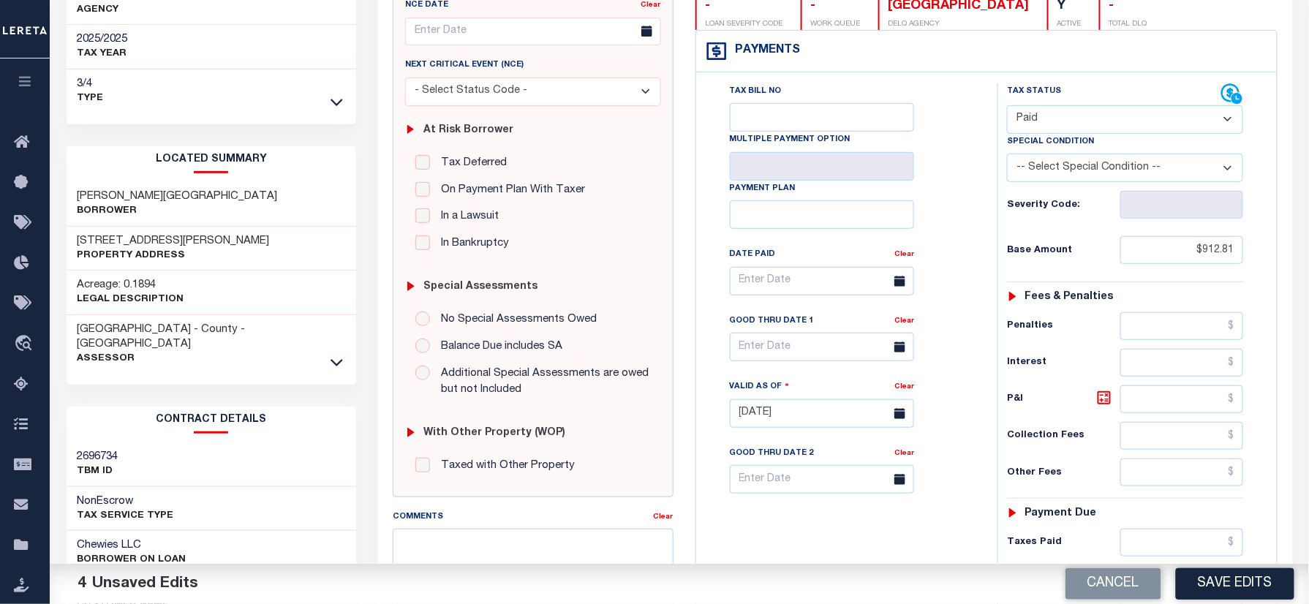
scroll to position [0, 0]
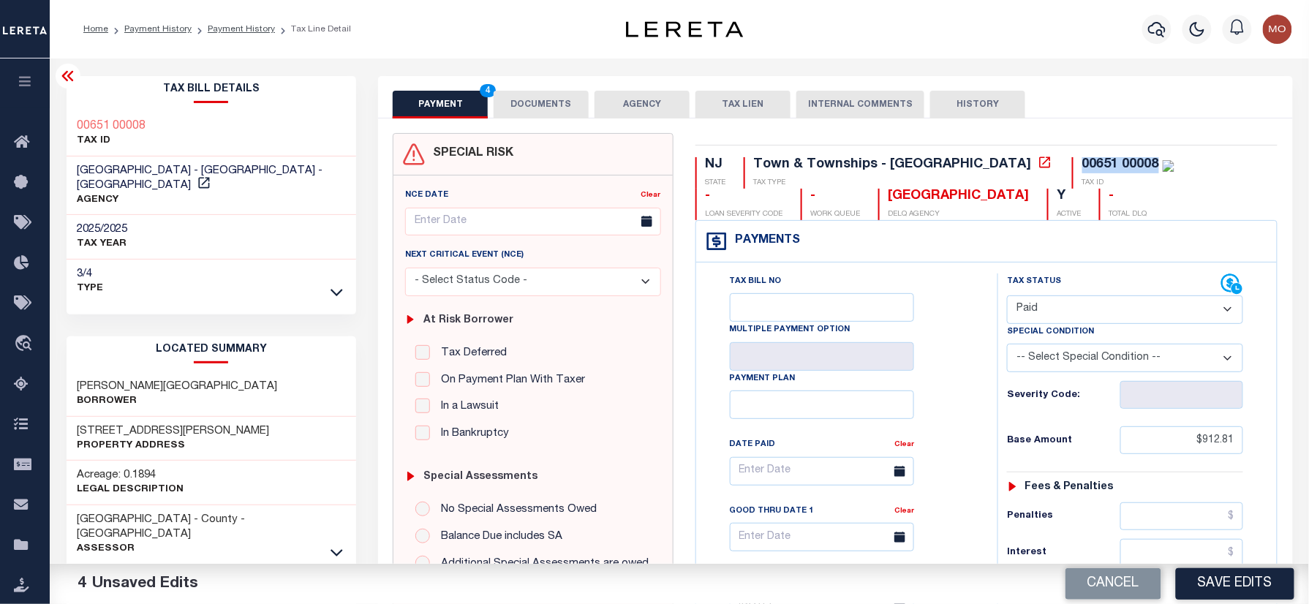
drag, startPoint x: 1030, startPoint y: 167, endPoint x: 948, endPoint y: 167, distance: 81.2
click at [1072, 167] on div "00651 00008 TAX ID" at bounding box center [1123, 172] width 102 height 31
copy div "00651 00008"
click at [556, 108] on button "DOCUMENTS" at bounding box center [541, 105] width 95 height 28
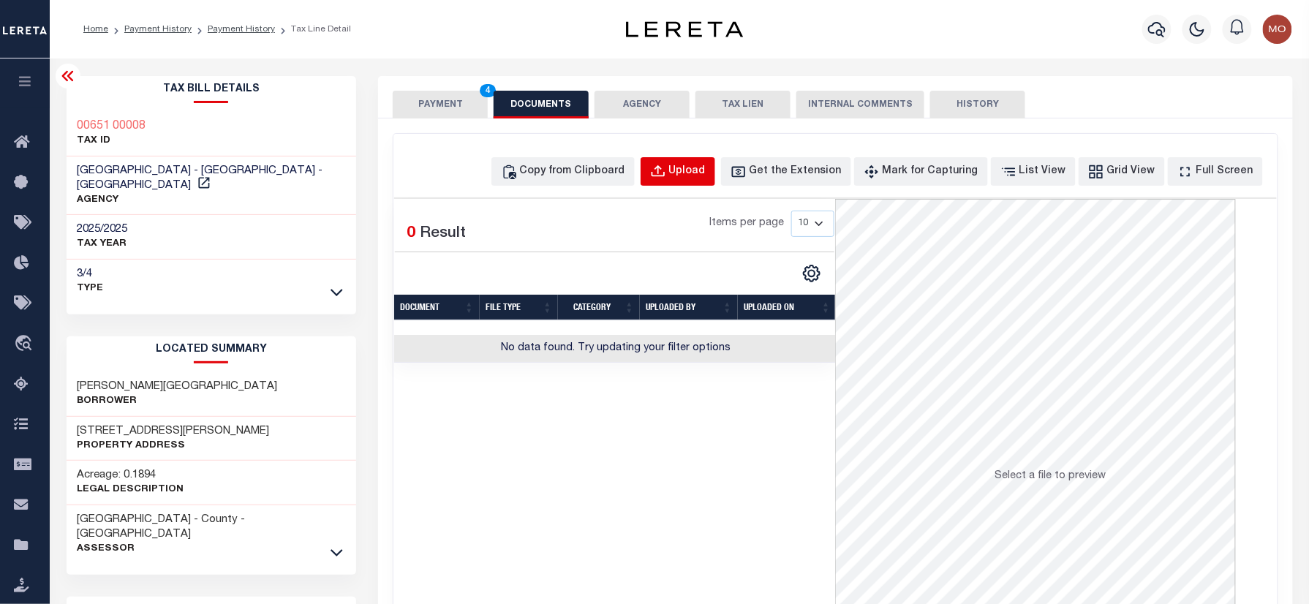
click at [701, 173] on div "Upload" at bounding box center [687, 172] width 37 height 16
select select "POP"
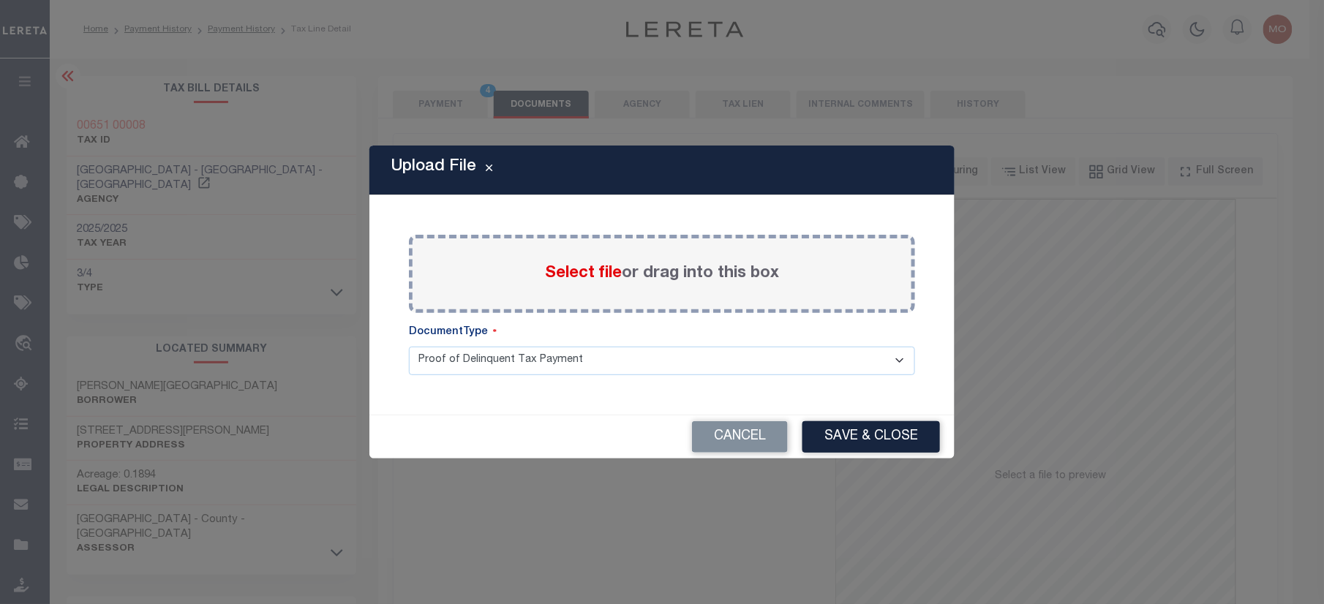
click at [583, 265] on span "Select file" at bounding box center [583, 273] width 77 height 16
click at [0, 0] on input "Select file or drag into this box" at bounding box center [0, 0] width 0 height 0
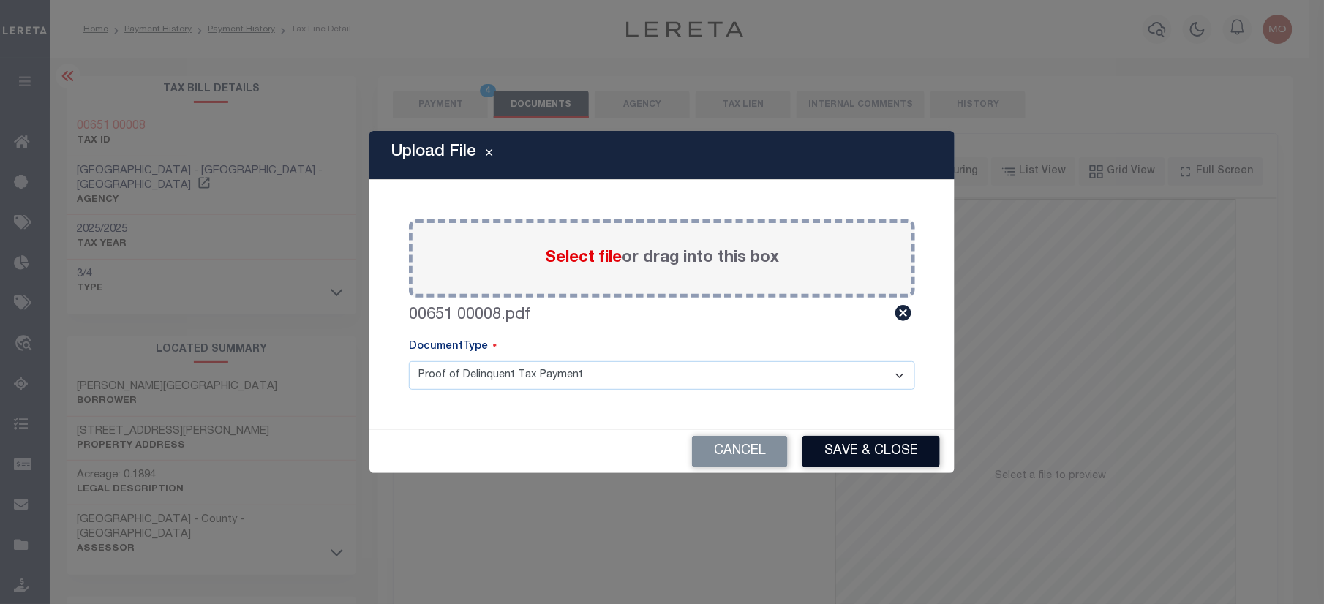
click at [840, 448] on button "Save & Close" at bounding box center [870, 451] width 137 height 31
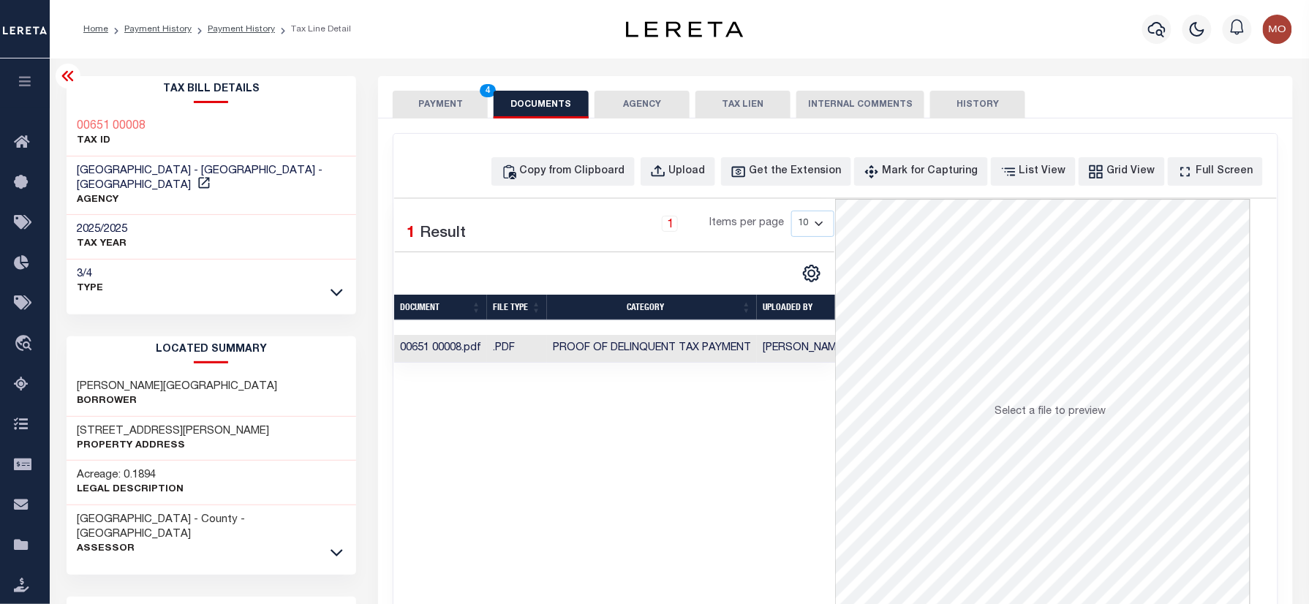
click at [434, 105] on button "PAYMENT 4" at bounding box center [440, 105] width 95 height 28
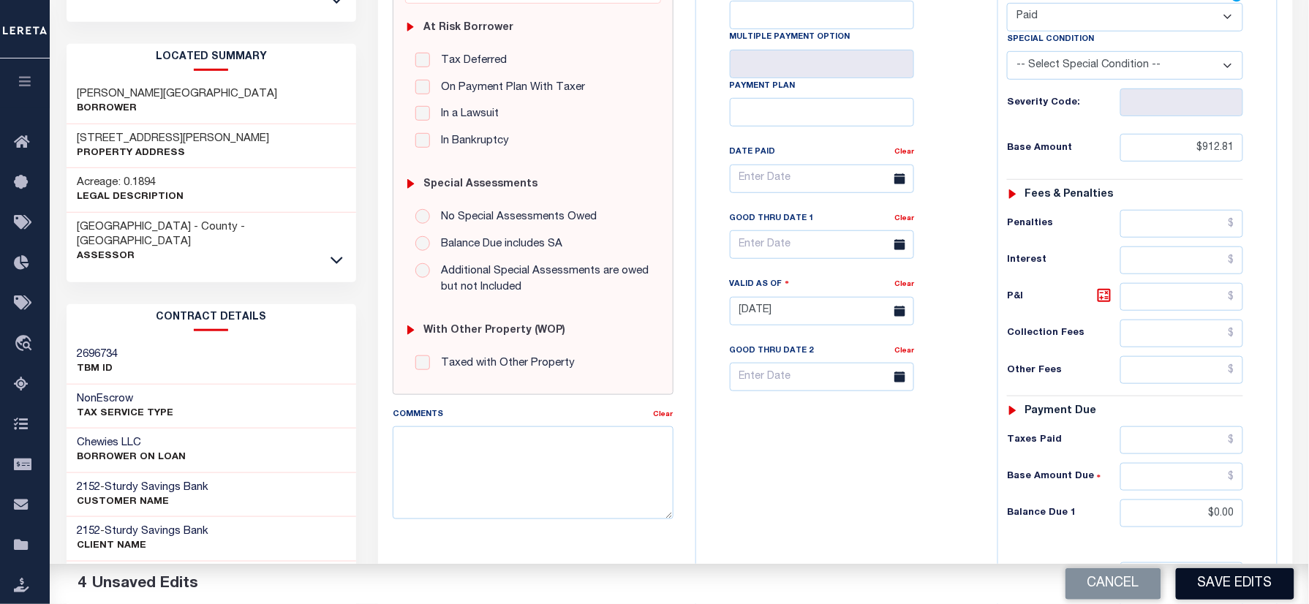
click at [1221, 577] on button "Save Edits" at bounding box center [1235, 583] width 118 height 31
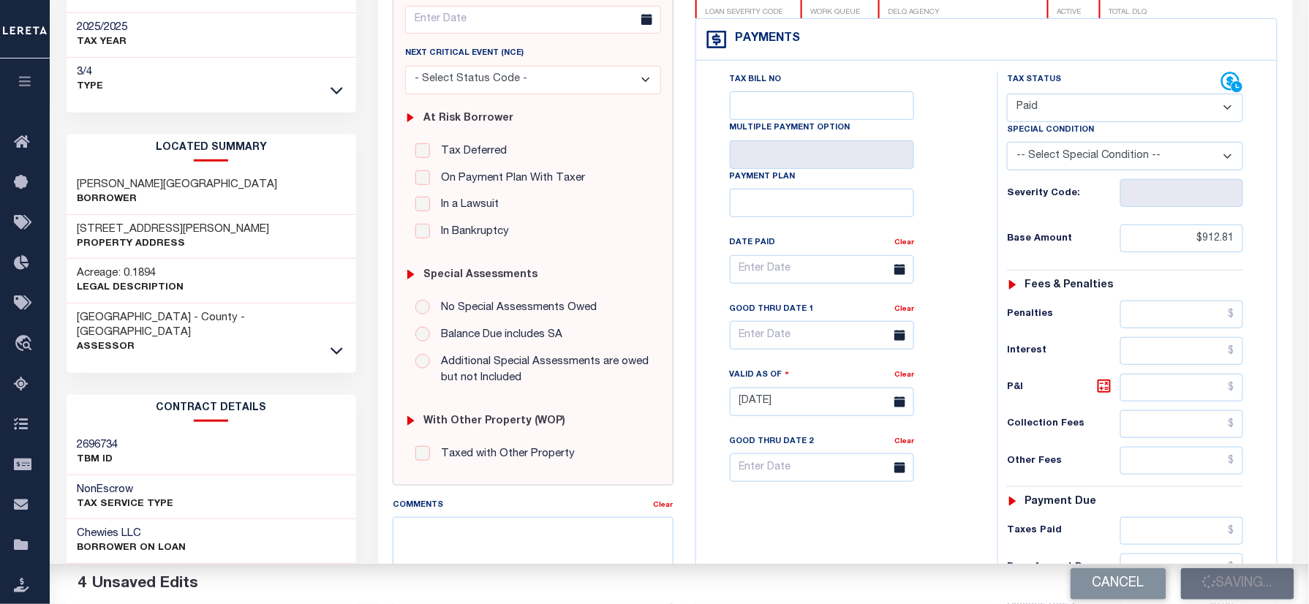
scroll to position [97, 0]
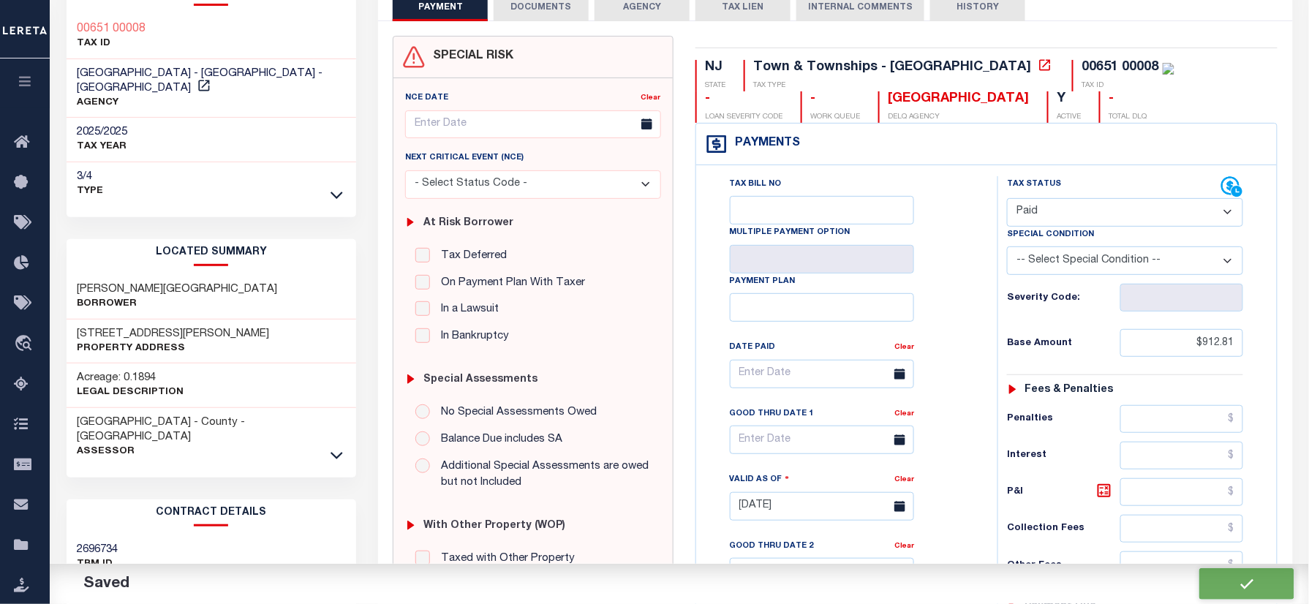
checkbox input "false"
type input "$912.81"
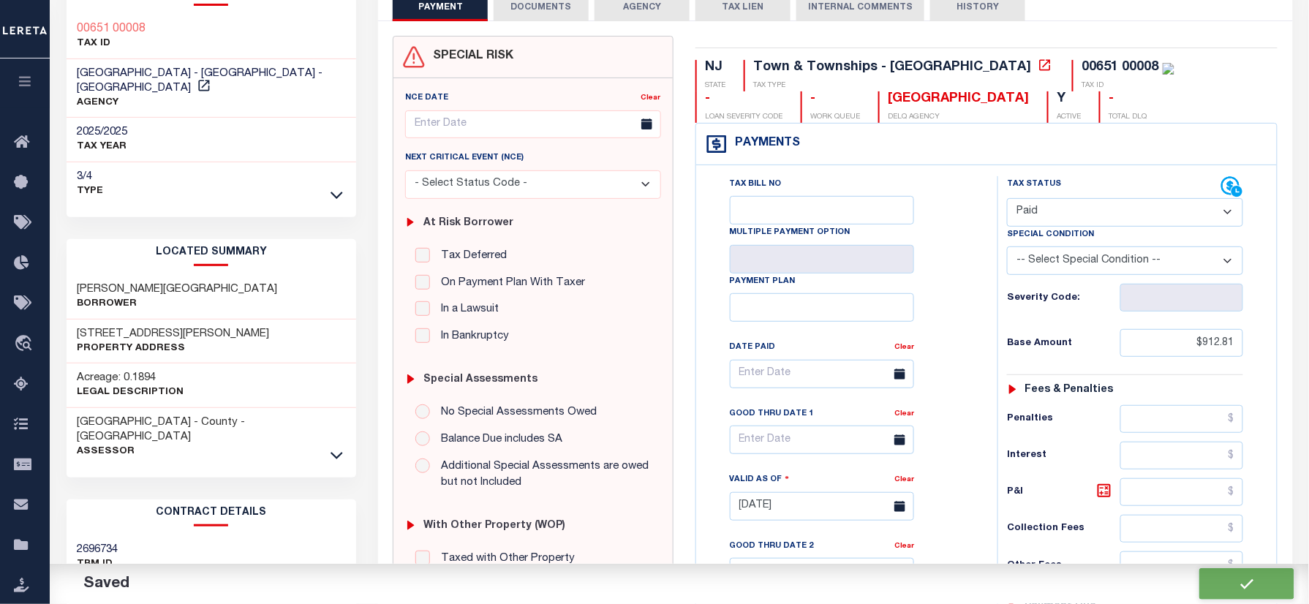
type input "$0"
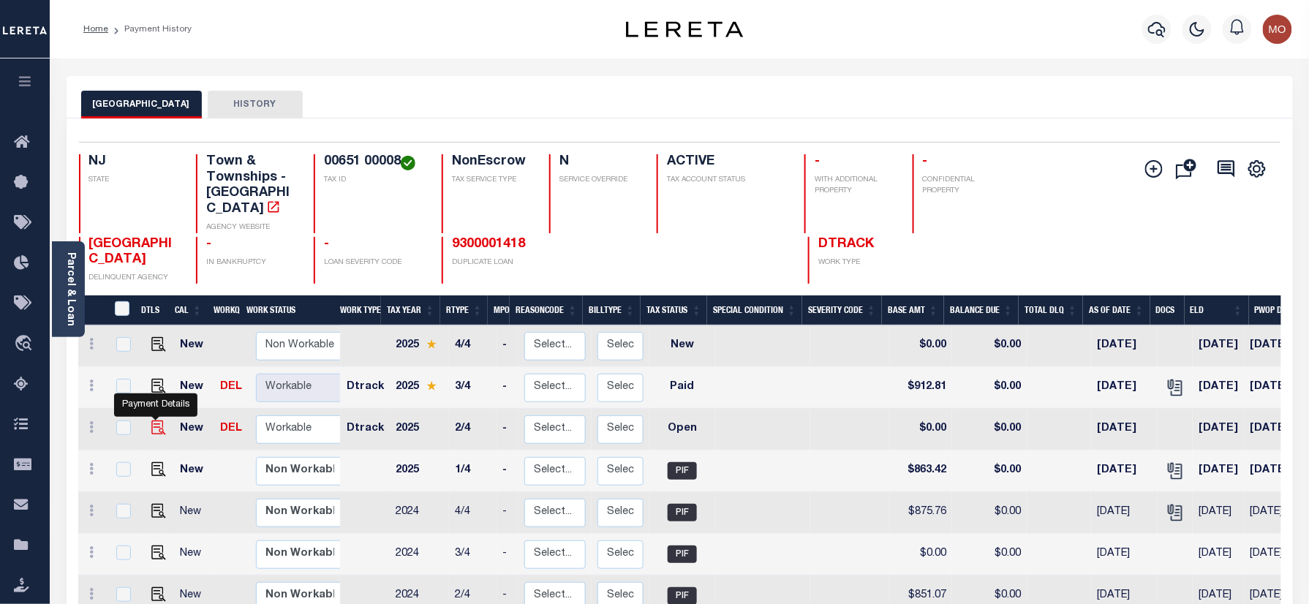
click at [155, 420] on img "" at bounding box center [158, 427] width 15 height 15
checkbox input "true"
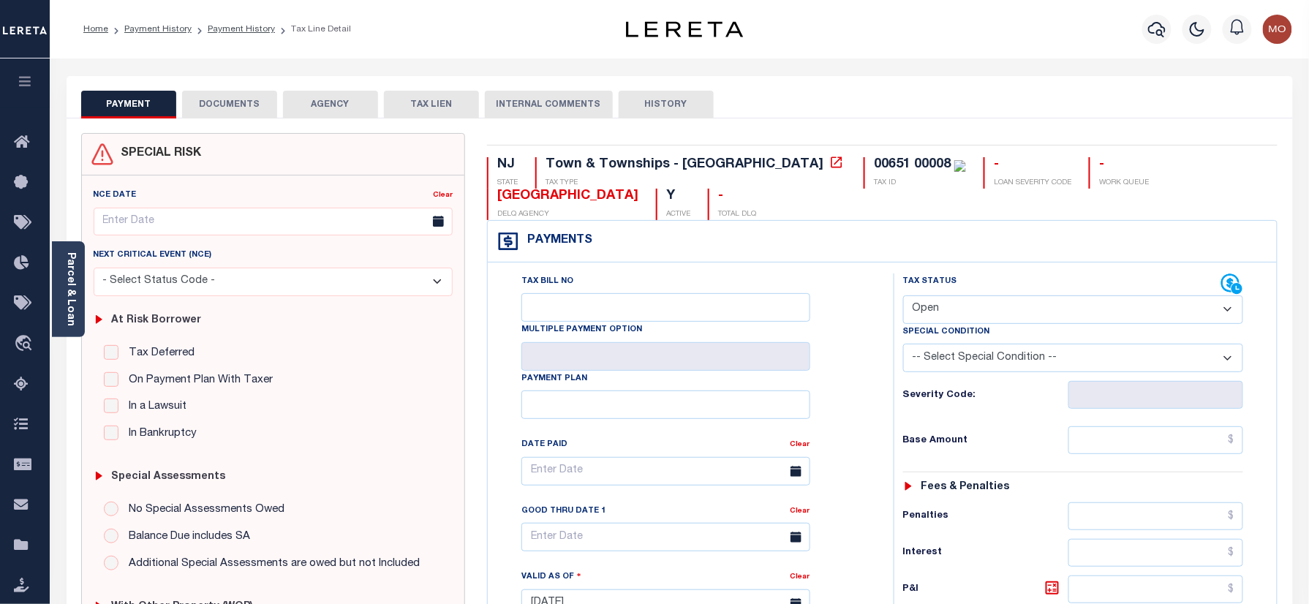
click at [962, 310] on select "- Select Status Code - Open Due/Unpaid Paid Incomplete No Tax Due Internal Refu…" at bounding box center [1073, 309] width 341 height 29
select select "PYD"
click at [903, 297] on select "- Select Status Code - Open Due/Unpaid Paid Incomplete No Tax Due Internal Refu…" at bounding box center [1073, 309] width 341 height 29
type input "[DATE]"
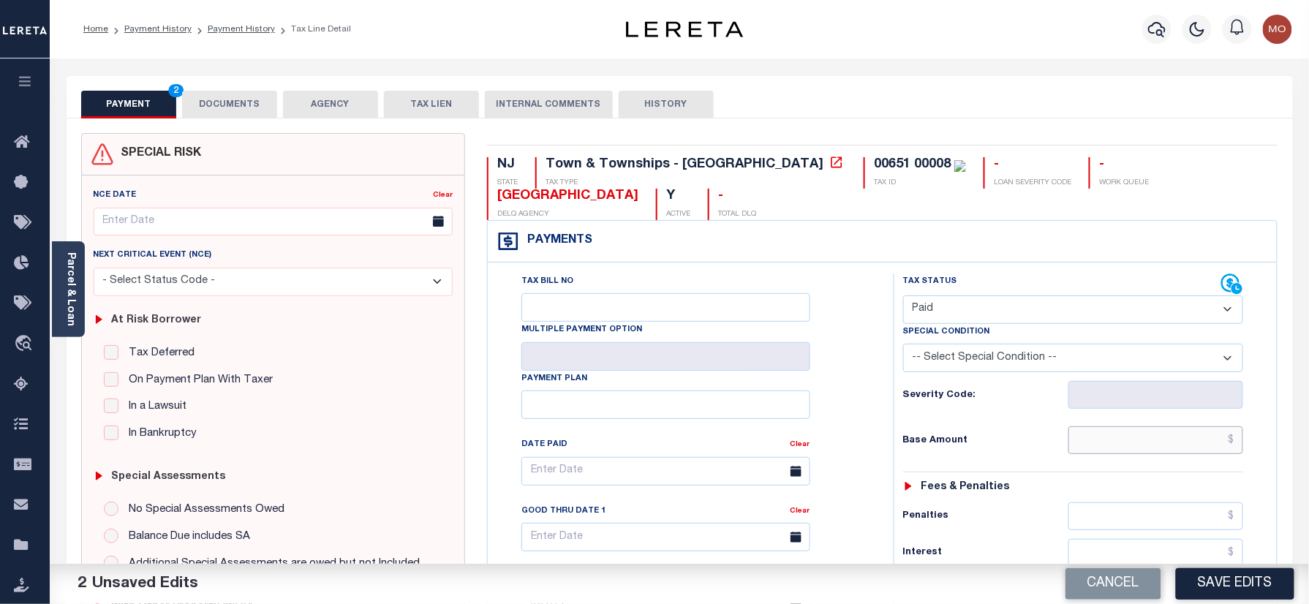
drag, startPoint x: 1156, startPoint y: 451, endPoint x: 1010, endPoint y: 471, distance: 147.6
click at [1156, 451] on input "text" at bounding box center [1156, 440] width 176 height 28
paste input "863.42"
type input "$863.42"
click at [970, 478] on div "Tax Status Status - Select Status Code -" at bounding box center [1078, 596] width 369 height 646
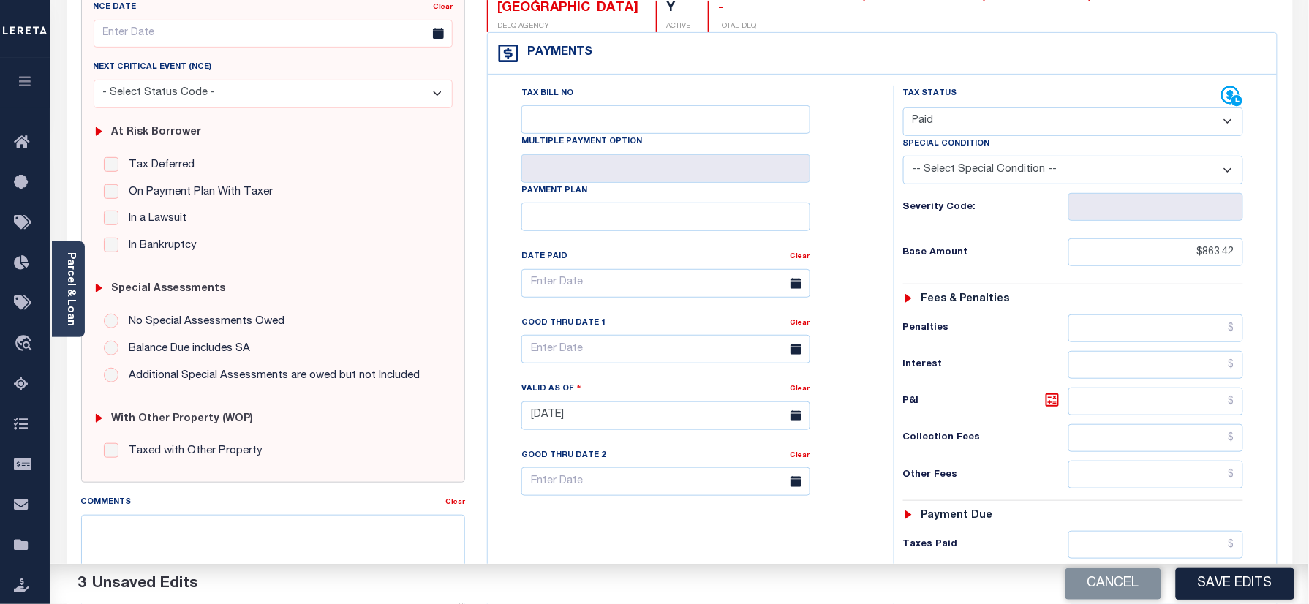
scroll to position [293, 0]
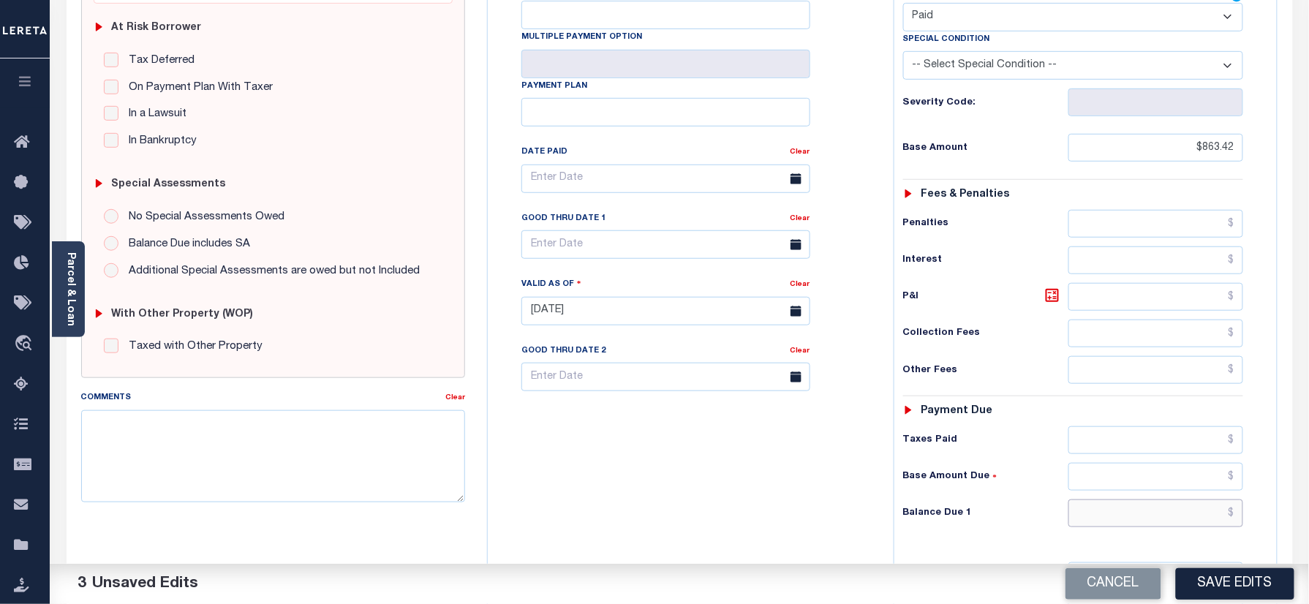
click at [1174, 524] on input "text" at bounding box center [1156, 513] width 176 height 28
type input "$0.00"
click at [579, 483] on div "Tax Bill No Multiple Payment Option Payment Plan Clear" at bounding box center [686, 304] width 391 height 646
click at [310, 469] on textarea "Comments" at bounding box center [273, 456] width 385 height 92
paste textarea "Refer 2025 3/4 year for doc"
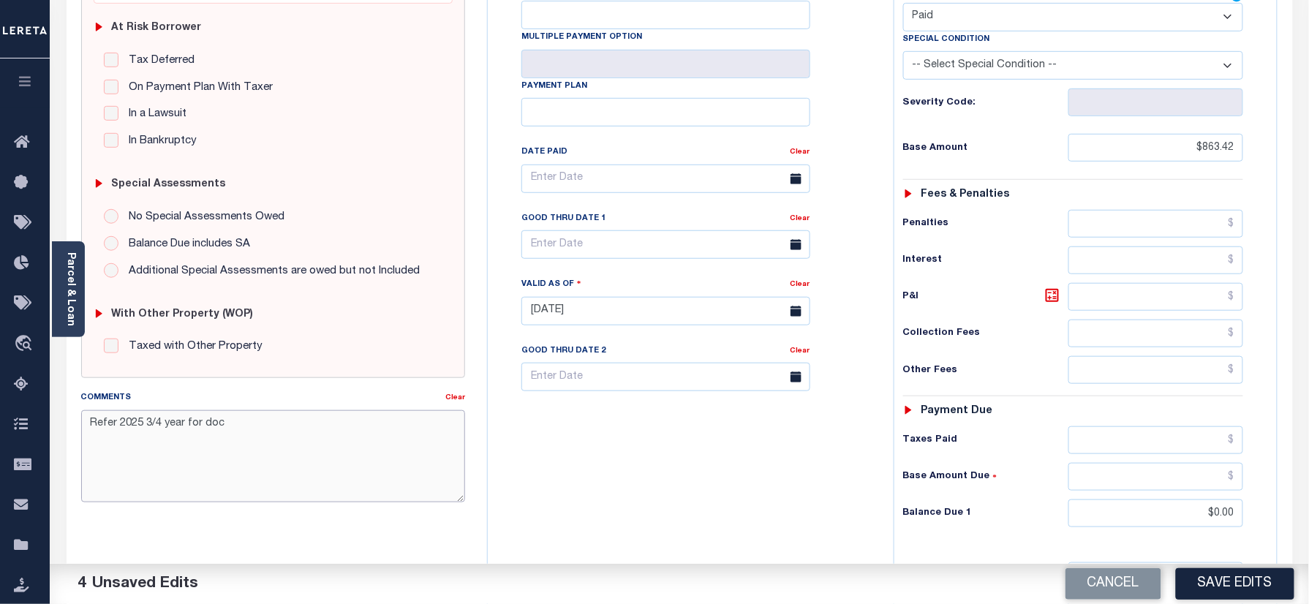
type textarea "Refer 2025 3/4 year for doc"
click at [766, 478] on div "Tax Bill No Multiple Payment Option Payment Plan Clear" at bounding box center [686, 304] width 391 height 646
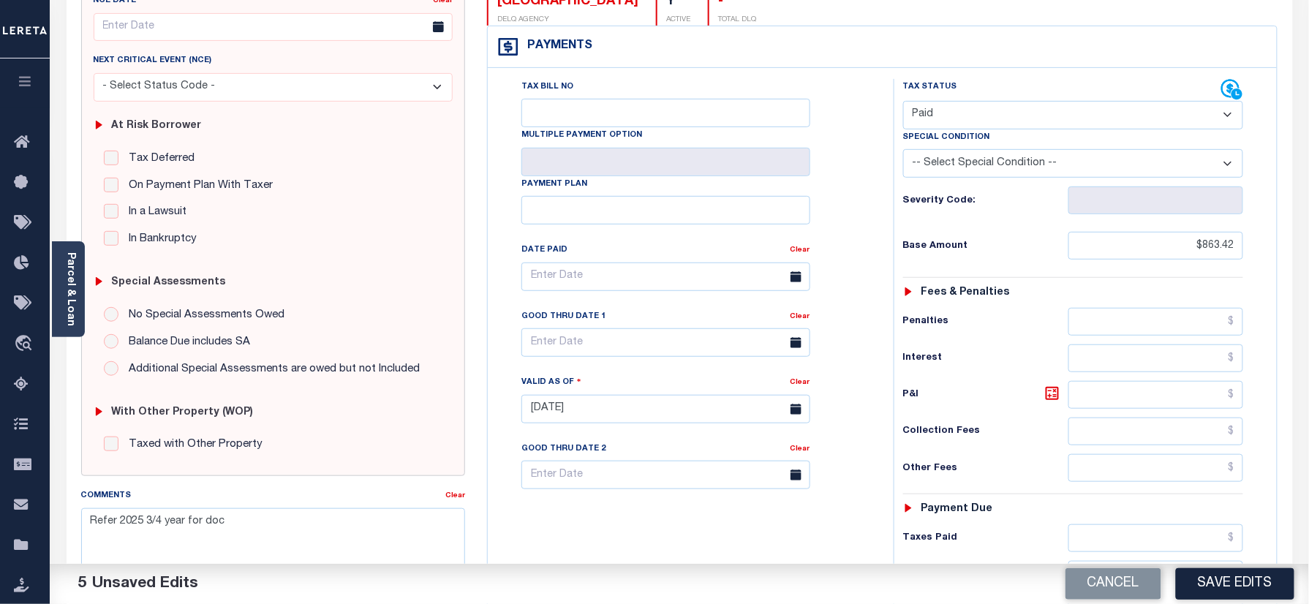
scroll to position [0, 0]
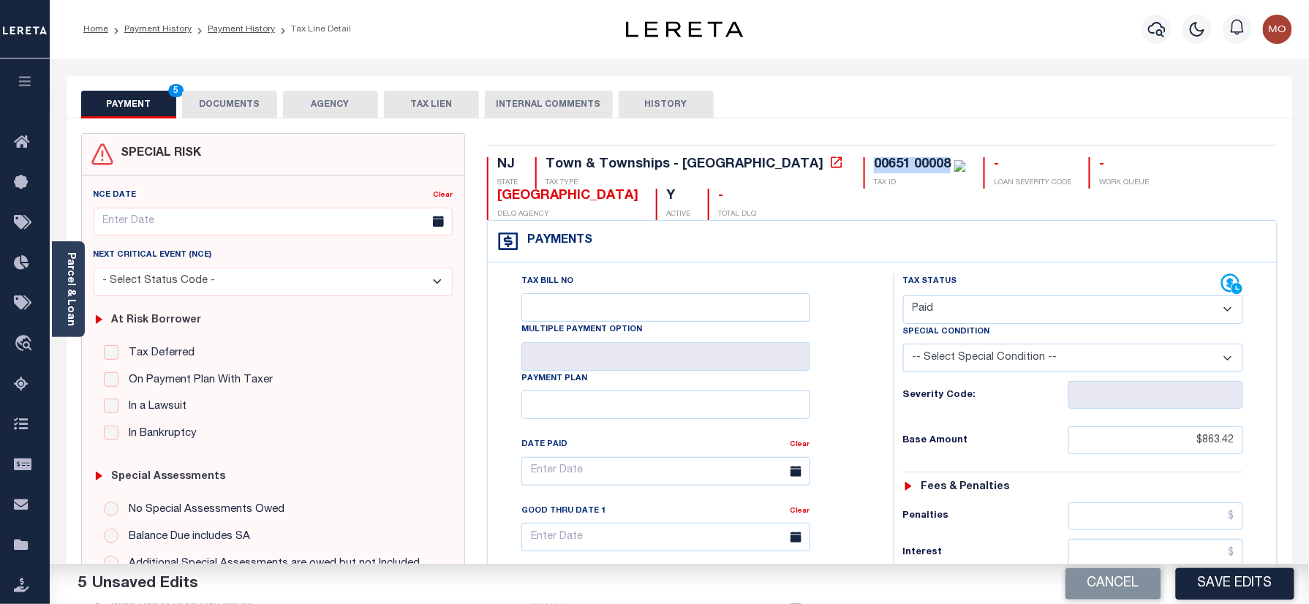
drag, startPoint x: 823, startPoint y: 162, endPoint x: 734, endPoint y: 171, distance: 89.0
click at [734, 171] on div "NJ STATE Town & Townships - NJ TAX TYPE 00651 00008 TAX ID - LOAN SEVERITY CODE…" at bounding box center [882, 188] width 790 height 63
copy div "00651 00008"
click at [233, 106] on button "DOCUMENTS" at bounding box center [229, 105] width 95 height 28
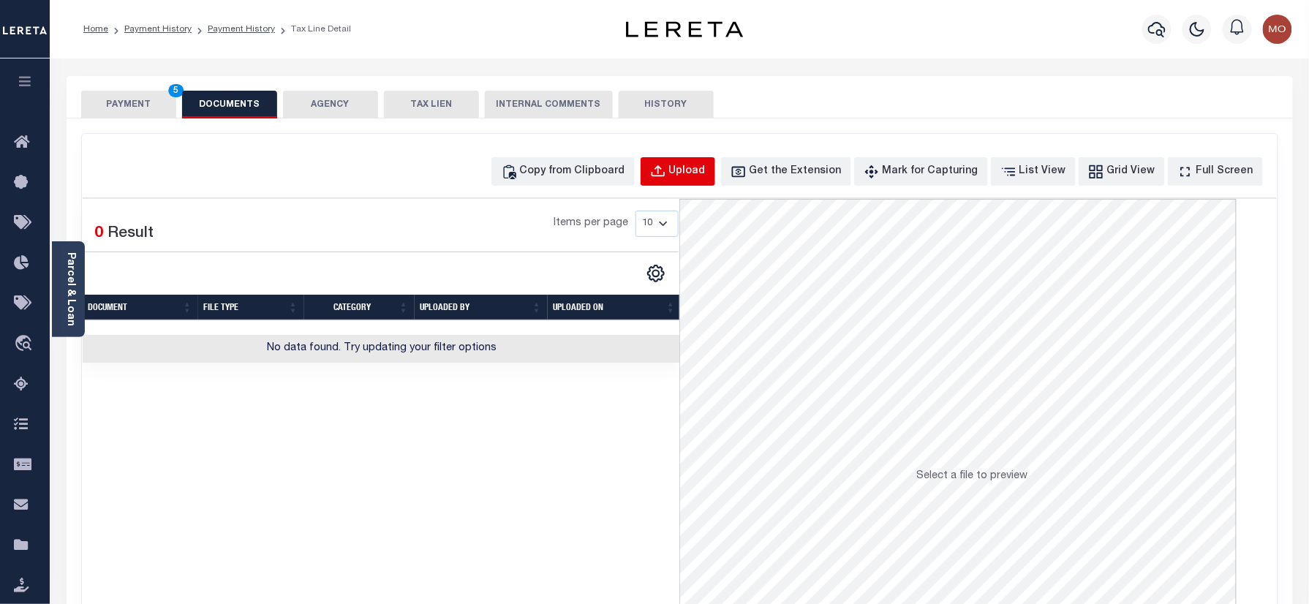
click at [706, 170] on div "Upload" at bounding box center [687, 172] width 37 height 16
select select "POP"
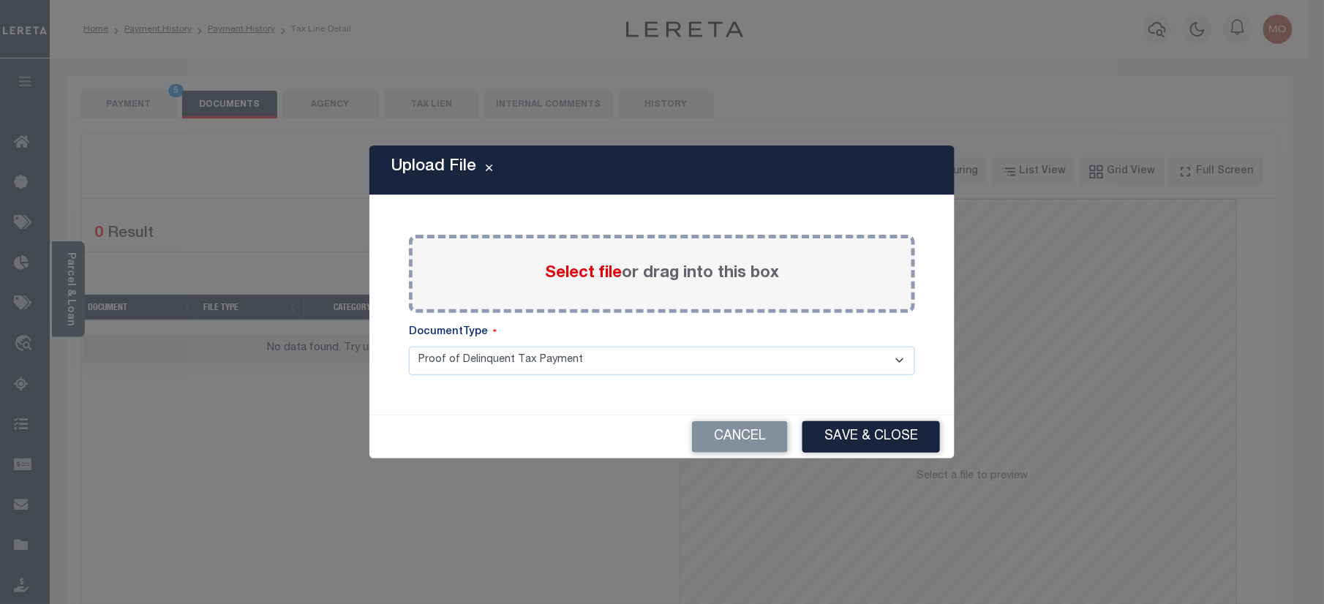
click at [548, 273] on span "Select file" at bounding box center [583, 273] width 77 height 16
click at [0, 0] on input "Select file or drag into this box" at bounding box center [0, 0] width 0 height 0
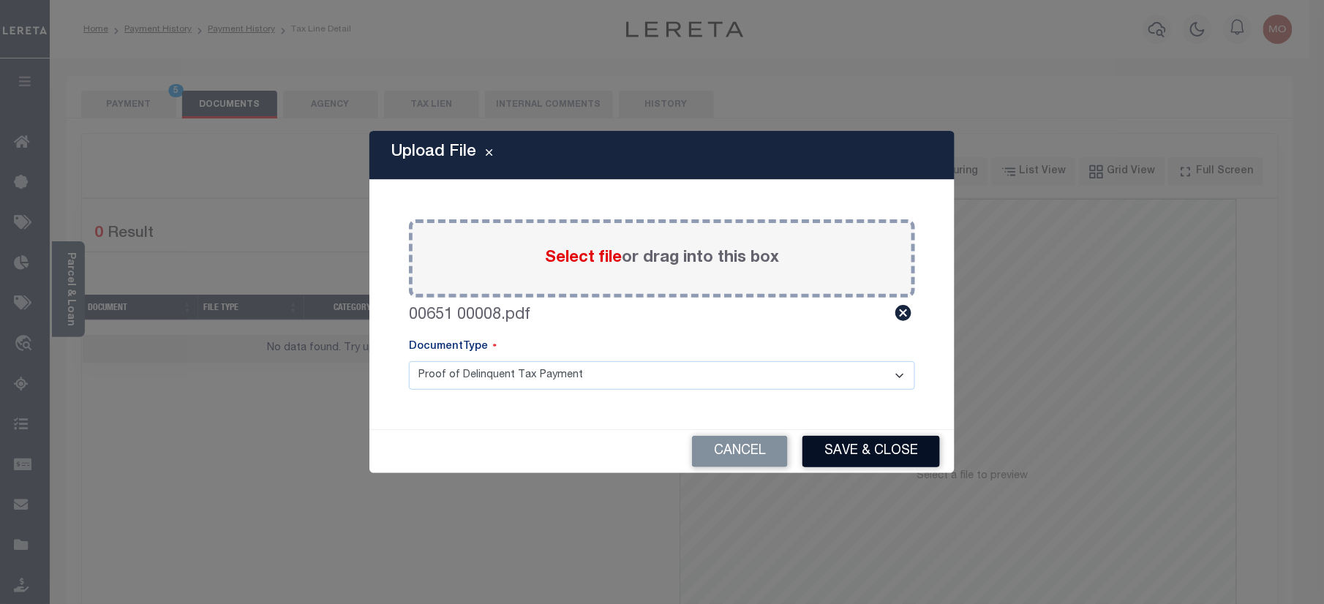
click at [839, 442] on button "Save & Close" at bounding box center [870, 451] width 137 height 31
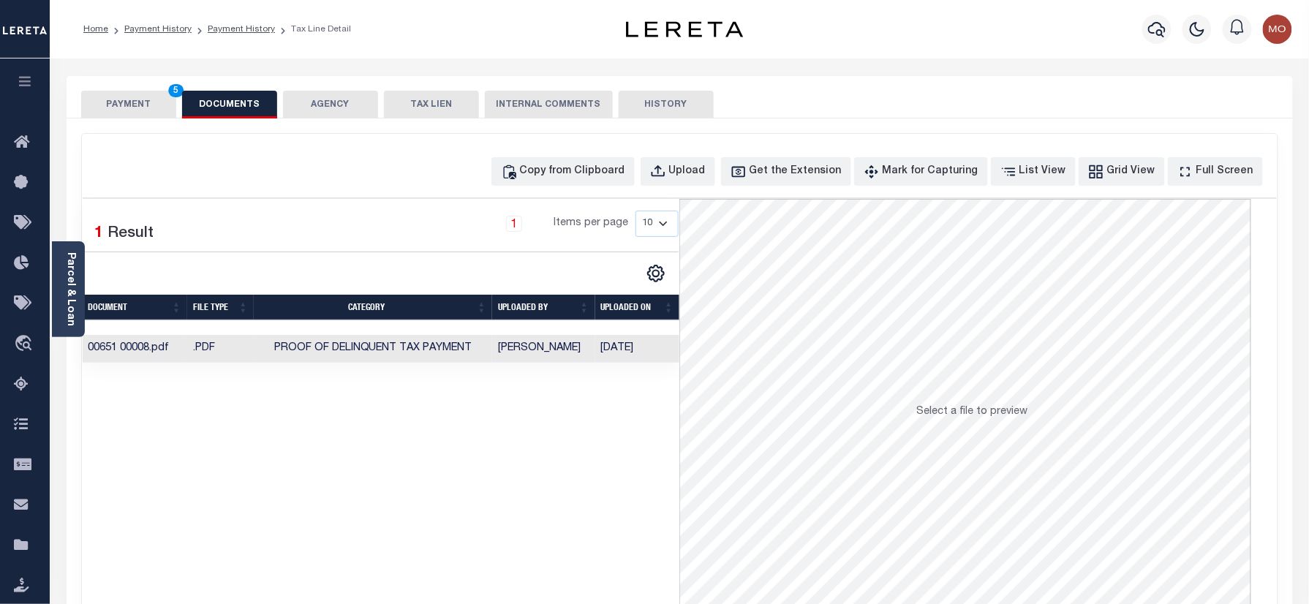
click at [120, 104] on button "PAYMENT 5" at bounding box center [128, 105] width 95 height 28
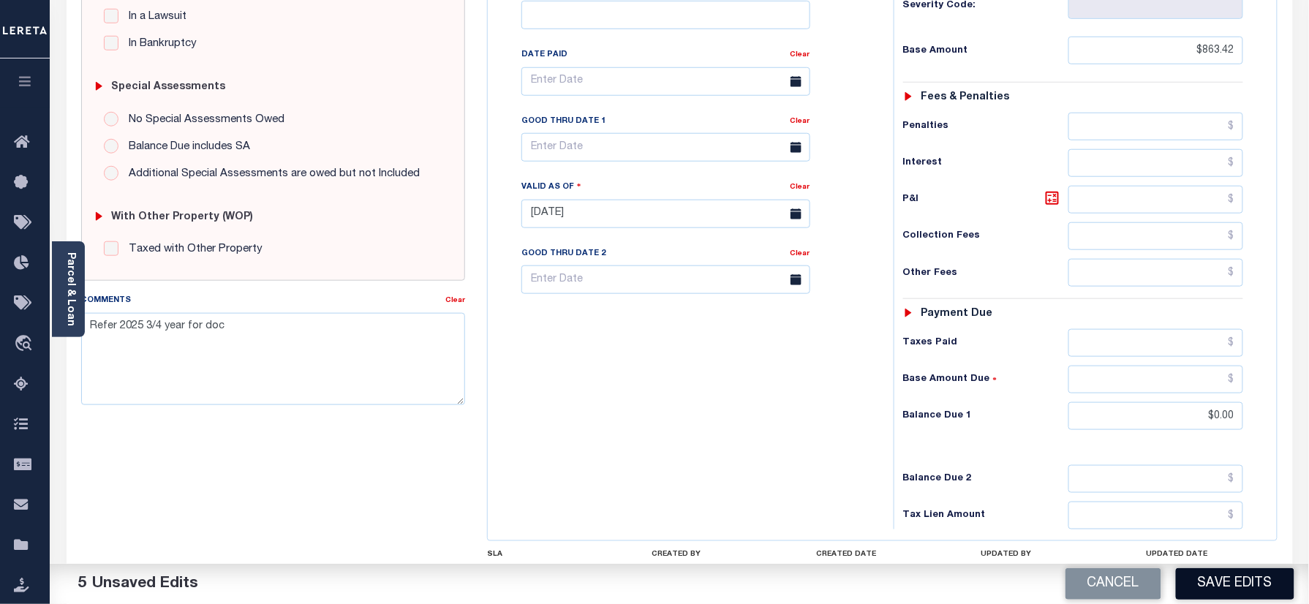
click at [1242, 584] on button "Save Edits" at bounding box center [1235, 583] width 118 height 31
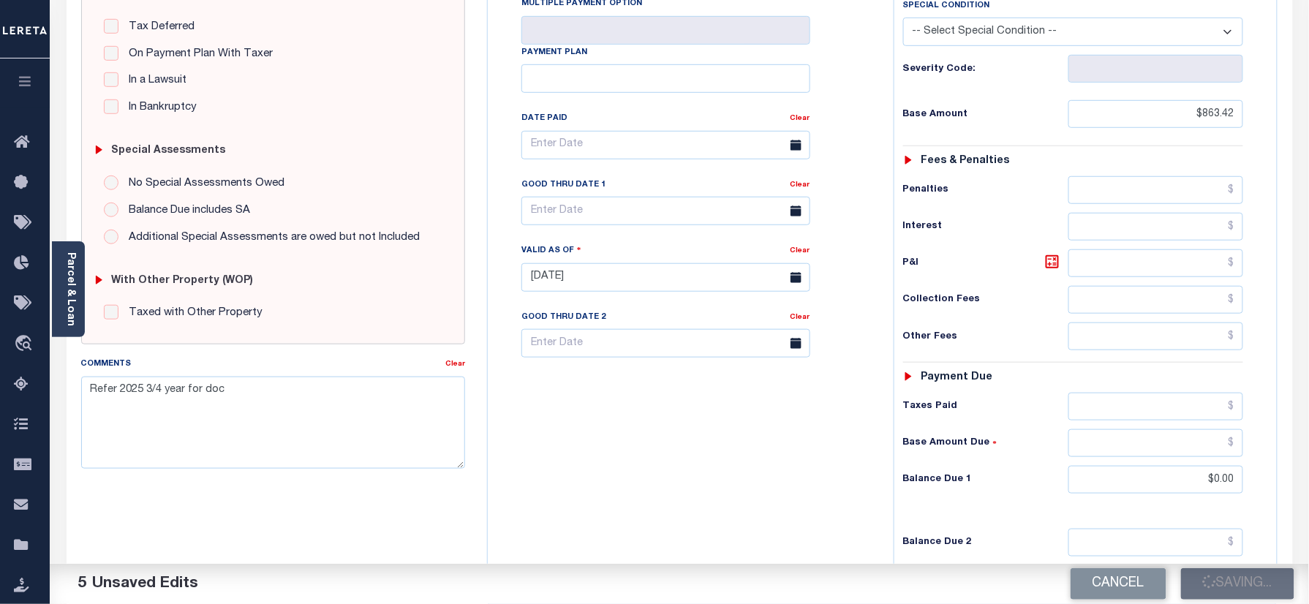
scroll to position [293, 0]
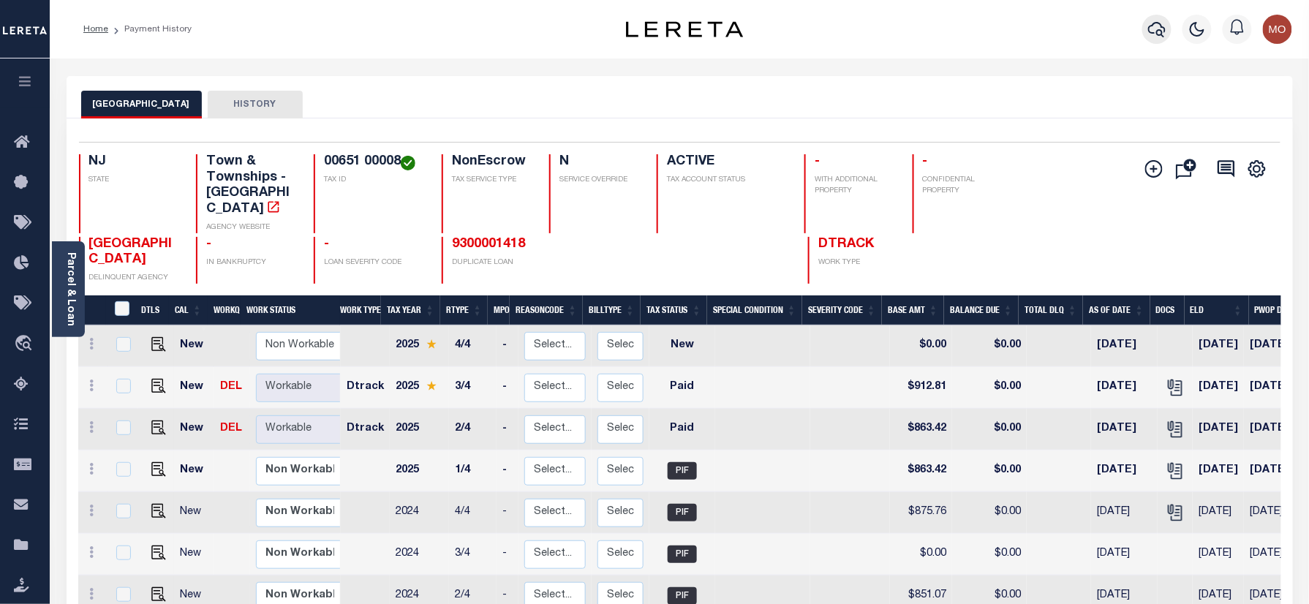
click at [1165, 30] on icon "button" at bounding box center [1157, 29] width 18 height 15
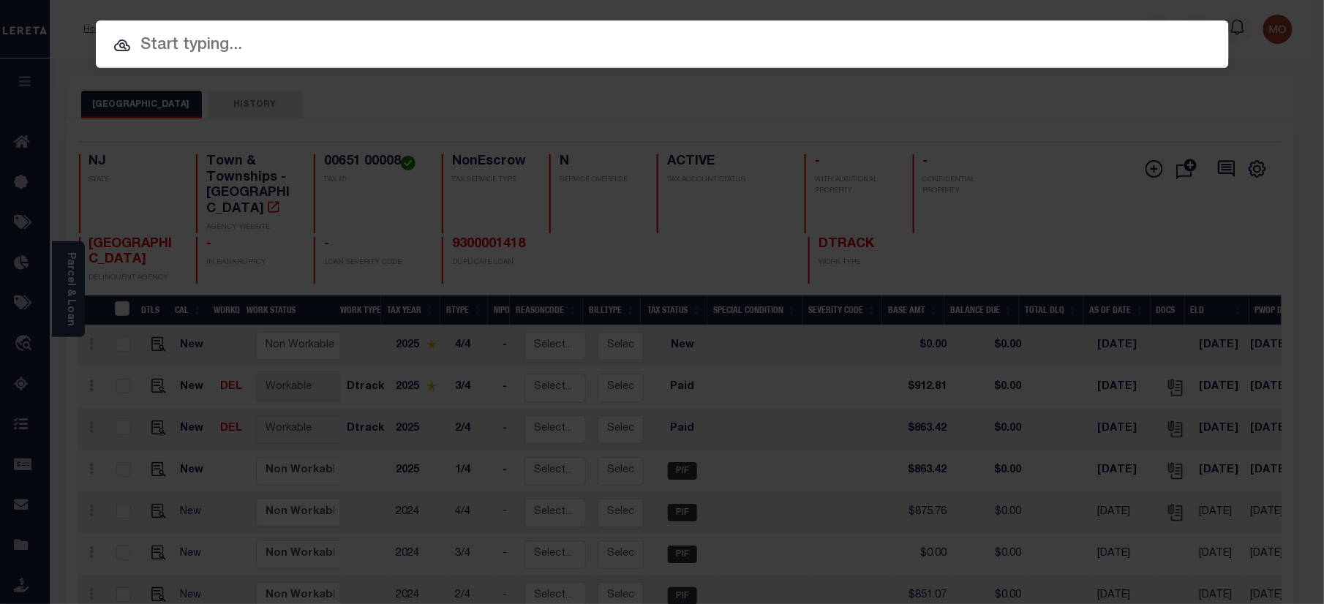
click at [211, 37] on input "text" at bounding box center [662, 46] width 1133 height 26
paste input "9300001418"
type input "9300001418"
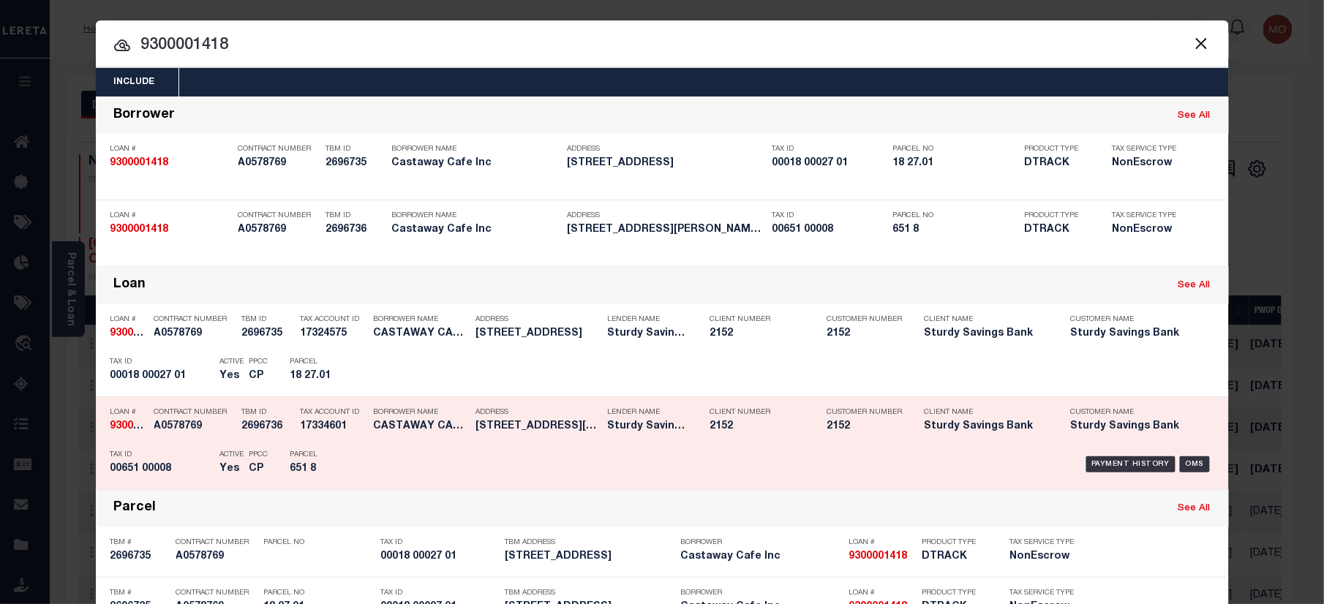
click at [178, 454] on p "Tax ID" at bounding box center [161, 454] width 102 height 9
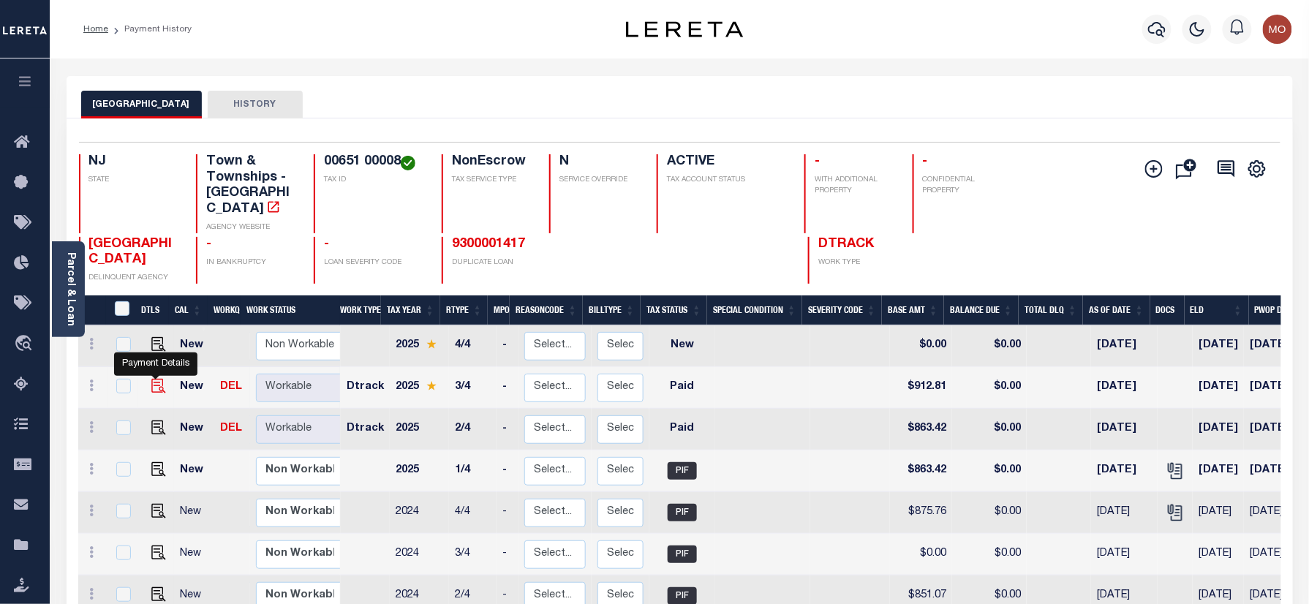
click at [156, 379] on img "" at bounding box center [158, 386] width 15 height 15
checkbox input "true"
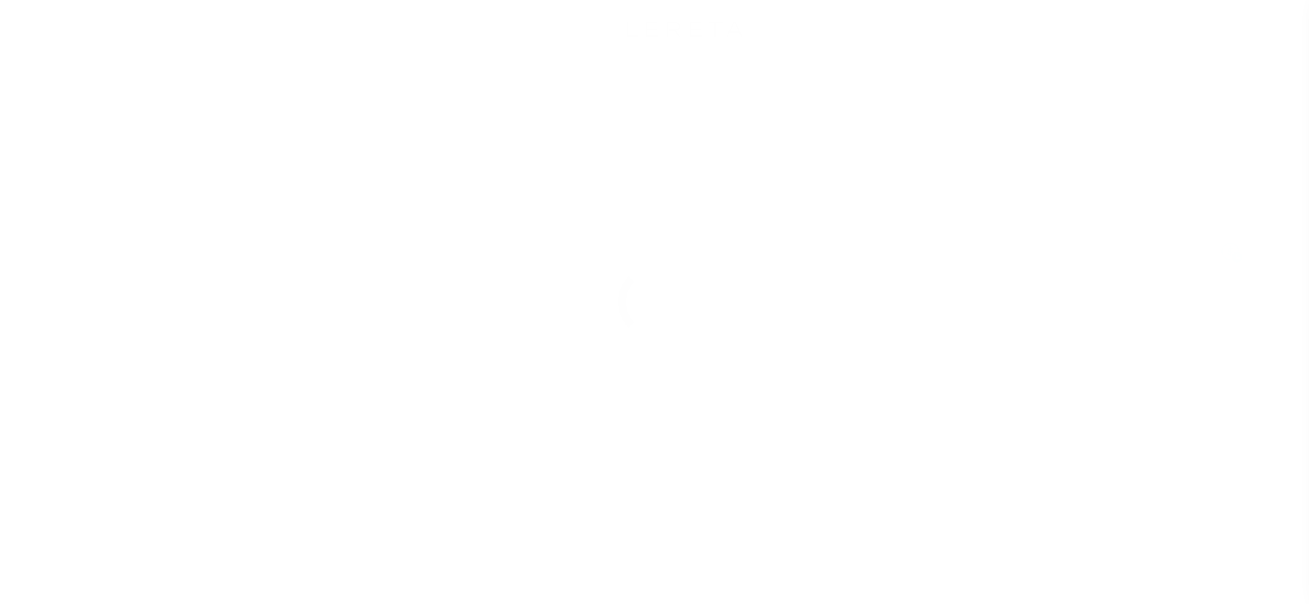
select select "PYD"
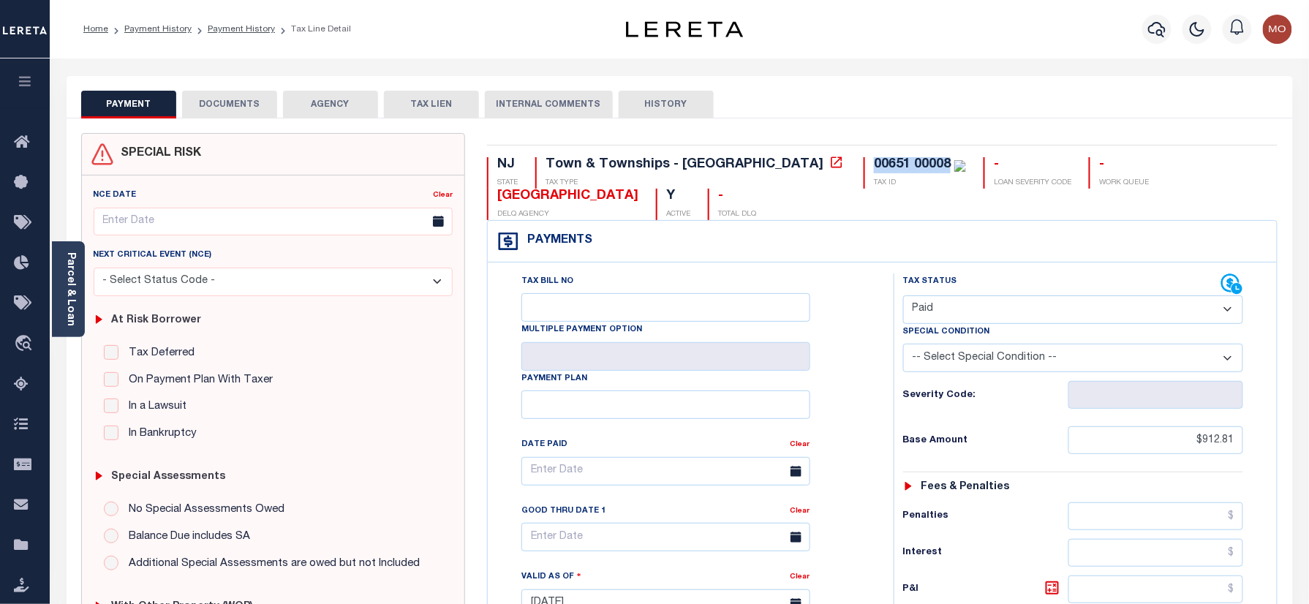
drag, startPoint x: 822, startPoint y: 167, endPoint x: 736, endPoint y: 173, distance: 86.5
click at [864, 173] on div "00651 00008 TAX ID" at bounding box center [915, 172] width 102 height 31
copy div "00651 00008"
click at [244, 101] on button "DOCUMENTS" at bounding box center [229, 105] width 95 height 28
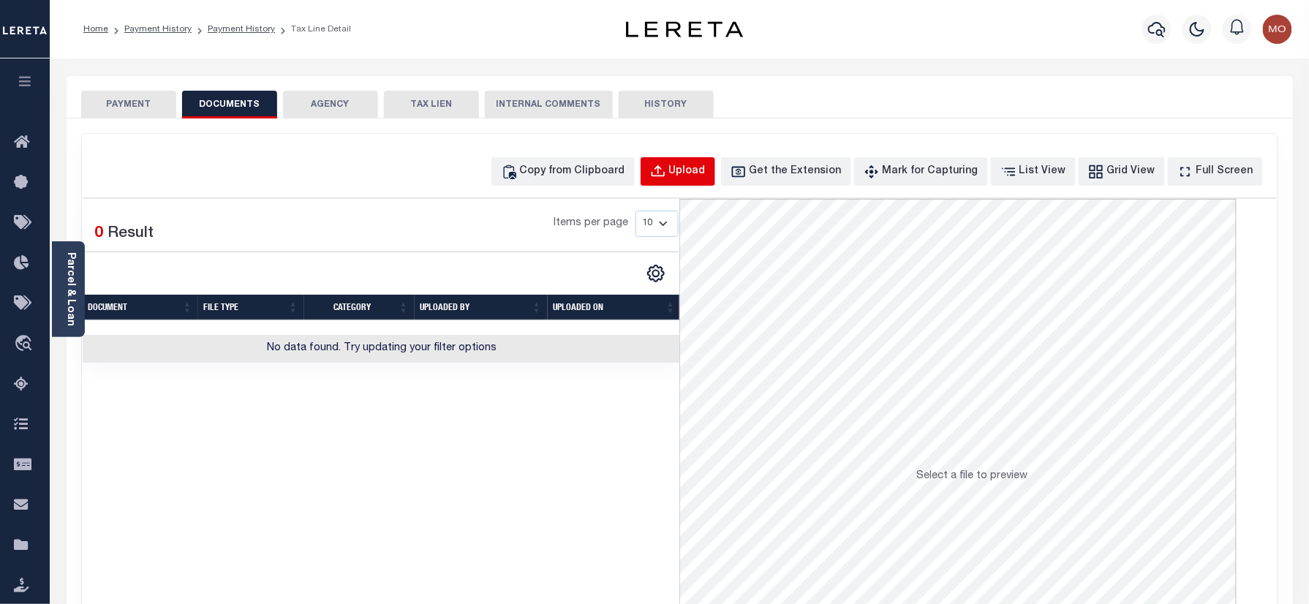
click at [698, 167] on div "Upload" at bounding box center [687, 172] width 37 height 16
select select "POP"
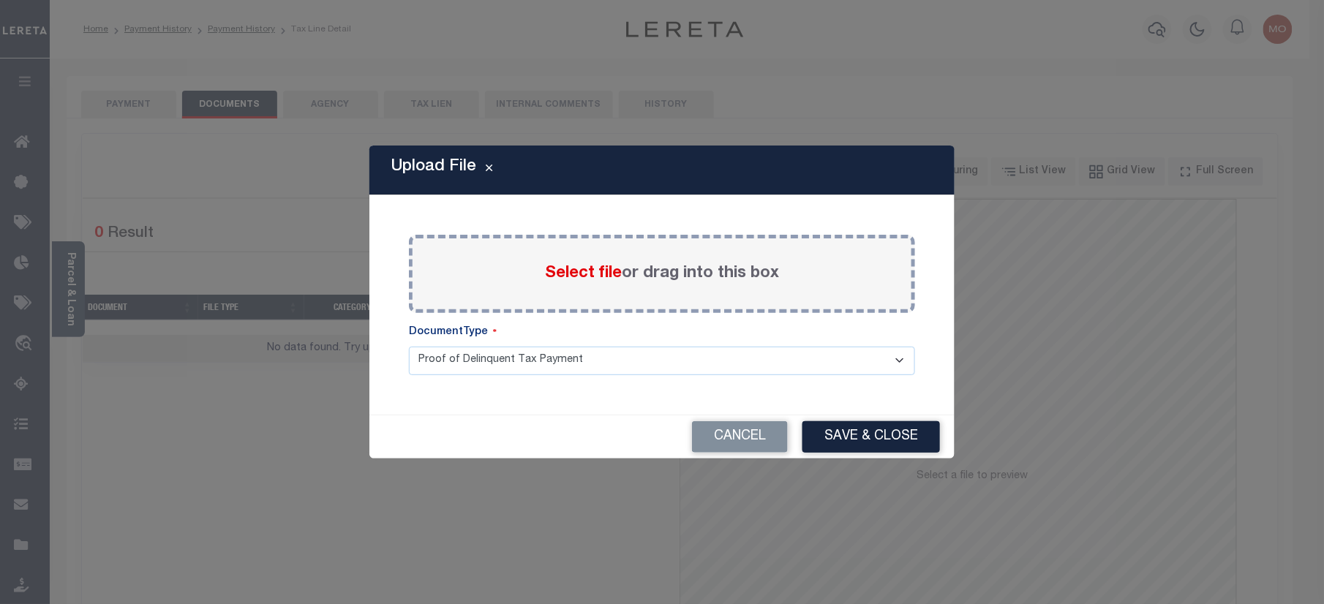
click at [547, 273] on span "Select file" at bounding box center [583, 273] width 77 height 16
click at [0, 0] on input "Select file or drag into this box" at bounding box center [0, 0] width 0 height 0
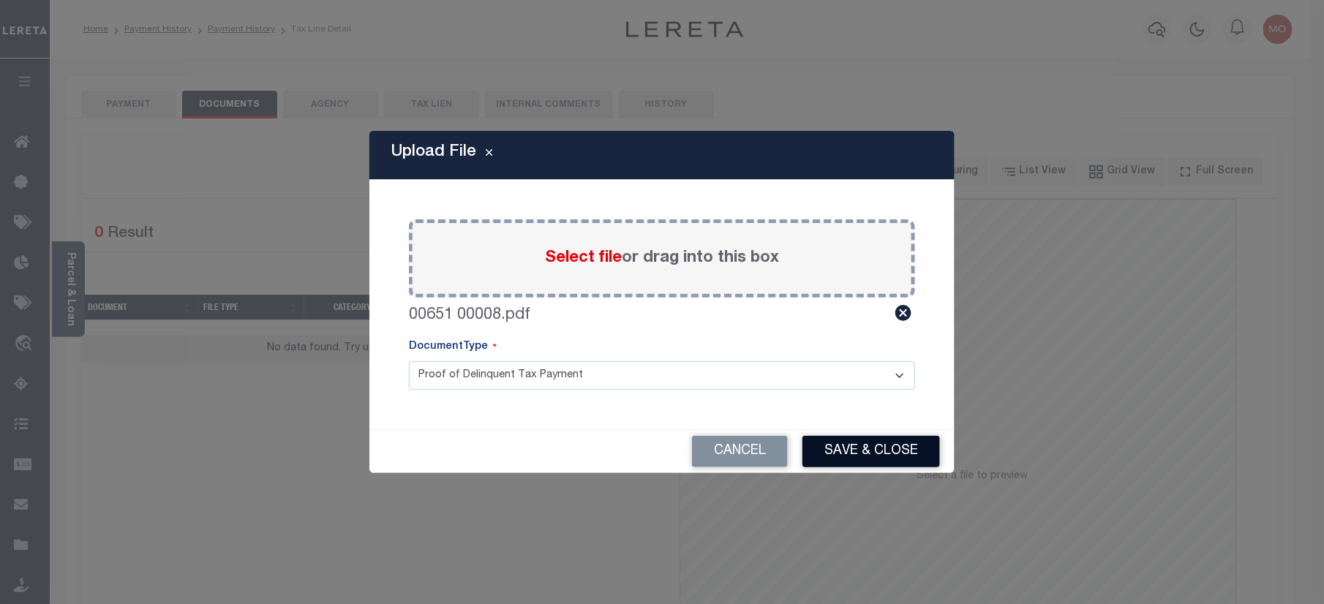
click at [863, 461] on button "Save & Close" at bounding box center [870, 451] width 137 height 31
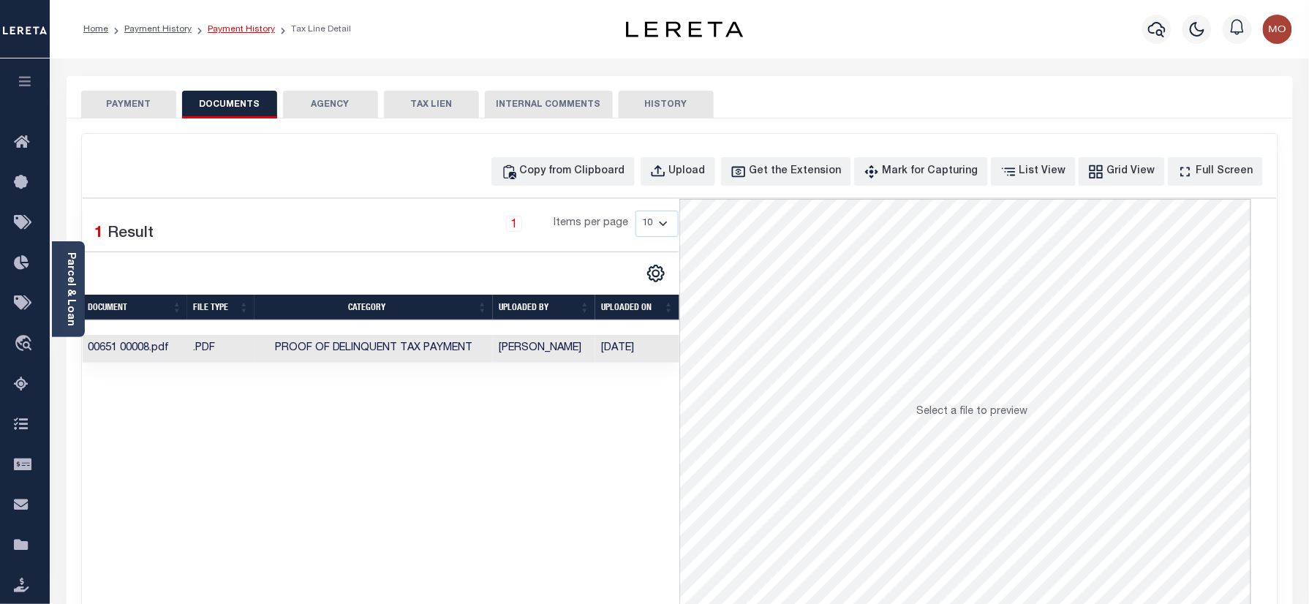
click at [241, 30] on link "Payment History" at bounding box center [241, 29] width 67 height 9
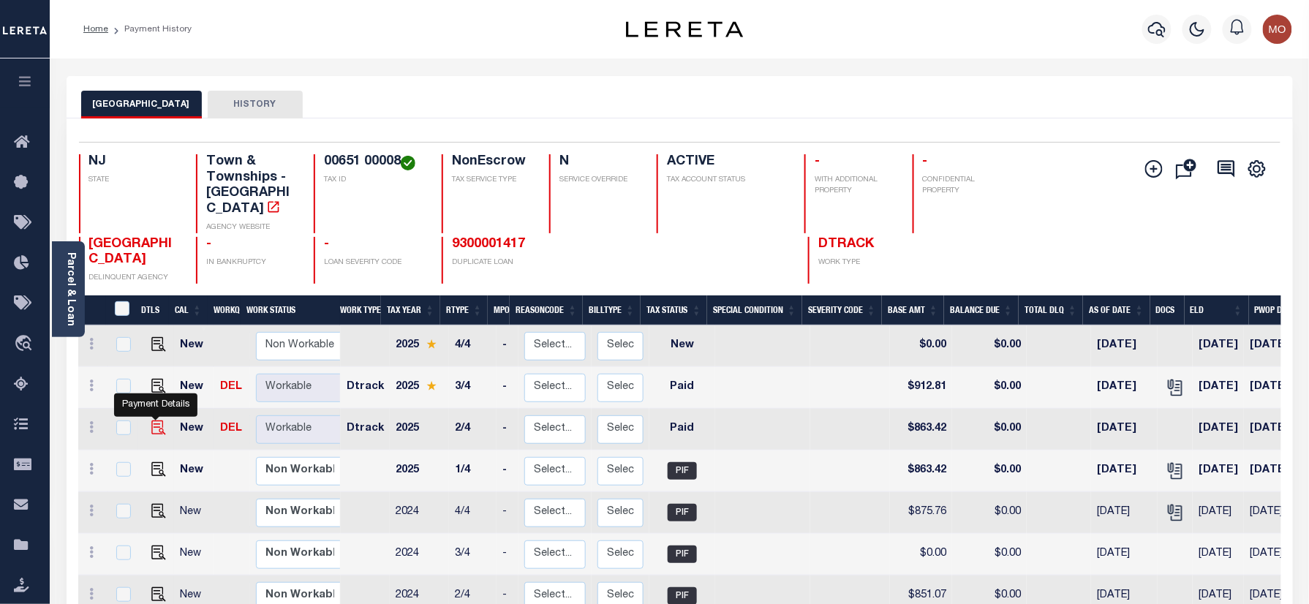
click at [153, 420] on img "" at bounding box center [158, 427] width 15 height 15
checkbox input "true"
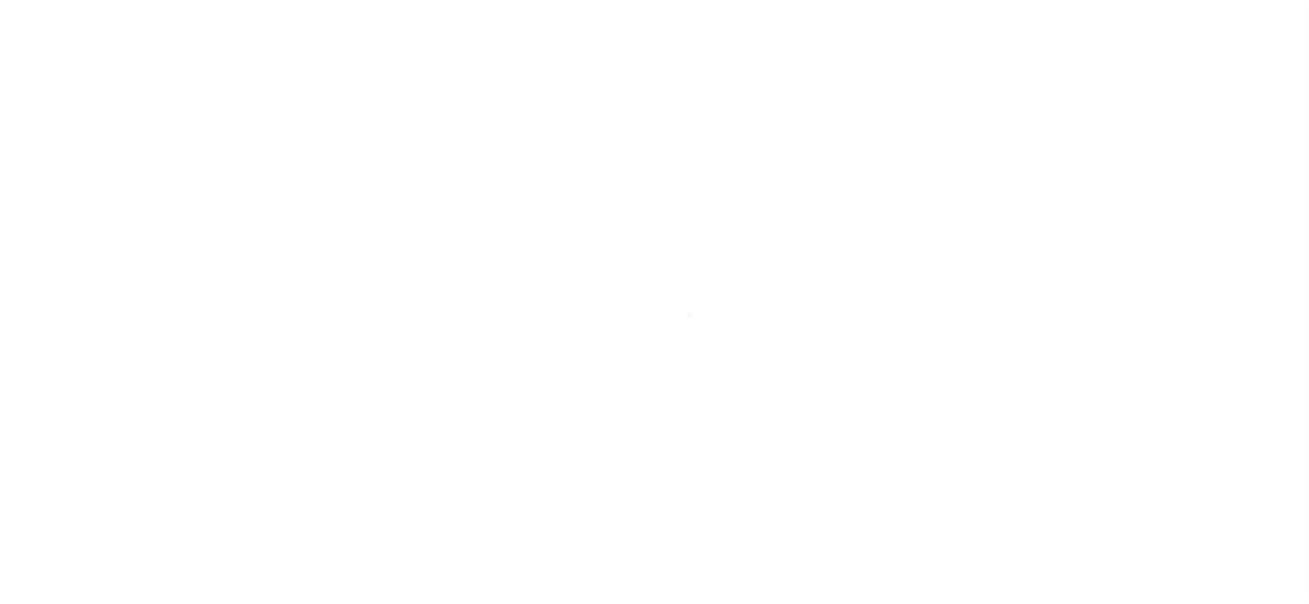
select select "PYD"
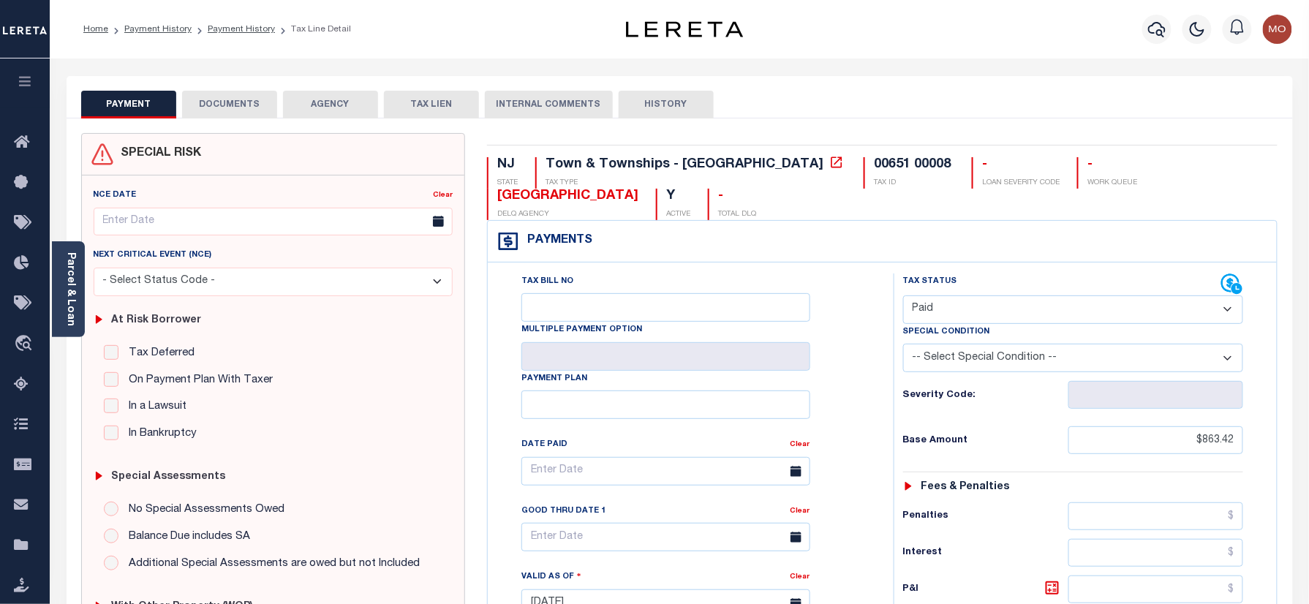
scroll to position [487, 0]
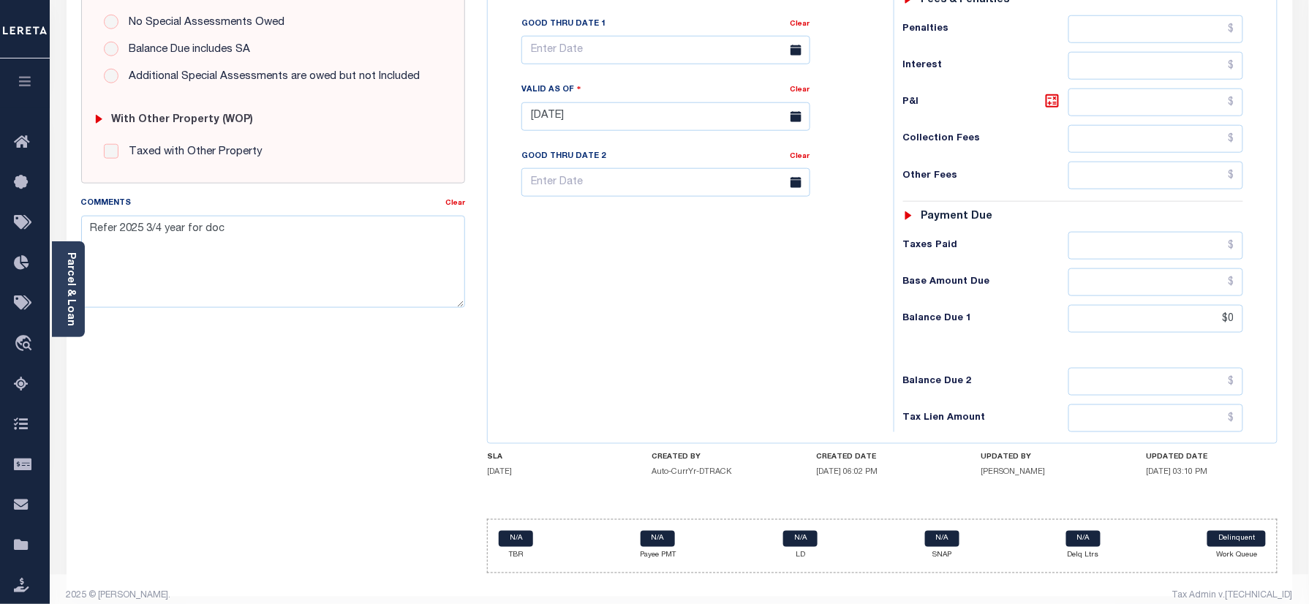
click at [657, 376] on div "Tax Bill No Multiple Payment Option Payment Plan Clear" at bounding box center [686, 109] width 391 height 646
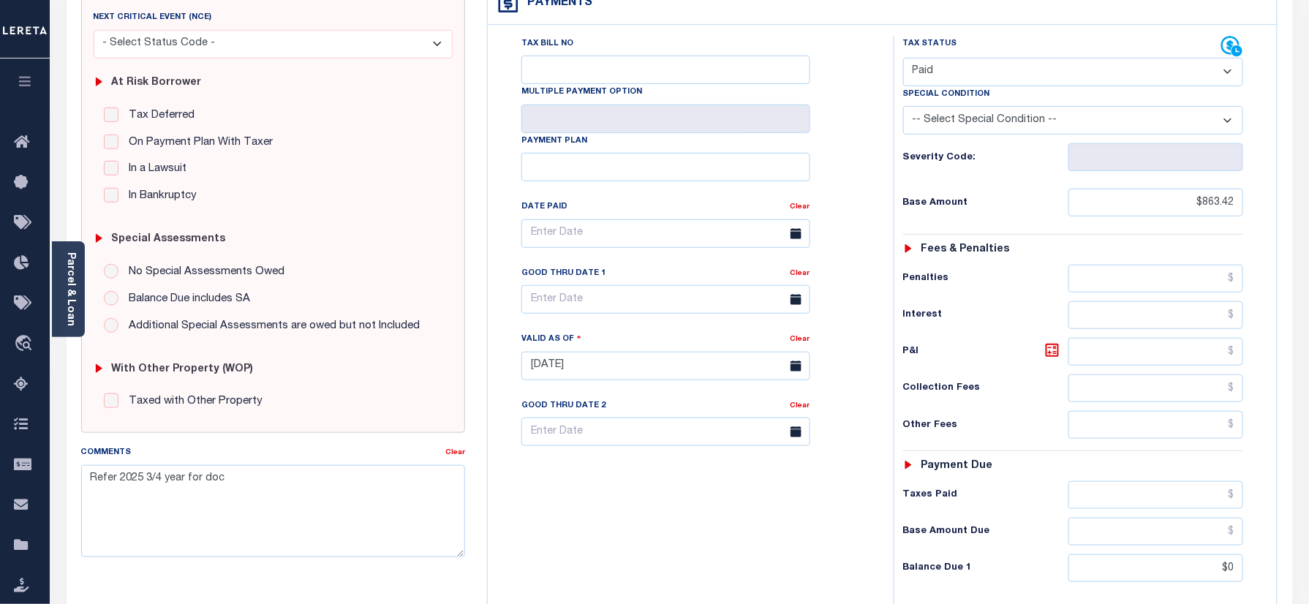
scroll to position [0, 0]
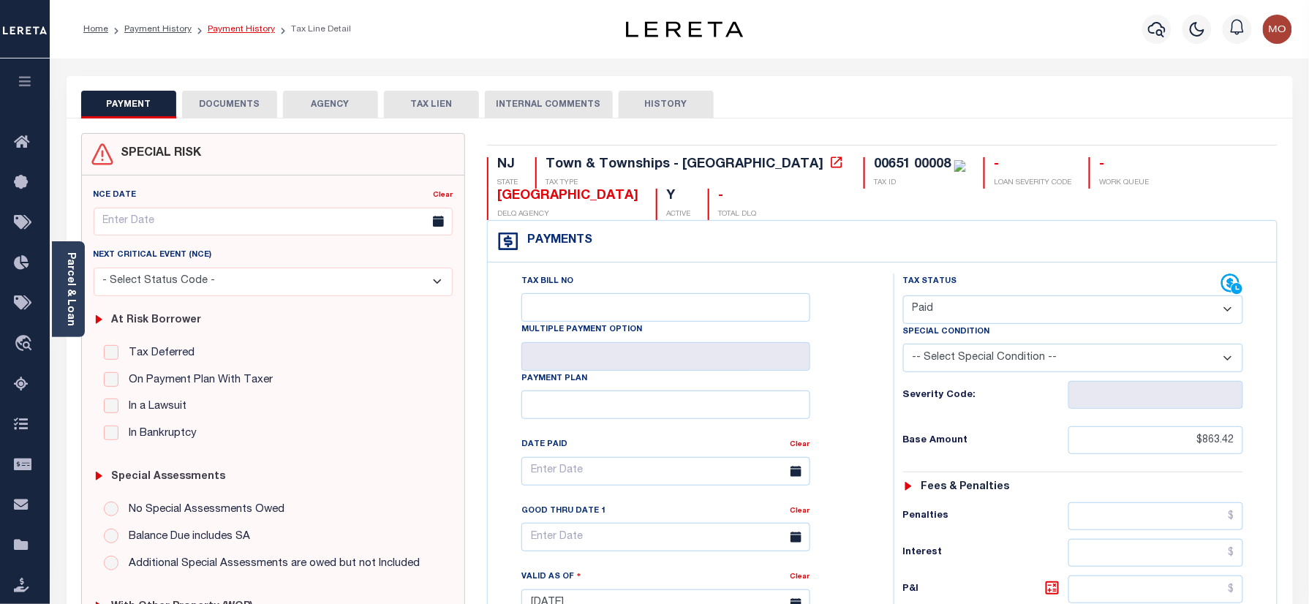
click at [238, 33] on link "Payment History" at bounding box center [241, 29] width 67 height 9
click at [243, 26] on link "Payment History" at bounding box center [241, 29] width 67 height 9
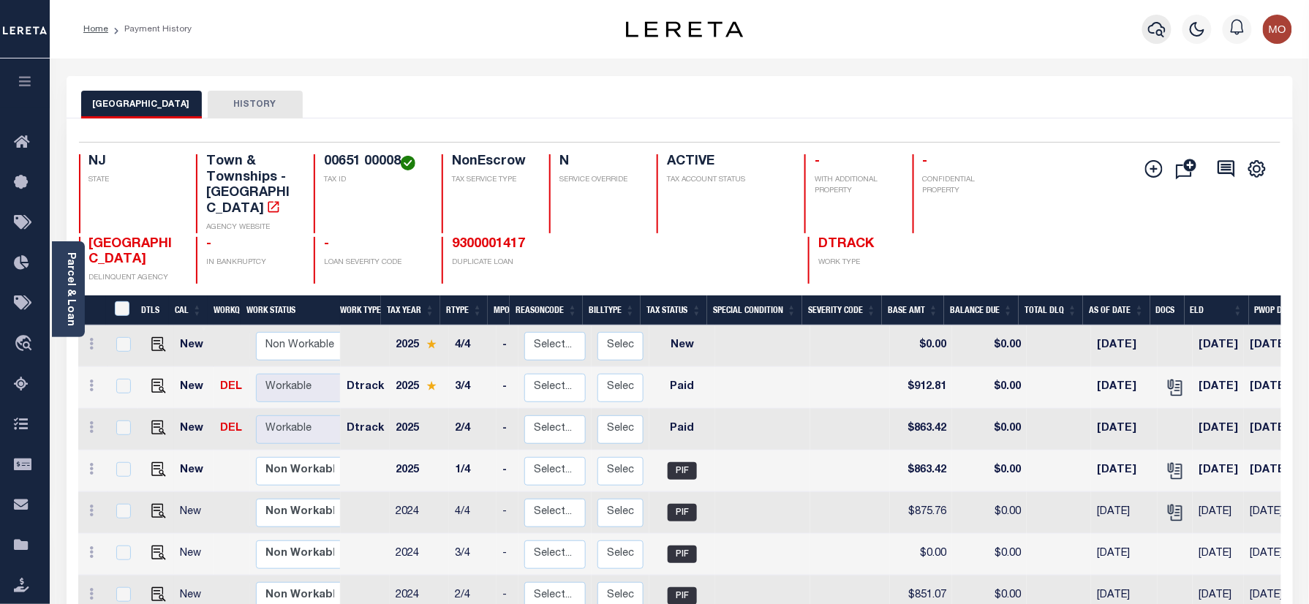
click at [1153, 25] on icon "button" at bounding box center [1157, 29] width 18 height 15
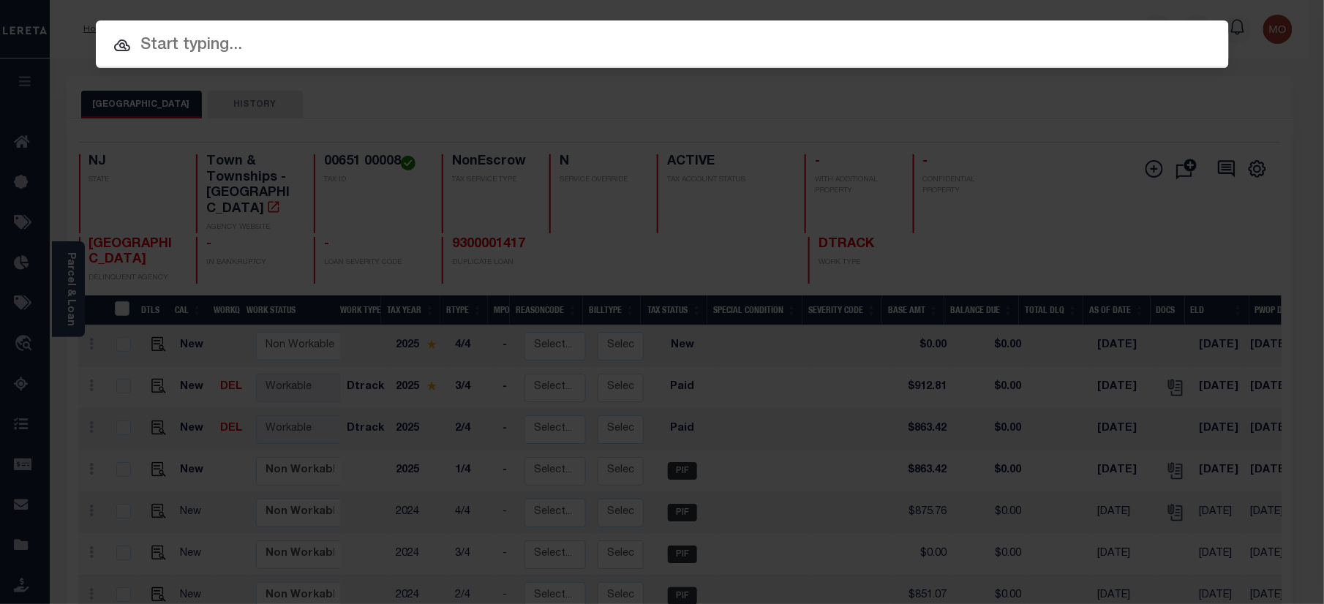
click at [215, 48] on input "text" at bounding box center [662, 46] width 1133 height 26
paste input "9800323207"
type input "9800323207"
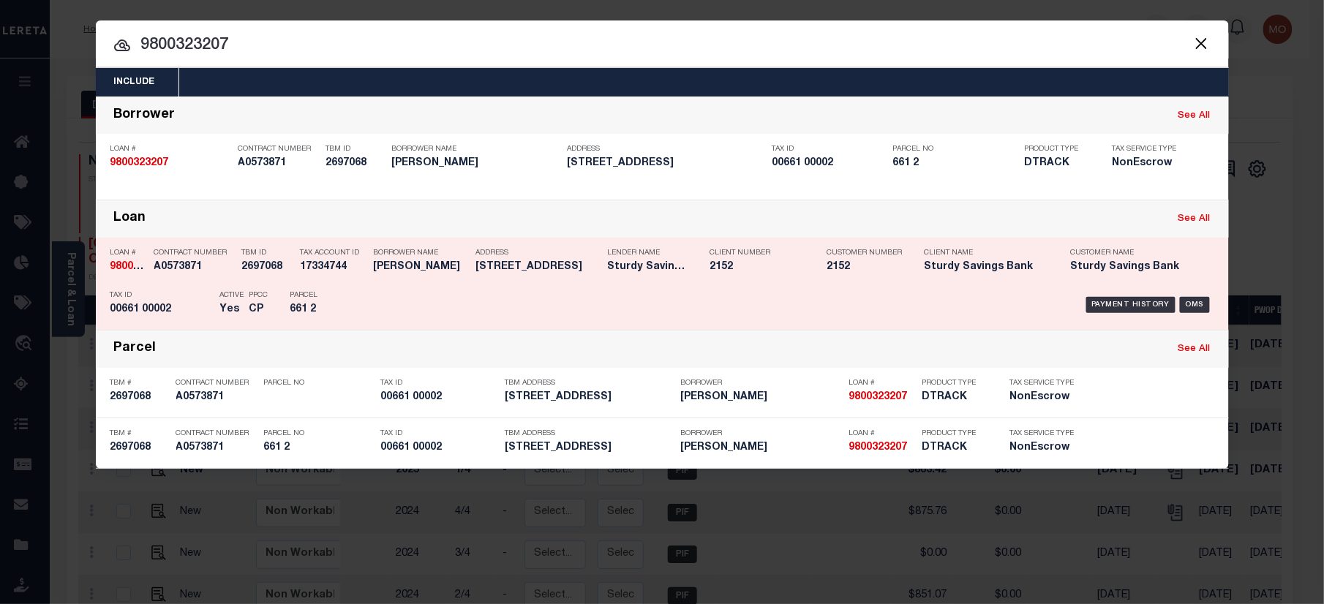
click at [398, 301] on div "Payment History OMS" at bounding box center [796, 305] width 836 height 42
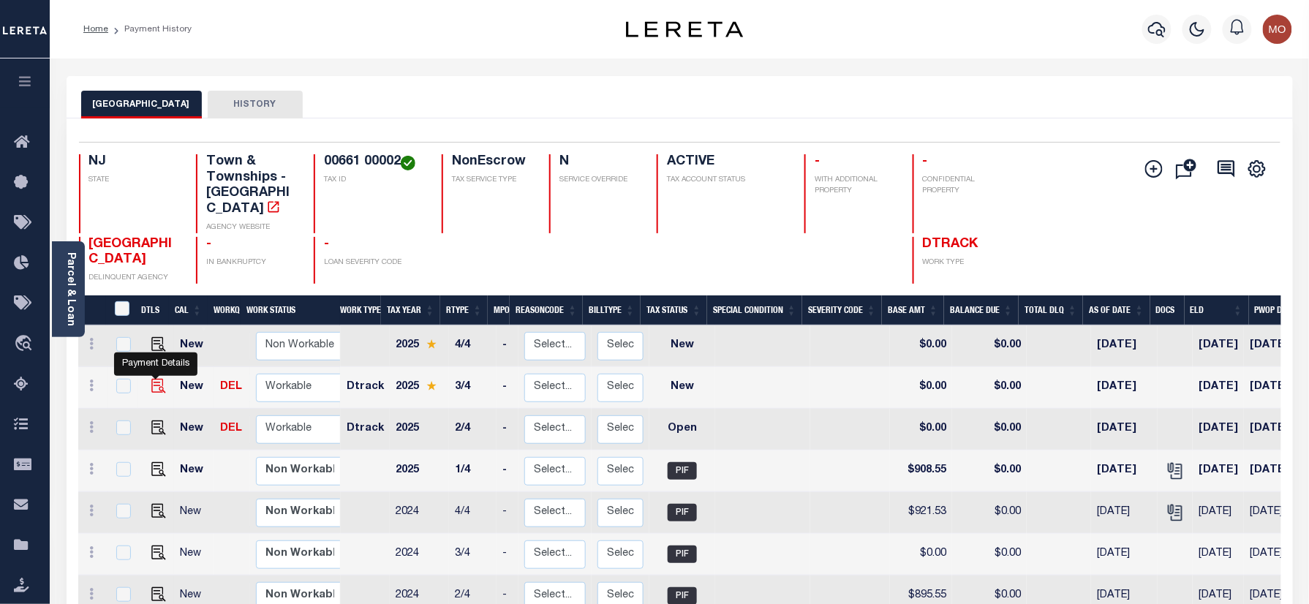
click at [156, 379] on img "" at bounding box center [158, 386] width 15 height 15
checkbox input "true"
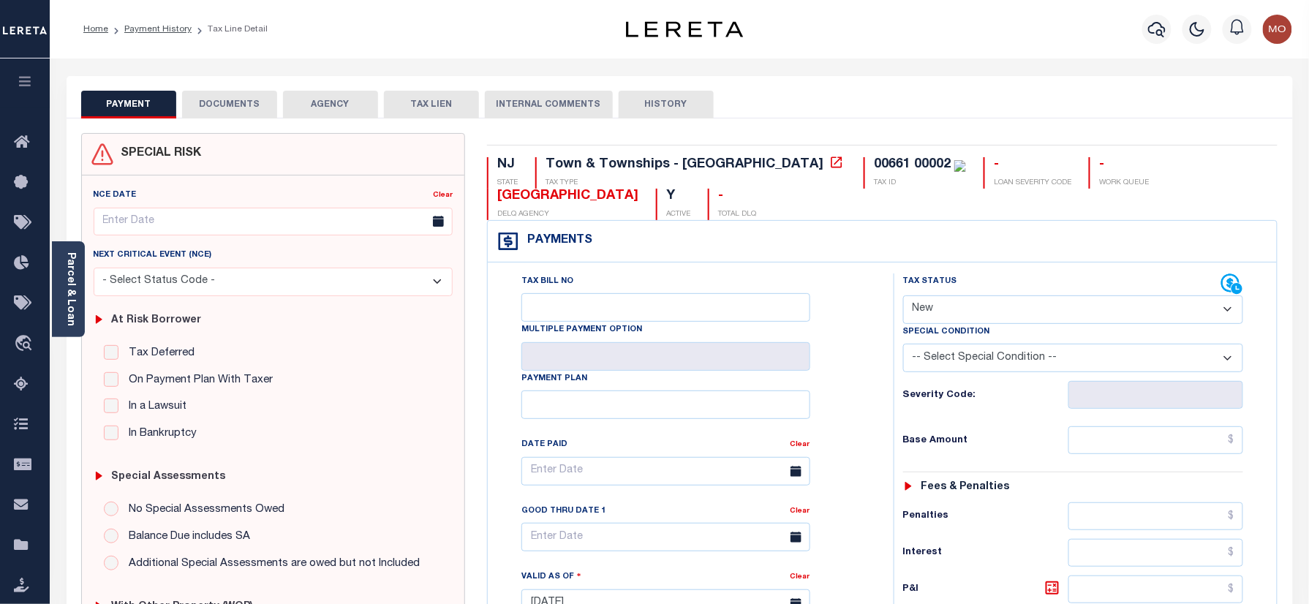
click at [80, 291] on div "Parcel & Loan" at bounding box center [68, 289] width 33 height 96
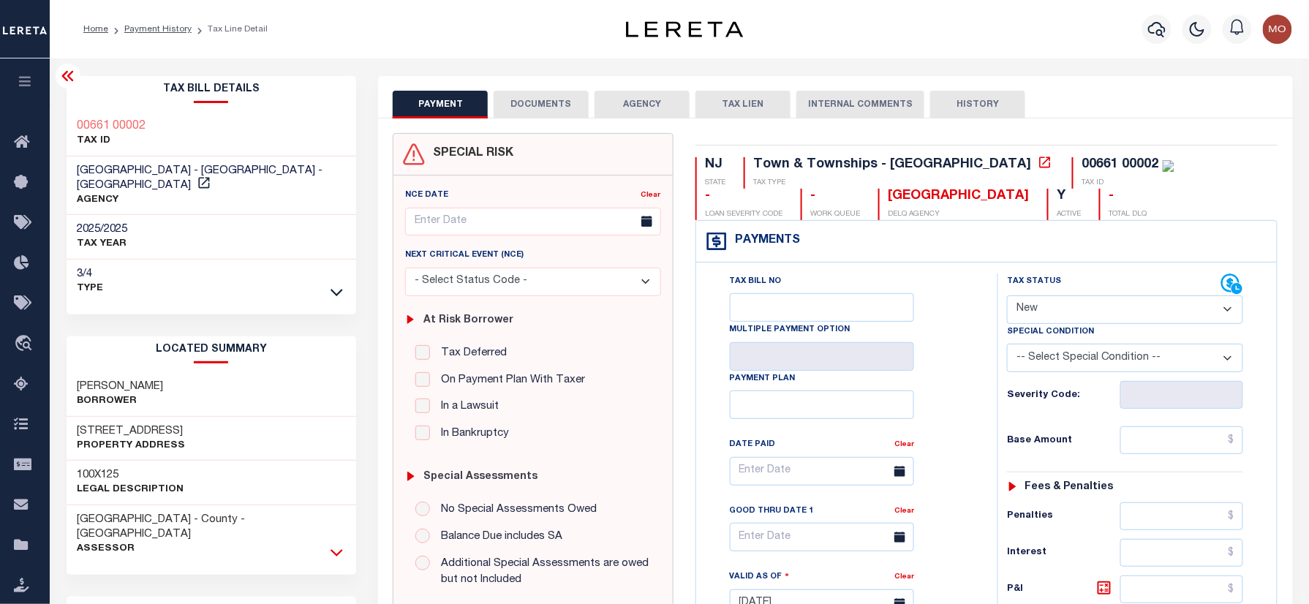
click at [341, 545] on icon at bounding box center [337, 552] width 12 height 15
drag, startPoint x: 147, startPoint y: 115, endPoint x: 106, endPoint y: 129, distance: 43.2
click at [67, 120] on div "00661 00002 TAX ID" at bounding box center [212, 134] width 290 height 45
copy h3 "00661 00002"
drag, startPoint x: 1054, startPoint y: 308, endPoint x: 1062, endPoint y: 328, distance: 21.1
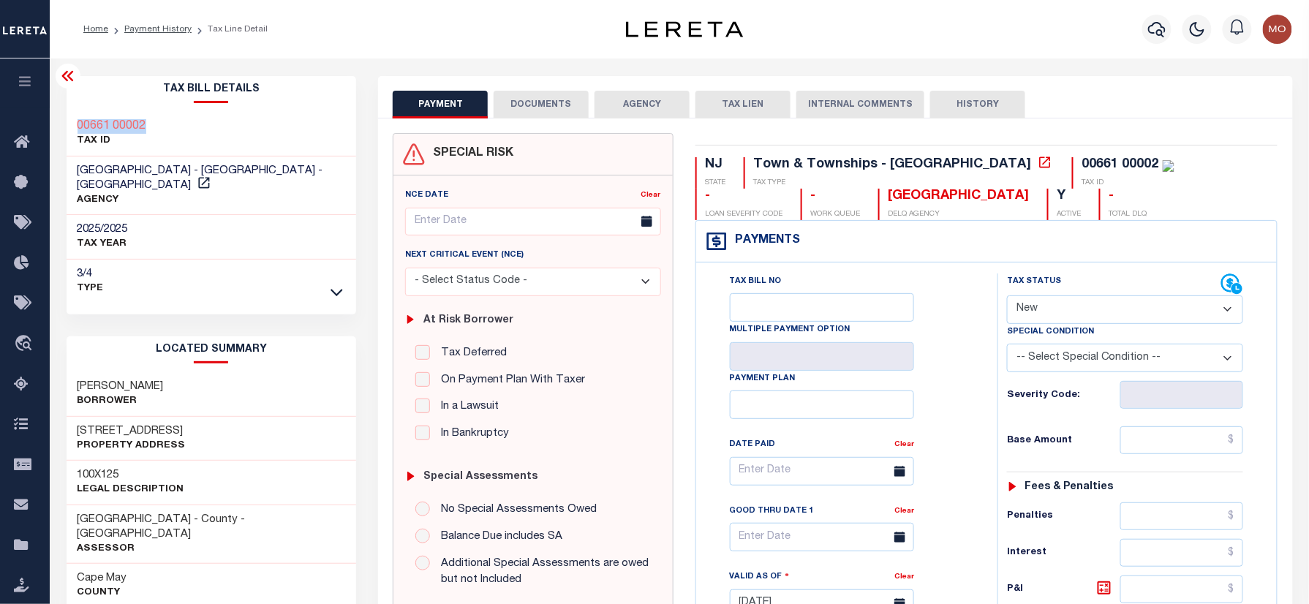
click at [1054, 308] on select "- Select Status Code - Open Due/Unpaid Paid Incomplete No Tax Due Internal Refu…" at bounding box center [1125, 309] width 236 height 29
select select "PYD"
click at [1007, 297] on select "- Select Status Code - Open Due/Unpaid Paid Incomplete No Tax Due Internal Refu…" at bounding box center [1125, 309] width 236 height 29
type input "10/03/2025"
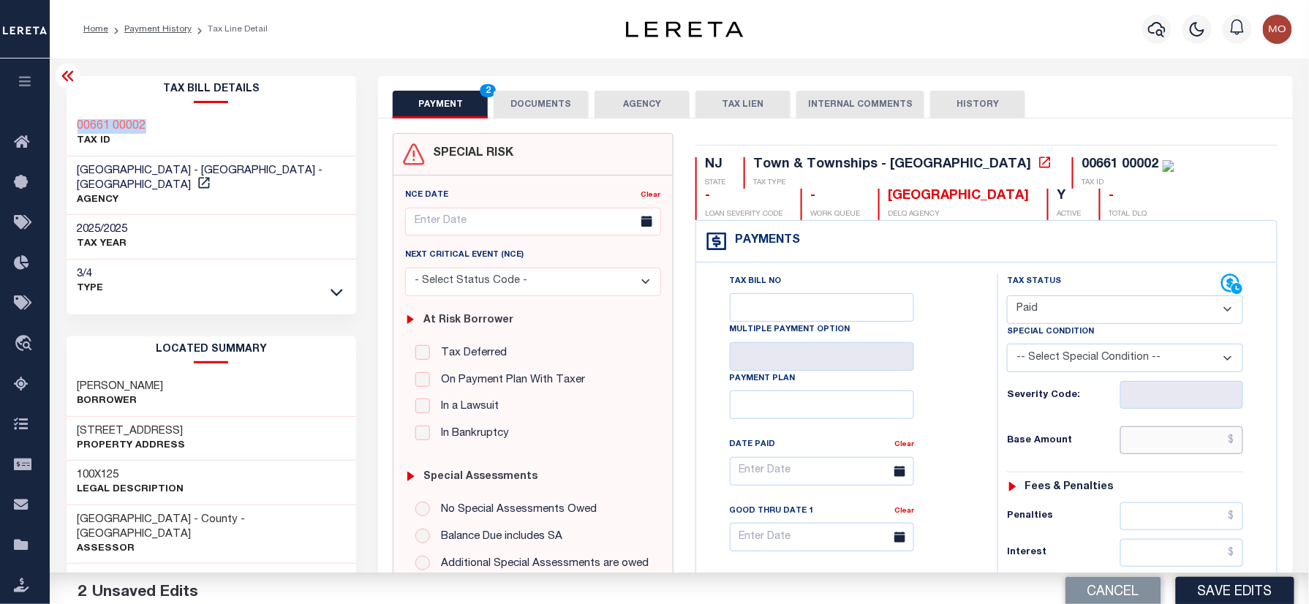
drag, startPoint x: 1185, startPoint y: 445, endPoint x: 1015, endPoint y: 478, distance: 173.7
click at [1185, 445] on input "text" at bounding box center [1181, 440] width 123 height 28
paste input "960.52"
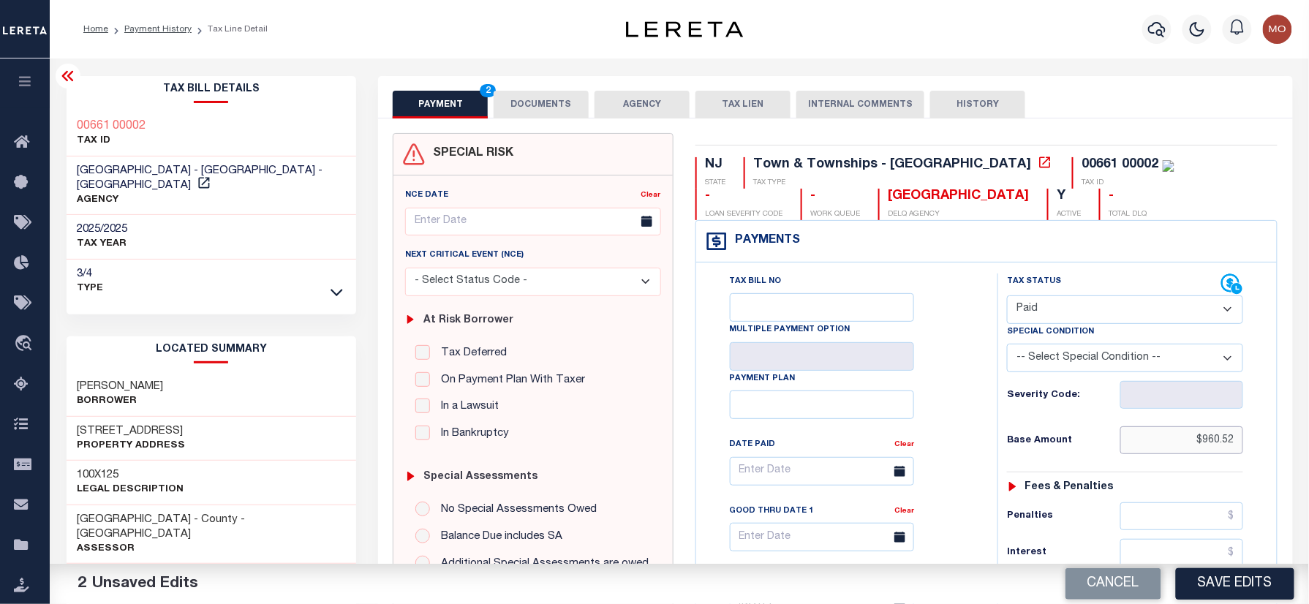
type input "$960.52"
click at [975, 494] on div "Tax Bill No Multiple Payment Option Payment Plan Clear" at bounding box center [843, 596] width 287 height 646
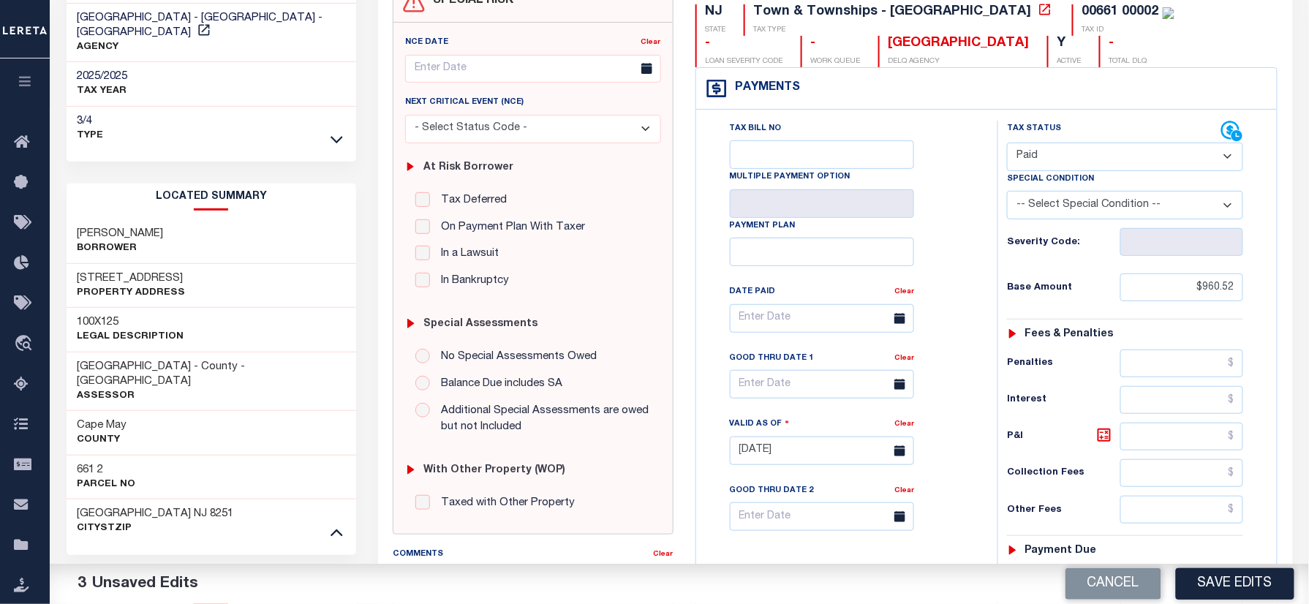
scroll to position [293, 0]
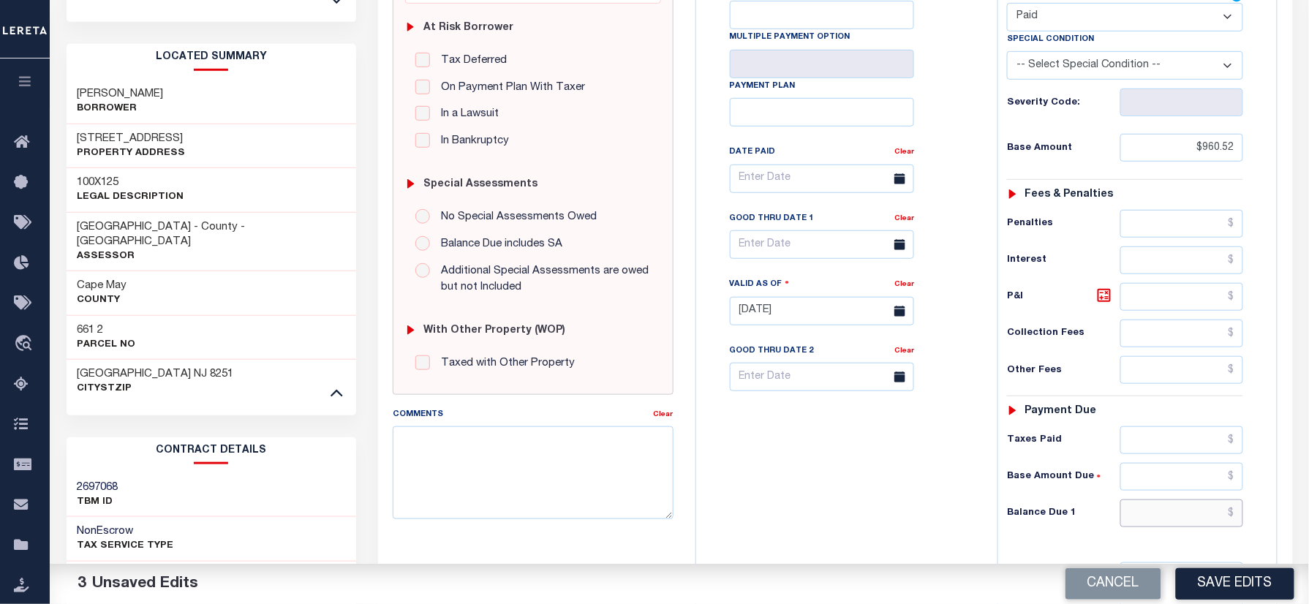
click at [1161, 515] on input "text" at bounding box center [1181, 513] width 123 height 28
type input "$0.00"
click at [690, 488] on div "NJ STATE Town & Townships - NJ TAX TYPE 00661 00002 TAX ID - LOAN SEVERITY CODE…" at bounding box center [986, 315] width 605 height 949
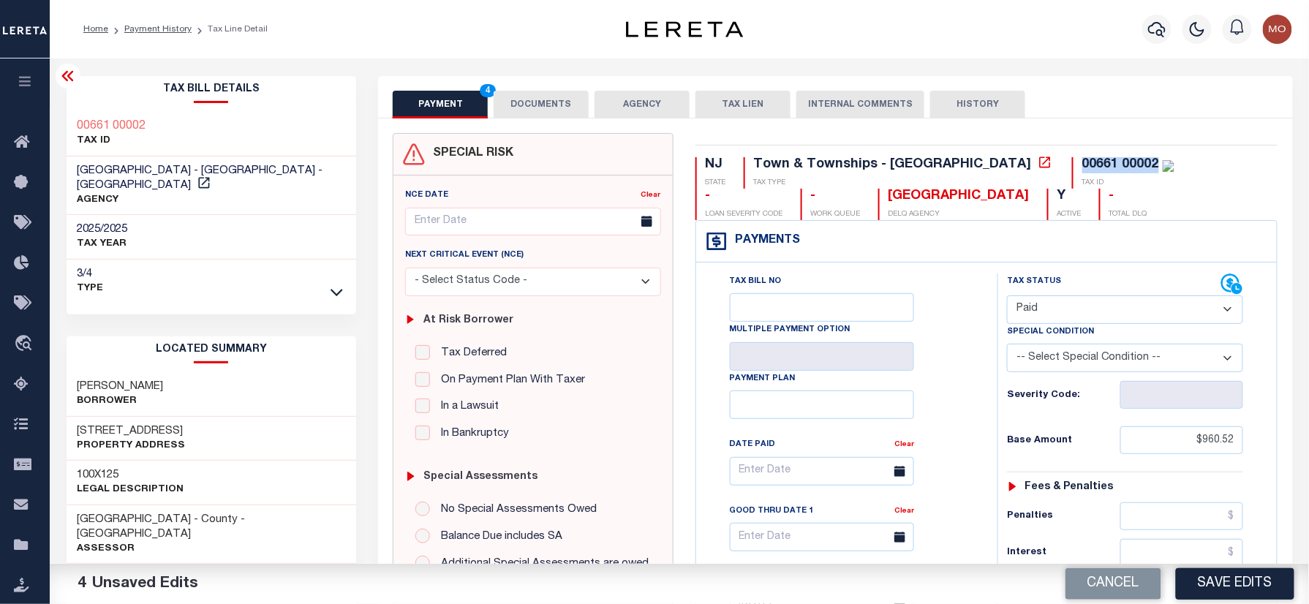
drag, startPoint x: 1027, startPoint y: 165, endPoint x: 951, endPoint y: 162, distance: 76.8
click at [1072, 162] on div "00661 00002 TAX ID" at bounding box center [1123, 172] width 102 height 31
copy div "00661 00002"
click at [529, 92] on button "DOCUMENTS" at bounding box center [541, 105] width 95 height 28
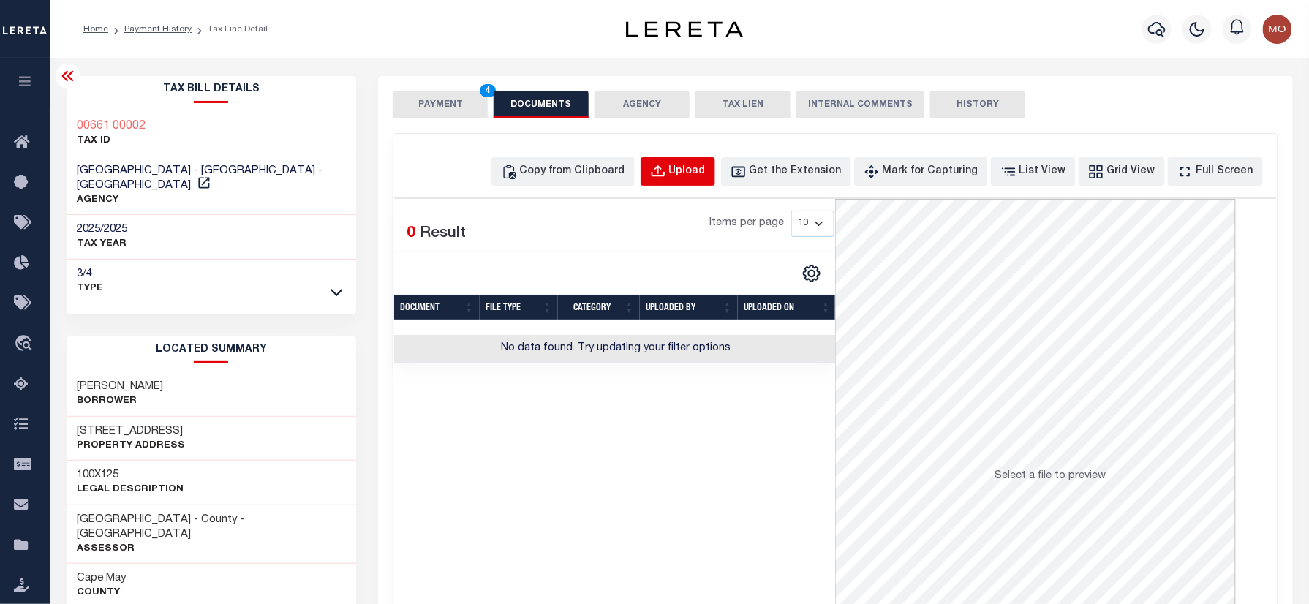
click at [701, 173] on div "Upload" at bounding box center [687, 172] width 37 height 16
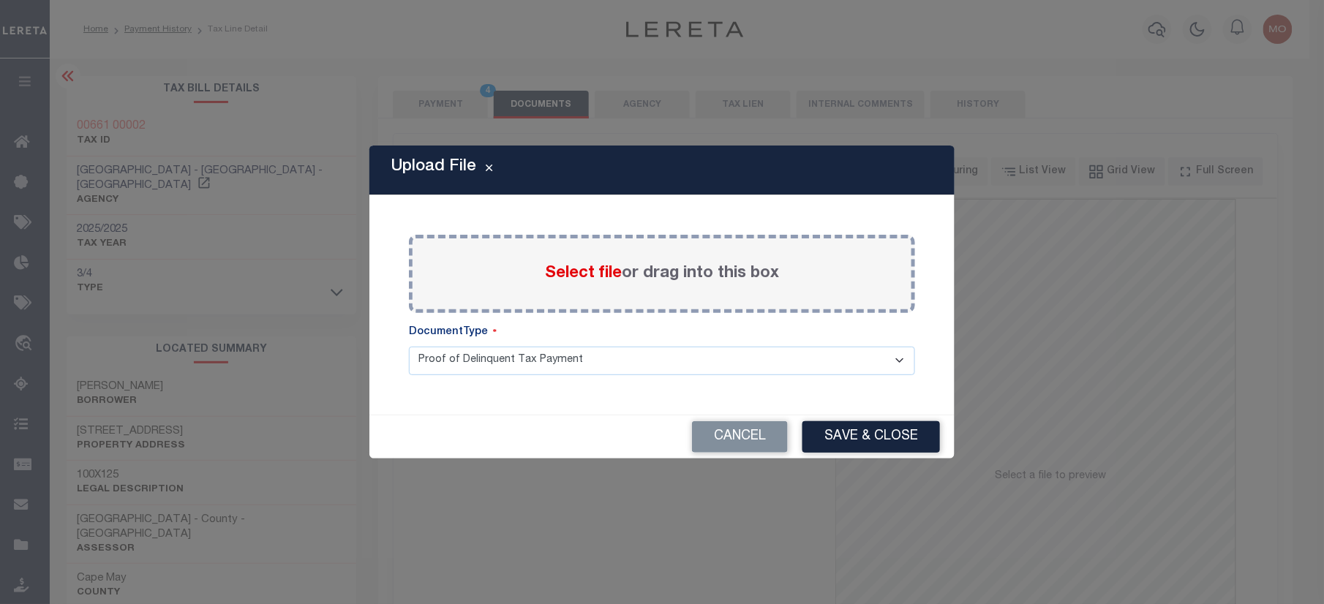
click at [592, 273] on span "Select file" at bounding box center [583, 273] width 77 height 16
click at [0, 0] on input "Select file or drag into this box" at bounding box center [0, 0] width 0 height 0
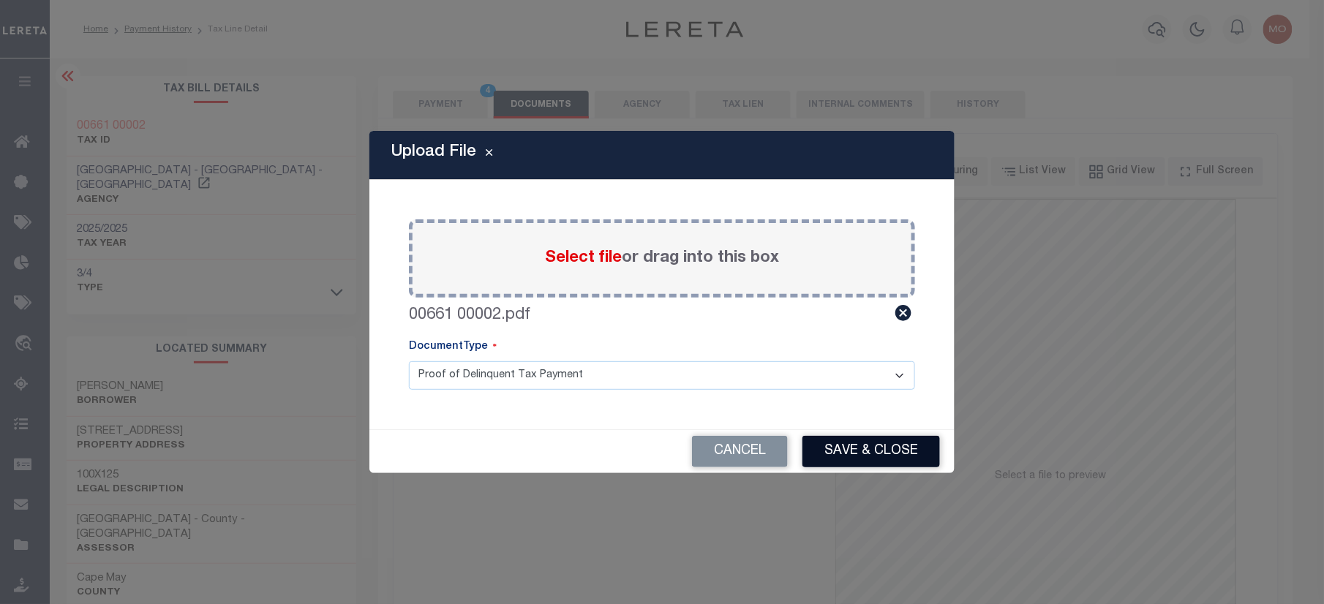
click at [844, 445] on button "Save & Close" at bounding box center [870, 451] width 137 height 31
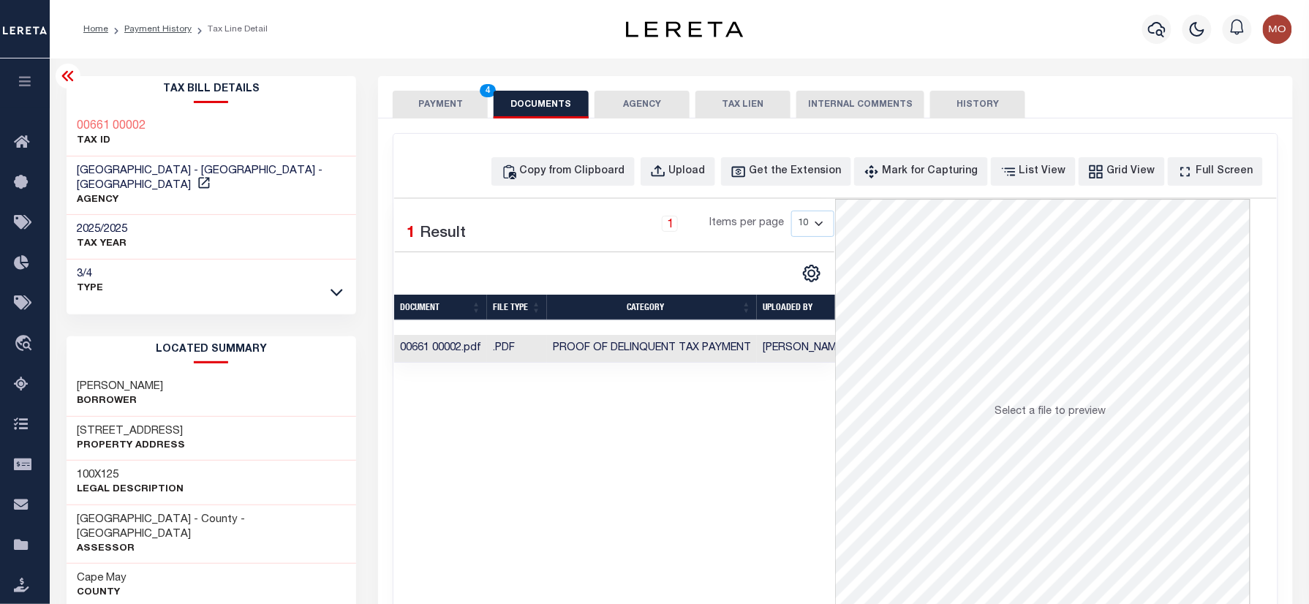
click at [434, 104] on button "PAYMENT 4" at bounding box center [440, 105] width 95 height 28
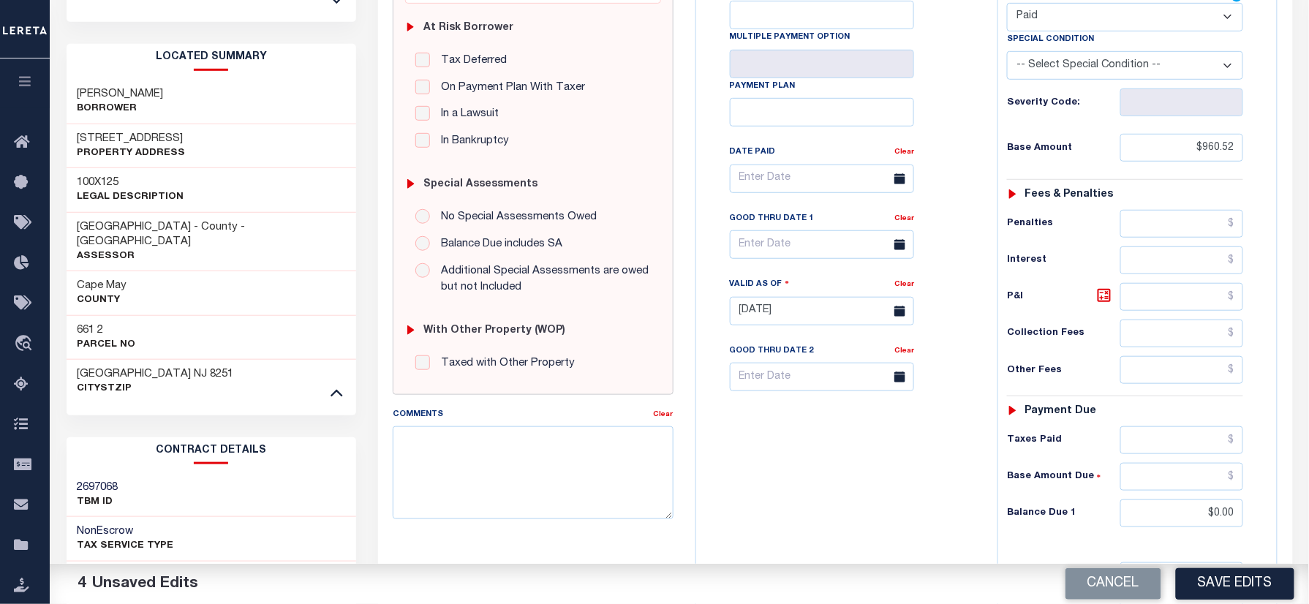
click at [1212, 592] on button "Save Edits" at bounding box center [1235, 583] width 118 height 31
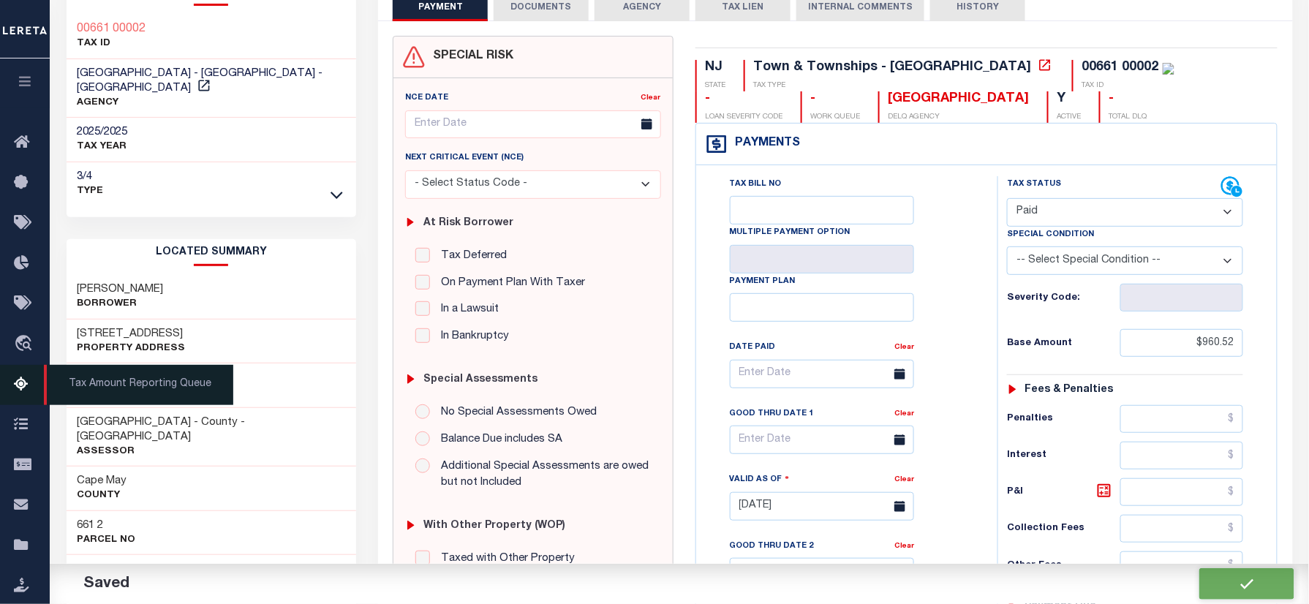
checkbox input "false"
type input "$960.52"
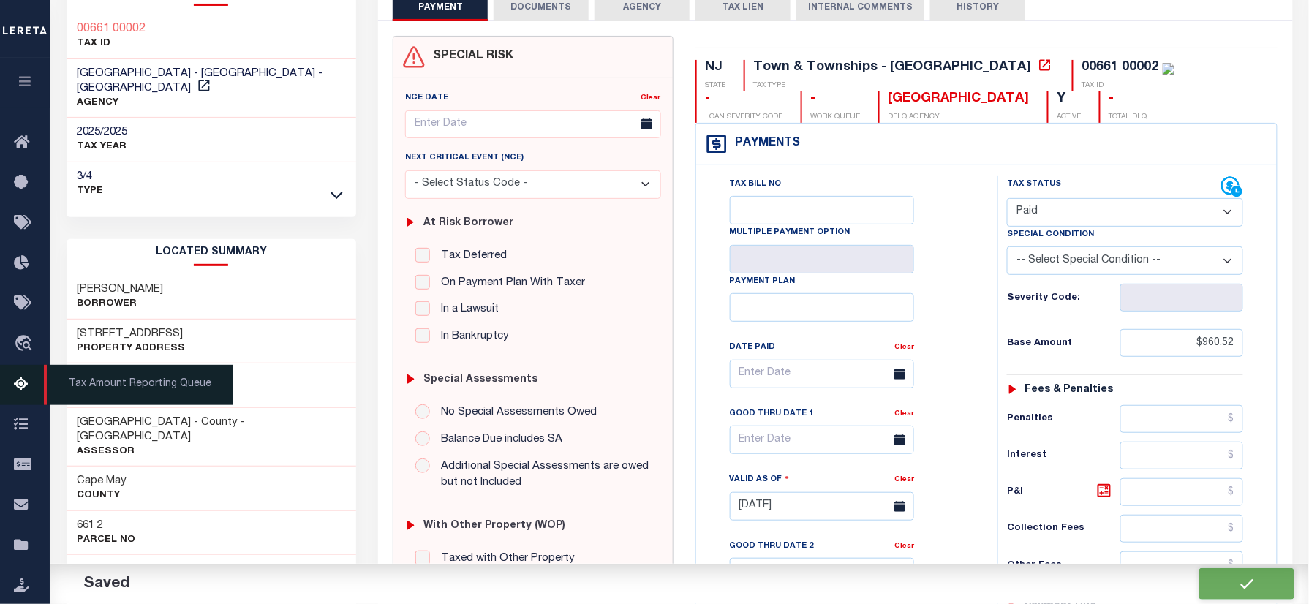
type input "$0"
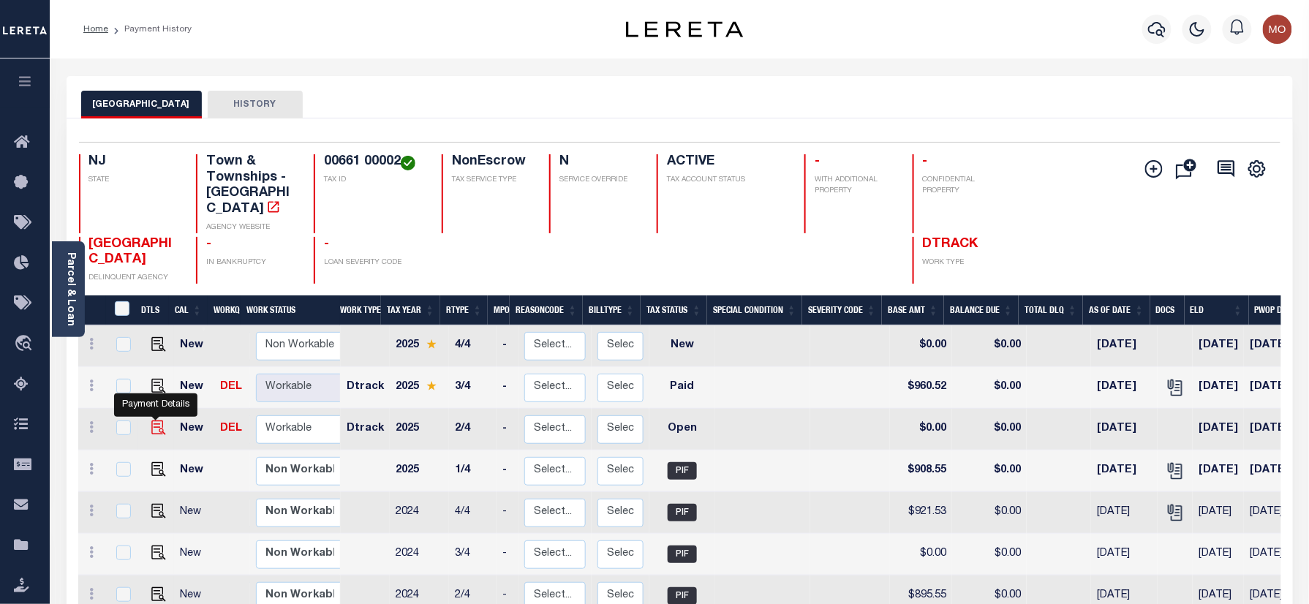
click at [159, 420] on img "" at bounding box center [158, 427] width 15 height 15
checkbox input "true"
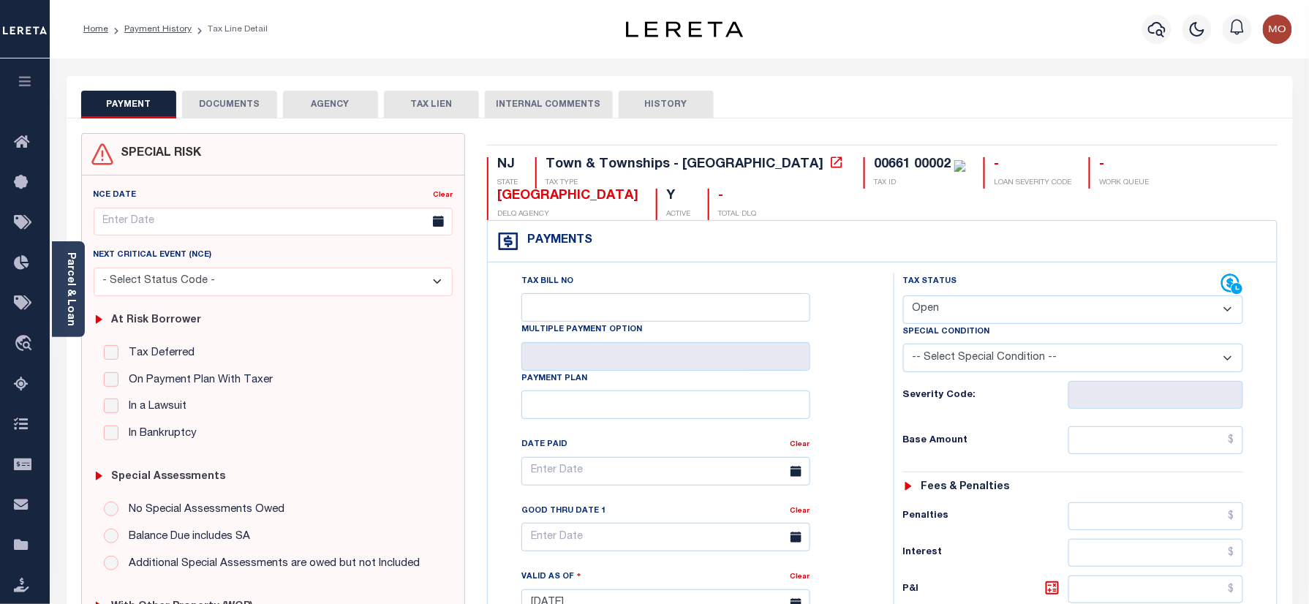
drag, startPoint x: 968, startPoint y: 305, endPoint x: 980, endPoint y: 323, distance: 21.7
click at [970, 305] on select "- Select Status Code - Open Due/Unpaid Paid Incomplete No Tax Due Internal Refu…" at bounding box center [1073, 309] width 341 height 29
select select "PYD"
click at [903, 297] on select "- Select Status Code - Open Due/Unpaid Paid Incomplete No Tax Due Internal Refu…" at bounding box center [1073, 309] width 341 height 29
type input "[DATE]"
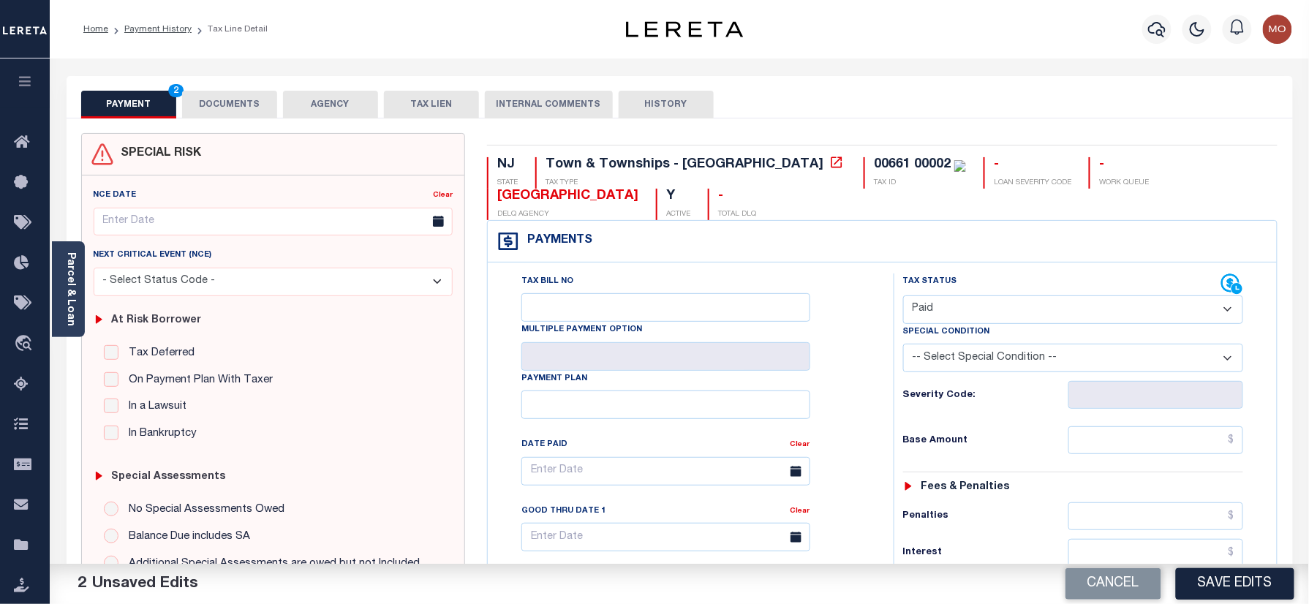
click at [1136, 460] on div "Tax Status Status - Select Status Code -" at bounding box center [1078, 596] width 369 height 646
click at [940, 454] on div "Base Amount" at bounding box center [1073, 440] width 341 height 28
click at [1147, 445] on input "text" at bounding box center [1156, 440] width 176 height 28
paste input "908.54"
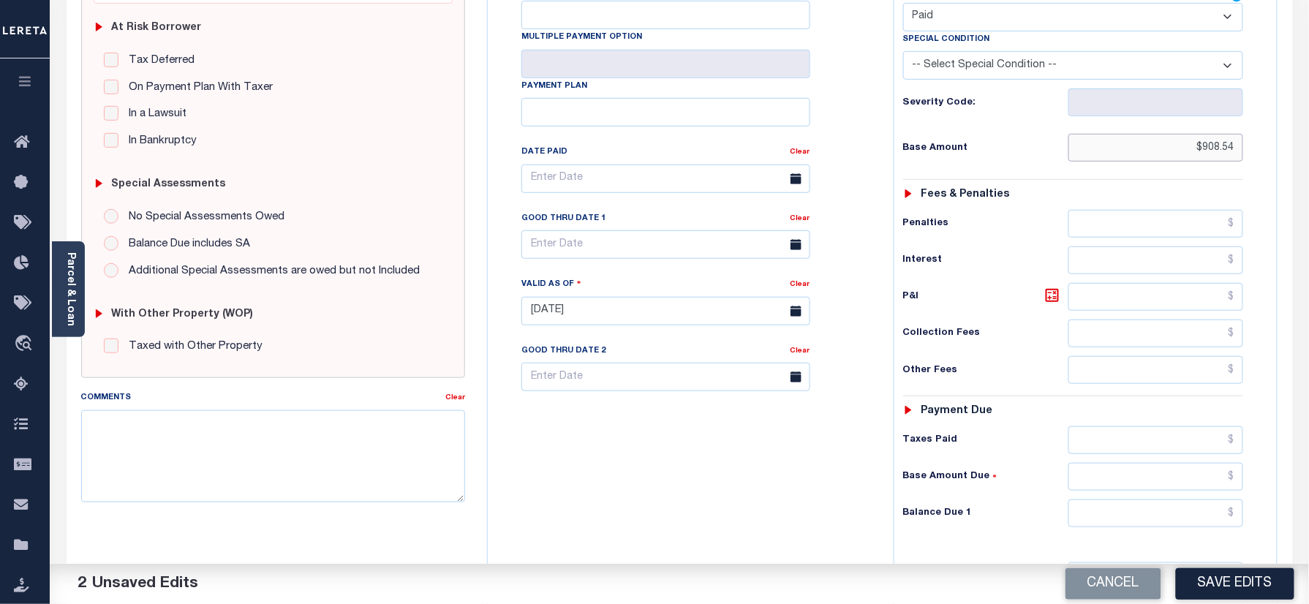
type input "$908.54"
click at [956, 405] on div "Tax Status Status - Select Status Code -" at bounding box center [1078, 304] width 369 height 646
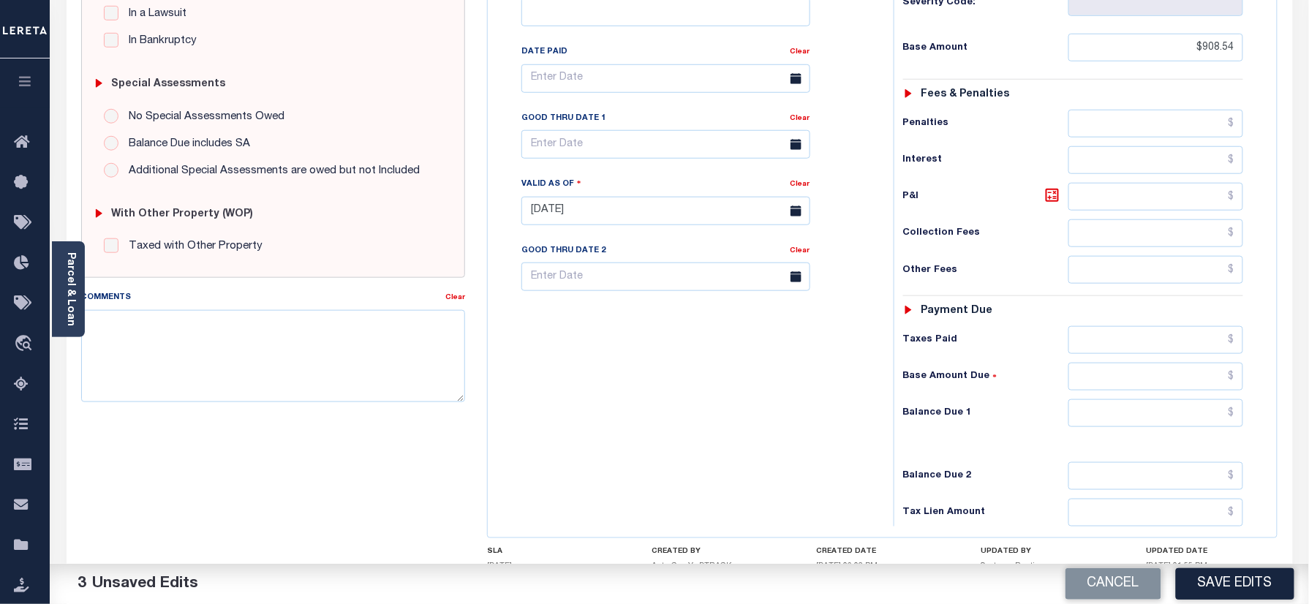
scroll to position [513, 0]
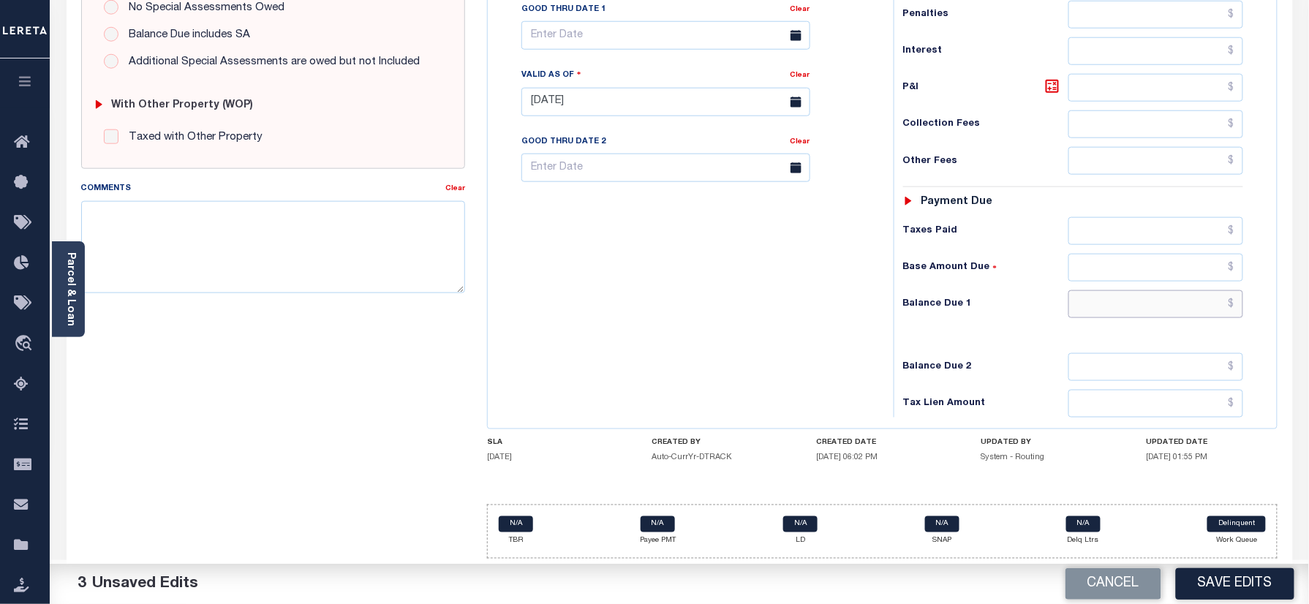
click at [1156, 314] on input "text" at bounding box center [1156, 304] width 176 height 28
type input "$0.00"
click at [677, 287] on div "Tax Bill No Multiple Payment Option Payment Plan Clear" at bounding box center [686, 95] width 391 height 646
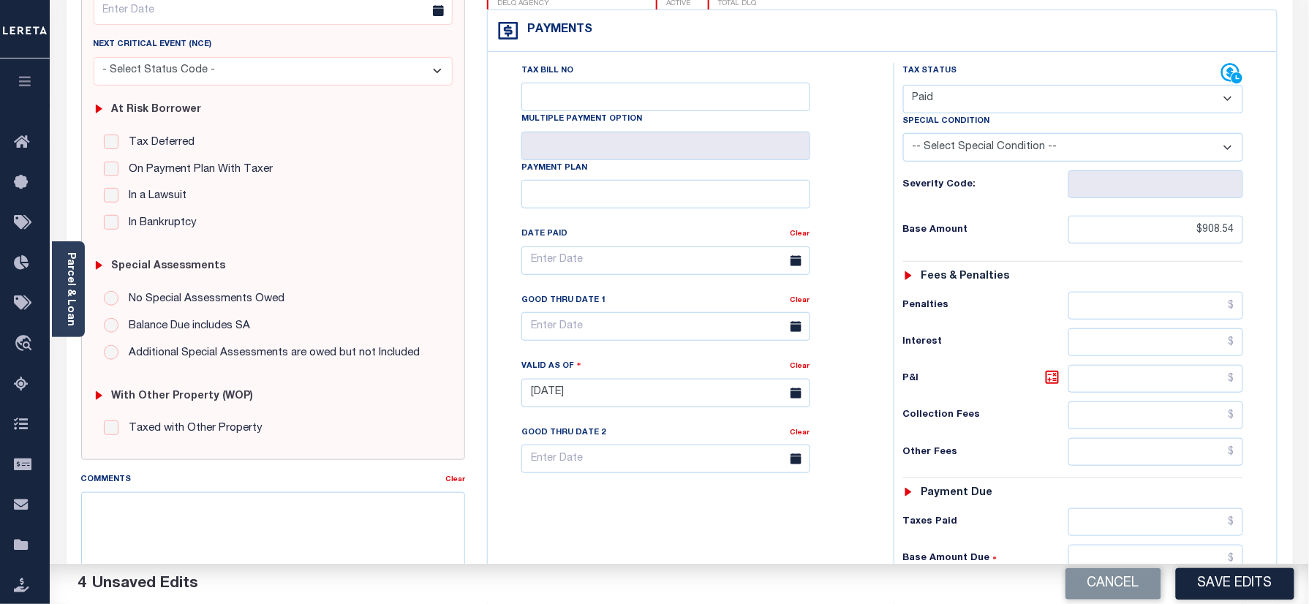
scroll to position [487, 0]
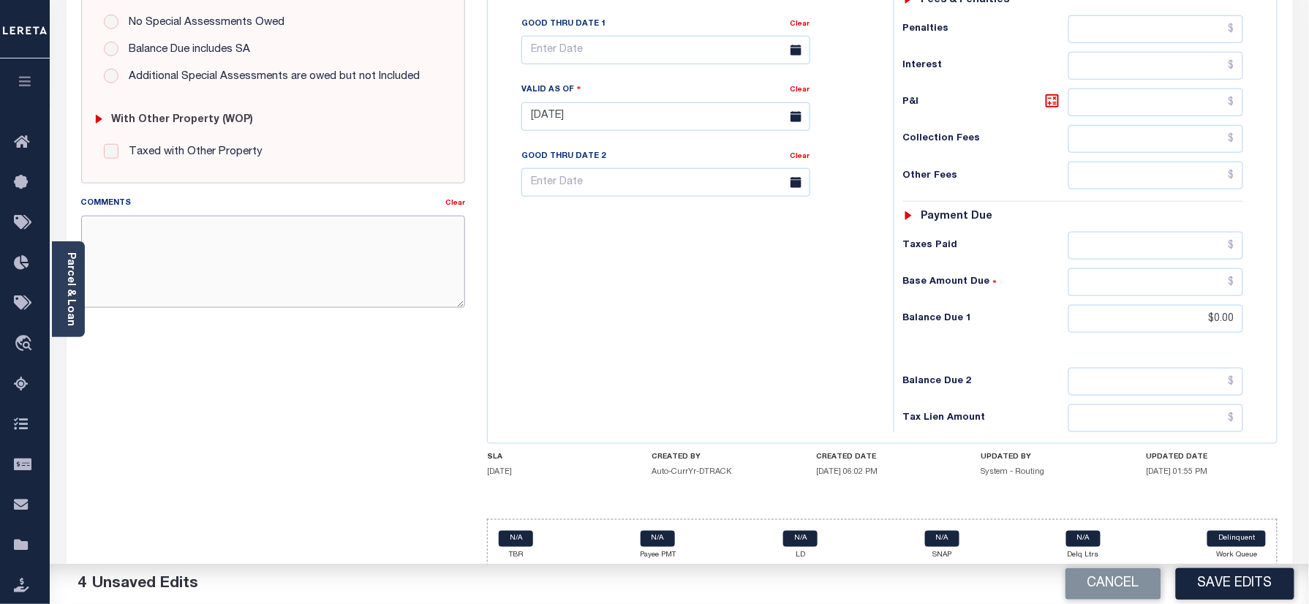
click at [341, 272] on textarea "Comments" at bounding box center [273, 262] width 385 height 92
paste textarea "Refer 2025 3/4 year for doc"
type textarea "Refer 2025 3/4 year for doc"
click at [624, 276] on div "Tax Bill No Multiple Payment Option Payment Plan Clear" at bounding box center [686, 109] width 391 height 646
click at [1226, 588] on button "Save Edits" at bounding box center [1235, 583] width 118 height 31
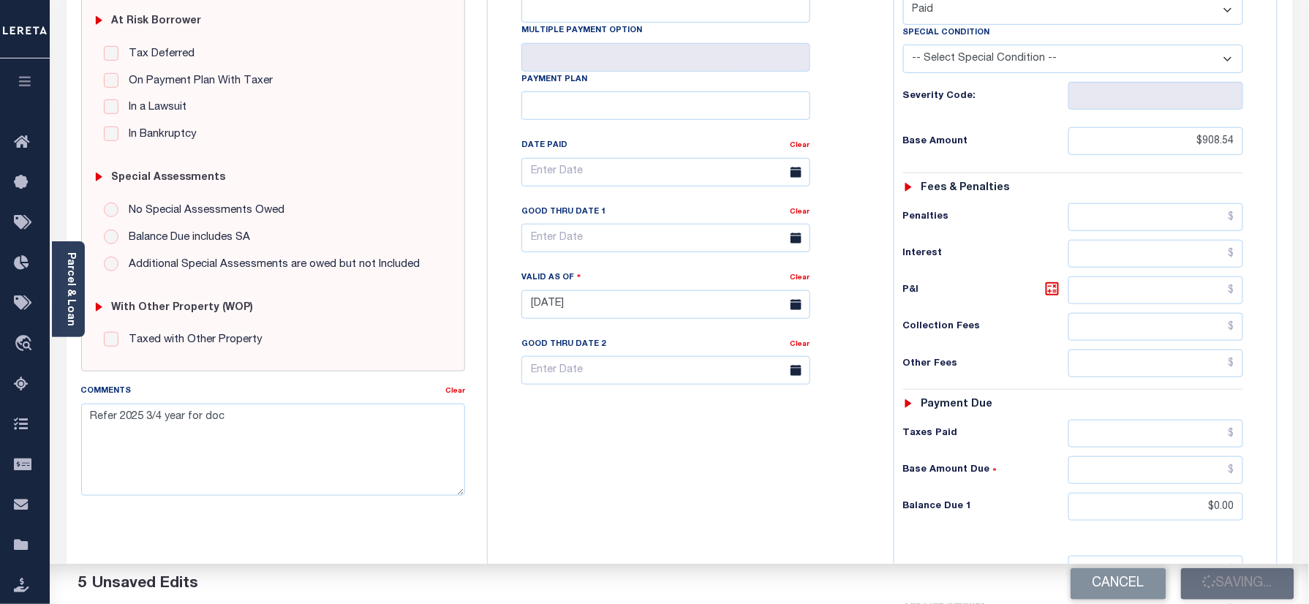
scroll to position [293, 0]
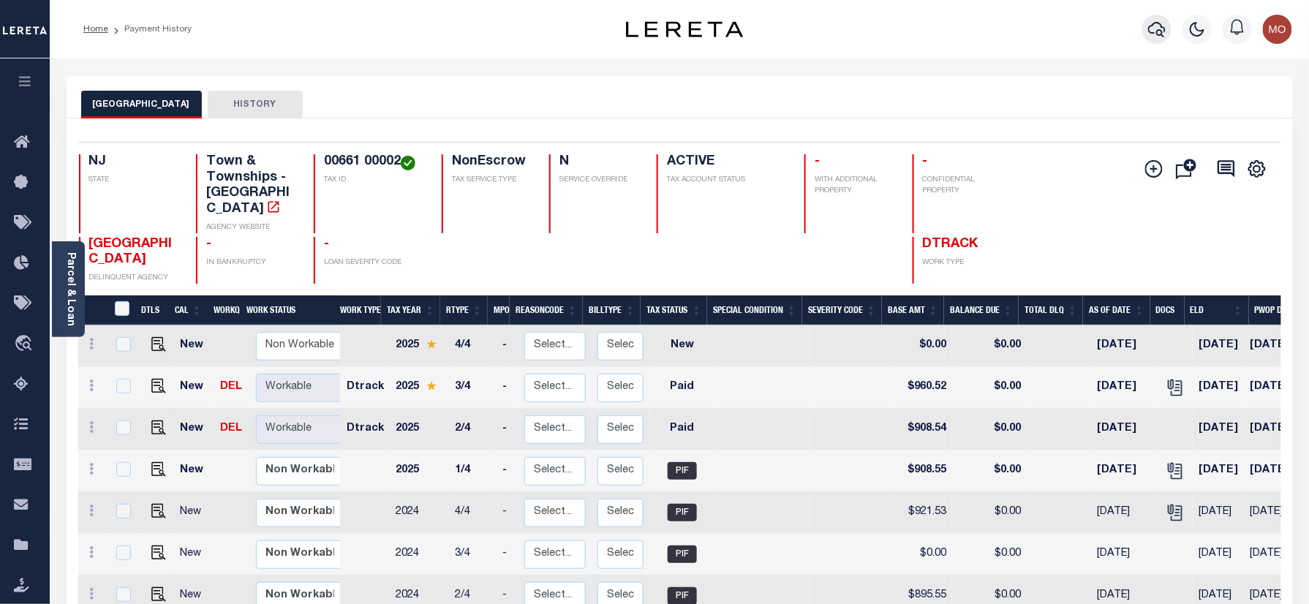
click at [1156, 22] on icon "button" at bounding box center [1157, 29] width 18 height 18
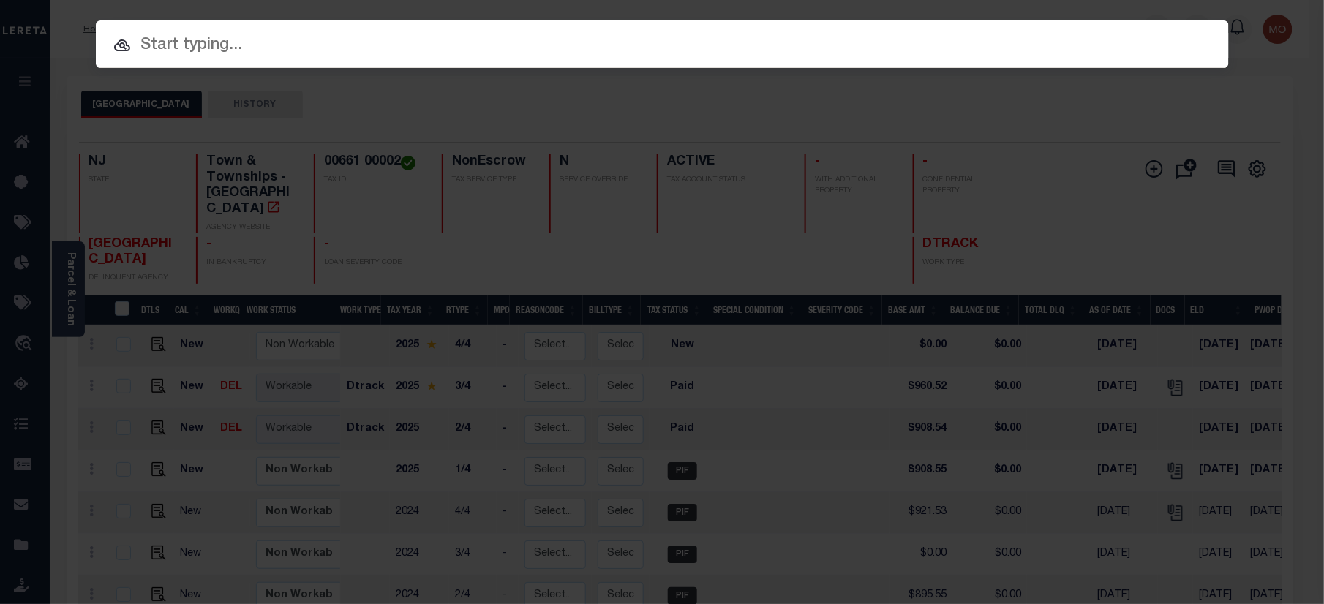
click at [305, 51] on input "text" at bounding box center [662, 46] width 1133 height 26
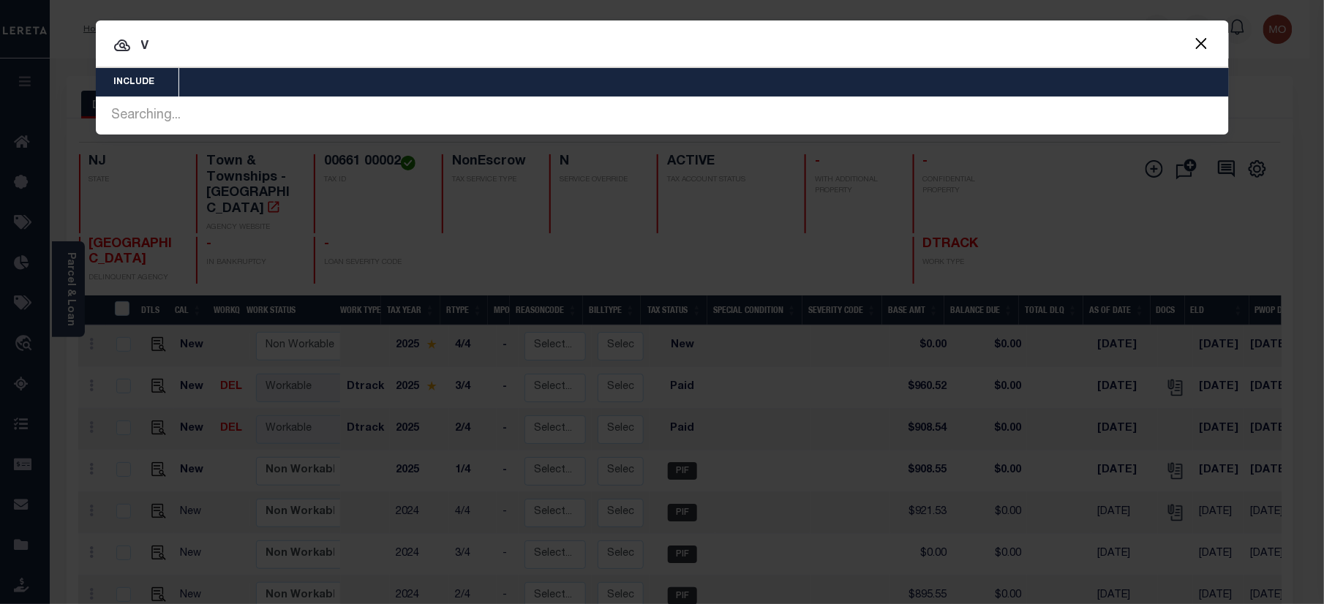
drag, startPoint x: 209, startPoint y: 41, endPoint x: 12, endPoint y: 48, distance: 196.8
click at [12, 48] on div "Include Loans TBM Customers Borrowers Payments (Lender Non-Disb) Payments (Lend…" at bounding box center [662, 302] width 1324 height 604
paste input "9800572050"
type input "9800572050"
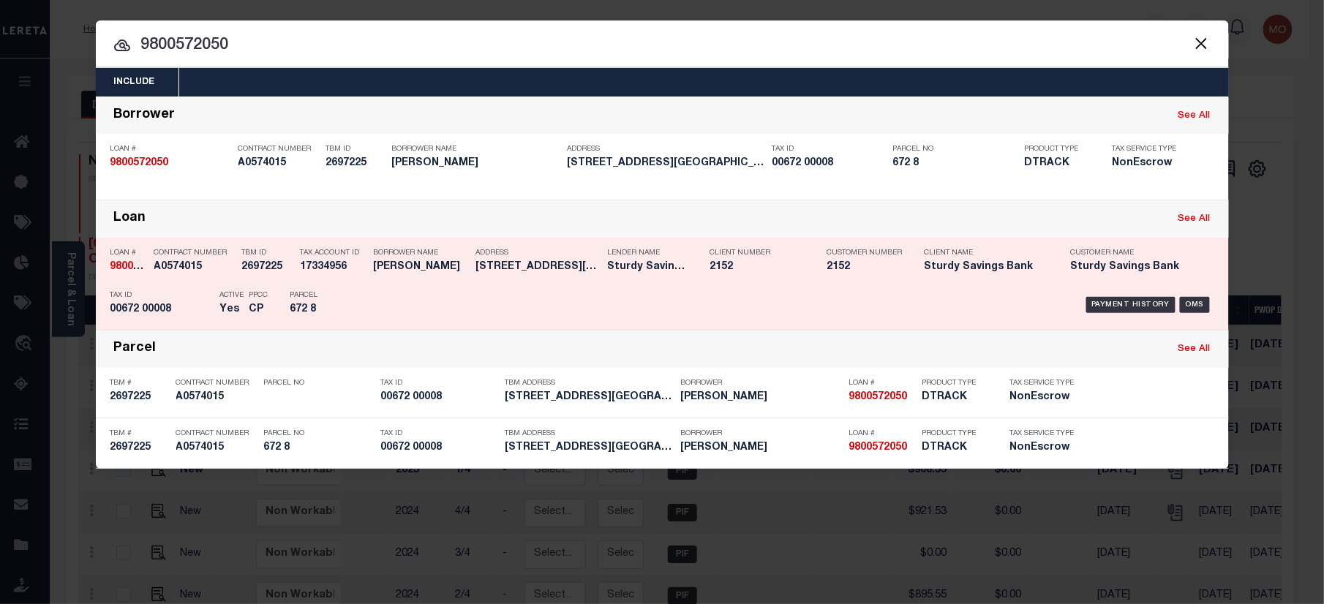
click at [349, 314] on h5 "672 8" at bounding box center [323, 309] width 66 height 12
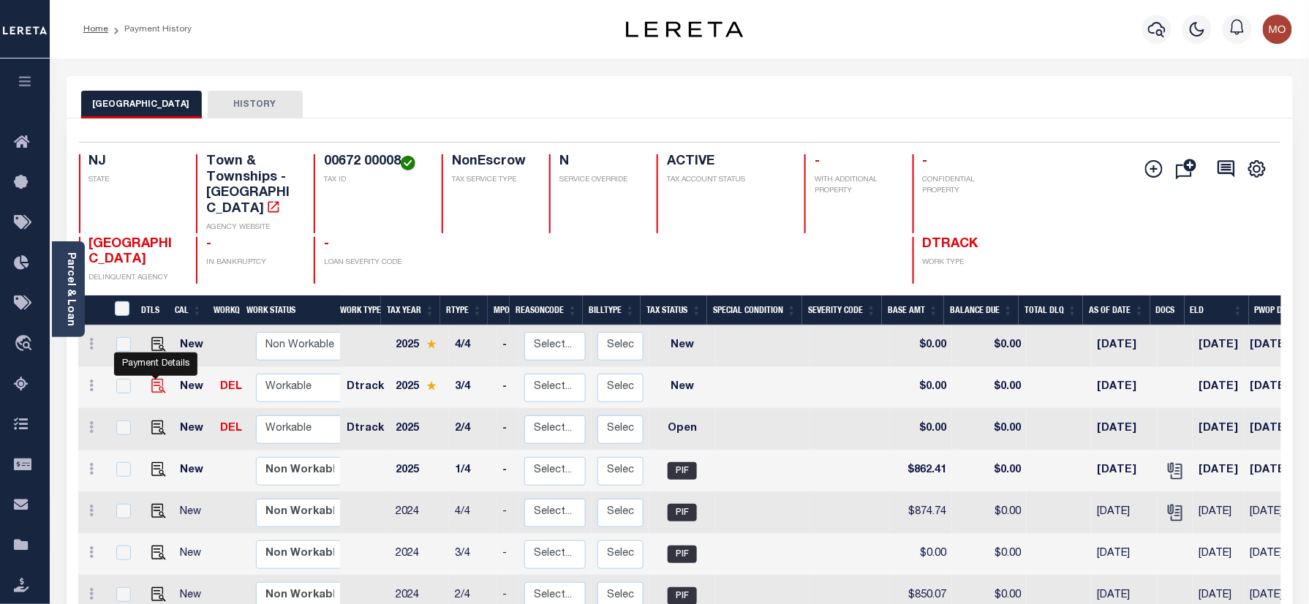
click at [151, 379] on img "" at bounding box center [158, 386] width 15 height 15
checkbox input "true"
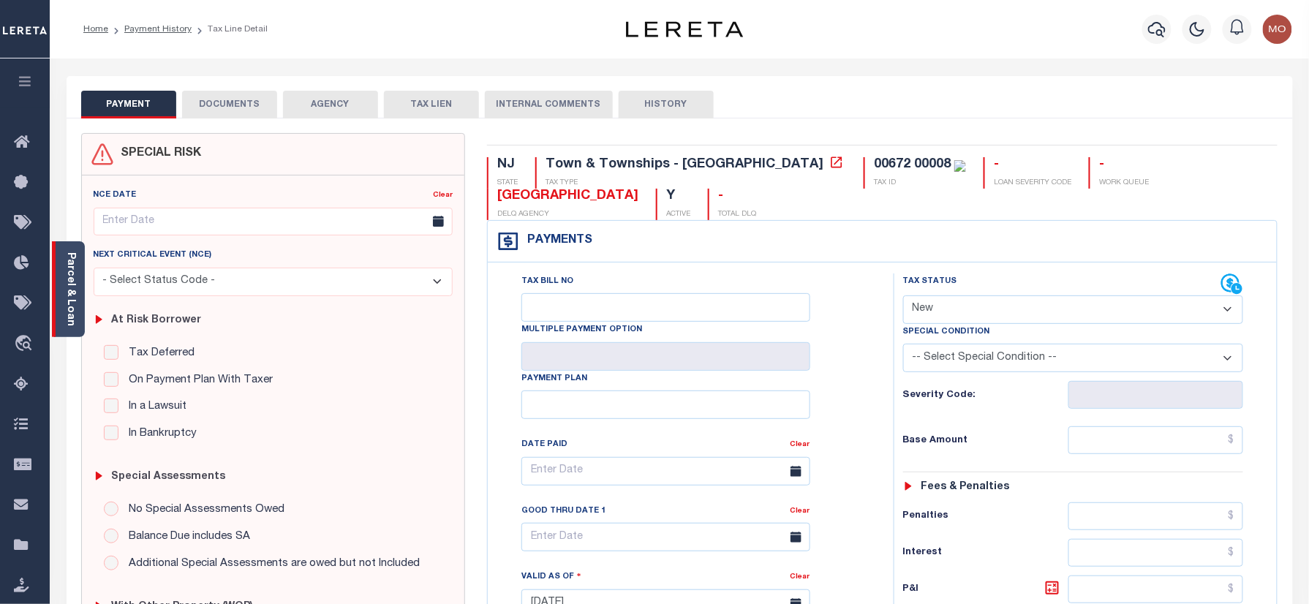
click at [70, 301] on link "Parcel & Loan" at bounding box center [70, 289] width 10 height 74
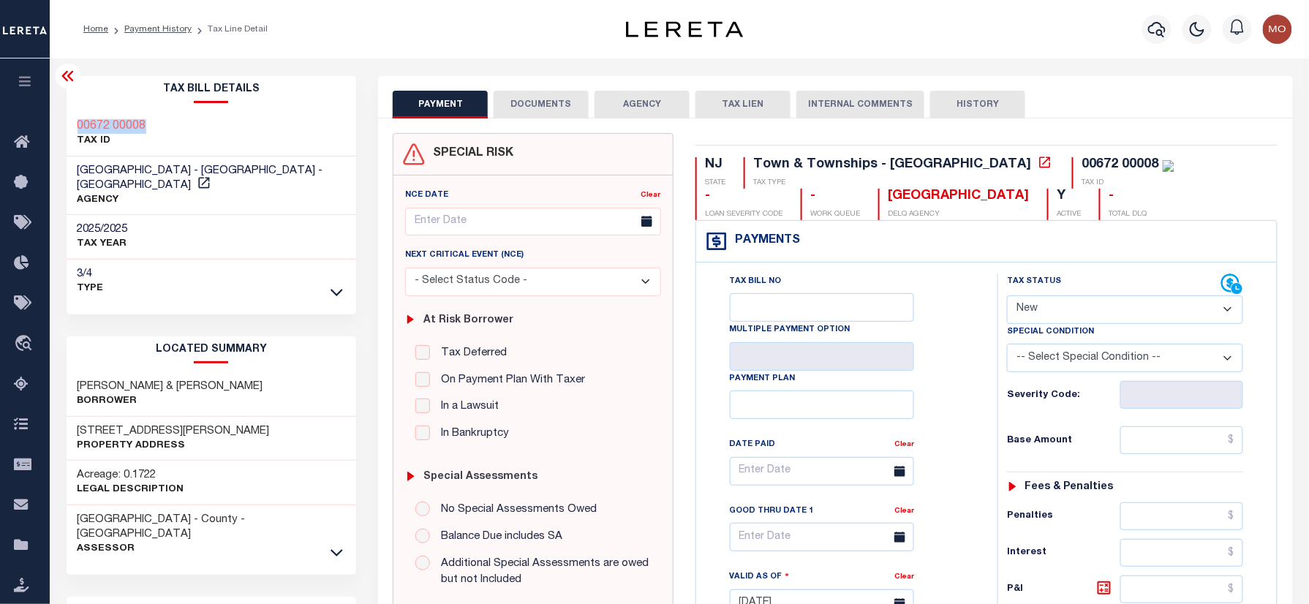
drag, startPoint x: 165, startPoint y: 121, endPoint x: 110, endPoint y: 115, distance: 55.2
click at [76, 115] on div "00672 00008 TAX ID" at bounding box center [212, 134] width 290 height 45
copy h3 "00672 00008"
drag, startPoint x: 1073, startPoint y: 314, endPoint x: 1083, endPoint y: 326, distance: 15.6
click at [1073, 314] on select "- Select Status Code - Open Due/Unpaid Paid Incomplete No Tax Due Internal Refu…" at bounding box center [1125, 309] width 236 height 29
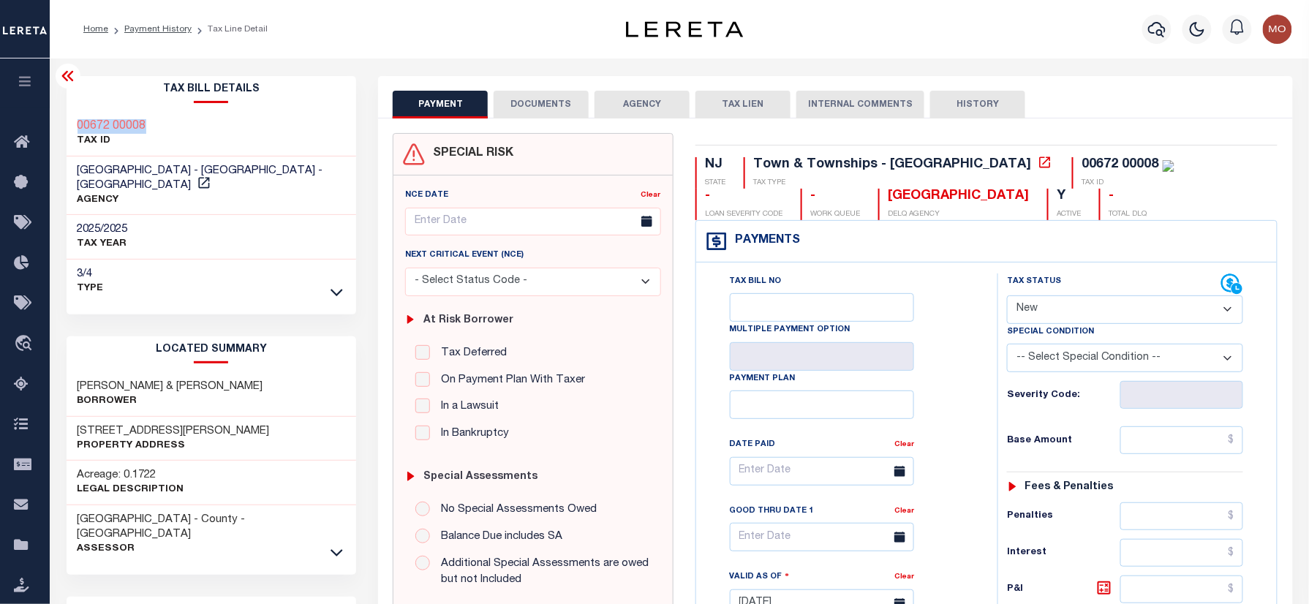
select select "PYD"
click at [1007, 297] on select "- Select Status Code - Open Due/Unpaid Paid Incomplete No Tax Due Internal Refu…" at bounding box center [1125, 309] width 236 height 29
type input "[DATE]"
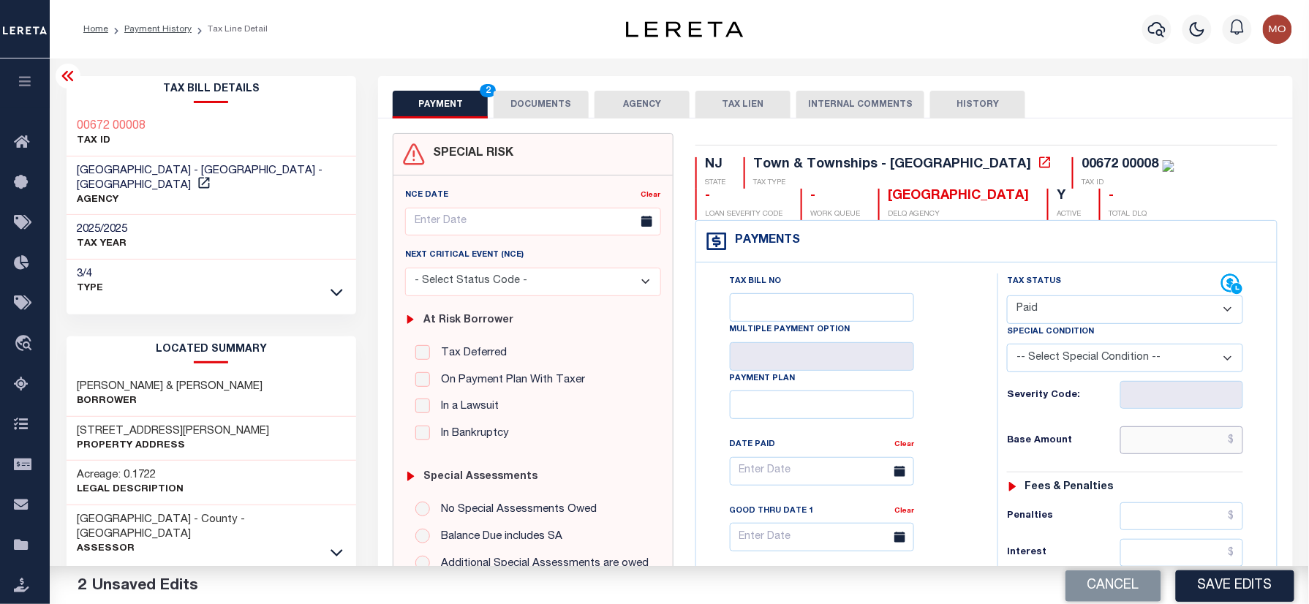
paste input "911.74"
click at [1162, 440] on input "text" at bounding box center [1181, 440] width 123 height 28
type input "$911.74"
drag, startPoint x: 1034, startPoint y: 453, endPoint x: 1051, endPoint y: 471, distance: 24.3
click at [1034, 453] on div "Base Amount $911.74" at bounding box center [1125, 440] width 236 height 28
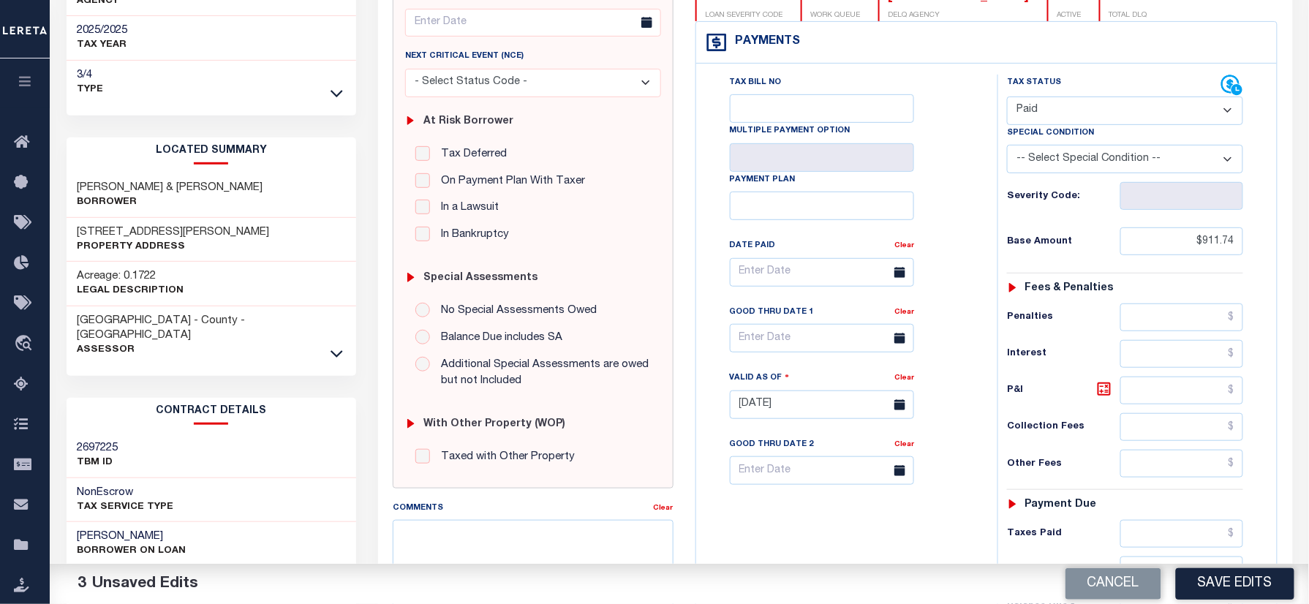
scroll to position [293, 0]
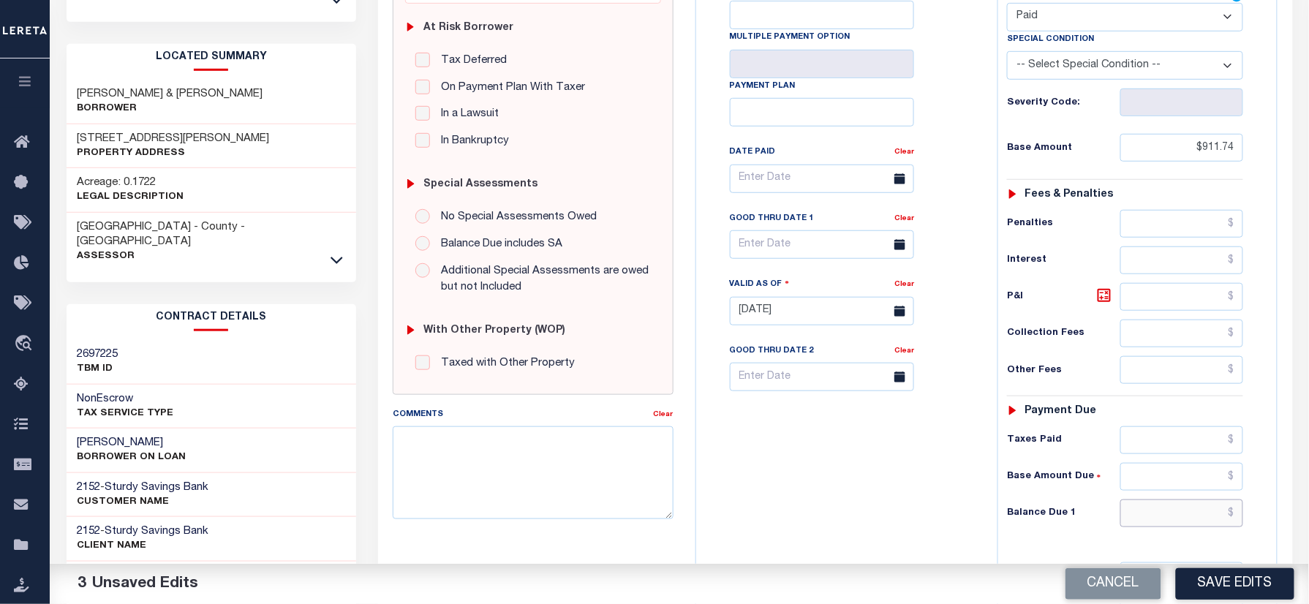
click at [1163, 527] on input "text" at bounding box center [1181, 513] width 123 height 28
click at [706, 556] on div "Tax Bill No Multiple Payment Option Payment Plan Clear" at bounding box center [843, 304] width 287 height 646
type input "$0.00"
drag, startPoint x: 706, startPoint y: 556, endPoint x: 755, endPoint y: 541, distance: 51.8
click at [717, 553] on div "Tax Bill No Multiple Payment Option Payment Plan Clear" at bounding box center [843, 304] width 287 height 646
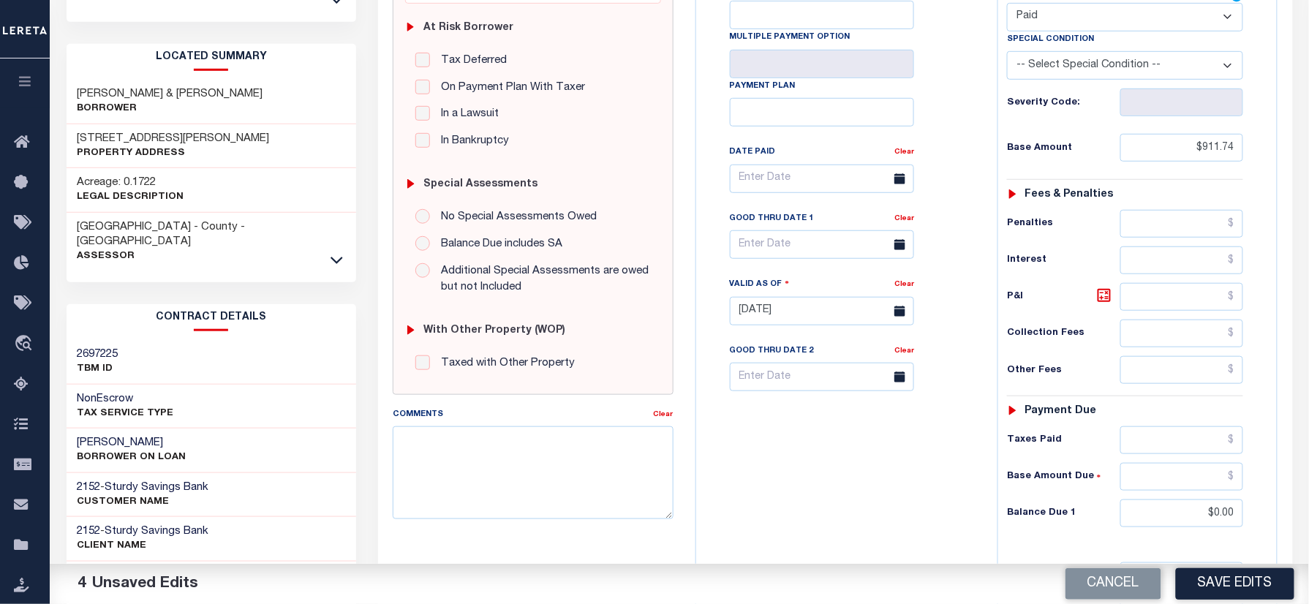
click at [780, 491] on div "Tax Bill No Multiple Payment Option Payment Plan Clear" at bounding box center [843, 304] width 287 height 646
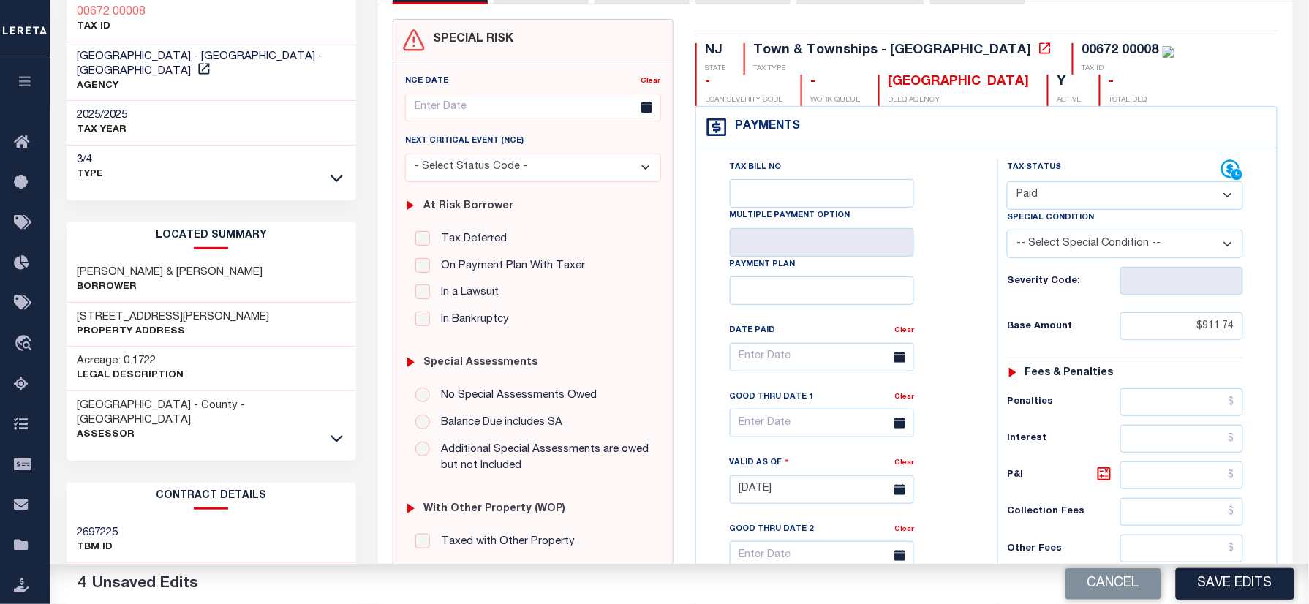
scroll to position [0, 0]
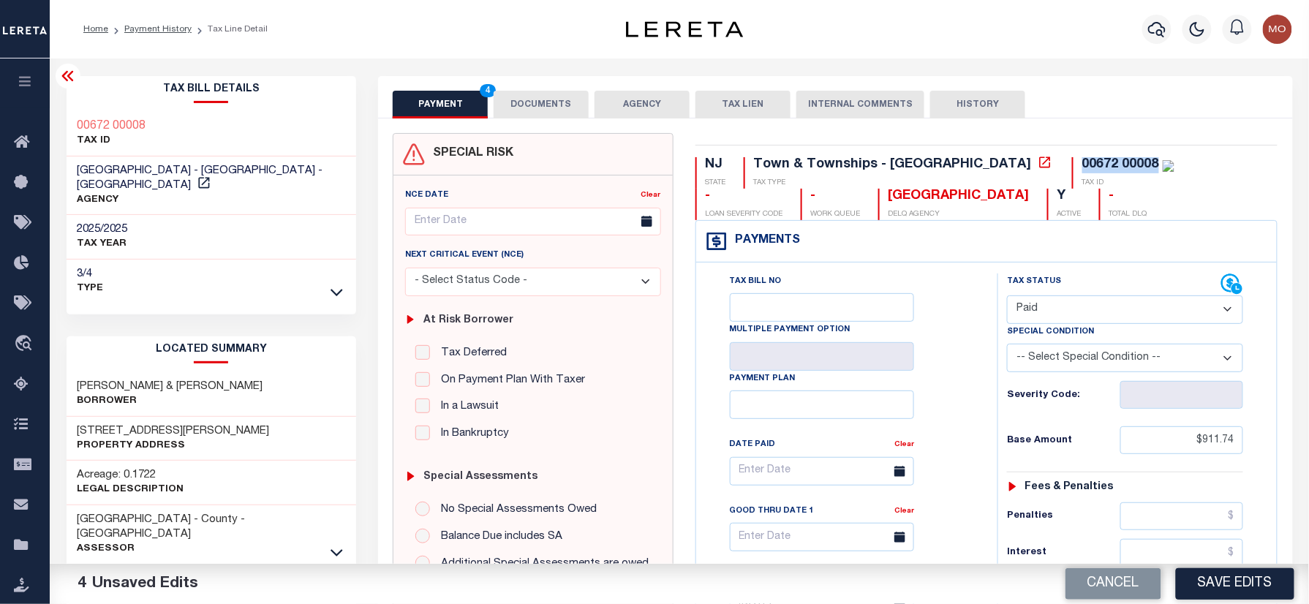
drag, startPoint x: 1030, startPoint y: 161, endPoint x: 955, endPoint y: 165, distance: 75.4
click at [1082, 165] on div "00672 00008" at bounding box center [1128, 165] width 92 height 16
copy div "00672 00008"
click at [556, 97] on button "DOCUMENTS" at bounding box center [541, 105] width 95 height 28
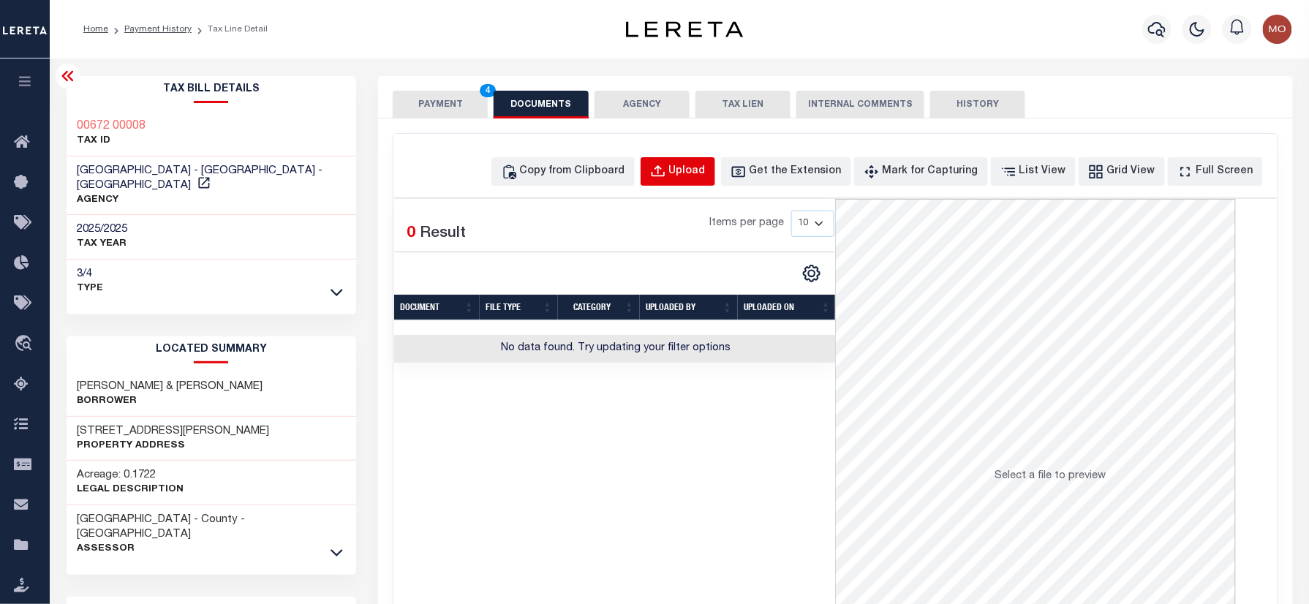
click at [694, 167] on button "Upload" at bounding box center [678, 171] width 75 height 29
select select "POP"
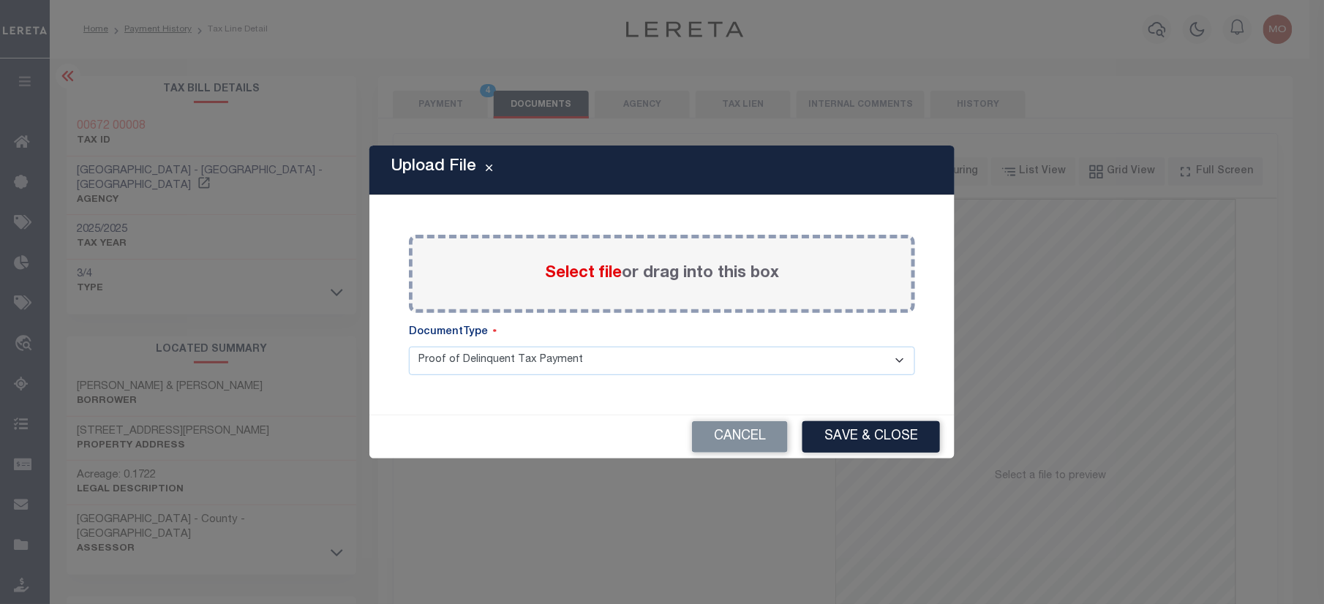
click at [597, 275] on span "Select file" at bounding box center [583, 273] width 77 height 16
click at [0, 0] on input "Select file or drag into this box" at bounding box center [0, 0] width 0 height 0
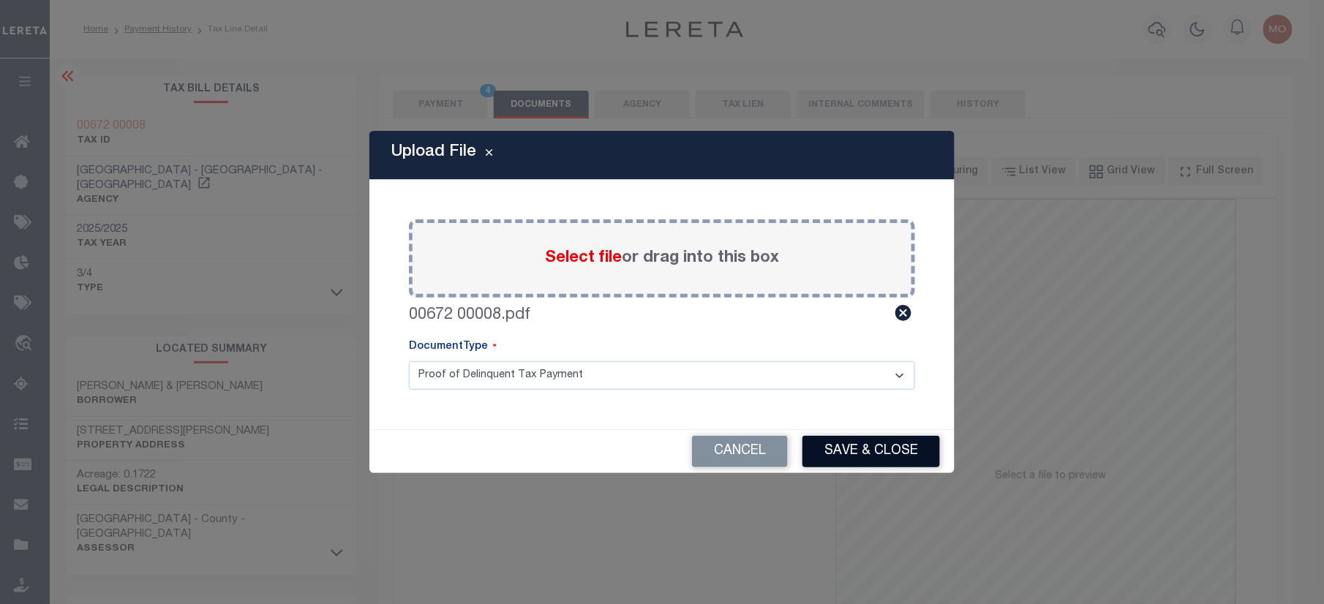
click at [864, 448] on button "Save & Close" at bounding box center [870, 451] width 137 height 31
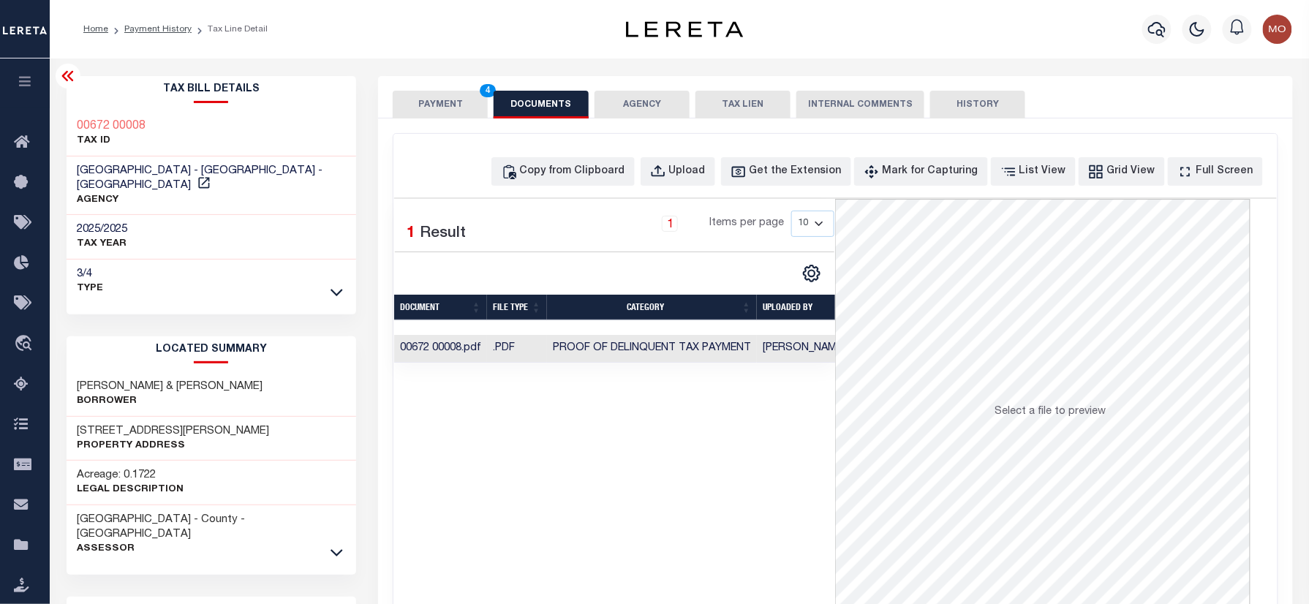
click at [440, 103] on button "PAYMENT 4" at bounding box center [440, 105] width 95 height 28
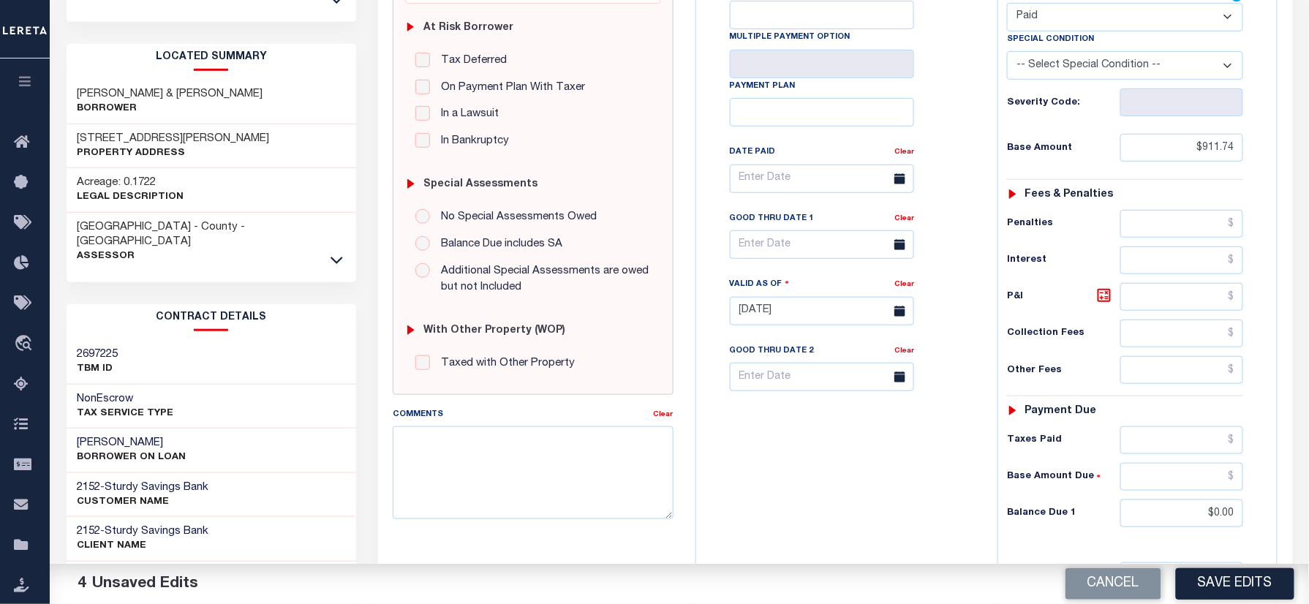
click at [1226, 562] on div "Tax Status Status - Select Status Code -" at bounding box center [1129, 304] width 265 height 646
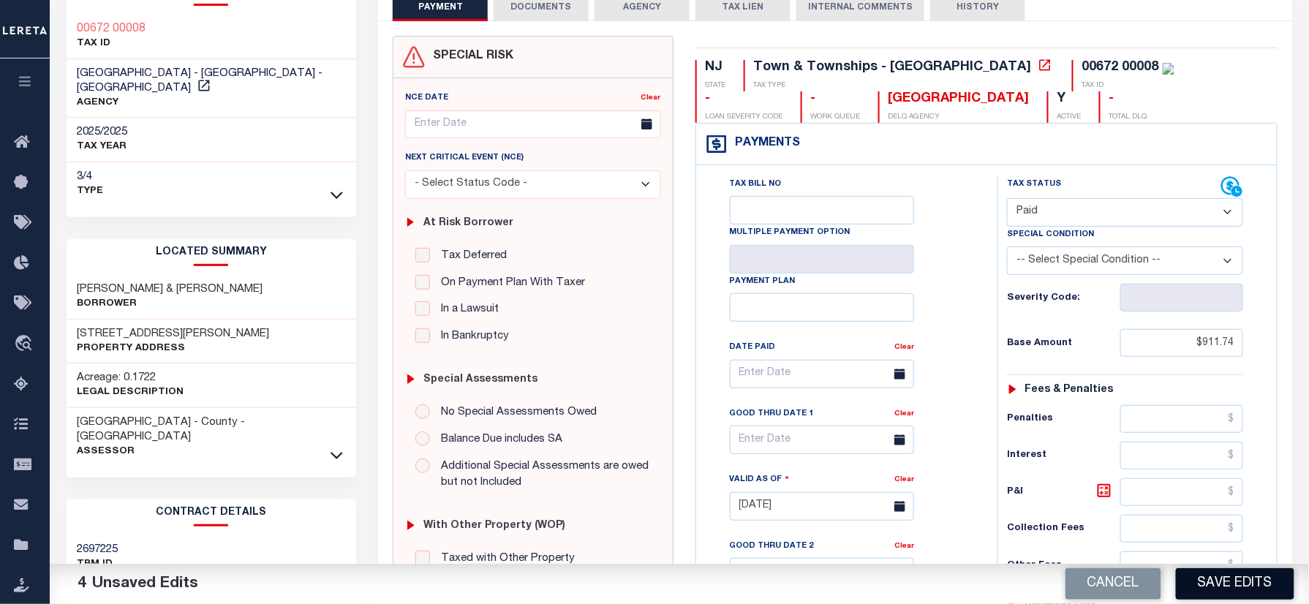
click at [1193, 585] on button "Save Edits" at bounding box center [1235, 583] width 118 height 31
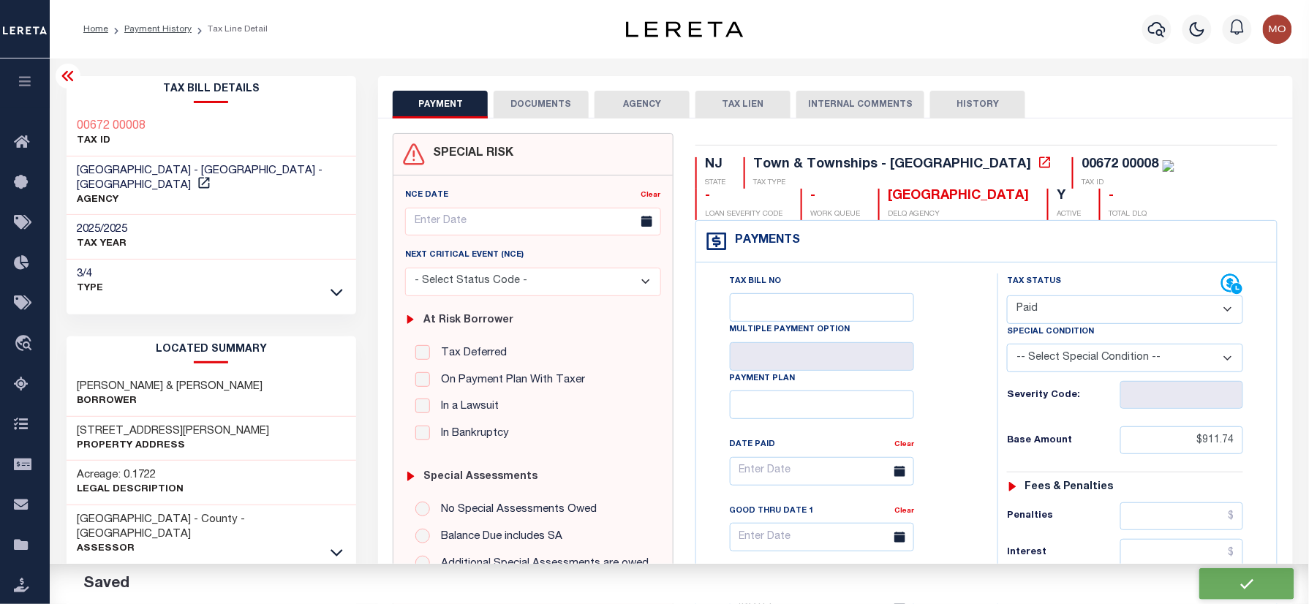
checkbox input "false"
type input "$911.74"
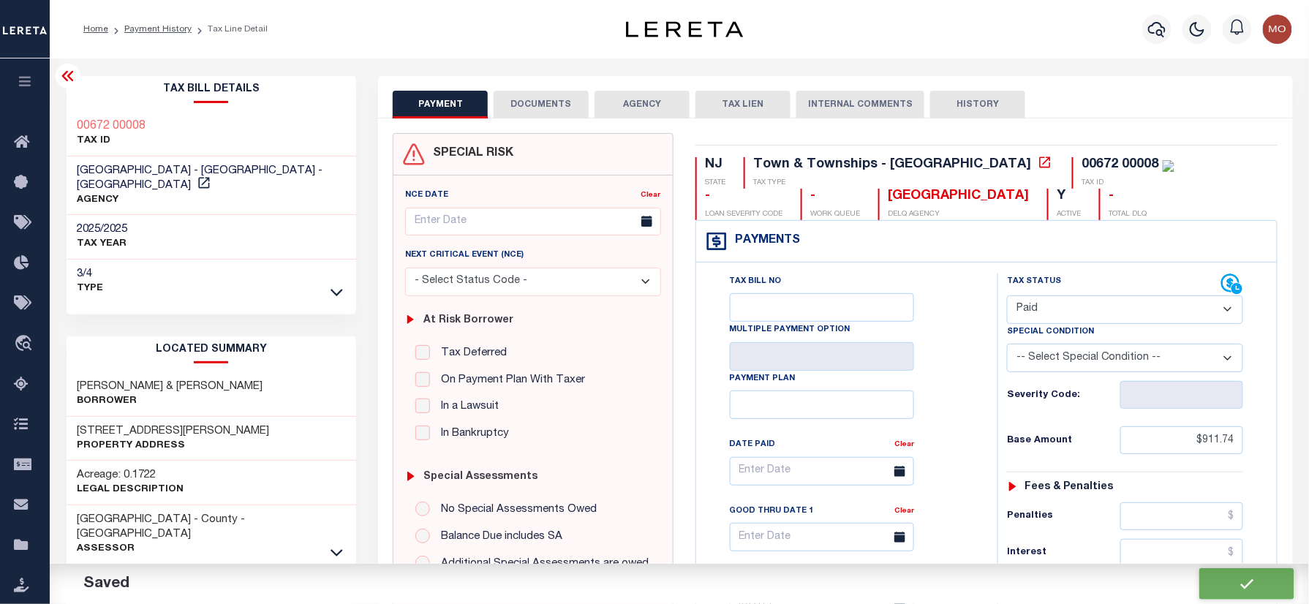
type input "$0"
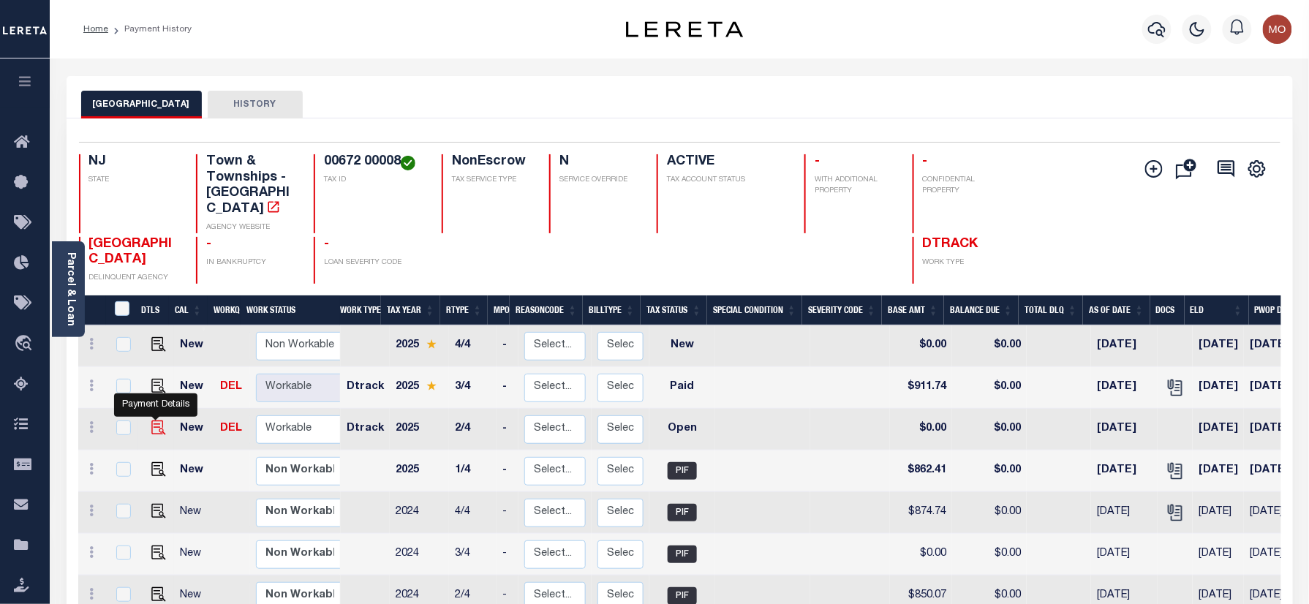
click at [155, 420] on img "" at bounding box center [158, 427] width 15 height 15
checkbox input "true"
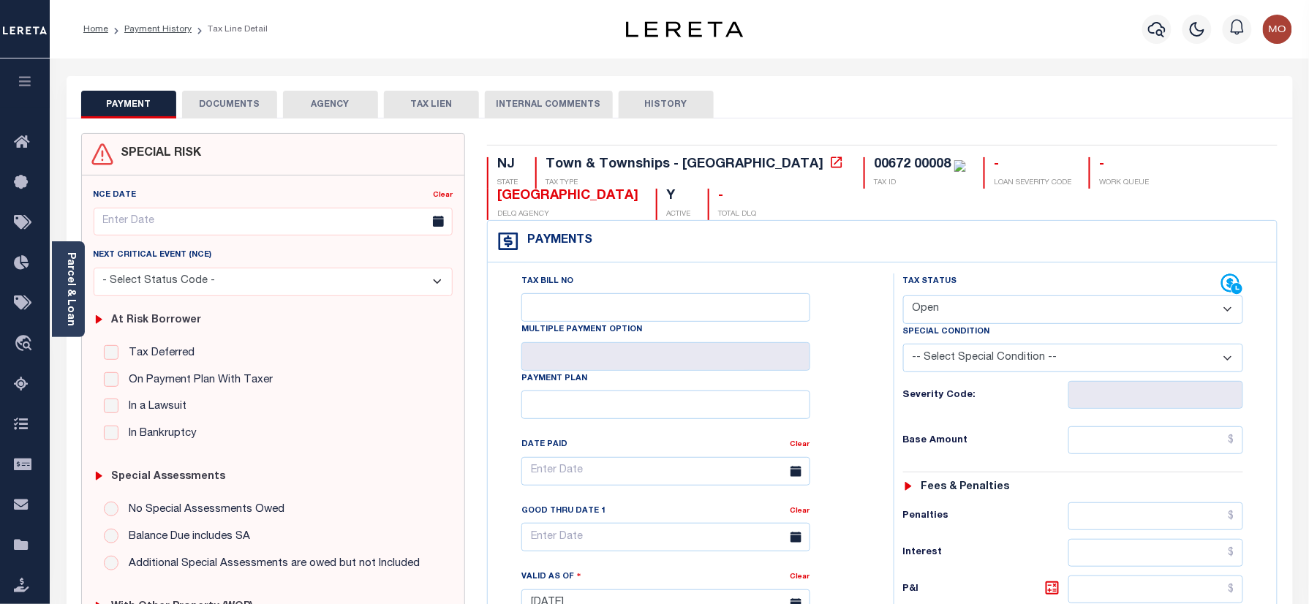
drag, startPoint x: 989, startPoint y: 308, endPoint x: 986, endPoint y: 323, distance: 15.5
click at [989, 308] on select "- Select Status Code - Open Due/Unpaid Paid Incomplete No Tax Due Internal Refu…" at bounding box center [1073, 309] width 341 height 29
select select "PYD"
click at [903, 297] on select "- Select Status Code - Open Due/Unpaid Paid Incomplete No Tax Due Internal Refu…" at bounding box center [1073, 309] width 341 height 29
type input "10/03/2025"
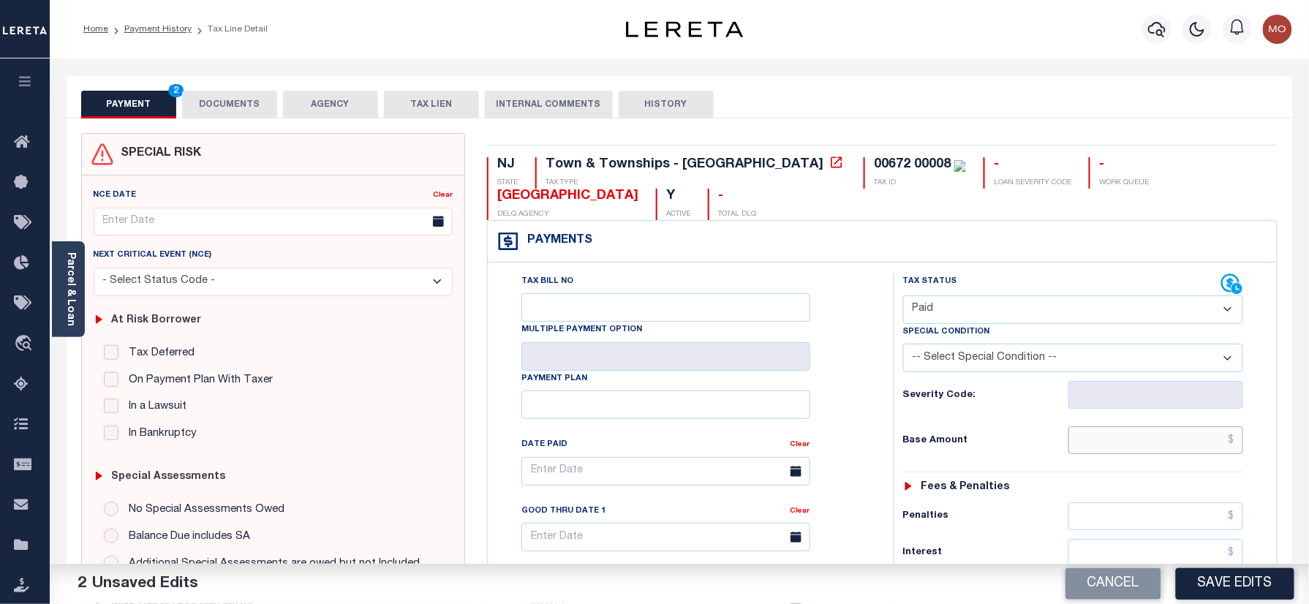
click at [1133, 454] on input "text" at bounding box center [1156, 440] width 176 height 28
paste input "862.41"
type input "$862.41"
click at [948, 447] on h6 "Base Amount" at bounding box center [985, 441] width 165 height 12
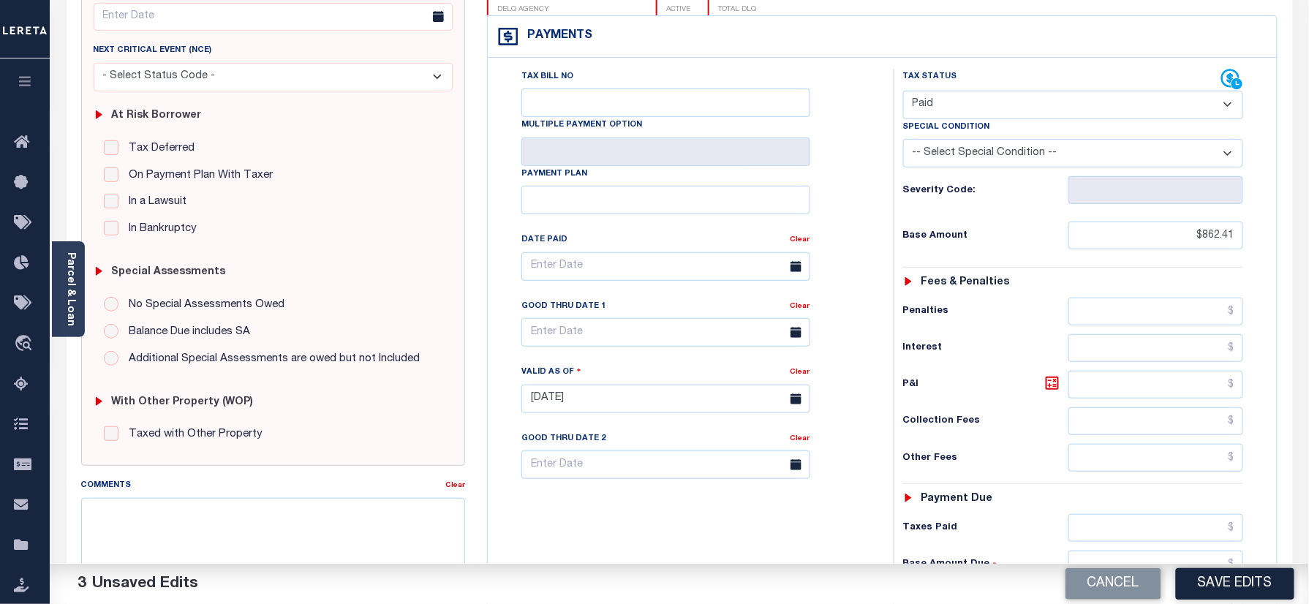
scroll to position [390, 0]
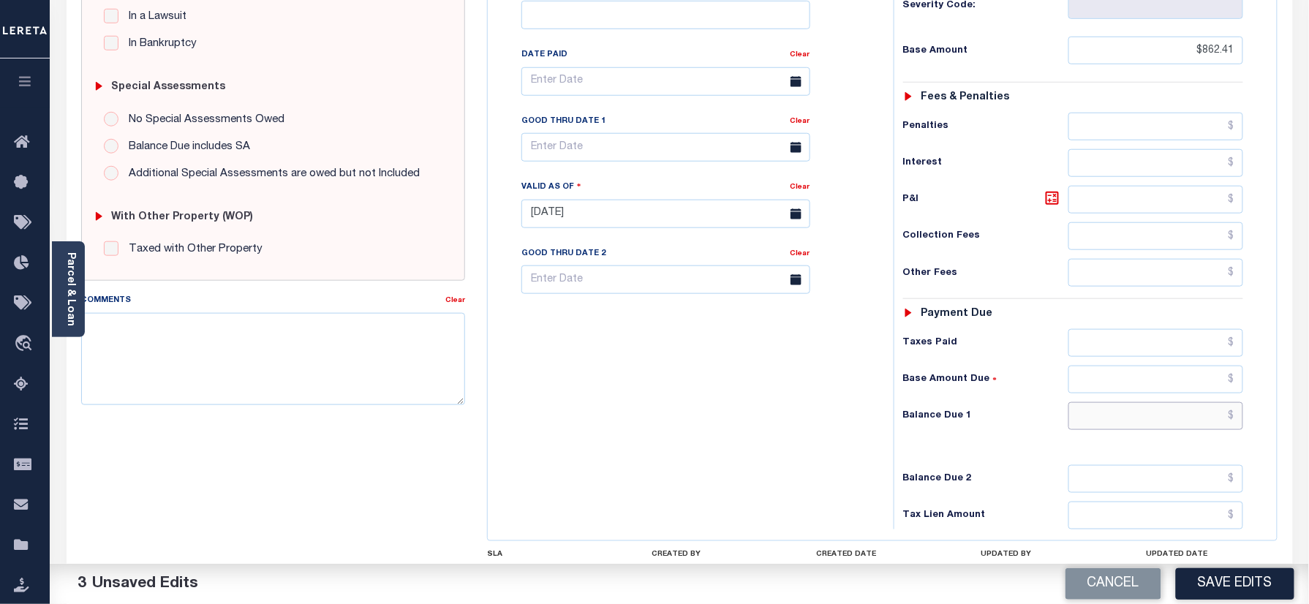
click at [1116, 424] on input "text" at bounding box center [1156, 416] width 176 height 28
type input "$0.00"
click at [364, 366] on textarea "Comments" at bounding box center [273, 359] width 385 height 92
paste textarea "Refer 2025 3/4 year for doc"
type textarea "Refer 2025 3/4 year for doc"
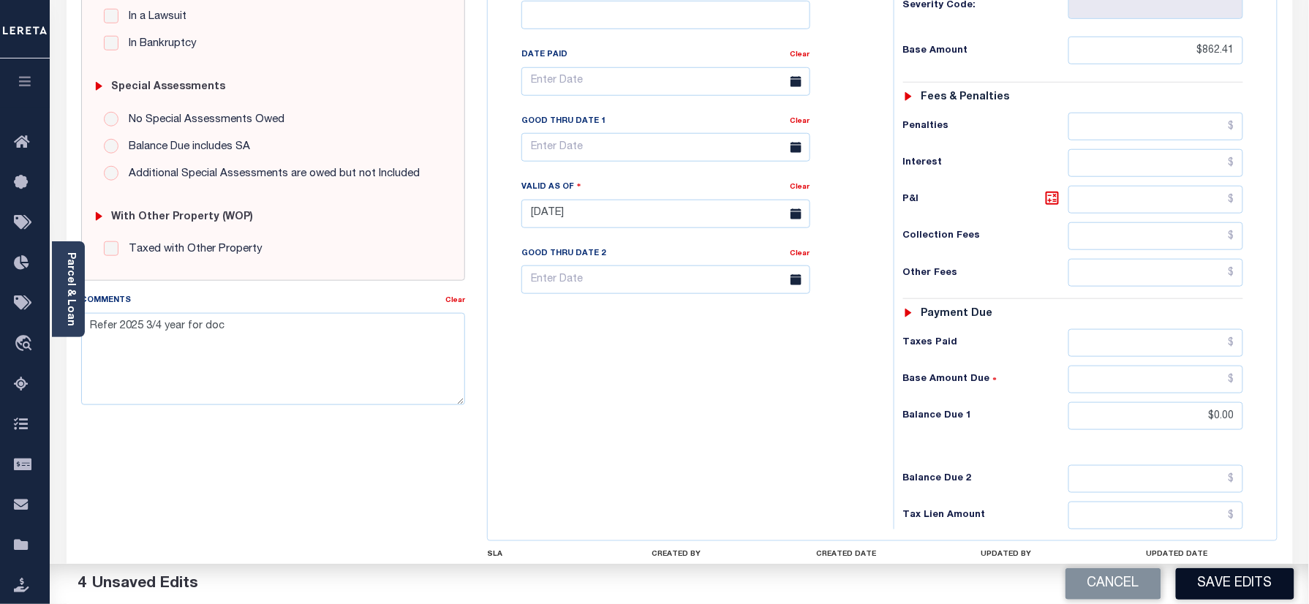
click at [1218, 594] on button "Save Edits" at bounding box center [1235, 583] width 118 height 31
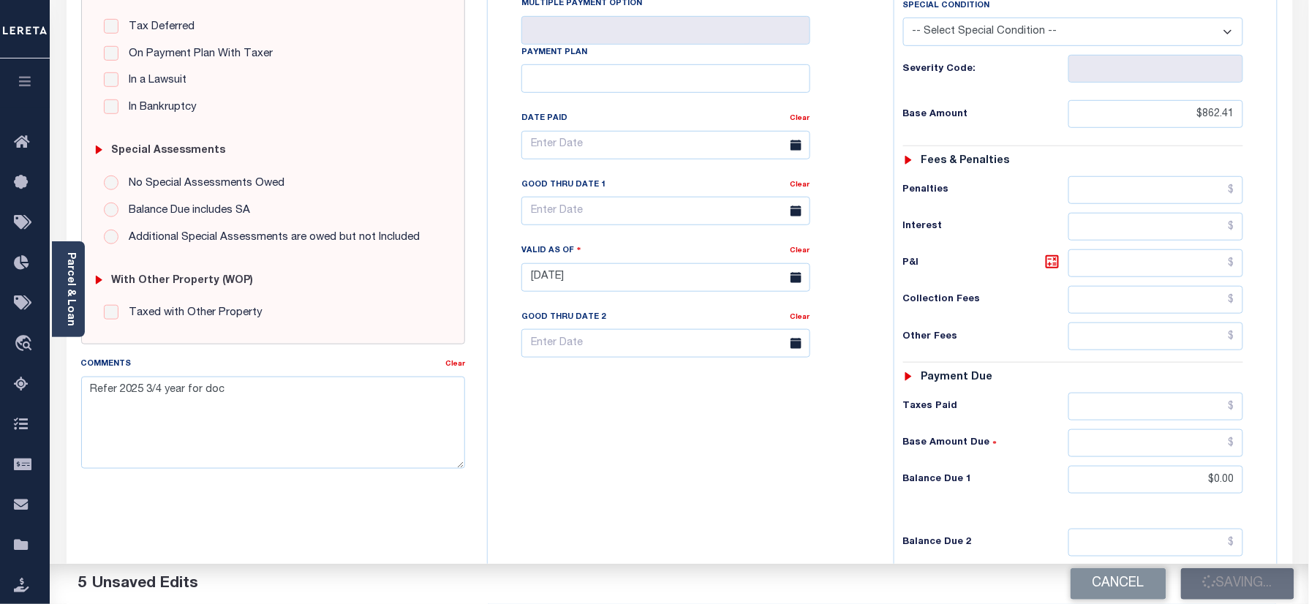
scroll to position [293, 0]
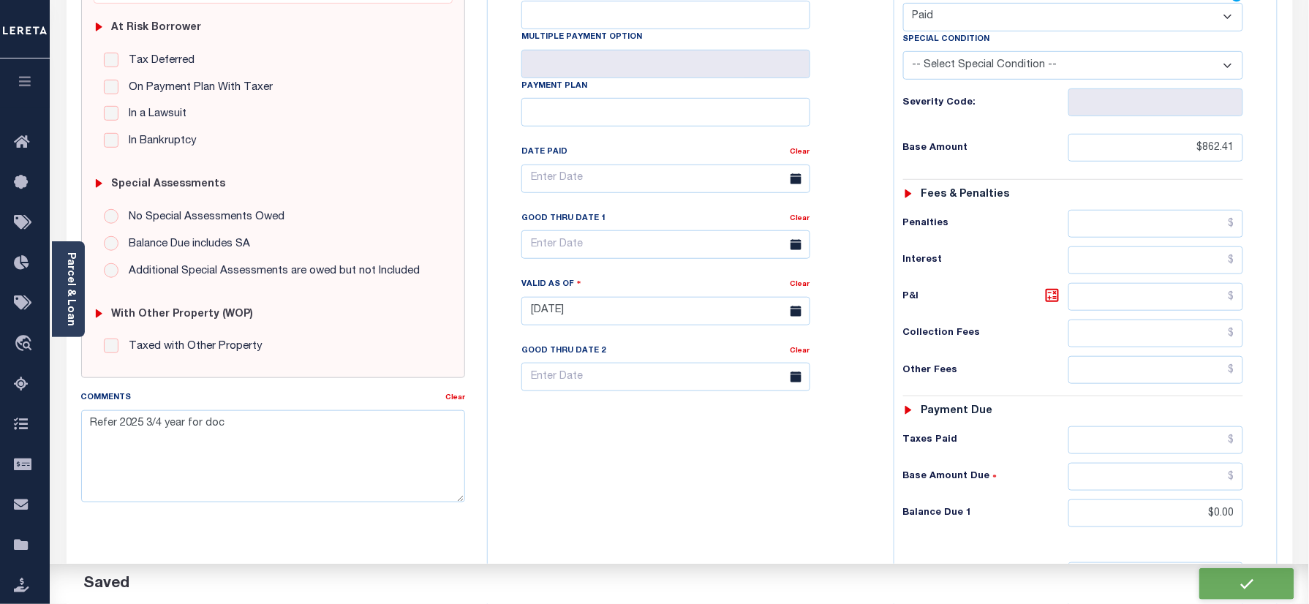
checkbox input "false"
type input "$862.41"
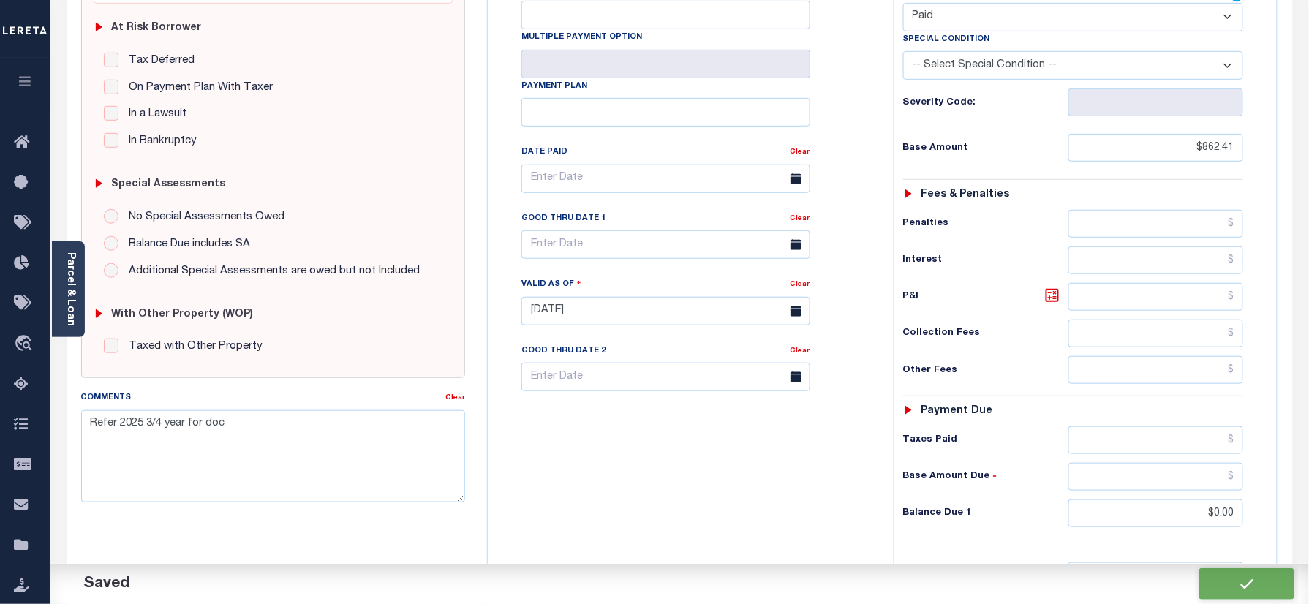
type input "$0"
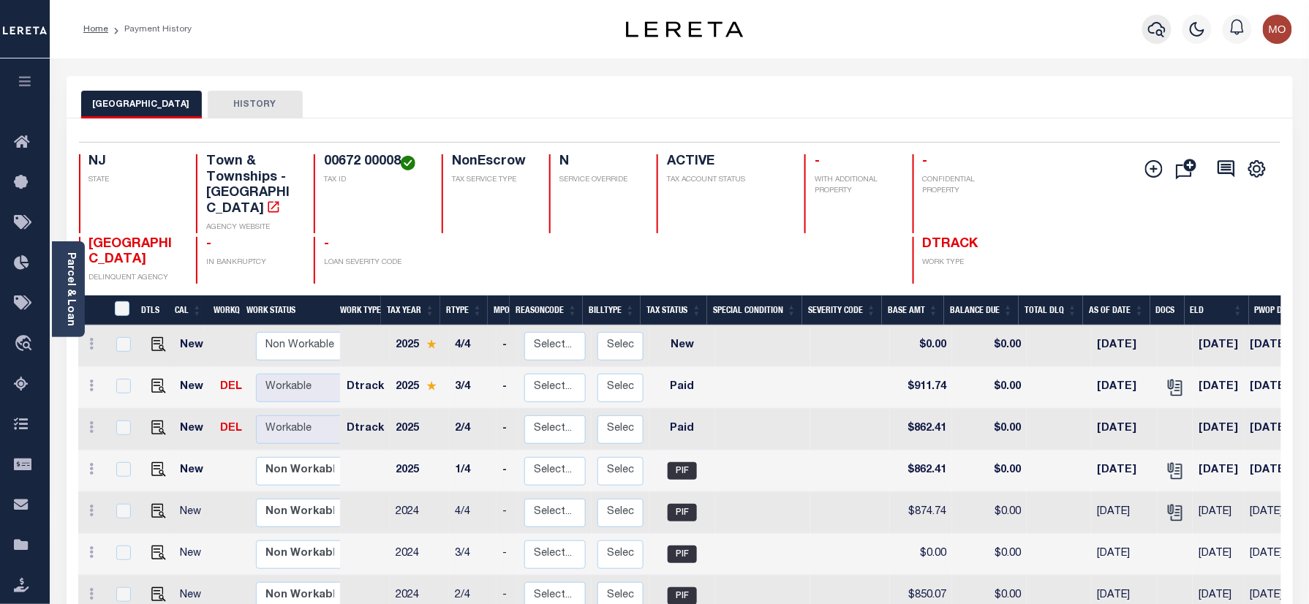
click at [1165, 23] on icon "button" at bounding box center [1157, 29] width 18 height 18
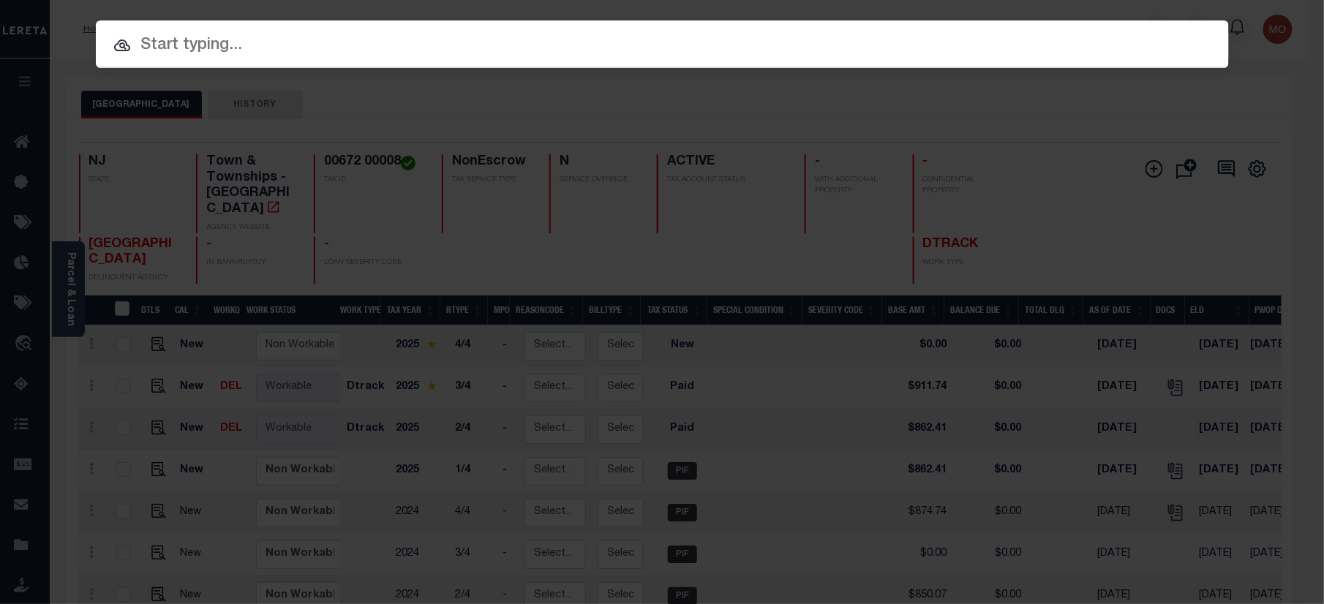
click at [288, 47] on input "text" at bounding box center [662, 46] width 1133 height 26
paste input "9800796295"
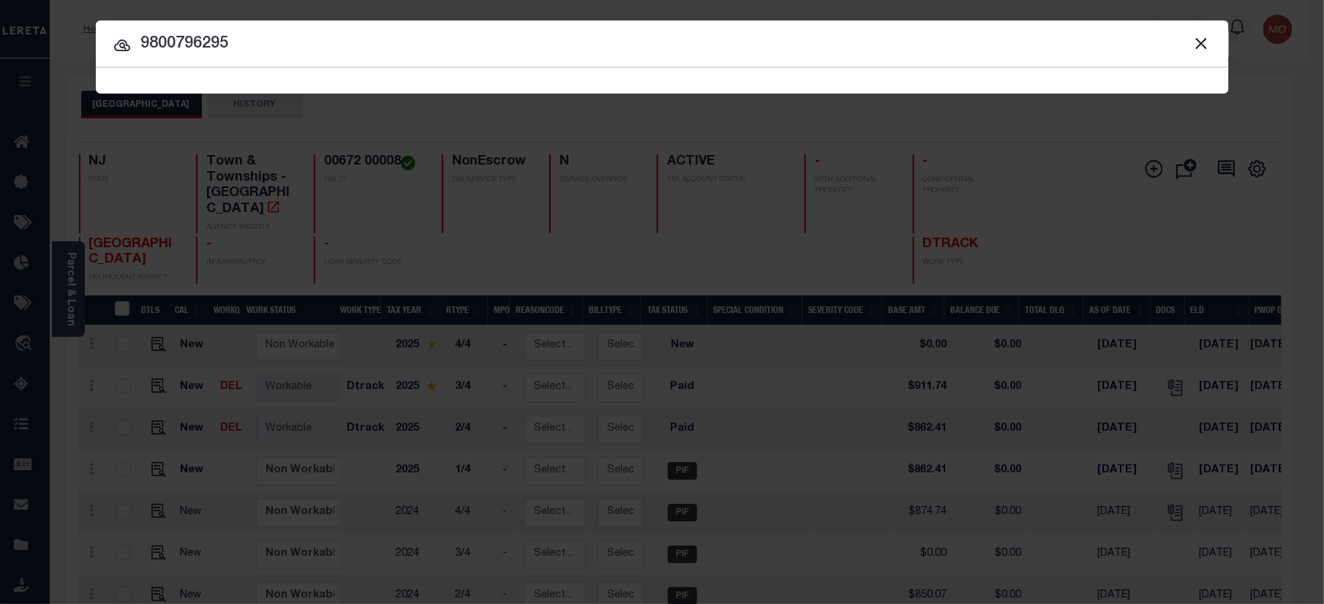
type input "9800796295"
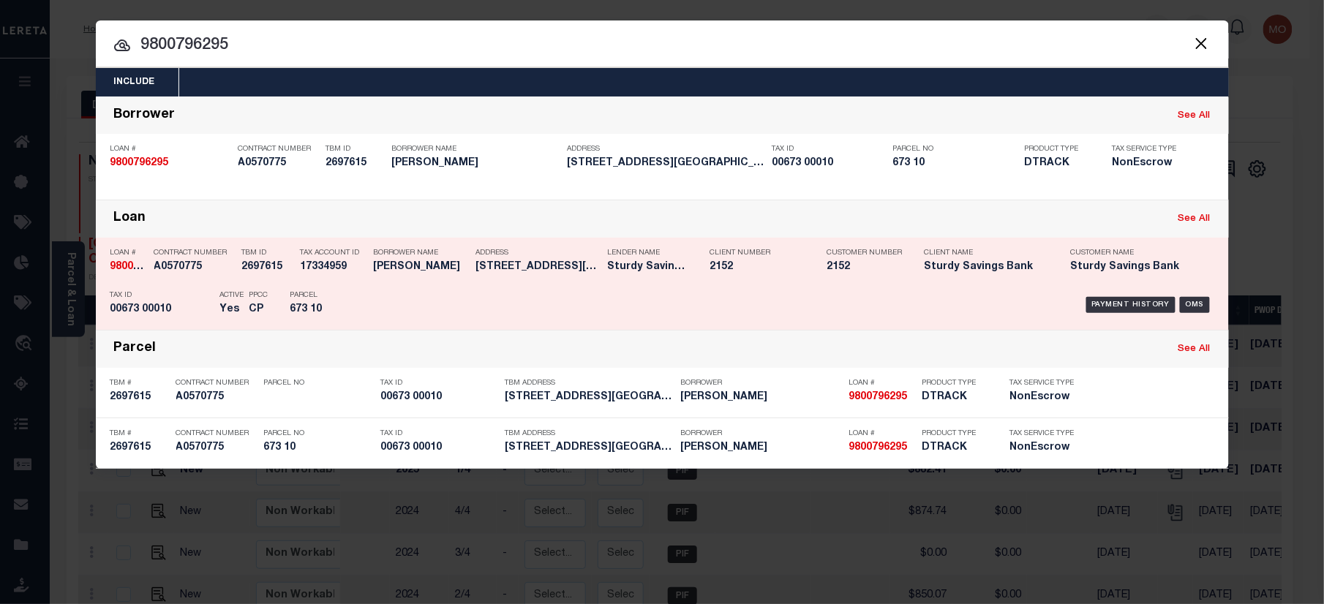
click at [295, 302] on div "Parcel 673 10" at bounding box center [323, 305] width 66 height 42
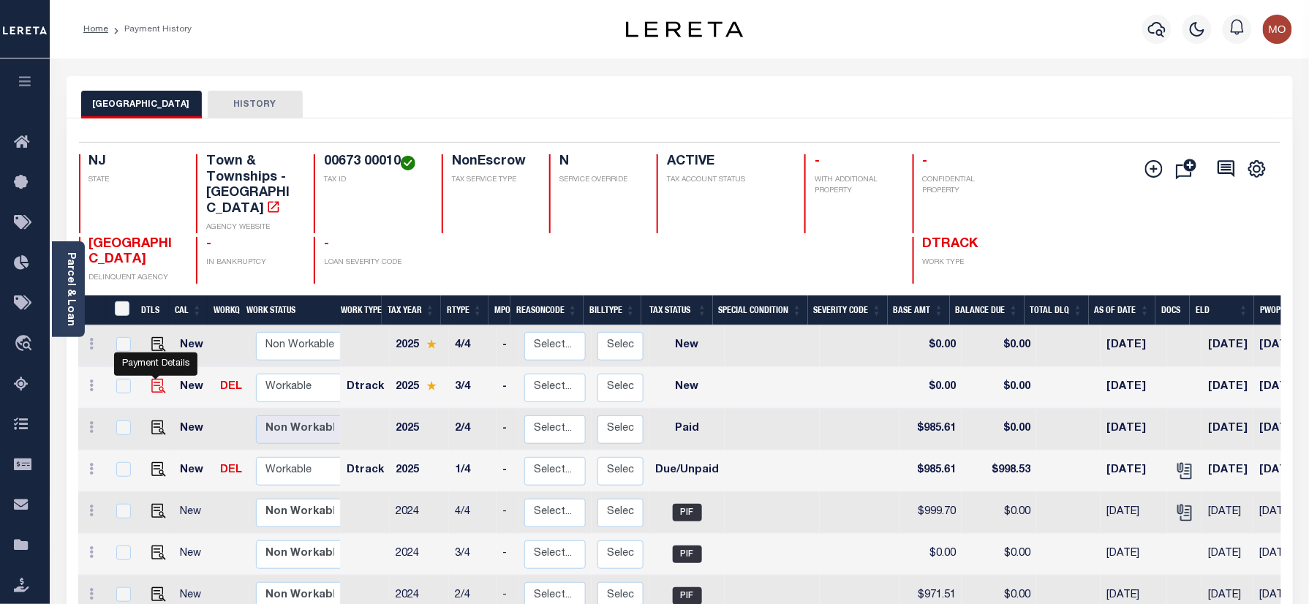
click at [154, 379] on img "" at bounding box center [158, 386] width 15 height 15
checkbox input "true"
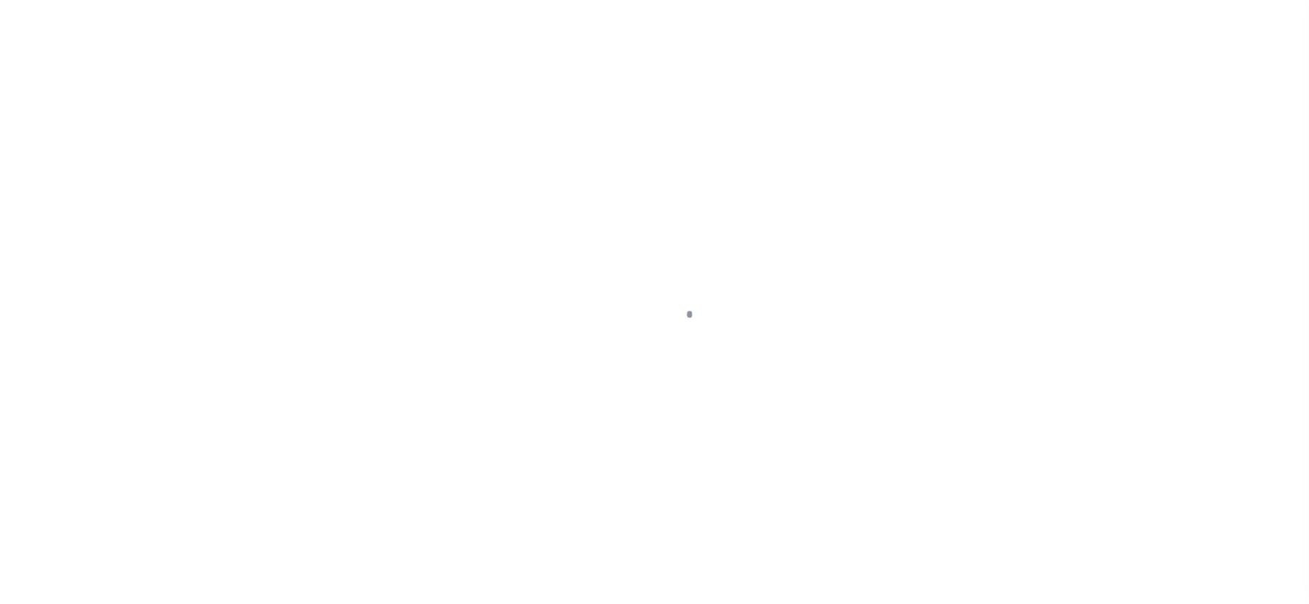
checkbox input "false"
type input "[DATE]"
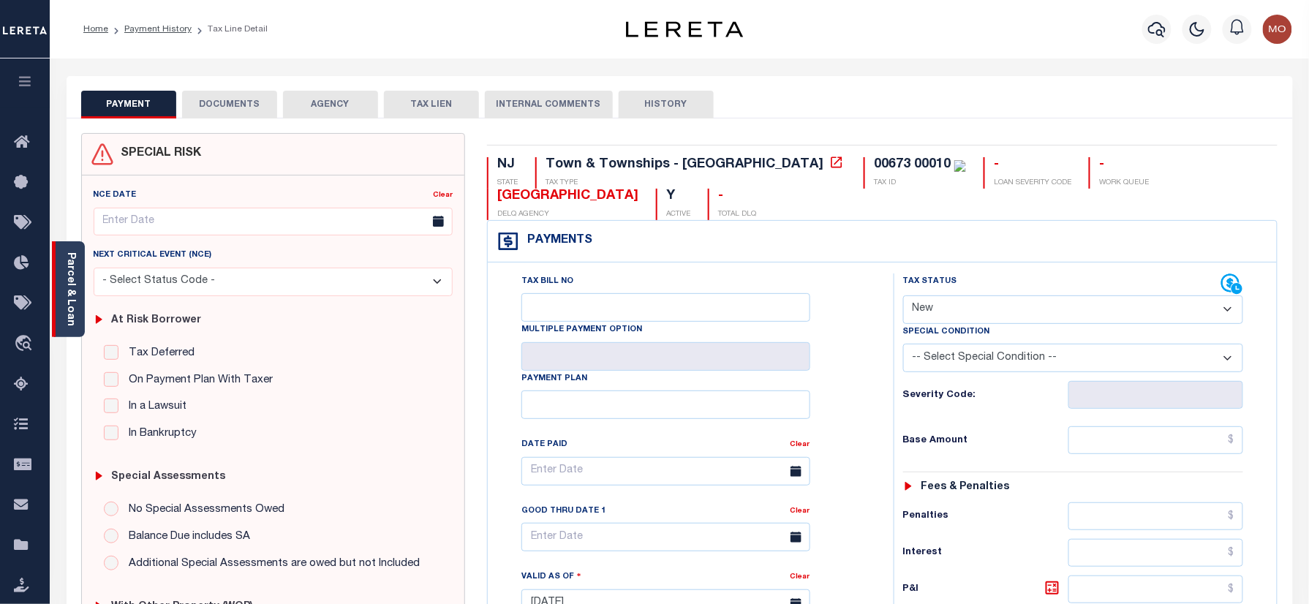
click at [70, 278] on link "Parcel & Loan" at bounding box center [70, 289] width 10 height 74
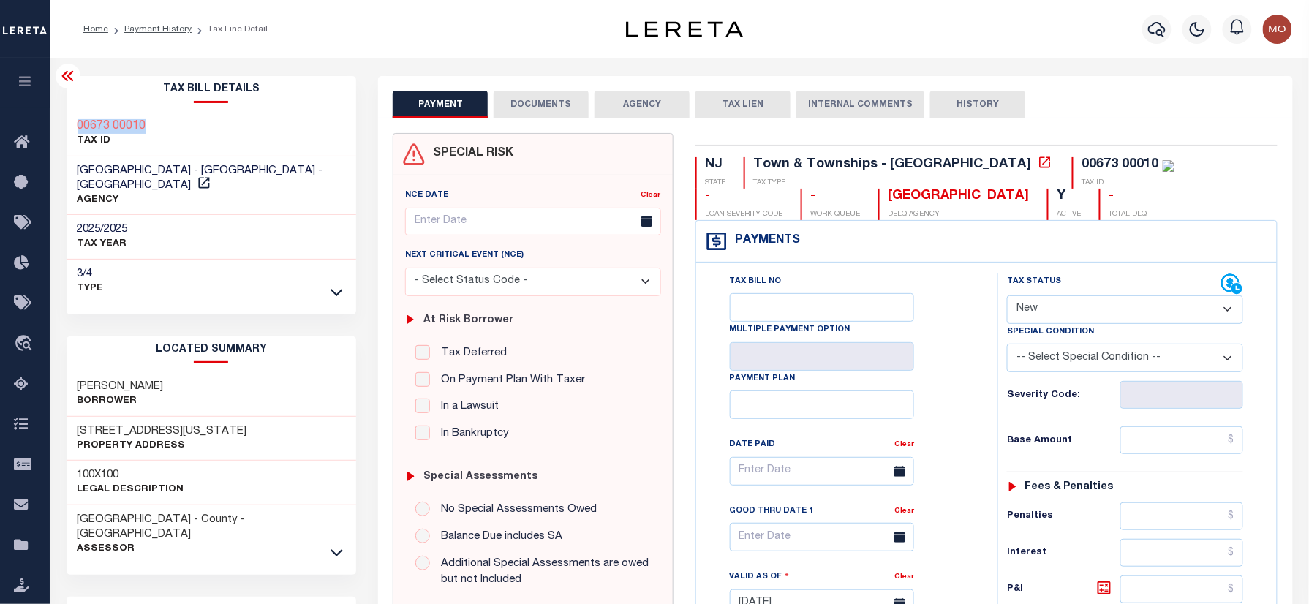
drag, startPoint x: 159, startPoint y: 124, endPoint x: 68, endPoint y: 132, distance: 91.0
click at [67, 132] on div "00673 00010 TAX ID" at bounding box center [212, 134] width 290 height 45
copy h3 "00673 00010"
drag, startPoint x: 1109, startPoint y: 312, endPoint x: 1107, endPoint y: 328, distance: 16.9
click at [1109, 312] on select "- Select Status Code - Open Due/Unpaid Paid Incomplete No Tax Due Internal Refu…" at bounding box center [1125, 309] width 236 height 29
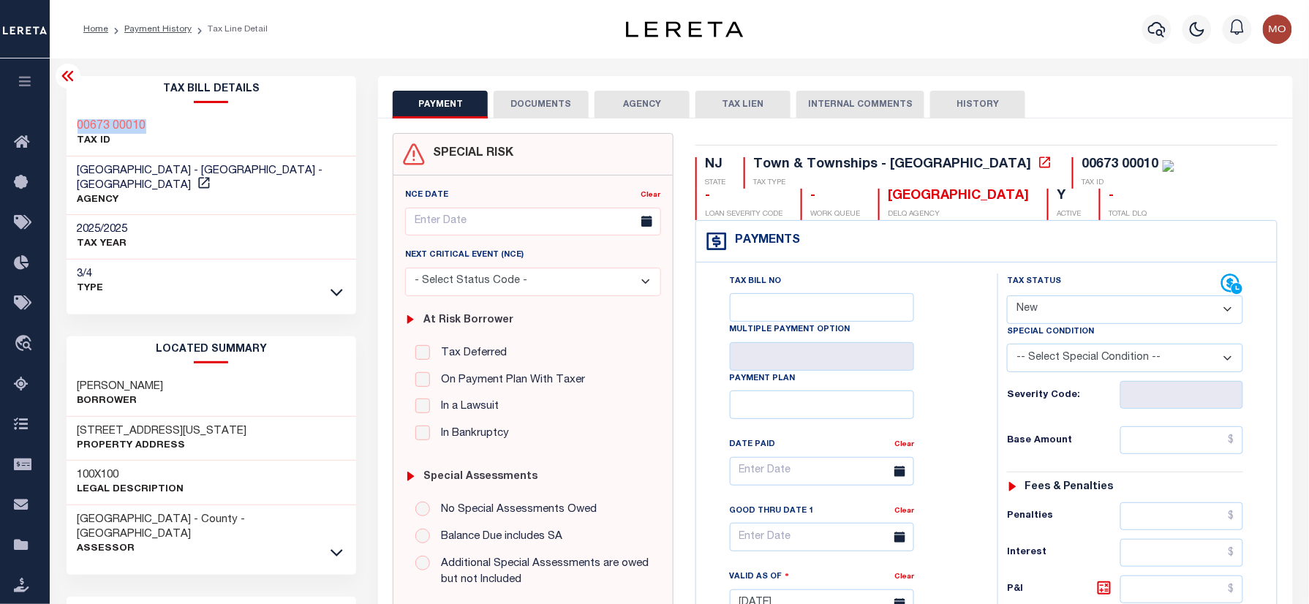
select select "PYD"
click at [1007, 297] on select "- Select Status Code - Open Due/Unpaid Paid Incomplete No Tax Due Internal Refu…" at bounding box center [1125, 309] width 236 height 29
type input "[DATE]"
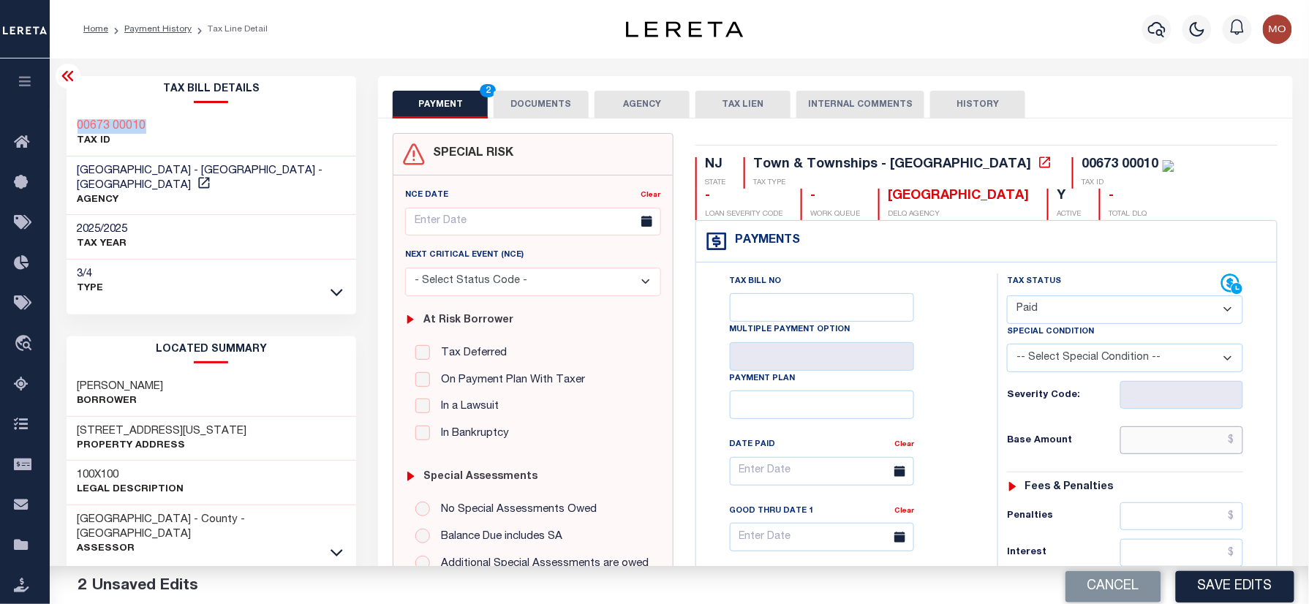
click at [1148, 443] on input "text" at bounding box center [1181, 440] width 123 height 28
paste input "1,041.98"
type input "$1,041.98"
click at [996, 442] on div "Tax Status Status" at bounding box center [1129, 596] width 287 height 646
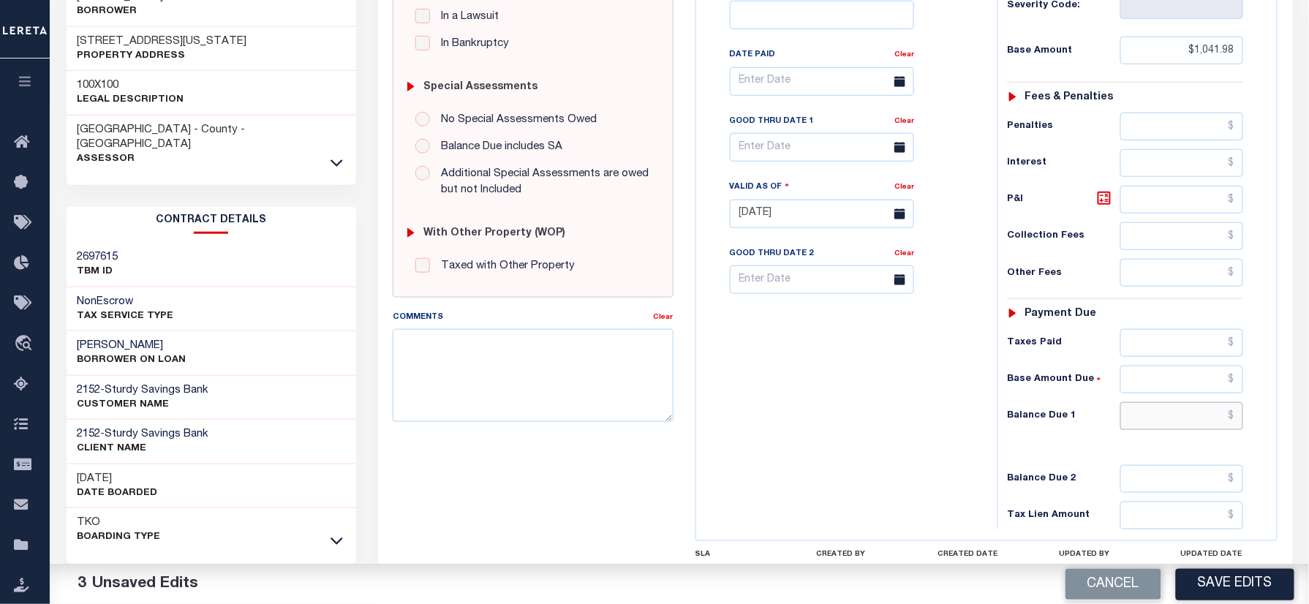
drag, startPoint x: 1141, startPoint y: 427, endPoint x: 961, endPoint y: 426, distance: 180.6
click at [1141, 427] on input "text" at bounding box center [1181, 416] width 123 height 28
type input "$0.00"
click at [815, 410] on div "Tax Bill No Multiple Payment Option Payment Plan Clear" at bounding box center [843, 207] width 287 height 646
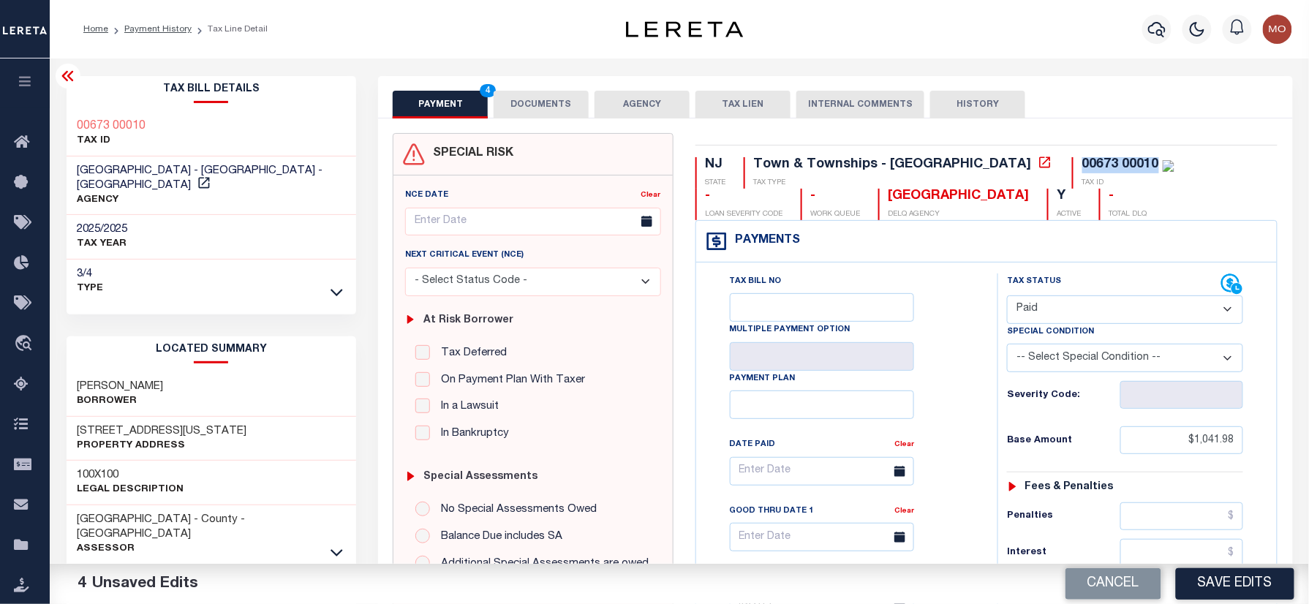
drag, startPoint x: 1027, startPoint y: 161, endPoint x: 954, endPoint y: 159, distance: 73.9
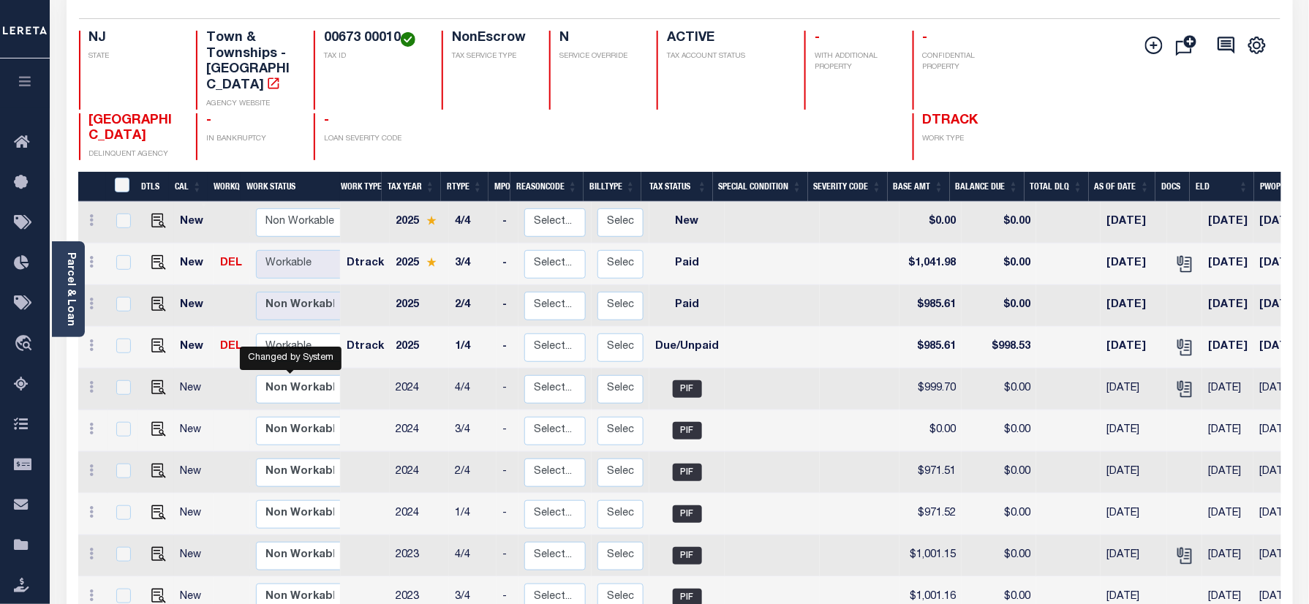
scroll to position [195, 0]
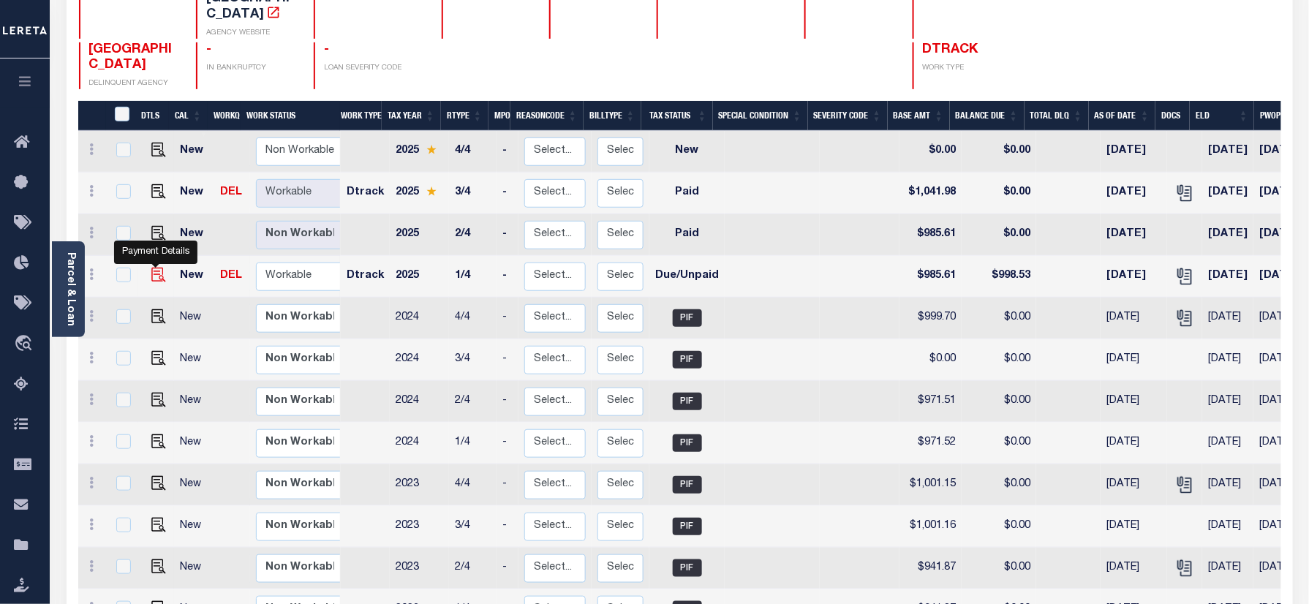
click at [151, 268] on img "" at bounding box center [158, 275] width 15 height 15
checkbox input "true"
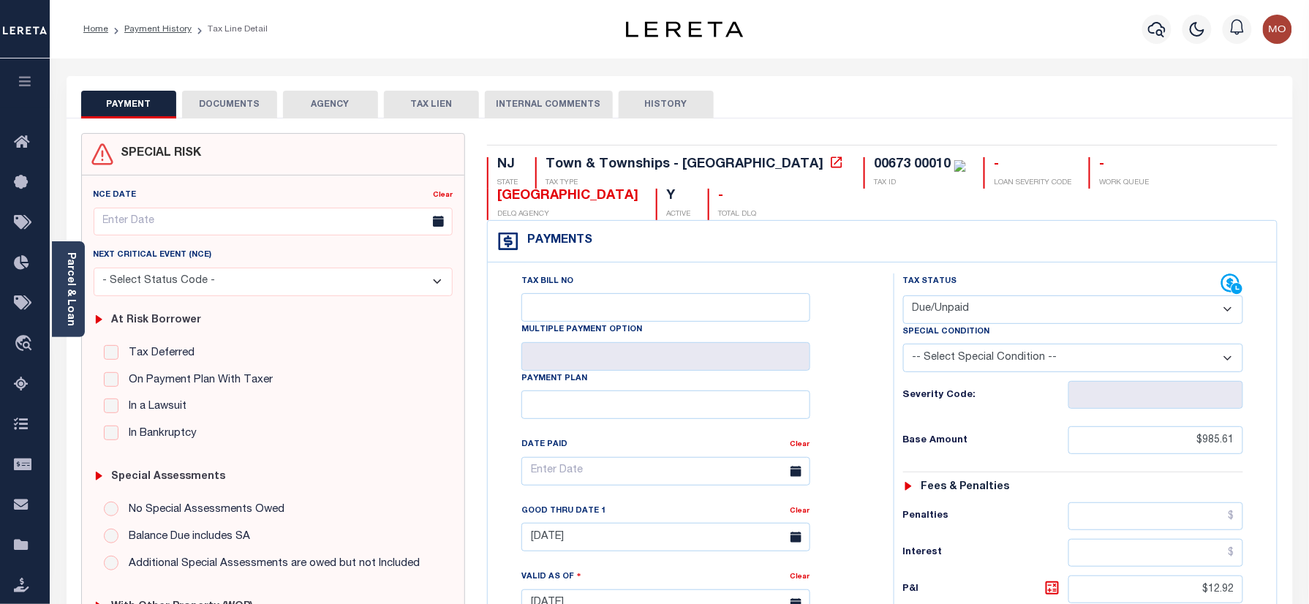
click at [975, 306] on select "- Select Status Code - Open Due/Unpaid Paid Incomplete No Tax Due Internal Refu…" at bounding box center [1073, 309] width 341 height 29
select select "PYD"
click at [903, 297] on select "- Select Status Code - Open Due/Unpaid Paid Incomplete No Tax Due Internal Refu…" at bounding box center [1073, 309] width 341 height 29
type input "[DATE]"
click at [886, 414] on div "Tax Status Status" at bounding box center [1078, 596] width 391 height 646
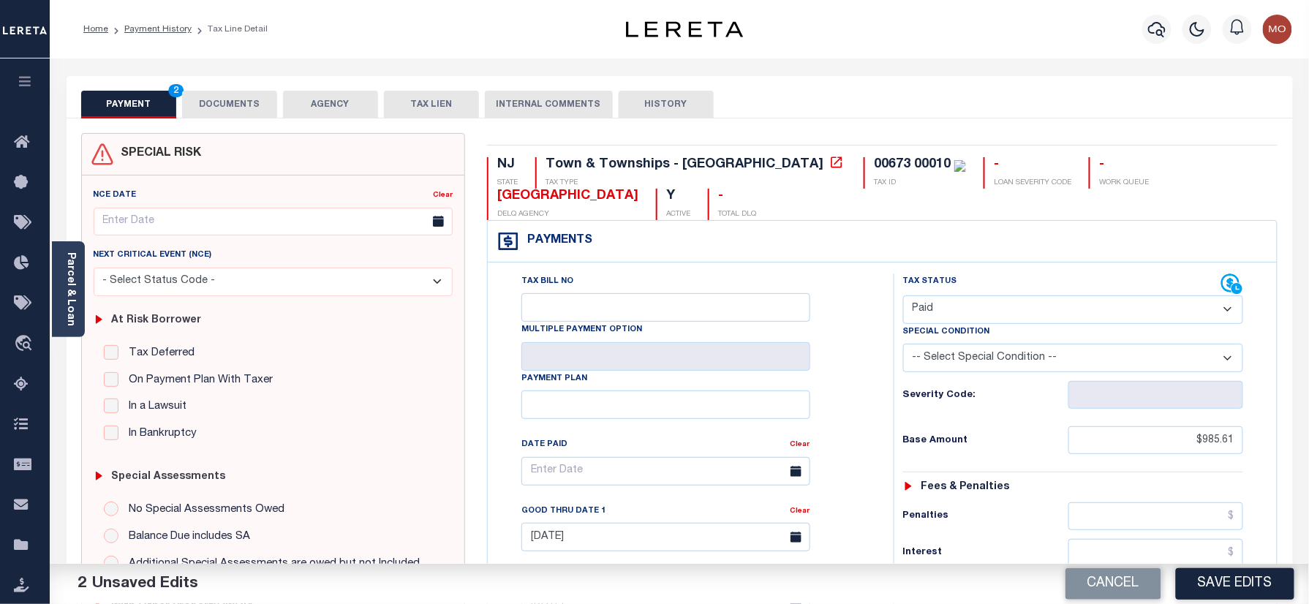
scroll to position [390, 0]
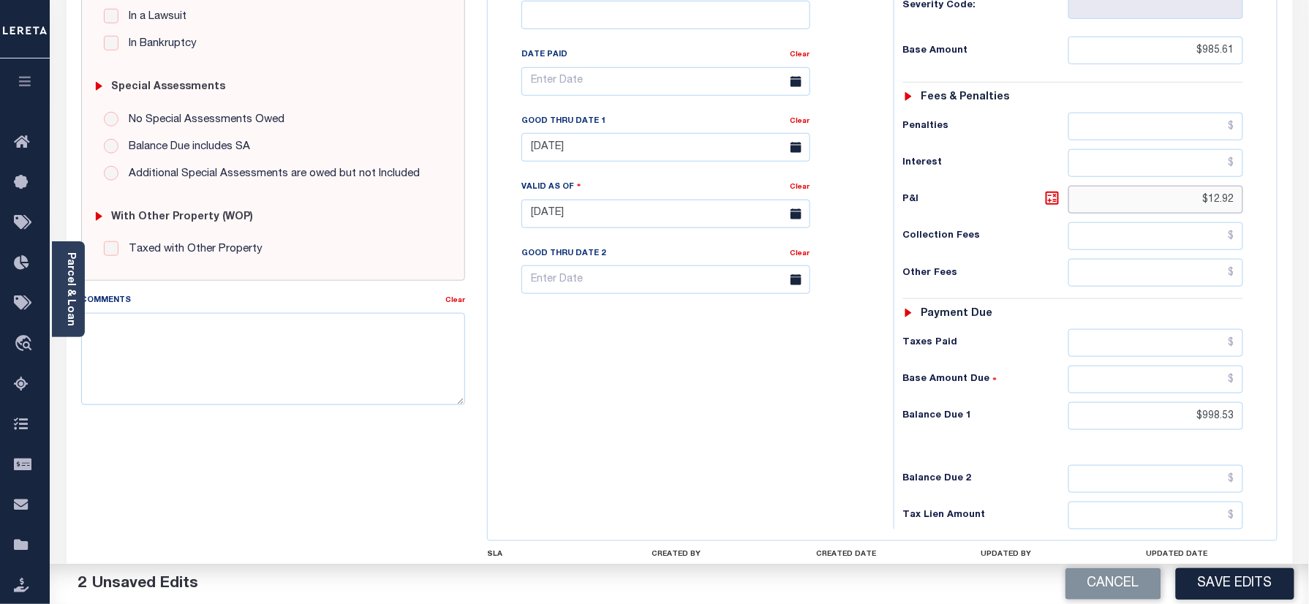
drag, startPoint x: 1180, startPoint y: 206, endPoint x: 1270, endPoint y: 290, distance: 123.2
click at [1308, 220] on html "Home Payment History Tax Line Detail" at bounding box center [654, 164] width 1309 height 1109
drag, startPoint x: 1214, startPoint y: 423, endPoint x: 1327, endPoint y: 423, distance: 112.6
click at [1308, 423] on html "Home Payment History Tax Line Detail" at bounding box center [654, 164] width 1309 height 1109
type input "$0.00"
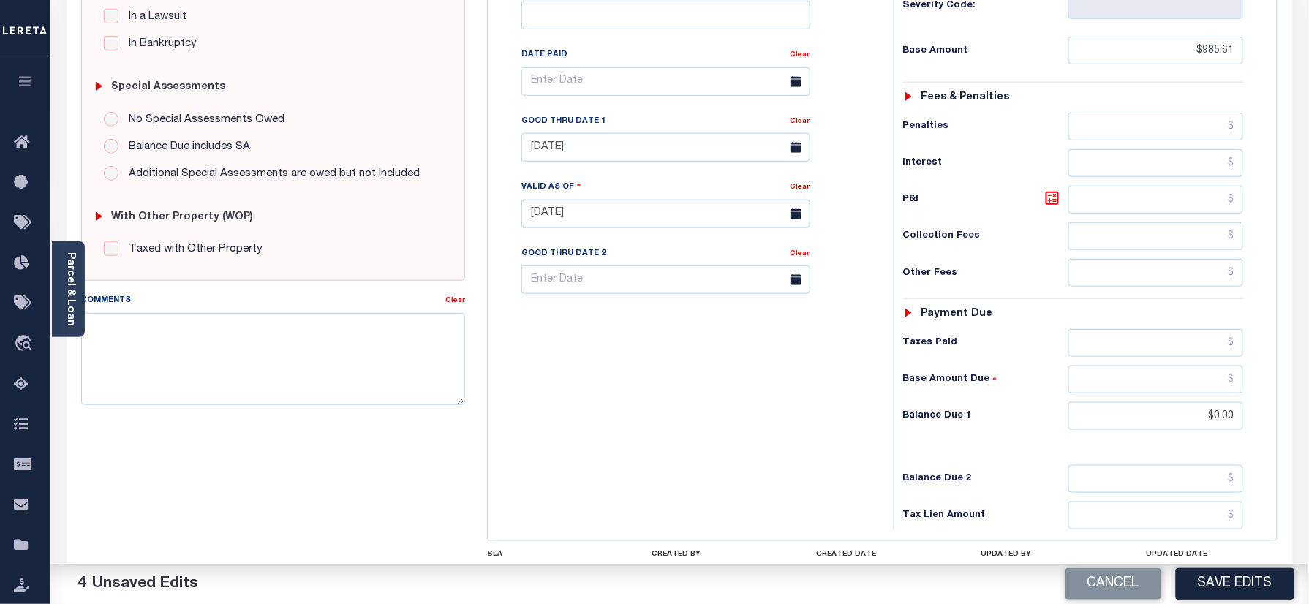
click at [823, 418] on div "Tax Bill No Multiple Payment Option Payment Plan Clear" at bounding box center [686, 207] width 391 height 646
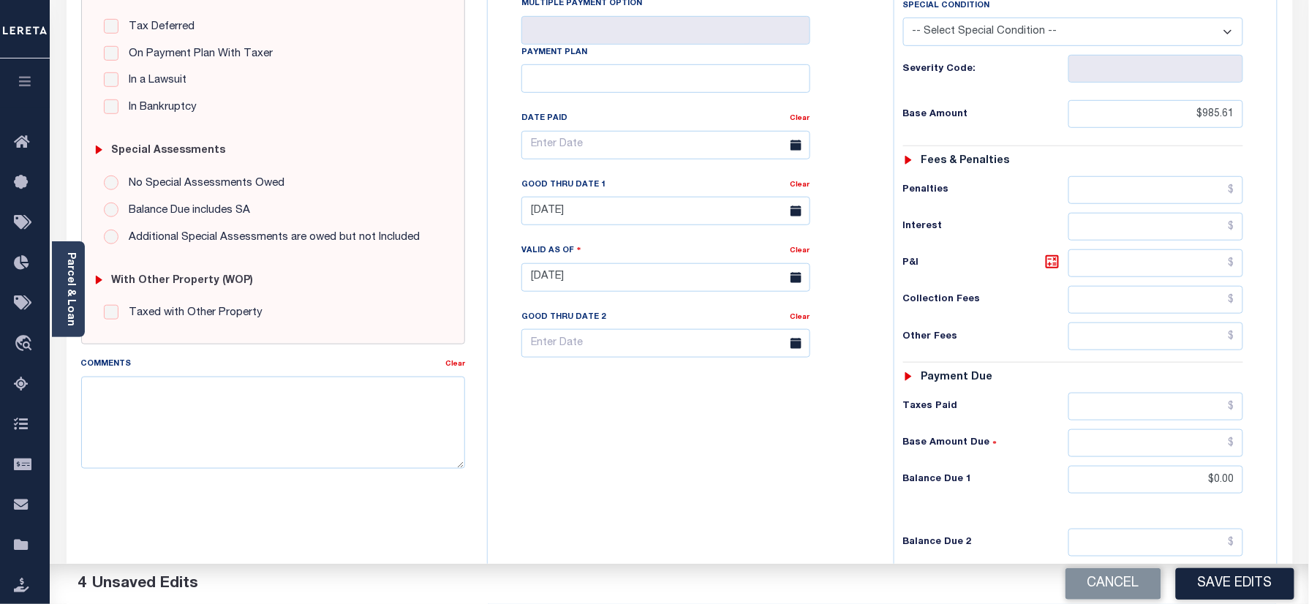
scroll to position [293, 0]
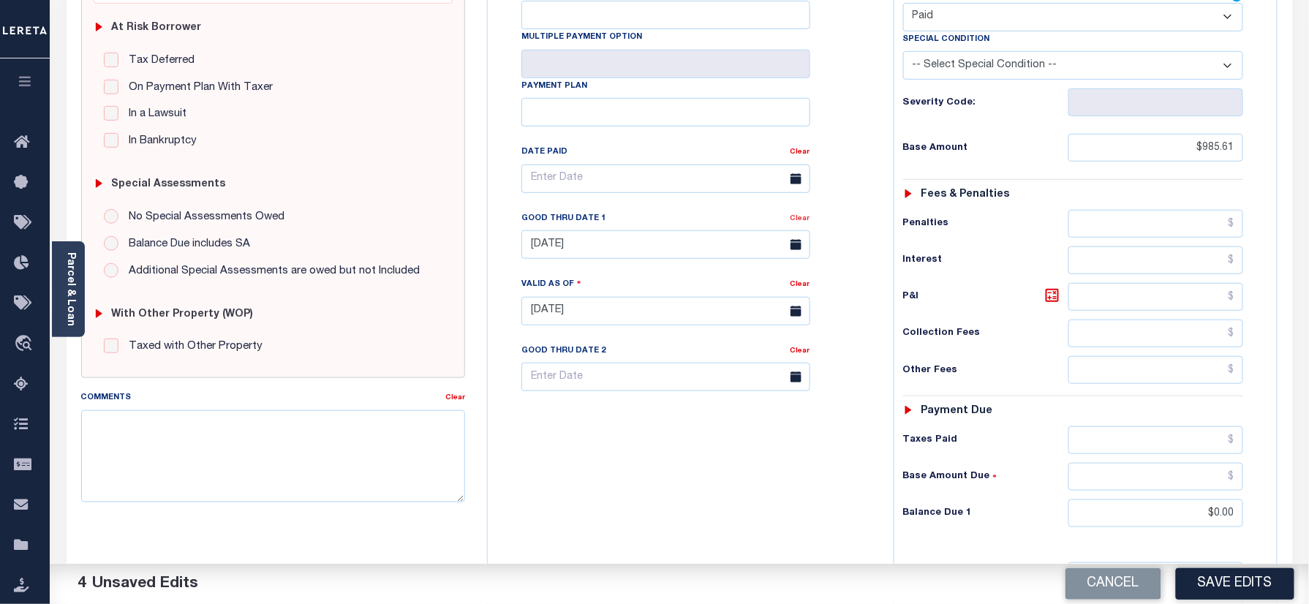
click at [800, 222] on link "Clear" at bounding box center [800, 218] width 20 height 7
drag, startPoint x: 1154, startPoint y: 159, endPoint x: 1323, endPoint y: 150, distance: 169.1
click at [1308, 150] on html "Home Payment History Tax Line Detail" at bounding box center [654, 261] width 1309 height 1109
paste input "text"
type input "$985.61"
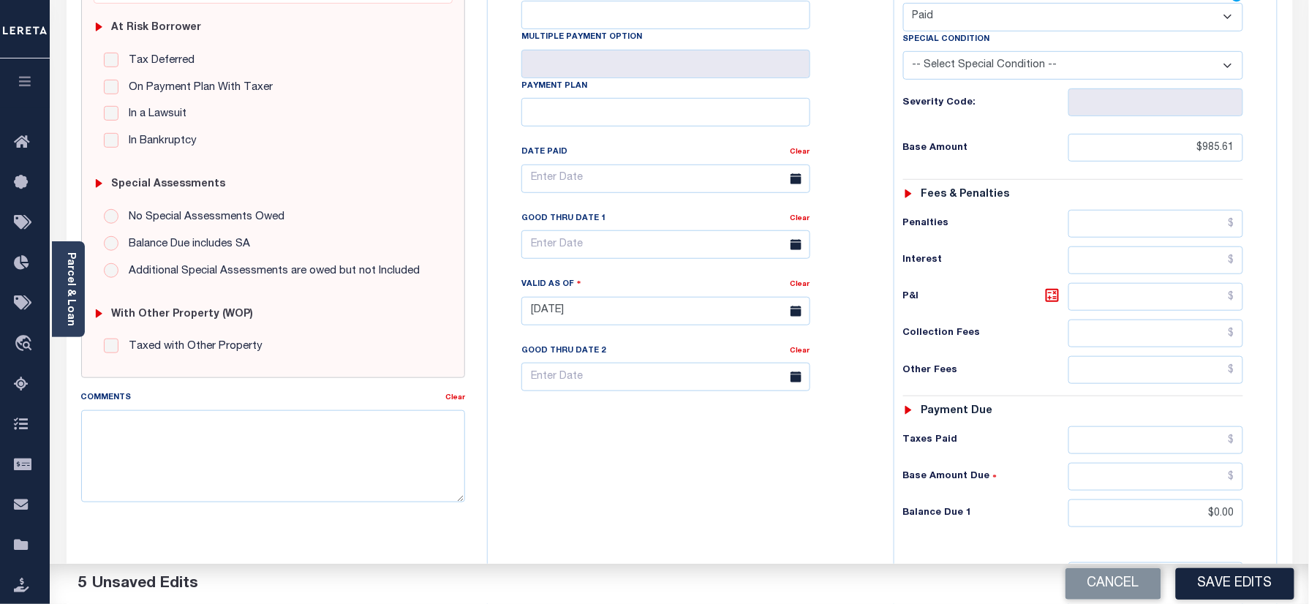
click at [897, 212] on div "Tax Status Status - Select Status Code -" at bounding box center [1078, 304] width 369 height 646
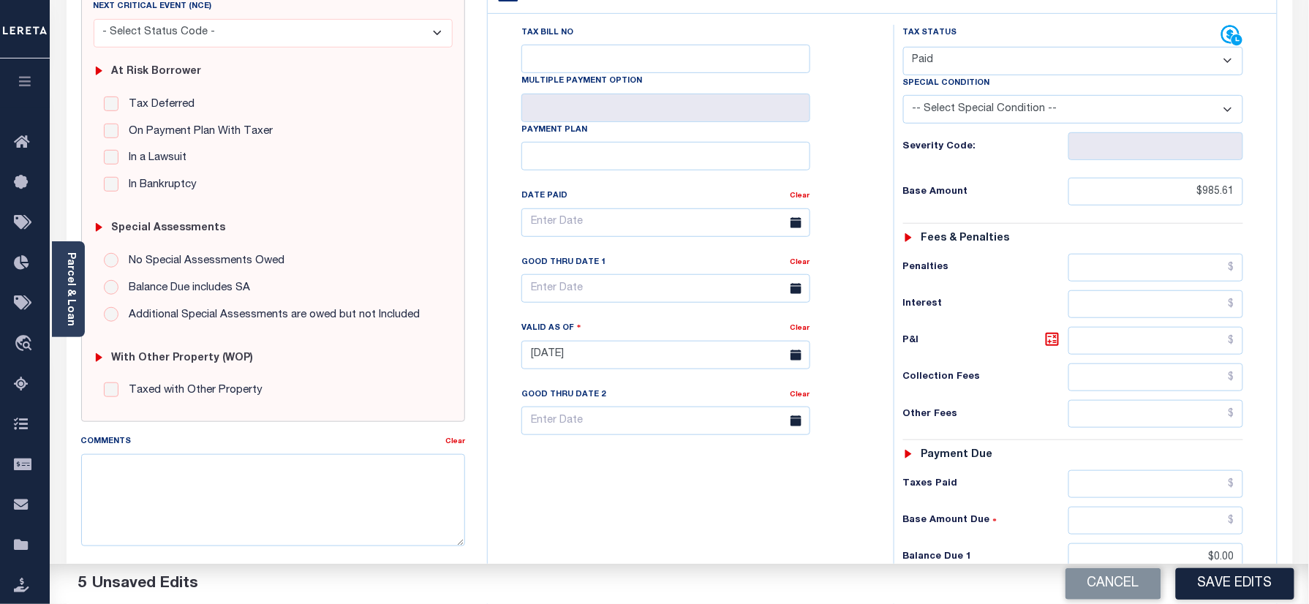
scroll to position [390, 0]
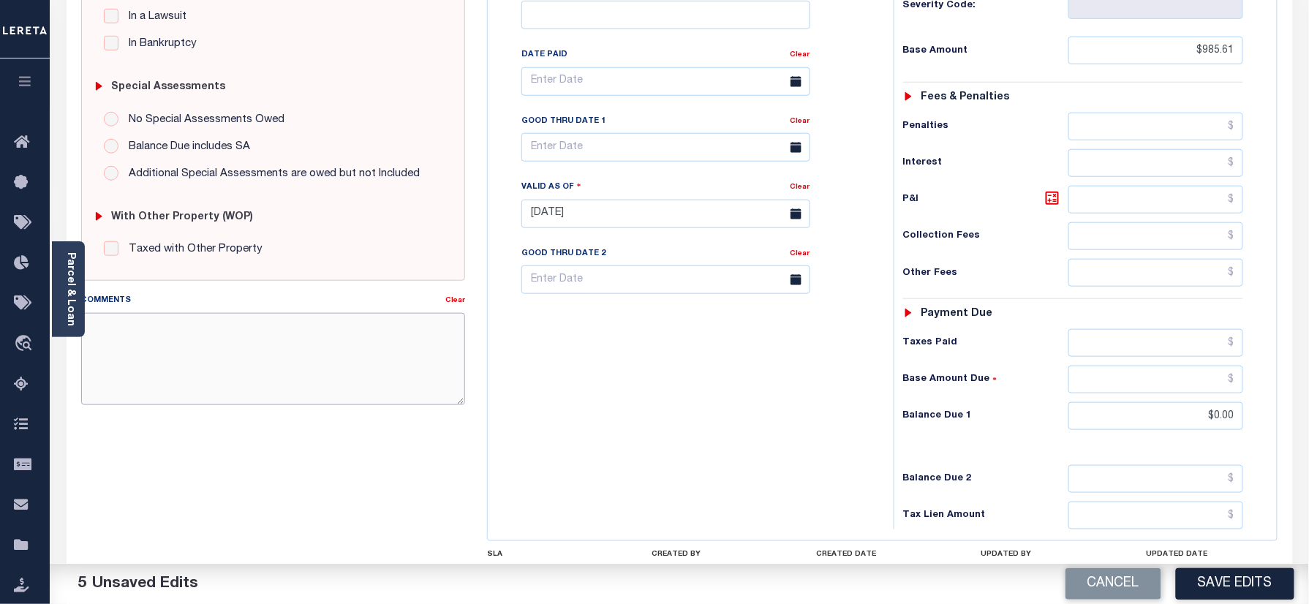
click at [329, 325] on textarea "Comments" at bounding box center [273, 359] width 385 height 92
paste textarea "Refer 2025 3/4 year for doc"
click at [399, 376] on textarea "Comments" at bounding box center [273, 359] width 385 height 92
type textarea "Refer 2025 3/4 year for doc"
drag, startPoint x: 1233, startPoint y: 591, endPoint x: 956, endPoint y: 501, distance: 290.7
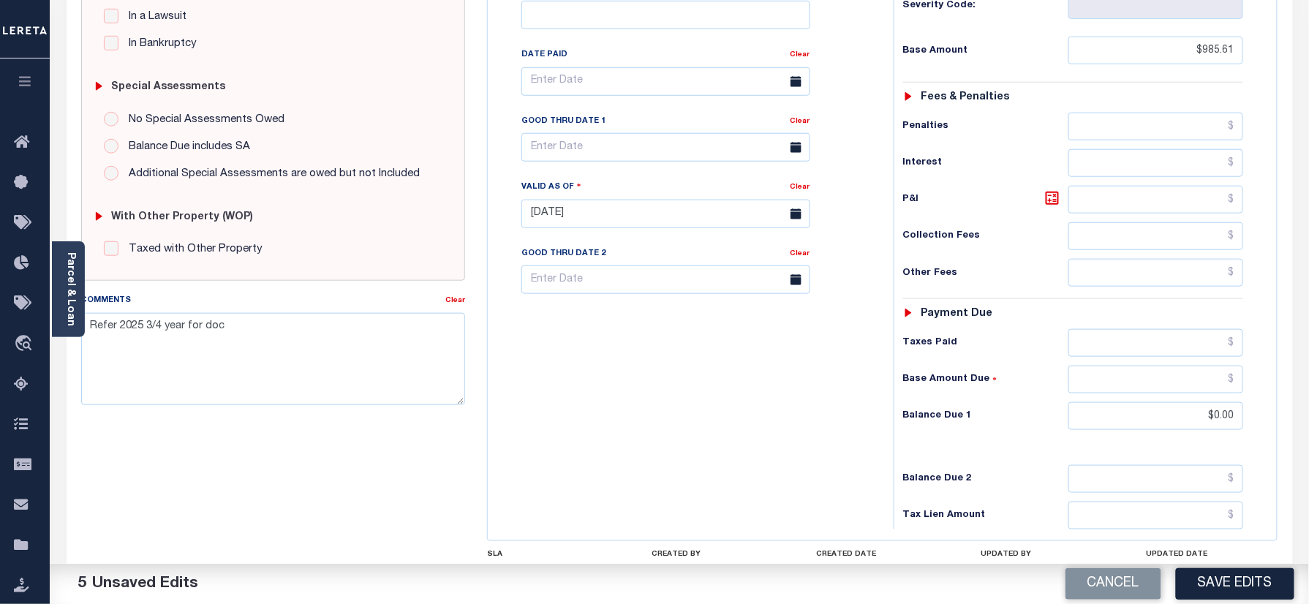
click at [1233, 591] on button "Save Edits" at bounding box center [1235, 583] width 118 height 31
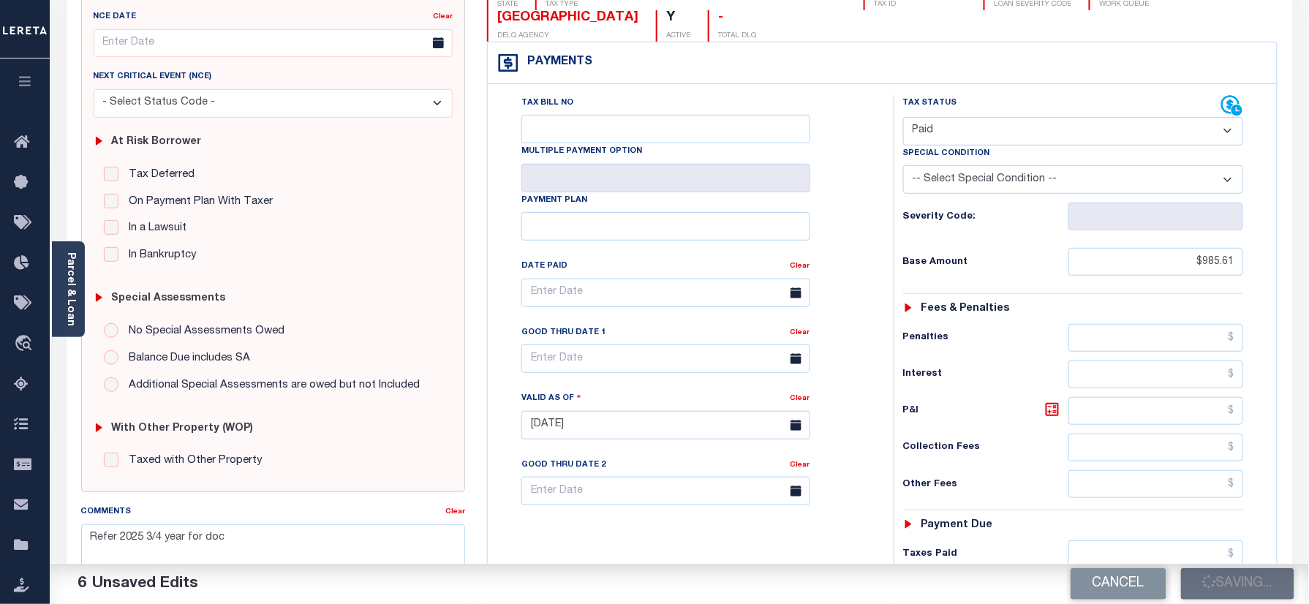
scroll to position [0, 0]
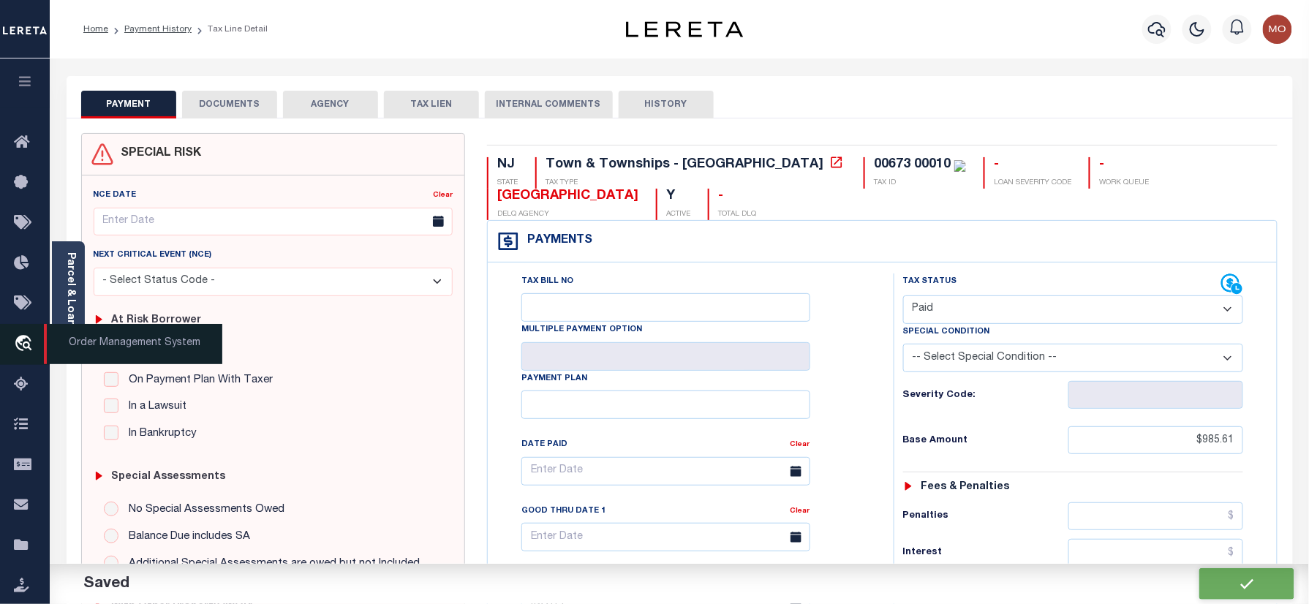
checkbox input "false"
type input "$985.61"
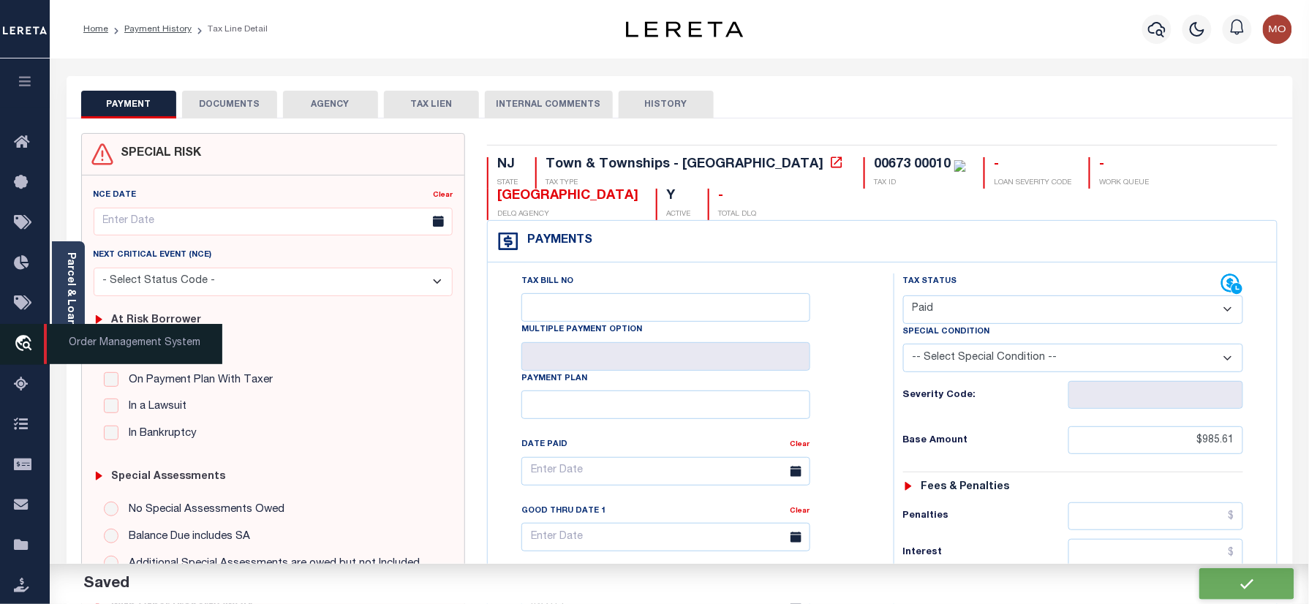
type input "$0"
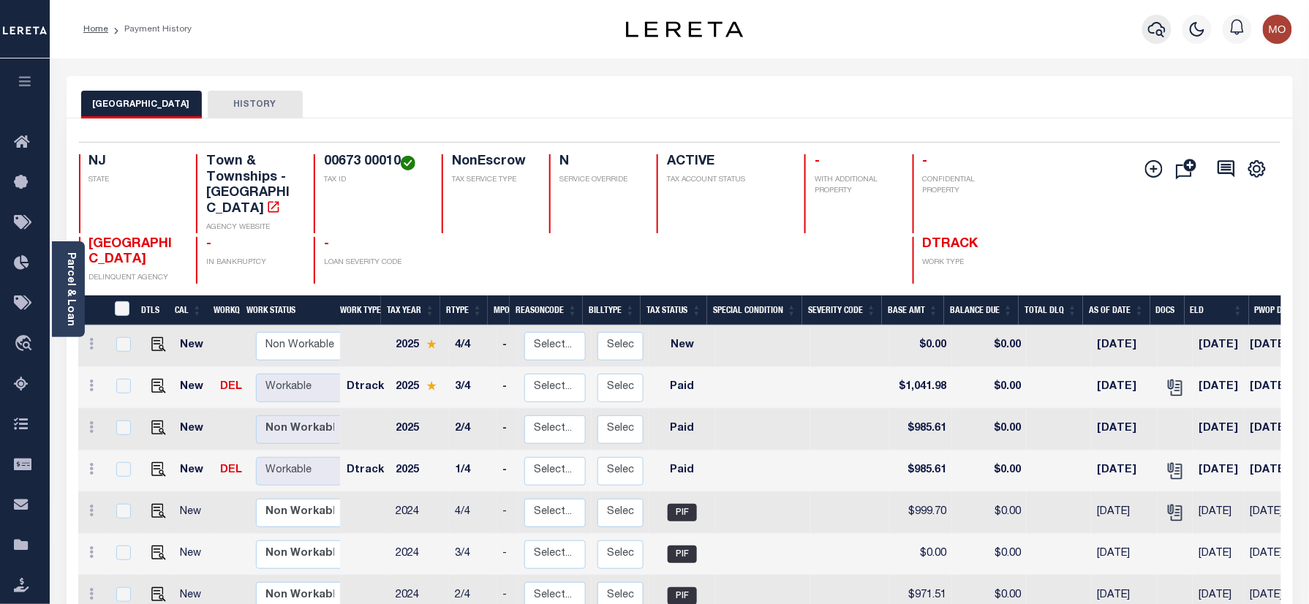
click at [1147, 32] on button "button" at bounding box center [1156, 29] width 29 height 29
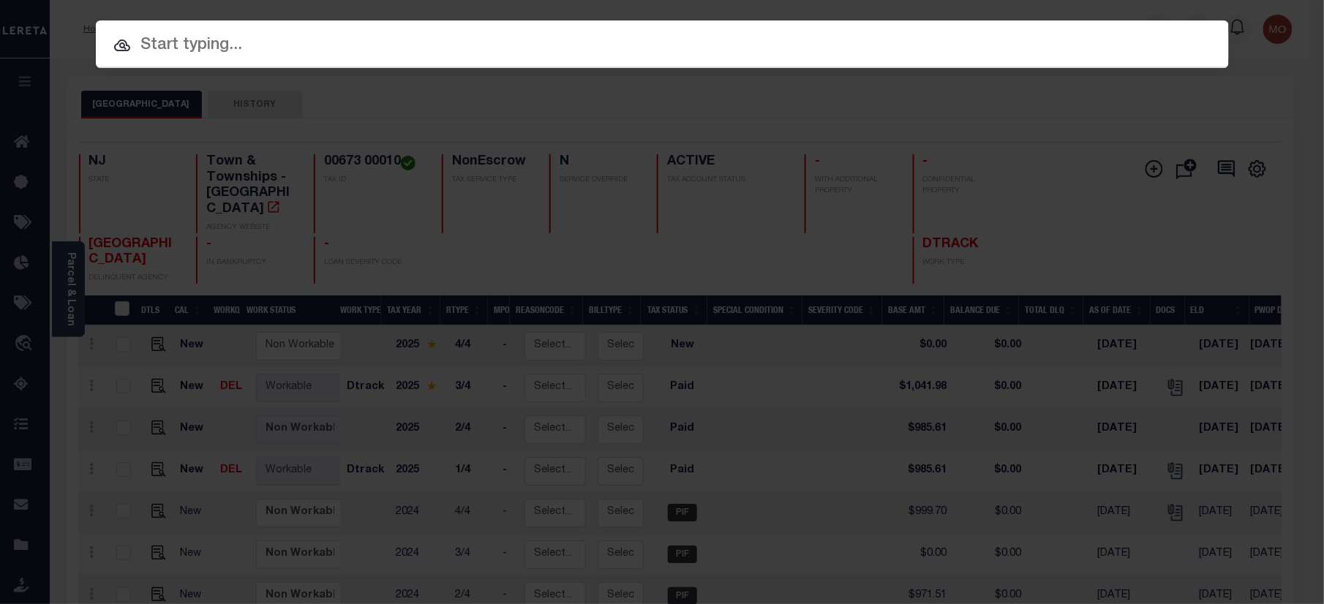
click at [376, 53] on input "text" at bounding box center [662, 46] width 1133 height 26
paste input "9300000845"
type input "9300000845"
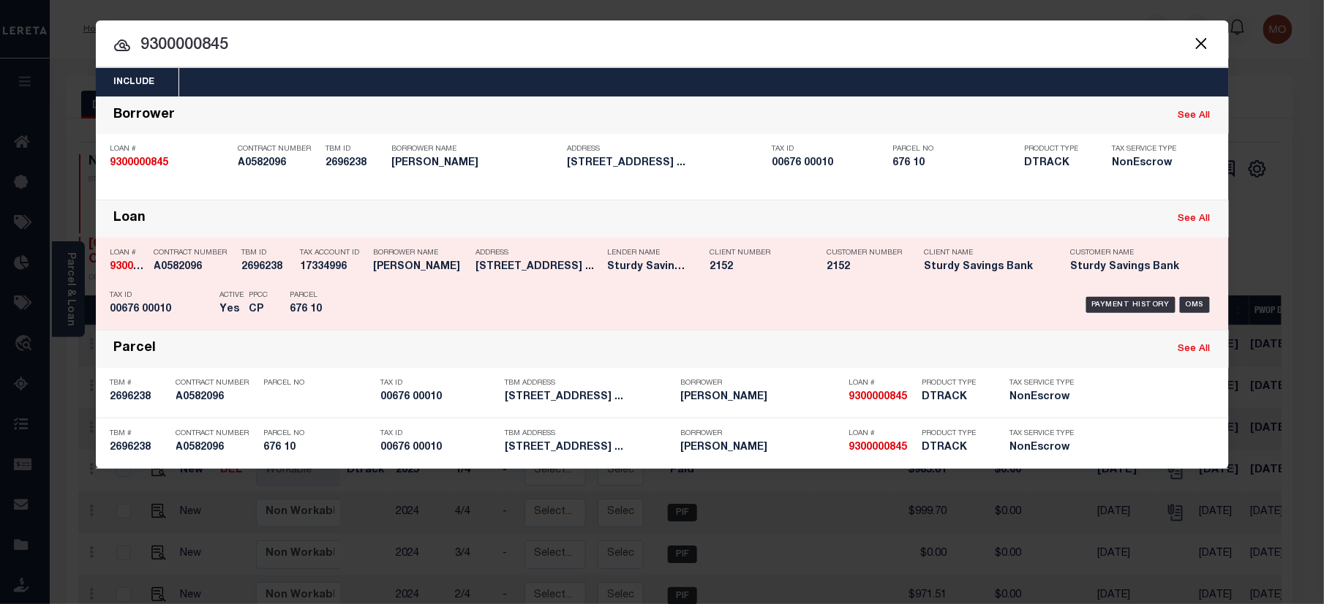
click at [266, 282] on div "TBM ID 2696238" at bounding box center [267, 262] width 51 height 42
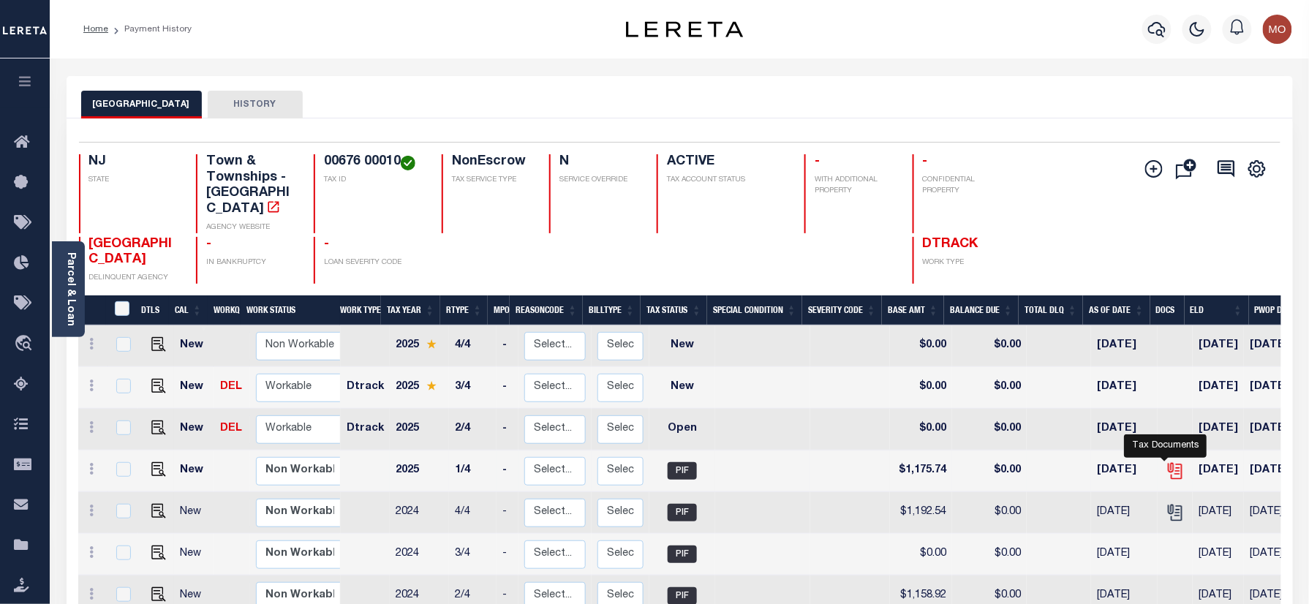
click at [1169, 463] on icon "" at bounding box center [1175, 469] width 12 height 12
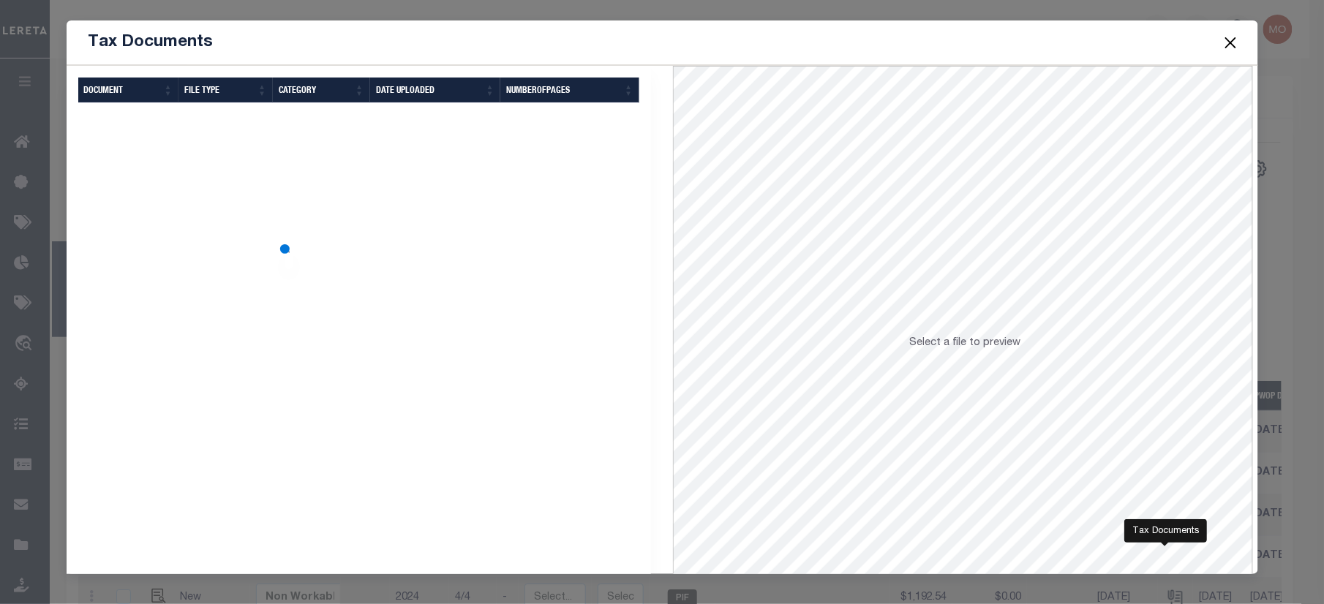
click at [305, 376] on div "Selected Results Items per page" at bounding box center [359, 385] width 607 height 638
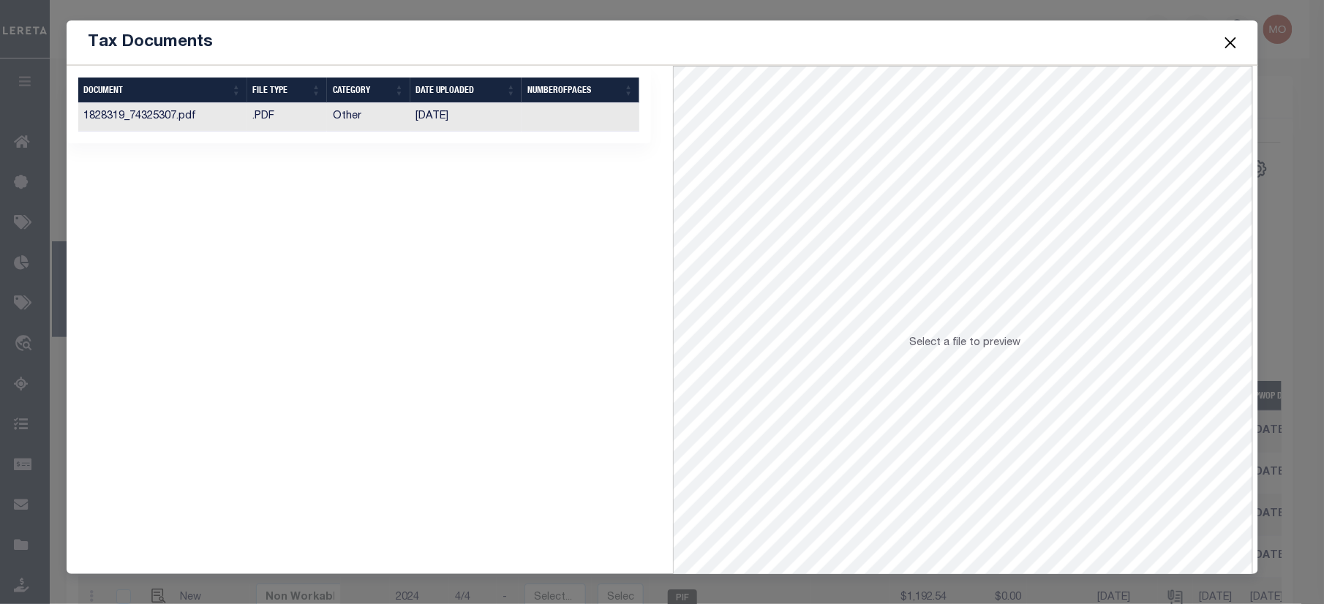
click at [361, 120] on td "Other" at bounding box center [368, 117] width 83 height 29
click at [1229, 39] on button "Close" at bounding box center [1229, 42] width 19 height 19
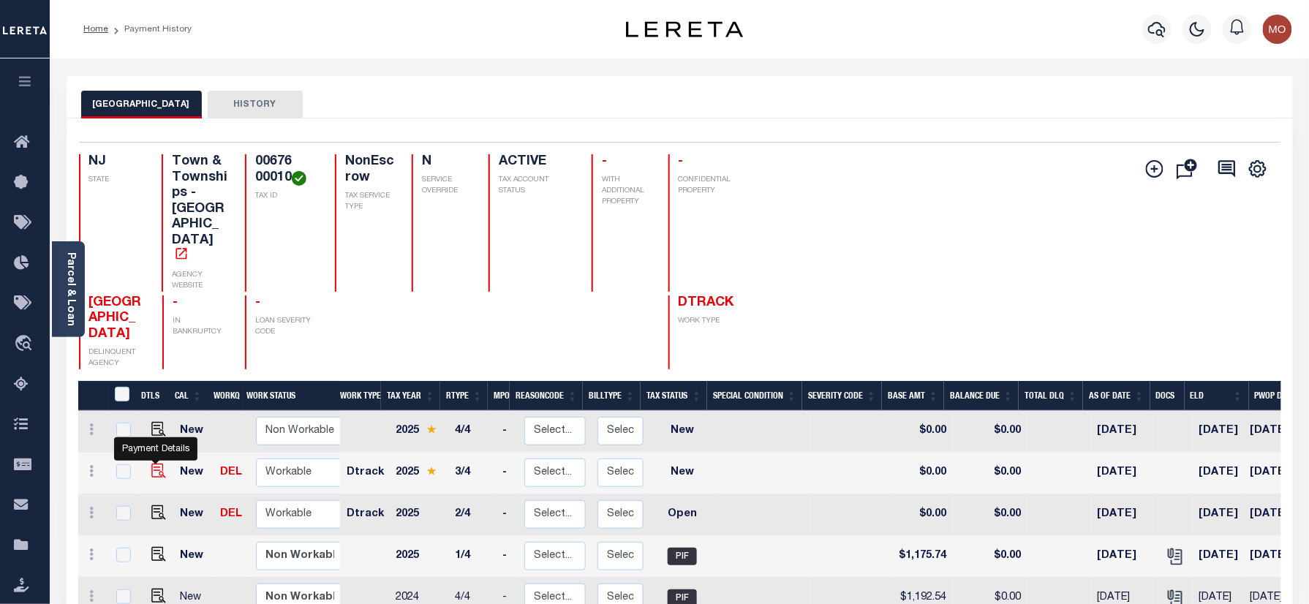
click at [155, 464] on img "" at bounding box center [158, 471] width 15 height 15
checkbox input "true"
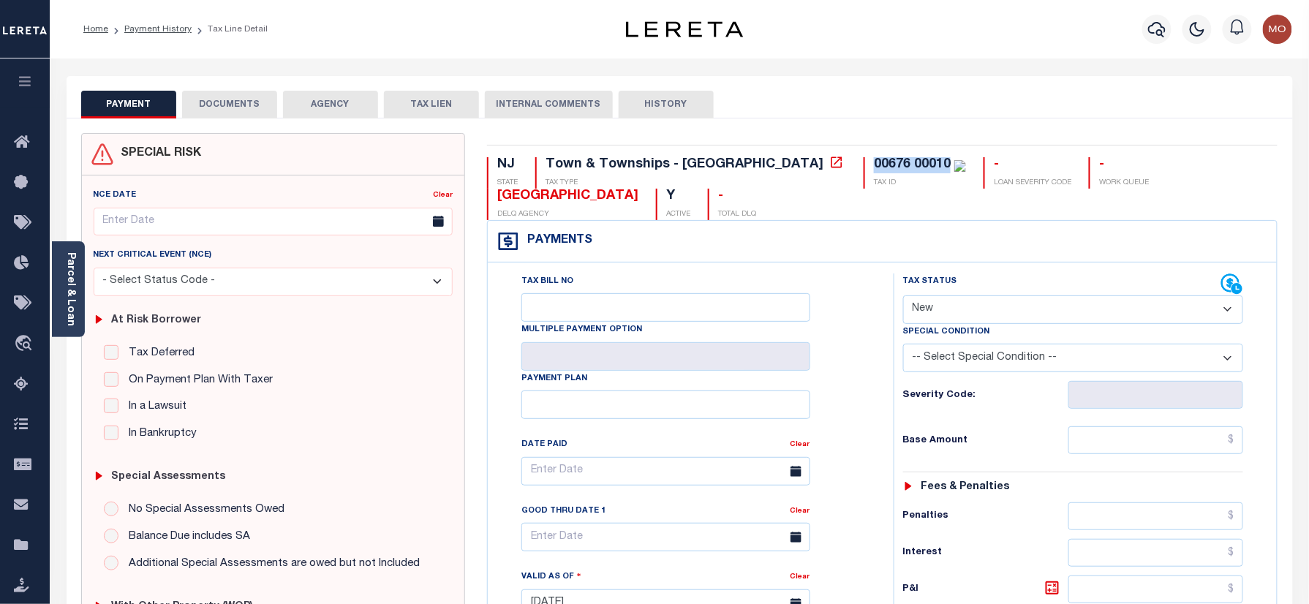
drag, startPoint x: 820, startPoint y: 162, endPoint x: 732, endPoint y: 164, distance: 87.8
click at [732, 164] on div "NJ STATE Town & Townships - [GEOGRAPHIC_DATA] TAX TYPE 00676 00010 TAX ID - LOA…" at bounding box center [882, 188] width 790 height 63
copy div "00676 00010"
drag, startPoint x: 978, startPoint y: 306, endPoint x: 981, endPoint y: 329, distance: 23.6
click at [978, 307] on select "- Select Status Code - Open Due/Unpaid Paid Incomplete No Tax Due Internal Refu…" at bounding box center [1073, 309] width 341 height 29
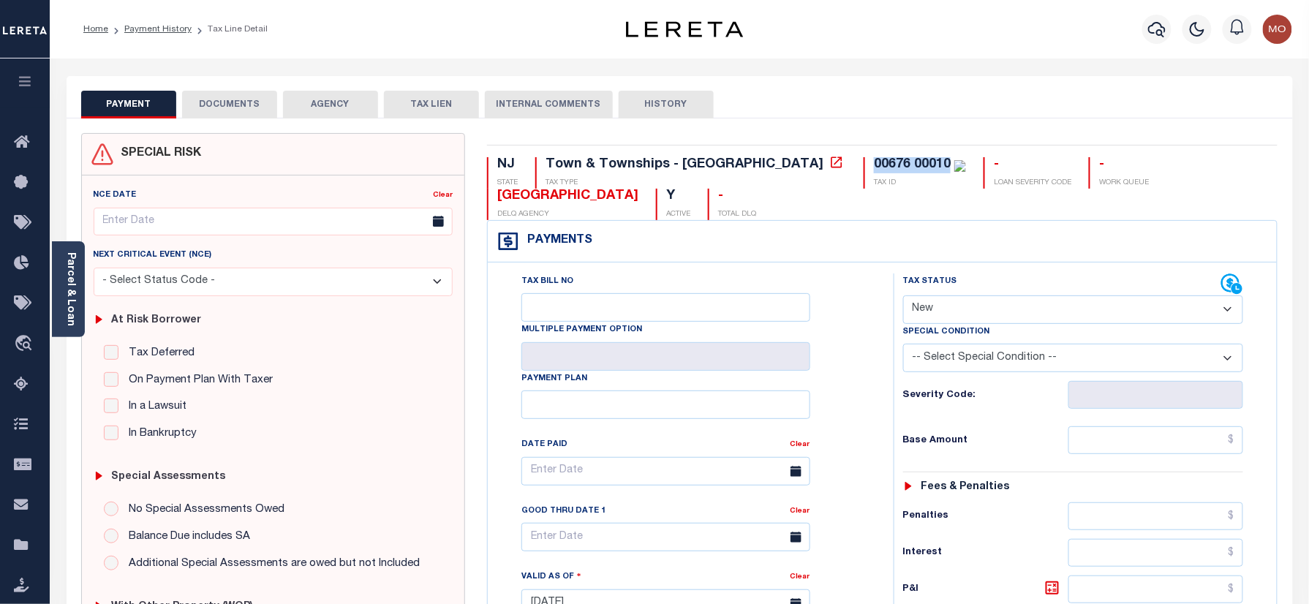
select select "PYD"
click at [903, 297] on select "- Select Status Code - Open Due/Unpaid Paid Incomplete No Tax Due Internal Refu…" at bounding box center [1073, 309] width 341 height 29
type input "[DATE]"
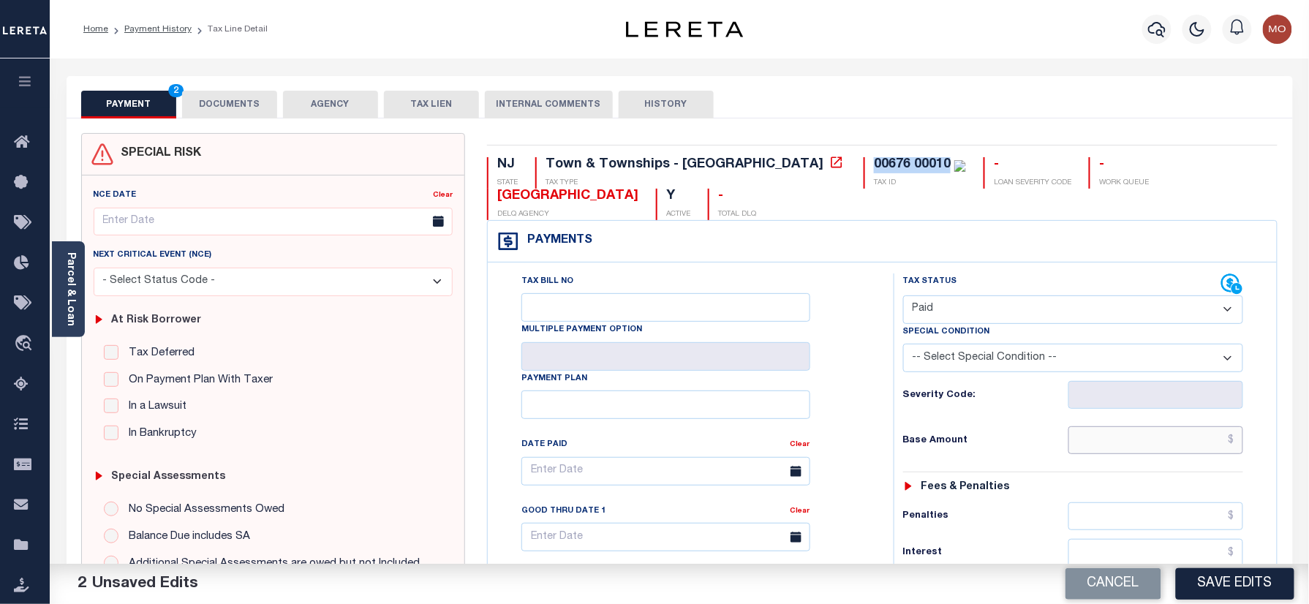
drag, startPoint x: 1098, startPoint y: 449, endPoint x: 1078, endPoint y: 452, distance: 20.0
click at [1098, 449] on input "text" at bounding box center [1156, 440] width 176 height 28
paste input "1,242.98"
type input "$1,242.98"
click at [986, 468] on div "Tax Status Status - Select Status Code -" at bounding box center [1078, 596] width 369 height 646
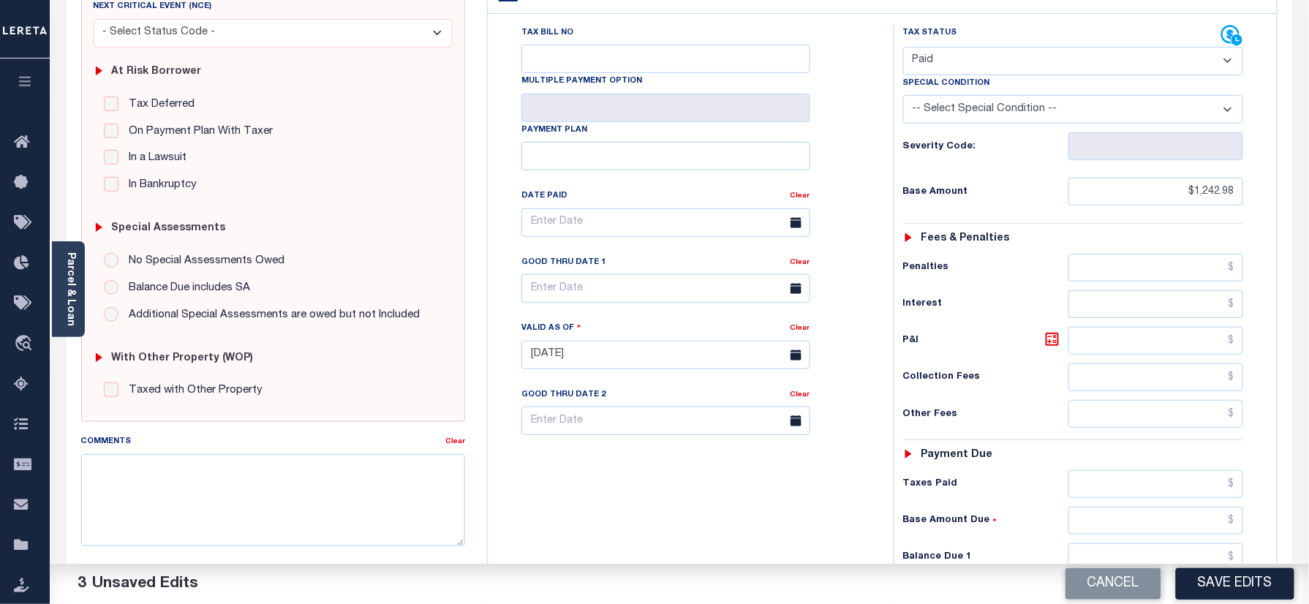
scroll to position [390, 0]
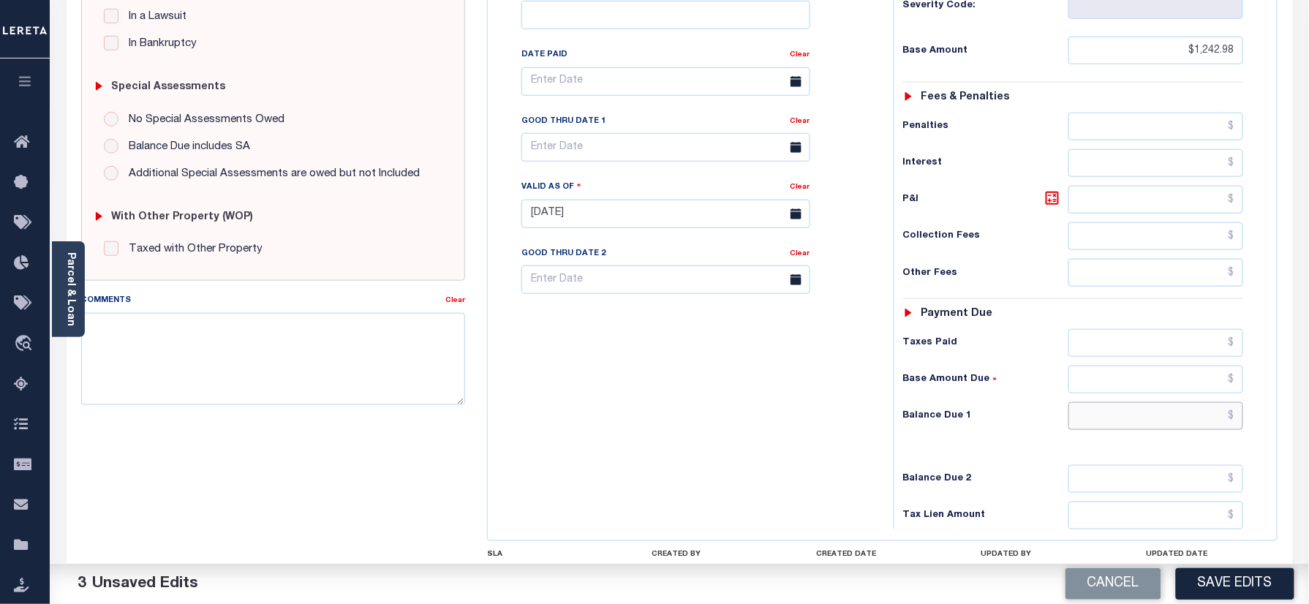
click at [1131, 425] on input "text" at bounding box center [1156, 416] width 176 height 28
type input "$0.00"
click at [702, 370] on div "Tax Bill No Multiple Payment Option Payment Plan Clear" at bounding box center [686, 207] width 391 height 646
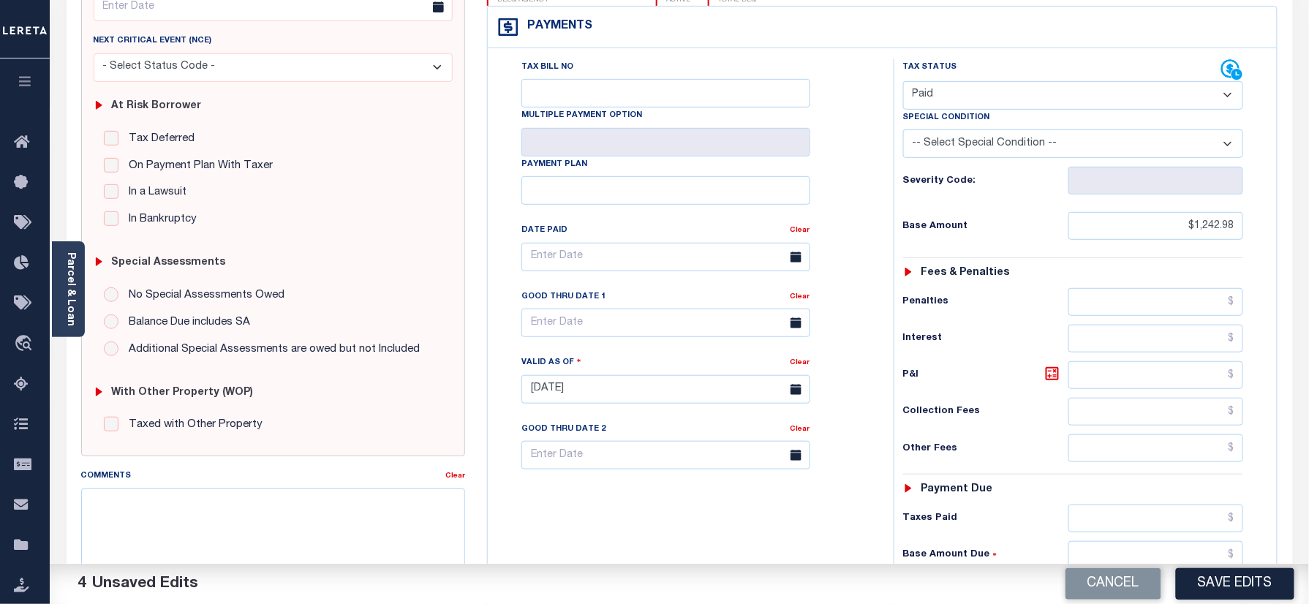
scroll to position [0, 0]
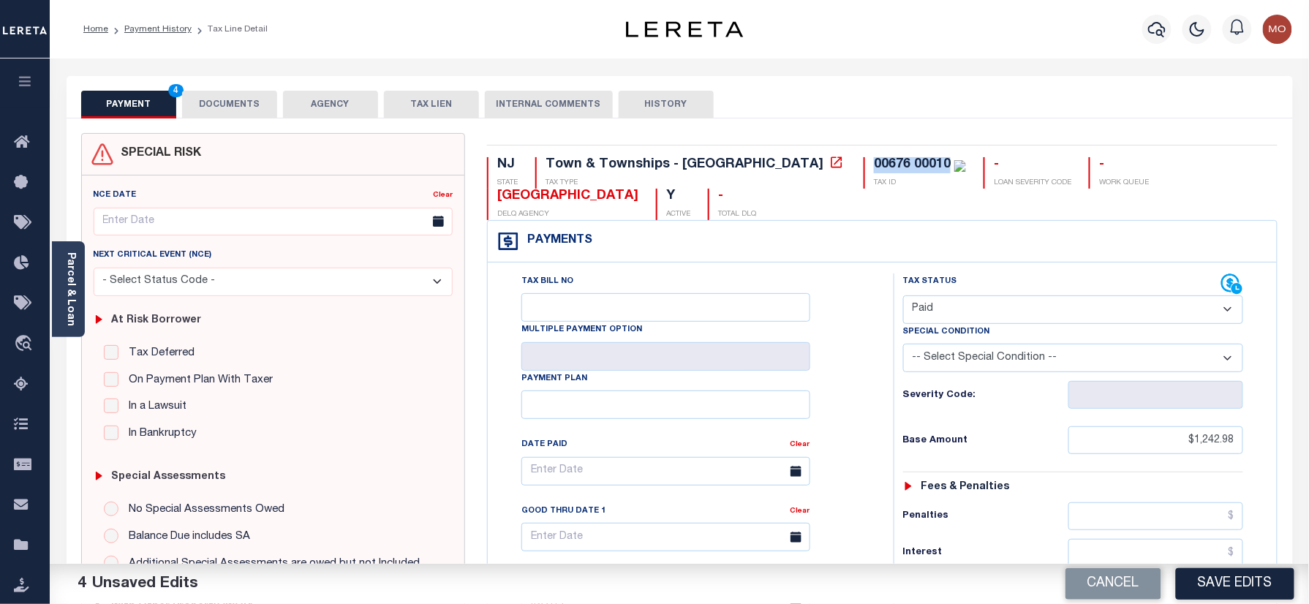
drag, startPoint x: 822, startPoint y: 165, endPoint x: 491, endPoint y: 130, distance: 332.3
click at [864, 170] on div "00676 00010 TAX ID" at bounding box center [915, 172] width 102 height 31
copy div "00676 00010"
click at [206, 98] on button "DOCUMENTS" at bounding box center [229, 105] width 95 height 28
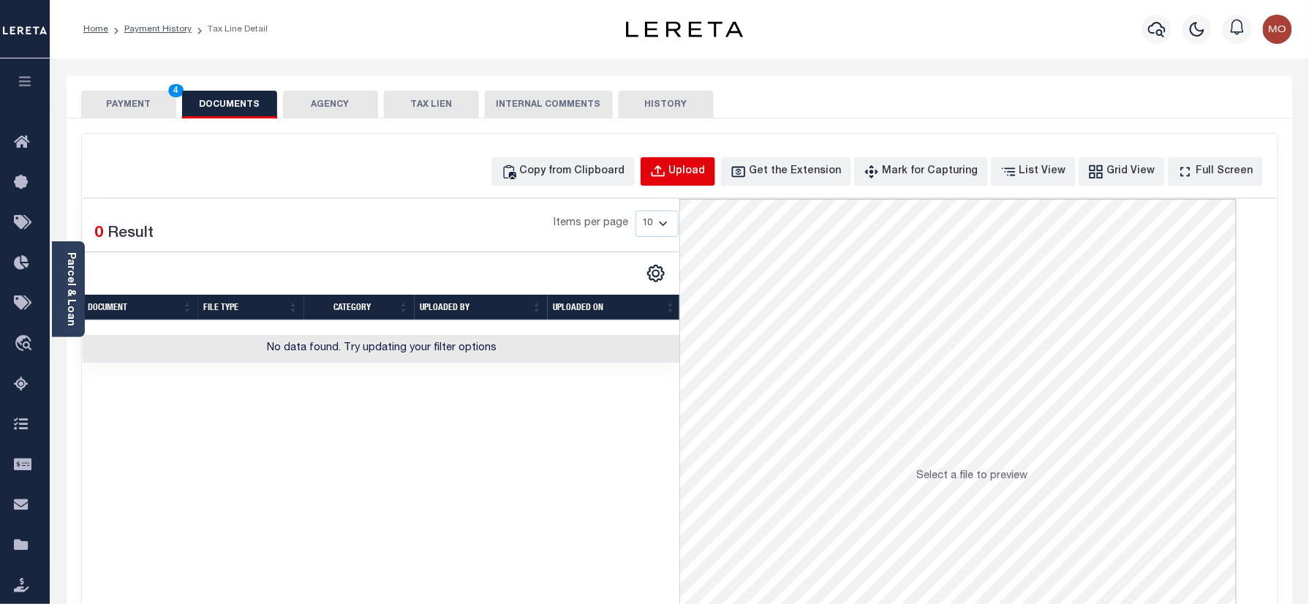
click at [706, 168] on div "Upload" at bounding box center [687, 172] width 37 height 16
select select "POP"
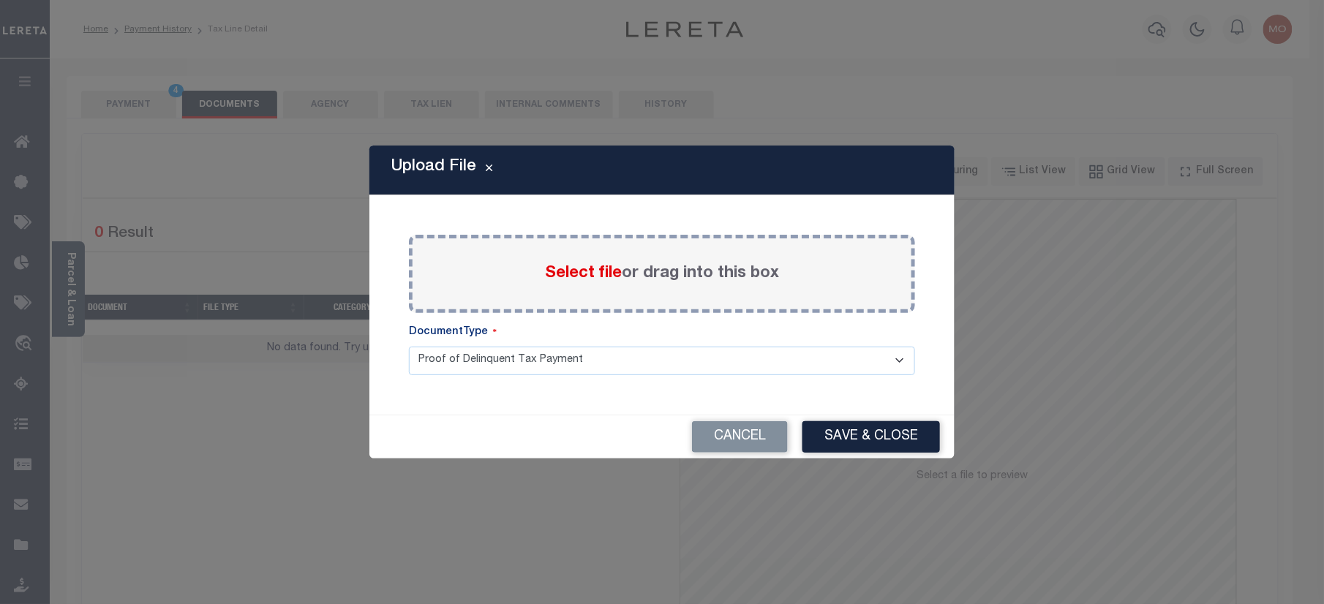
click at [589, 269] on span "Select file" at bounding box center [583, 273] width 77 height 16
click at [0, 0] on input "Select file or drag into this box" at bounding box center [0, 0] width 0 height 0
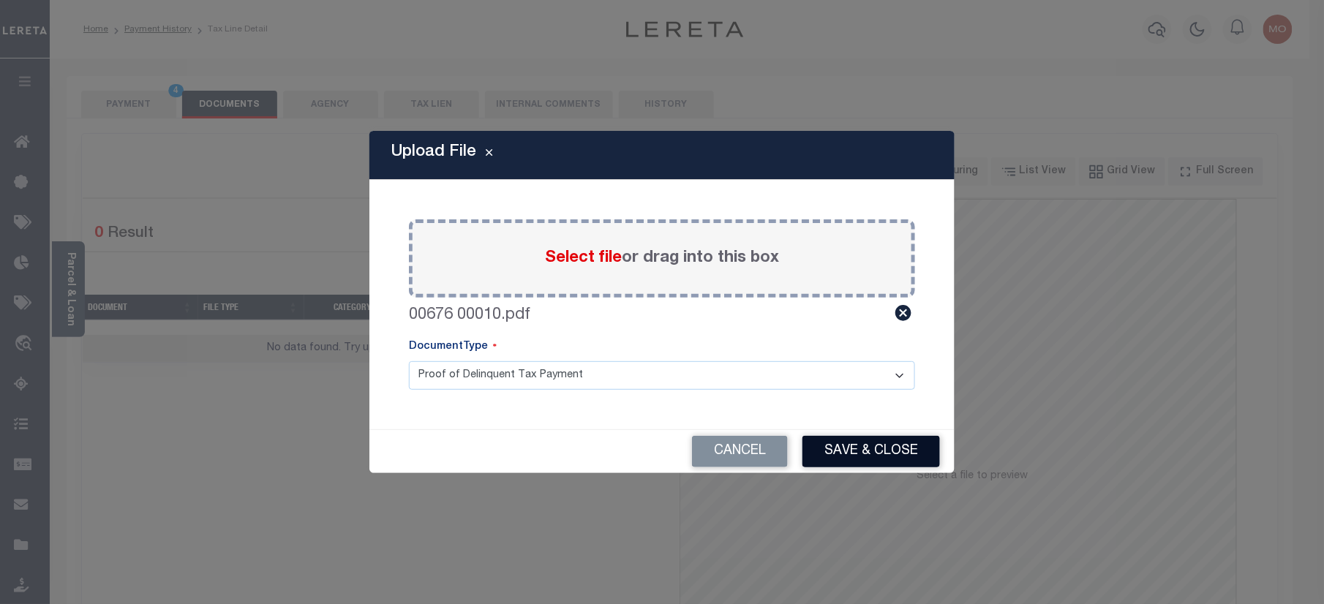
click at [875, 442] on button "Save & Close" at bounding box center [870, 451] width 137 height 31
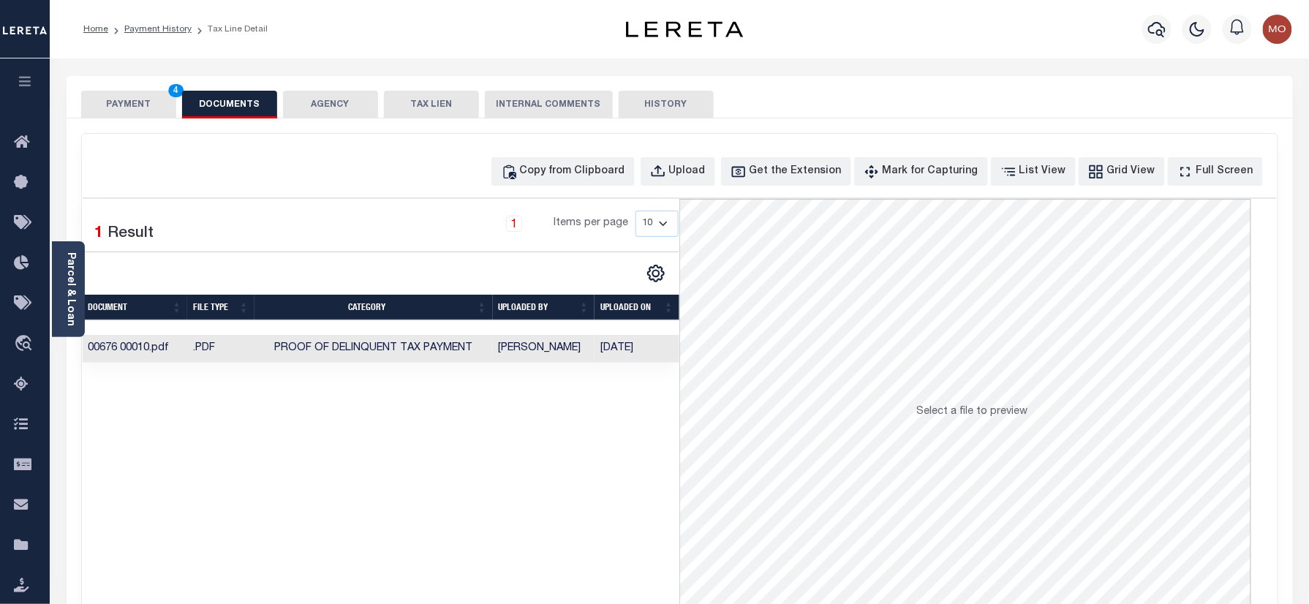
click at [148, 109] on button "PAYMENT 4" at bounding box center [128, 105] width 95 height 28
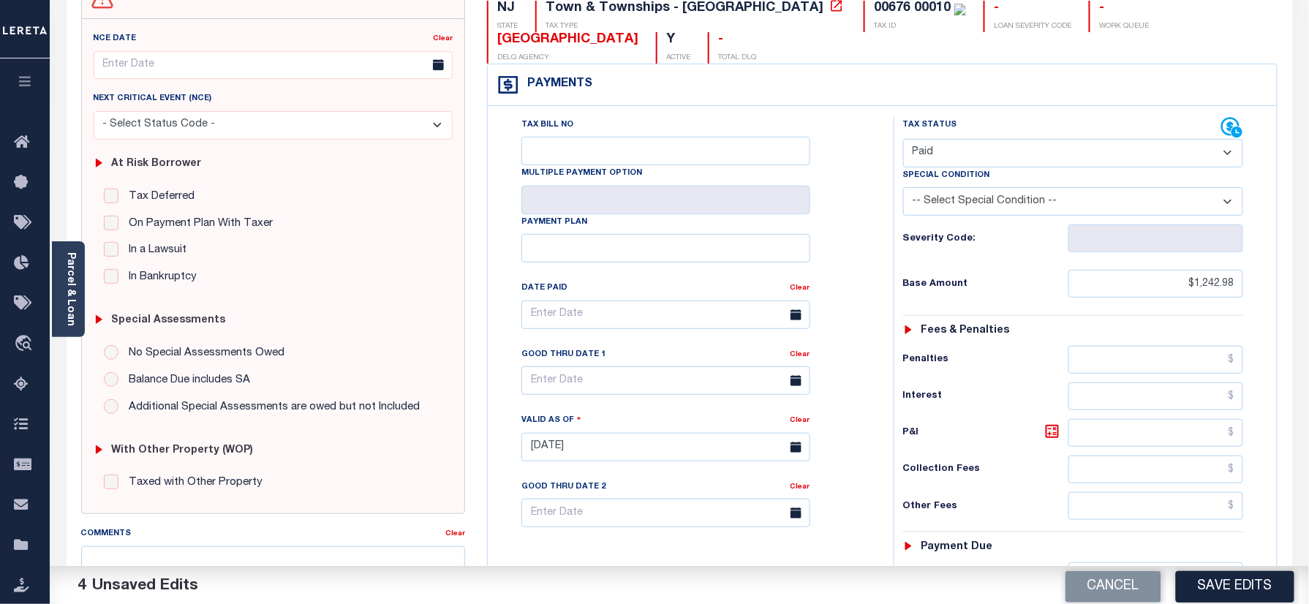
scroll to position [293, 0]
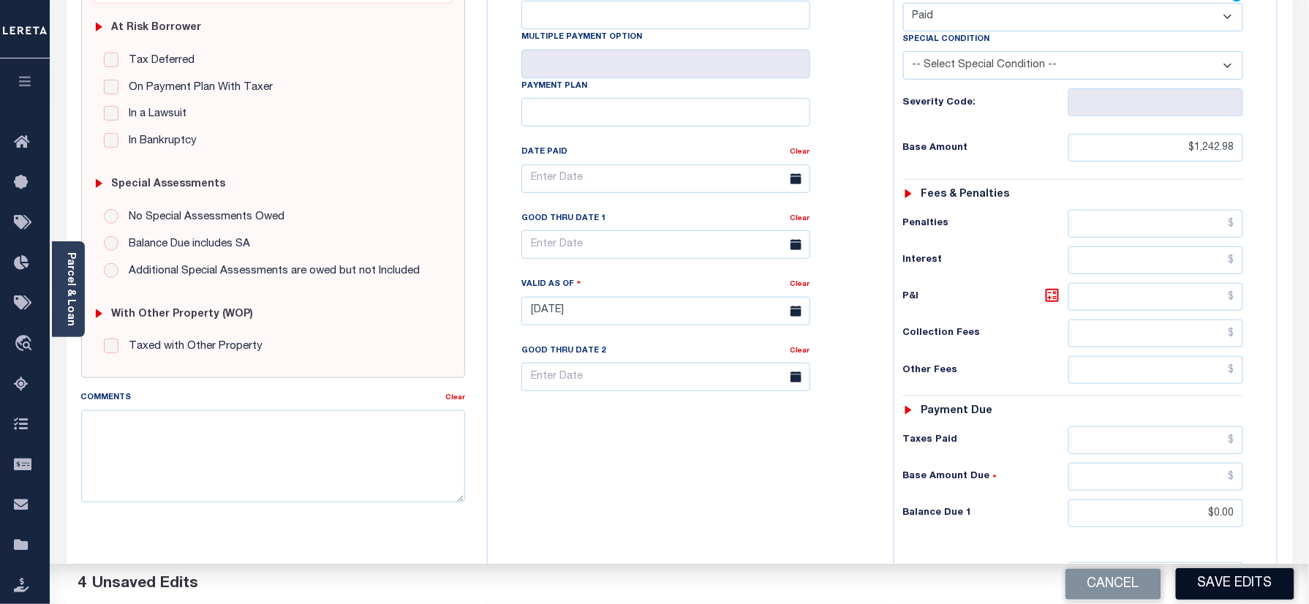
click at [1281, 578] on button "Save Edits" at bounding box center [1235, 583] width 118 height 31
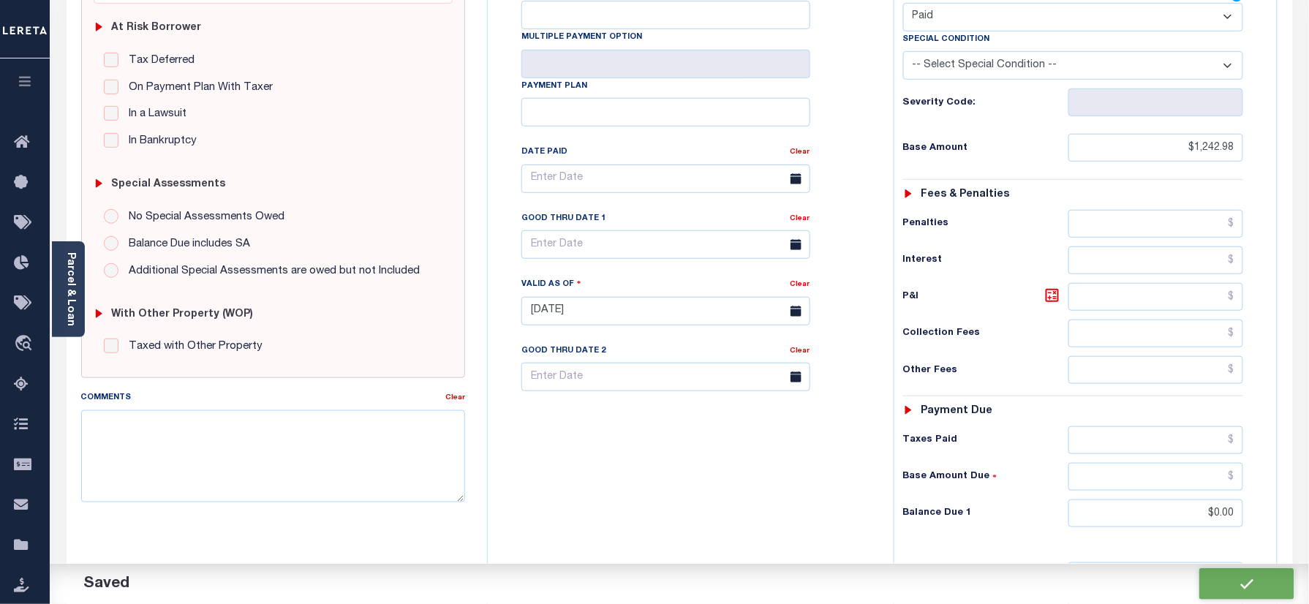
checkbox input "false"
type input "$1,242.98"
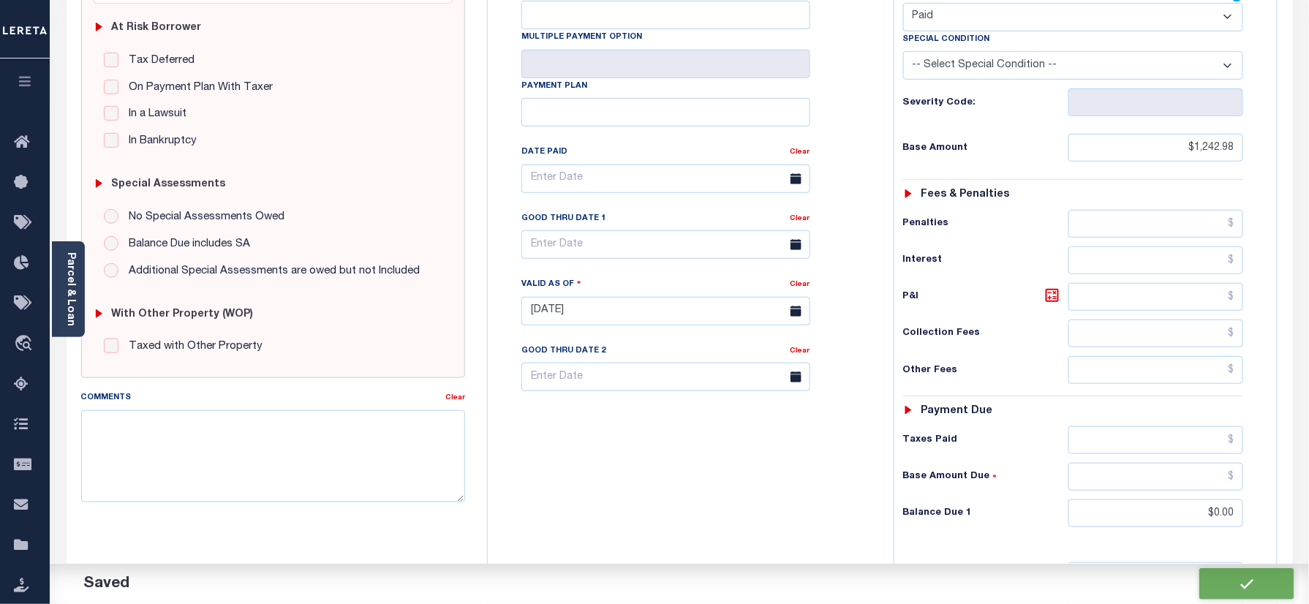
type input "$0"
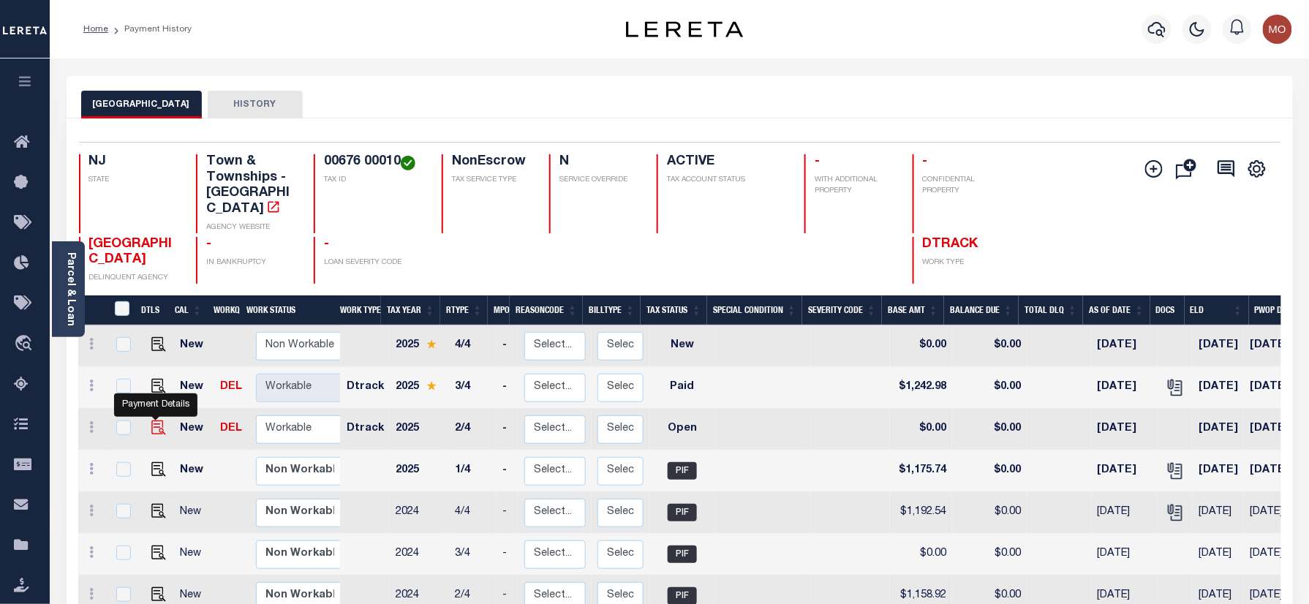
click at [156, 420] on img "" at bounding box center [158, 427] width 15 height 15
checkbox input "true"
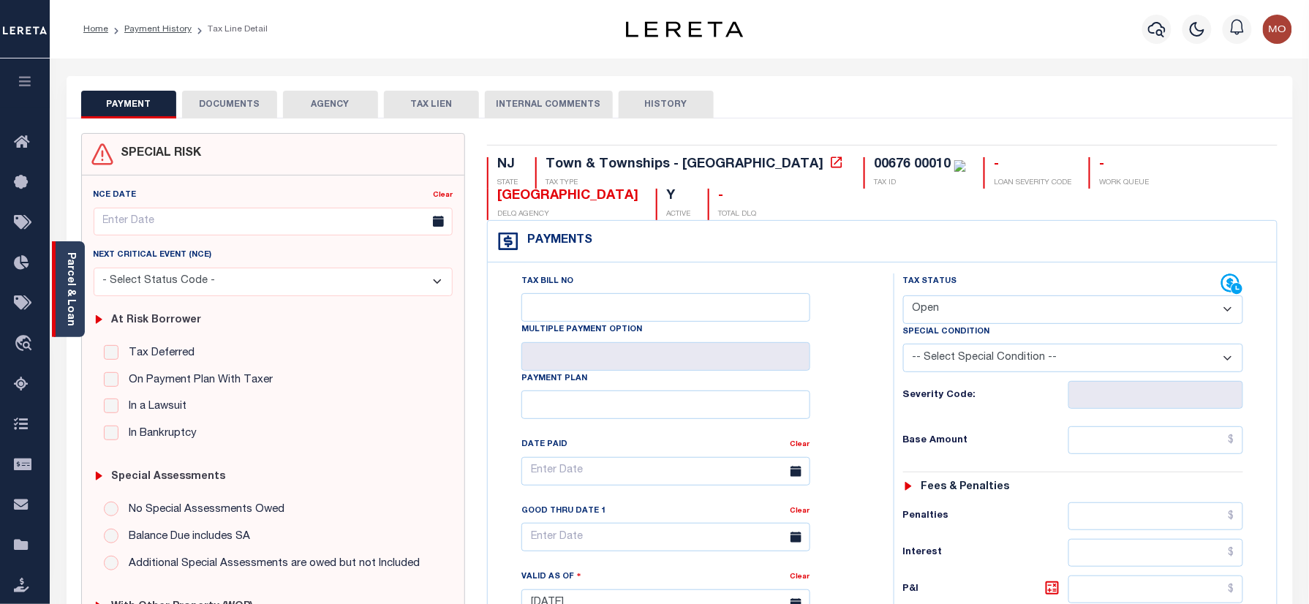
click at [77, 290] on div "Parcel & Loan" at bounding box center [68, 289] width 33 height 96
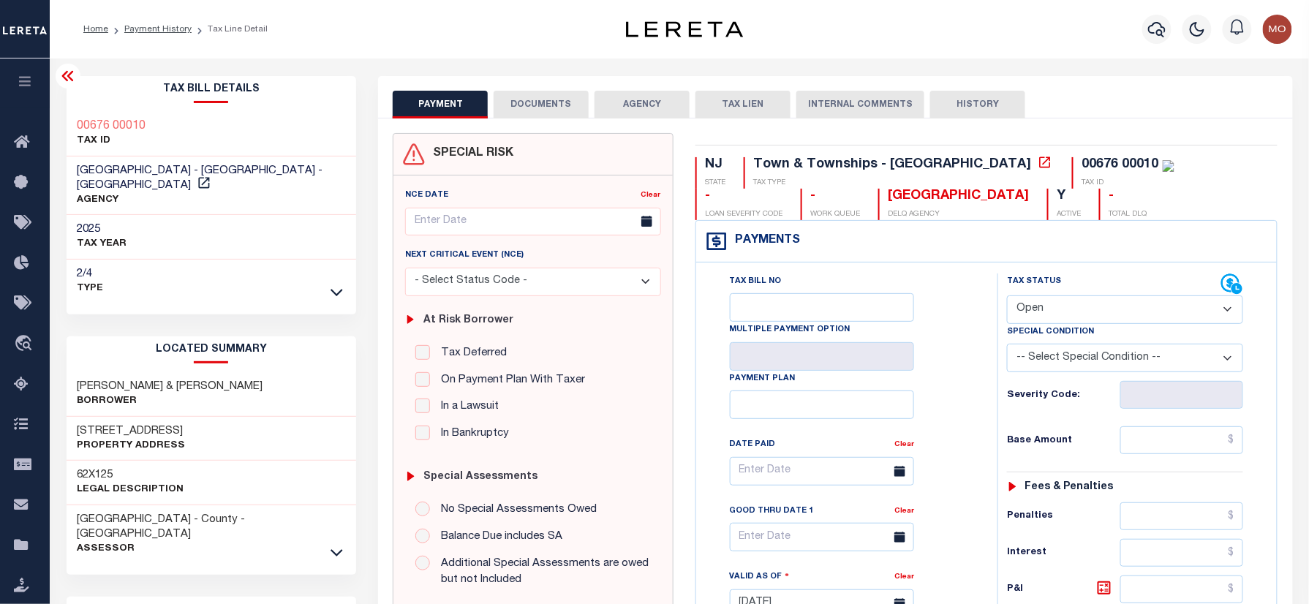
click at [1062, 322] on select "- Select Status Code - Open Due/Unpaid Paid Incomplete No Tax Due Internal Refu…" at bounding box center [1125, 309] width 236 height 29
select select "PYD"
click at [1007, 297] on select "- Select Status Code - Open Due/Unpaid Paid Incomplete No Tax Due Internal Refu…" at bounding box center [1125, 309] width 236 height 29
type input "[DATE]"
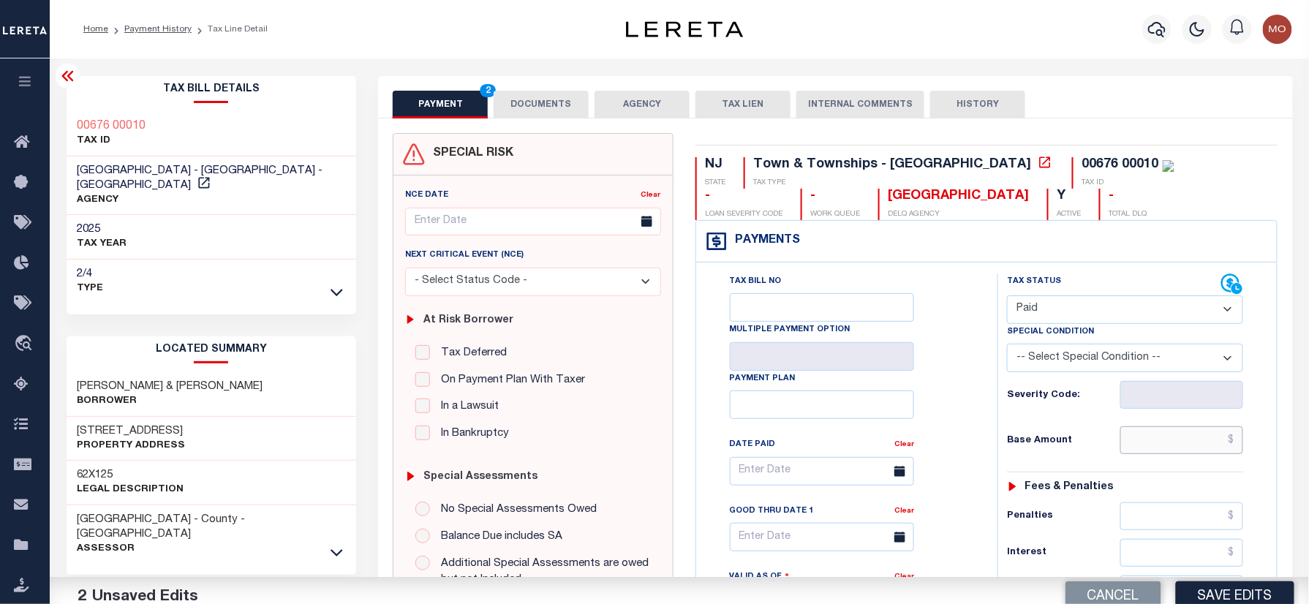
click at [1154, 440] on input "text" at bounding box center [1181, 440] width 123 height 28
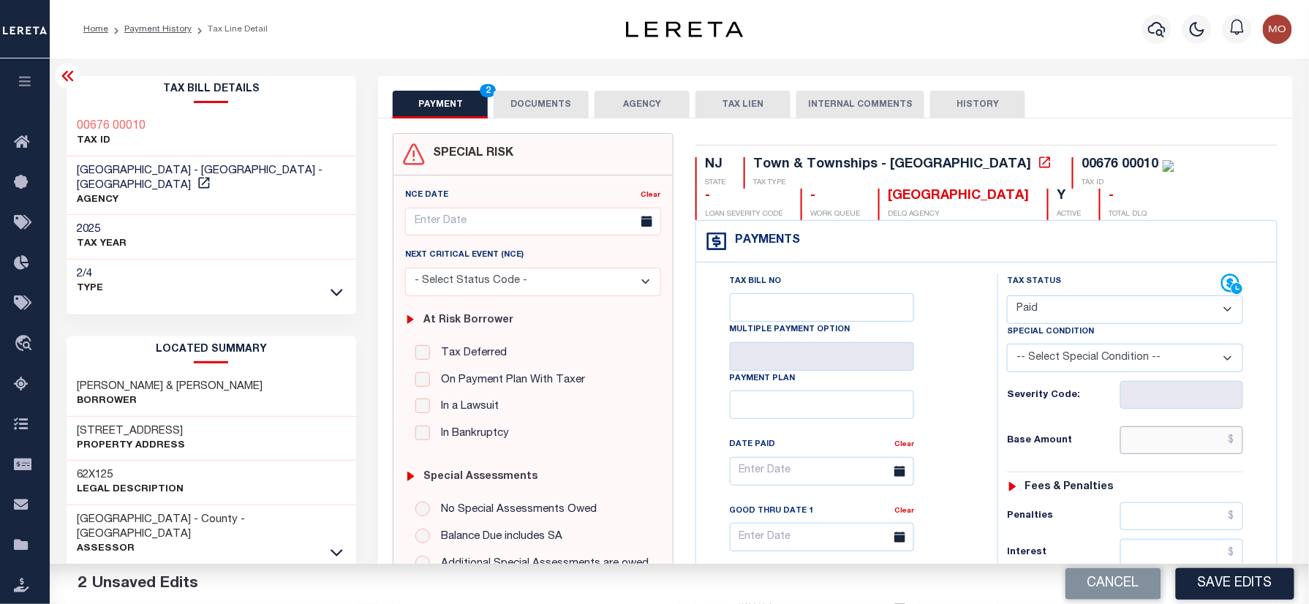
paste input "1,175.73"
type input "$1,175.73"
click at [1009, 461] on div "Tax Status Status - Select Status Code -" at bounding box center [1129, 596] width 265 height 646
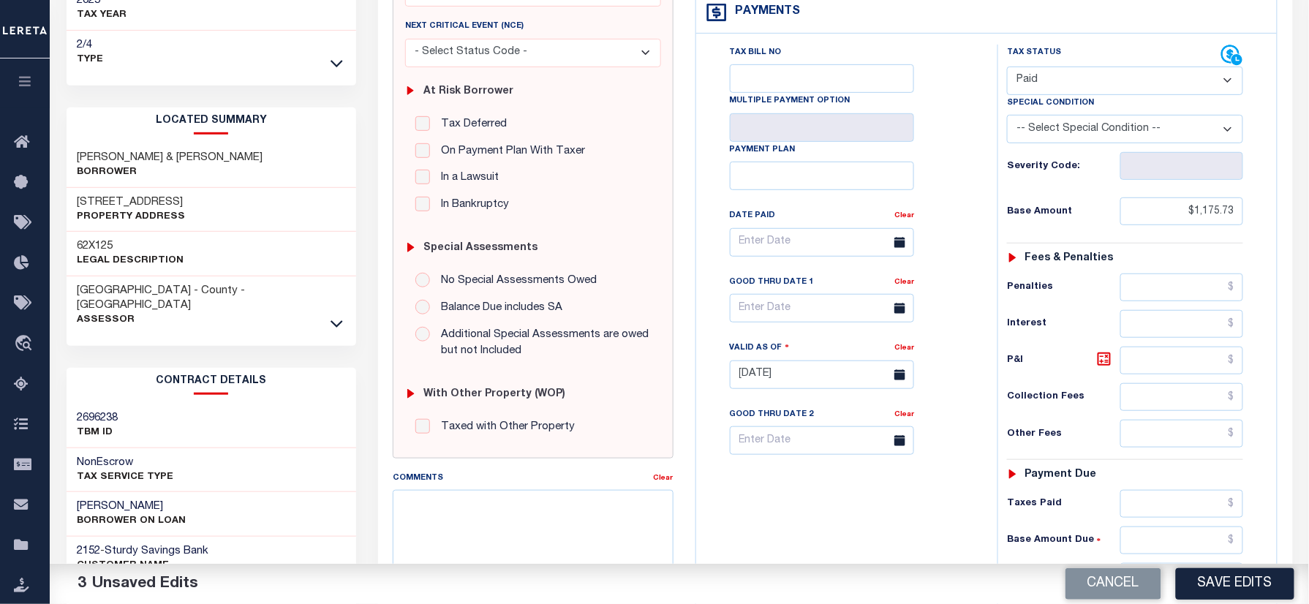
scroll to position [293, 0]
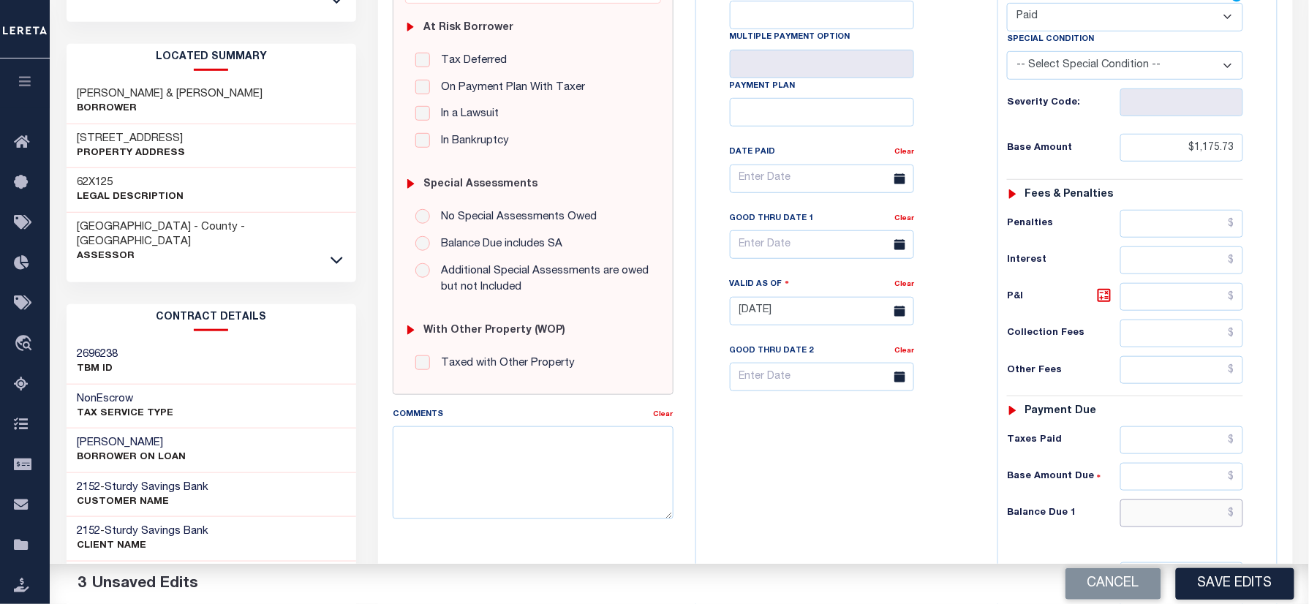
drag, startPoint x: 1160, startPoint y: 521, endPoint x: 1151, endPoint y: 522, distance: 8.8
click at [1160, 521] on input "text" at bounding box center [1181, 513] width 123 height 28
type input "$0.00"
click at [879, 483] on div "Tax Bill No Multiple Payment Option Payment Plan Clear" at bounding box center [843, 304] width 287 height 646
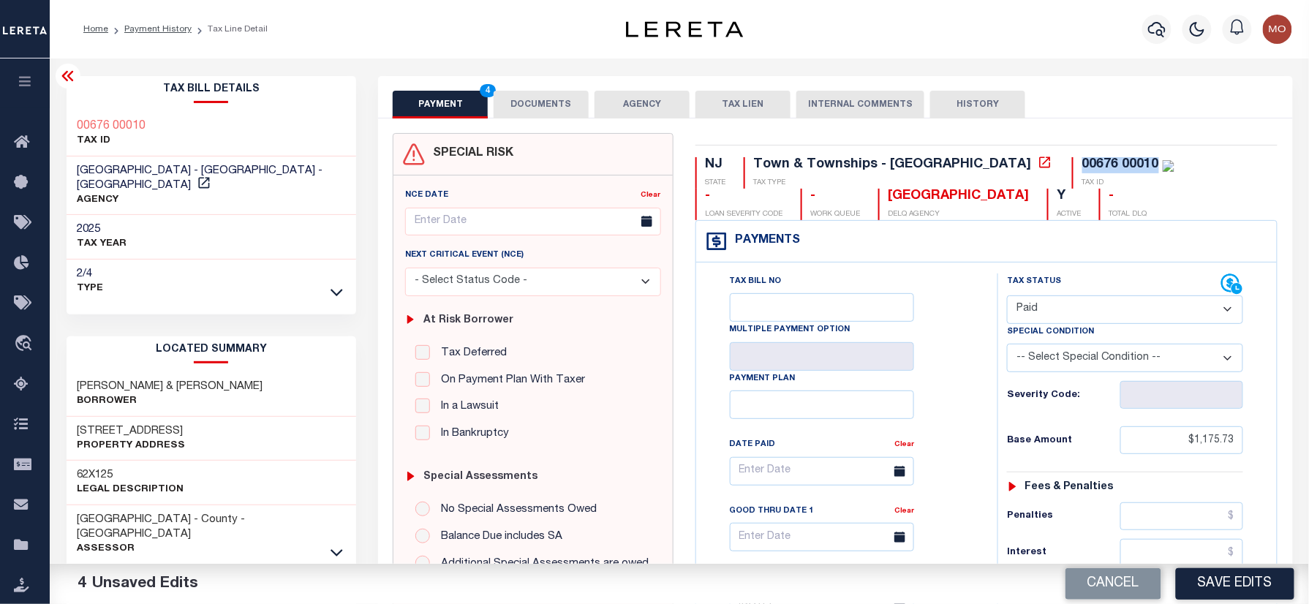
drag, startPoint x: 1027, startPoint y: 159, endPoint x: 949, endPoint y: 170, distance: 79.0
click at [1072, 170] on div "00676 00010 TAX ID" at bounding box center [1123, 172] width 102 height 31
copy div "00676 00010"
click at [532, 101] on button "DOCUMENTS" at bounding box center [541, 105] width 95 height 28
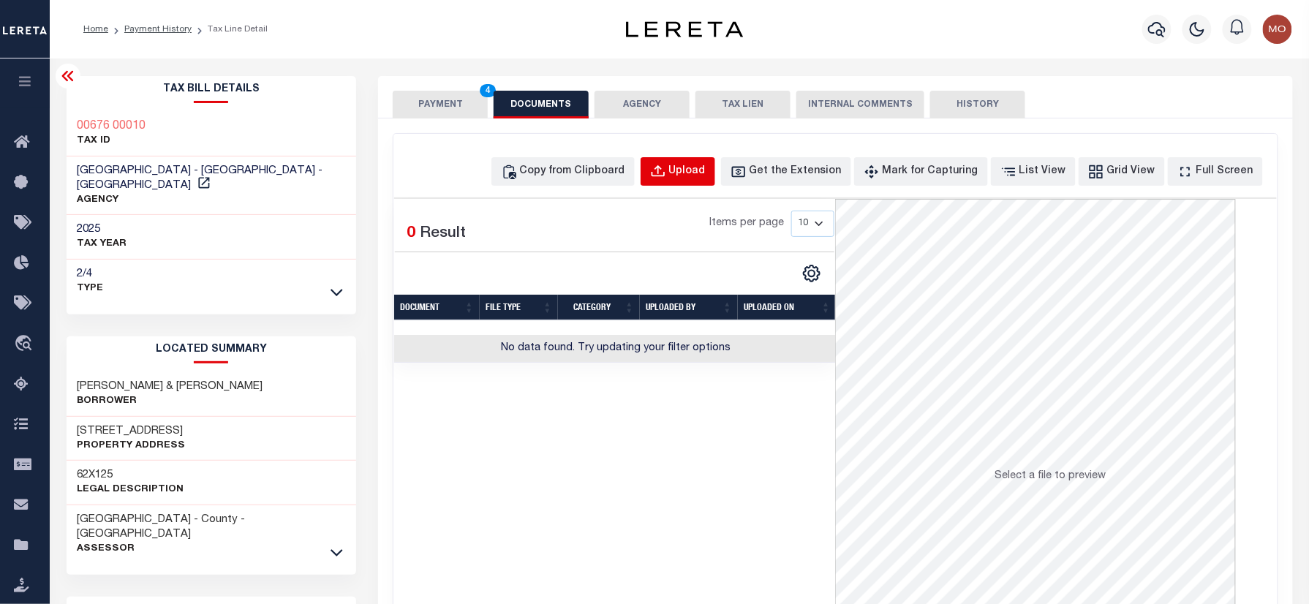
click at [706, 165] on div "Upload" at bounding box center [687, 172] width 37 height 16
select select "POP"
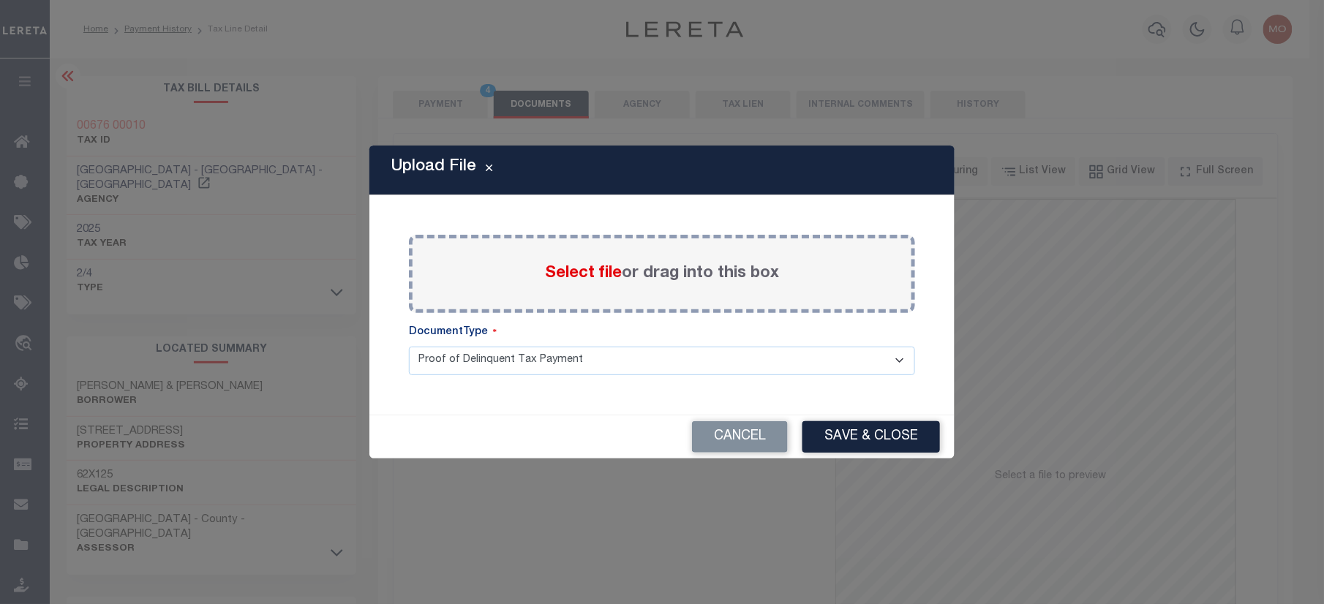
click at [571, 272] on span "Select file" at bounding box center [583, 273] width 77 height 16
click at [0, 0] on input "Select file or drag into this box" at bounding box center [0, 0] width 0 height 0
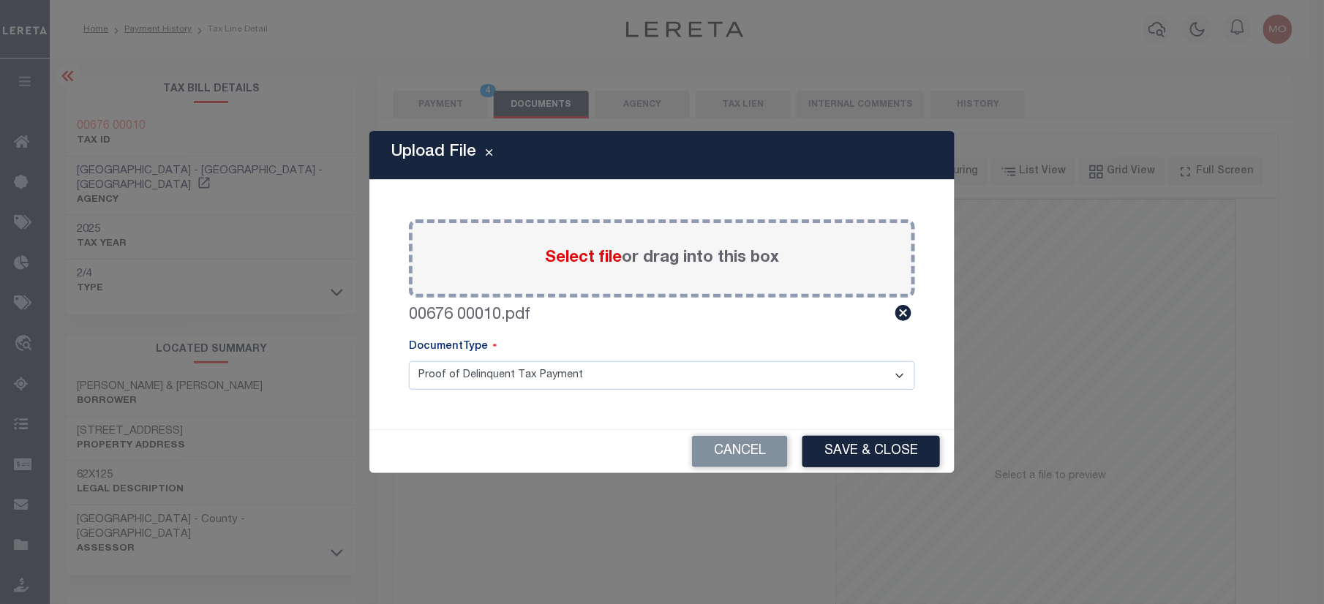
click at [838, 448] on button "Save & Close" at bounding box center [870, 451] width 137 height 31
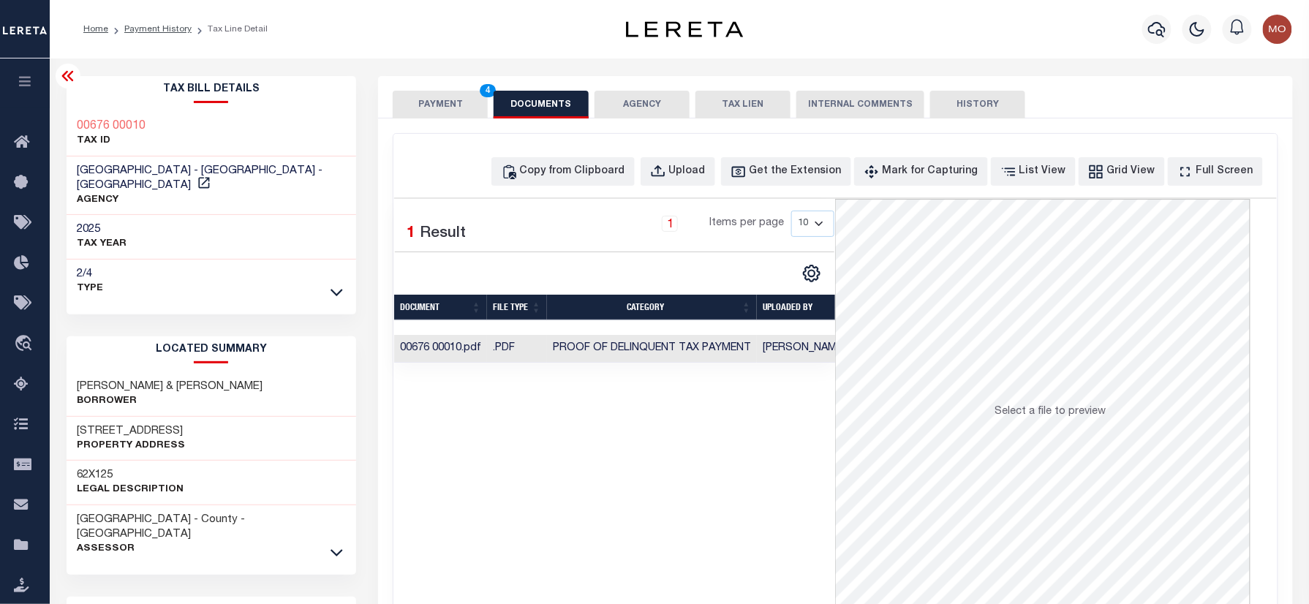
click at [428, 111] on button "PAYMENT 4" at bounding box center [440, 105] width 95 height 28
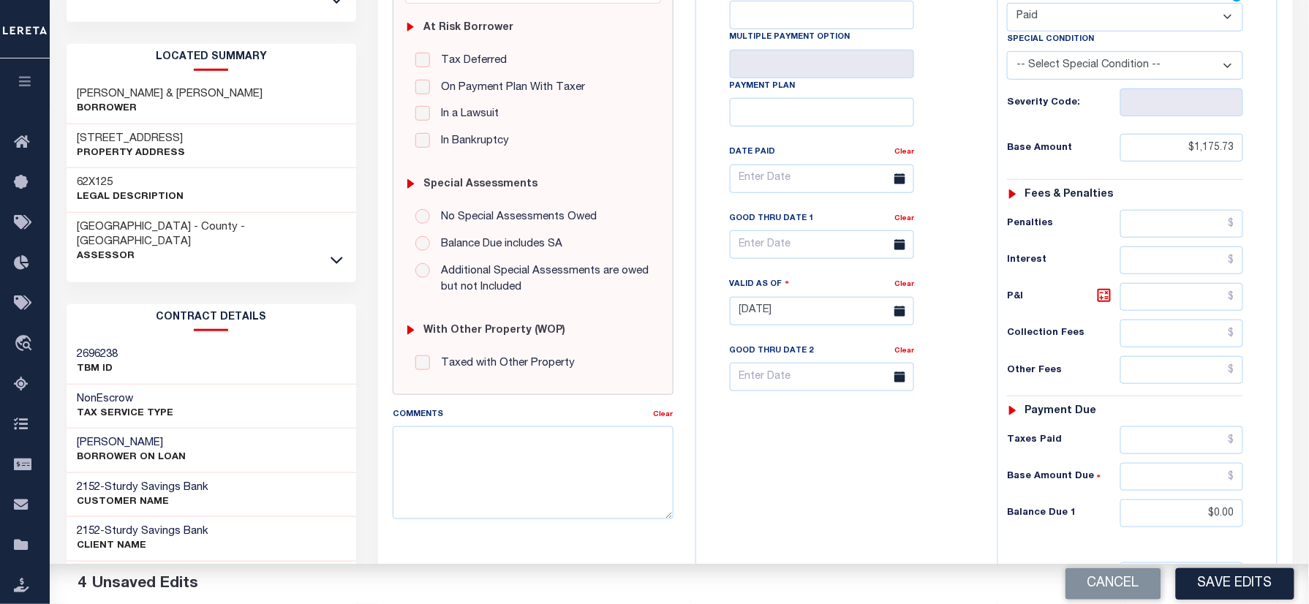
click at [1212, 582] on button "Save Edits" at bounding box center [1235, 583] width 118 height 31
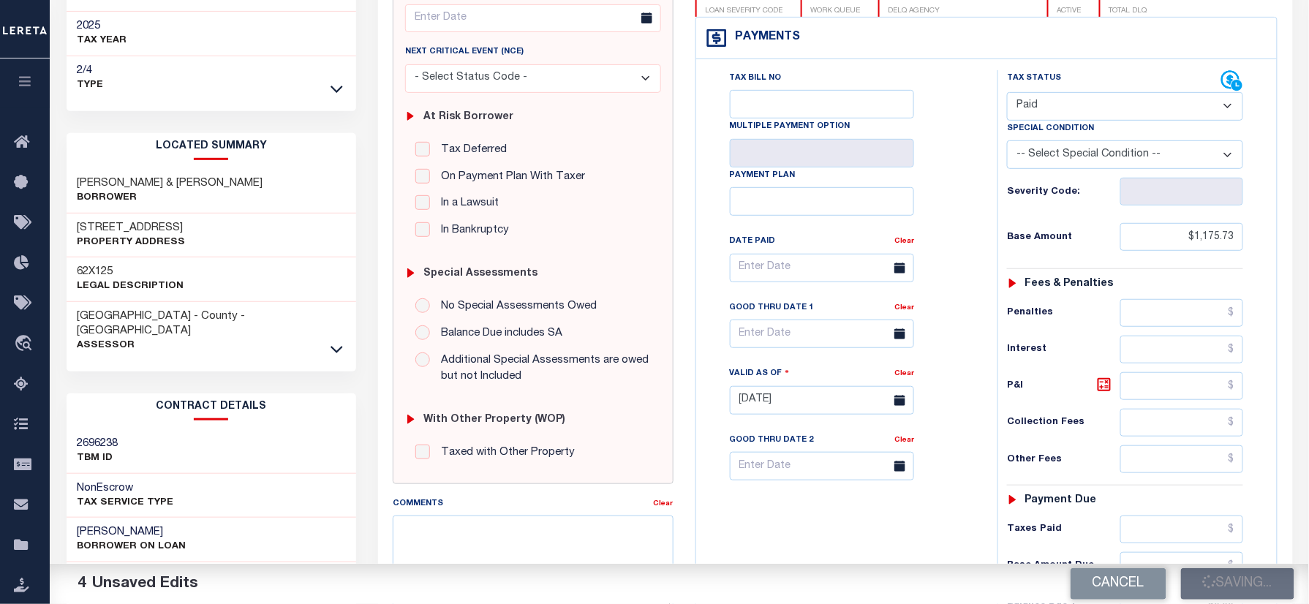
scroll to position [97, 0]
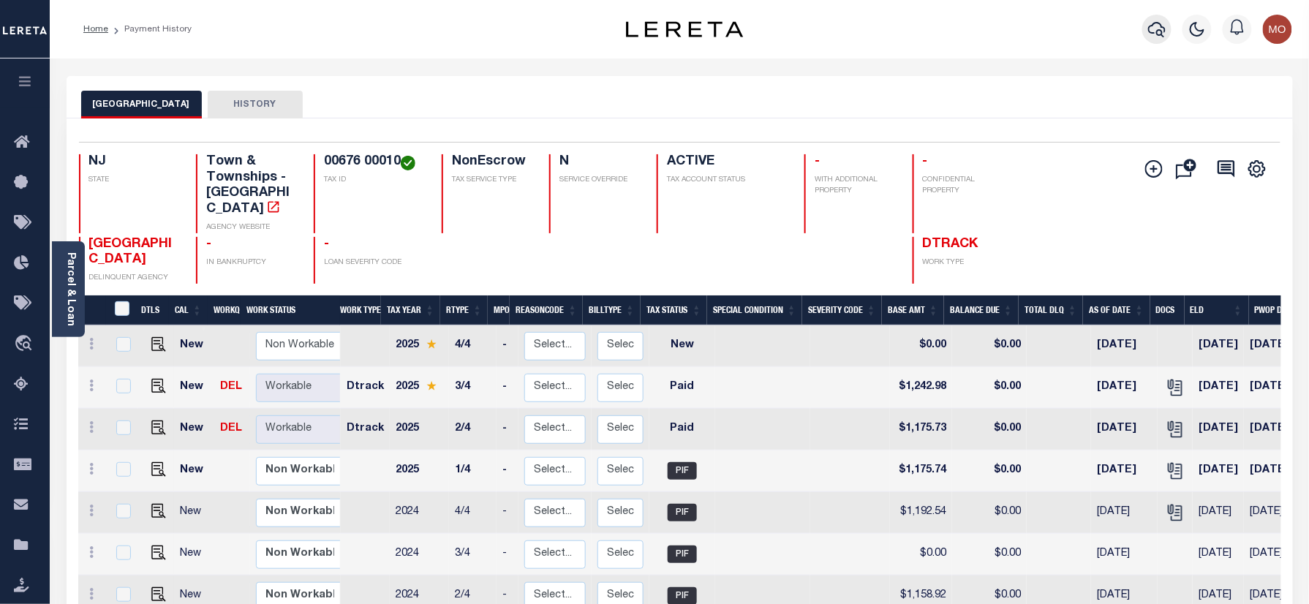
click at [1158, 34] on icon "button" at bounding box center [1157, 29] width 18 height 15
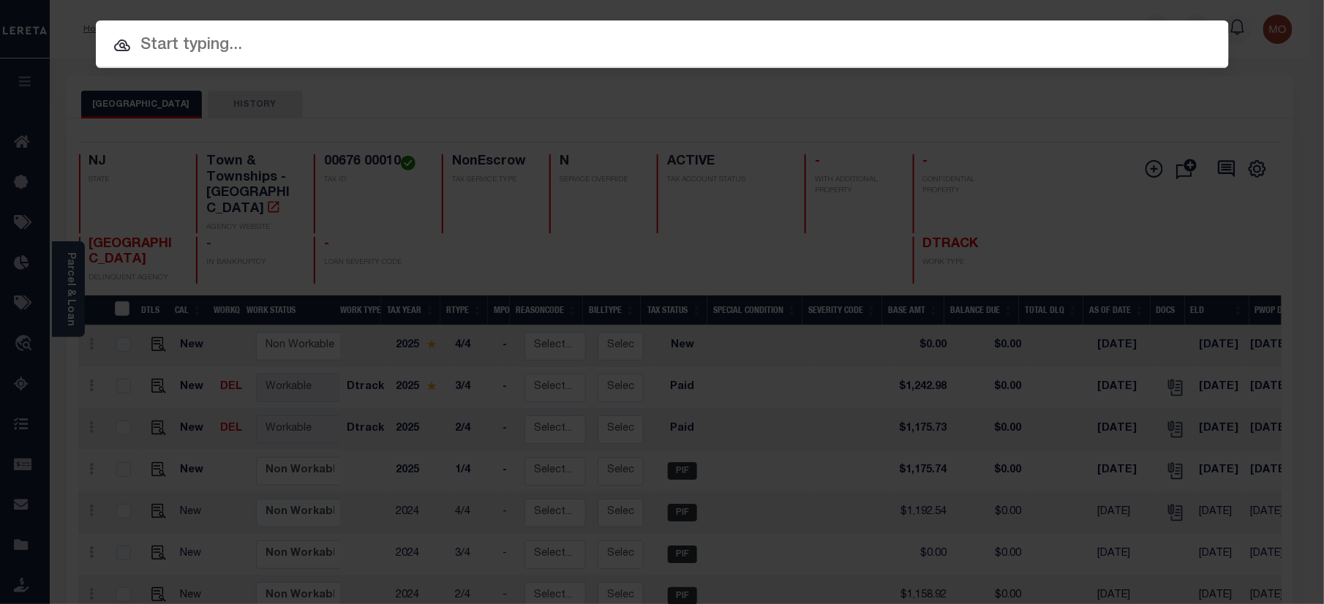
click at [290, 45] on input "text" at bounding box center [662, 46] width 1133 height 26
paste input "9300003621"
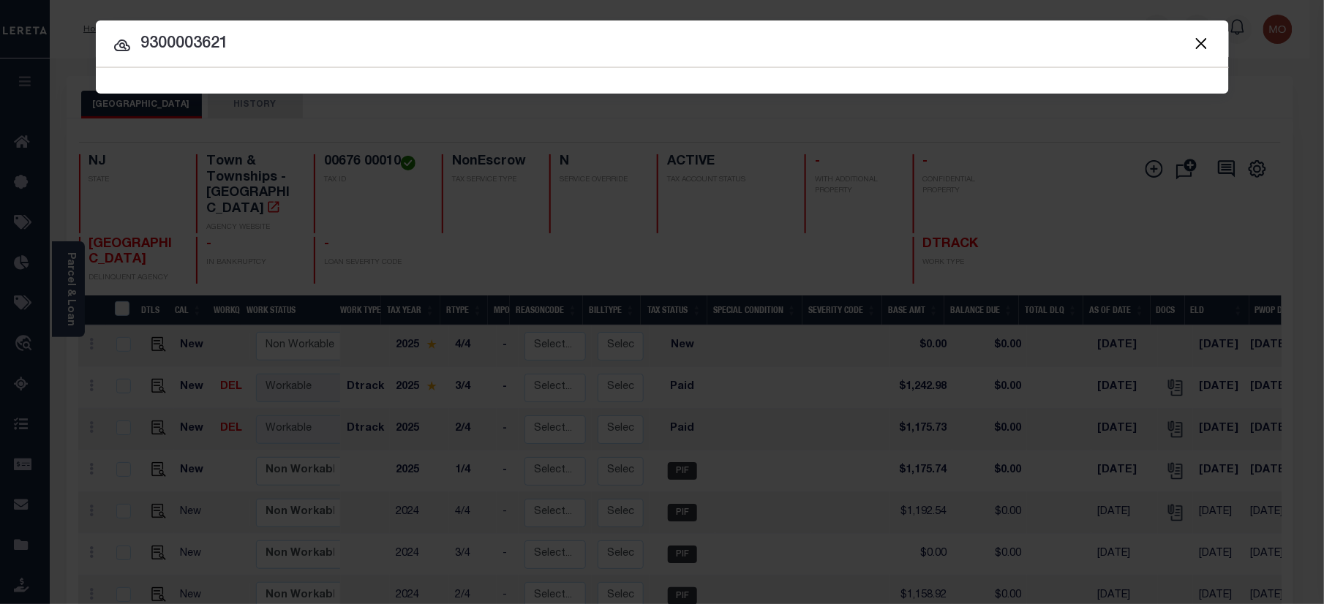
type input "9300003621"
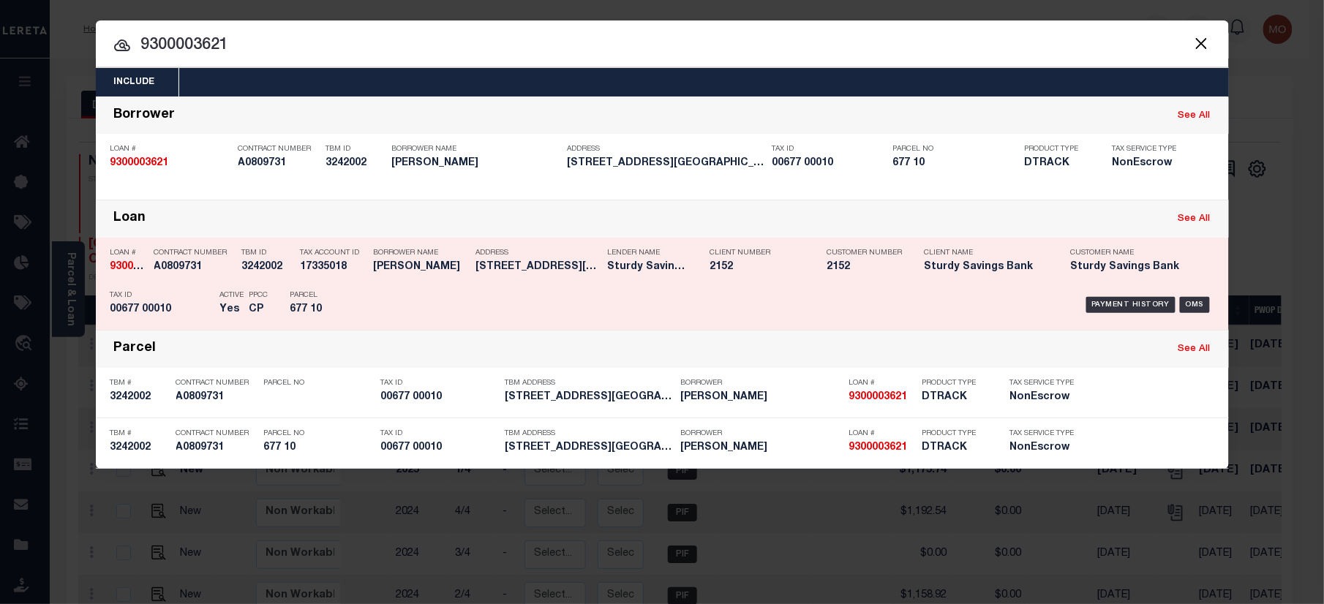
click at [230, 291] on p "Active" at bounding box center [232, 295] width 24 height 9
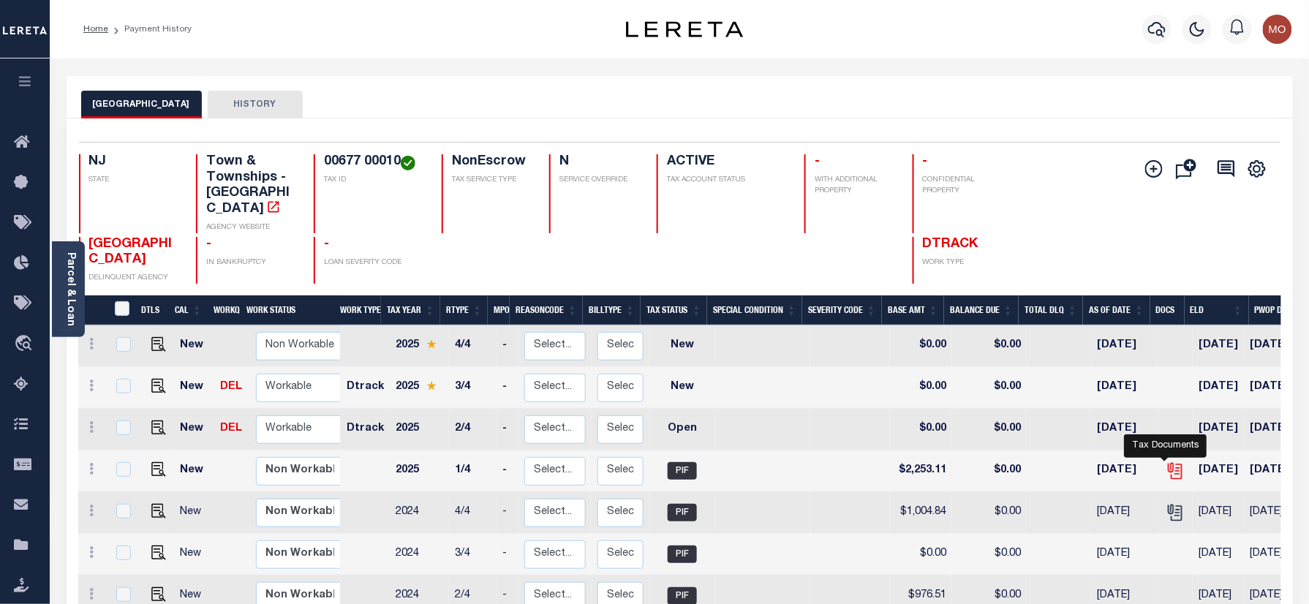
click at [1166, 461] on icon "" at bounding box center [1175, 470] width 19 height 19
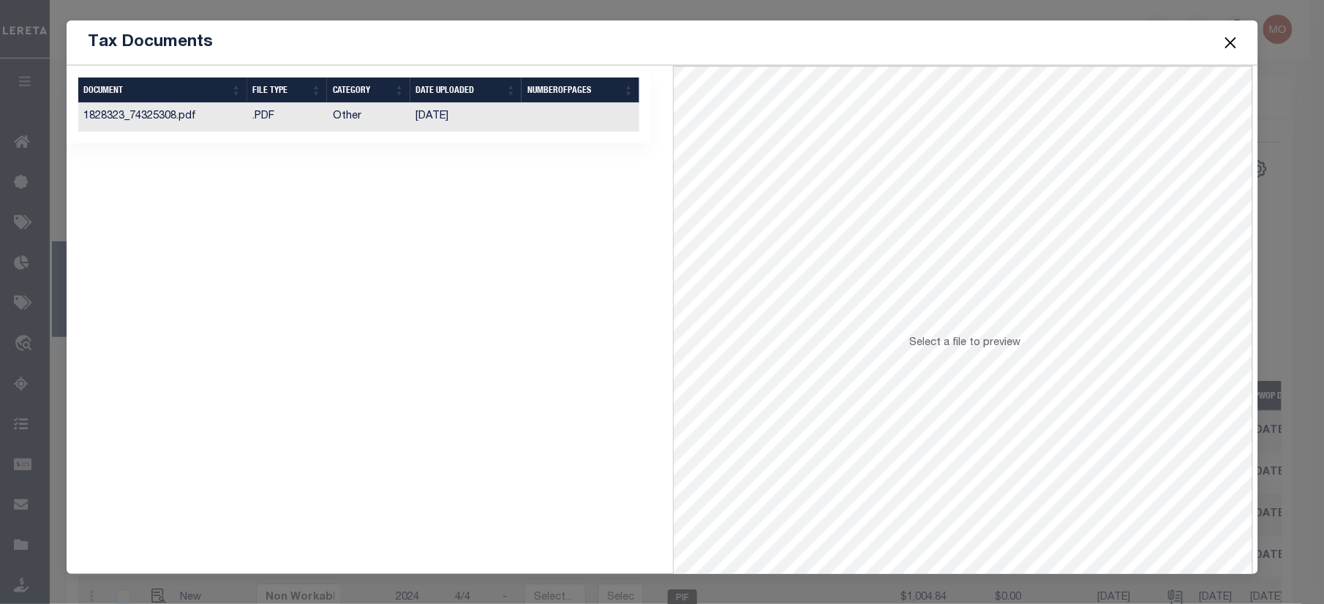
click at [320, 123] on td ".PDF" at bounding box center [287, 117] width 80 height 29
click at [1230, 39] on button "Close" at bounding box center [1229, 42] width 19 height 19
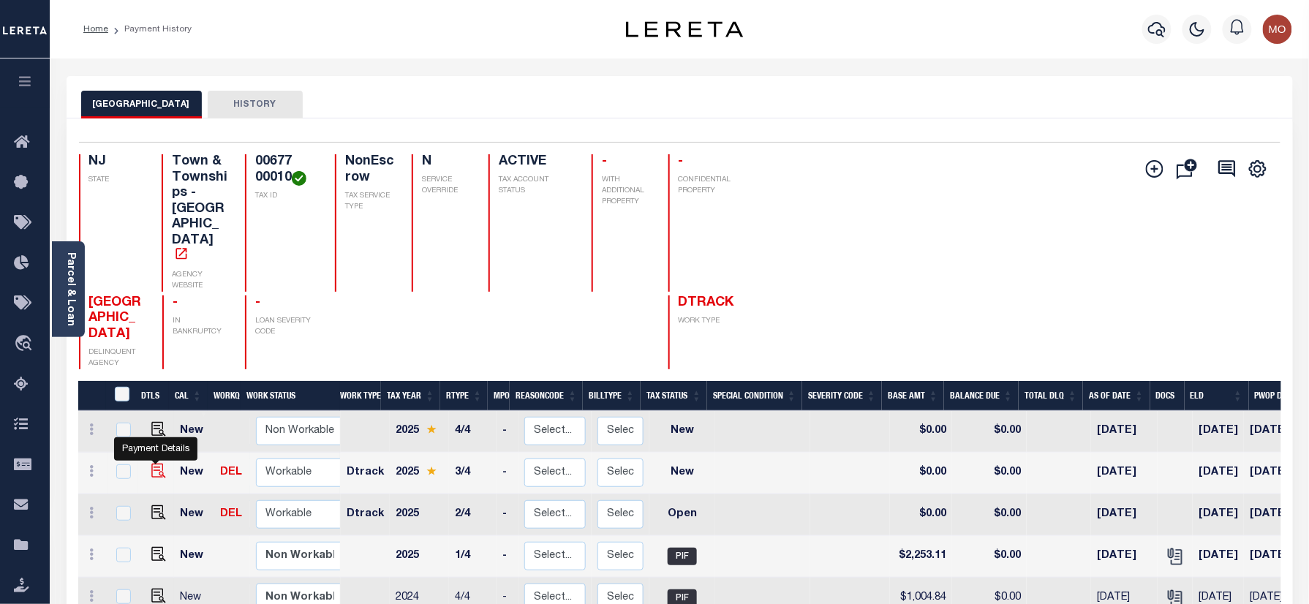
click at [156, 464] on img "" at bounding box center [158, 471] width 15 height 15
checkbox input "true"
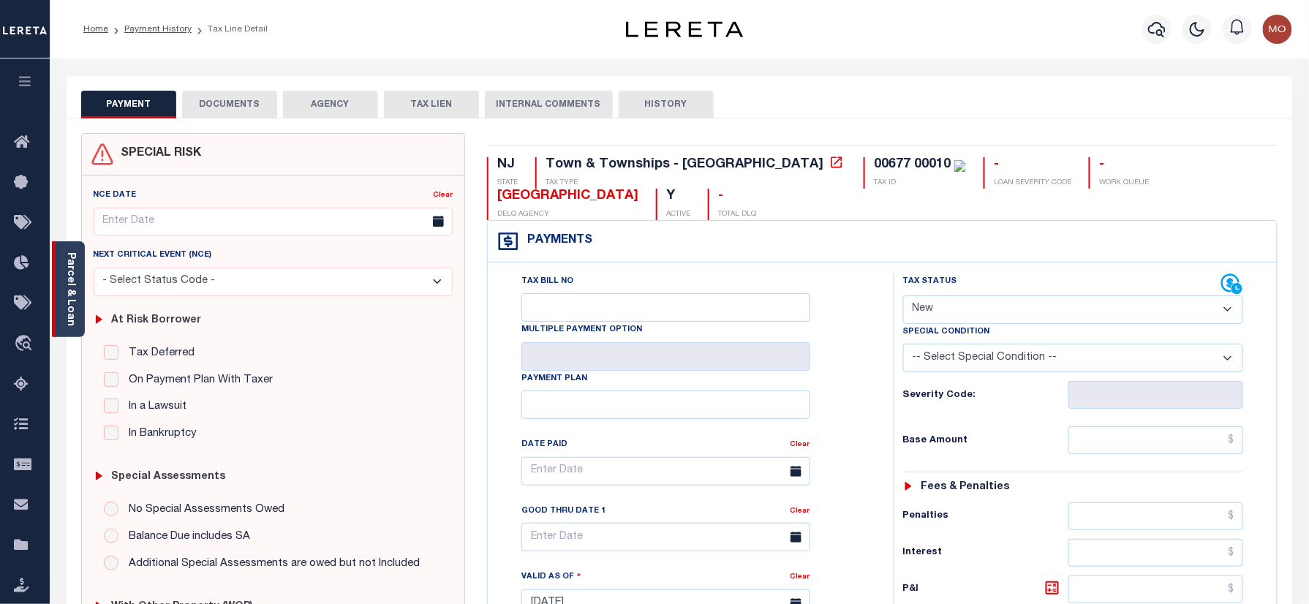
click at [66, 285] on link "Parcel & Loan" at bounding box center [70, 289] width 10 height 74
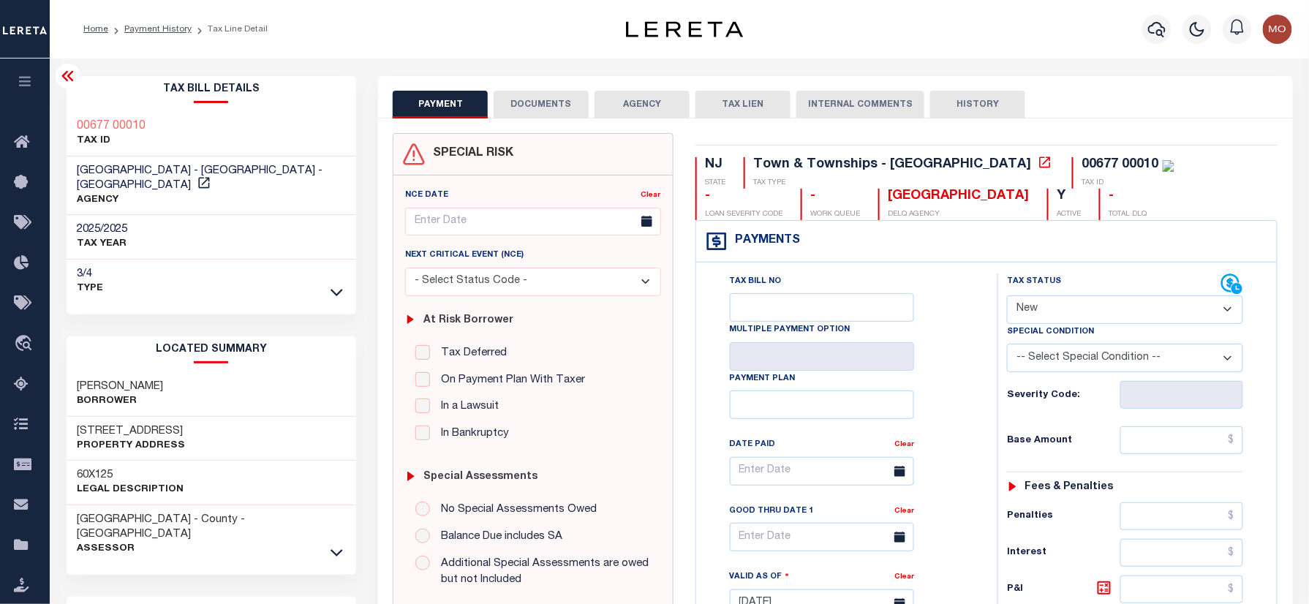
click at [130, 115] on div "00677 00010 TAX ID" at bounding box center [212, 134] width 290 height 45
drag, startPoint x: 164, startPoint y: 124, endPoint x: 80, endPoint y: 121, distance: 84.1
click at [80, 121] on div "00677 00010 TAX ID" at bounding box center [212, 134] width 290 height 45
copy h3 "00677 00010"
click at [1044, 309] on select "- Select Status Code - Open Due/Unpaid Paid Incomplete No Tax Due Internal Refu…" at bounding box center [1125, 309] width 236 height 29
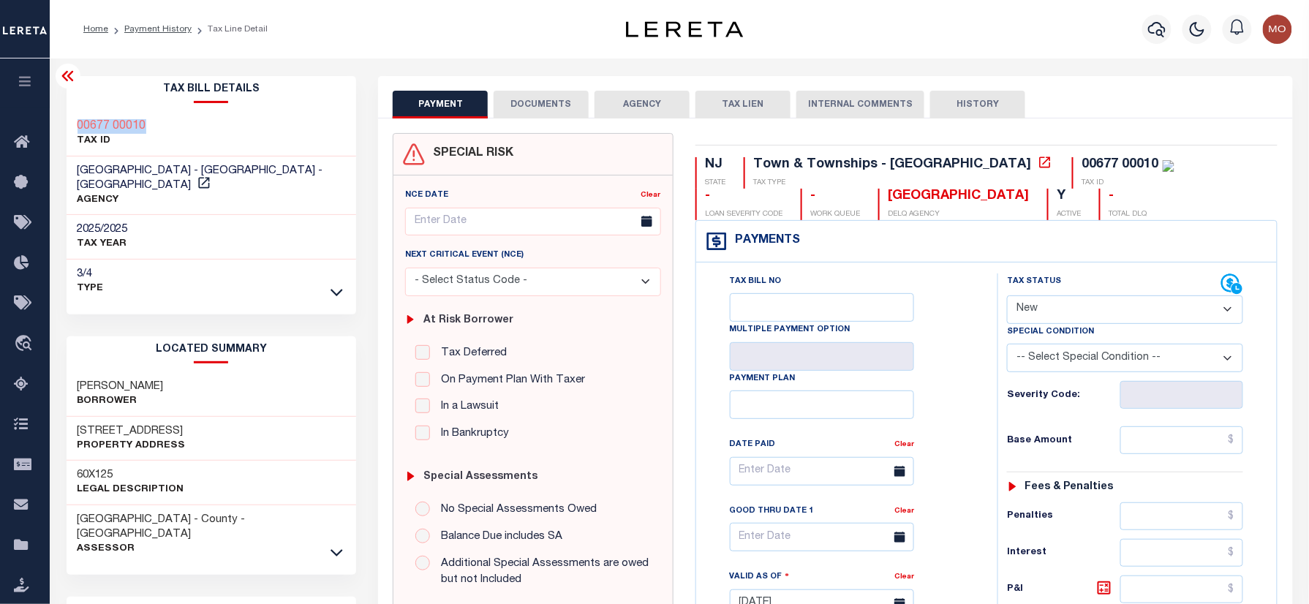
select select "PYD"
click at [1007, 297] on select "- Select Status Code - Open Due/Unpaid Paid Incomplete No Tax Due Internal Refu…" at bounding box center [1125, 309] width 236 height 29
type input "[DATE]"
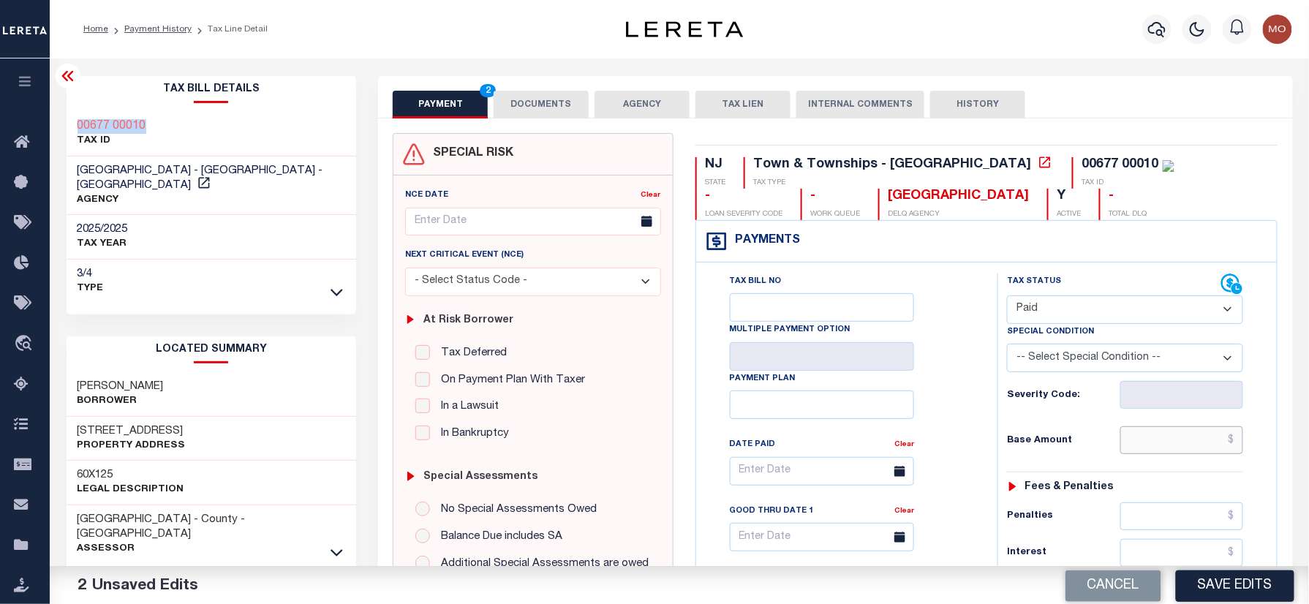
click at [1161, 452] on input "text" at bounding box center [1181, 440] width 123 height 28
paste input "2,381.98"
type input "$2,381.98"
click at [1071, 452] on div "Base Amount $2,381.98" at bounding box center [1125, 440] width 236 height 28
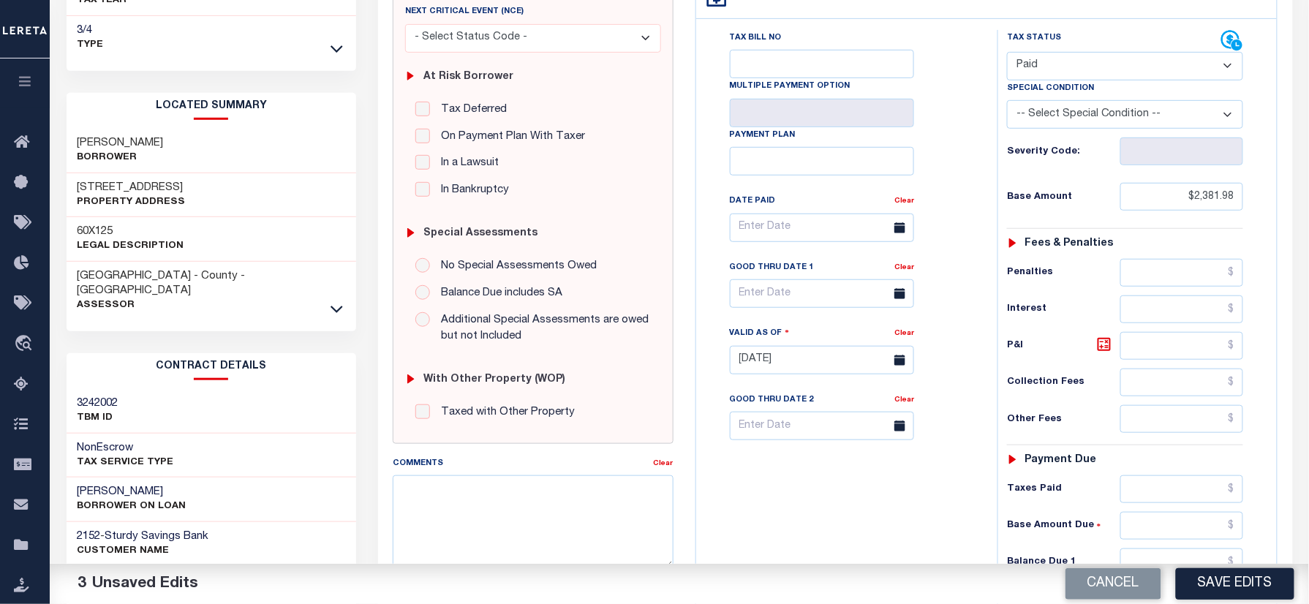
scroll to position [390, 0]
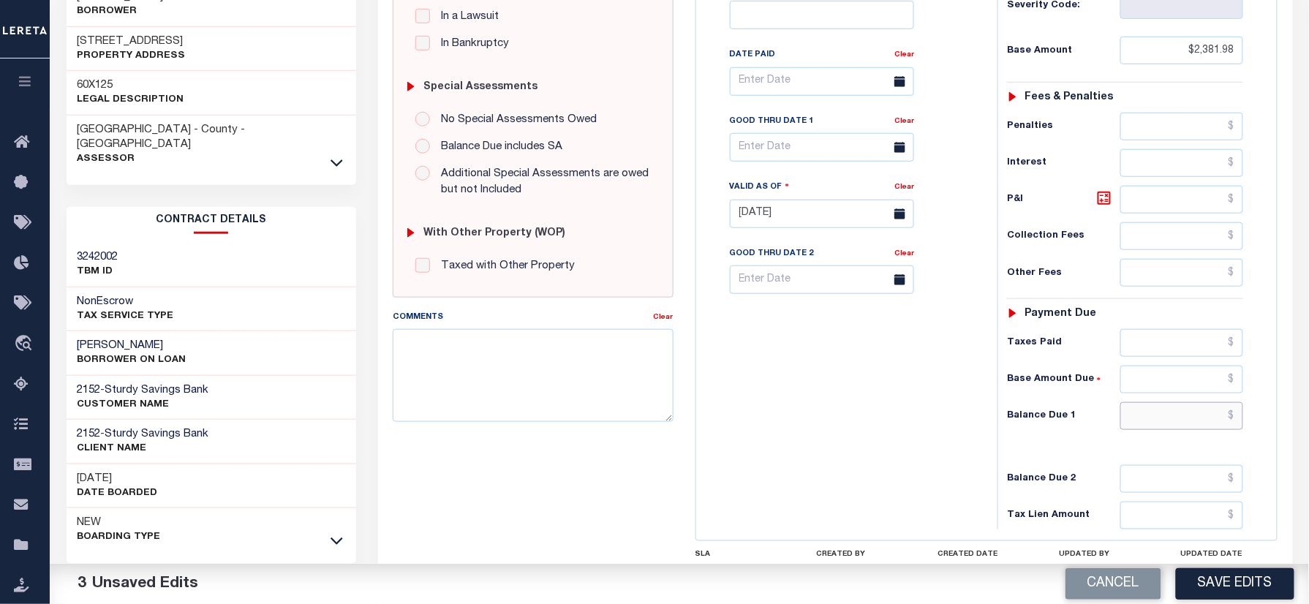
click at [1170, 426] on input "text" at bounding box center [1181, 416] width 123 height 28
type input "$0.00"
click at [858, 424] on div "Tax Bill No Multiple Payment Option Payment Plan Clear" at bounding box center [843, 207] width 287 height 646
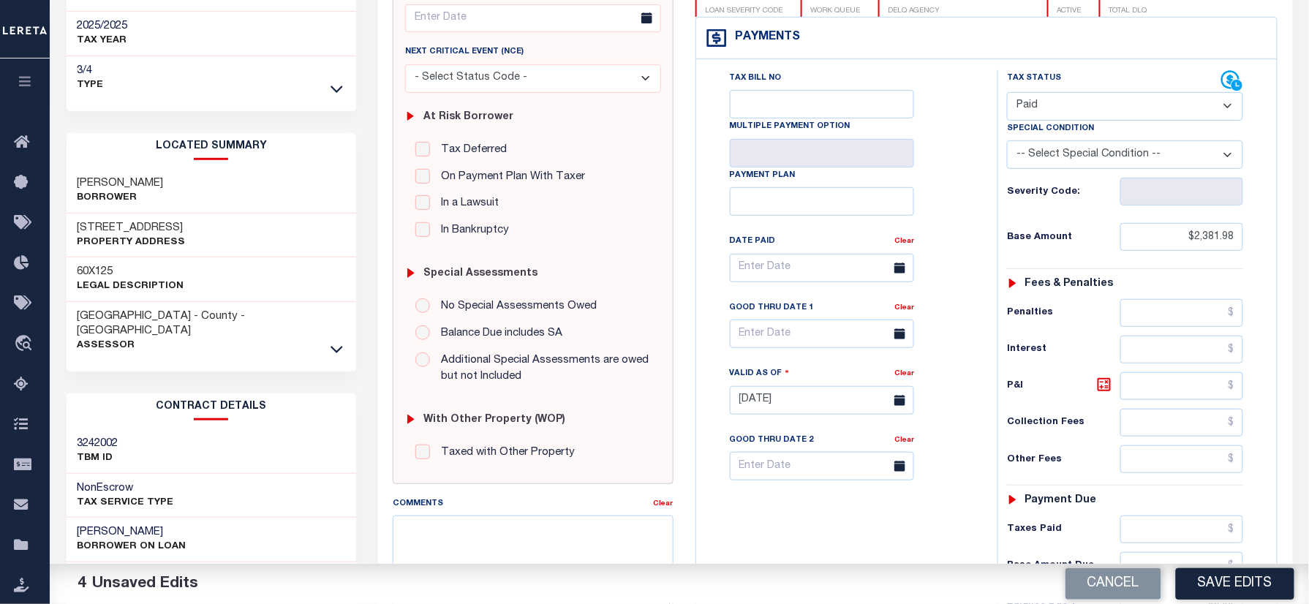
scroll to position [0, 0]
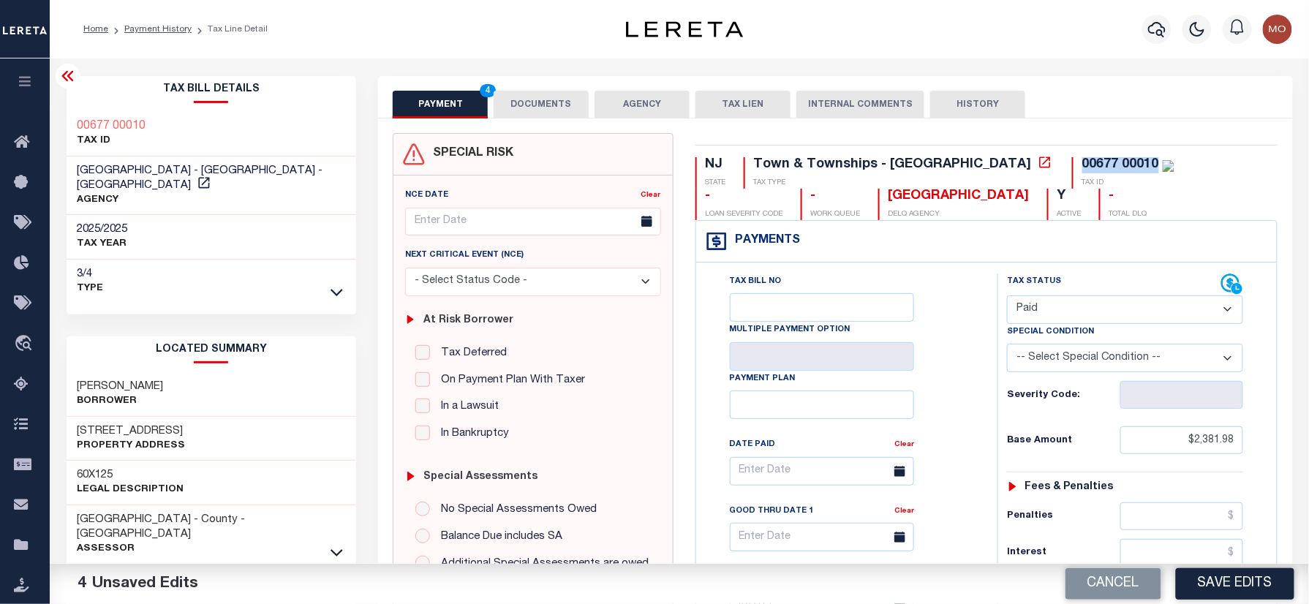
drag, startPoint x: 1028, startPoint y: 162, endPoint x: 937, endPoint y: 173, distance: 91.3
click at [937, 173] on div "NJ STATE Town & Townships - NJ TAX TYPE 00677 00010 TAX ID - LOAN SEVERITY CODE…" at bounding box center [986, 188] width 583 height 63
copy div "00677 00010"
click at [527, 86] on div "PAYMENT 4 DOCUMENTS AGENCY DELINQUENT PAYEE TAX LIEN" at bounding box center [835, 97] width 914 height 42
click at [500, 106] on button "DOCUMENTS" at bounding box center [541, 105] width 95 height 28
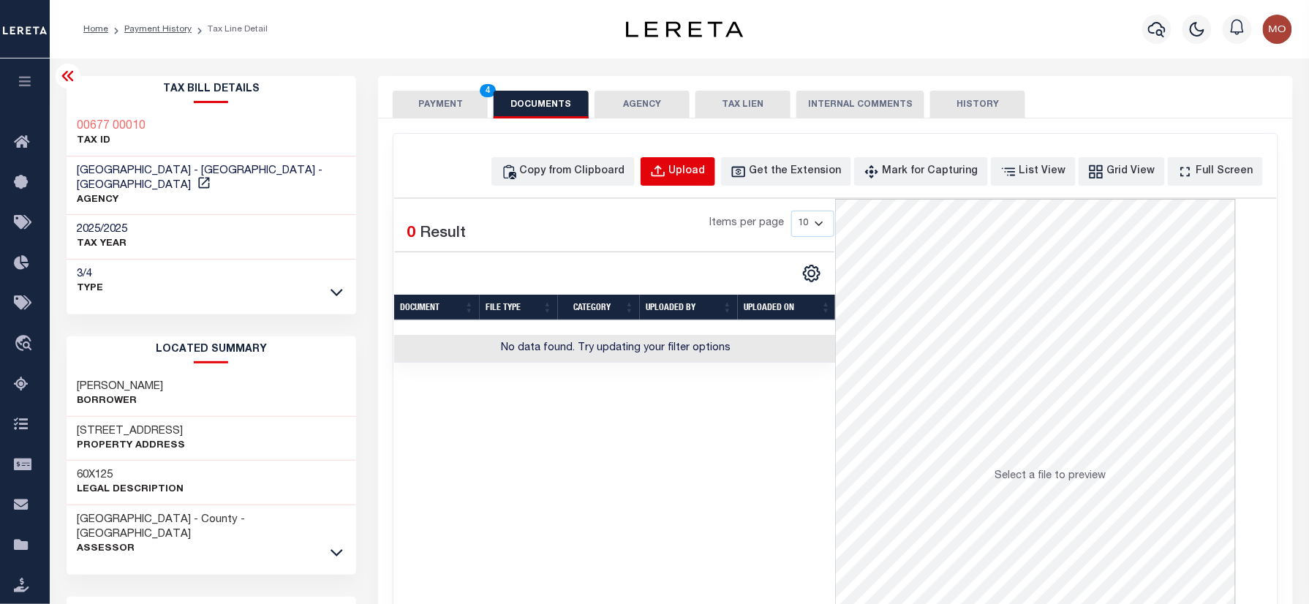
click at [703, 164] on div "Upload" at bounding box center [687, 172] width 37 height 16
select select "POP"
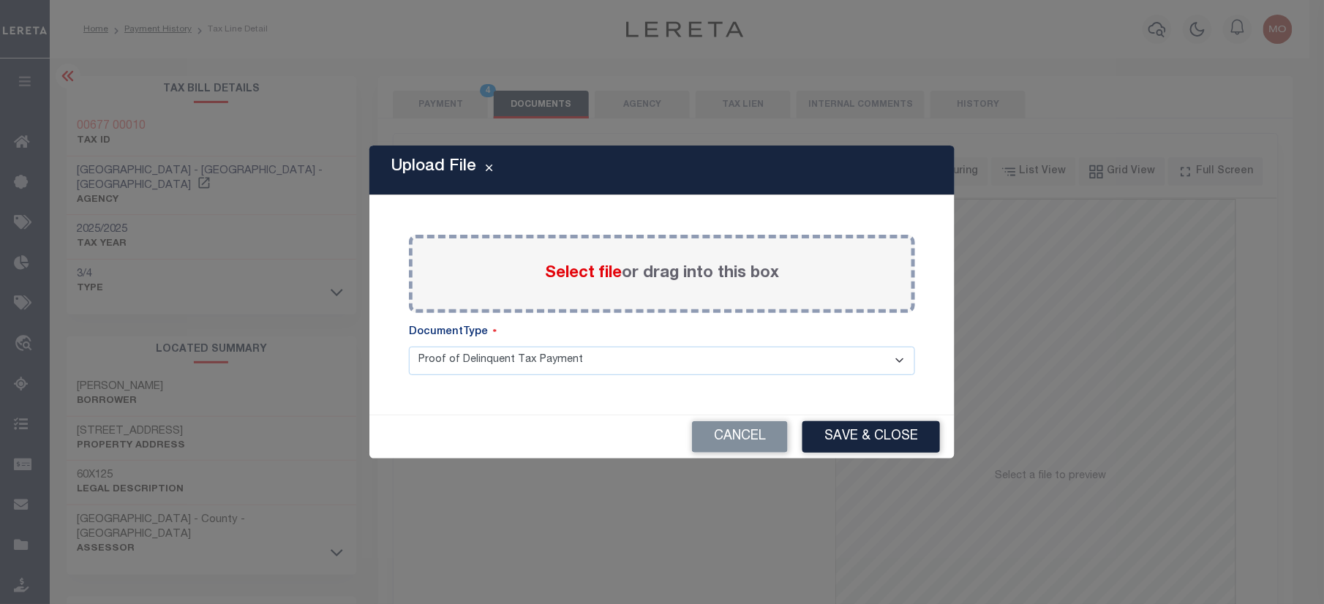
click at [595, 272] on span "Select file" at bounding box center [583, 273] width 77 height 16
click at [0, 0] on input "Select file or drag into this box" at bounding box center [0, 0] width 0 height 0
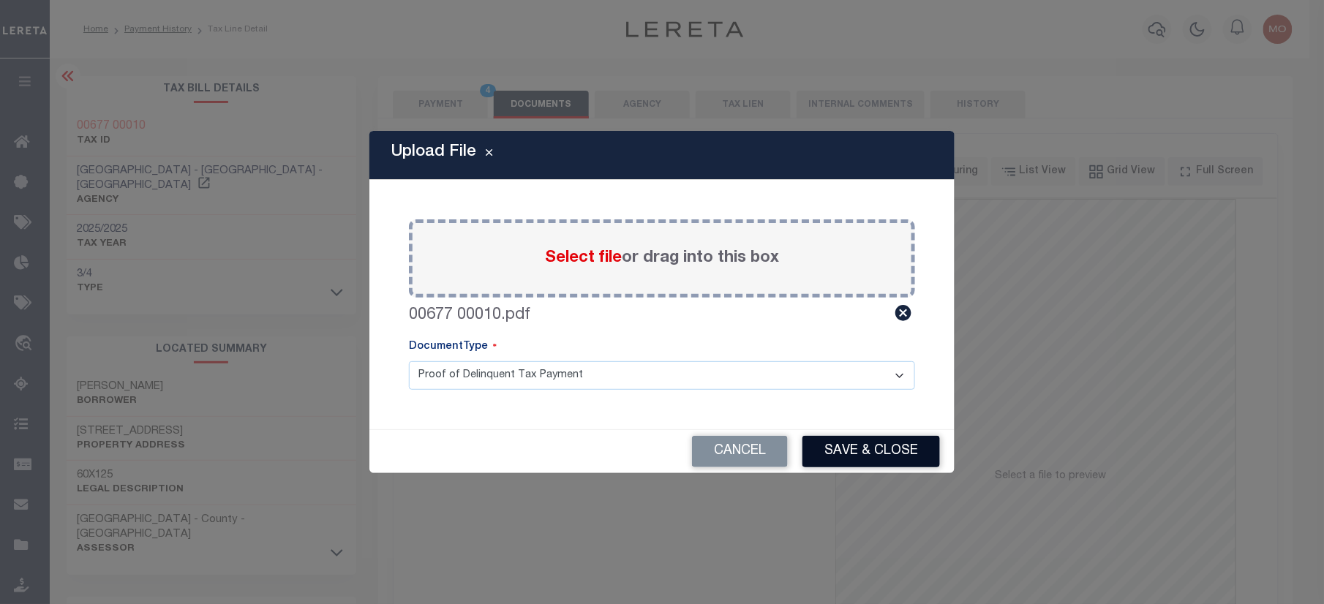
click at [851, 461] on button "Save & Close" at bounding box center [870, 451] width 137 height 31
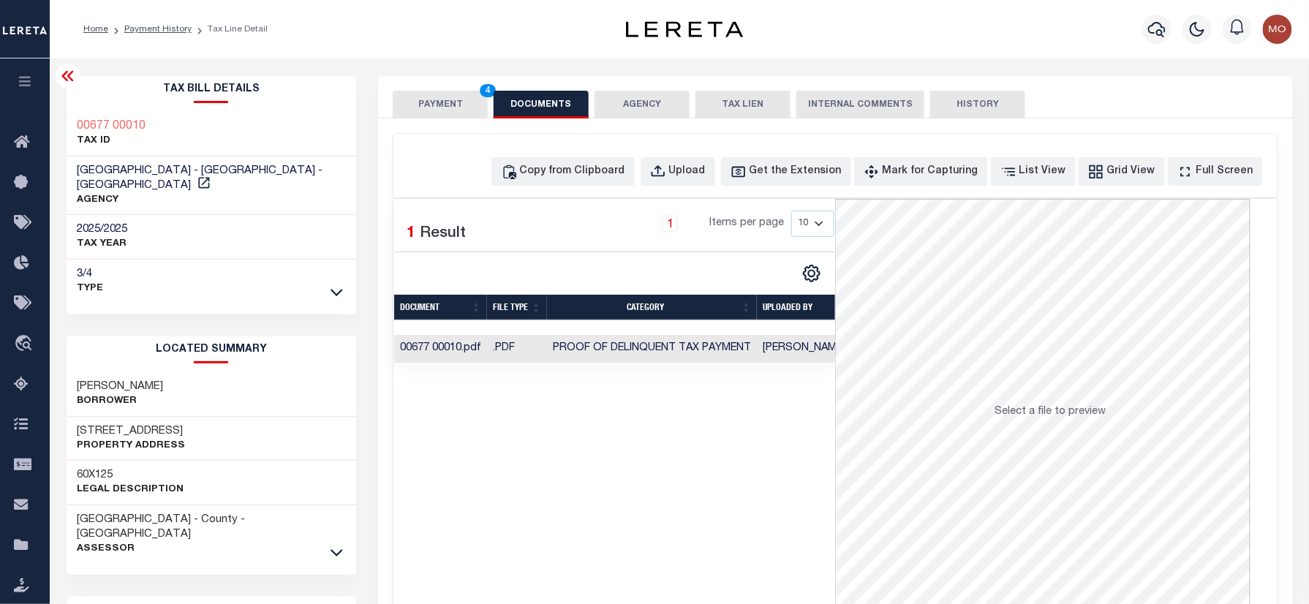
click at [442, 102] on button "PAYMENT 4" at bounding box center [440, 105] width 95 height 28
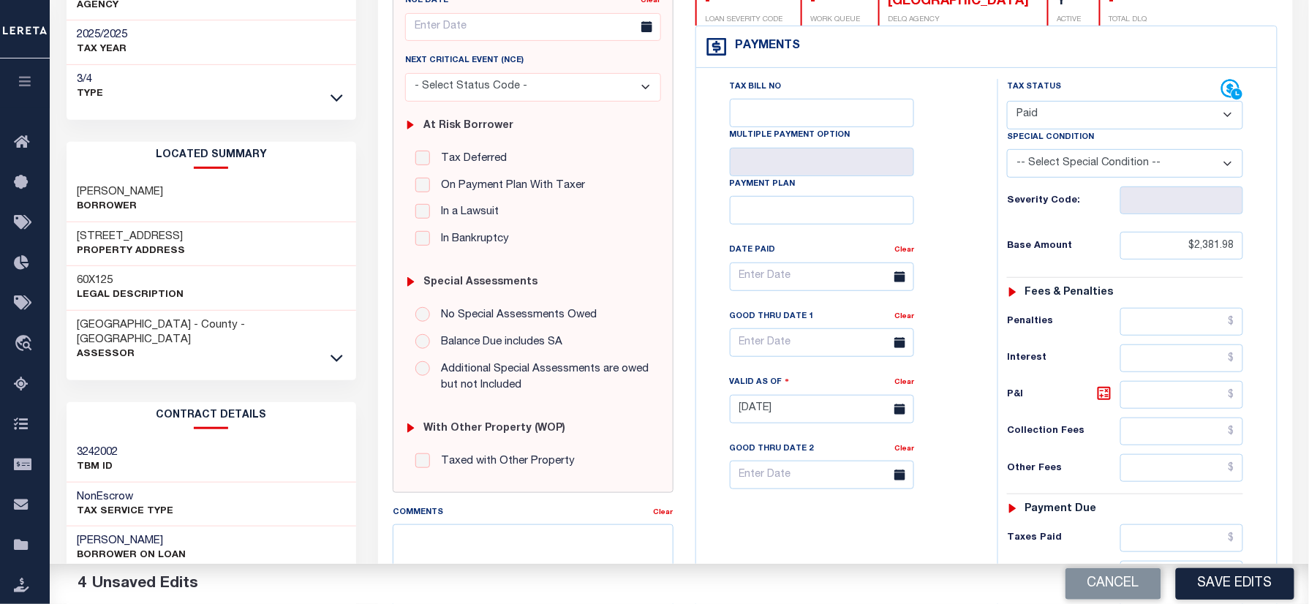
click at [1223, 581] on button "Save Edits" at bounding box center [1235, 583] width 118 height 31
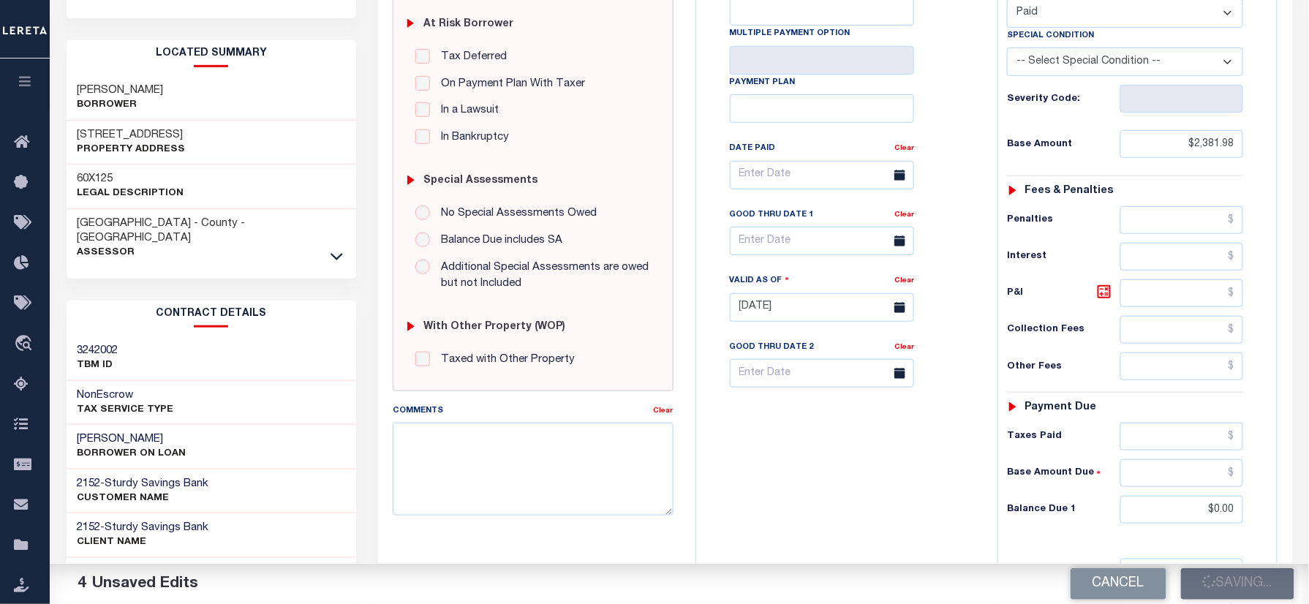
scroll to position [195, 0]
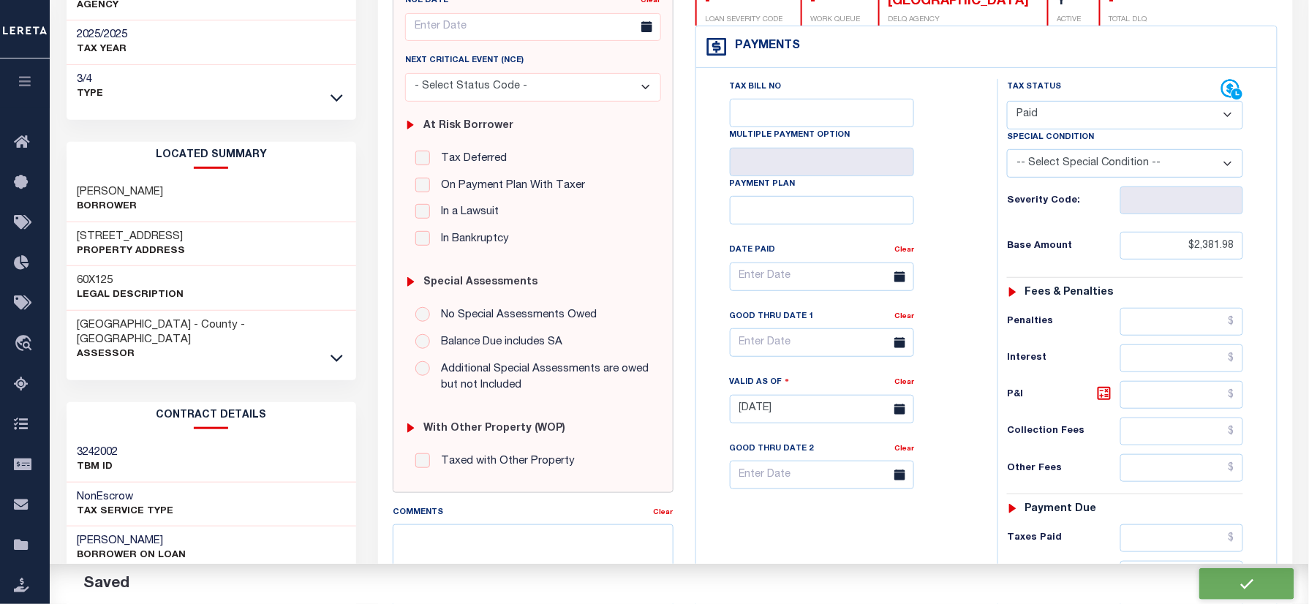
checkbox input "false"
type input "$2,381.98"
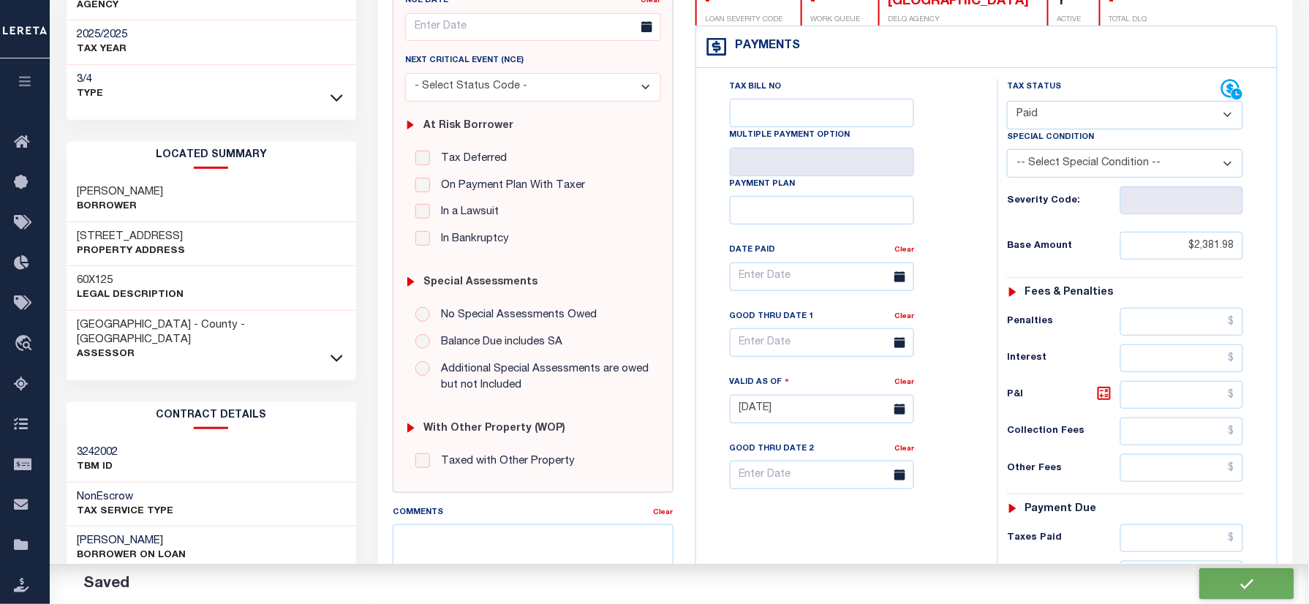
type input "$0"
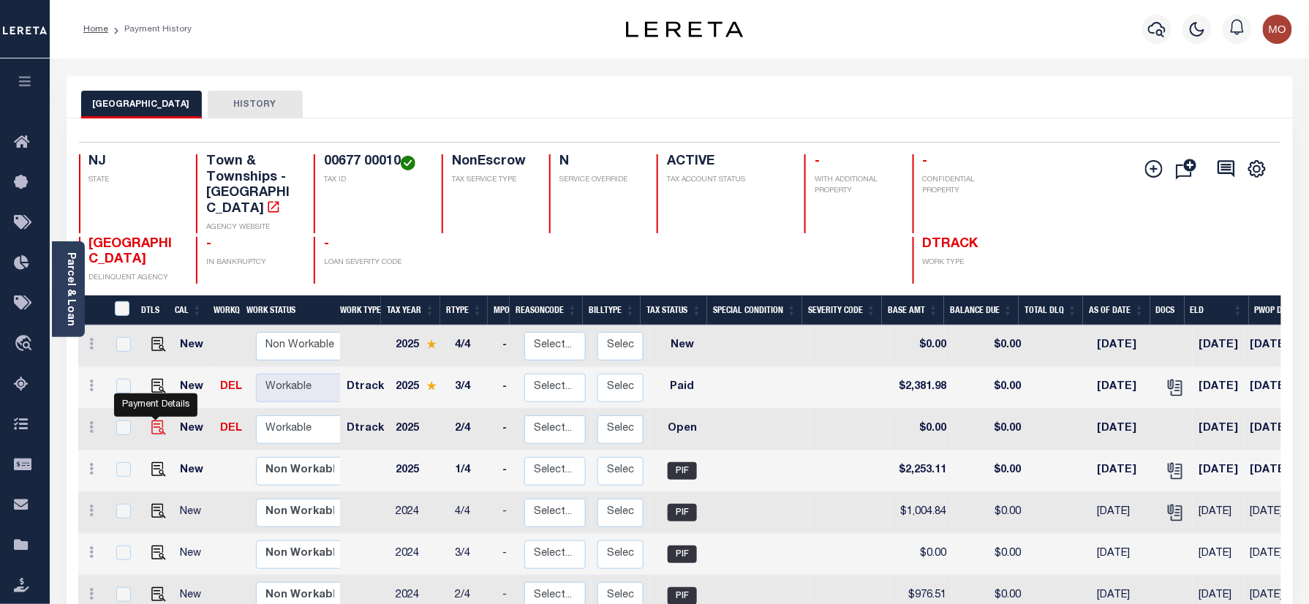
click at [153, 420] on img "" at bounding box center [158, 427] width 15 height 15
checkbox input "true"
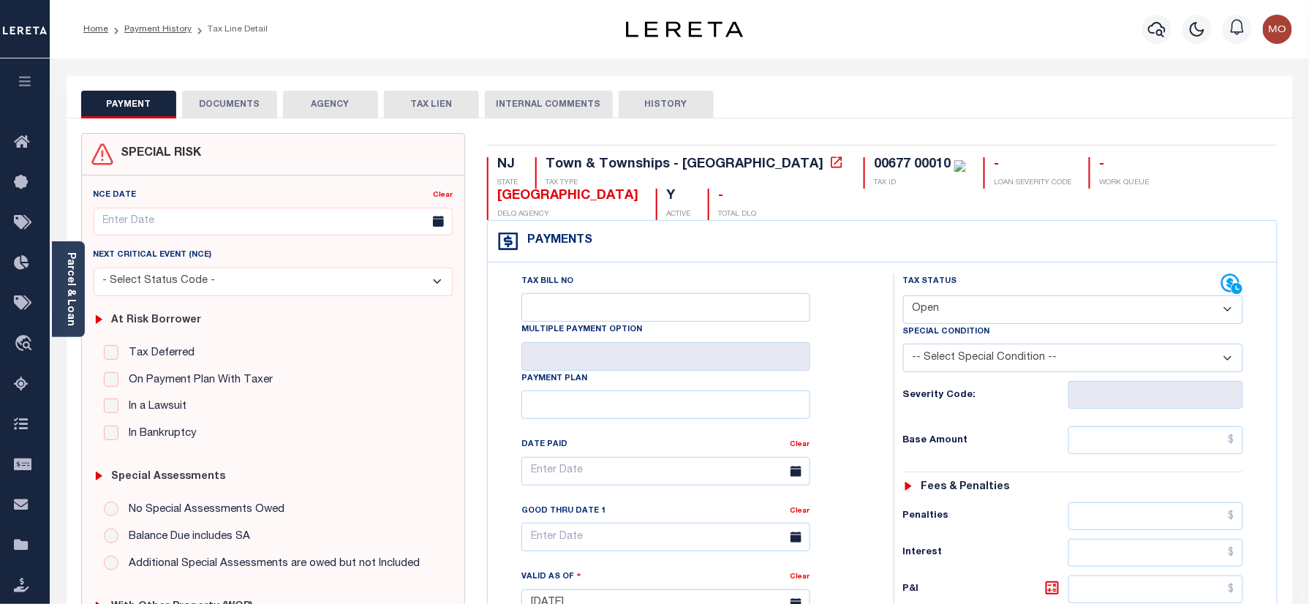
click at [983, 309] on select "- Select Status Code - Open Due/Unpaid Paid Incomplete No Tax Due Internal Refu…" at bounding box center [1073, 309] width 341 height 29
select select "PYD"
click at [903, 297] on select "- Select Status Code - Open Due/Unpaid Paid Incomplete No Tax Due Internal Refu…" at bounding box center [1073, 309] width 341 height 29
type input "[DATE]"
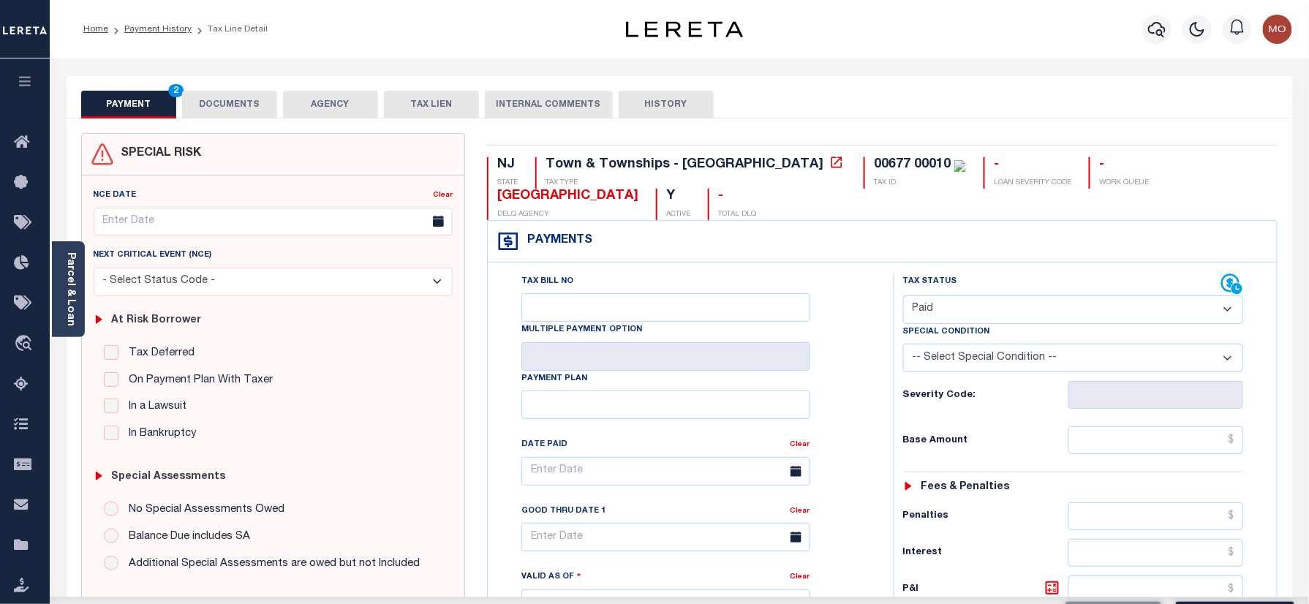
click at [875, 410] on div "Tax Bill No Multiple Payment Option Payment Plan Clear" at bounding box center [686, 596] width 391 height 646
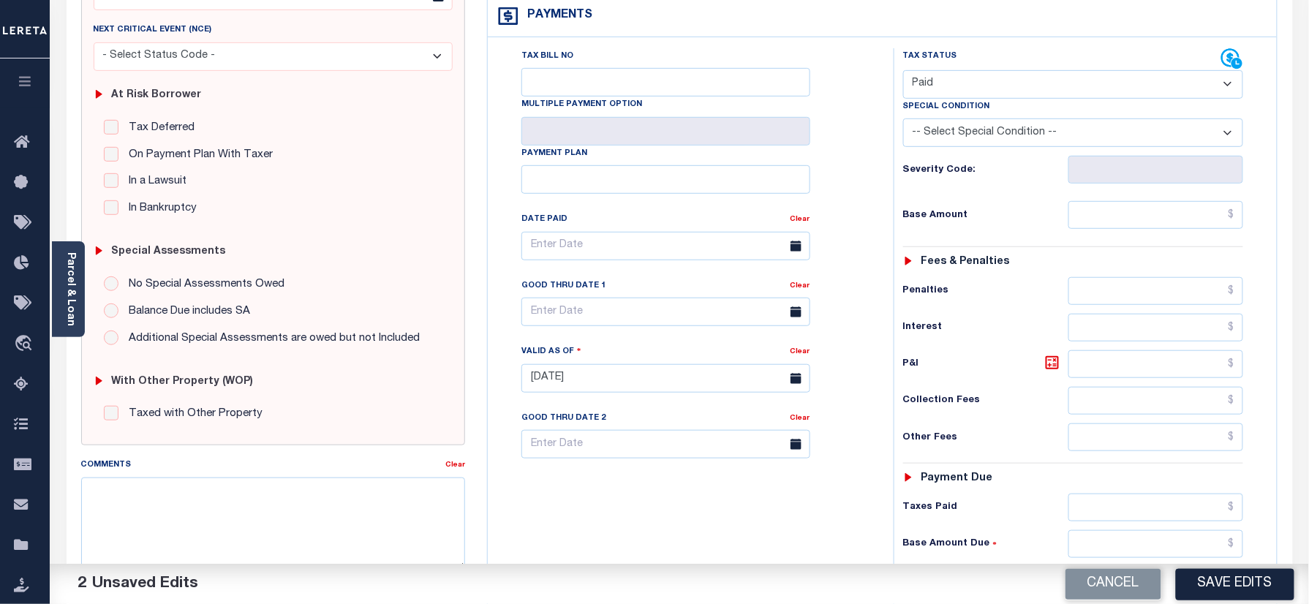
scroll to position [390, 0]
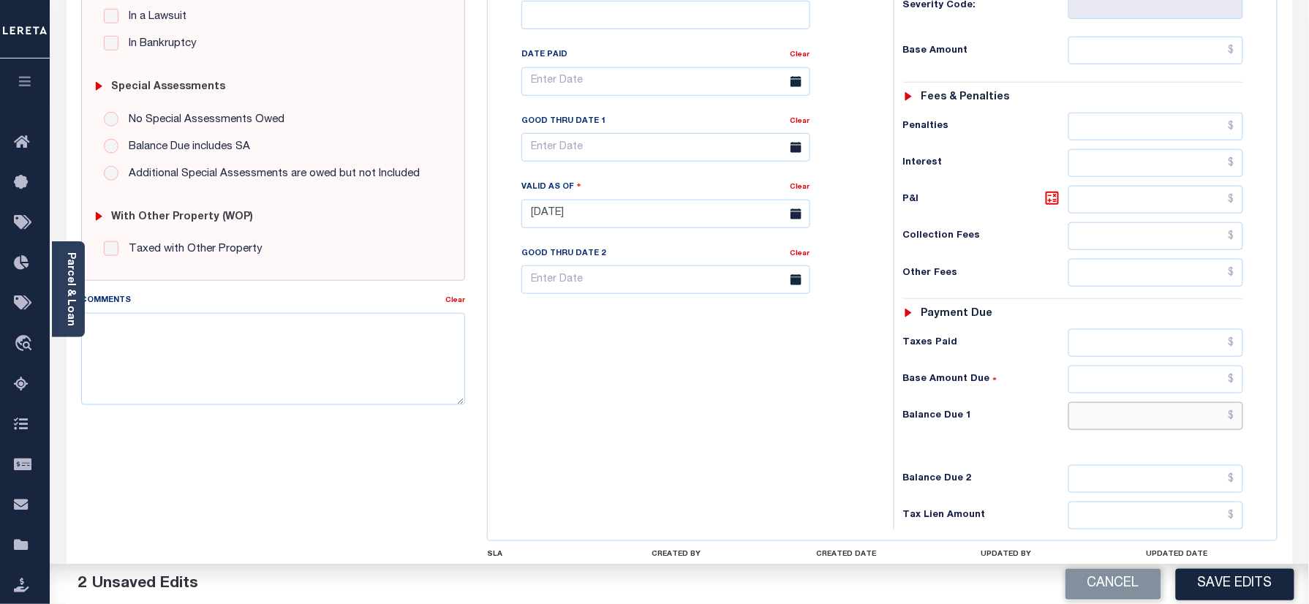
click at [1152, 430] on input "text" at bounding box center [1156, 416] width 176 height 28
type input "$0.00"
click at [804, 431] on div "Tax Bill No Multiple Payment Option Payment Plan Clear" at bounding box center [686, 207] width 391 height 646
click at [371, 331] on textarea "Comments" at bounding box center [273, 359] width 385 height 92
paste textarea "Refer 2025 3/4 year for doc"
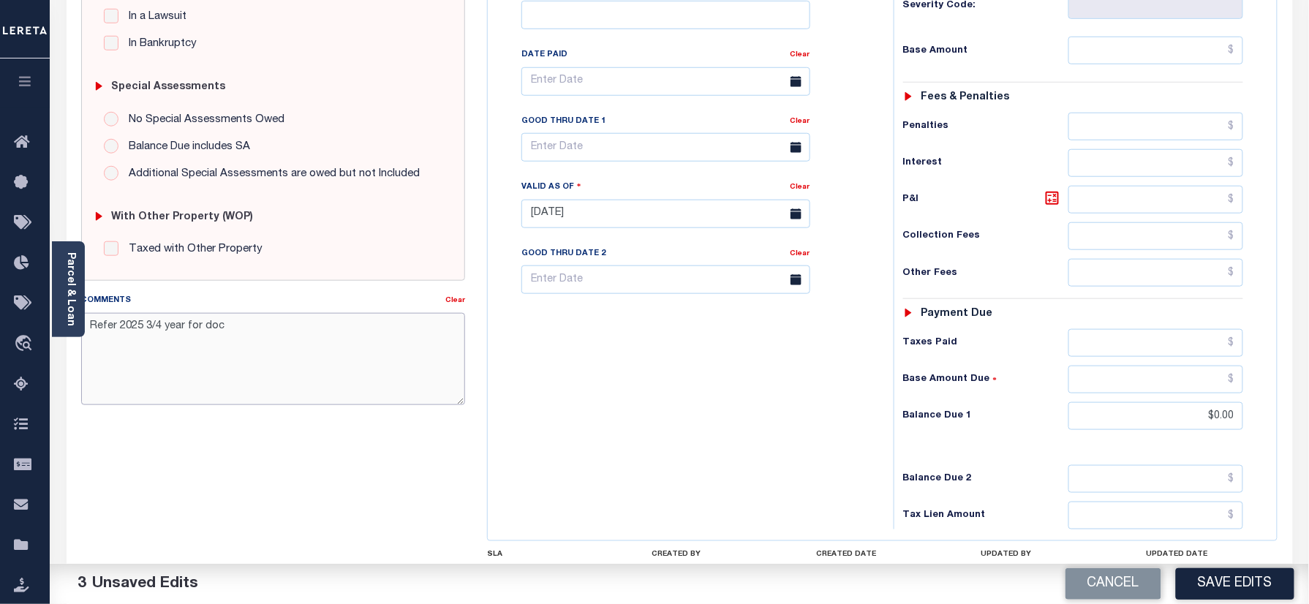
type textarea "Refer 2025 3/4 year for doc"
click at [615, 357] on div "Tax Bill No Multiple Payment Option Payment Plan Clear" at bounding box center [686, 207] width 391 height 646
click at [1188, 586] on button "Save Edits" at bounding box center [1235, 583] width 118 height 31
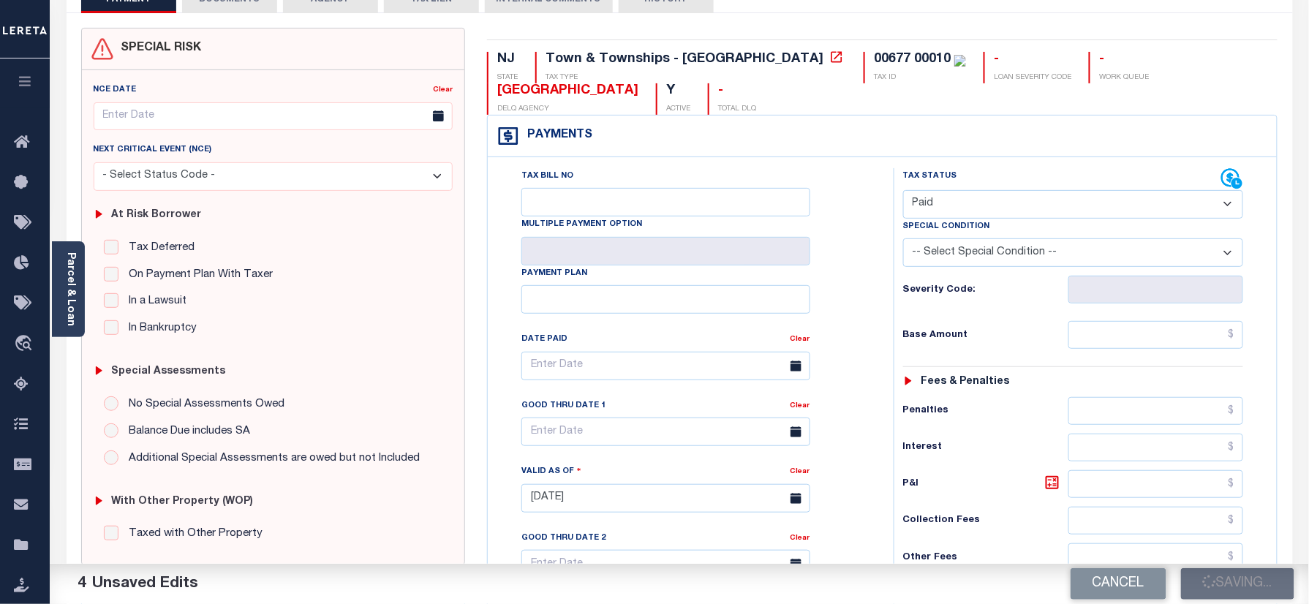
scroll to position [97, 0]
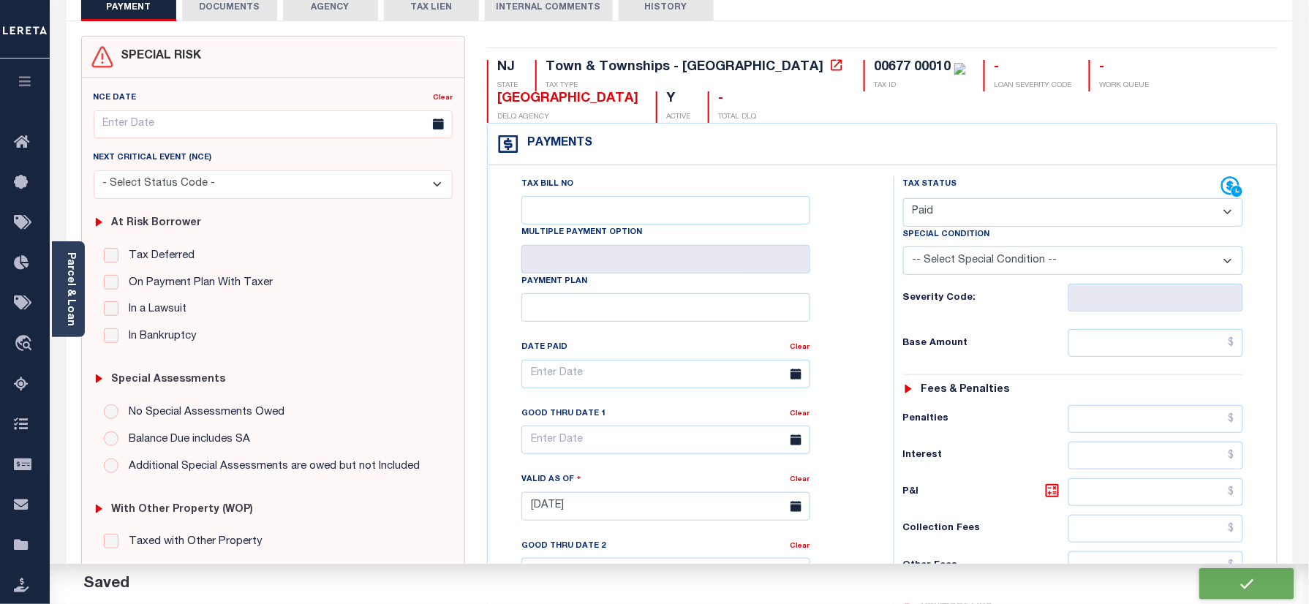
checkbox input "false"
type input "$0"
